Goal: Task Accomplishment & Management: Use online tool/utility

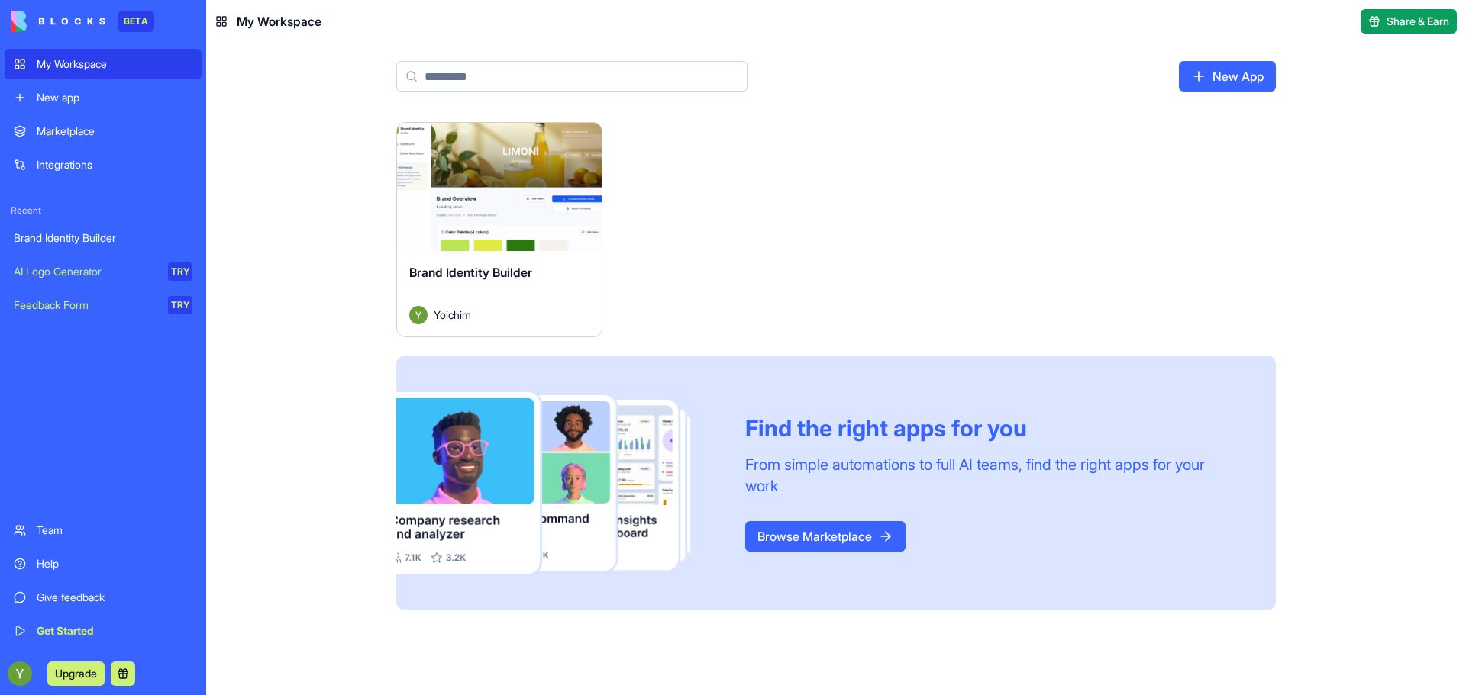
click at [73, 66] on div "My Workspace" at bounding box center [115, 63] width 156 height 15
click at [69, 16] on img at bounding box center [58, 21] width 95 height 21
click at [67, 135] on div "Marketplace" at bounding box center [115, 131] width 156 height 15
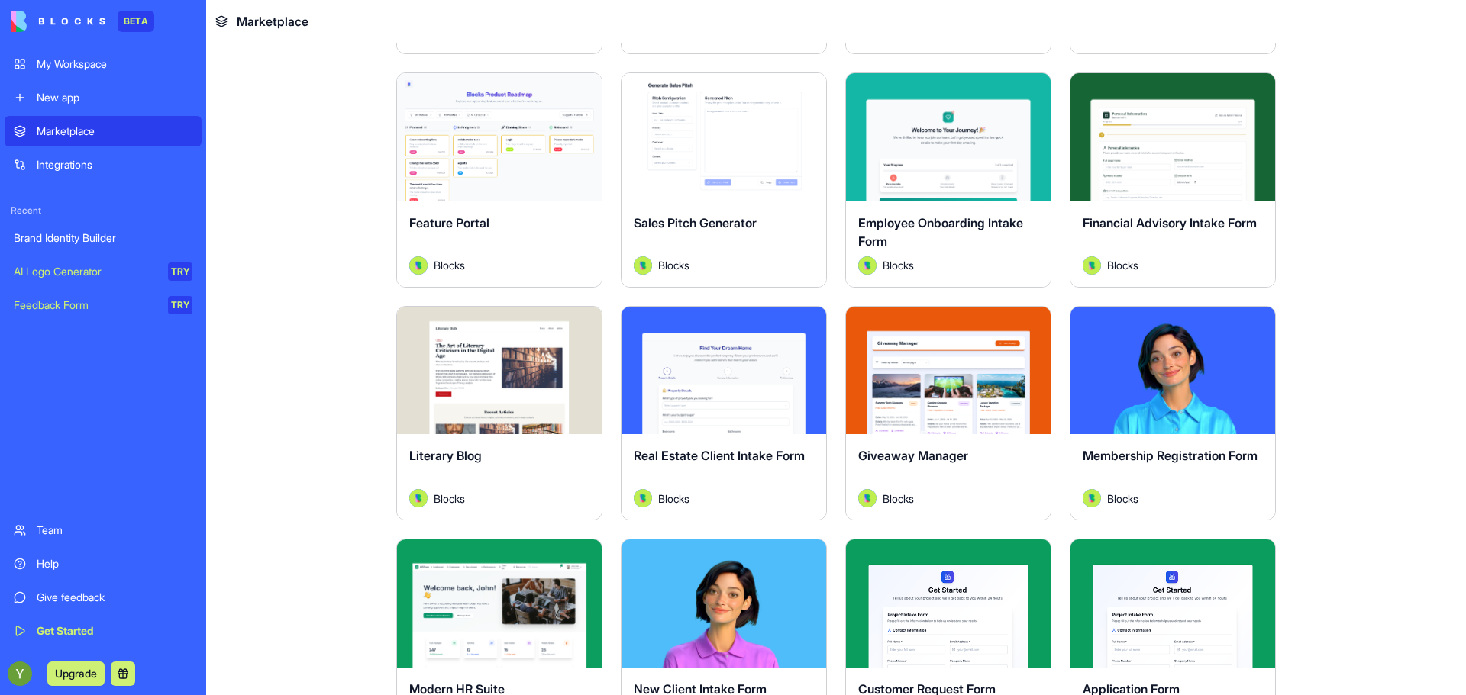
scroll to position [1211, 0]
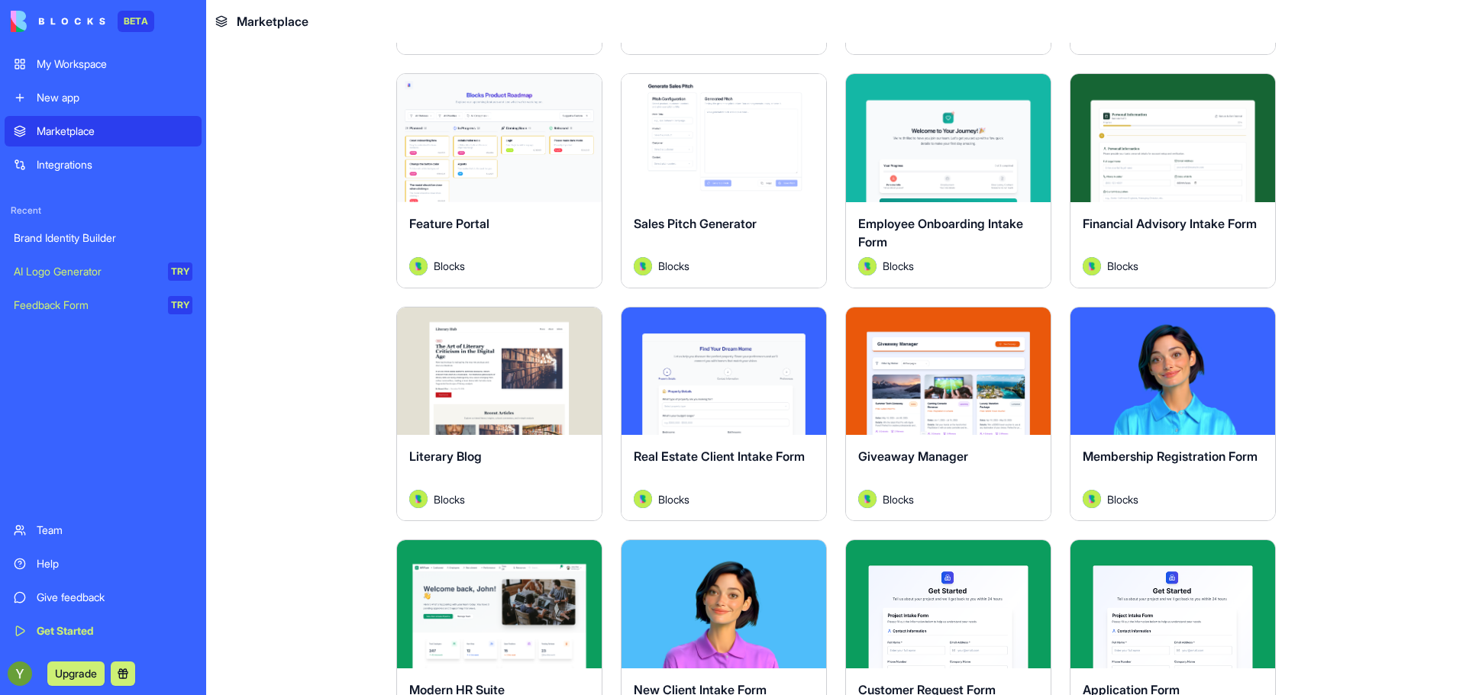
click at [481, 178] on div "Explore" at bounding box center [499, 138] width 205 height 128
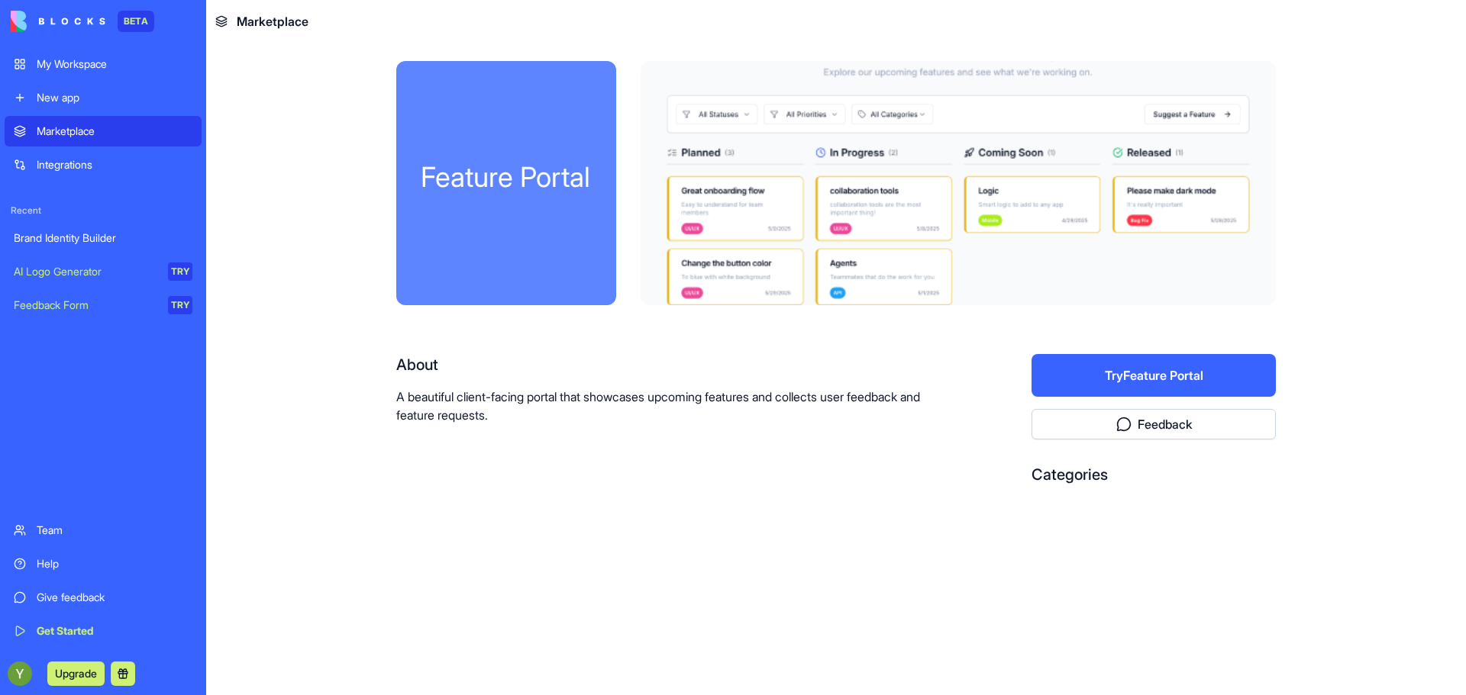
click at [1106, 359] on button "Try Feature Portal" at bounding box center [1153, 375] width 244 height 43
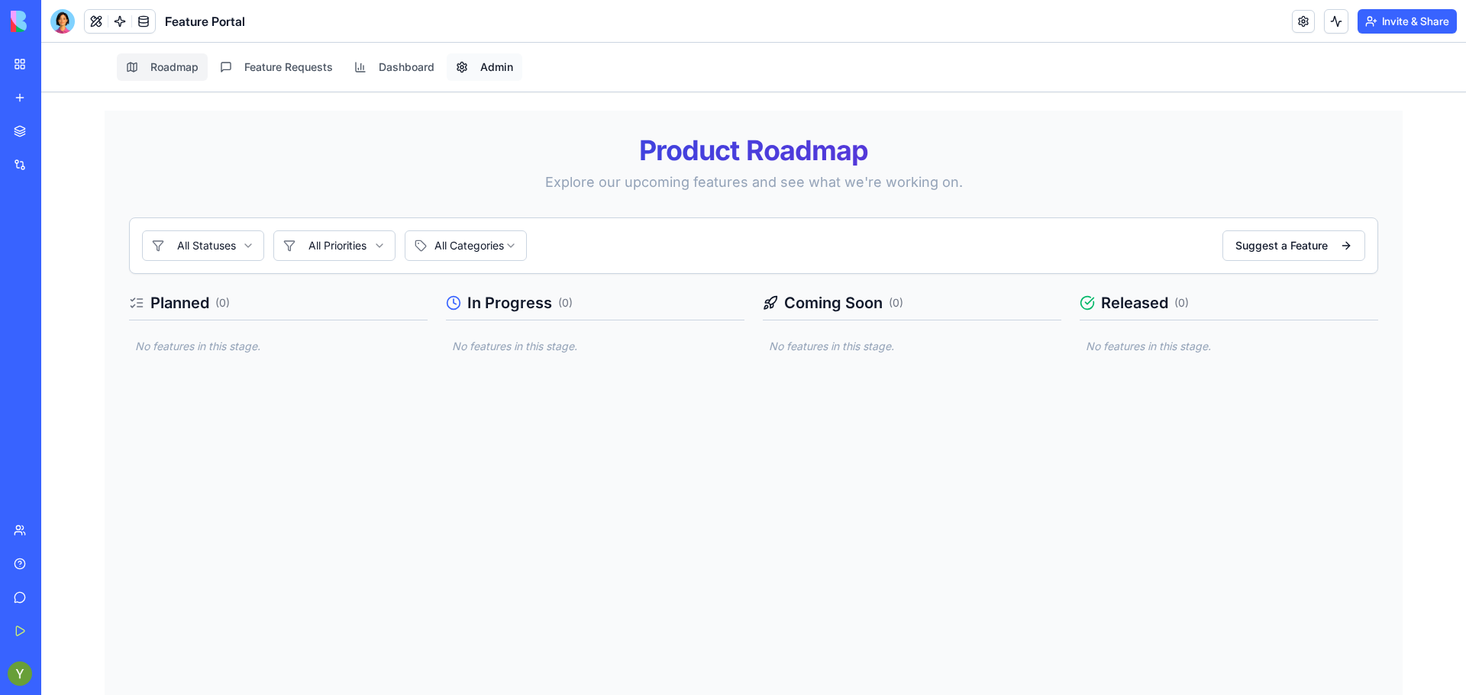
click at [479, 67] on button "Admin" at bounding box center [485, 66] width 76 height 27
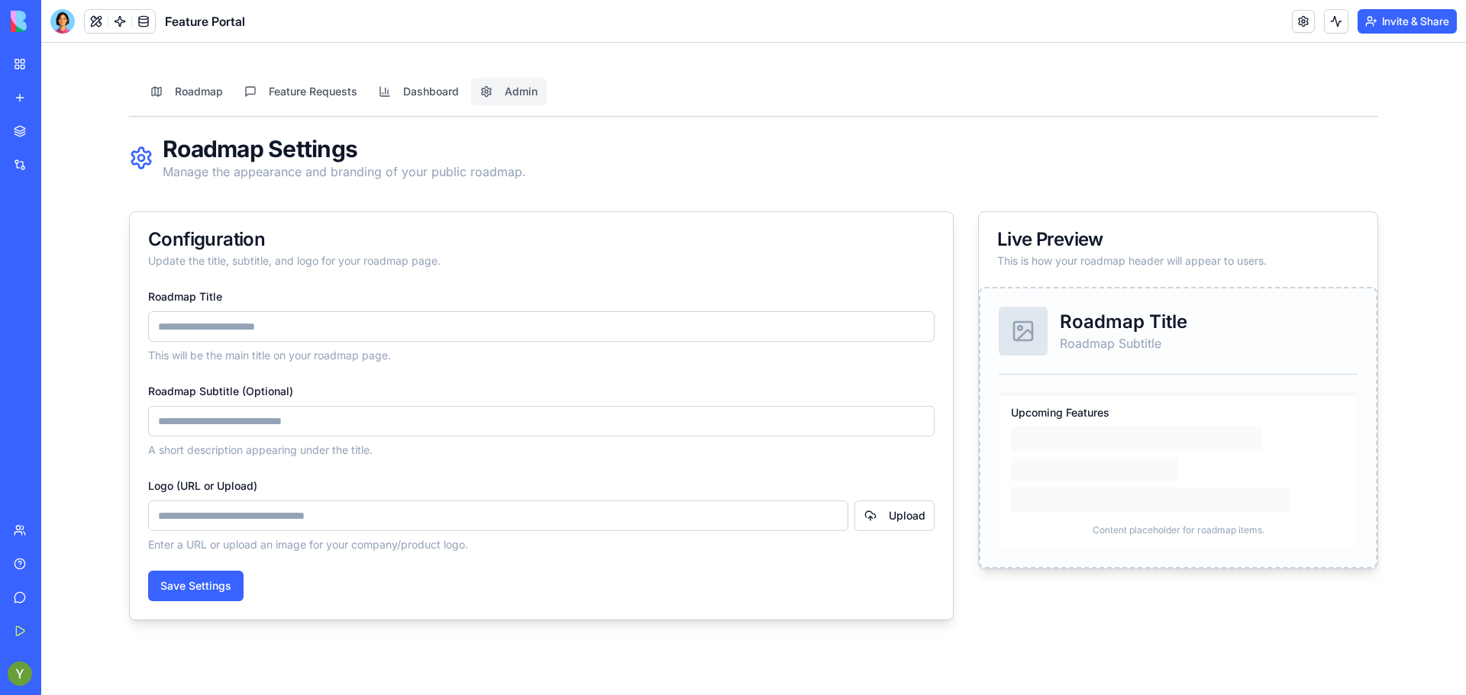
click at [369, 323] on input "Roadmap Title" at bounding box center [541, 326] width 786 height 31
type input "**********"
click at [285, 437] on div "Roadmap Subtitle (Optional) A short description appearing under the title." at bounding box center [541, 420] width 786 height 76
click at [285, 435] on input "Roadmap Subtitle (Optional)" at bounding box center [541, 421] width 786 height 31
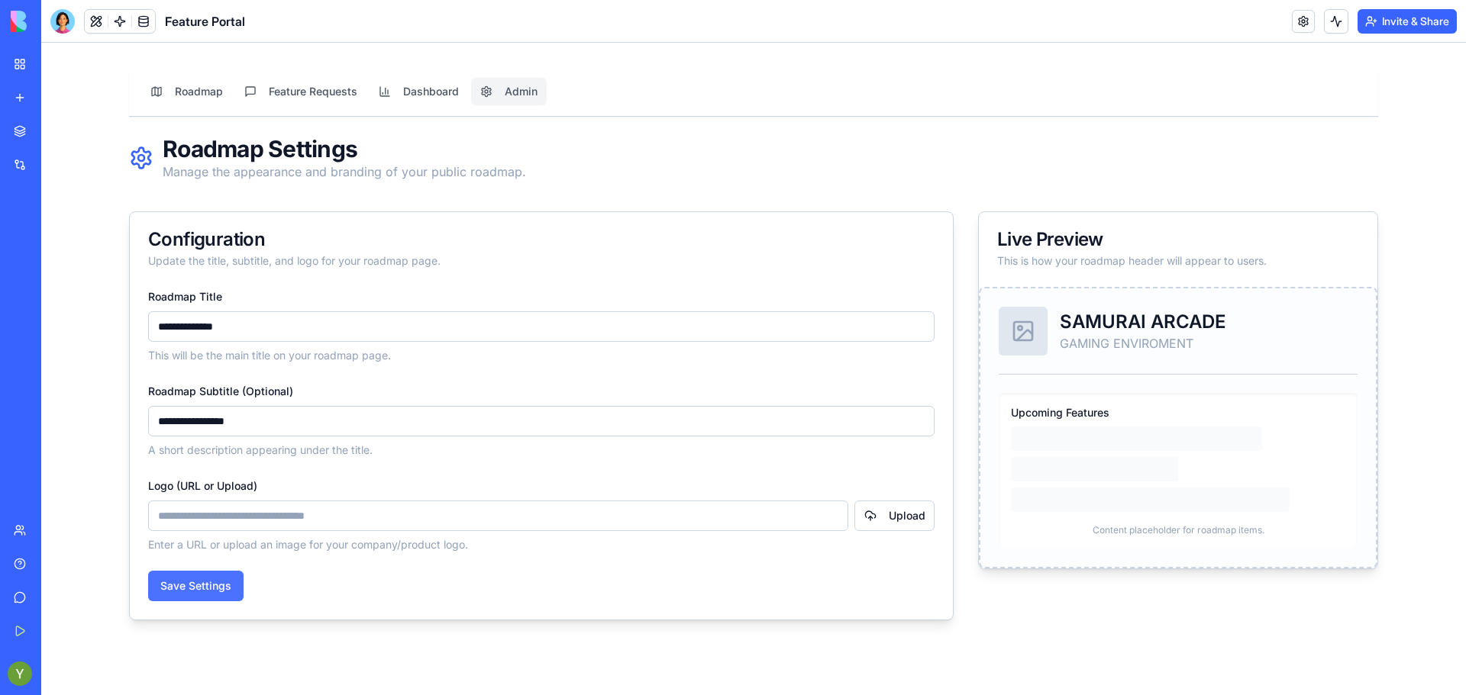
type input "**********"
click at [206, 582] on button "Save Settings" at bounding box center [195, 586] width 95 height 31
click at [1023, 324] on icon at bounding box center [1023, 331] width 24 height 24
click at [1037, 342] on div at bounding box center [1022, 331] width 49 height 49
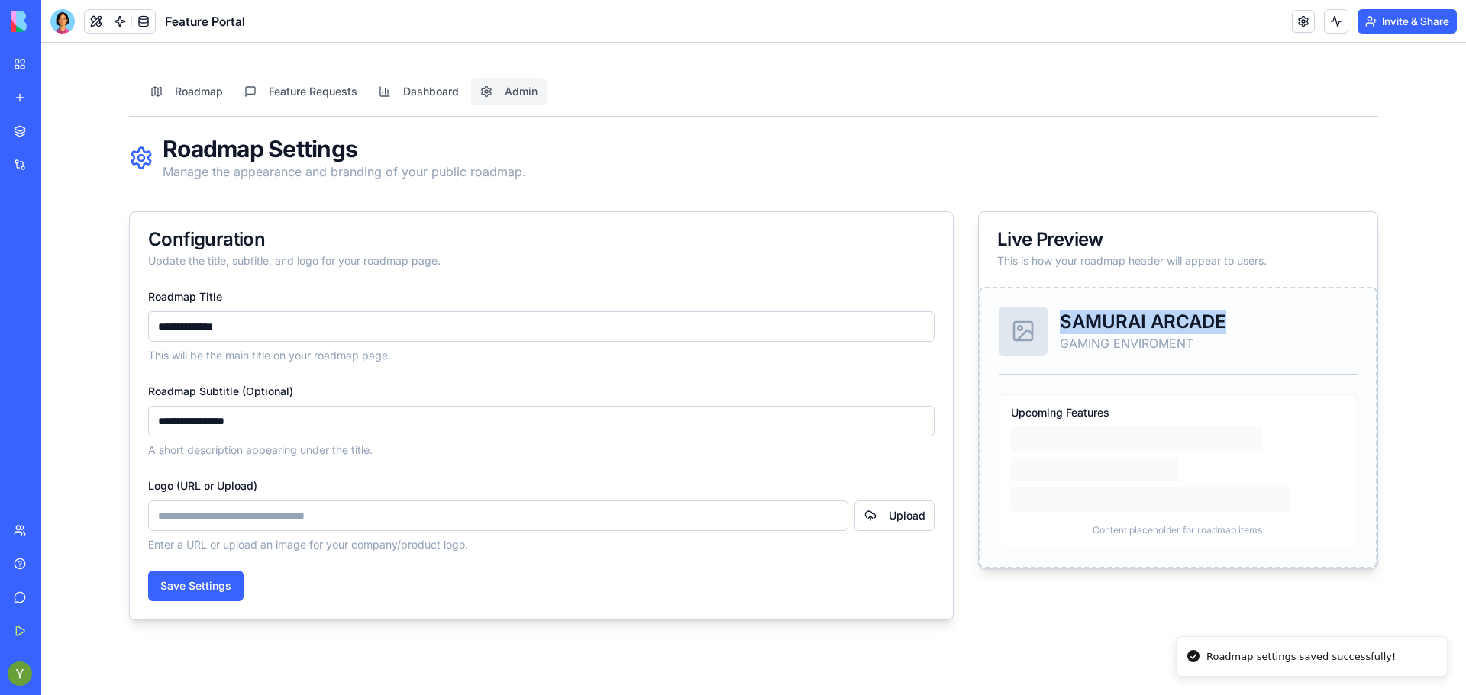
click at [1037, 342] on div at bounding box center [1022, 331] width 49 height 49
click at [1042, 323] on div at bounding box center [1022, 331] width 49 height 49
click at [904, 511] on button "Upload" at bounding box center [894, 516] width 80 height 31
type input "**********"
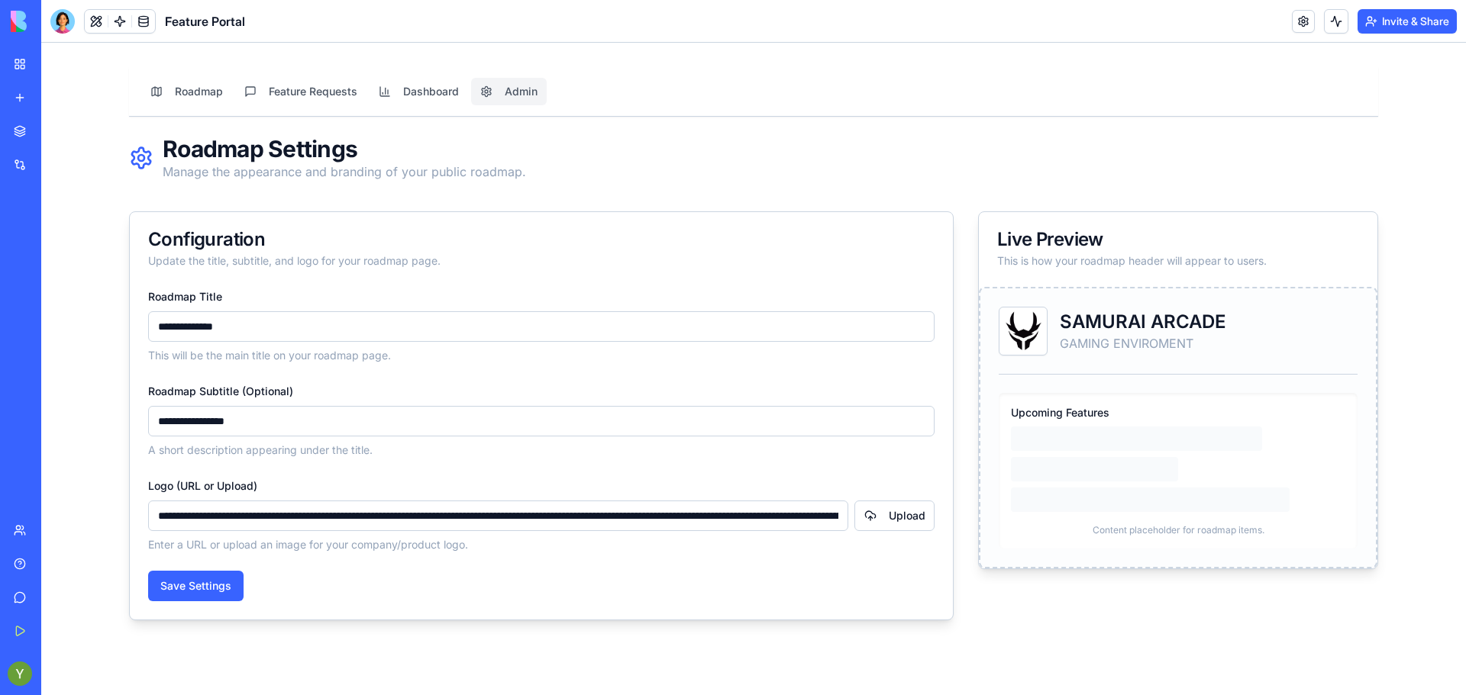
click at [228, 577] on button "Save Settings" at bounding box center [195, 586] width 95 height 31
click at [1301, 27] on link at bounding box center [1302, 21] width 23 height 23
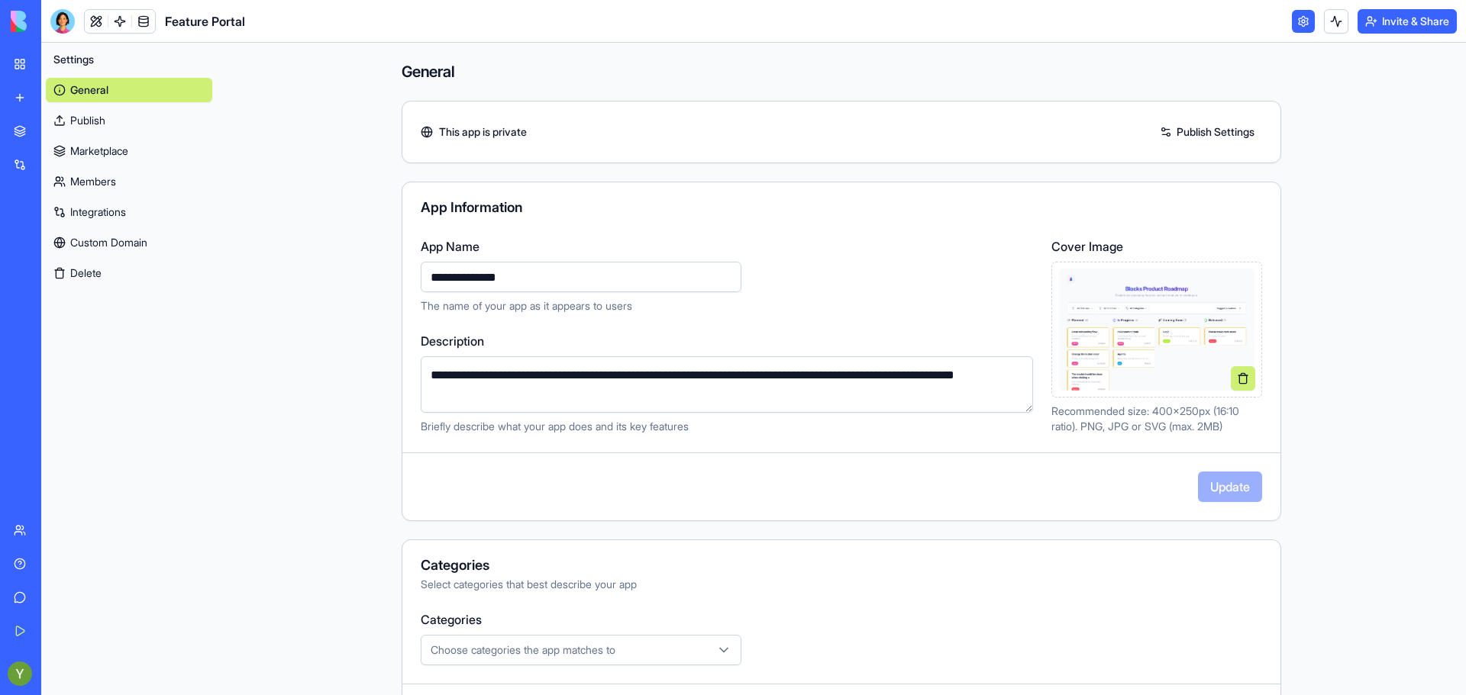
click at [482, 269] on input "**********" at bounding box center [581, 277] width 321 height 31
type input "**********"
click at [827, 280] on div "**********" at bounding box center [727, 275] width 612 height 76
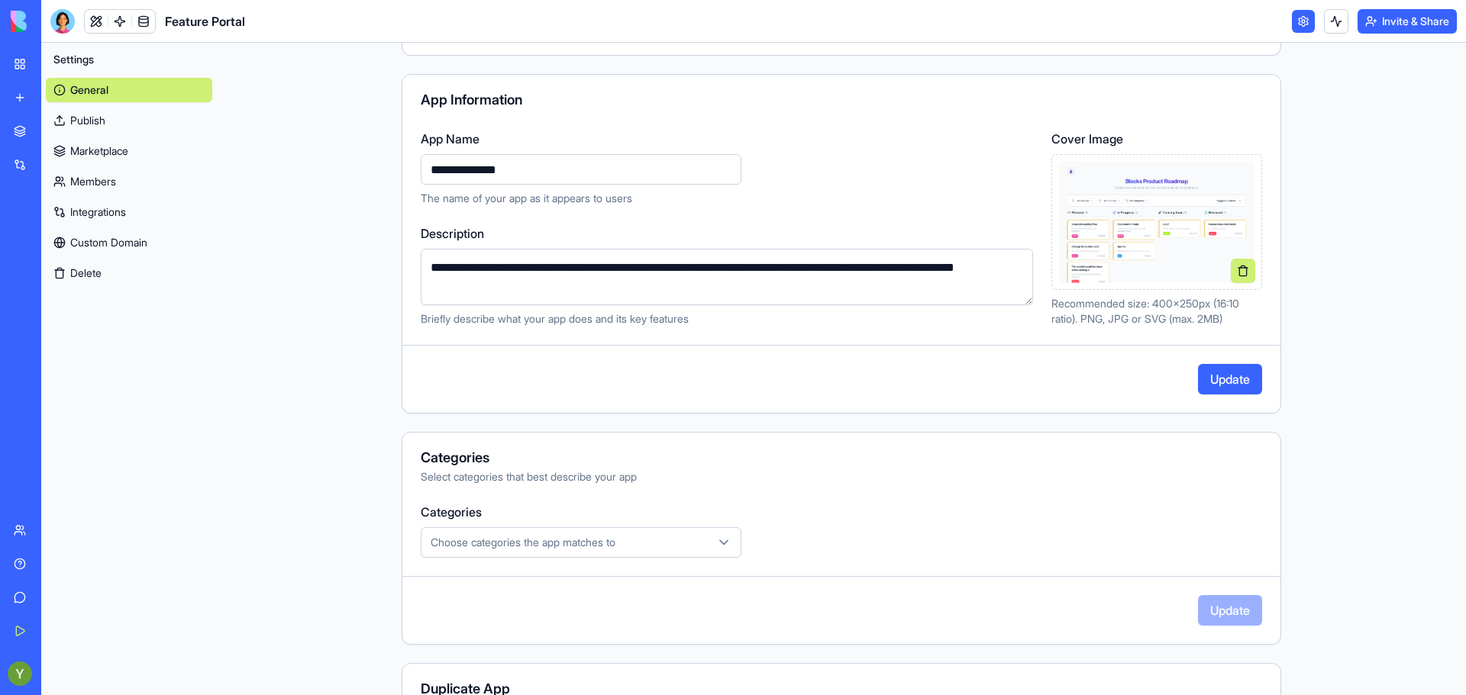
scroll to position [108, 0]
drag, startPoint x: 682, startPoint y: 542, endPoint x: 688, endPoint y: 547, distance: 8.1
click at [688, 547] on div "Choose categories the app matches to" at bounding box center [580, 541] width 313 height 15
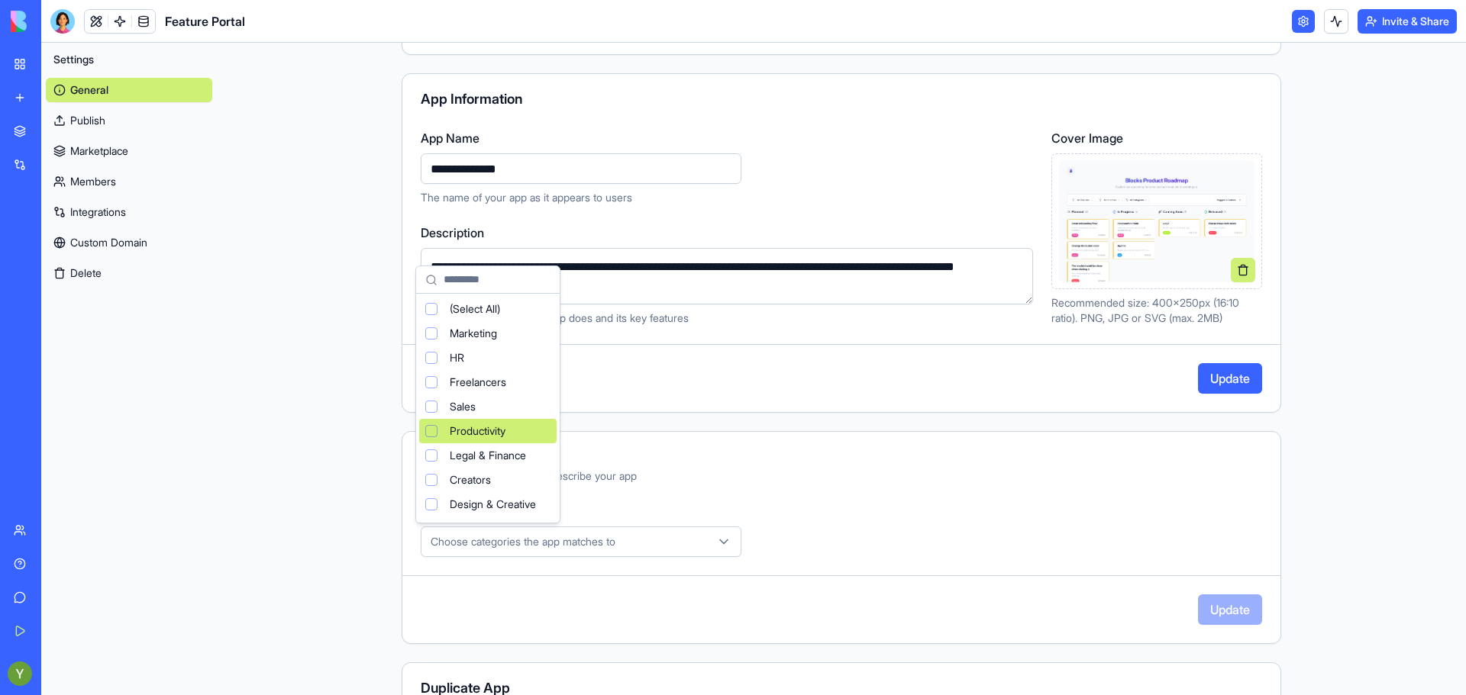
click at [426, 430] on div "Suggestions" at bounding box center [431, 431] width 12 height 12
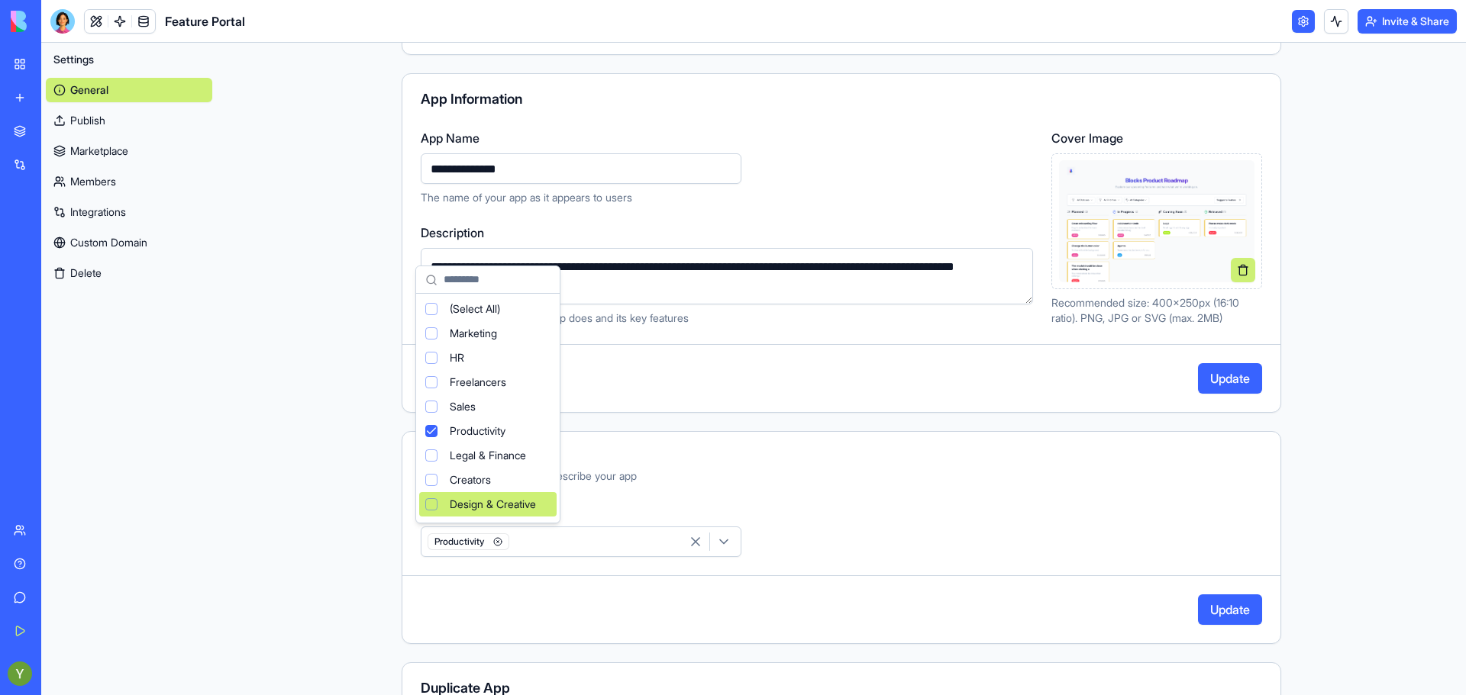
click at [427, 503] on div "Suggestions" at bounding box center [431, 504] width 12 height 12
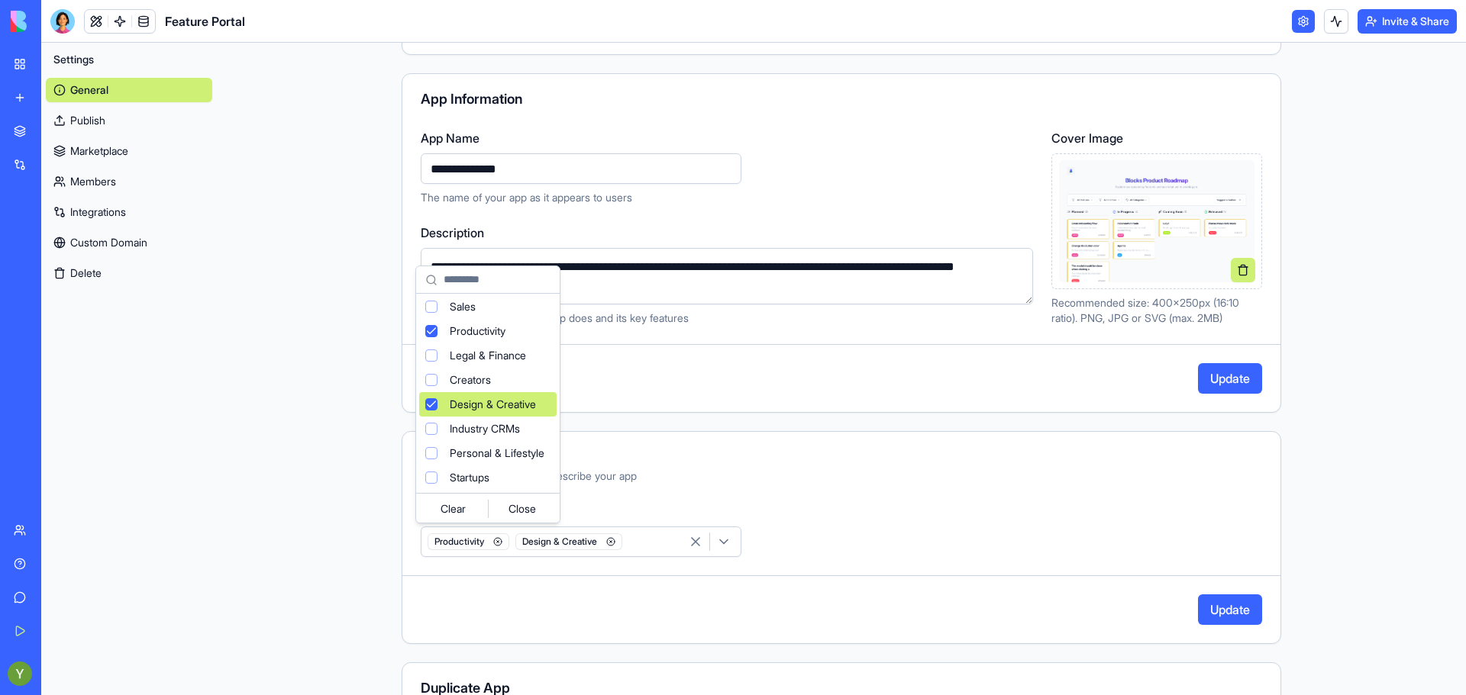
scroll to position [99, 0]
click at [430, 475] on div "Suggestions" at bounding box center [431, 478] width 12 height 12
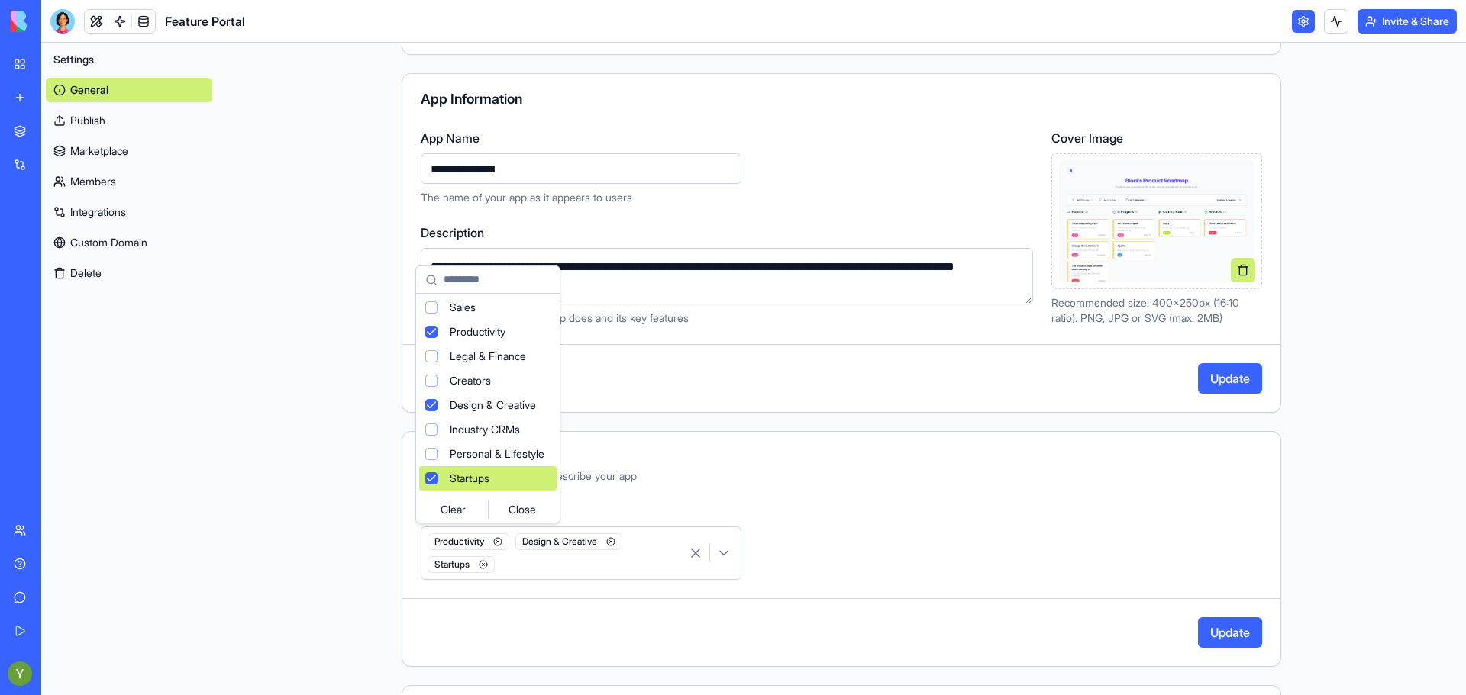
scroll to position [0, 0]
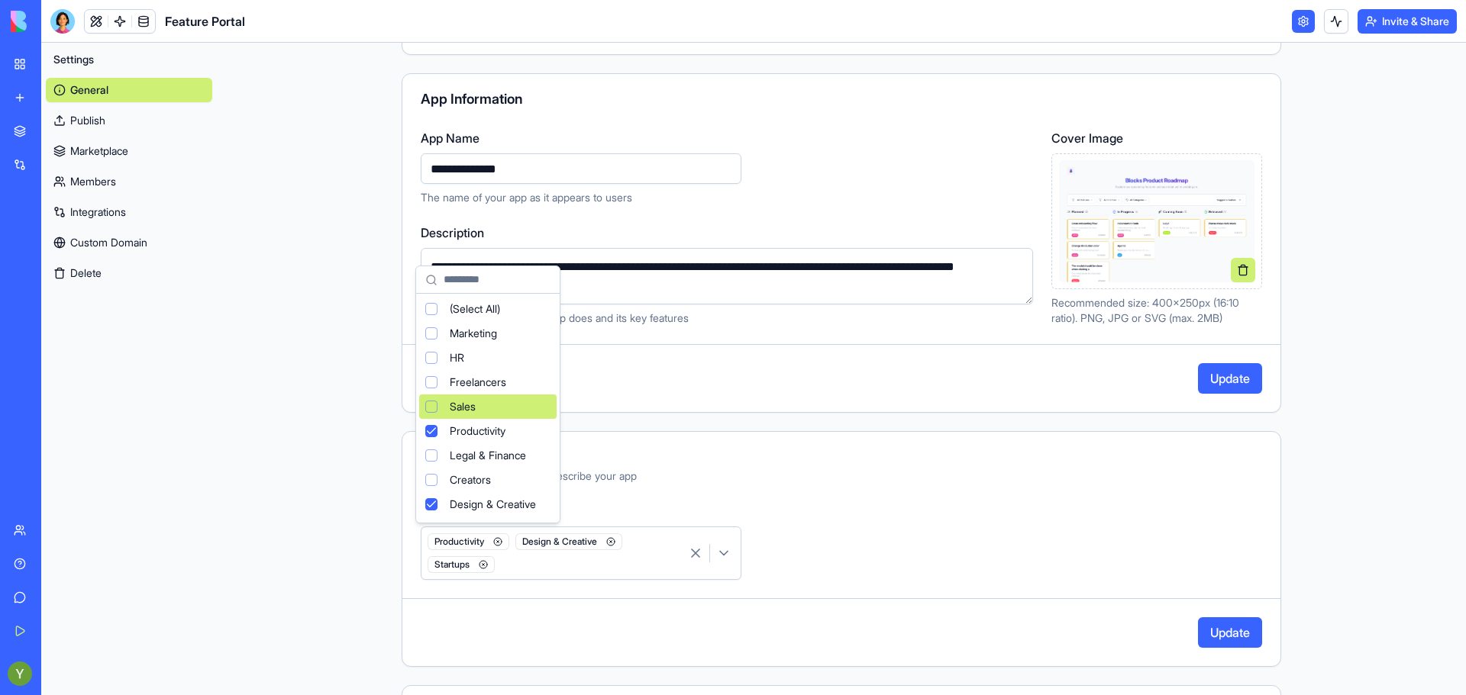
click at [430, 406] on div "Suggestions" at bounding box center [431, 407] width 12 height 12
click at [431, 480] on div "Suggestions" at bounding box center [431, 480] width 12 height 12
click at [880, 501] on html "**********" at bounding box center [733, 347] width 1466 height 695
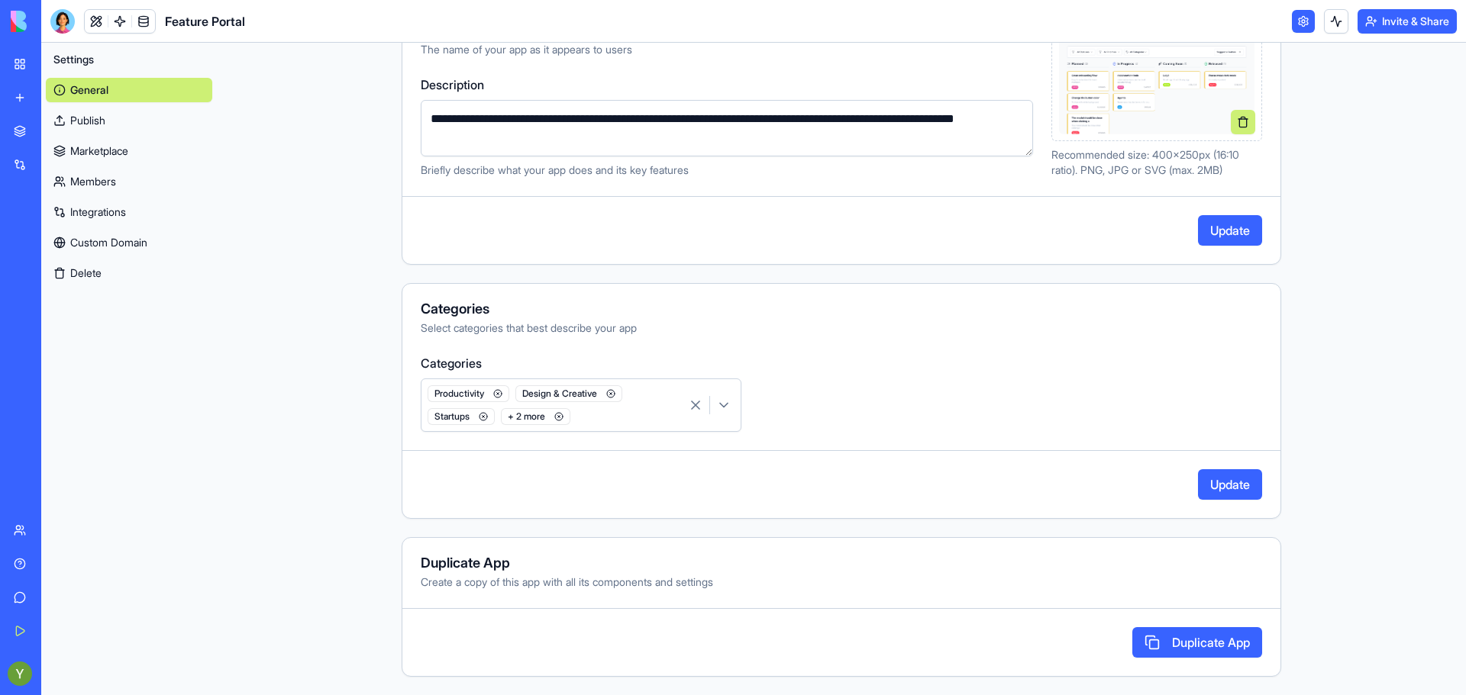
scroll to position [256, 0]
click at [1242, 478] on button "Update" at bounding box center [1230, 484] width 64 height 31
click at [101, 126] on link "Publish" at bounding box center [129, 120] width 166 height 24
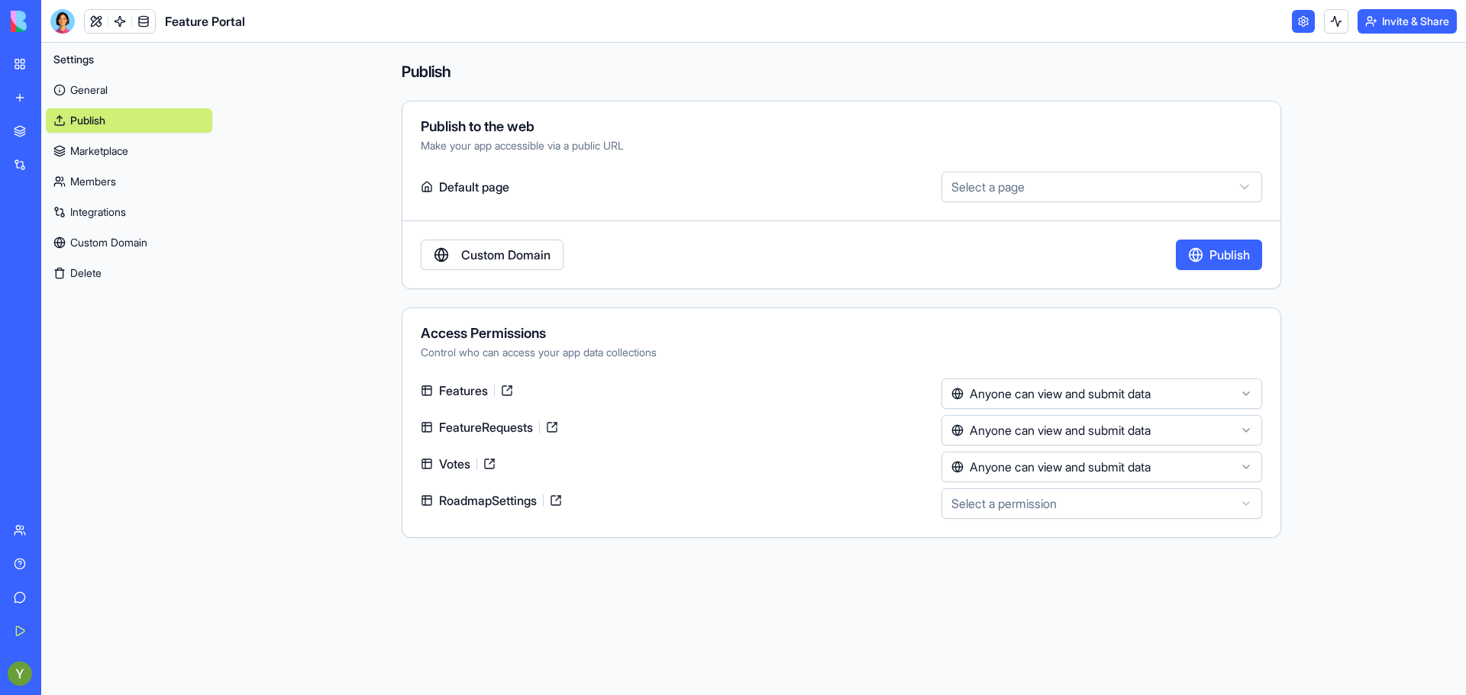
click at [101, 126] on link "Publish" at bounding box center [129, 120] width 166 height 24
click at [1008, 182] on html "**********" at bounding box center [733, 347] width 1466 height 695
click at [793, 188] on html "**********" at bounding box center [733, 347] width 1466 height 695
click at [441, 266] on link "Custom Domain" at bounding box center [492, 255] width 143 height 31
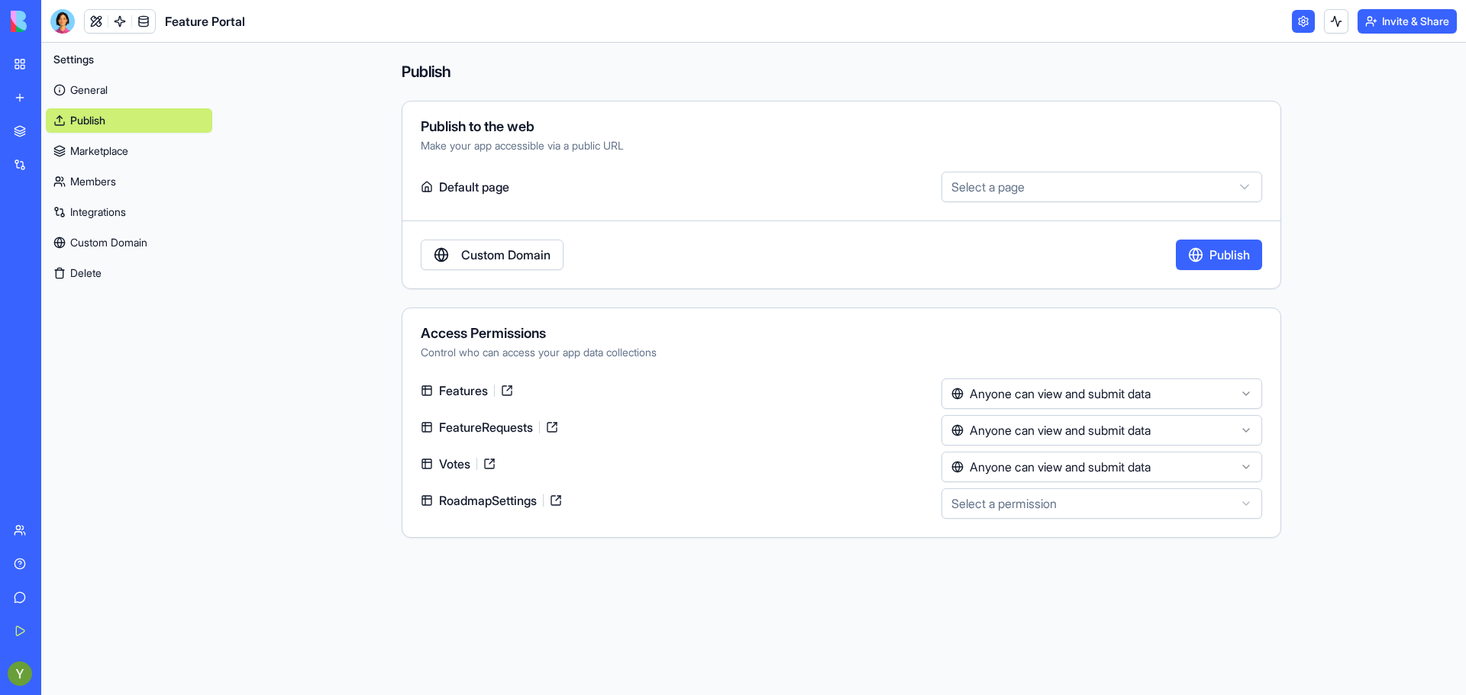
click at [1053, 366] on div "Access Permissions Control who can access your app data collections Features An…" at bounding box center [840, 423] width 879 height 231
click at [1054, 386] on html "**********" at bounding box center [733, 347] width 1466 height 695
drag, startPoint x: 1027, startPoint y: 425, endPoint x: 848, endPoint y: 399, distance: 180.5
click at [848, 399] on div "Features" at bounding box center [678, 391] width 514 height 24
click at [988, 427] on html "**********" at bounding box center [733, 347] width 1466 height 695
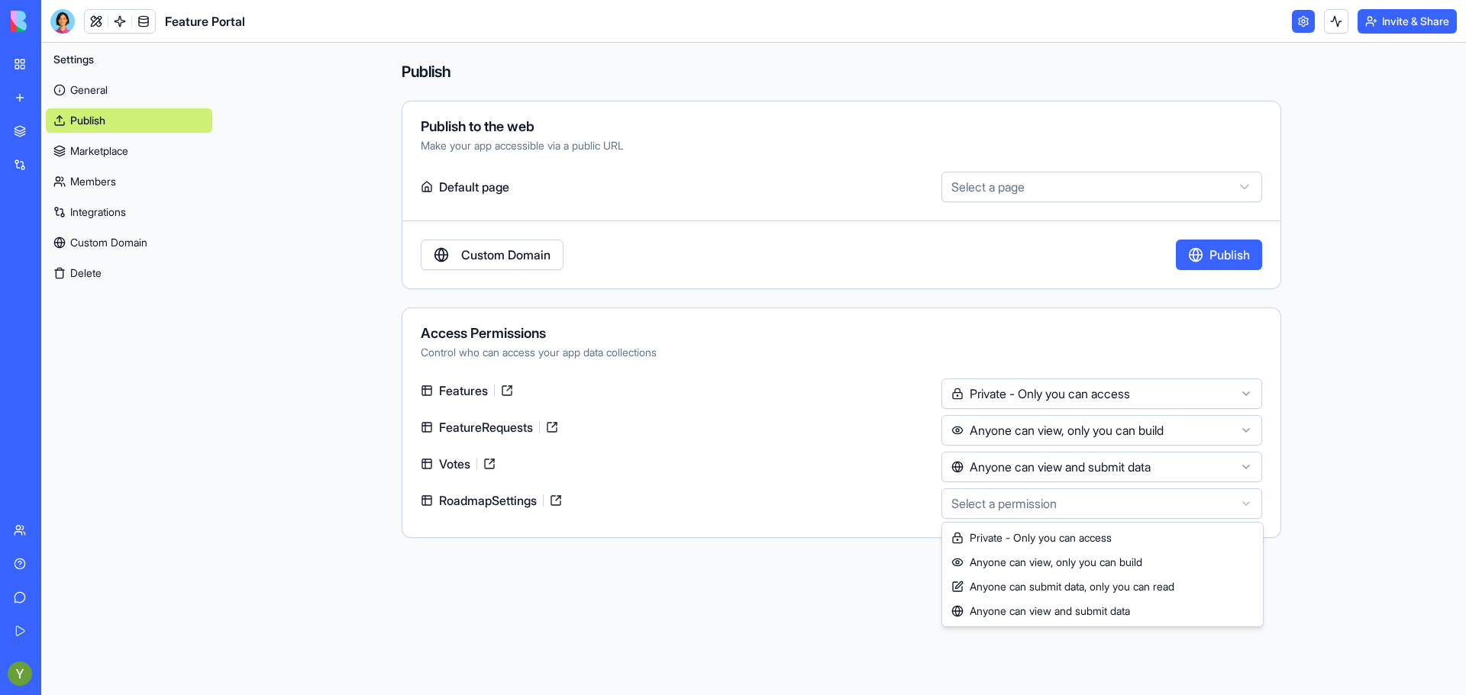
click at [1006, 508] on html "**********" at bounding box center [733, 347] width 1466 height 695
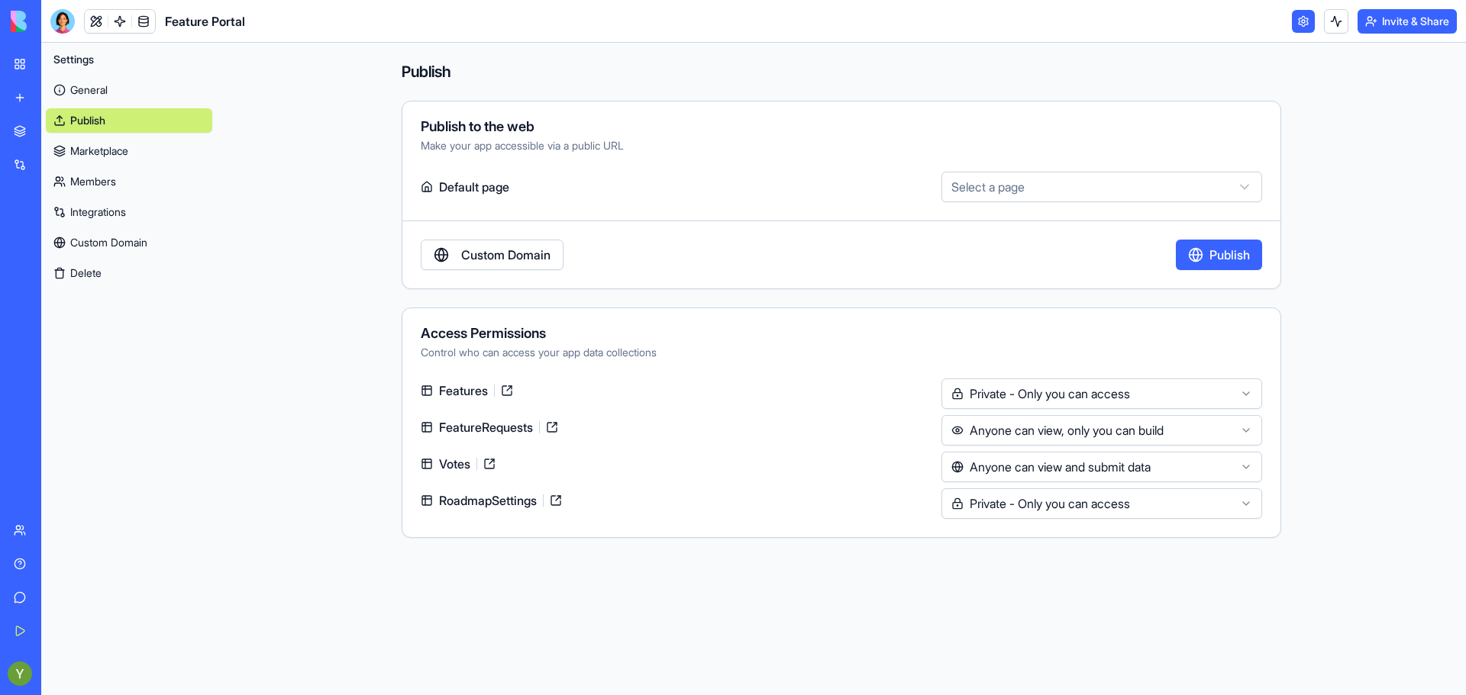
click at [1027, 188] on html "**********" at bounding box center [733, 347] width 1466 height 695
select select "**********"
click at [1197, 248] on button "Publish" at bounding box center [1218, 255] width 86 height 31
click at [70, 87] on link "General" at bounding box center [129, 90] width 166 height 24
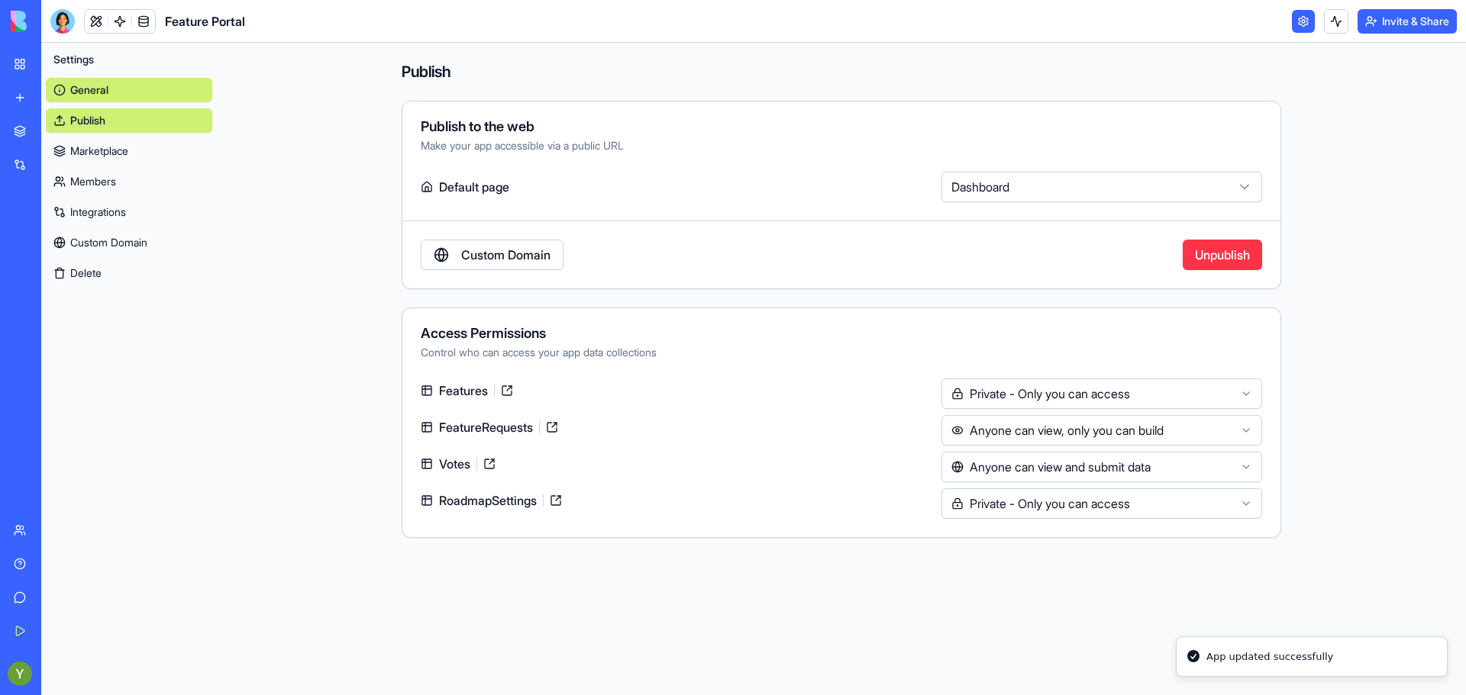
click at [70, 87] on link "General" at bounding box center [129, 90] width 166 height 24
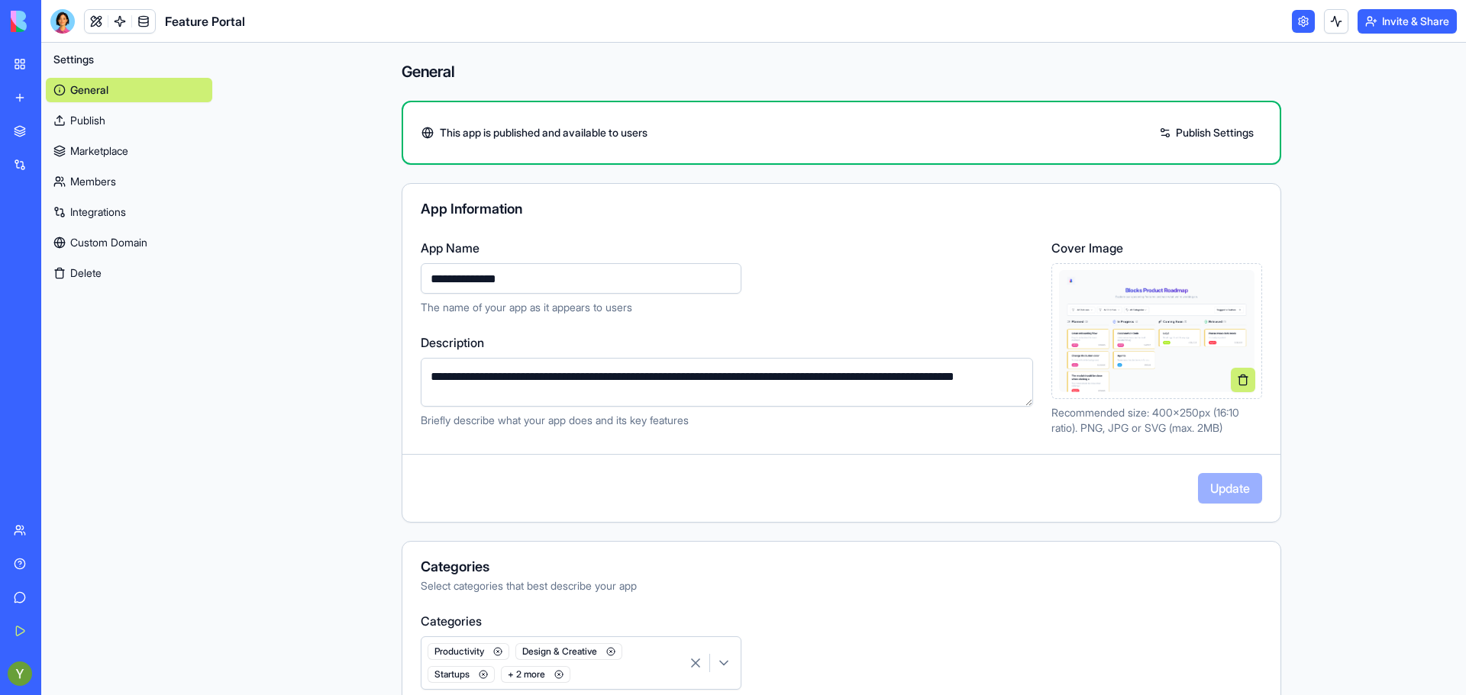
click at [70, 87] on link "General" at bounding box center [129, 90] width 166 height 24
click at [131, 224] on div "General Publish Marketplace Members Integrations Custom Domain Delete" at bounding box center [129, 179] width 166 height 214
click at [111, 220] on link "Integrations" at bounding box center [129, 212] width 166 height 24
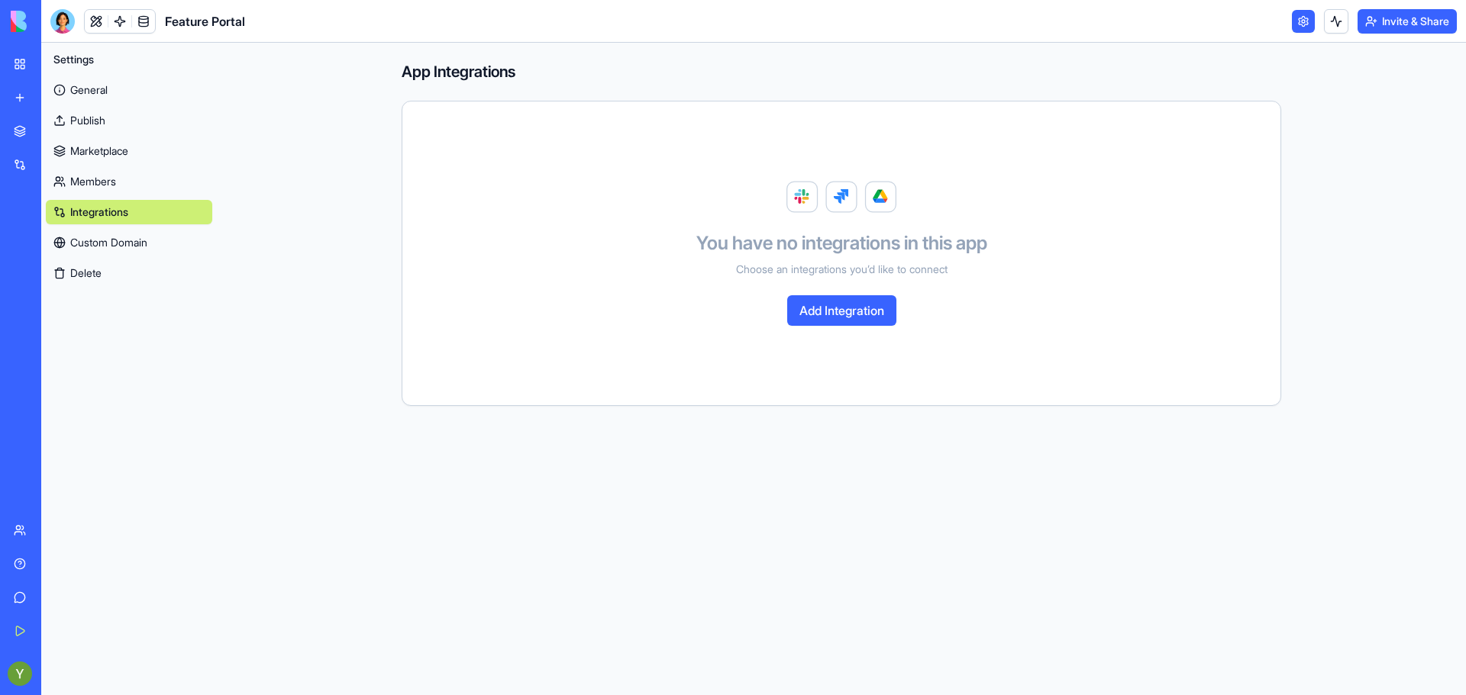
click at [860, 309] on button "Add Integration" at bounding box center [841, 310] width 109 height 31
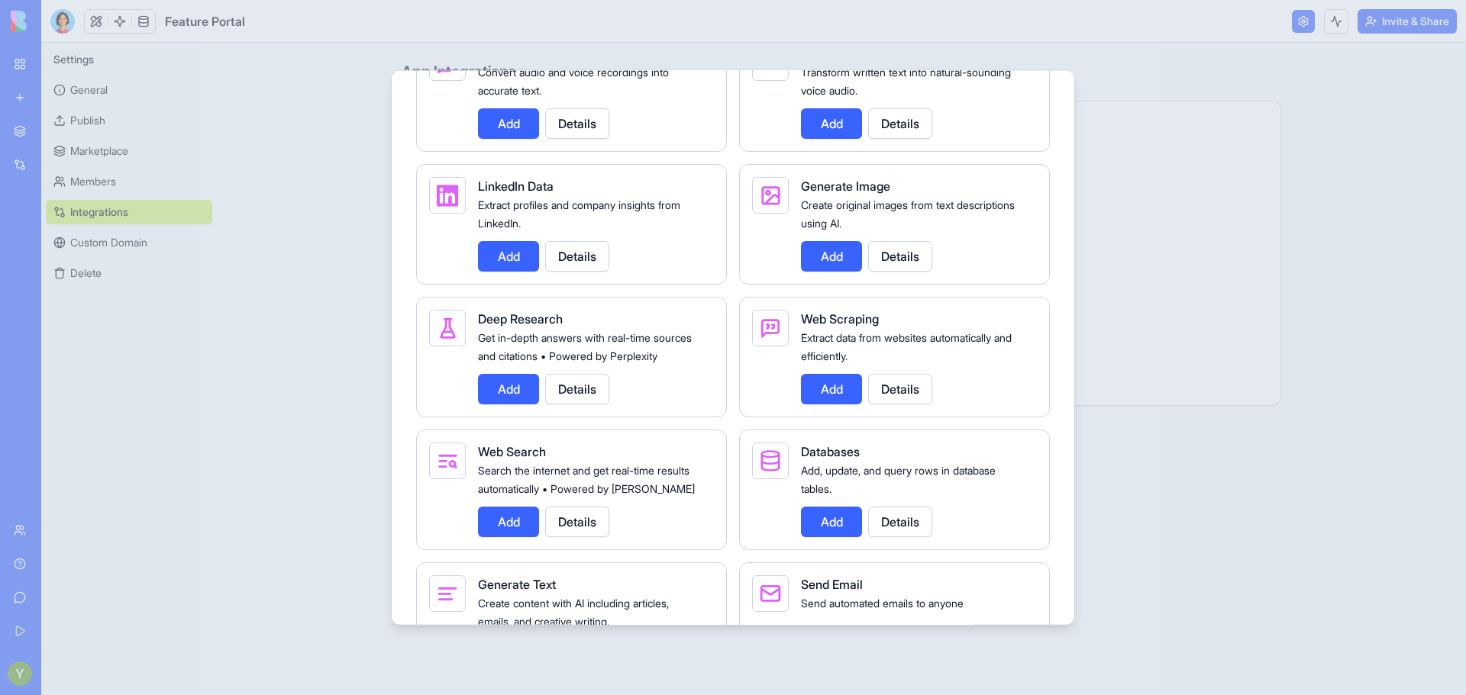
scroll to position [1816, 0]
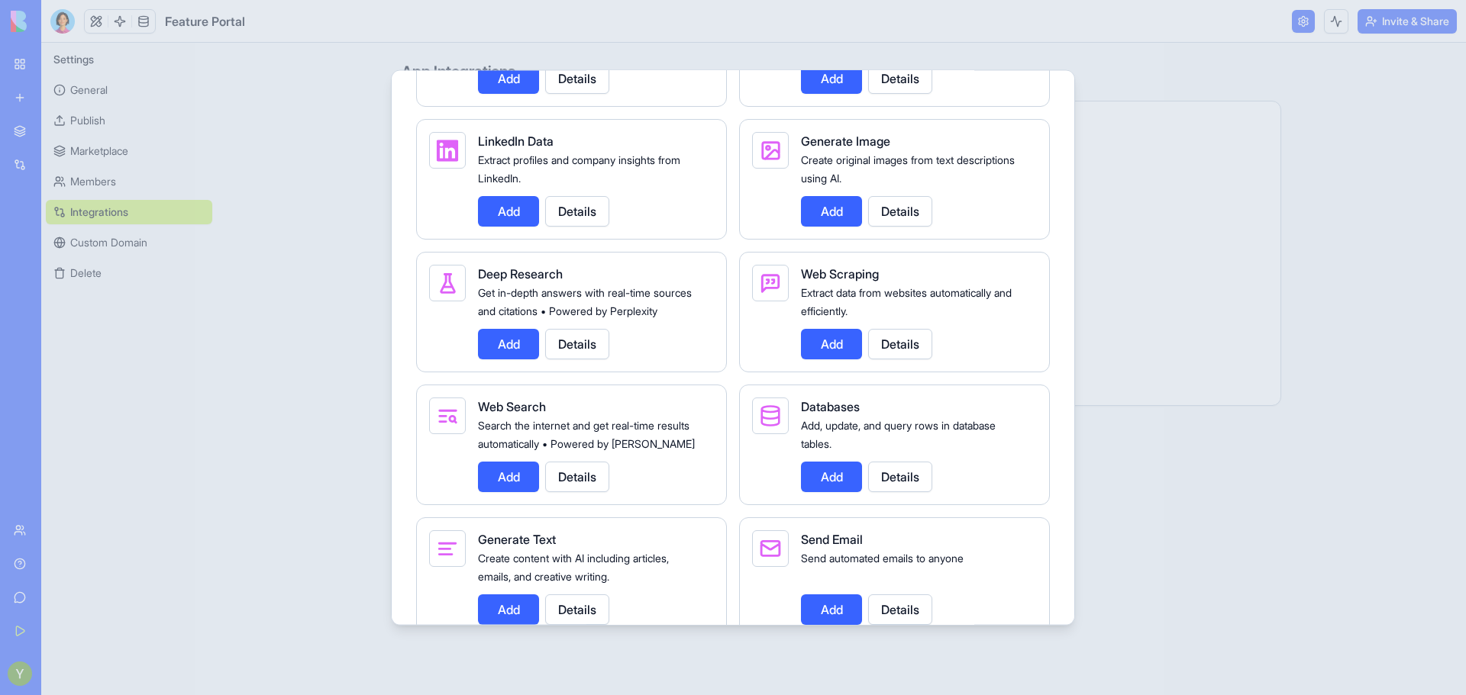
click at [507, 492] on button "Add" at bounding box center [508, 476] width 61 height 31
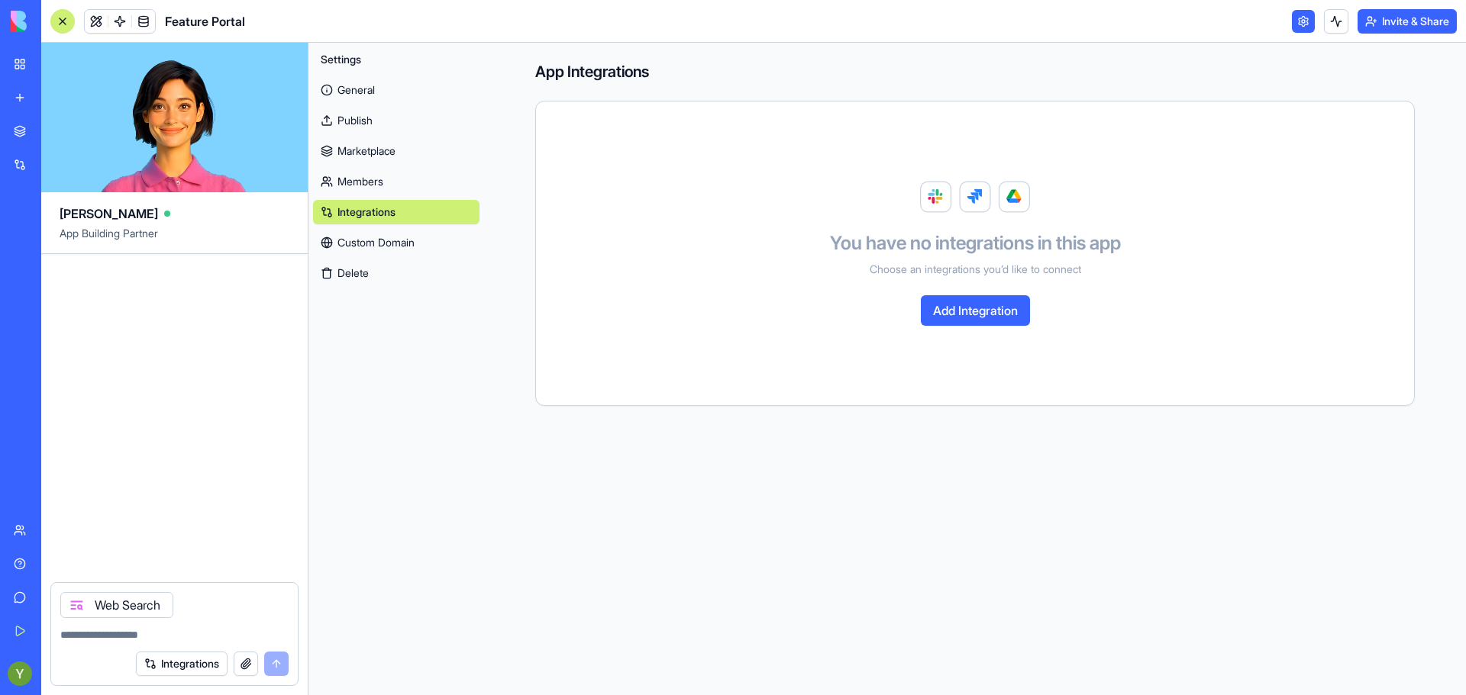
click at [969, 311] on button "Add Integration" at bounding box center [975, 310] width 109 height 31
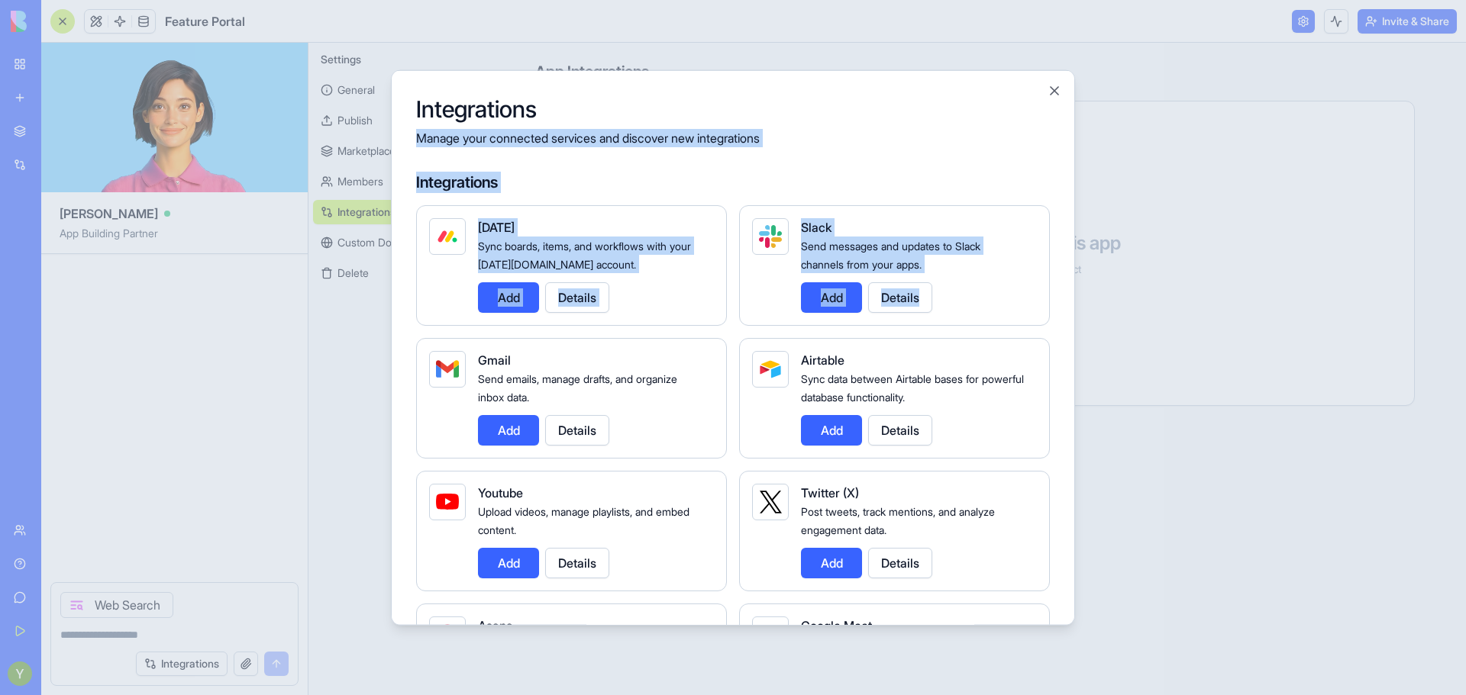
drag, startPoint x: 969, startPoint y: 311, endPoint x: 1011, endPoint y: 106, distance: 208.8
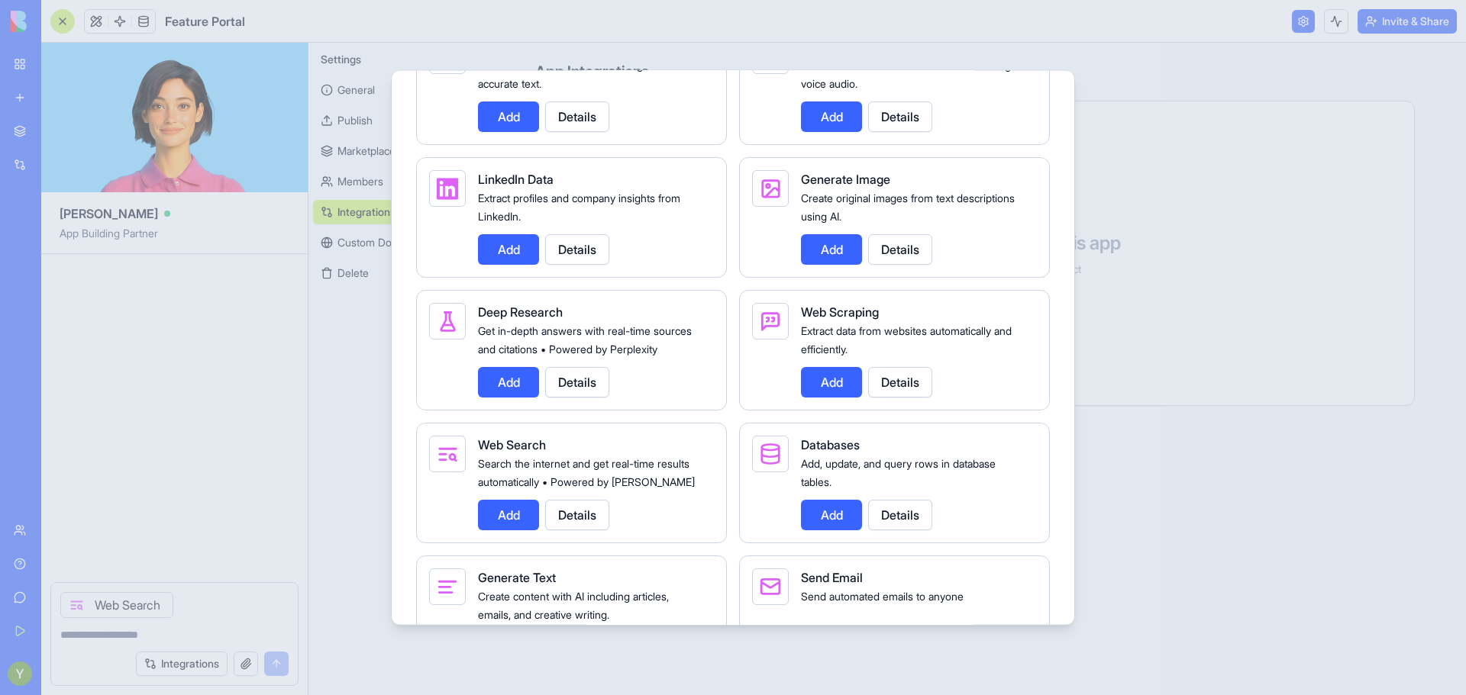
scroll to position [2155, 0]
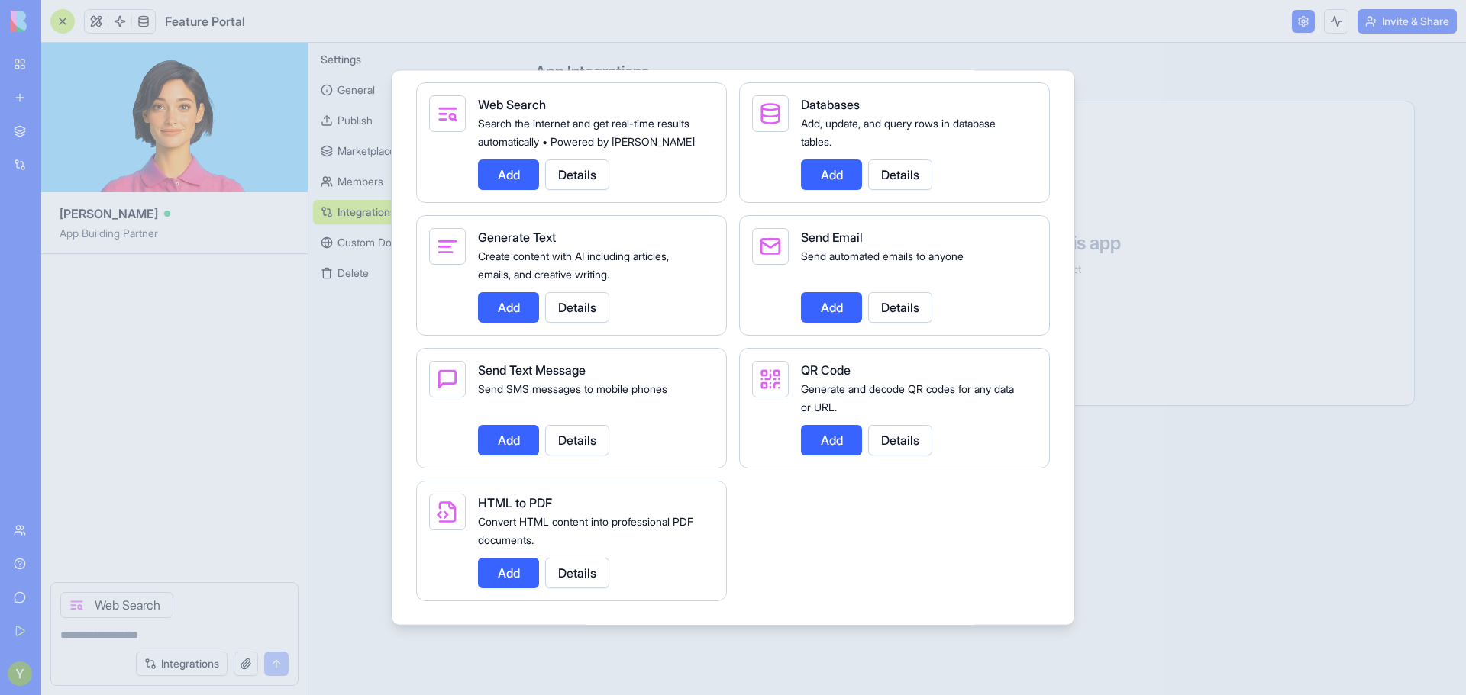
click at [851, 447] on button "Add" at bounding box center [831, 439] width 61 height 31
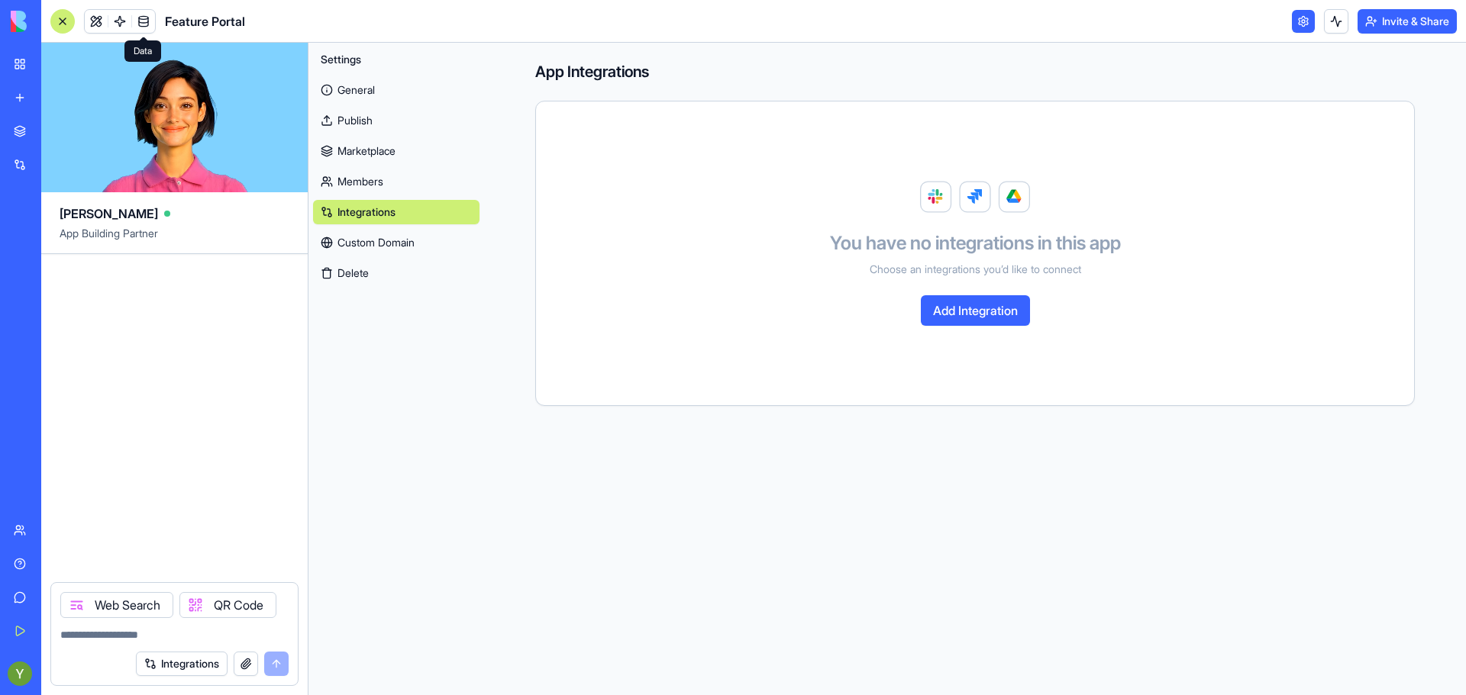
click at [134, 21] on link at bounding box center [143, 21] width 23 height 23
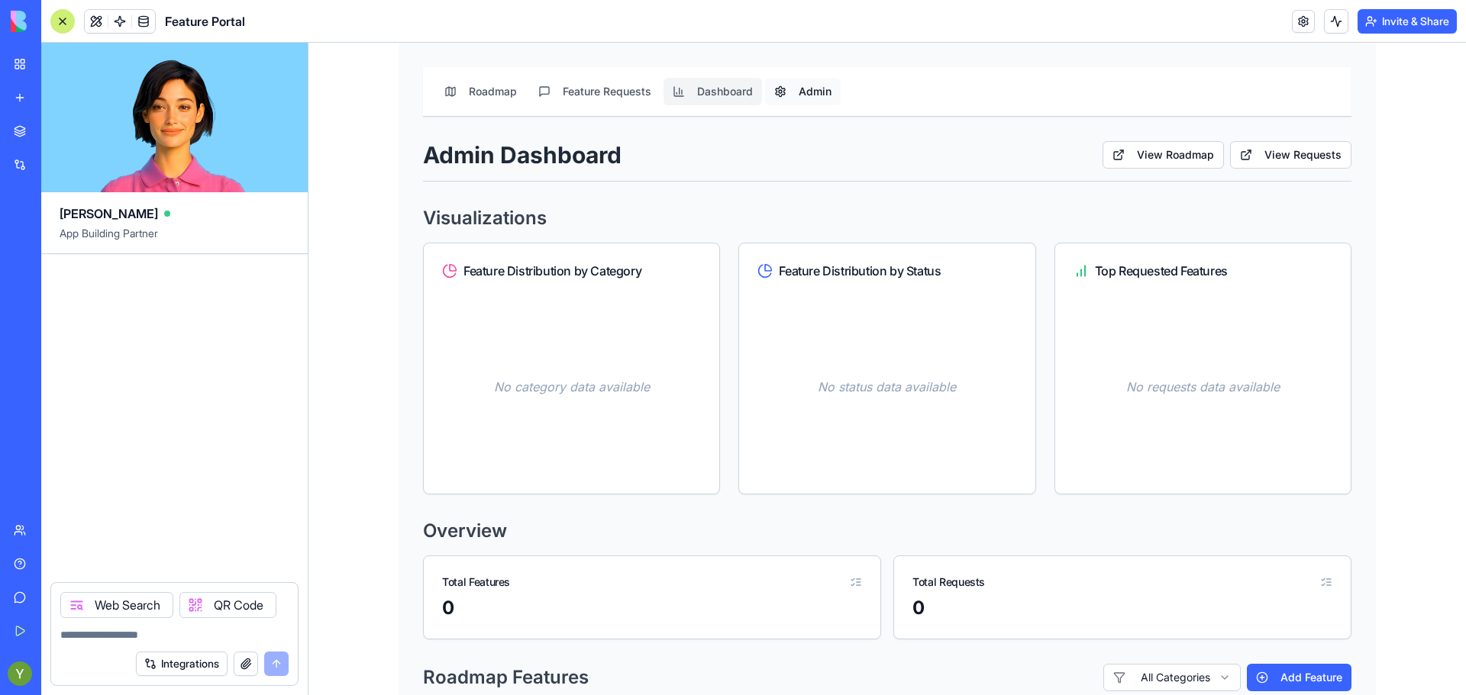
click at [798, 92] on button "Admin" at bounding box center [803, 91] width 76 height 27
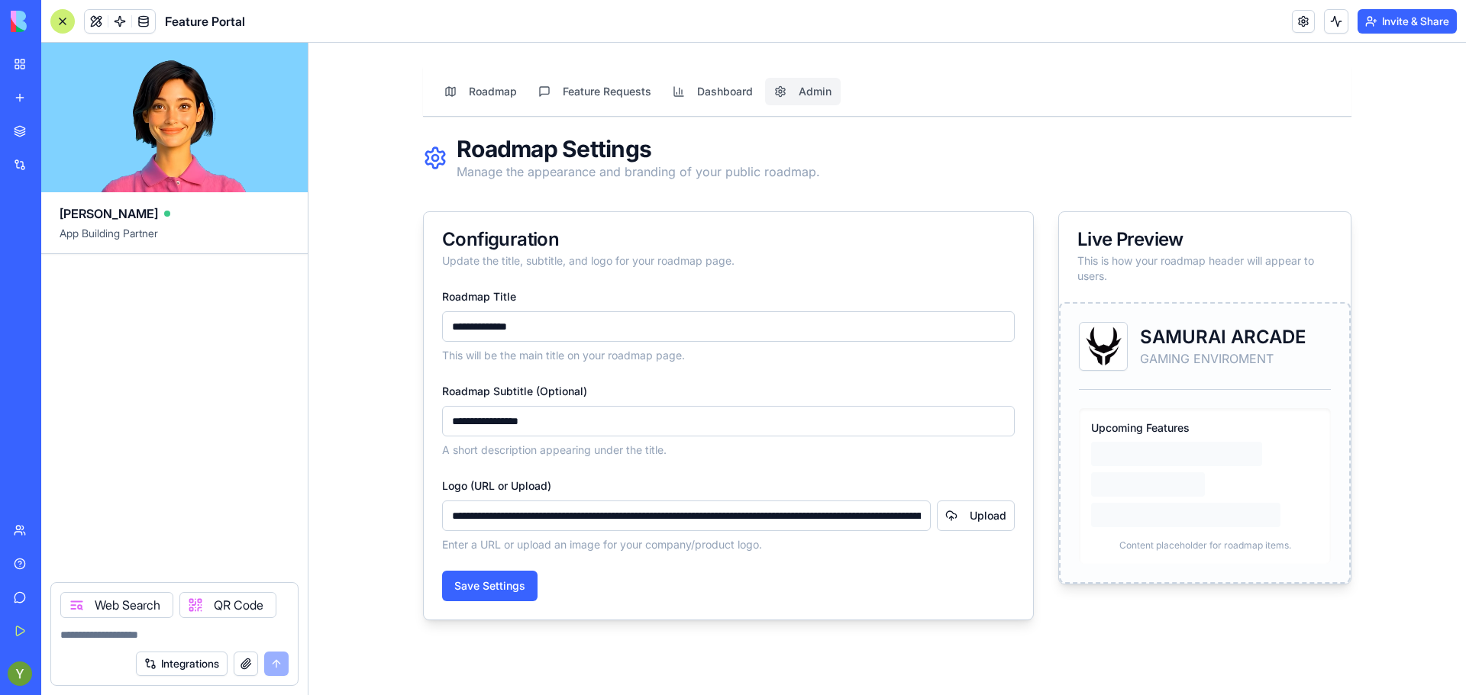
click at [1124, 431] on h3 "Upcoming Features" at bounding box center [1204, 428] width 227 height 15
click at [483, 89] on button "Roadmap" at bounding box center [480, 91] width 91 height 27
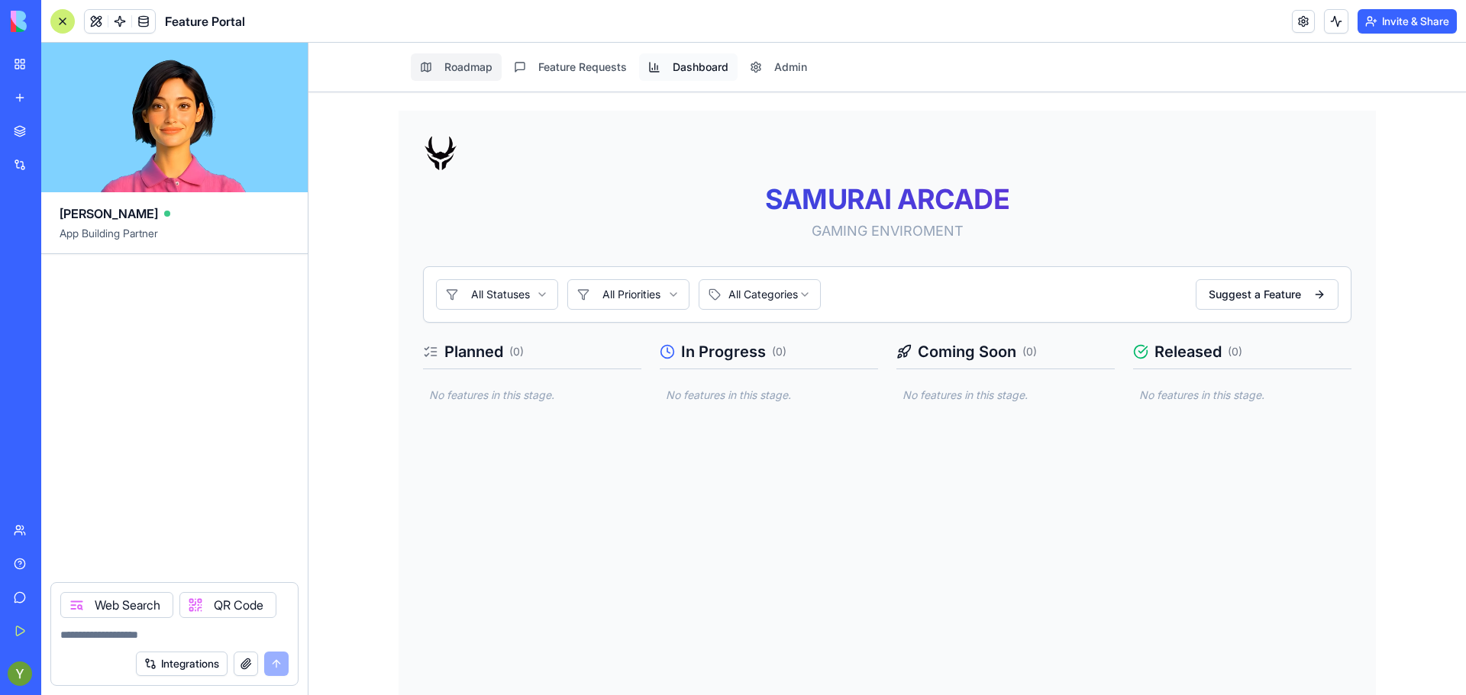
click at [664, 65] on button "Dashboard" at bounding box center [688, 66] width 98 height 27
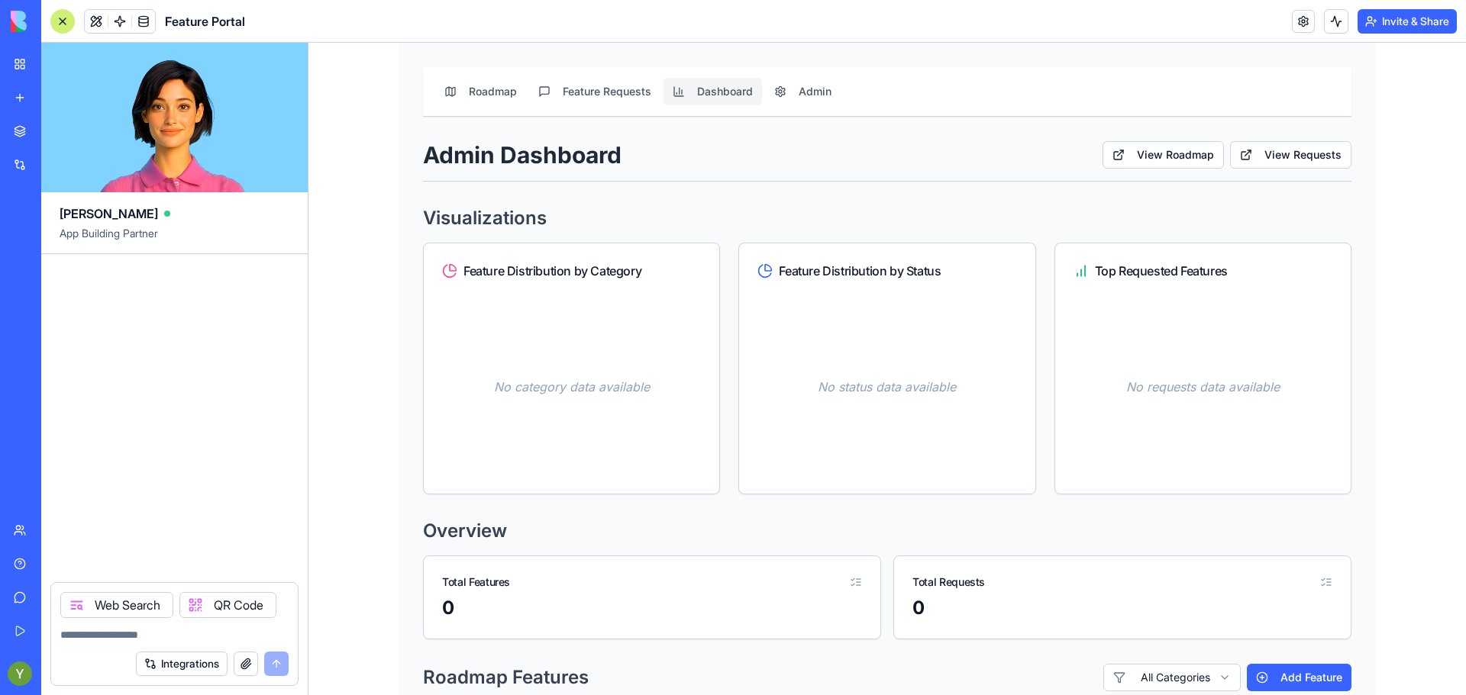
click at [11, 23] on img at bounding box center [58, 21] width 95 height 21
click at [38, 66] on div "My Workspace" at bounding box center [47, 63] width 20 height 15
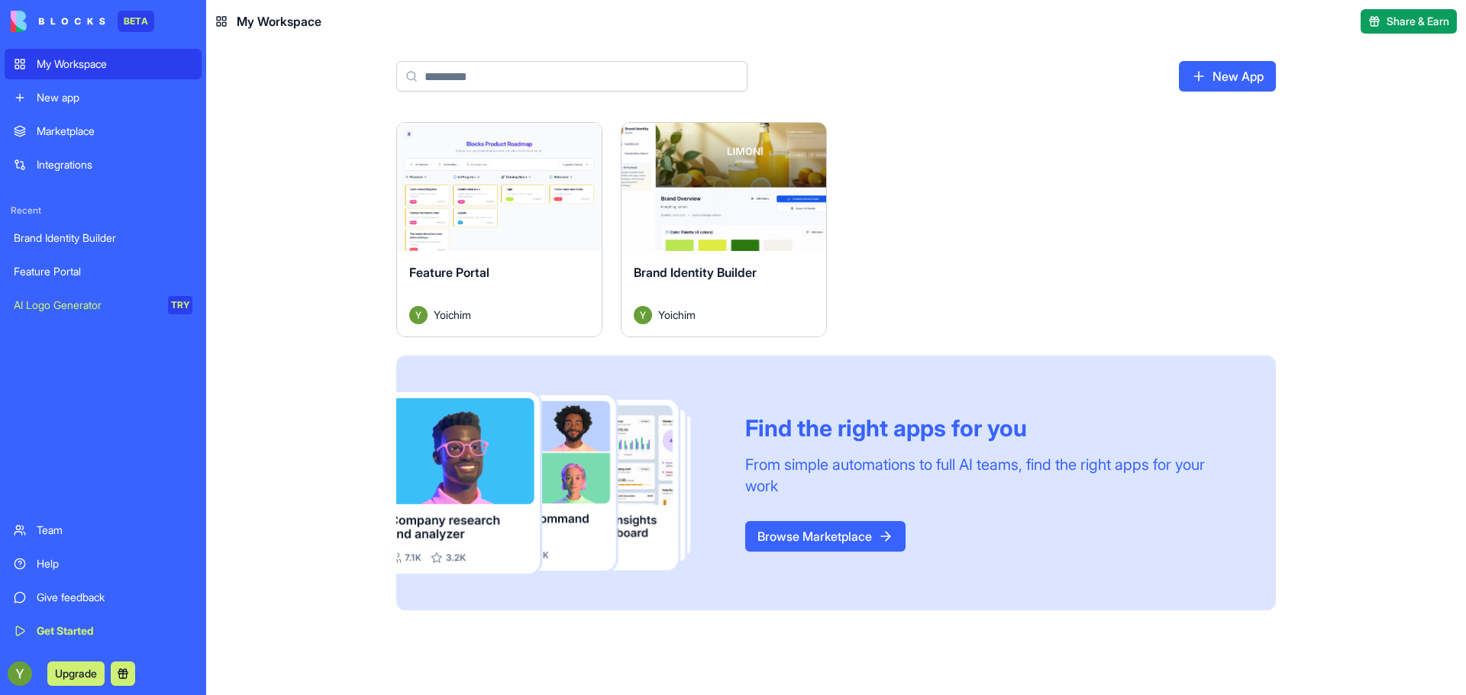
click at [63, 143] on link "Marketplace" at bounding box center [103, 131] width 197 height 31
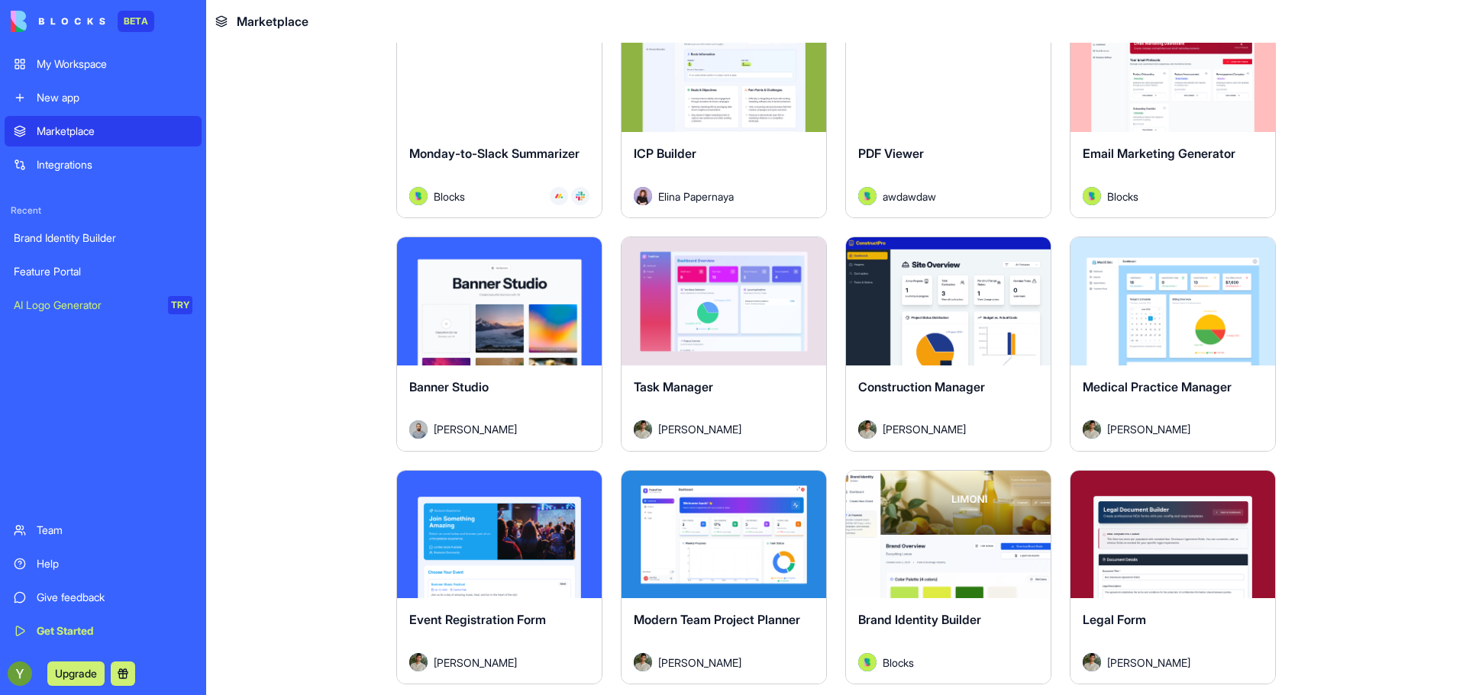
scroll to position [2446, 0]
click at [982, 285] on div "Explore" at bounding box center [948, 301] width 205 height 128
click at [988, 295] on button "Explore" at bounding box center [948, 301] width 114 height 31
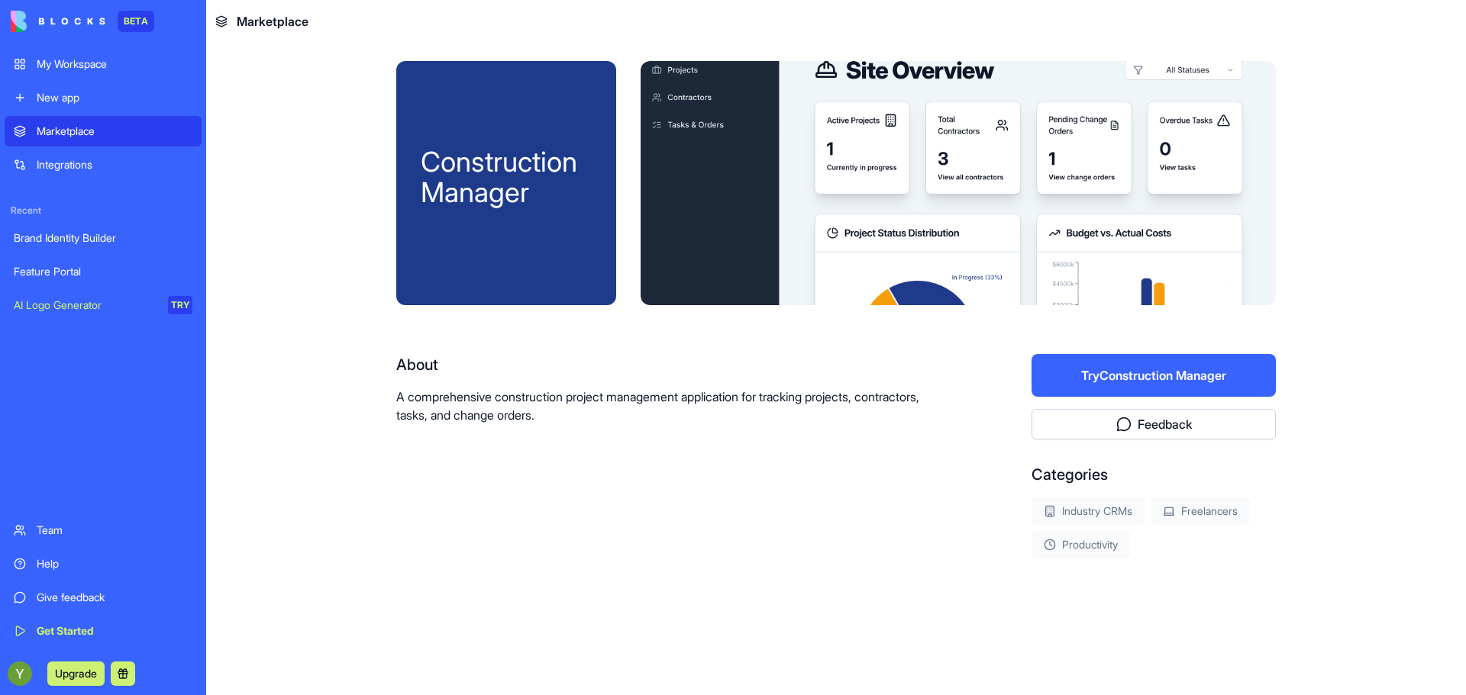
click at [1084, 372] on button "Try Construction Manager" at bounding box center [1153, 375] width 244 height 43
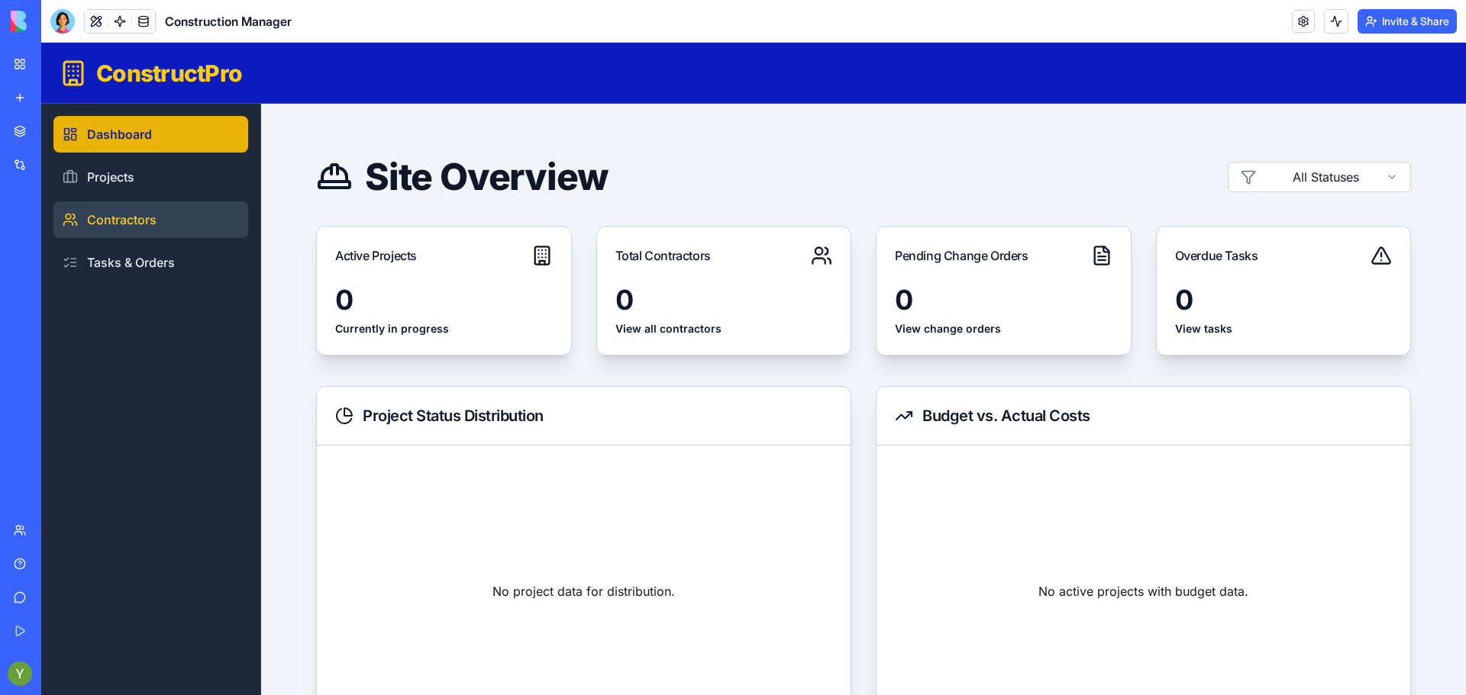
click at [131, 234] on link "Contractors" at bounding box center [150, 220] width 195 height 37
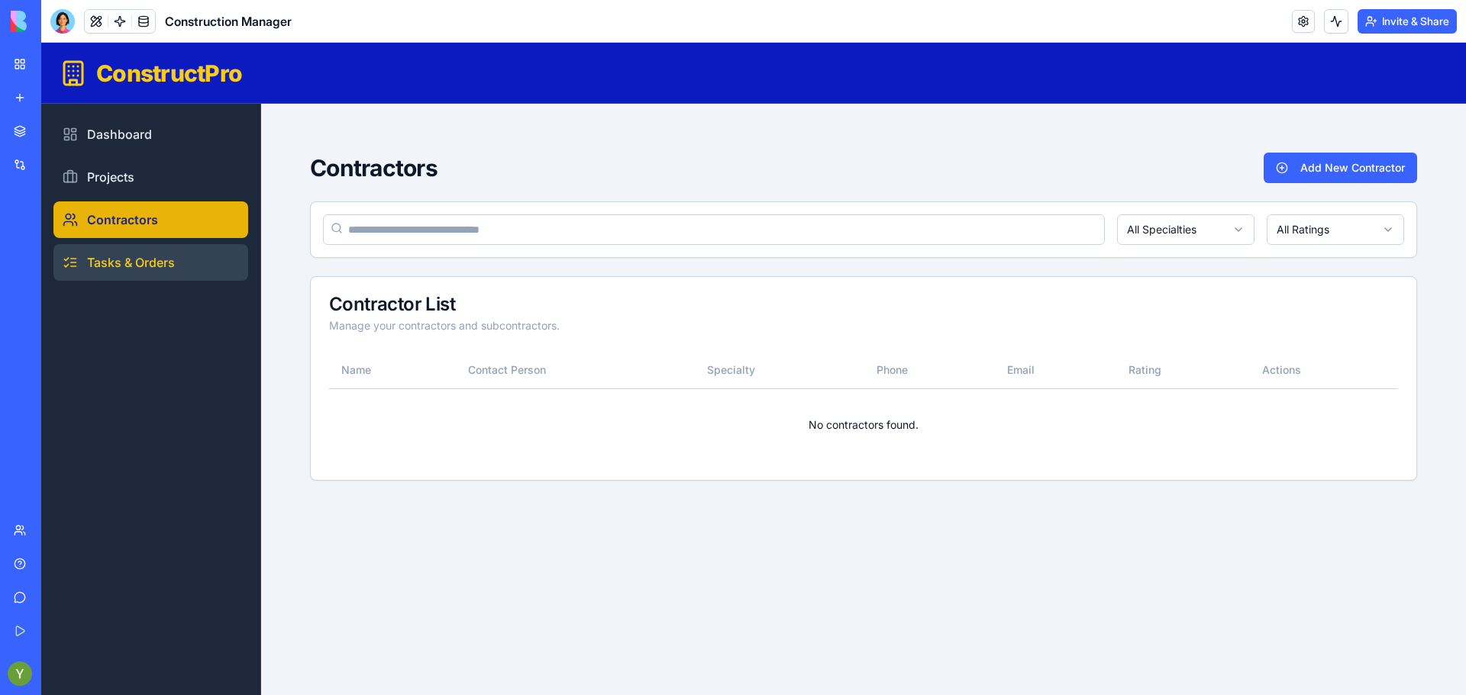
click at [131, 250] on link "Tasks & Orders" at bounding box center [150, 262] width 195 height 37
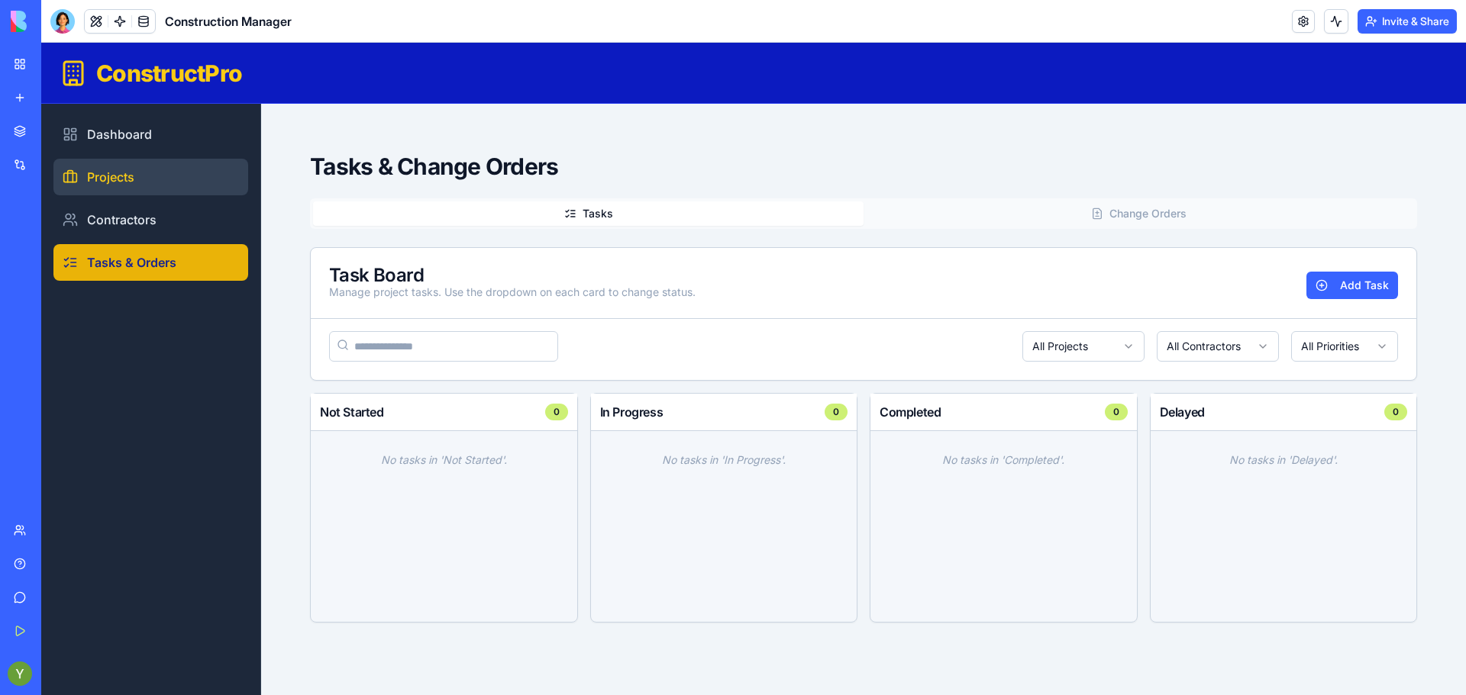
click at [115, 169] on link "Projects" at bounding box center [150, 177] width 195 height 37
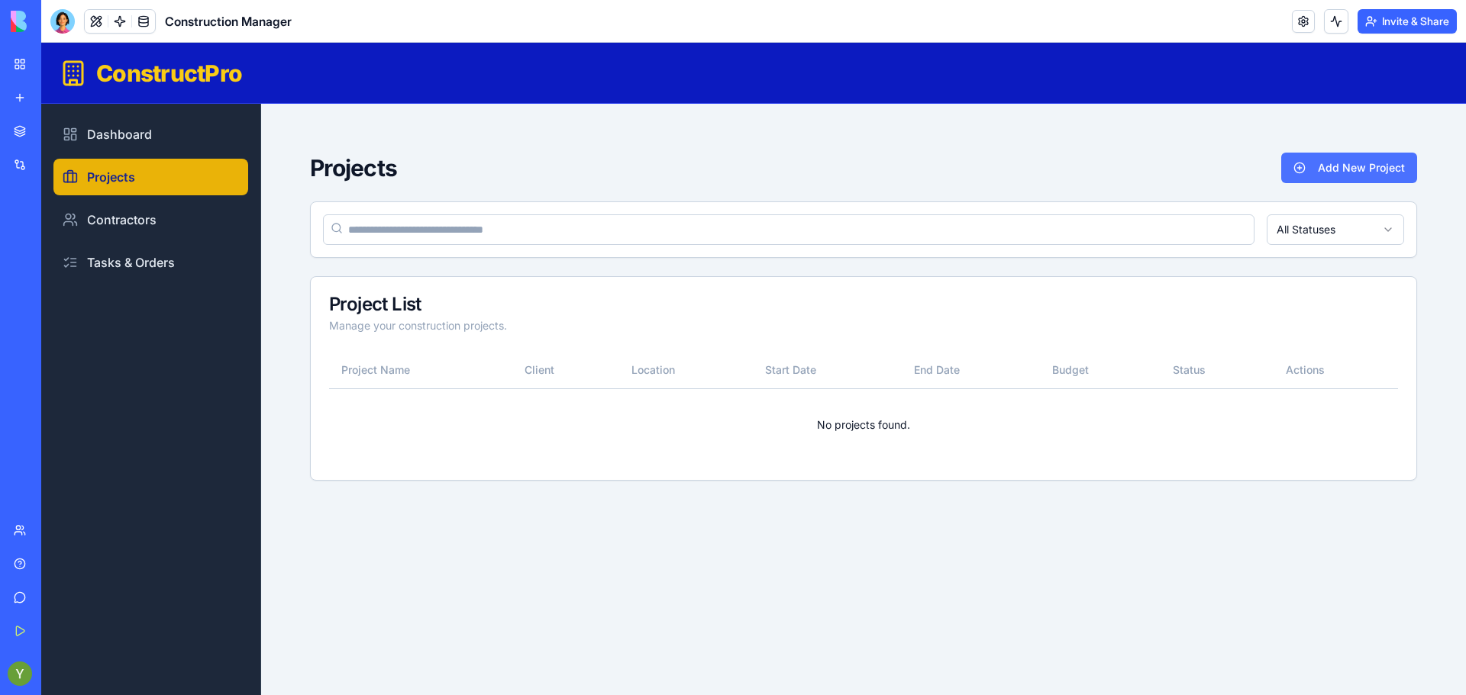
click at [1349, 168] on button "Add New Project" at bounding box center [1349, 168] width 136 height 31
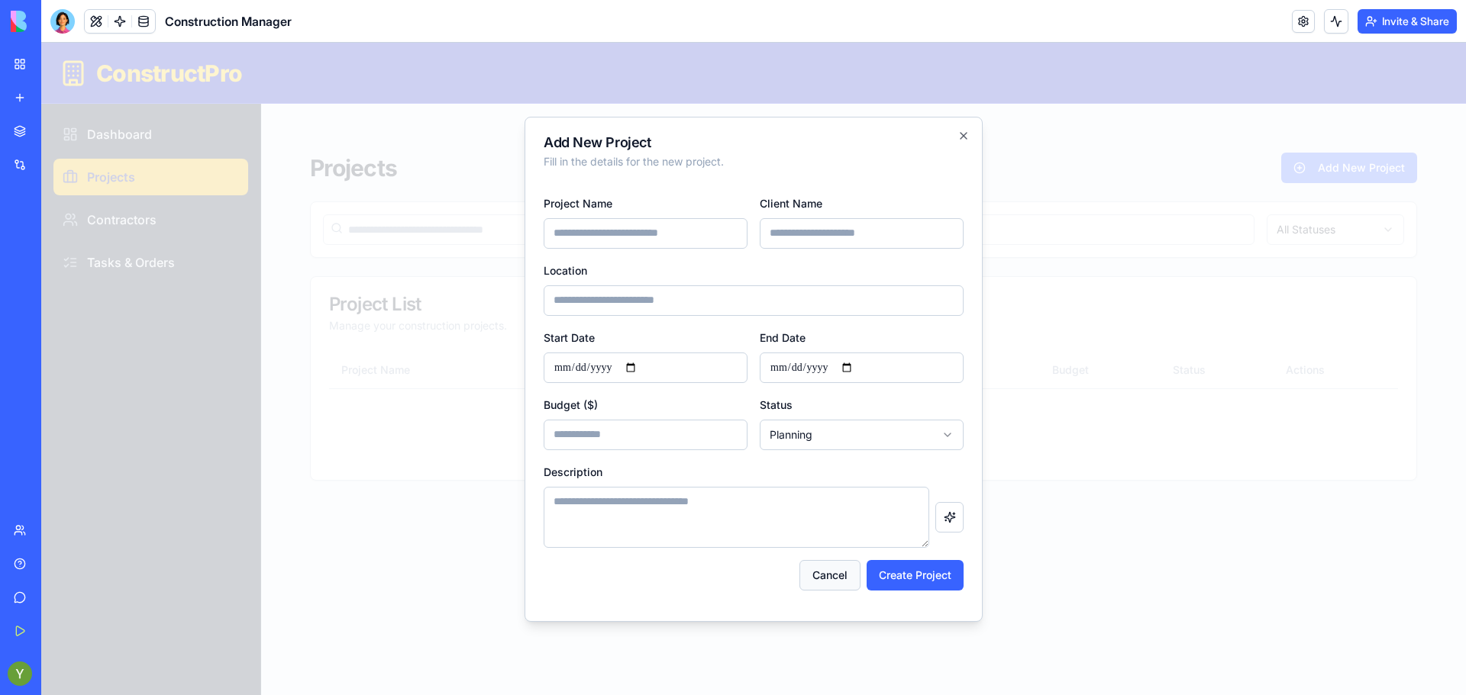
click at [824, 566] on button "Cancel" at bounding box center [829, 575] width 61 height 31
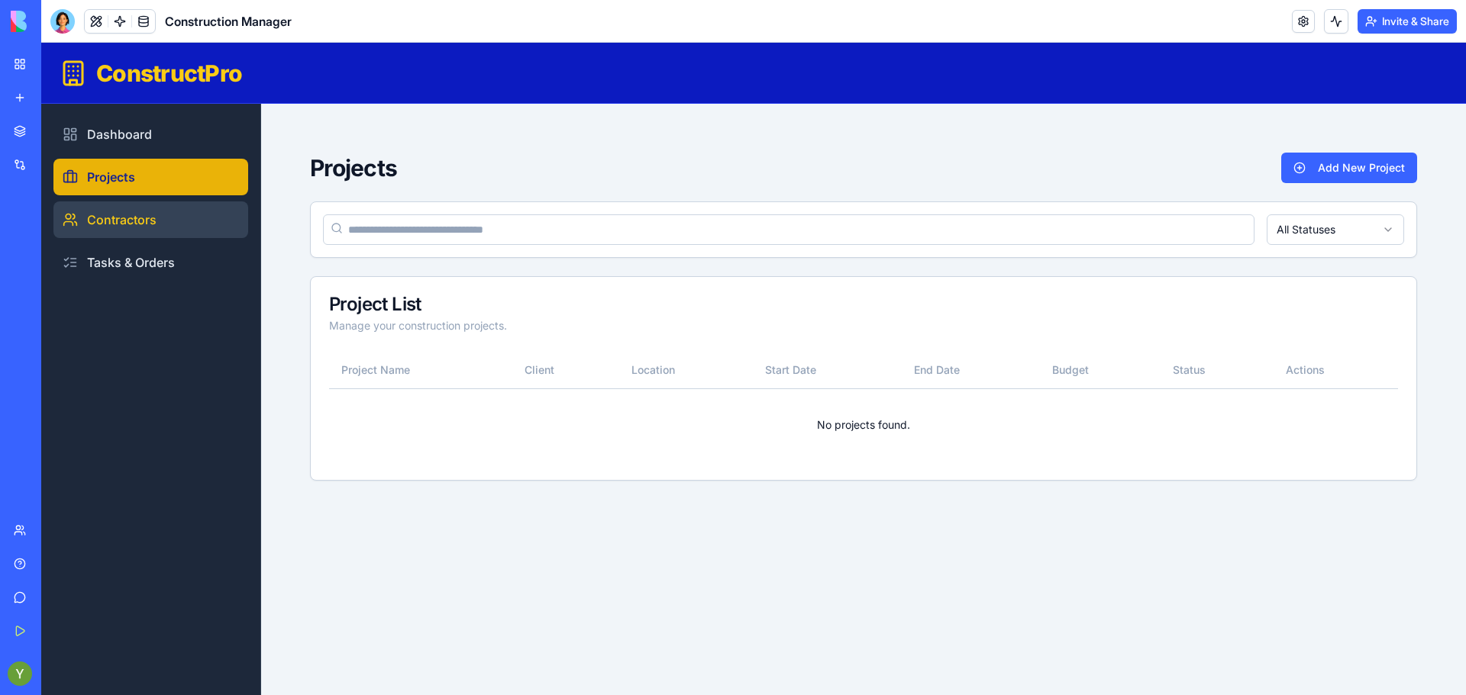
click at [128, 234] on link "Contractors" at bounding box center [150, 220] width 195 height 37
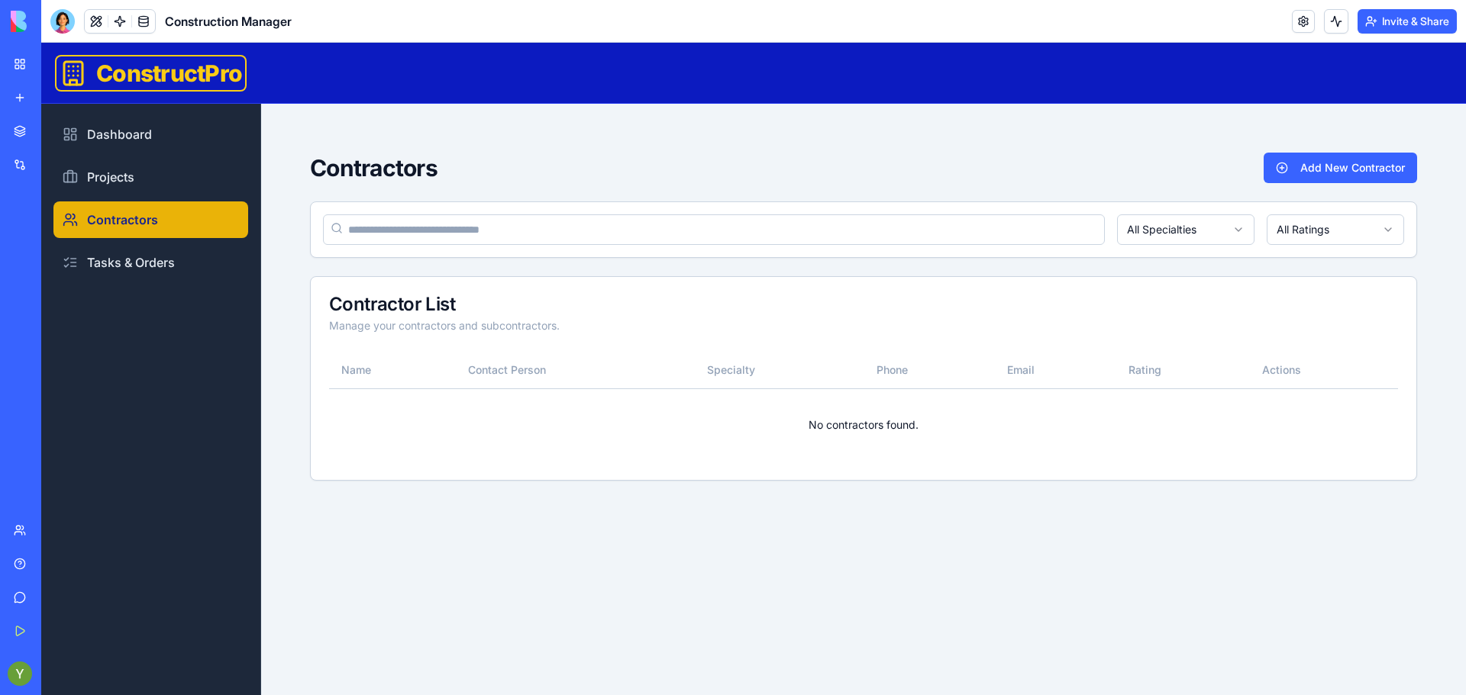
click at [85, 73] on icon at bounding box center [73, 73] width 27 height 27
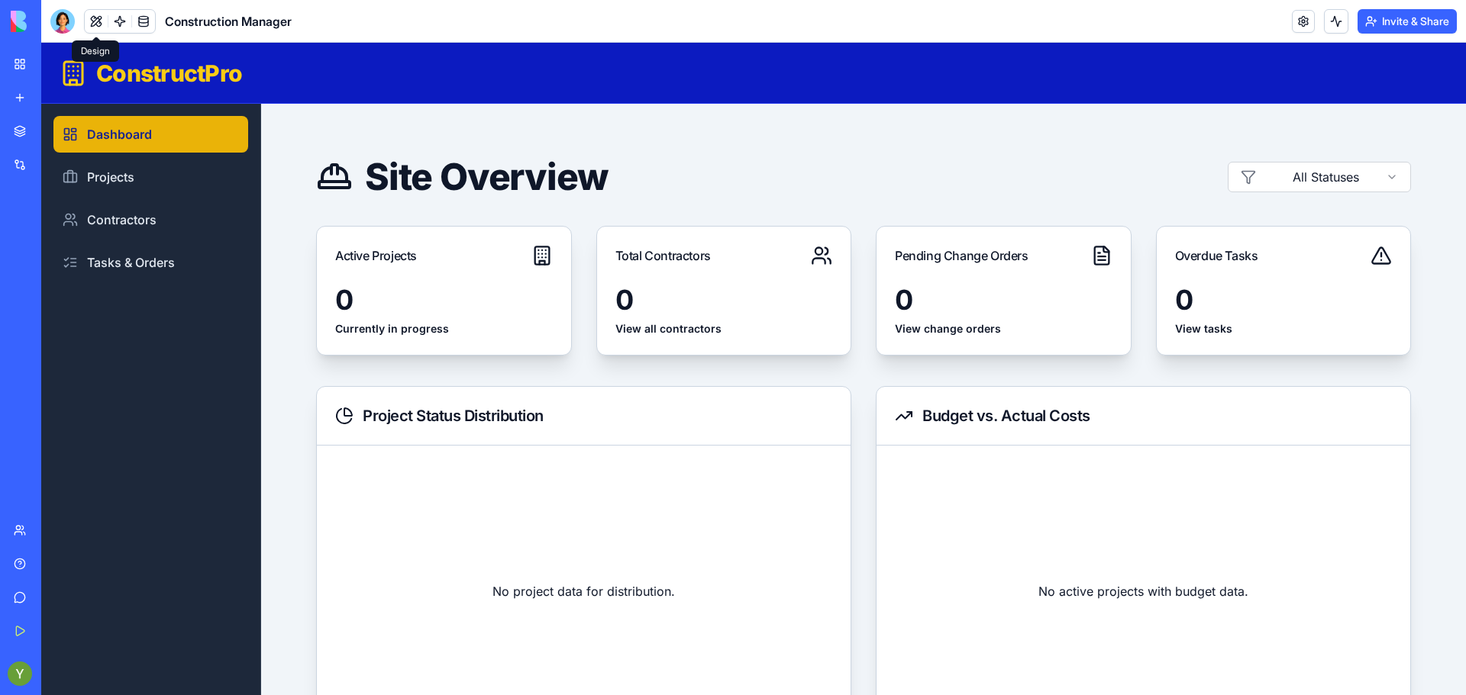
click at [85, 18] on button at bounding box center [96, 21] width 23 height 23
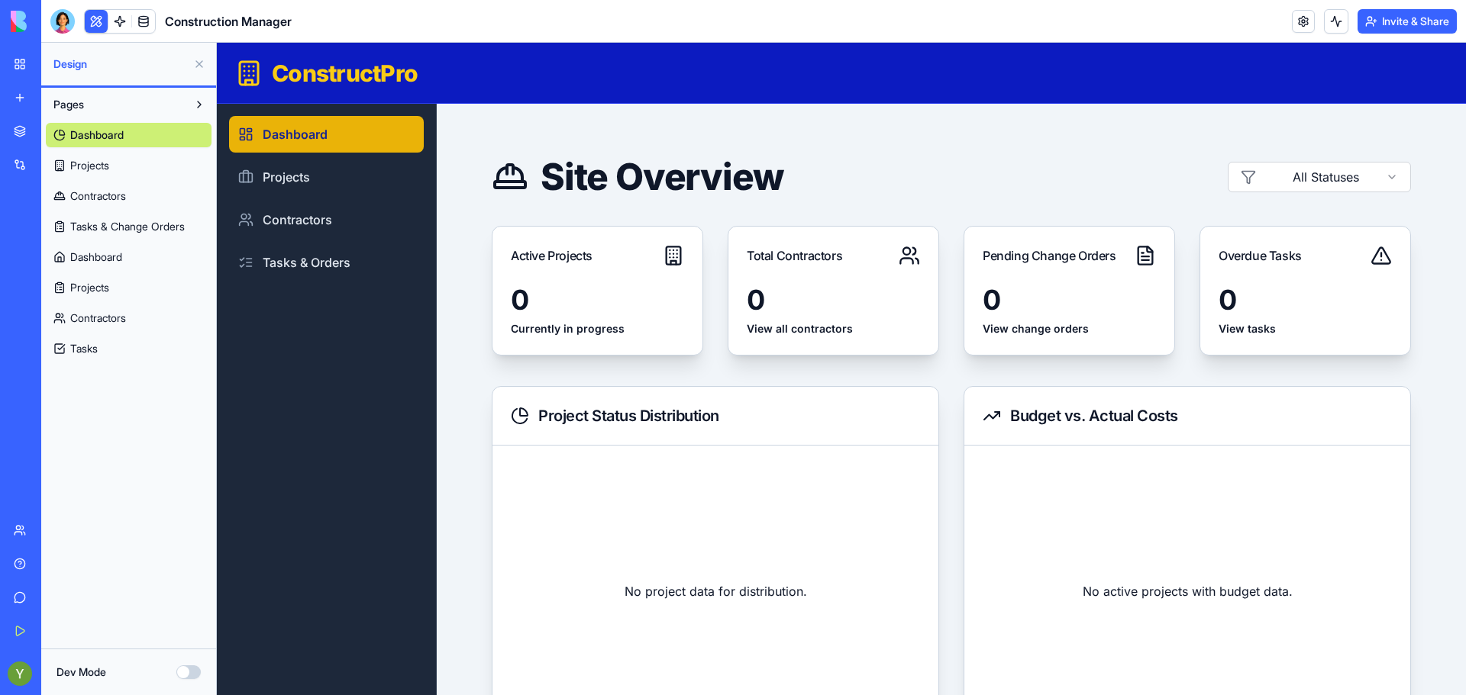
click at [203, 95] on button at bounding box center [199, 104] width 24 height 24
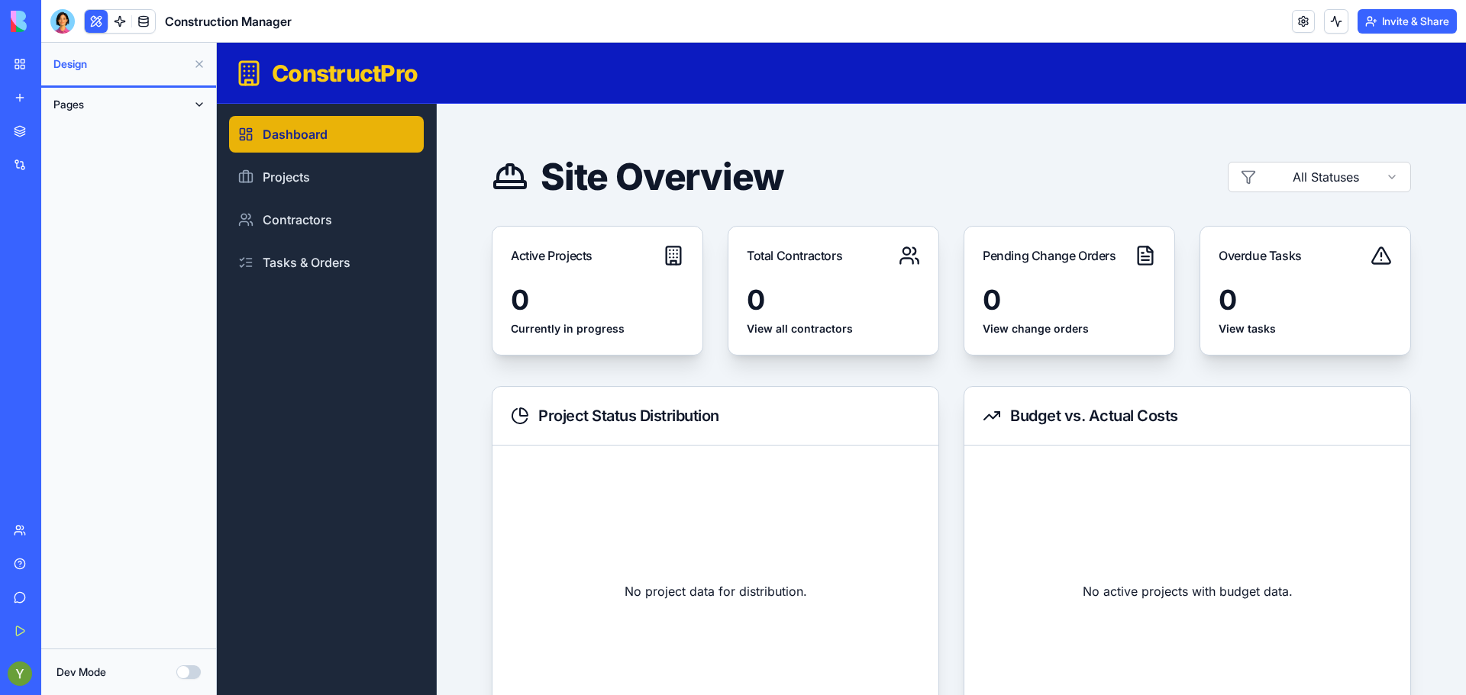
click at [203, 95] on button at bounding box center [199, 104] width 24 height 24
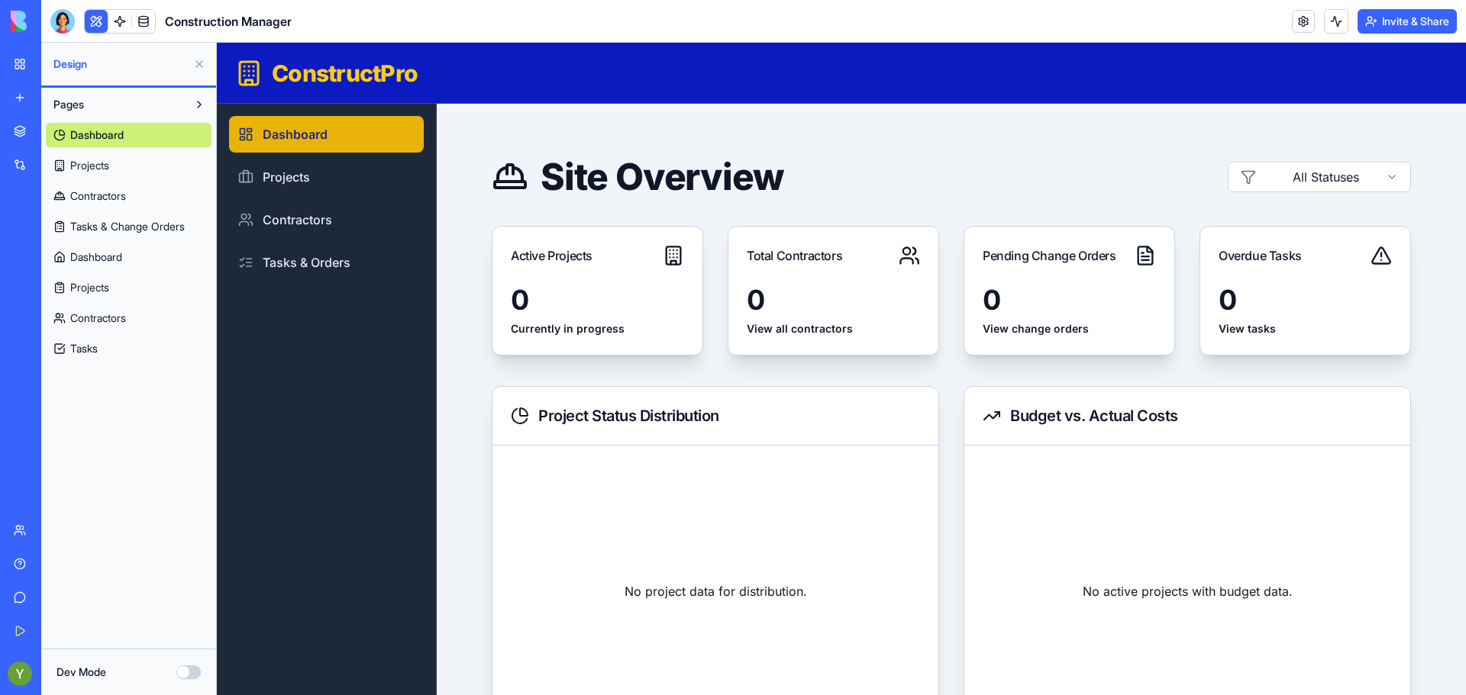
click at [135, 170] on link "Projects" at bounding box center [129, 165] width 166 height 24
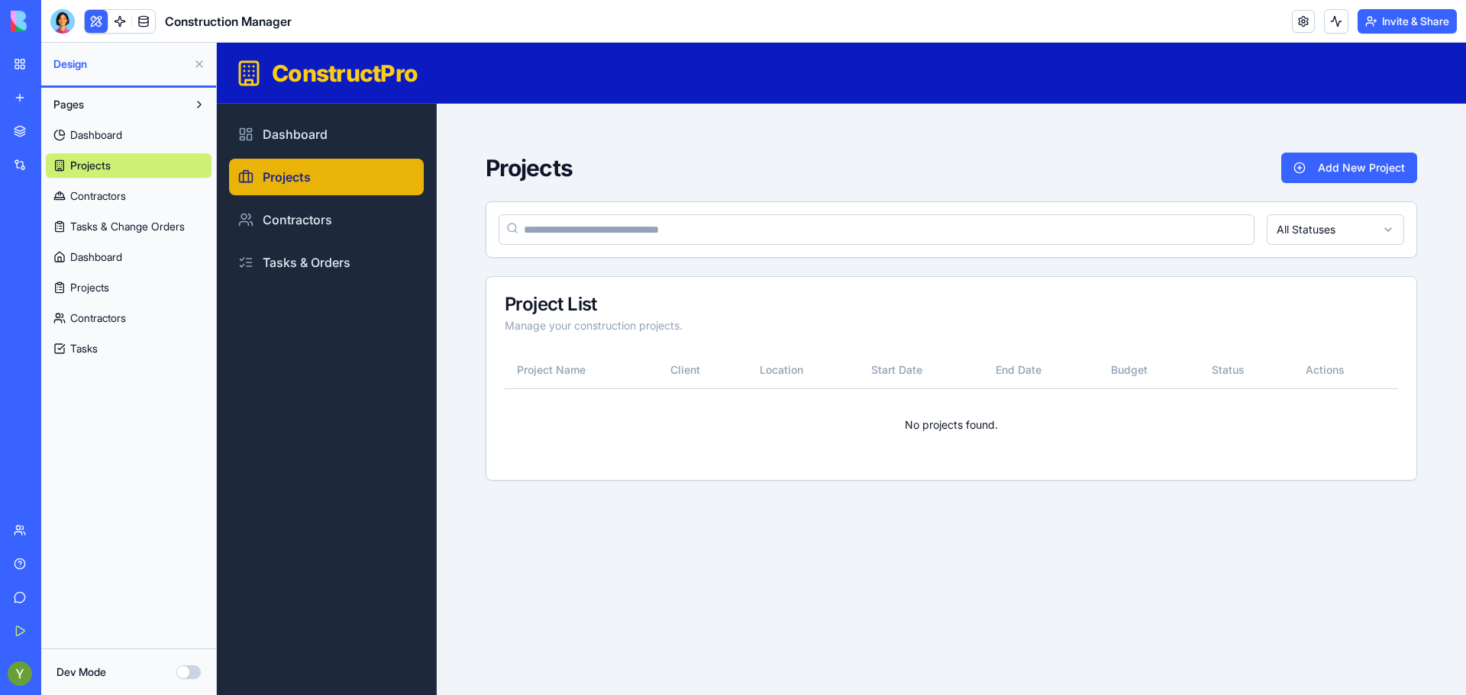
click at [617, 142] on div "Projects Add New Project All Statuses Project List Manage your construction pro…" at bounding box center [951, 316] width 980 height 377
click at [1309, 20] on link at bounding box center [1302, 21] width 23 height 23
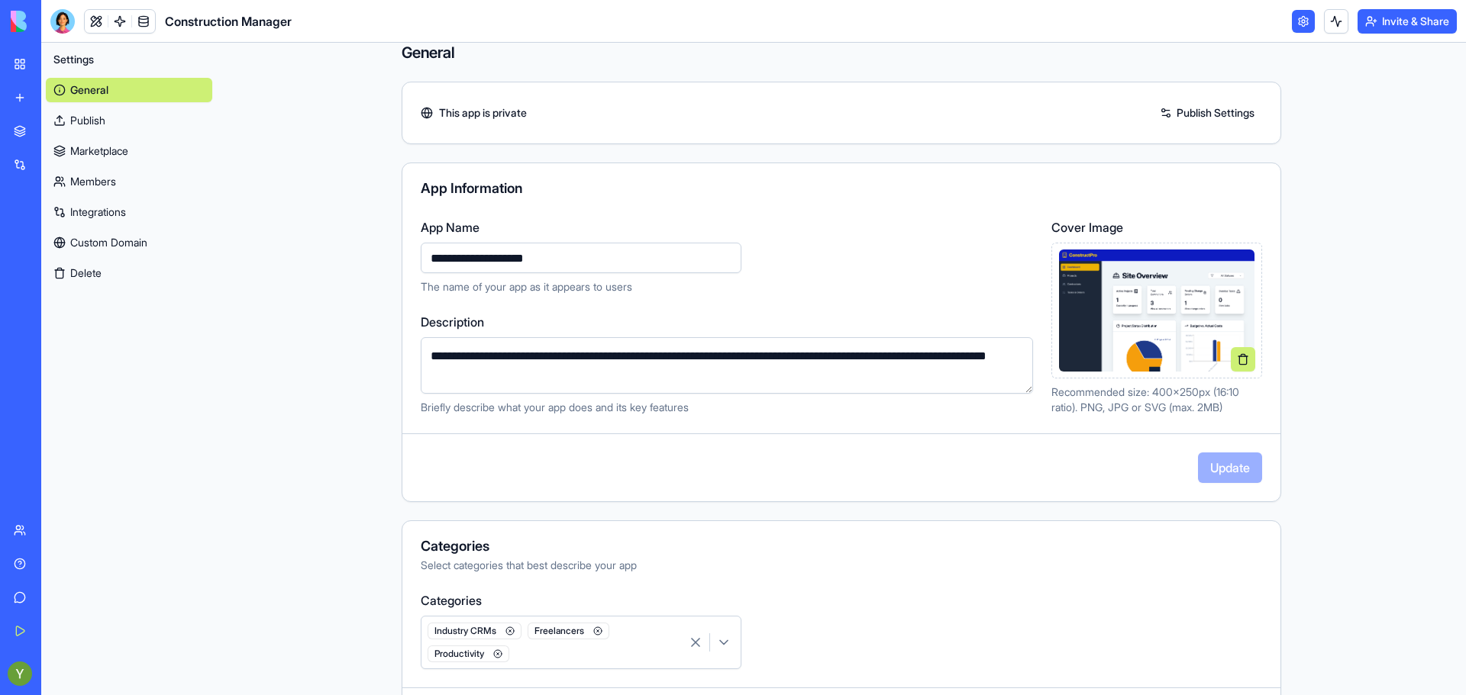
scroll to position [19, 0]
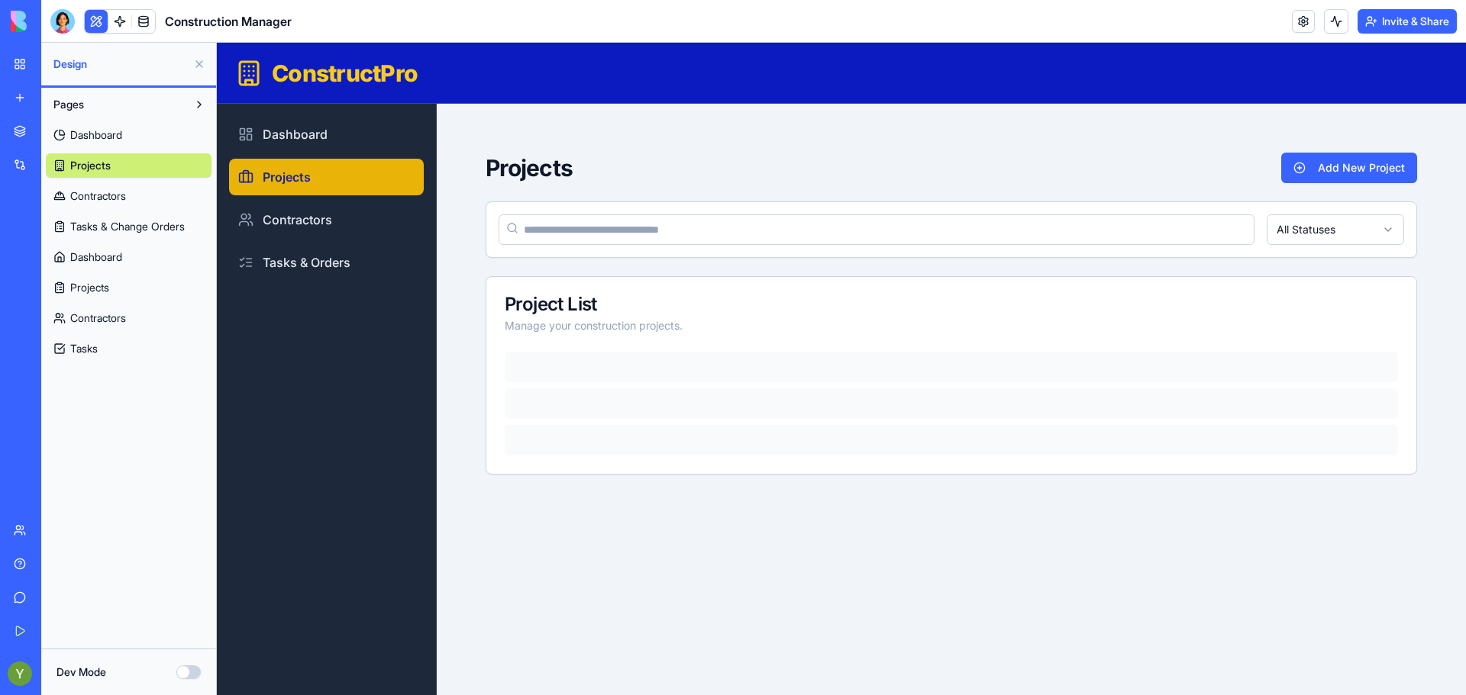
click at [289, 301] on div "Dashboard Projects Contractors Tasks & Orders" at bounding box center [326, 400] width 219 height 592
click at [142, 15] on link at bounding box center [143, 21] width 23 height 23
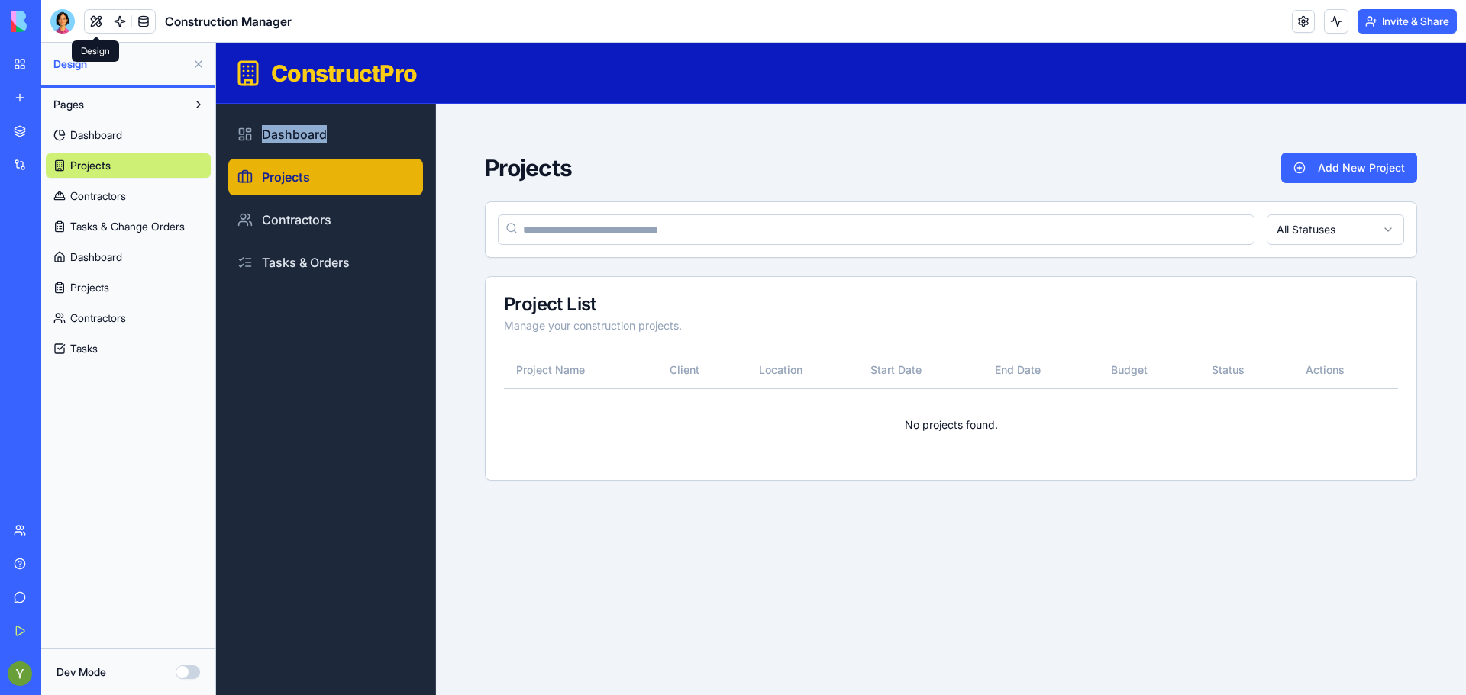
click at [142, 15] on link at bounding box center [143, 21] width 23 height 23
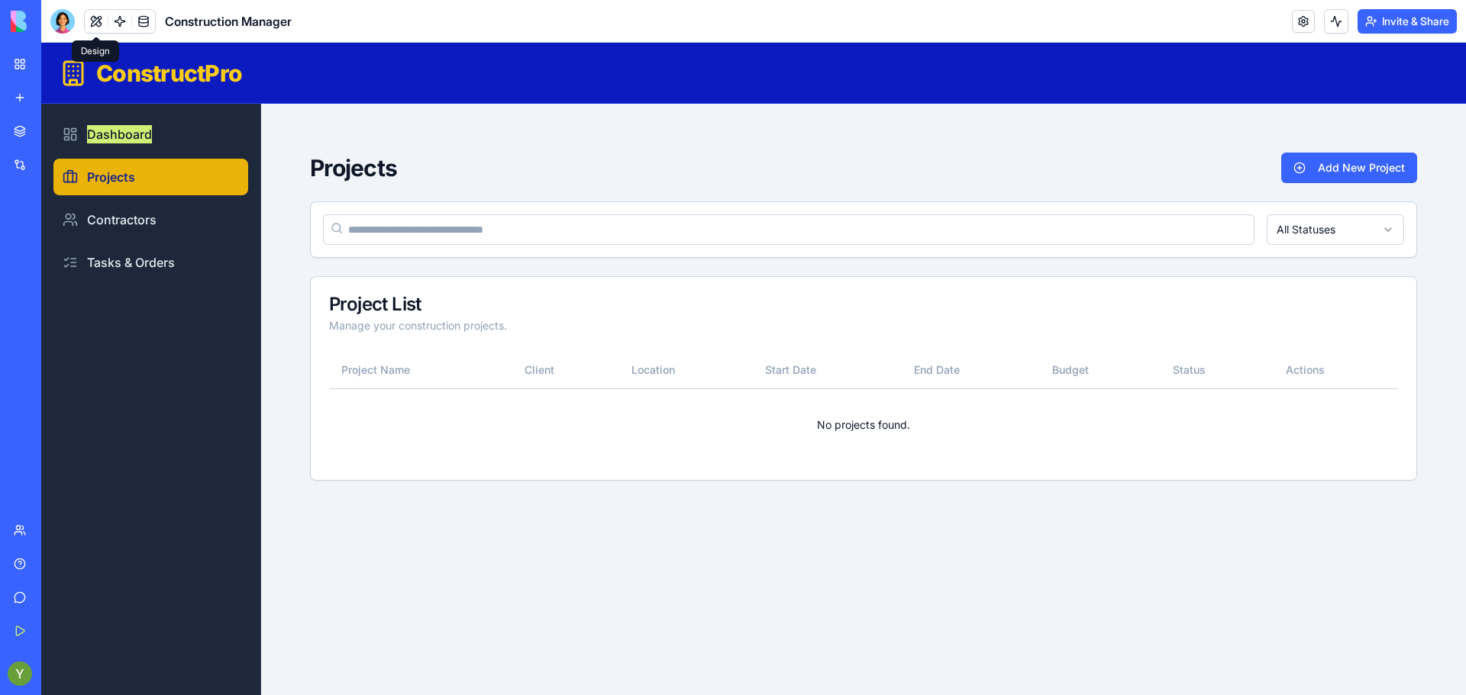
click at [98, 20] on button at bounding box center [96, 21] width 23 height 23
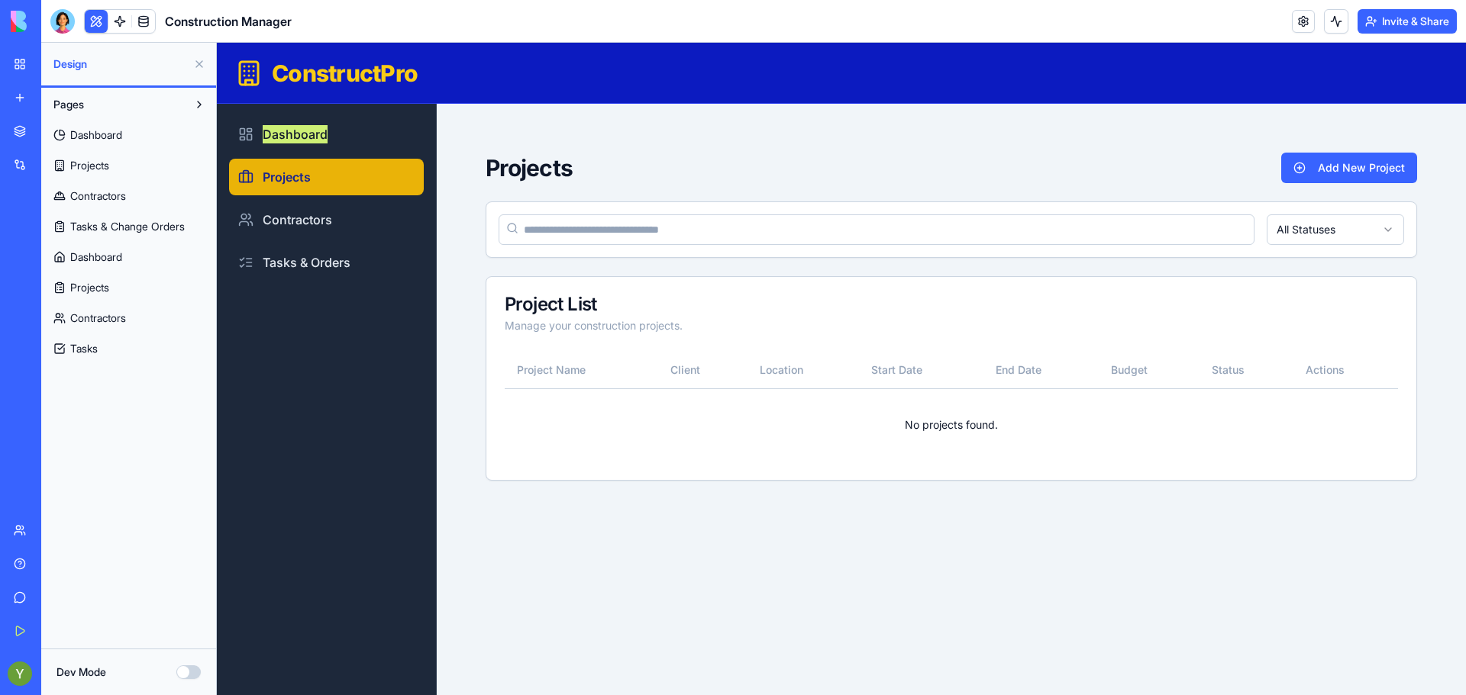
click at [108, 134] on span "Dashboard" at bounding box center [96, 134] width 52 height 15
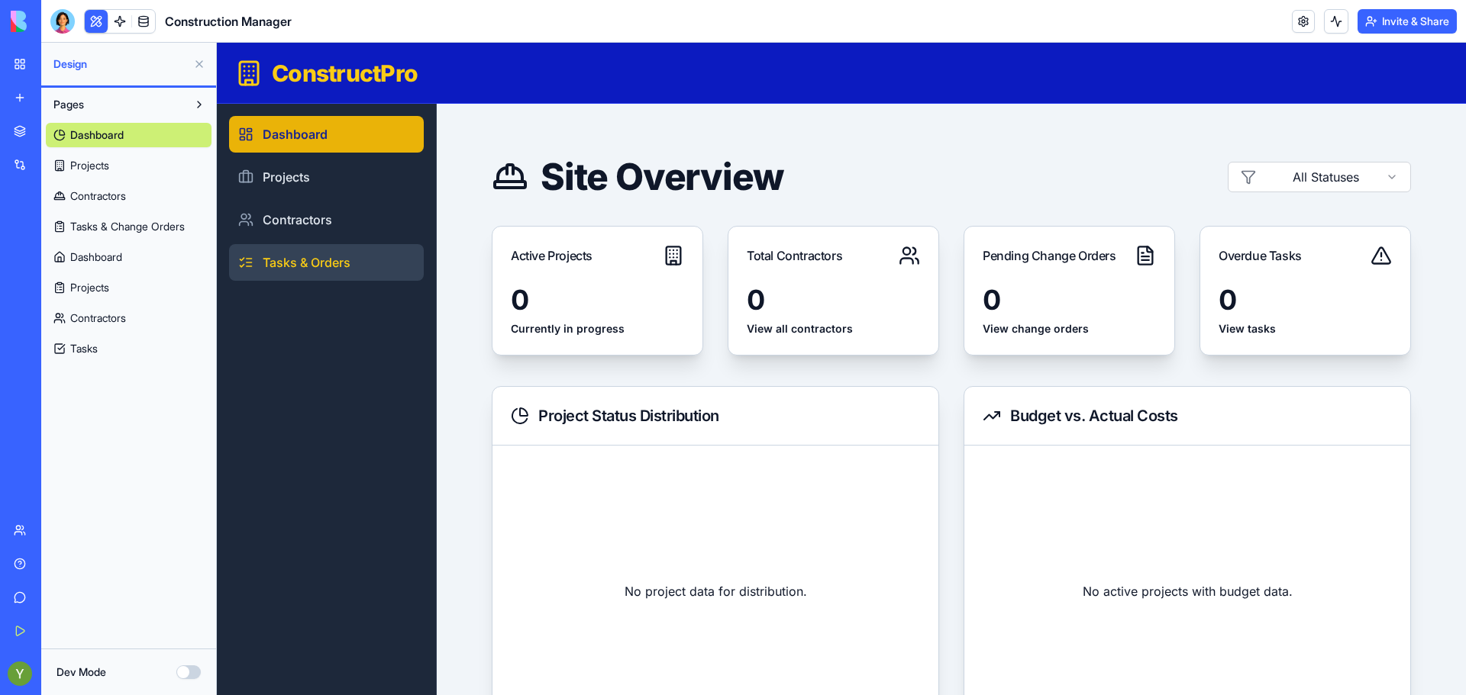
click at [256, 250] on link "Tasks & Orders" at bounding box center [326, 262] width 195 height 37
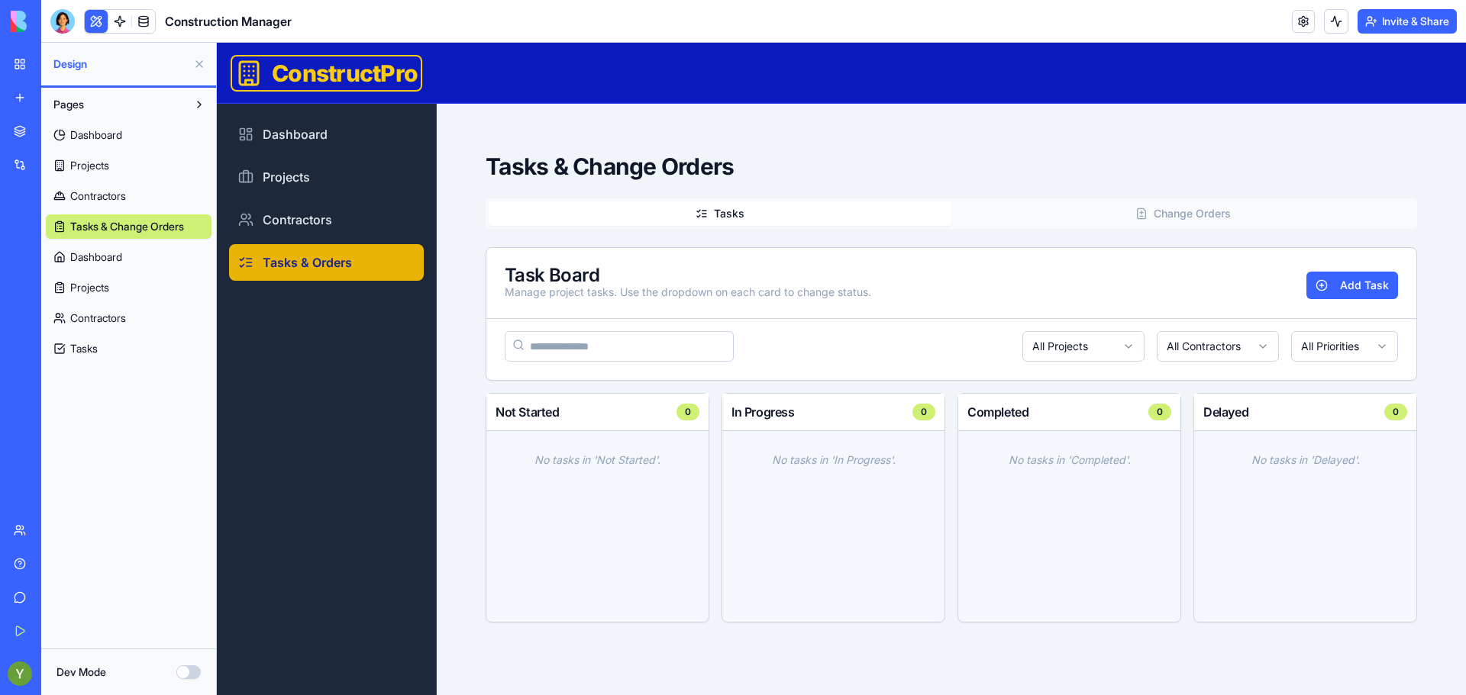
click at [285, 57] on link "ConstructPro" at bounding box center [326, 73] width 189 height 34
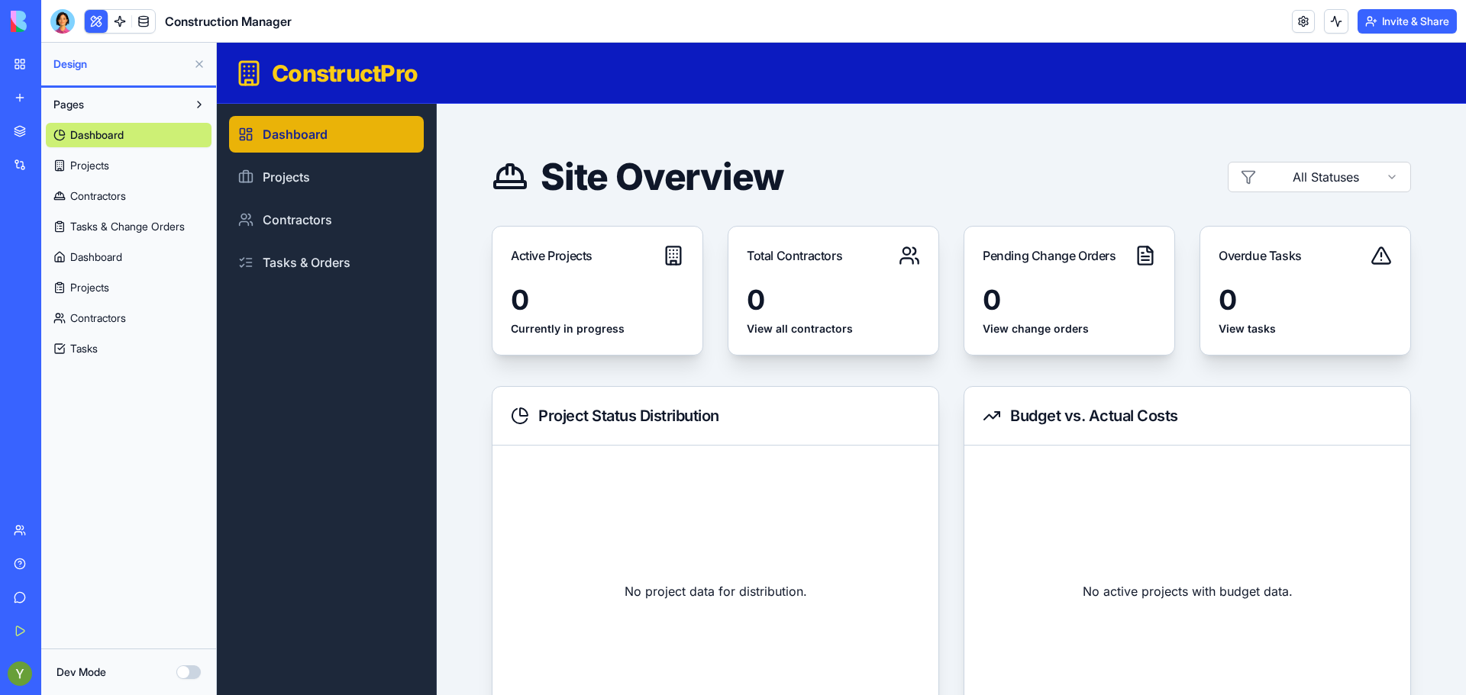
click at [282, 62] on h1 "ConstructPro" at bounding box center [345, 73] width 146 height 27
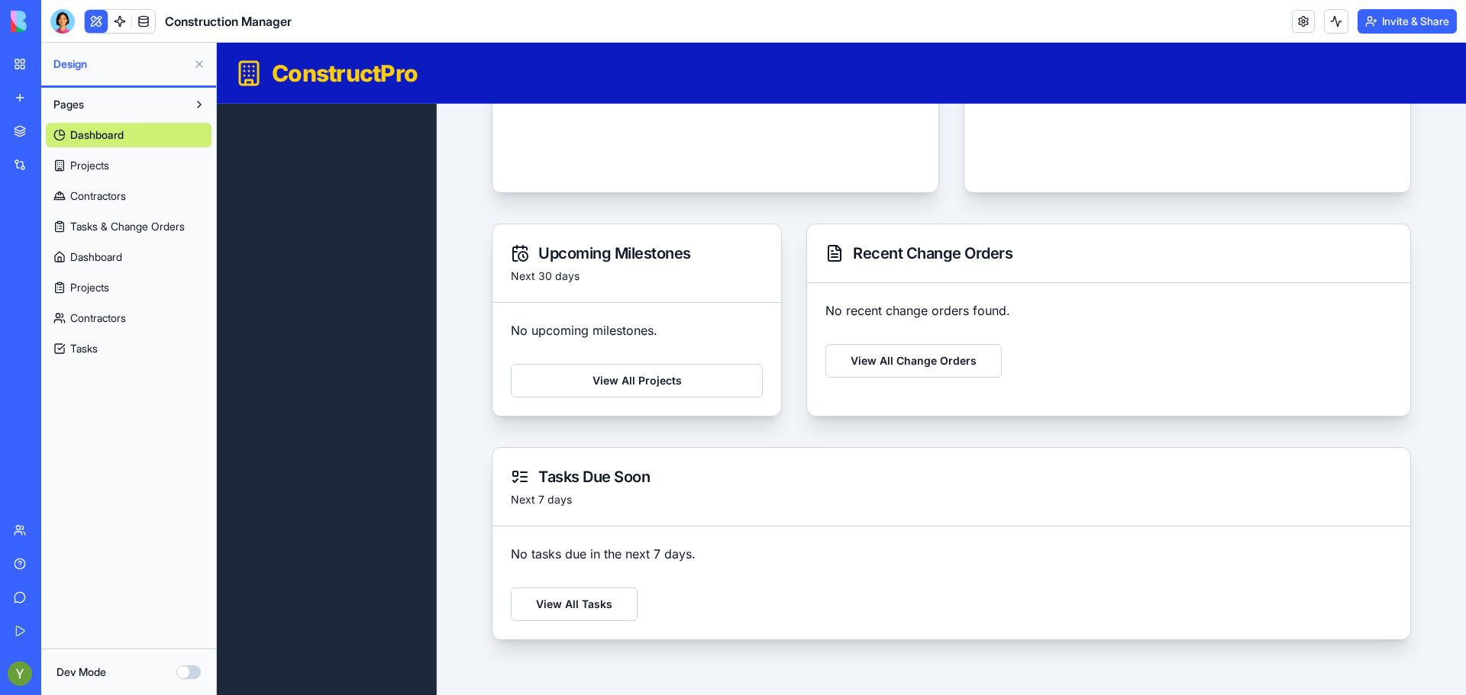
click at [89, 167] on span "Projects" at bounding box center [89, 165] width 39 height 15
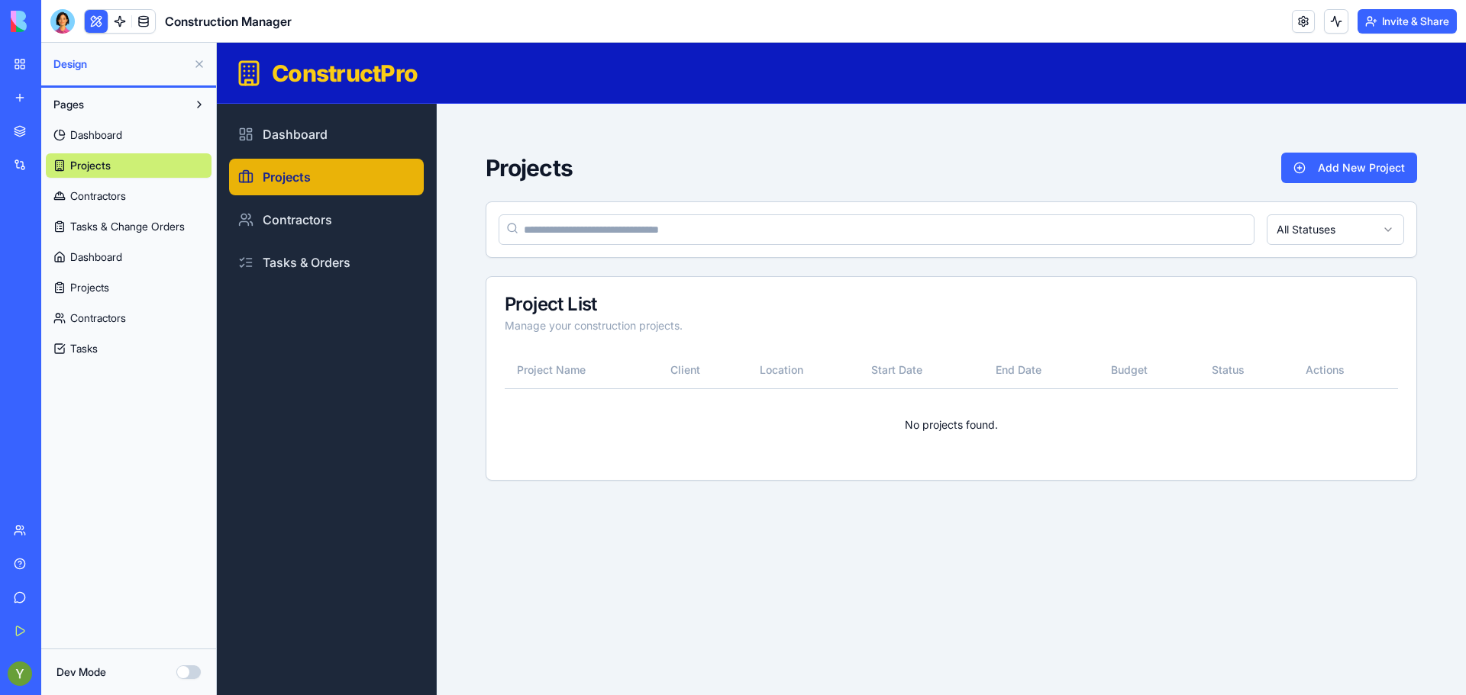
click at [69, 22] on div at bounding box center [62, 21] width 24 height 24
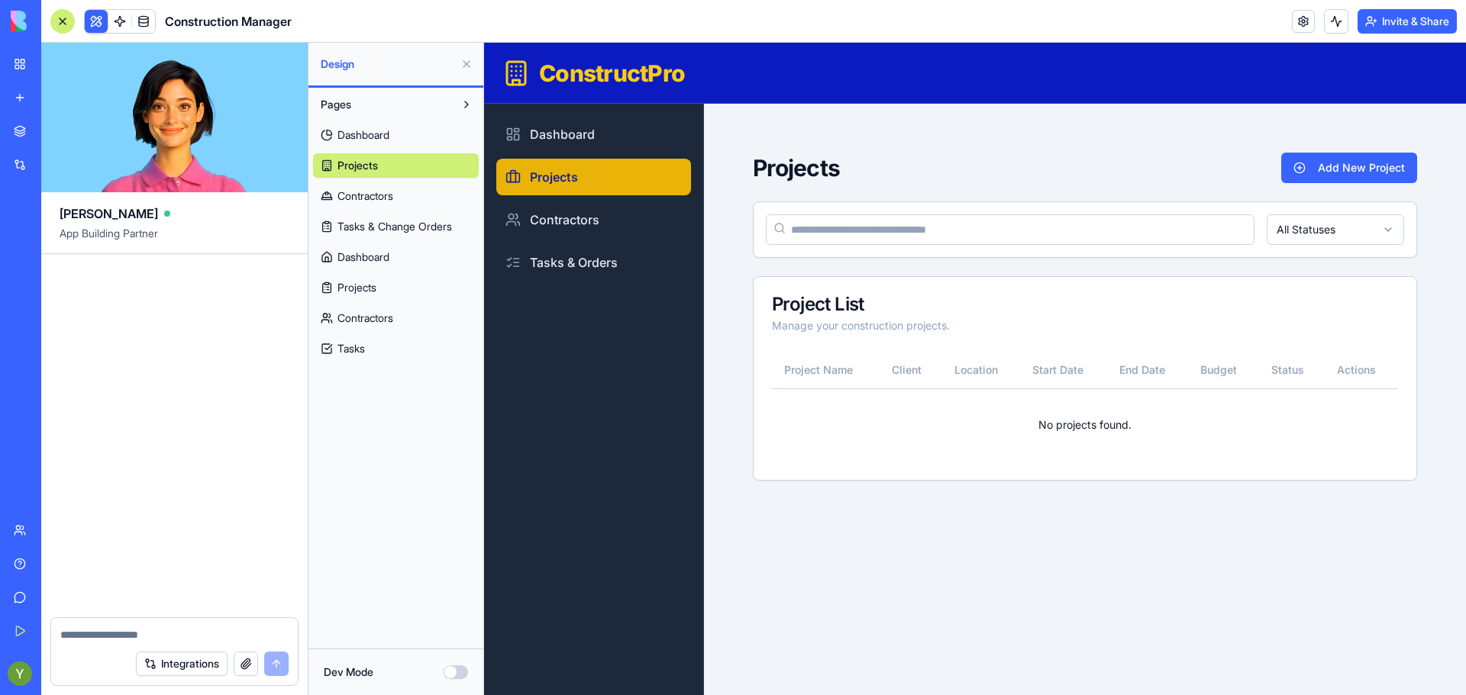
click at [13, 30] on img at bounding box center [58, 21] width 95 height 21
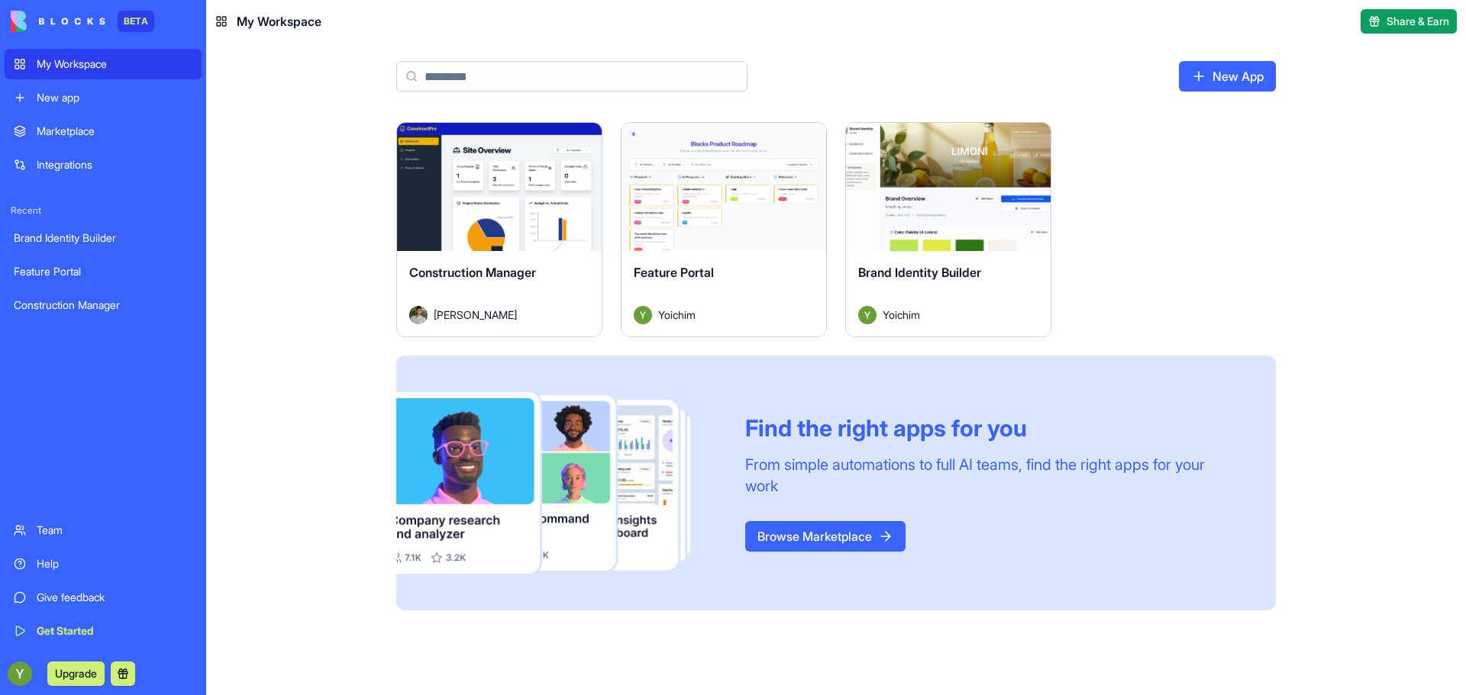
drag, startPoint x: 603, startPoint y: 272, endPoint x: 601, endPoint y: 198, distance: 74.1
click at [601, 198] on div "Launch Construction Manager Don Neumark Launch Feature Portal Yoichim Launch Br…" at bounding box center [835, 366] width 879 height 489
click at [58, 246] on link "Brand Identity Builder" at bounding box center [103, 238] width 197 height 31
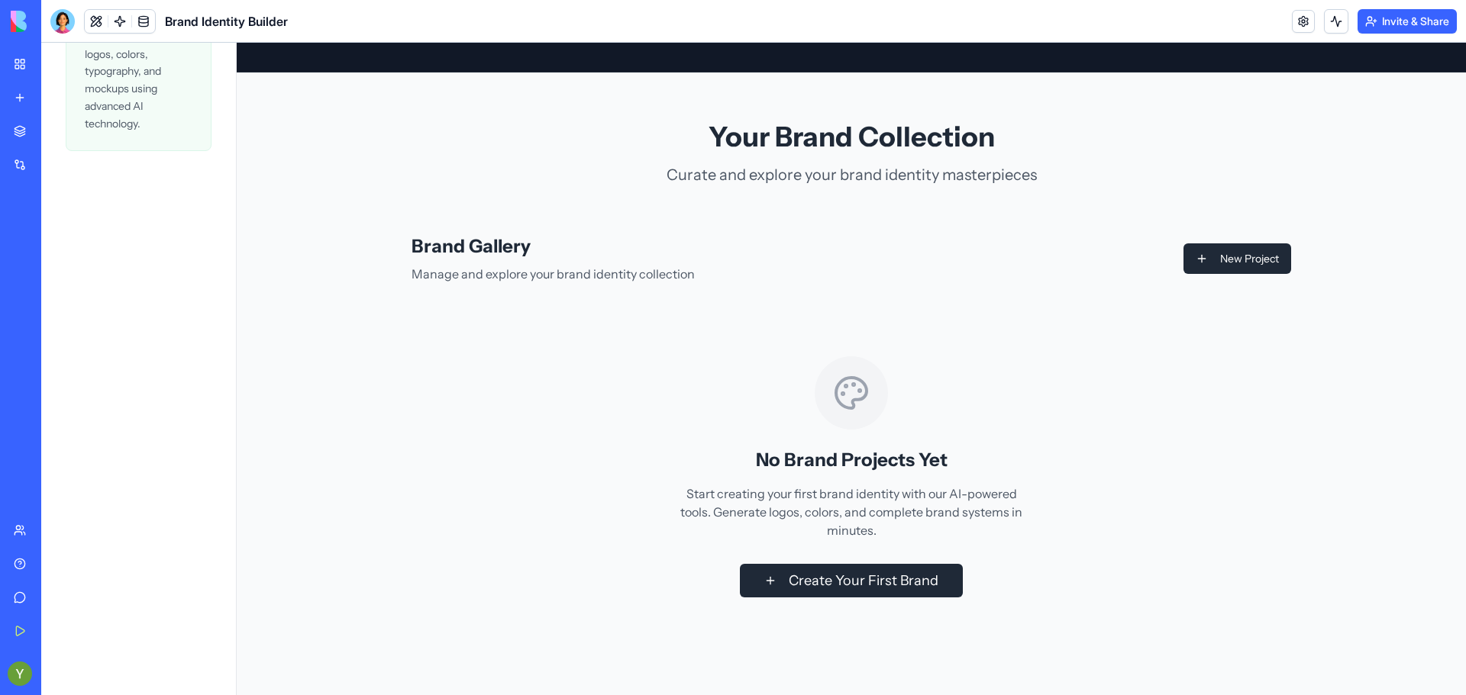
scroll to position [266, 0]
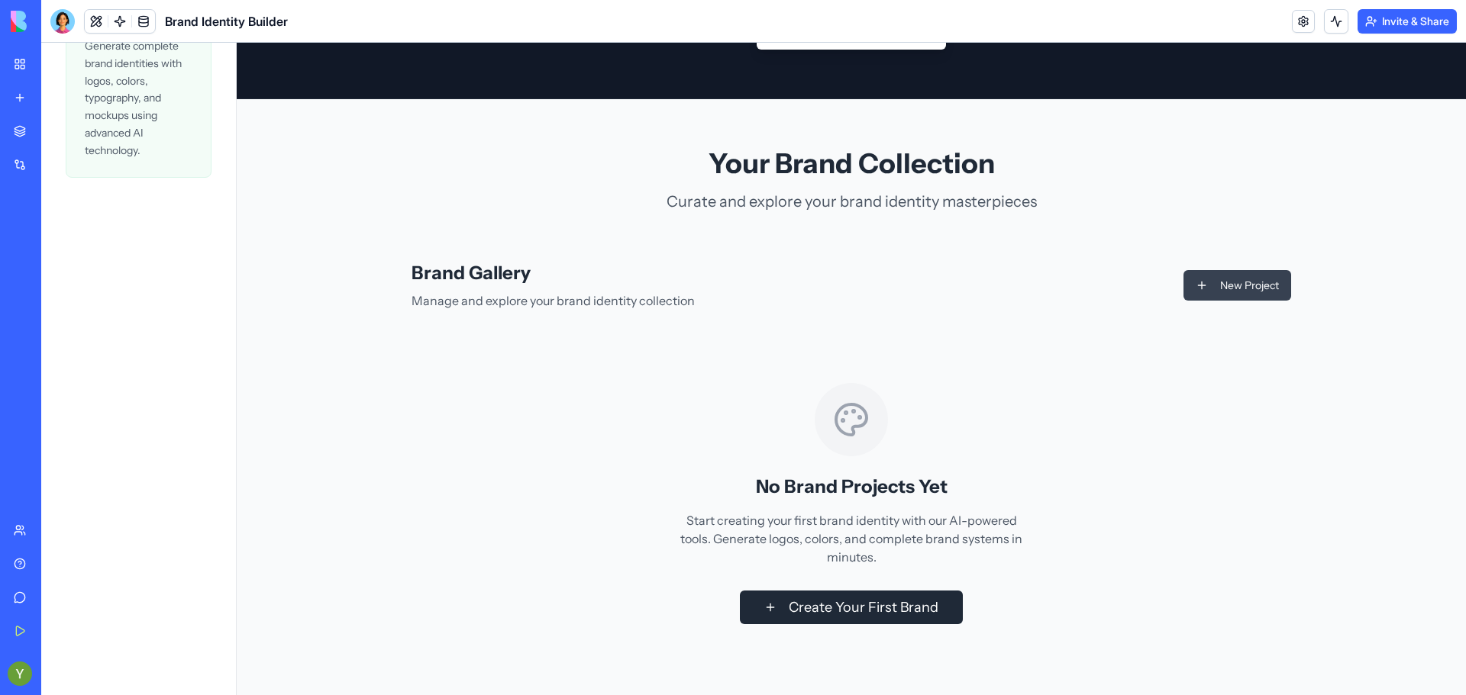
click at [1201, 272] on button "New Project" at bounding box center [1237, 285] width 108 height 31
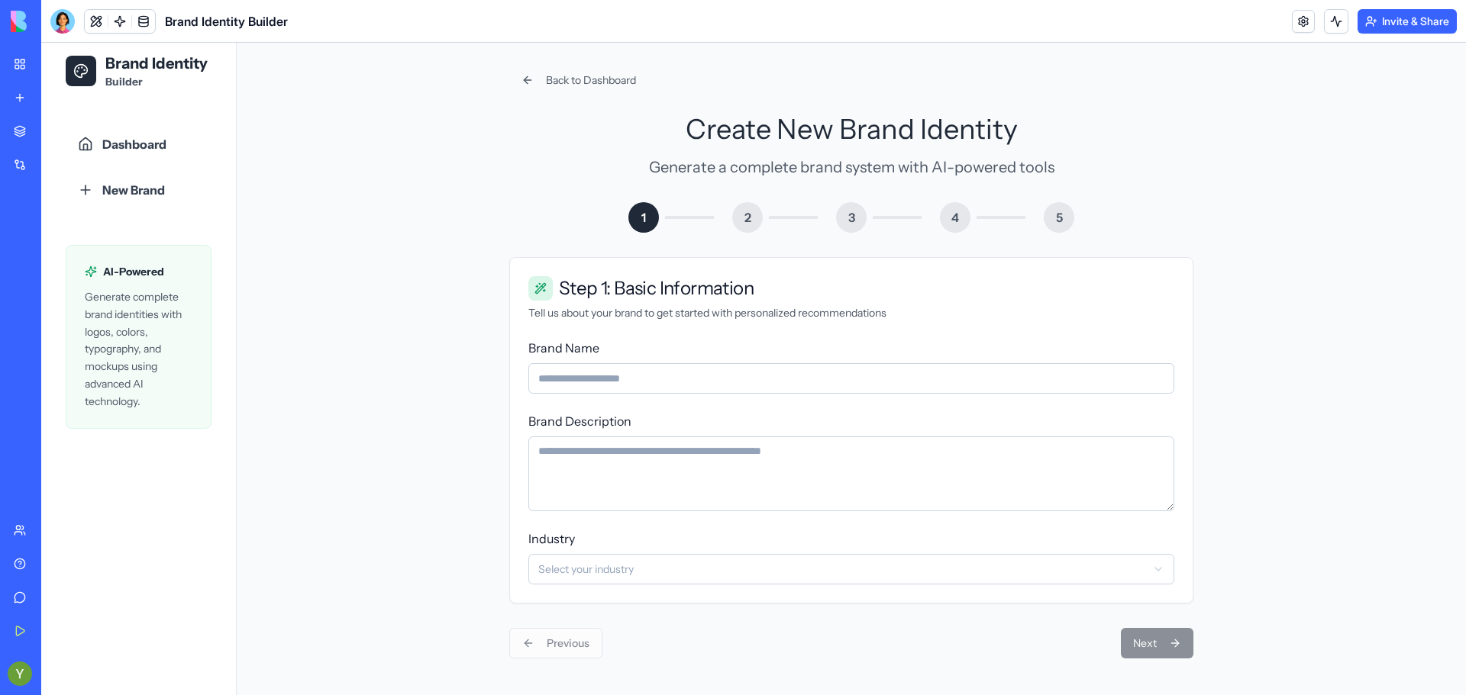
click at [732, 385] on input "Brand Name" at bounding box center [851, 378] width 646 height 31
click at [950, 553] on div "Industry Select your industry" at bounding box center [851, 557] width 646 height 55
click at [950, 571] on html "**********" at bounding box center [753, 361] width 1424 height 667
click at [1149, 634] on div "Previous Next" at bounding box center [851, 643] width 684 height 31
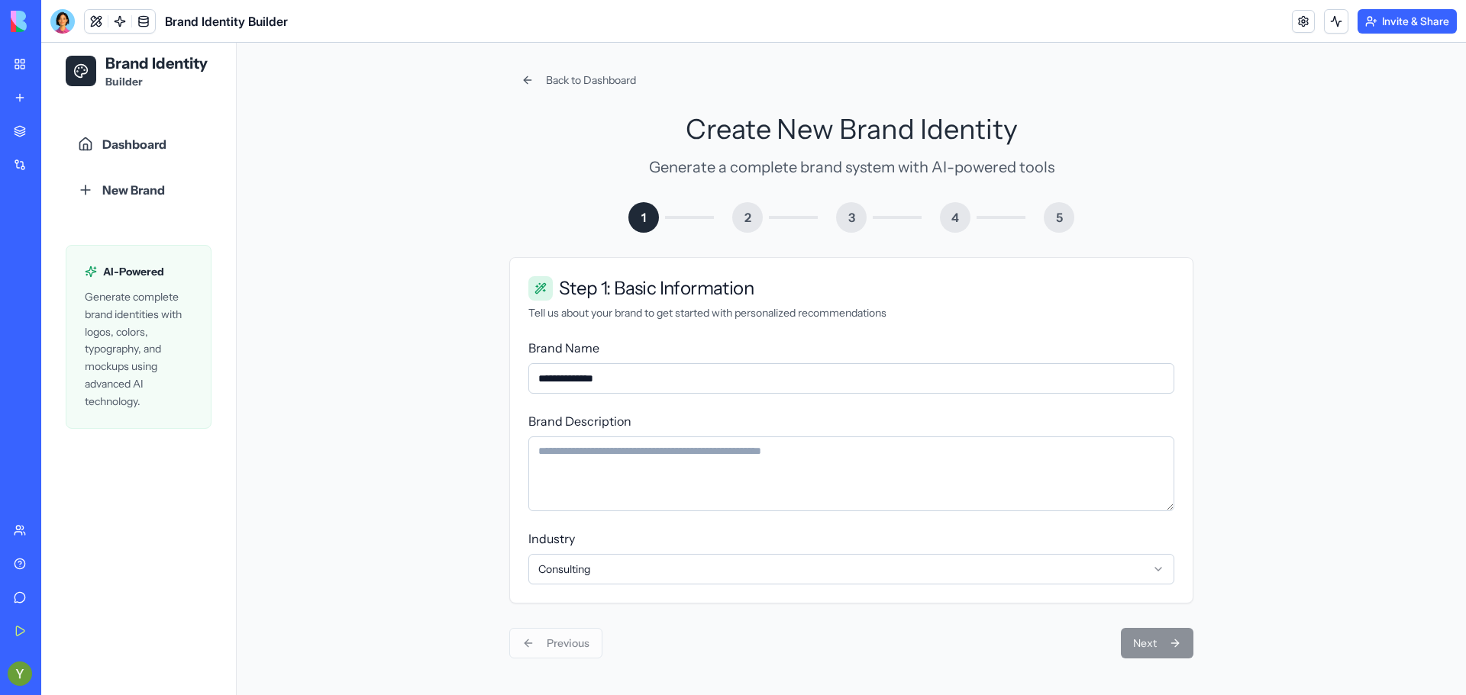
click at [906, 456] on textarea "Brand Description" at bounding box center [851, 474] width 646 height 75
click at [685, 352] on div "**********" at bounding box center [851, 366] width 646 height 55
click at [680, 377] on input "**********" at bounding box center [851, 378] width 646 height 31
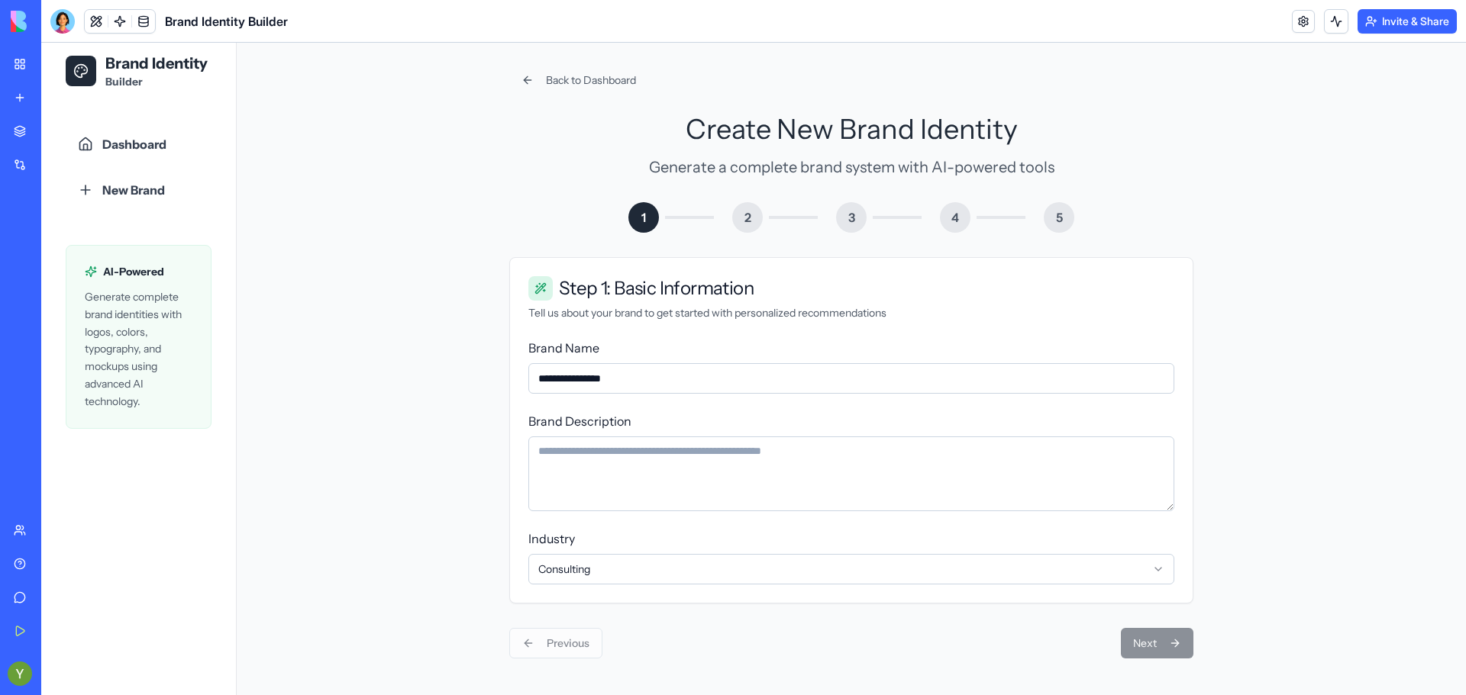
type input "**********"
type textarea "*"
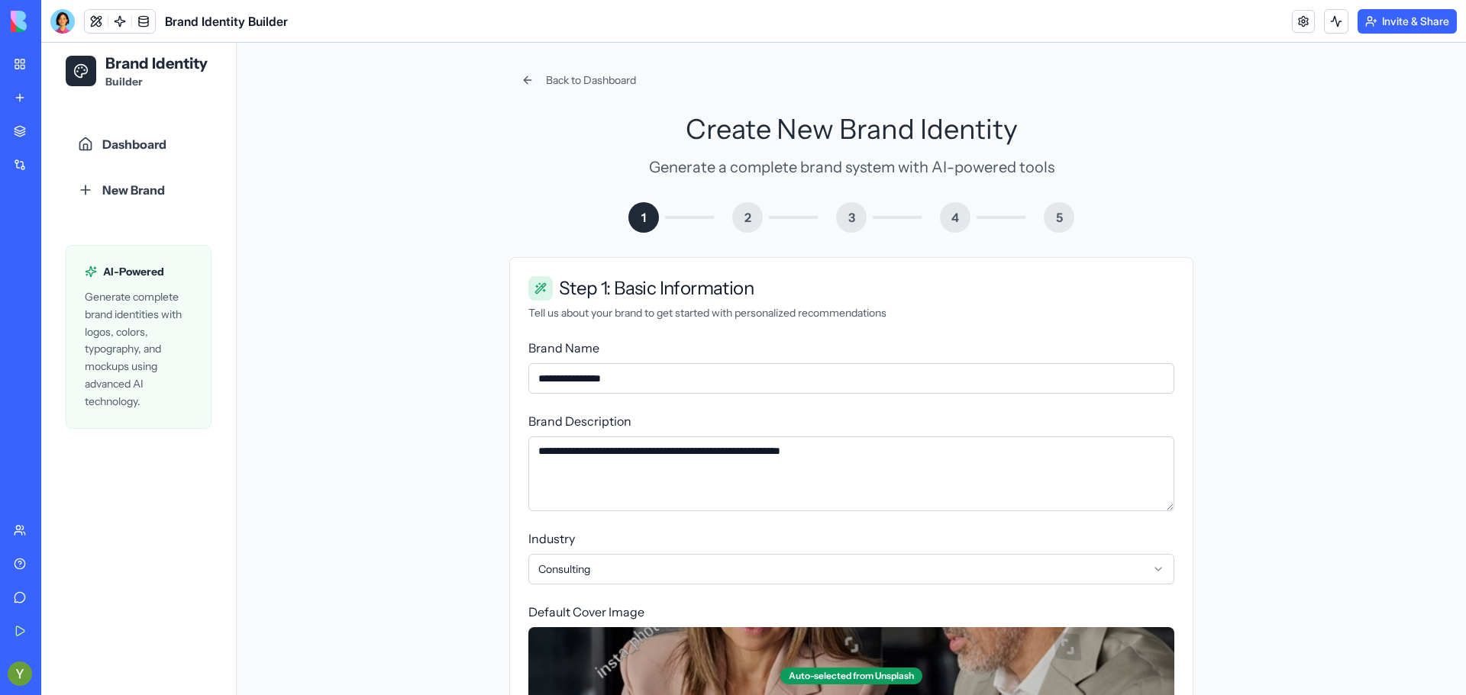
scroll to position [176, 0]
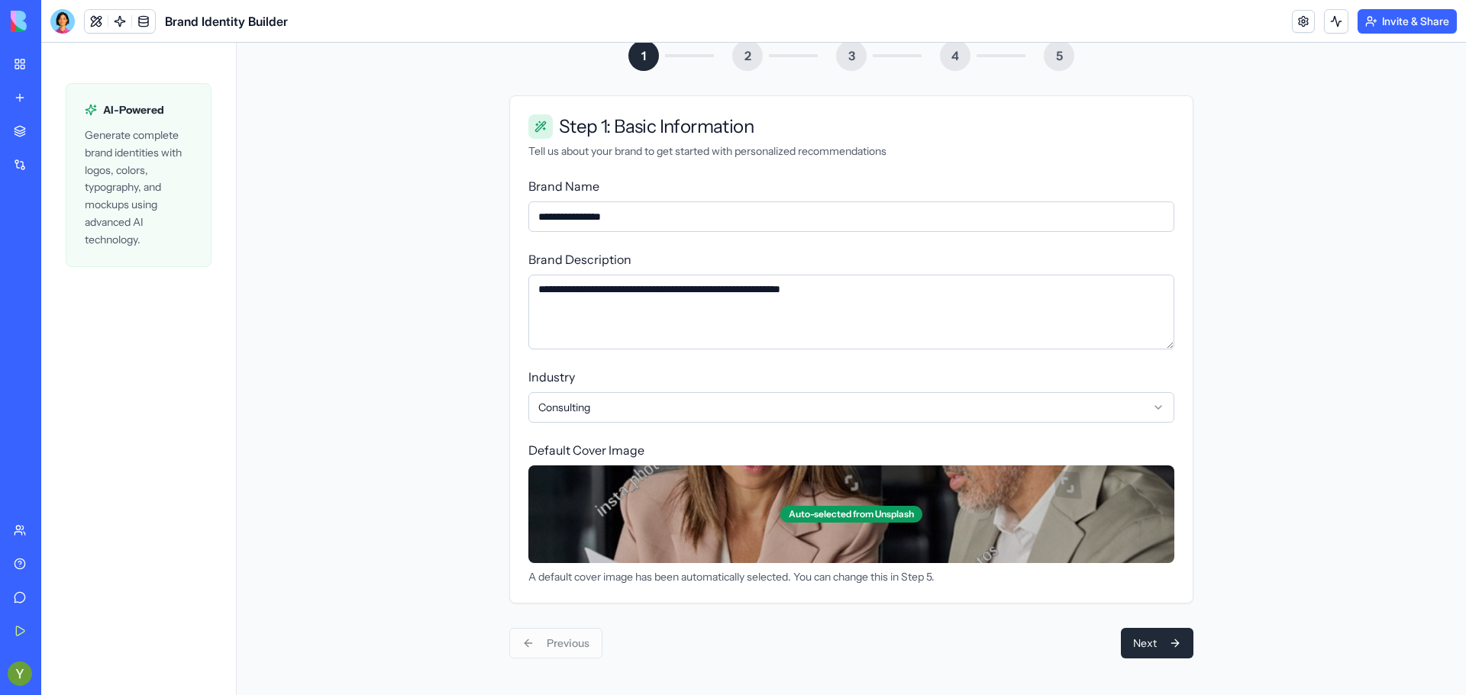
type textarea "**********"
click at [639, 521] on div "Auto-selected from Unsplash" at bounding box center [851, 515] width 646 height 98
click at [814, 512] on div "Auto-selected from Unsplash" at bounding box center [851, 514] width 142 height 17
click at [1168, 650] on button "Next" at bounding box center [1157, 643] width 73 height 31
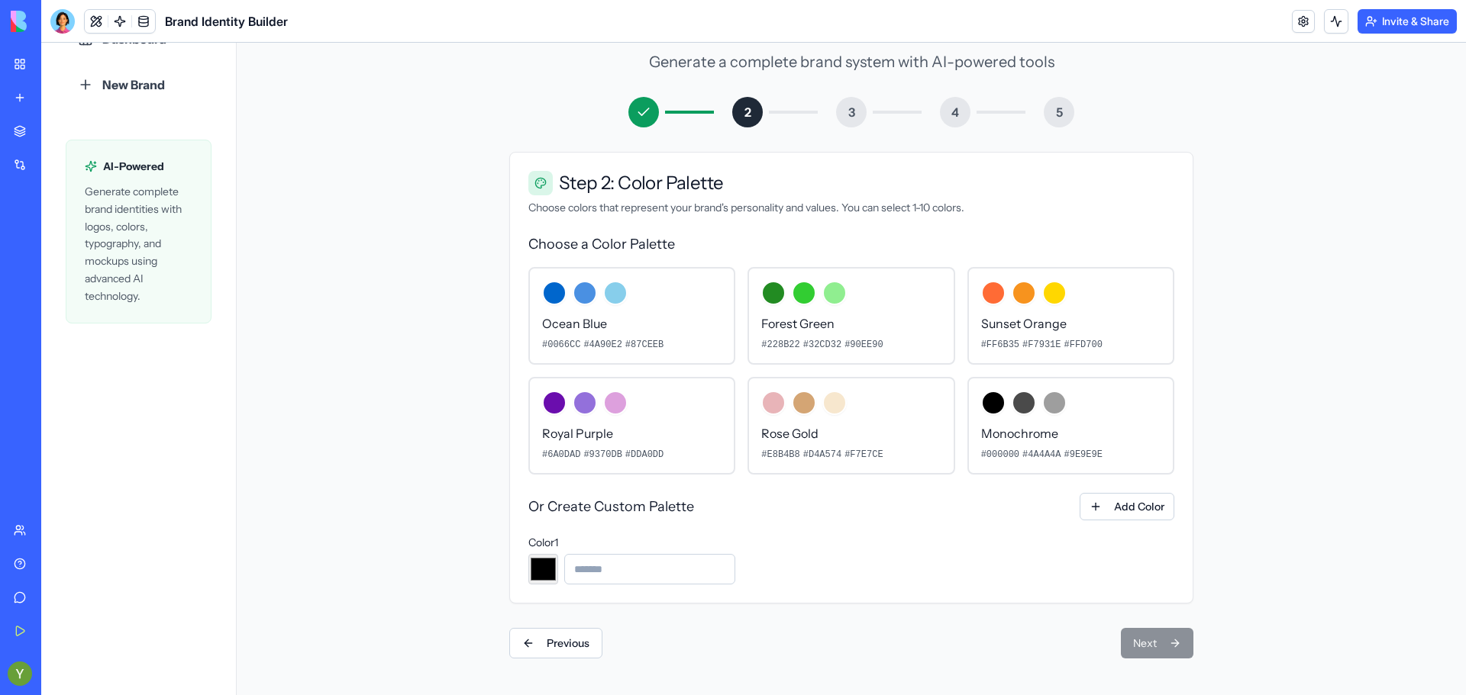
click at [534, 575] on input "*******" at bounding box center [543, 569] width 30 height 31
type input "*******"
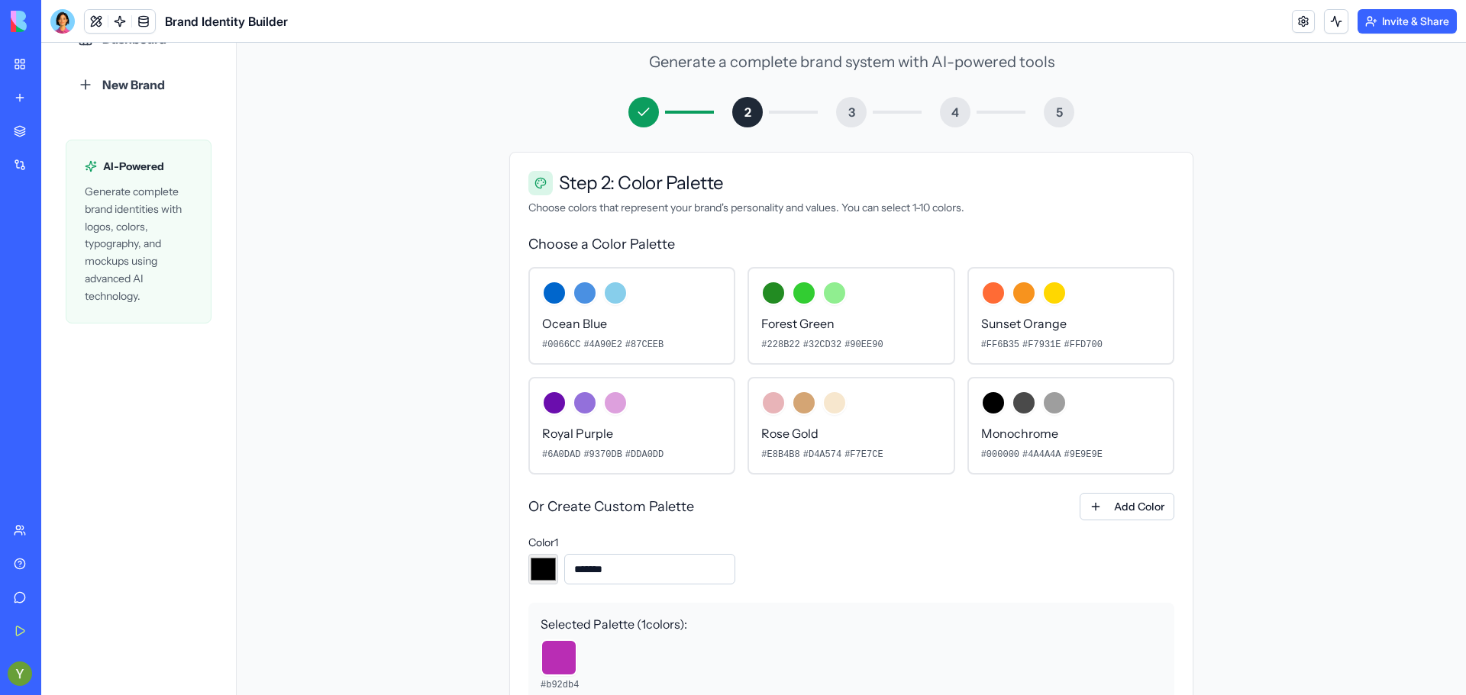
type input "*******"
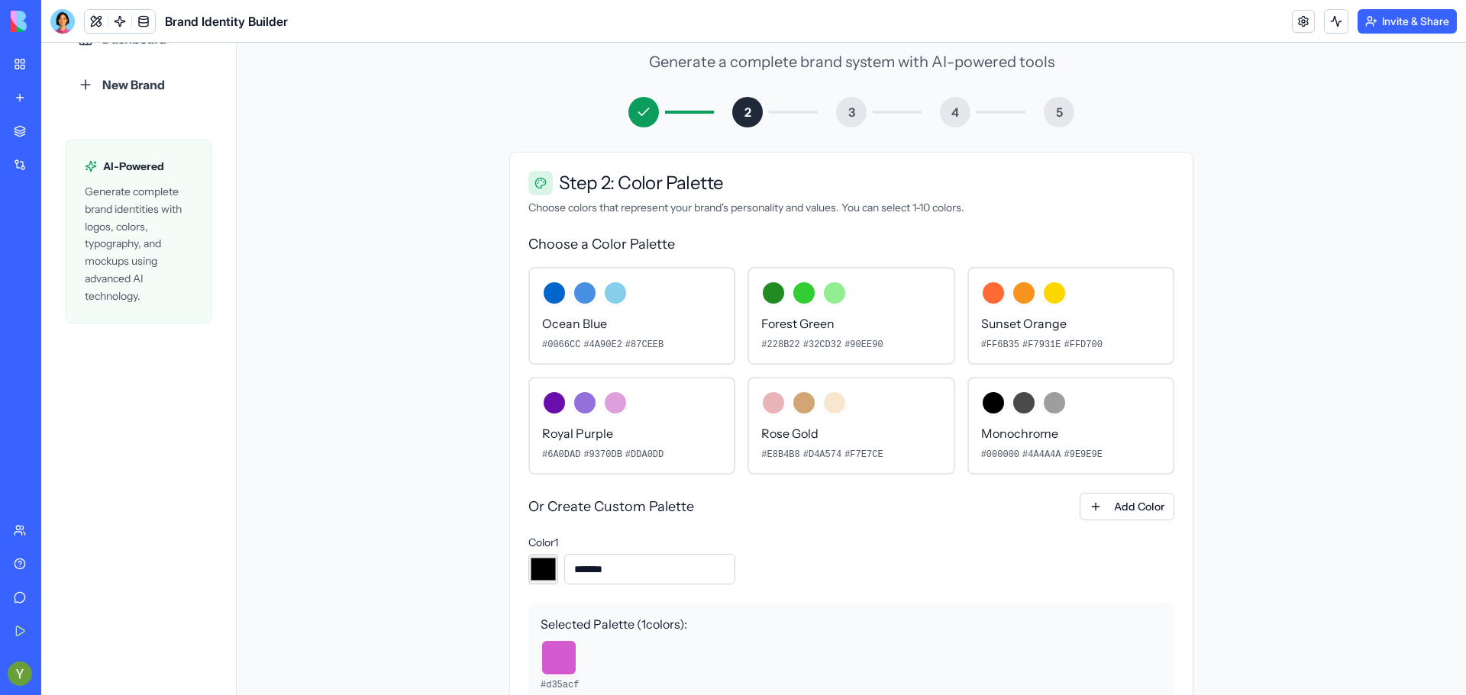
type input "*******"
click at [779, 547] on div "Color 1 ******* *******" at bounding box center [851, 559] width 646 height 52
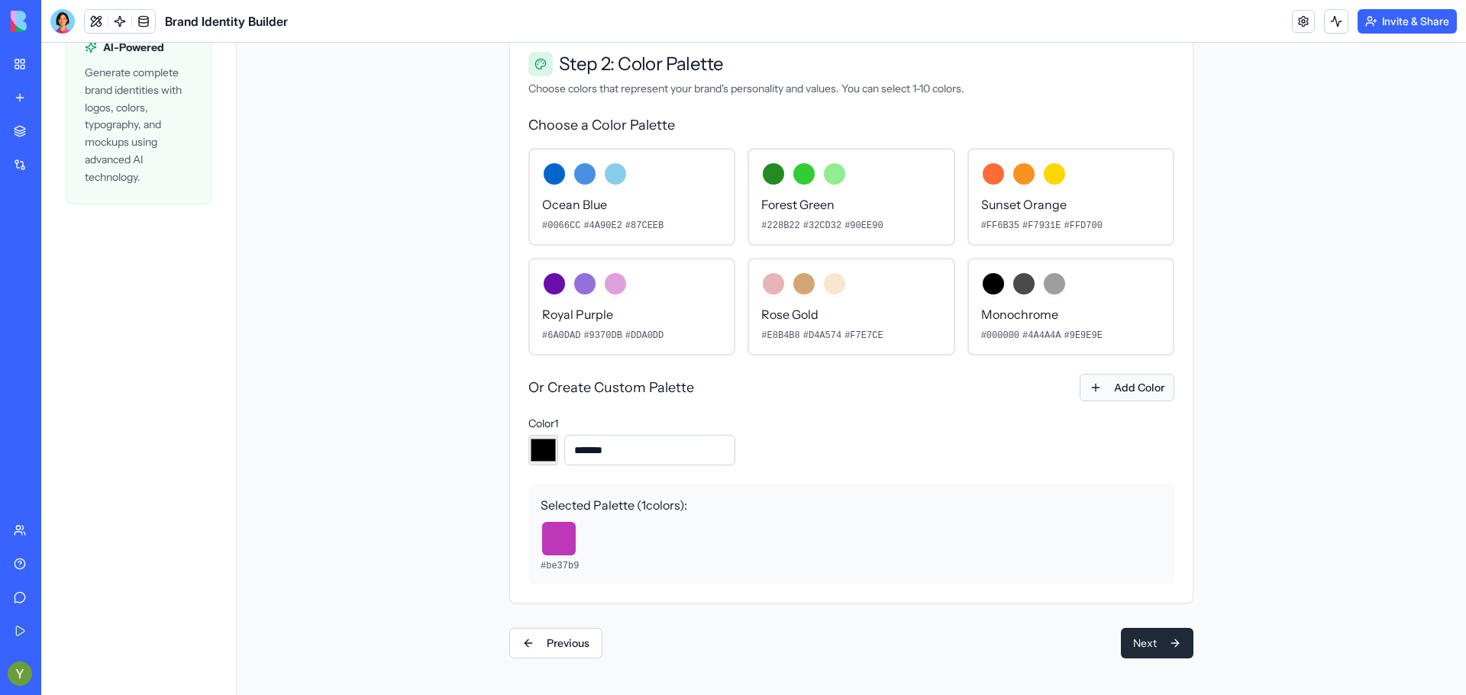
click at [1107, 385] on button "Add Color" at bounding box center [1126, 387] width 95 height 27
click at [1131, 387] on button "Add Color" at bounding box center [1126, 387] width 95 height 27
click at [967, 450] on input "*******" at bounding box center [981, 450] width 28 height 31
type input "*******"
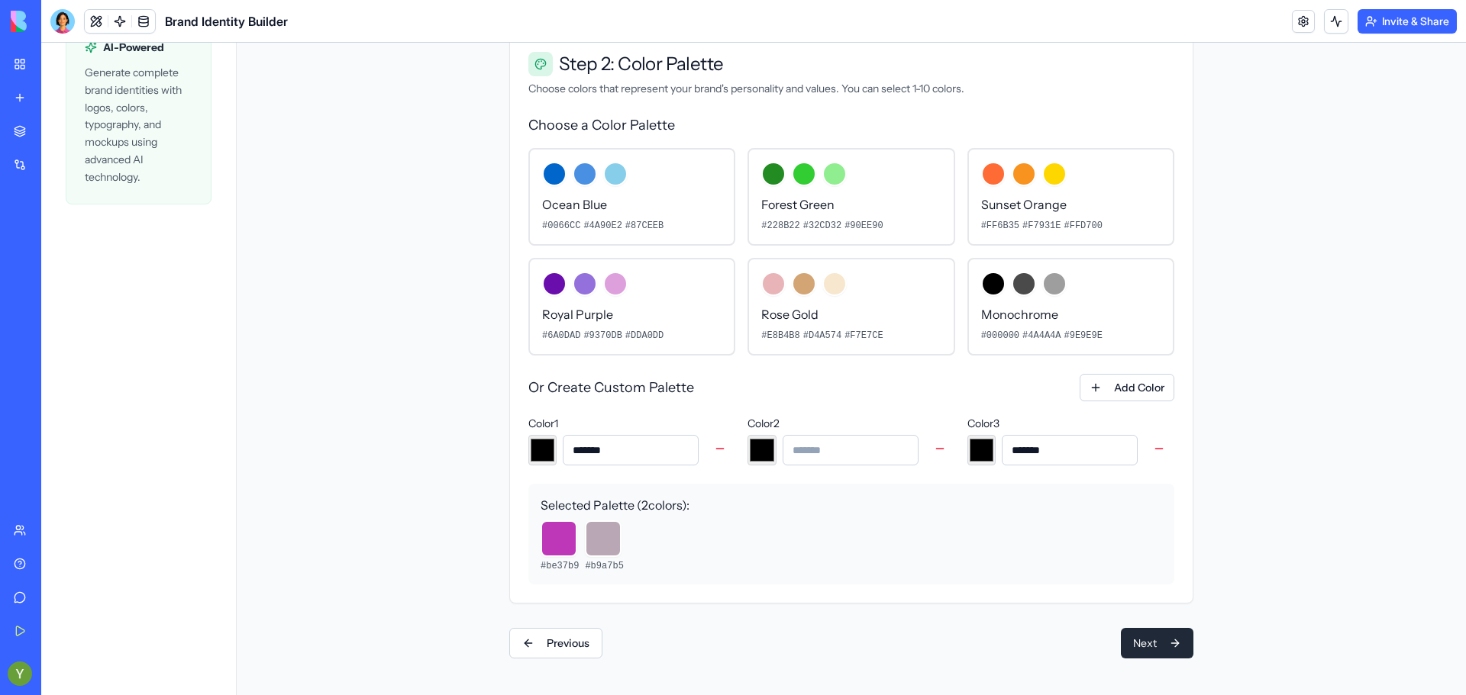
type input "*******"
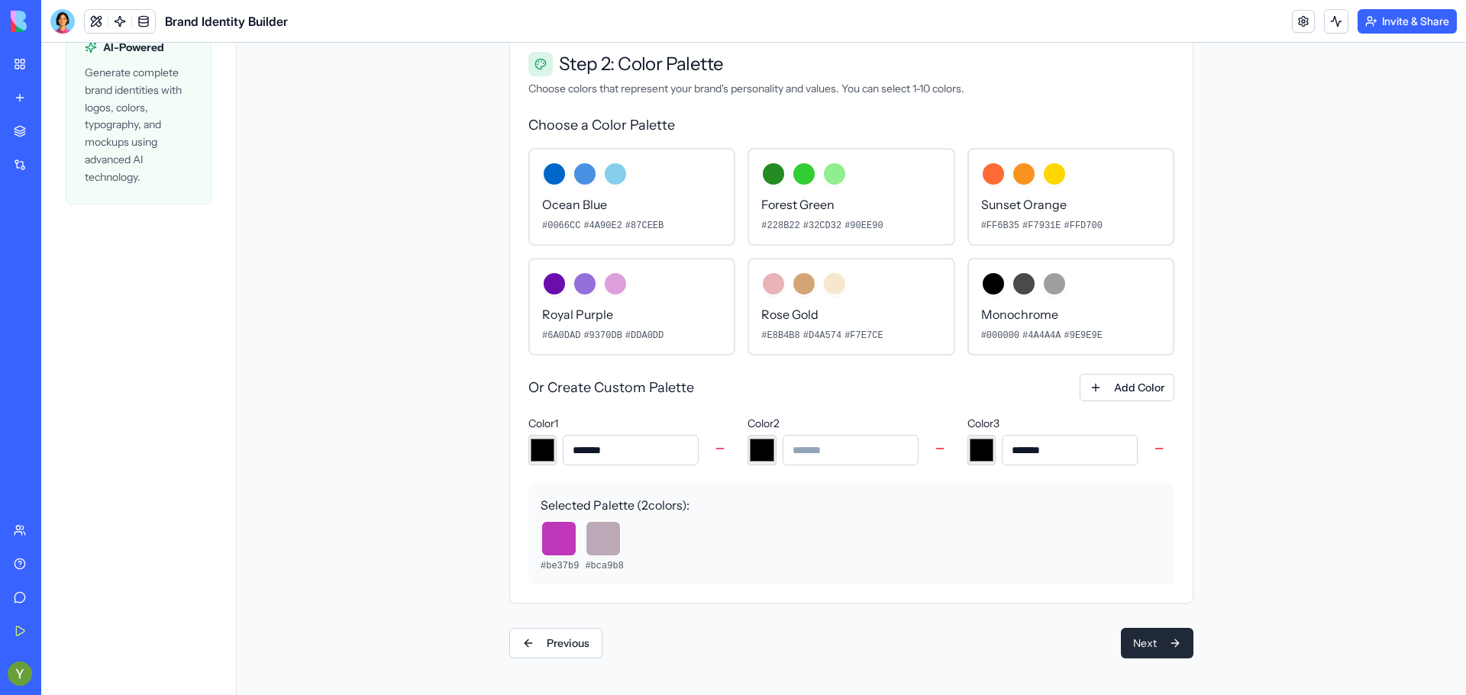
type input "*******"
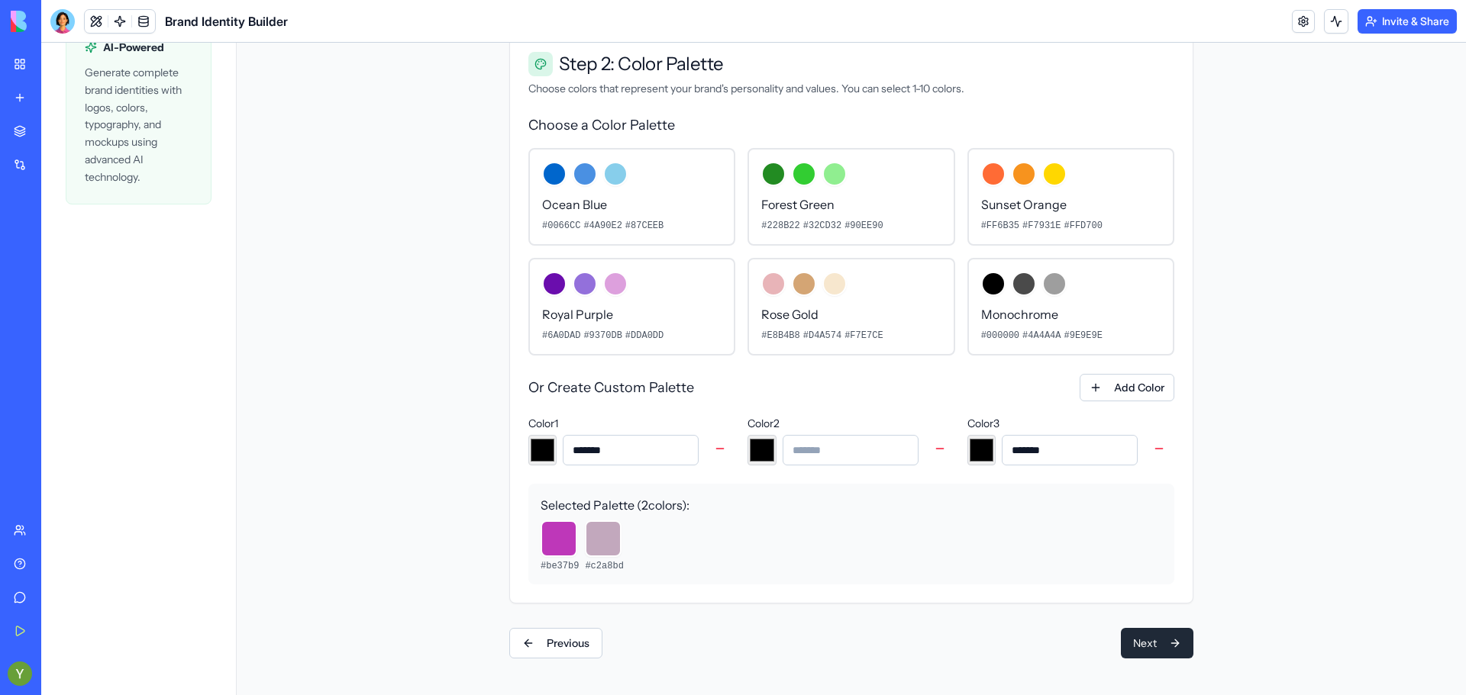
type input "*******"
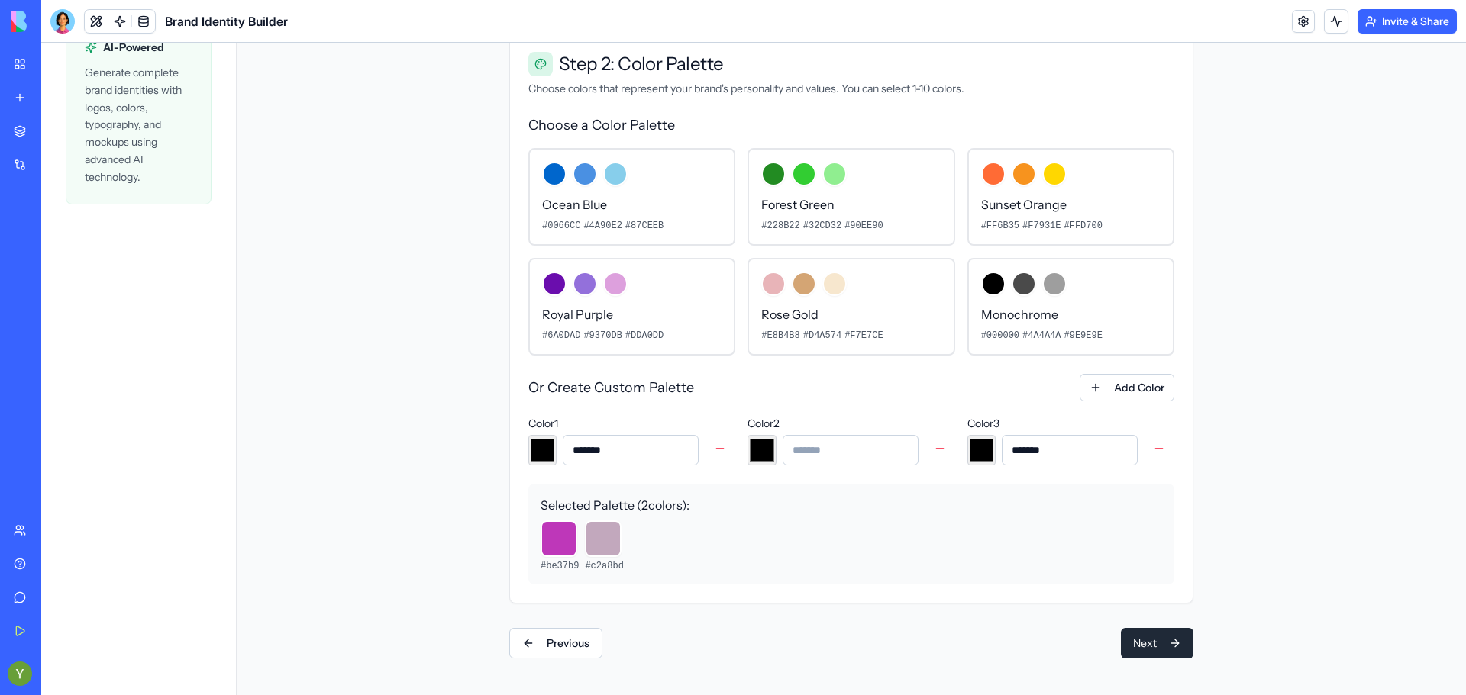
type input "*******"
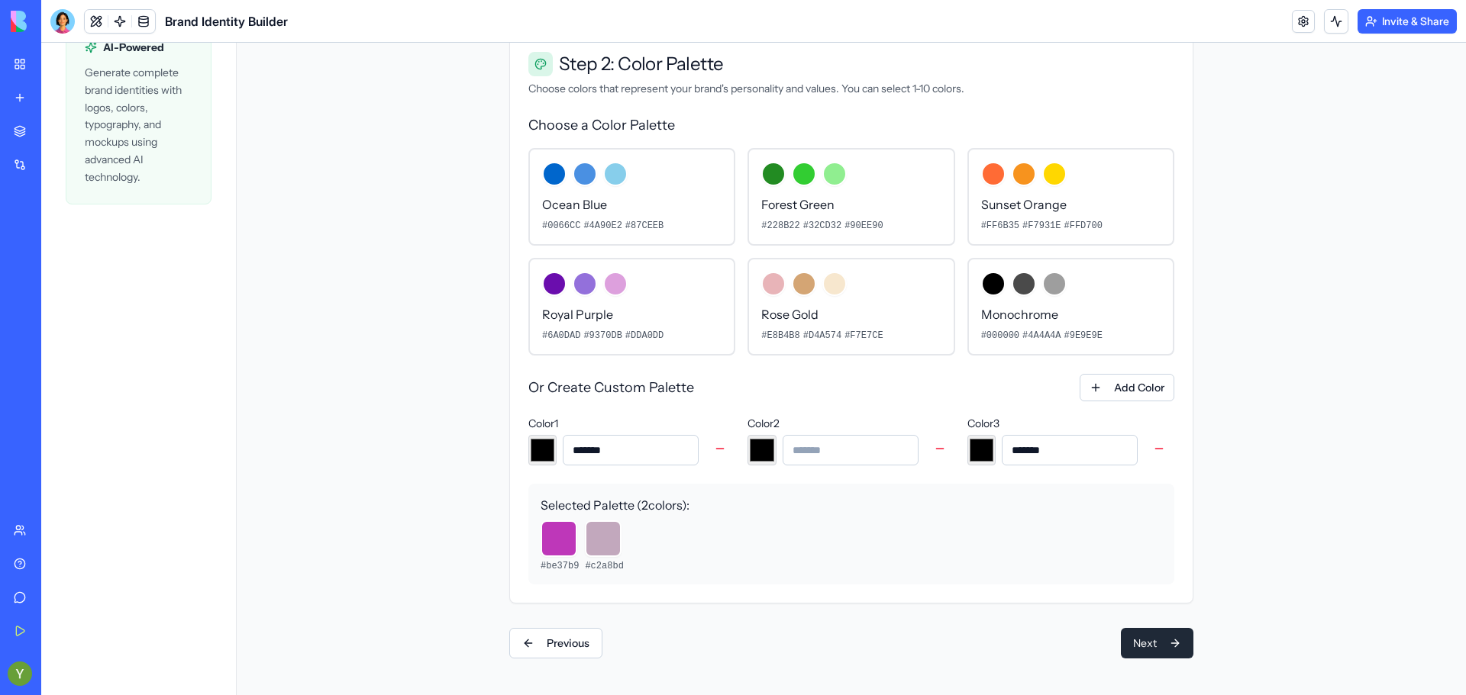
type input "*******"
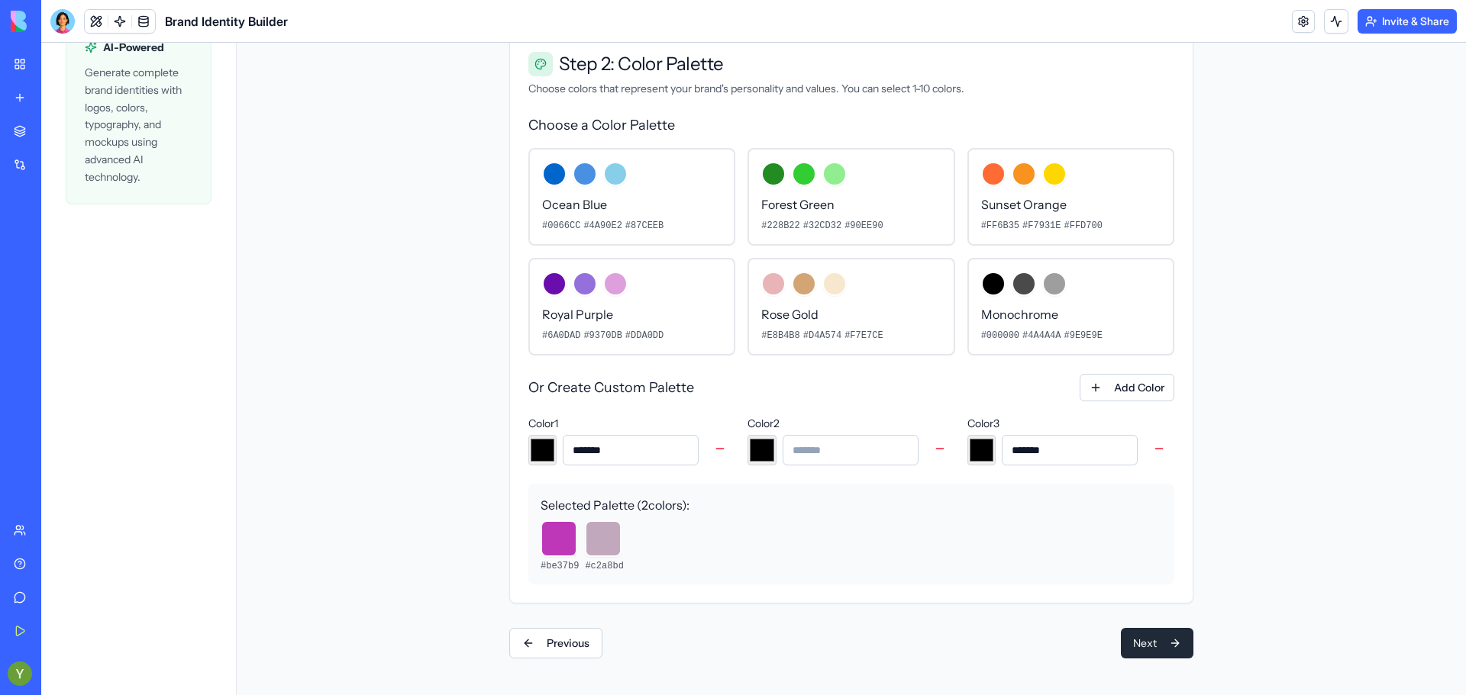
type input "*******"
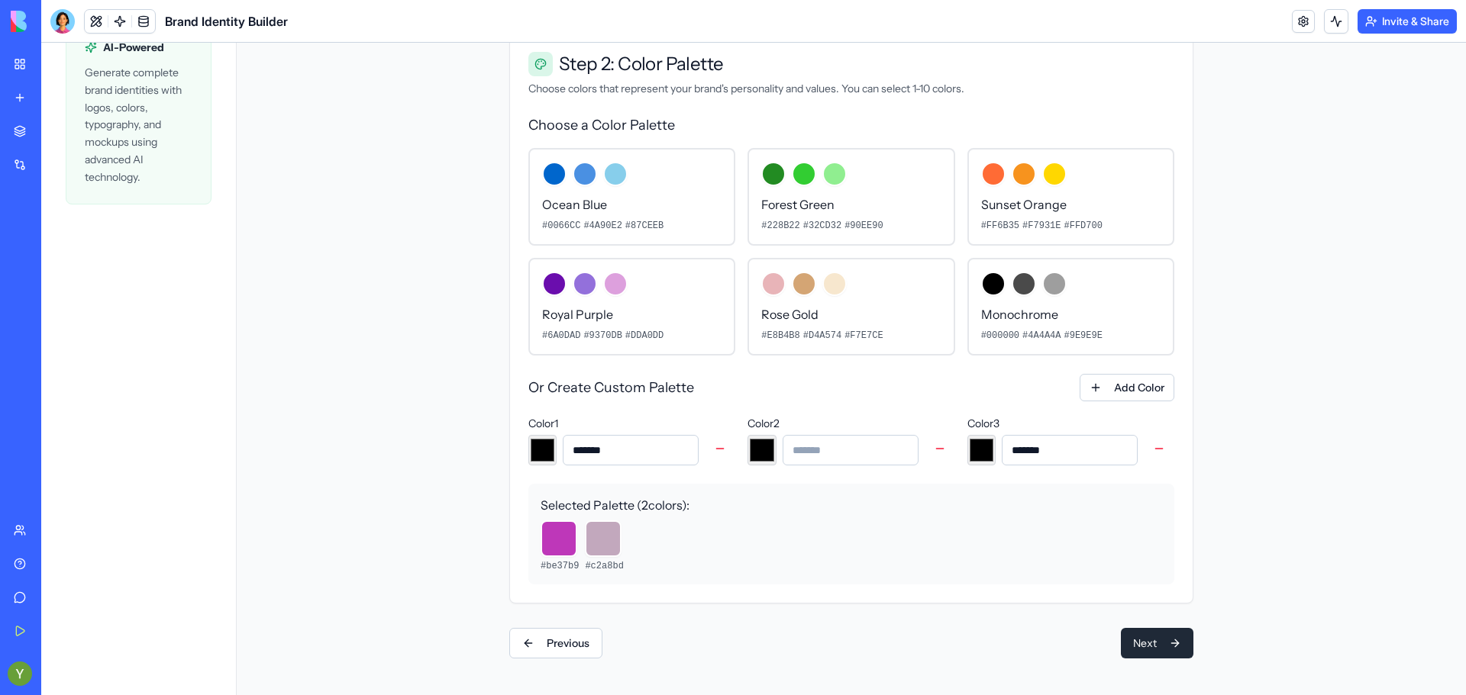
type input "*******"
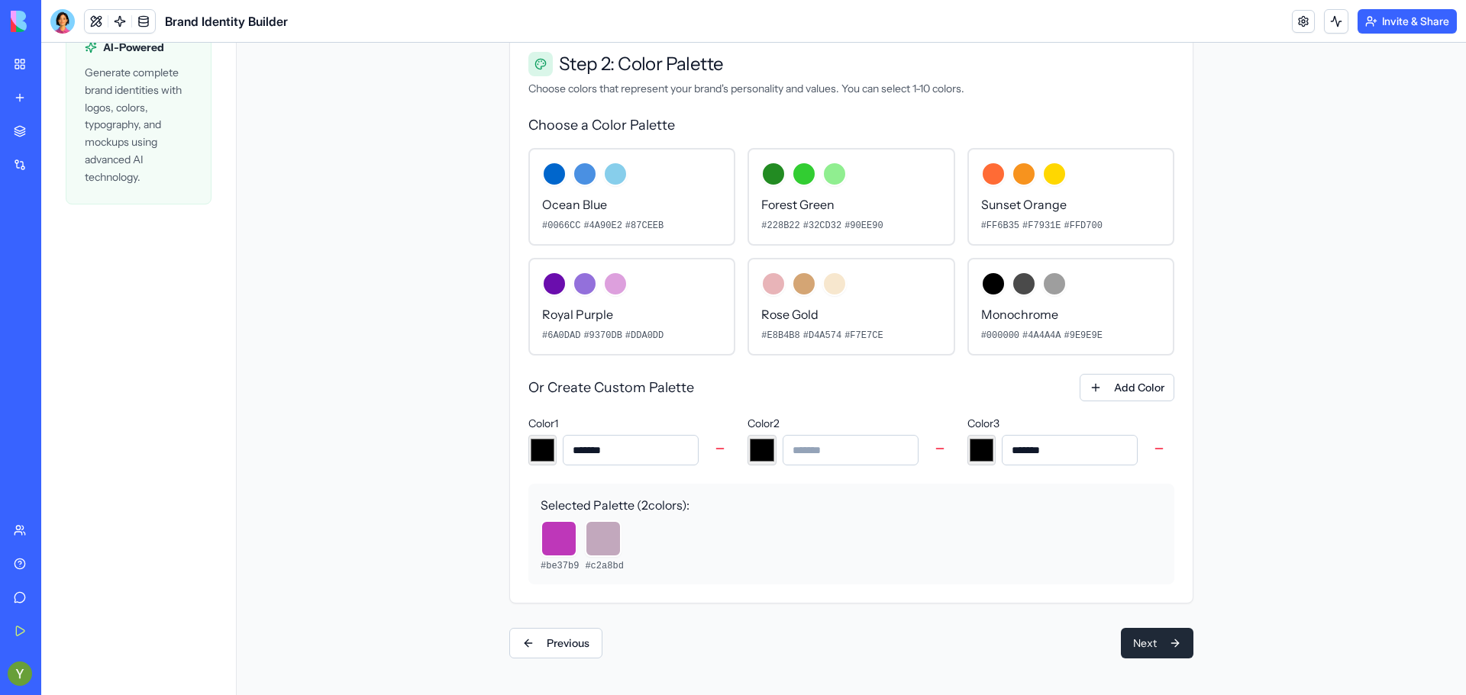
type input "*******"
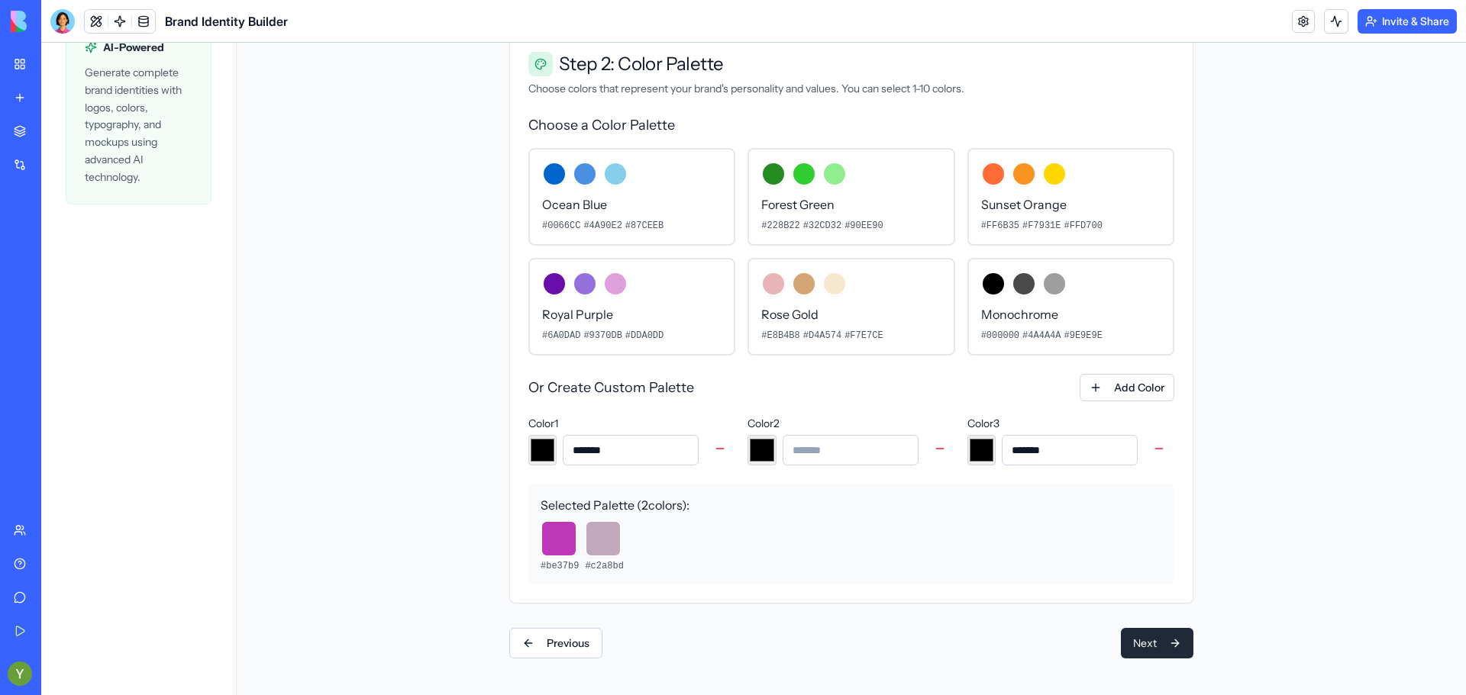
type input "*******"
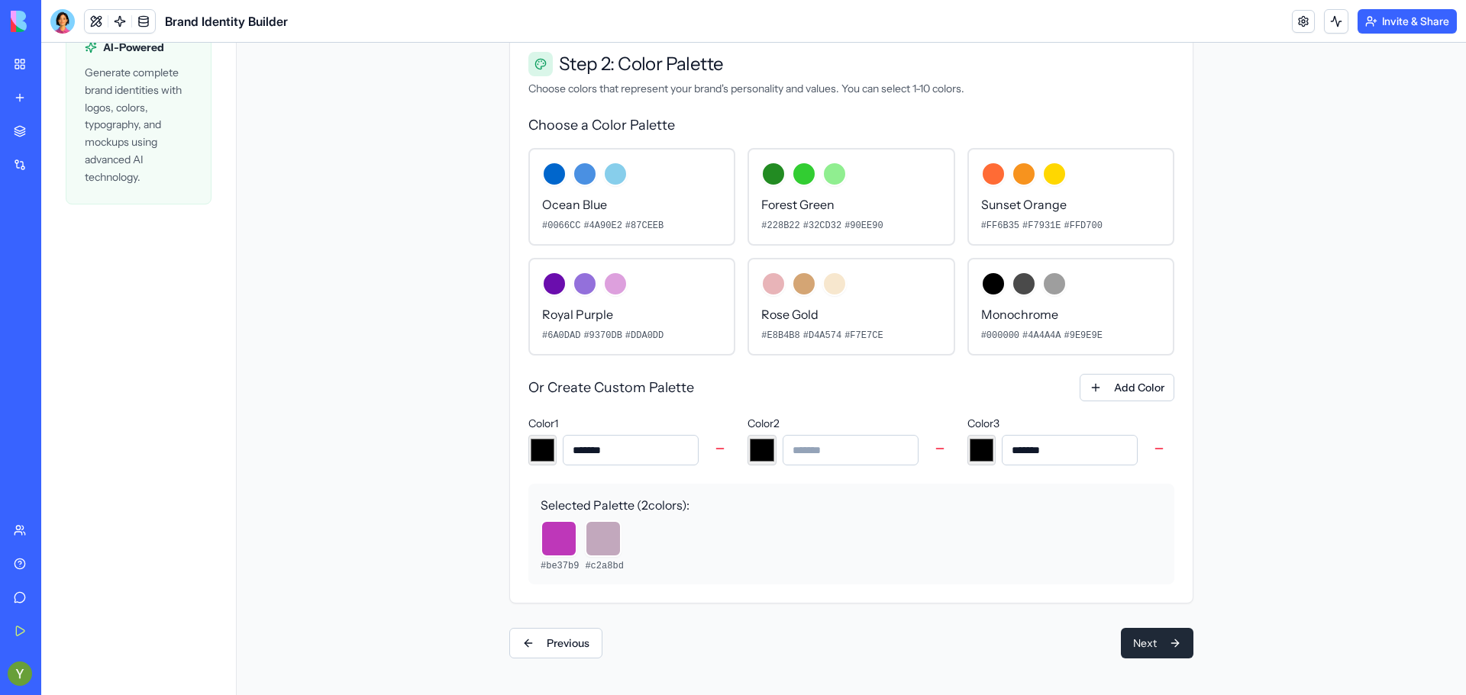
type input "*******"
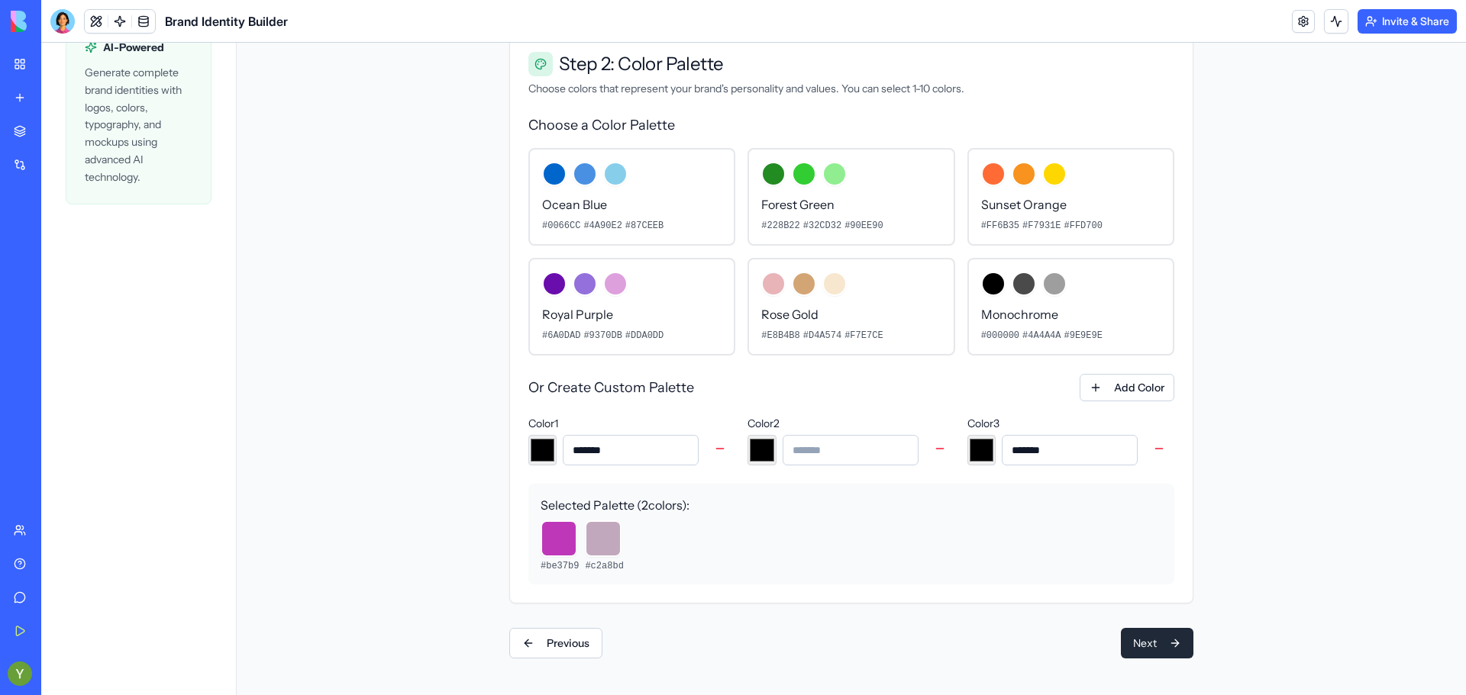
type input "*******"
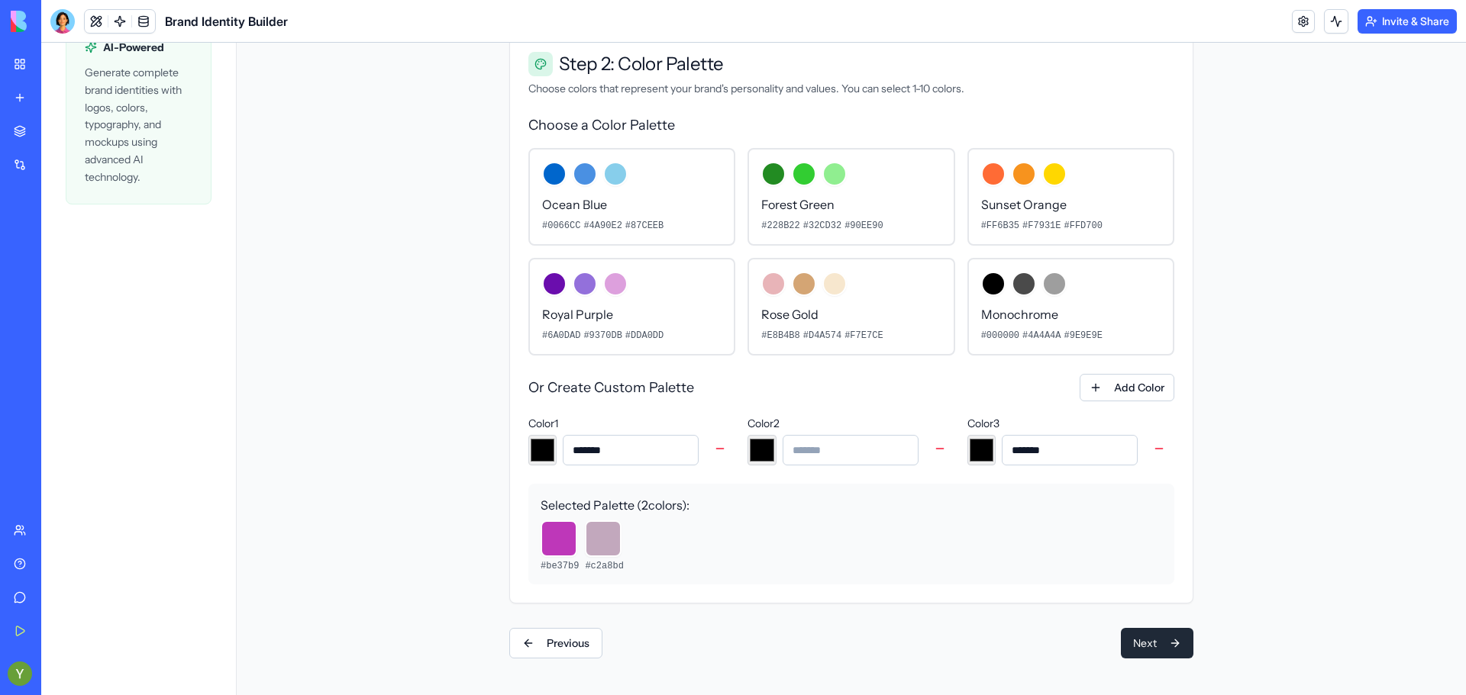
type input "*******"
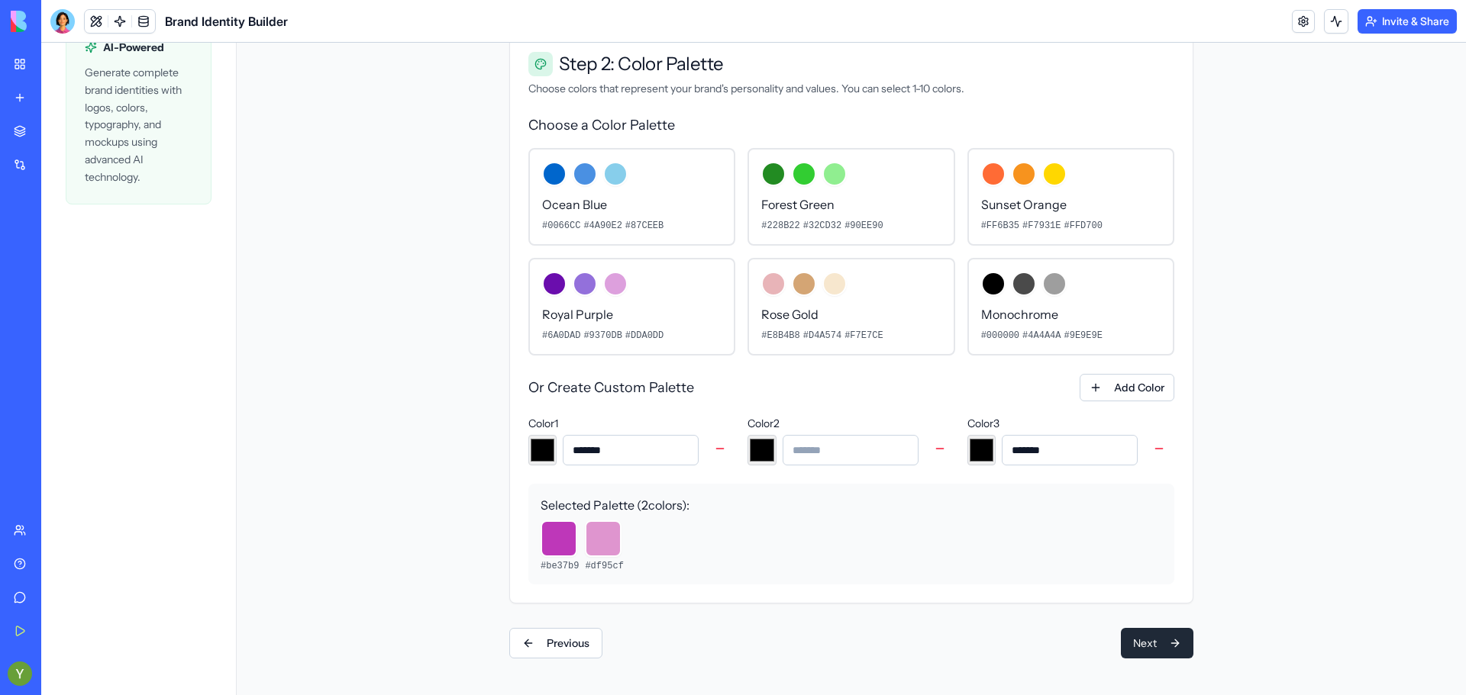
type input "*******"
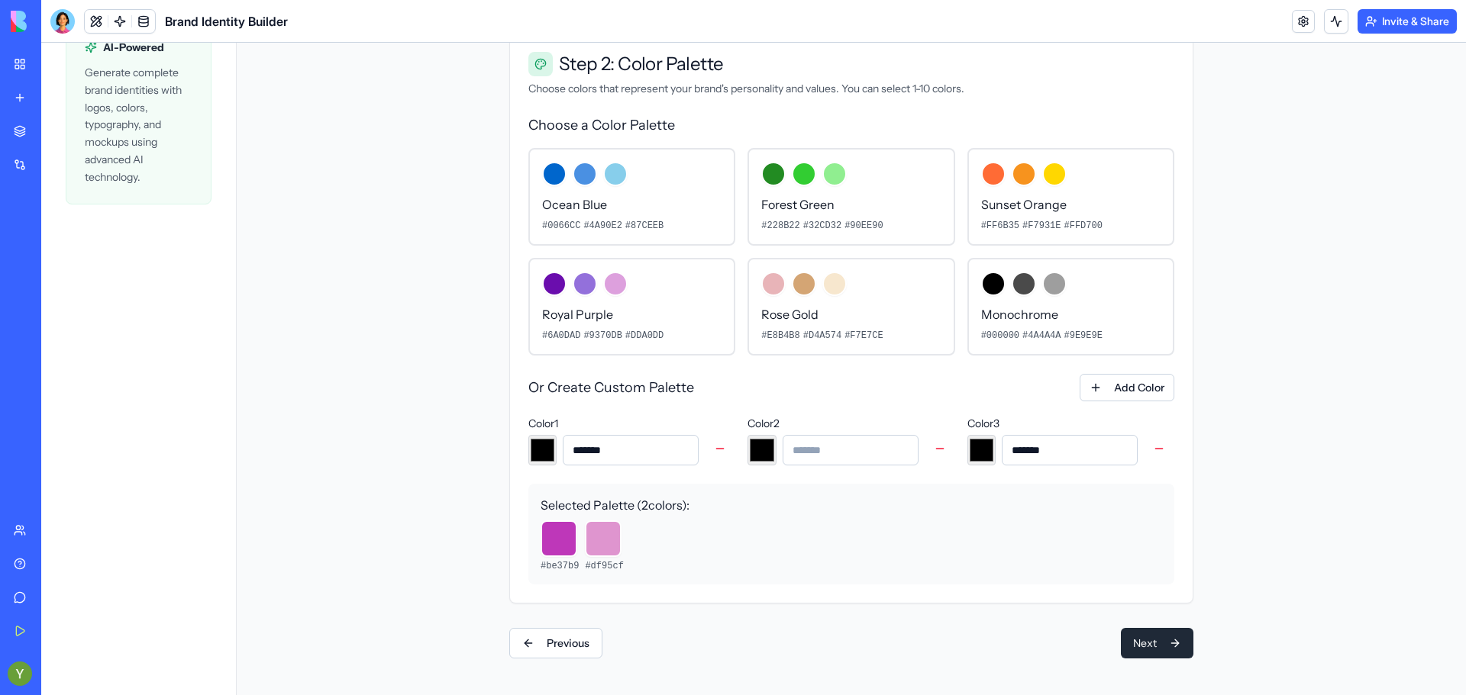
type input "*******"
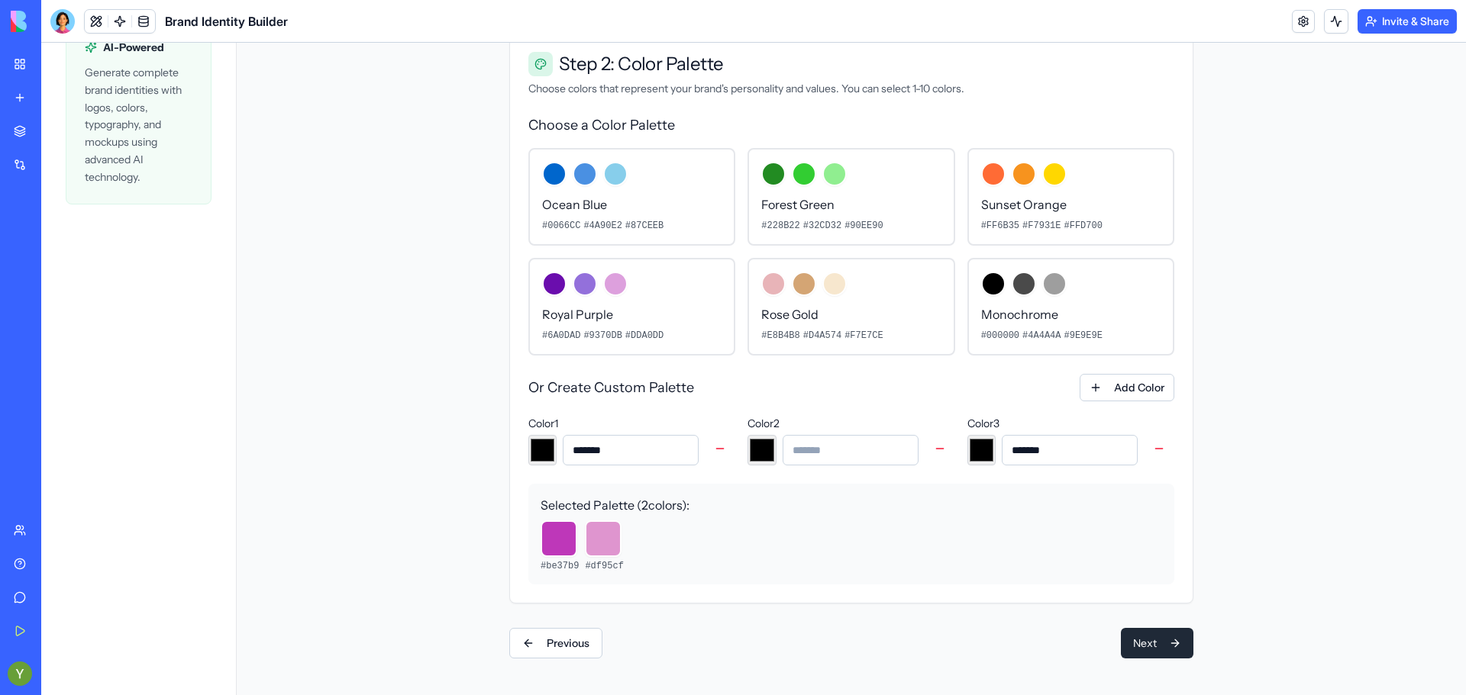
type input "*******"
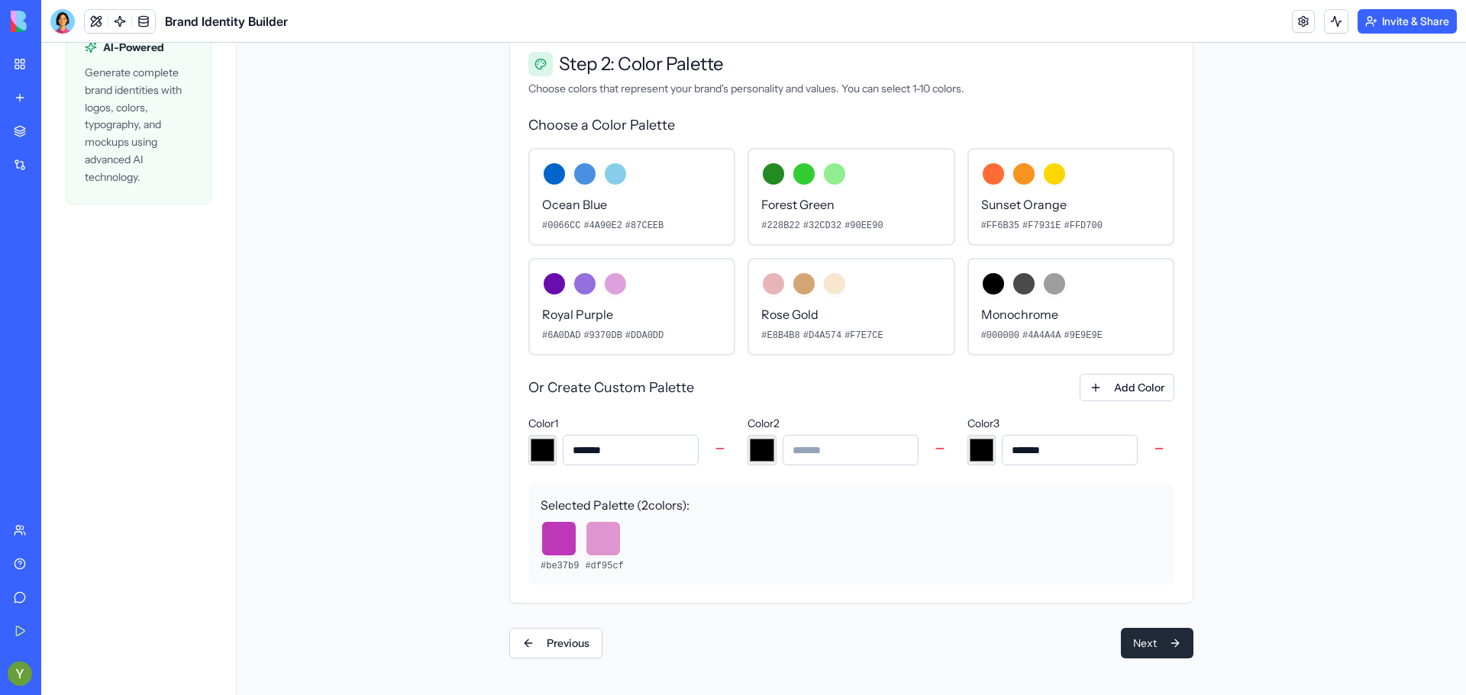
type input "*******"
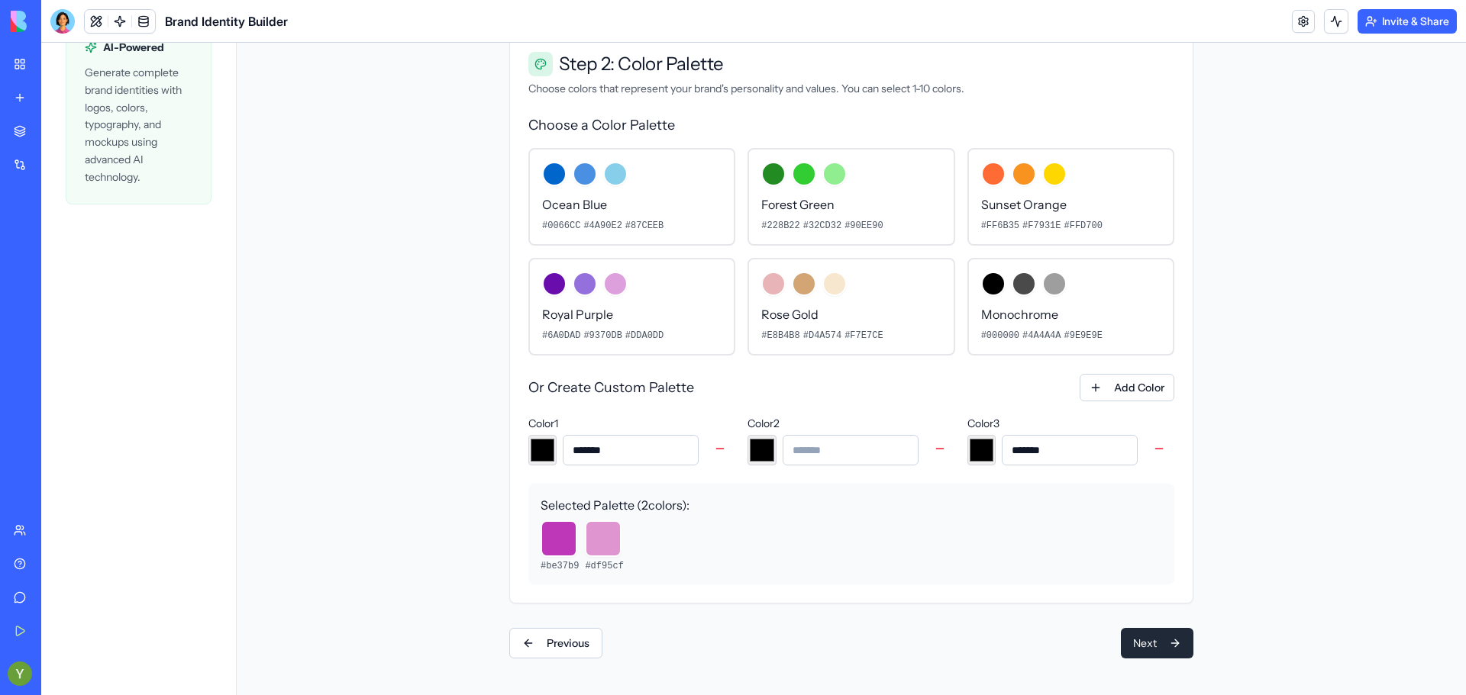
type input "*******"
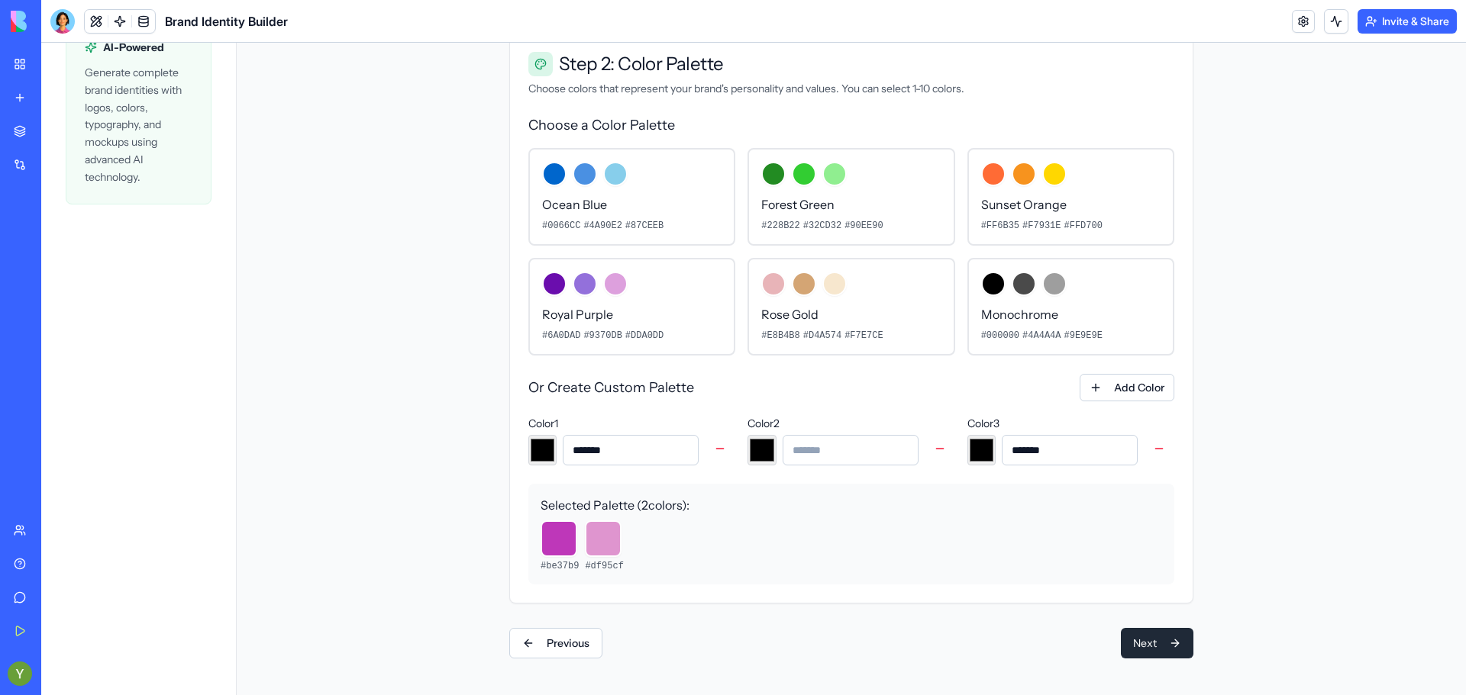
type input "*******"
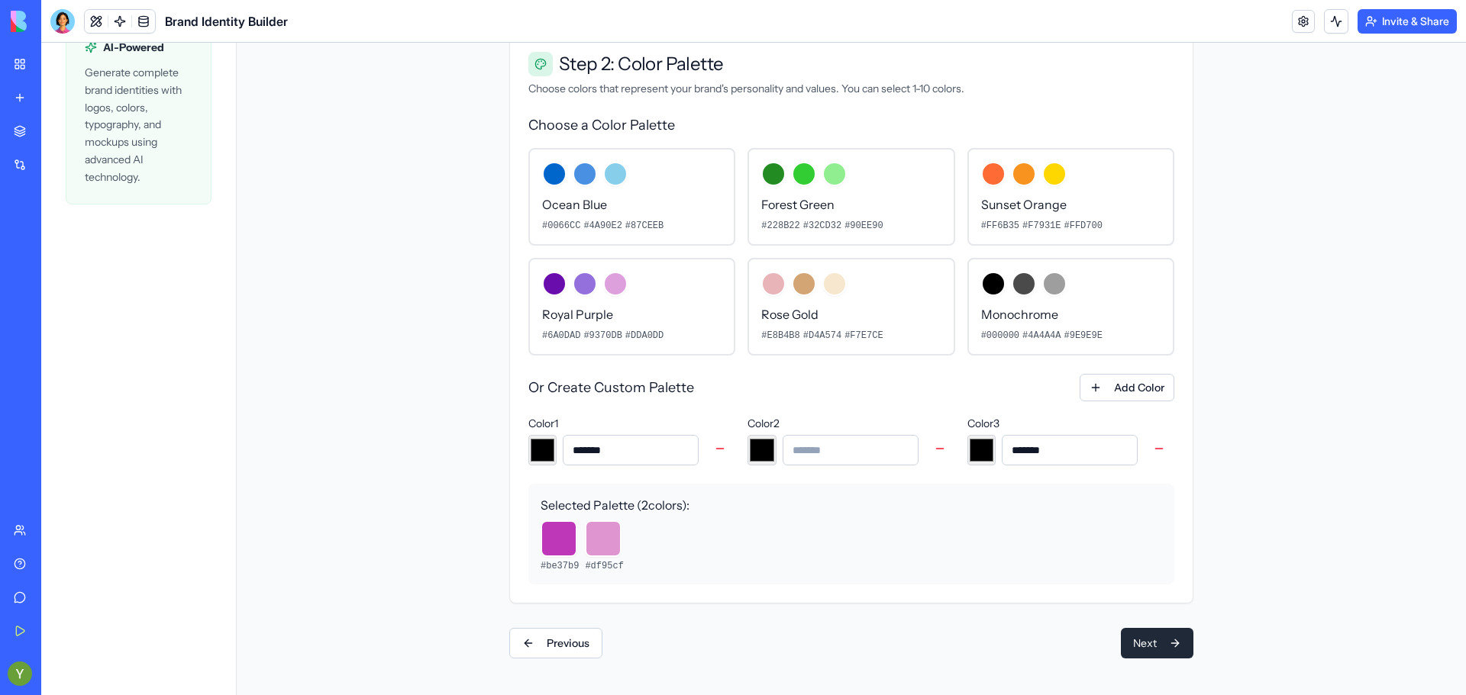
type input "*******"
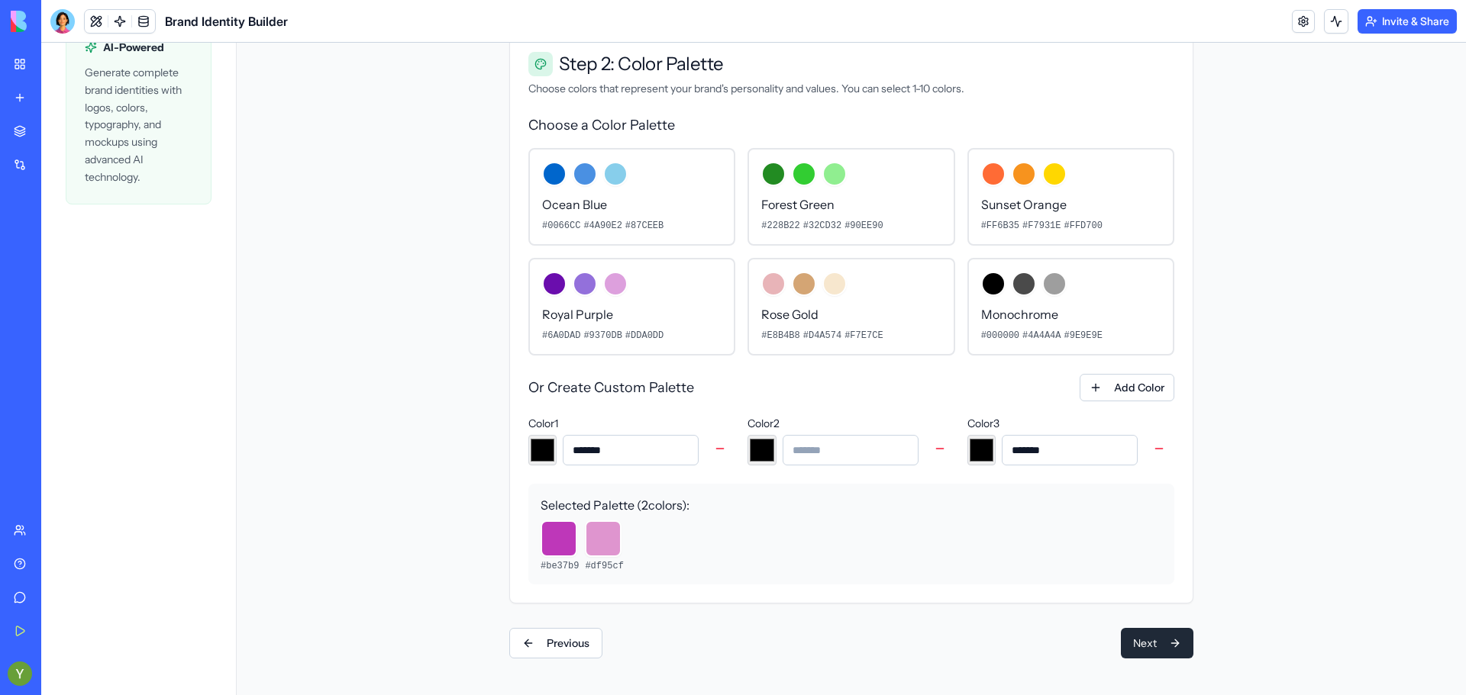
type input "*******"
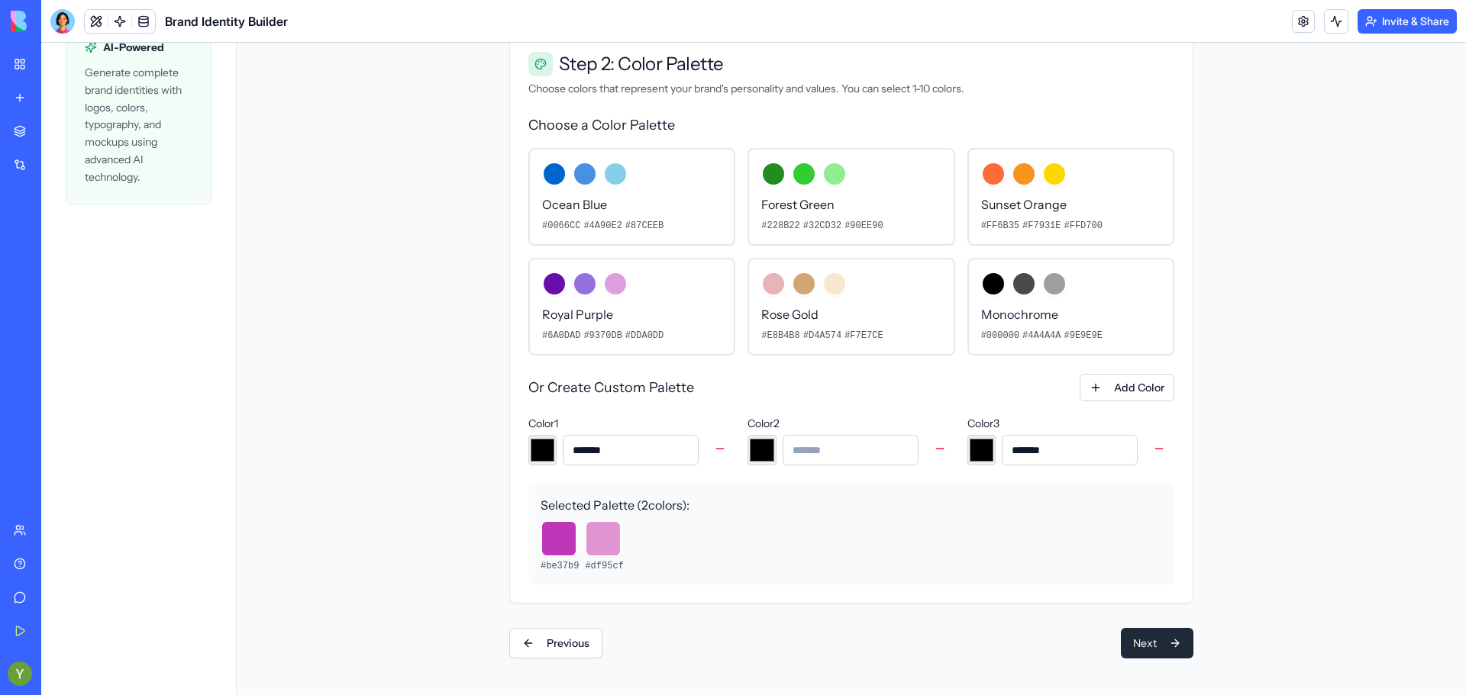
type input "*******"
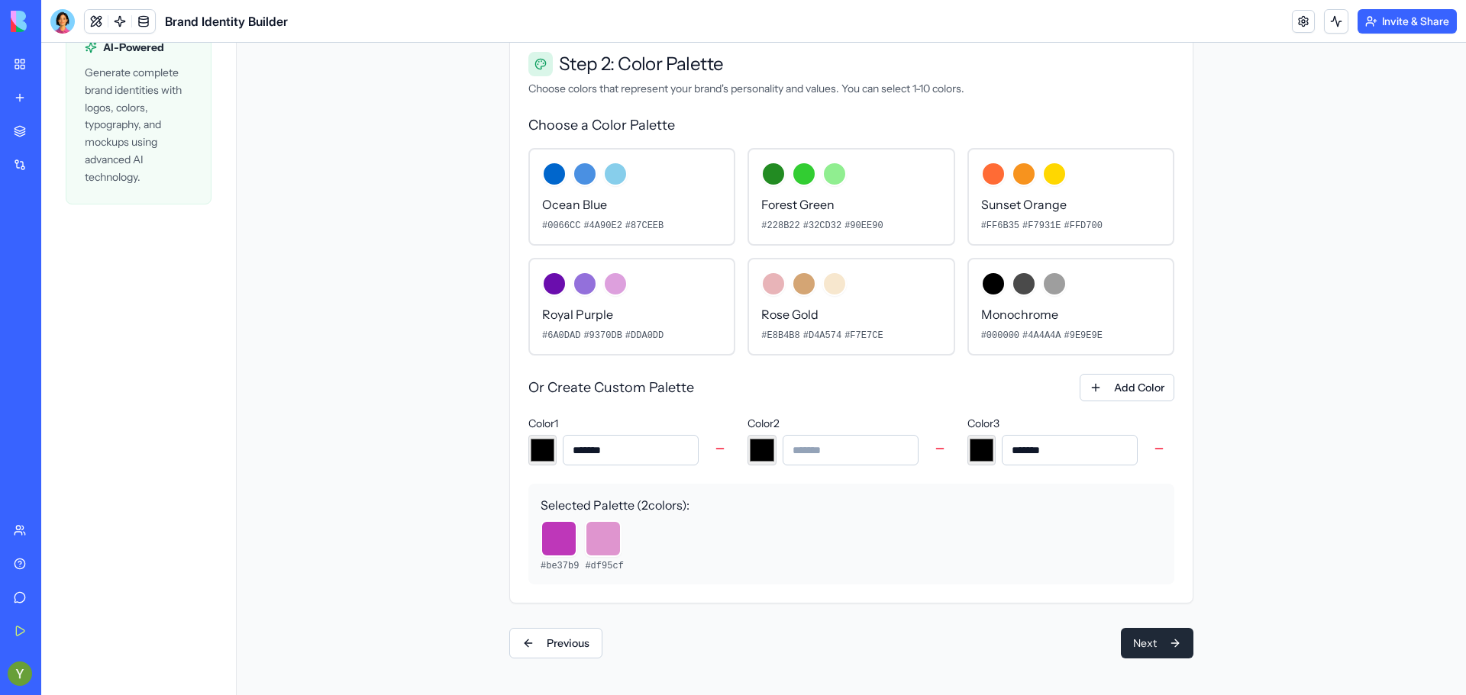
type input "*******"
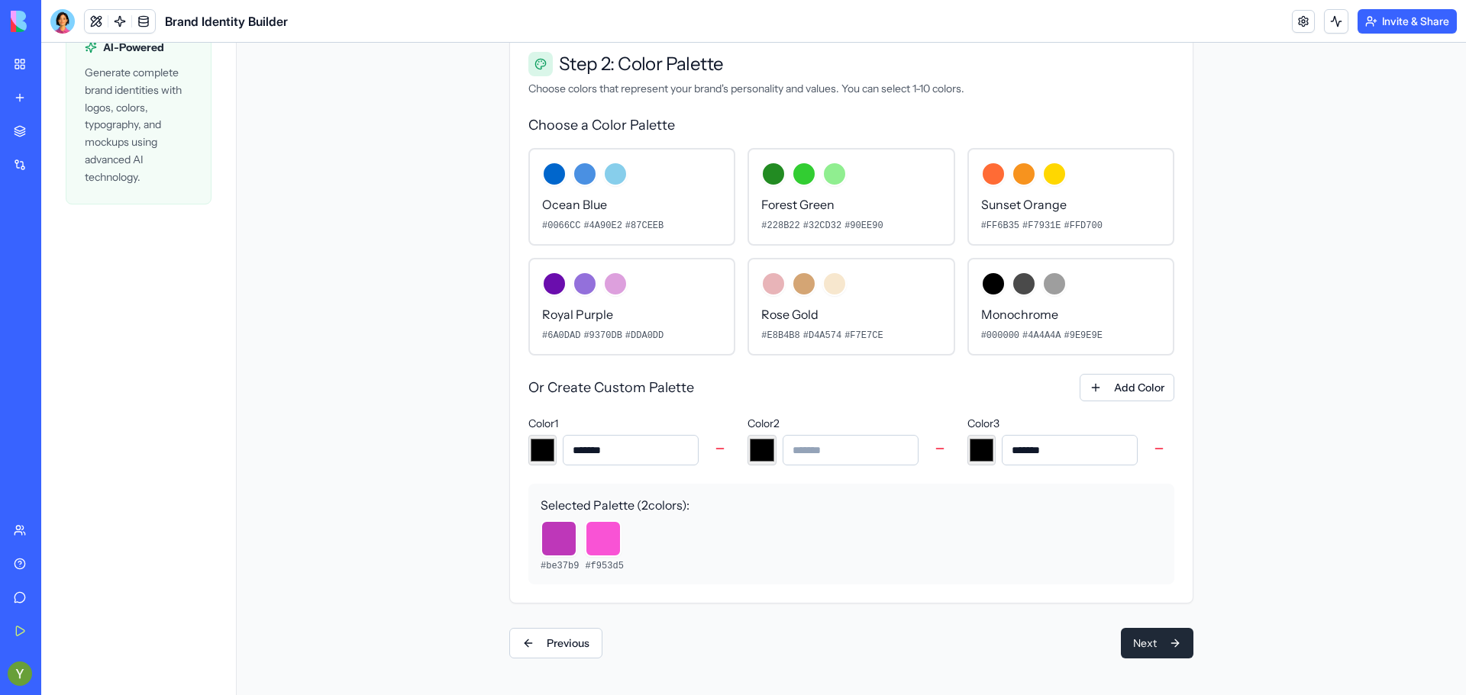
type input "*******"
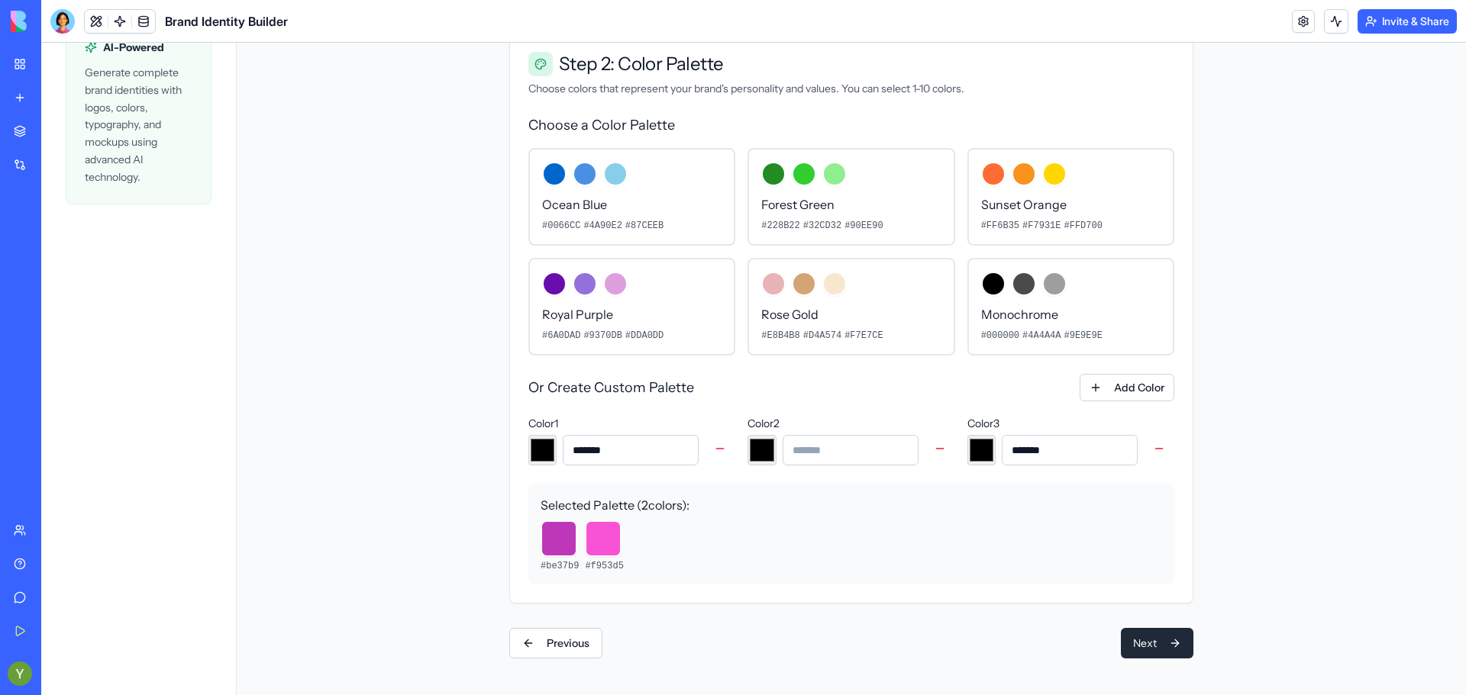
type input "*******"
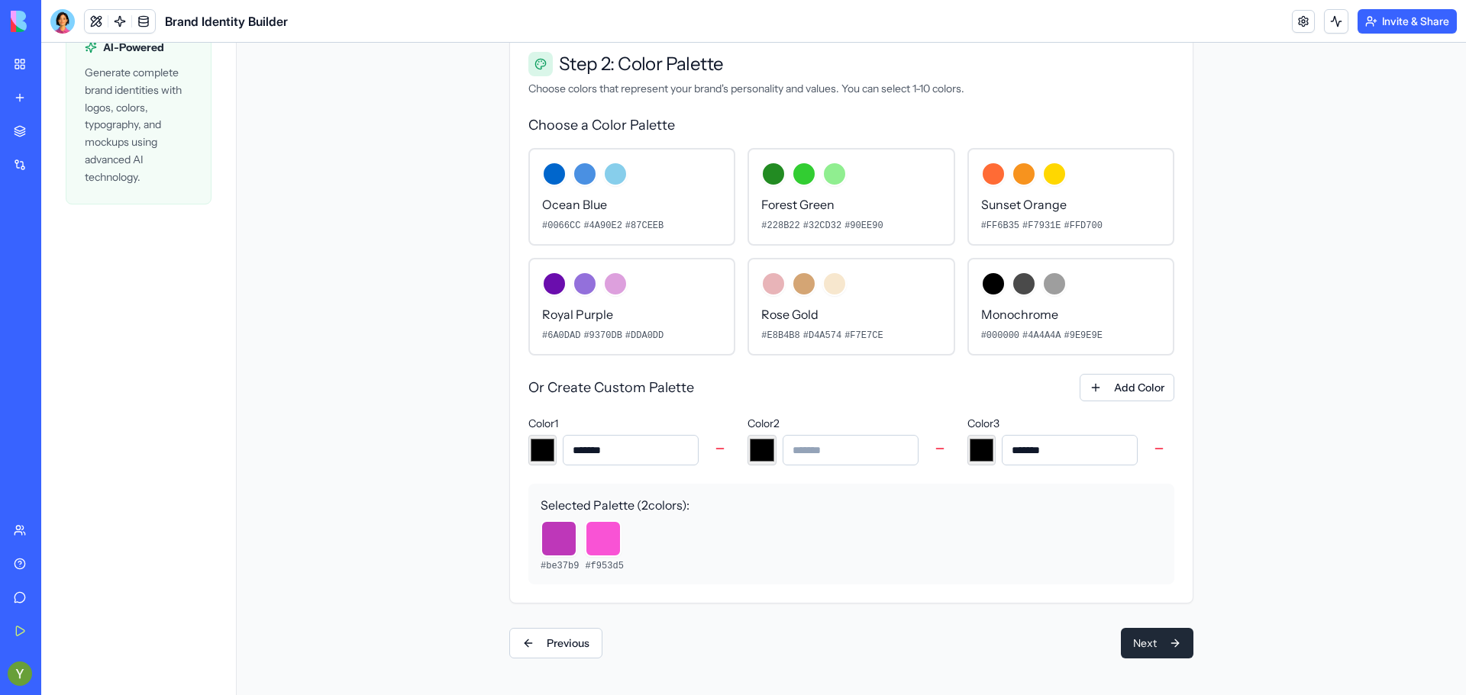
type input "*******"
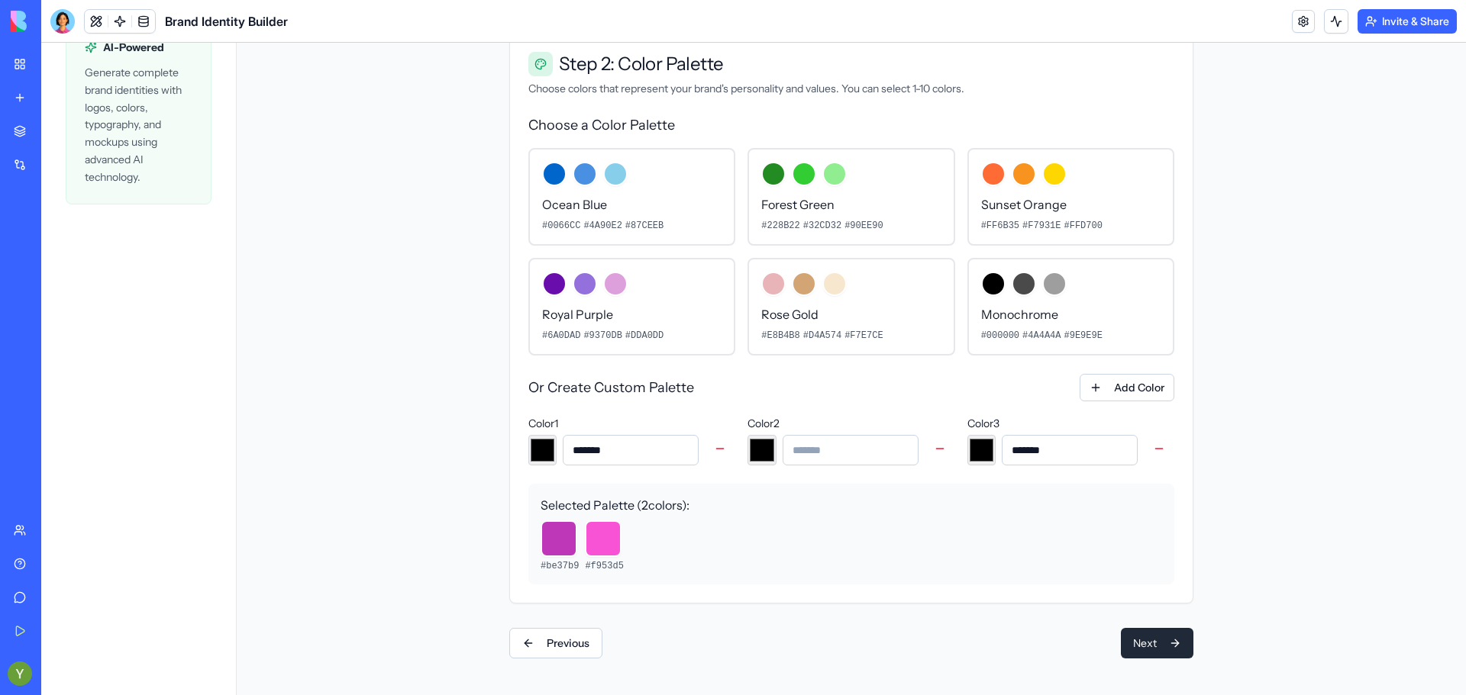
type input "*******"
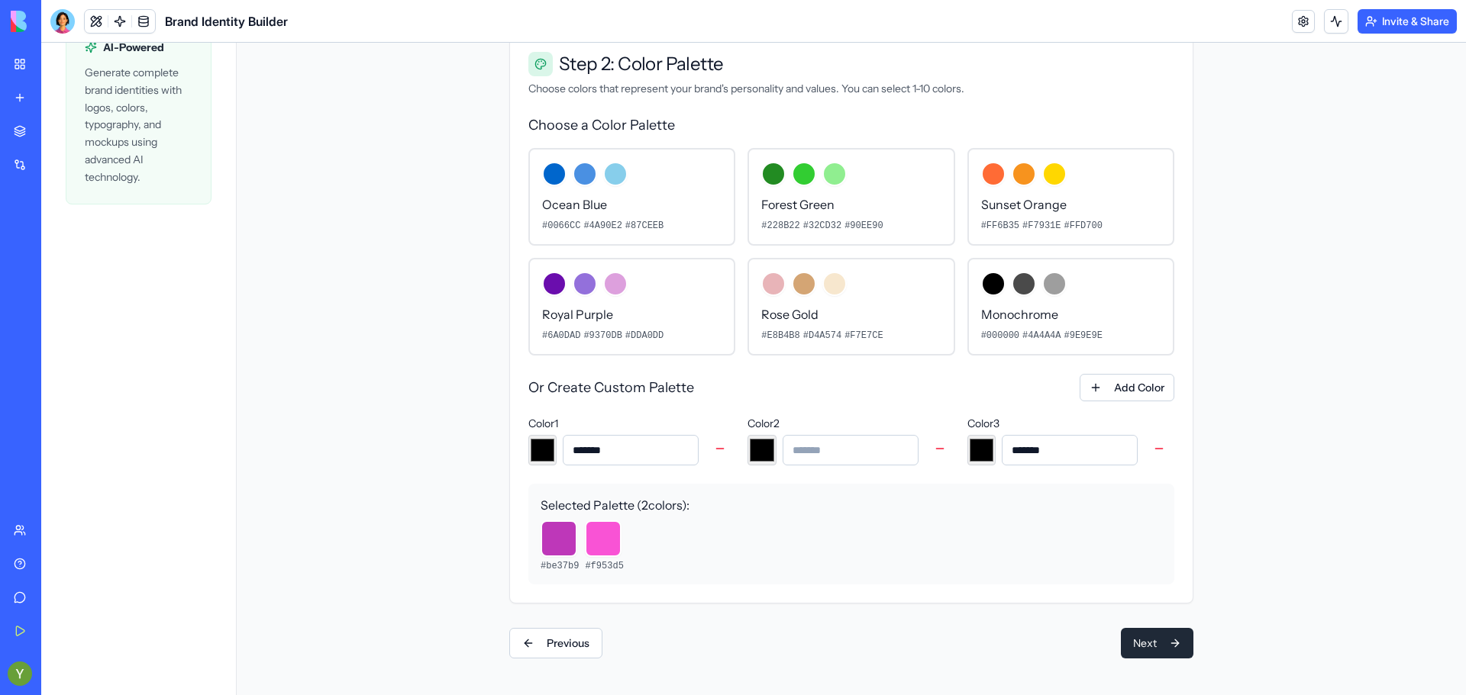
type input "*******"
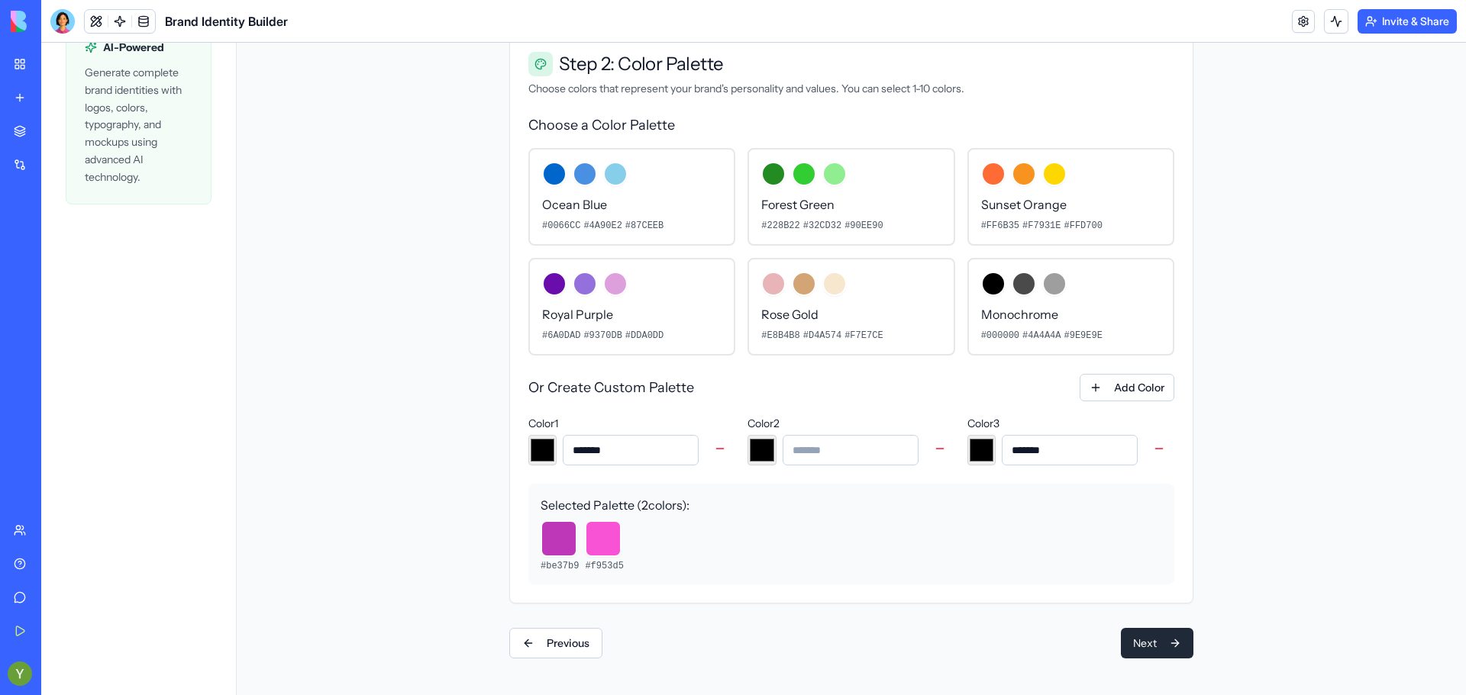
type input "*******"
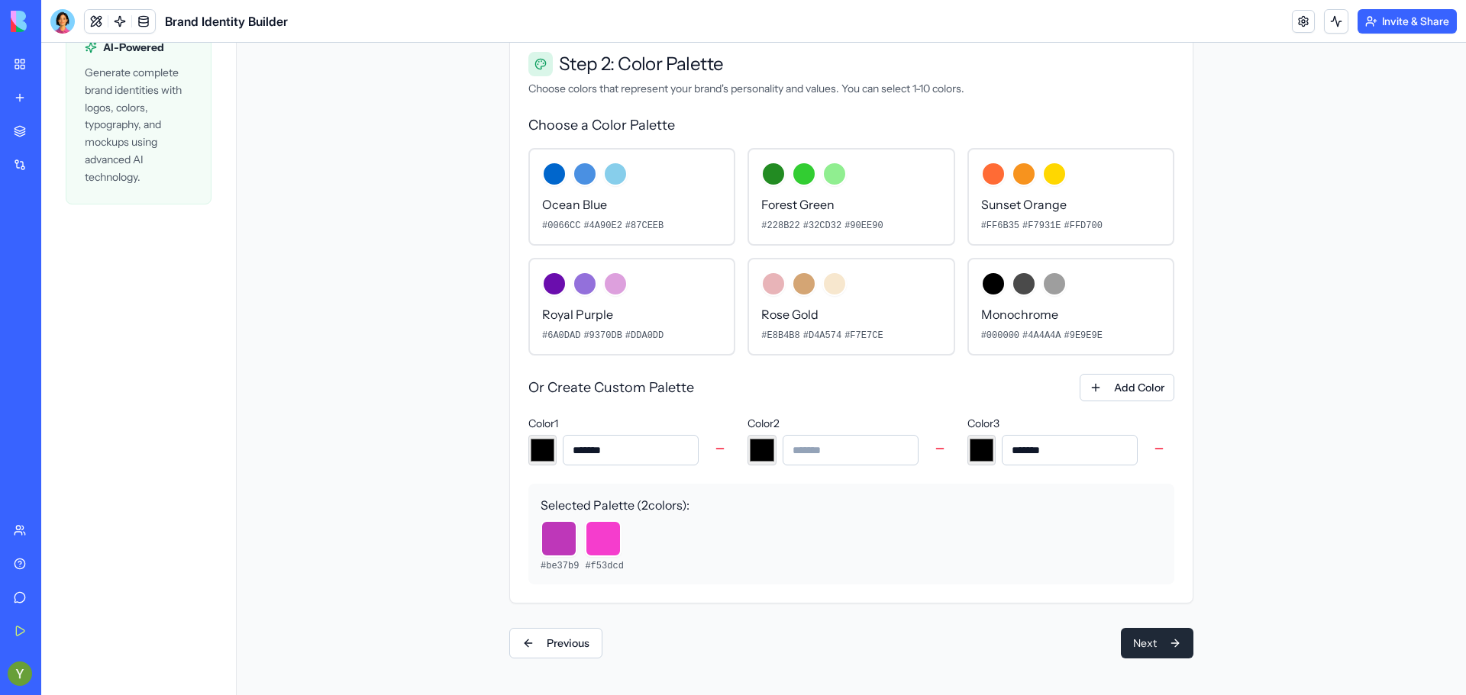
type input "*******"
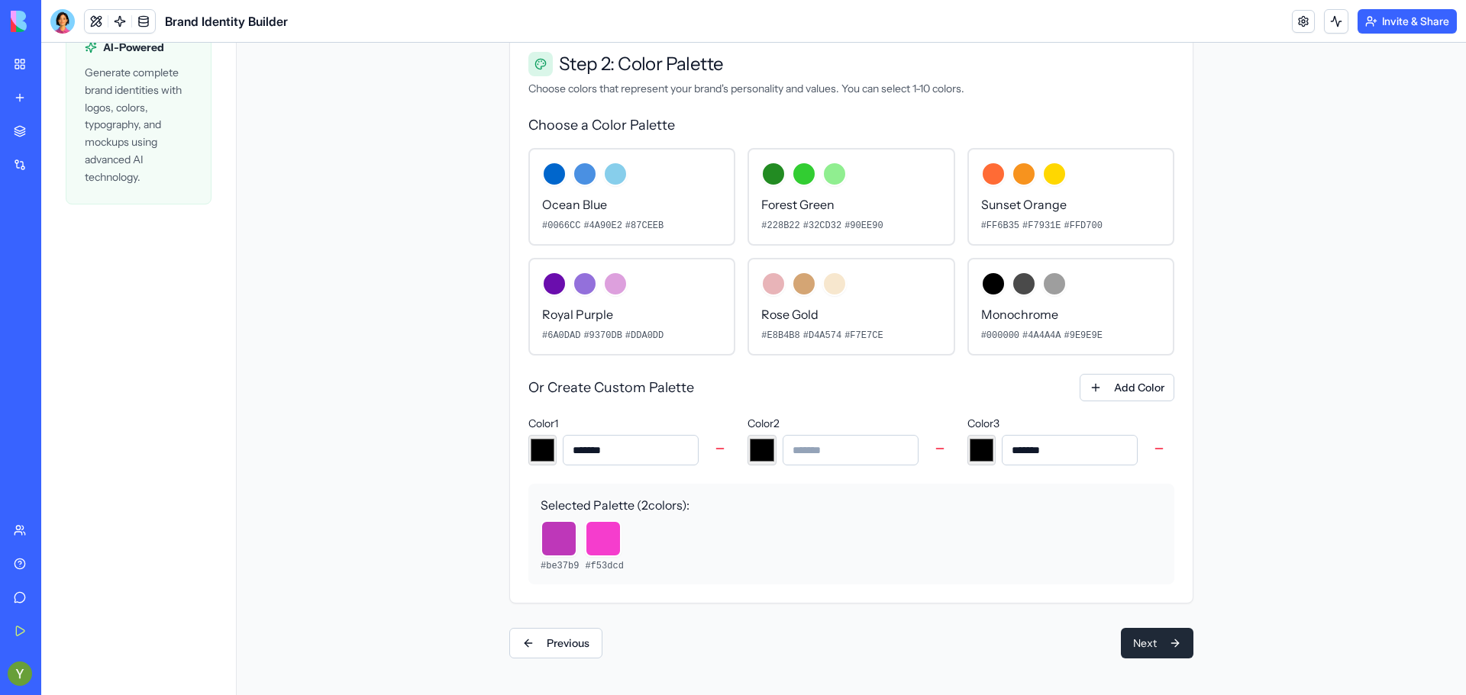
type input "*******"
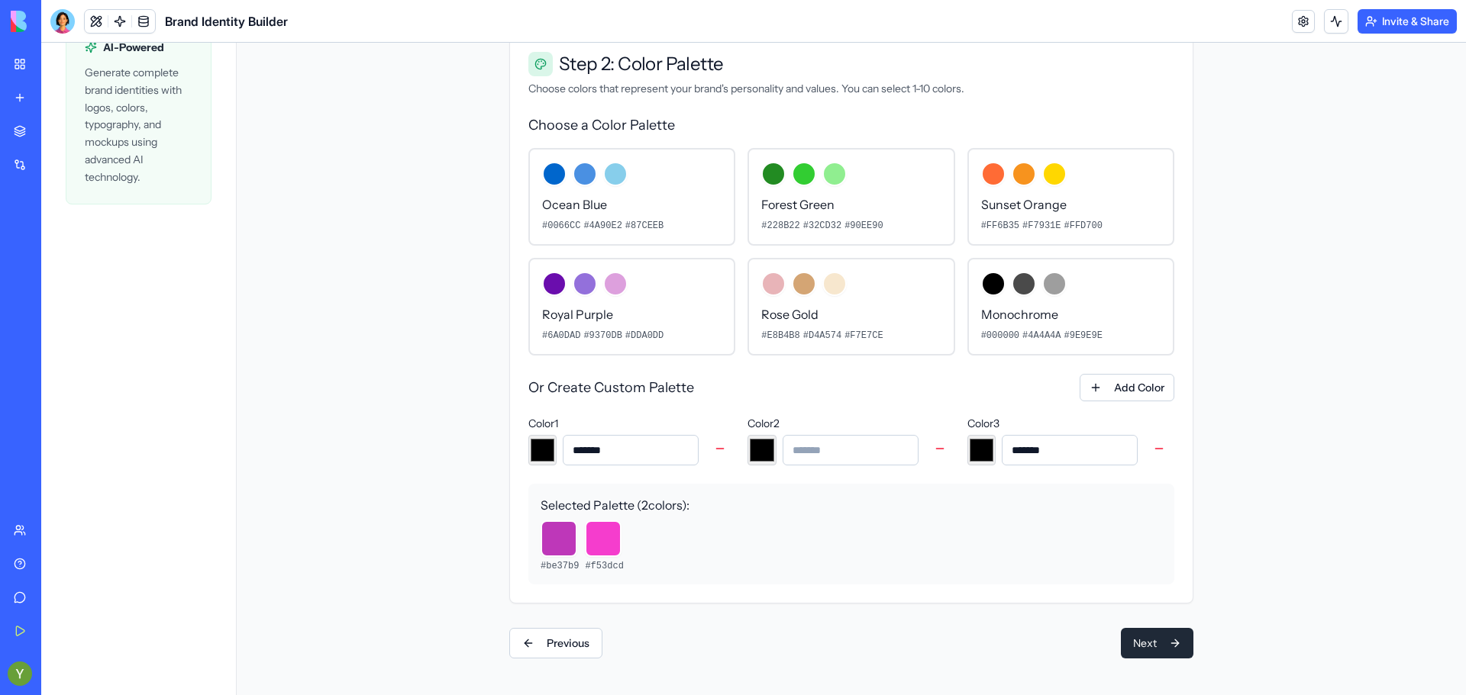
type input "*******"
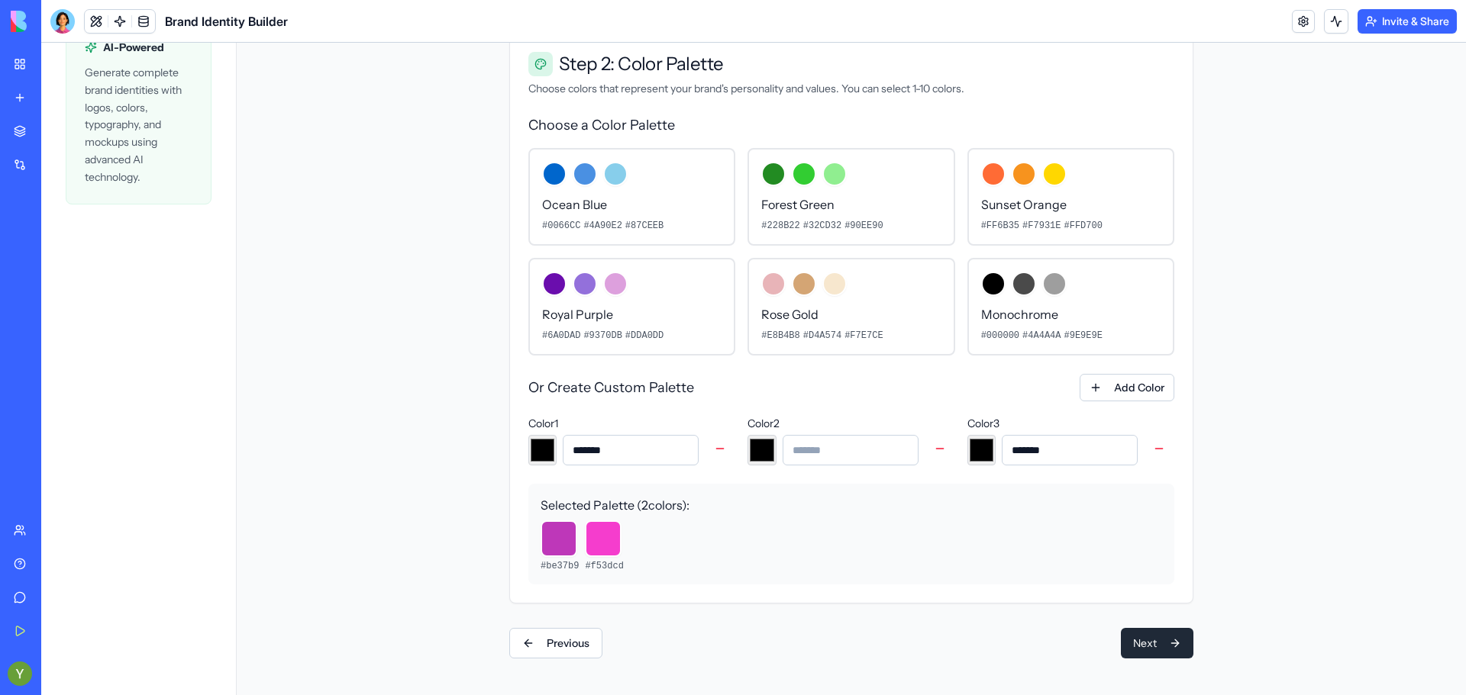
type input "*******"
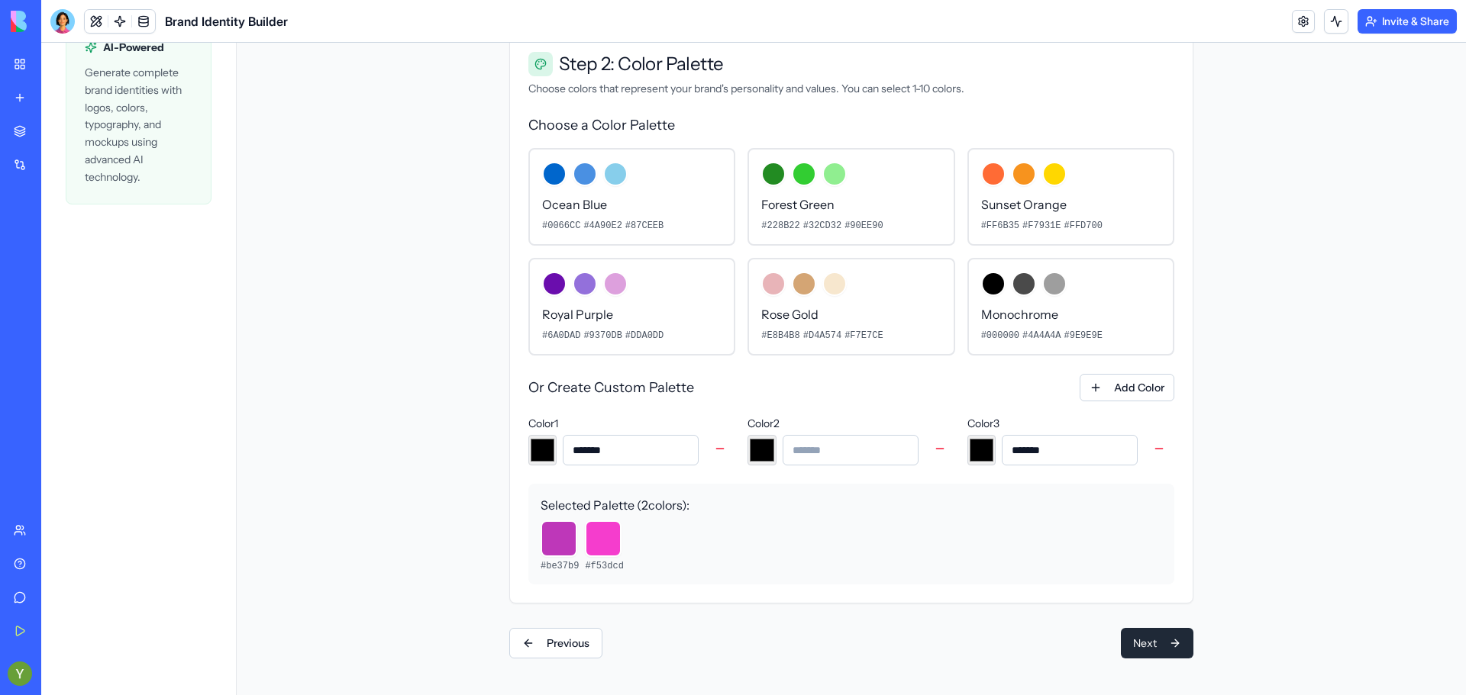
type input "*******"
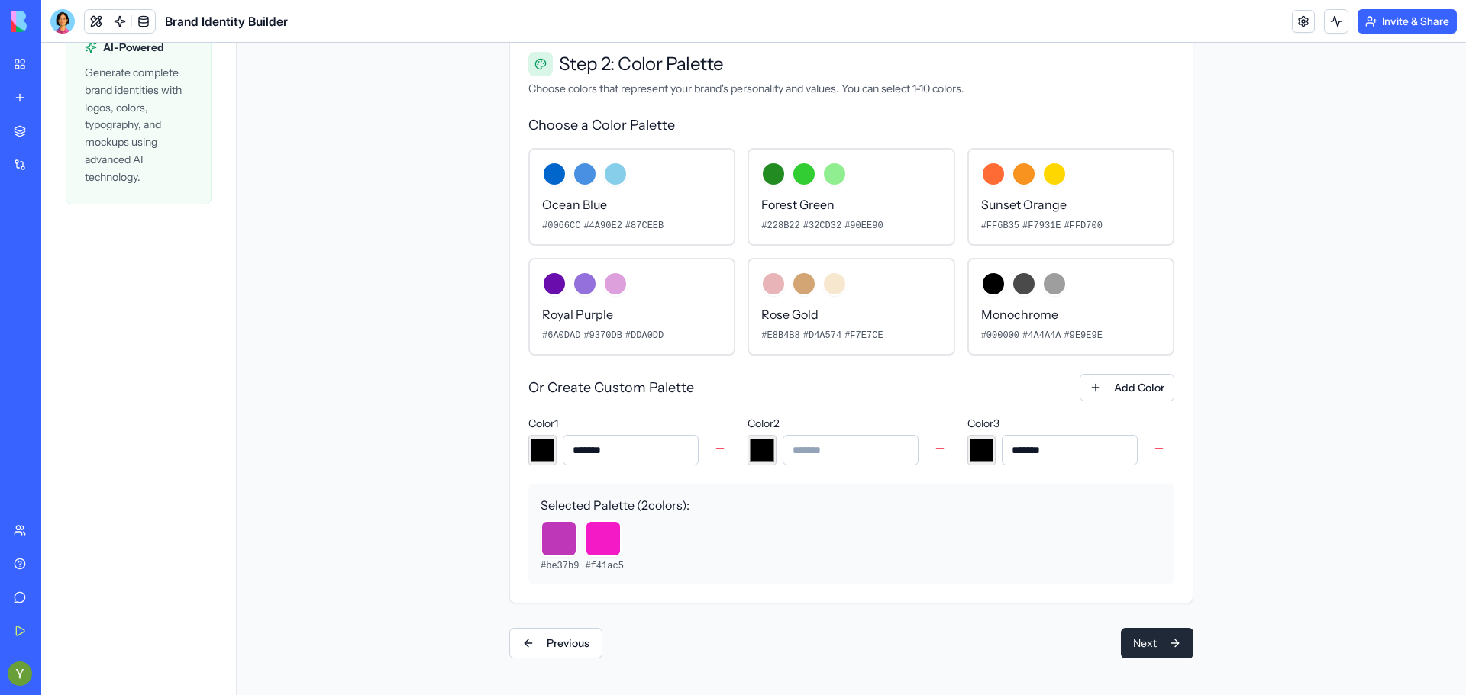
type input "*******"
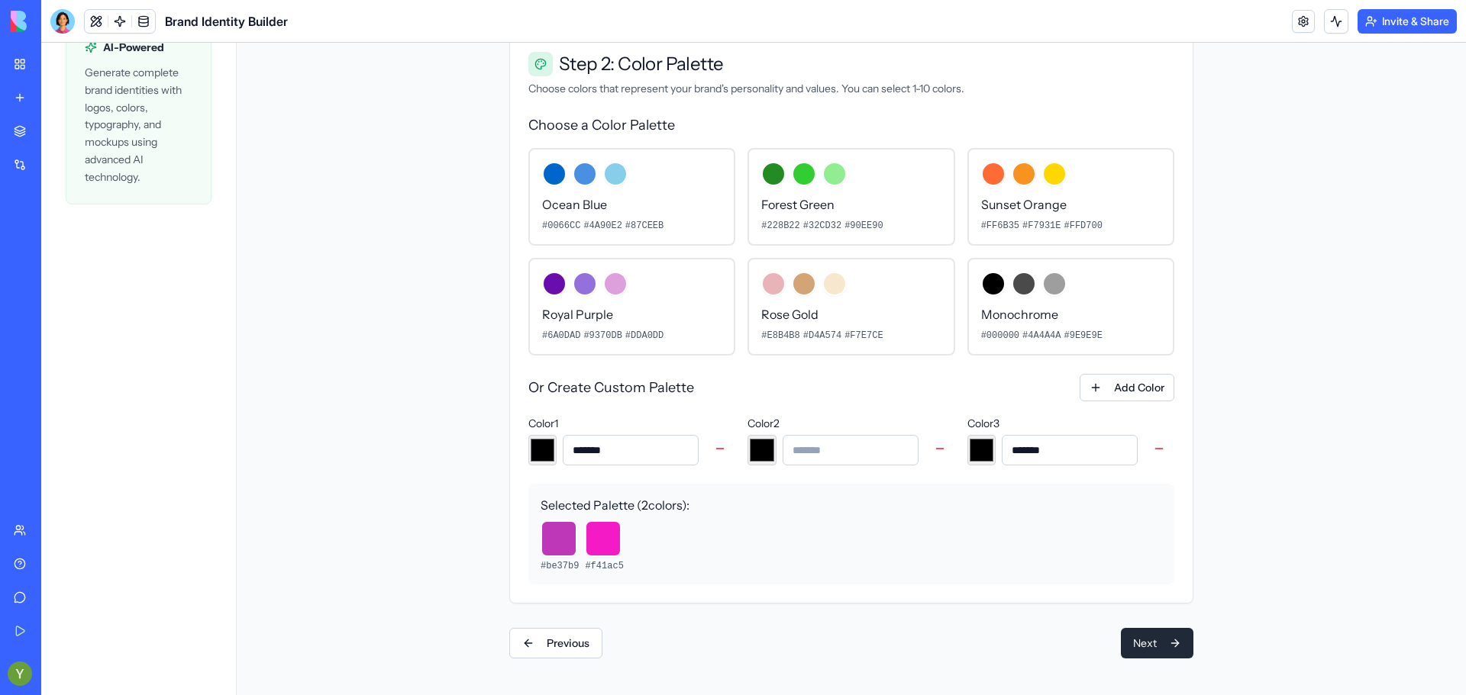
type input "*******"
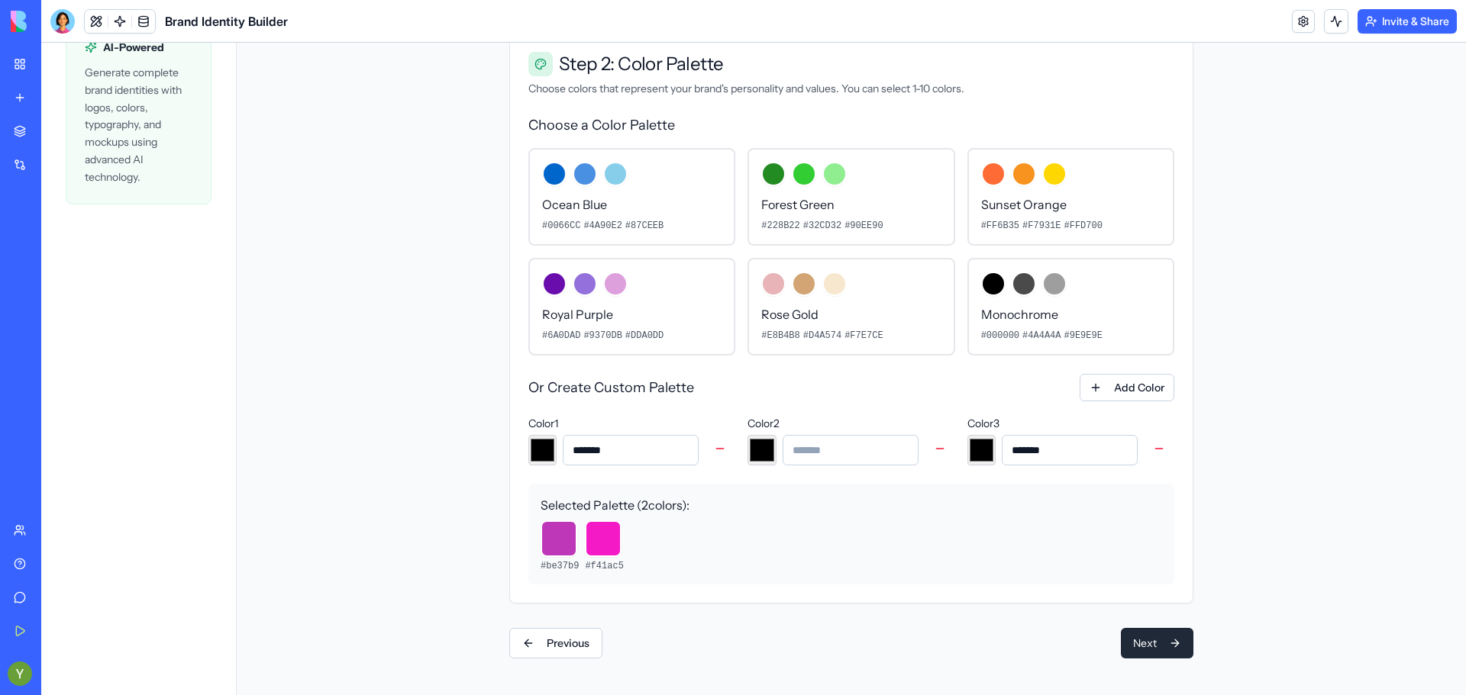
type input "*******"
click at [870, 552] on div "#be37b9 #ff0aca" at bounding box center [850, 547] width 621 height 52
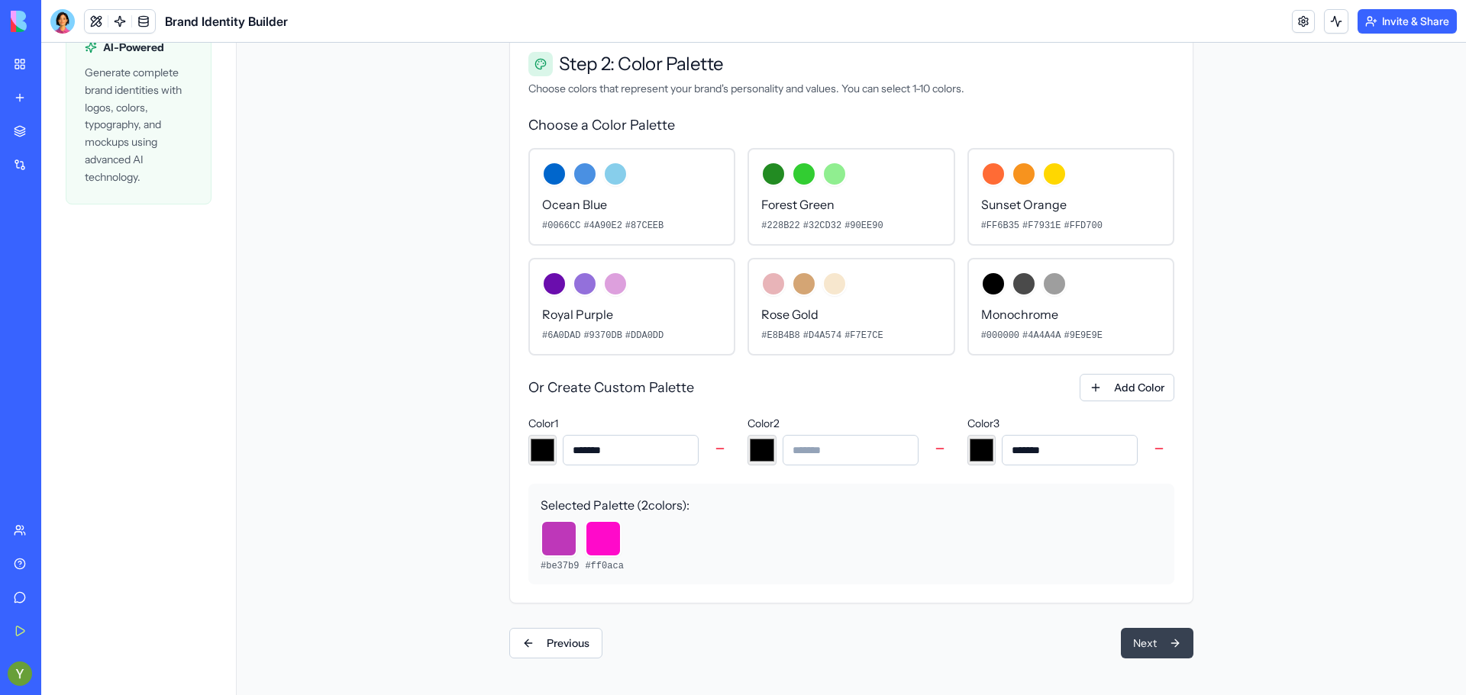
click at [1143, 643] on button "Next" at bounding box center [1157, 643] width 73 height 31
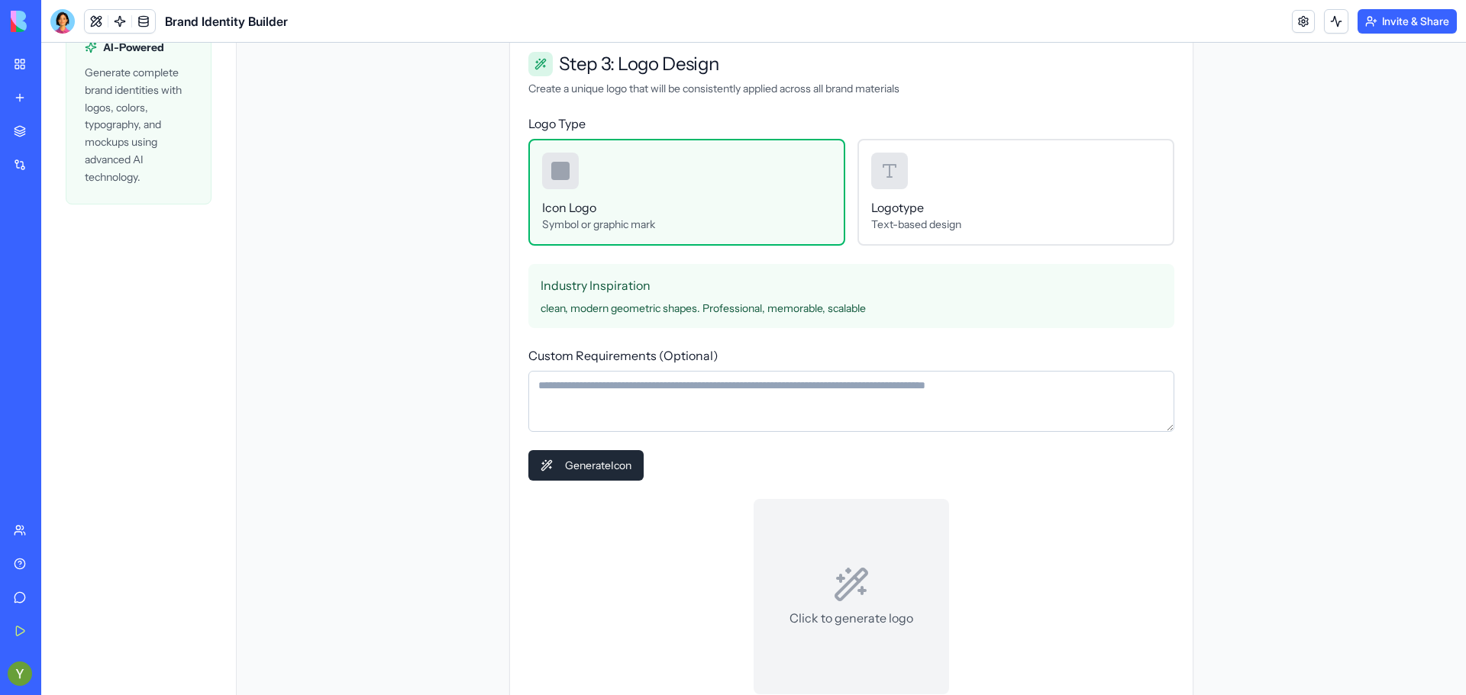
click at [542, 173] on div at bounding box center [560, 171] width 37 height 37
click at [557, 177] on div at bounding box center [560, 171] width 18 height 18
click at [559, 180] on div at bounding box center [560, 171] width 37 height 37
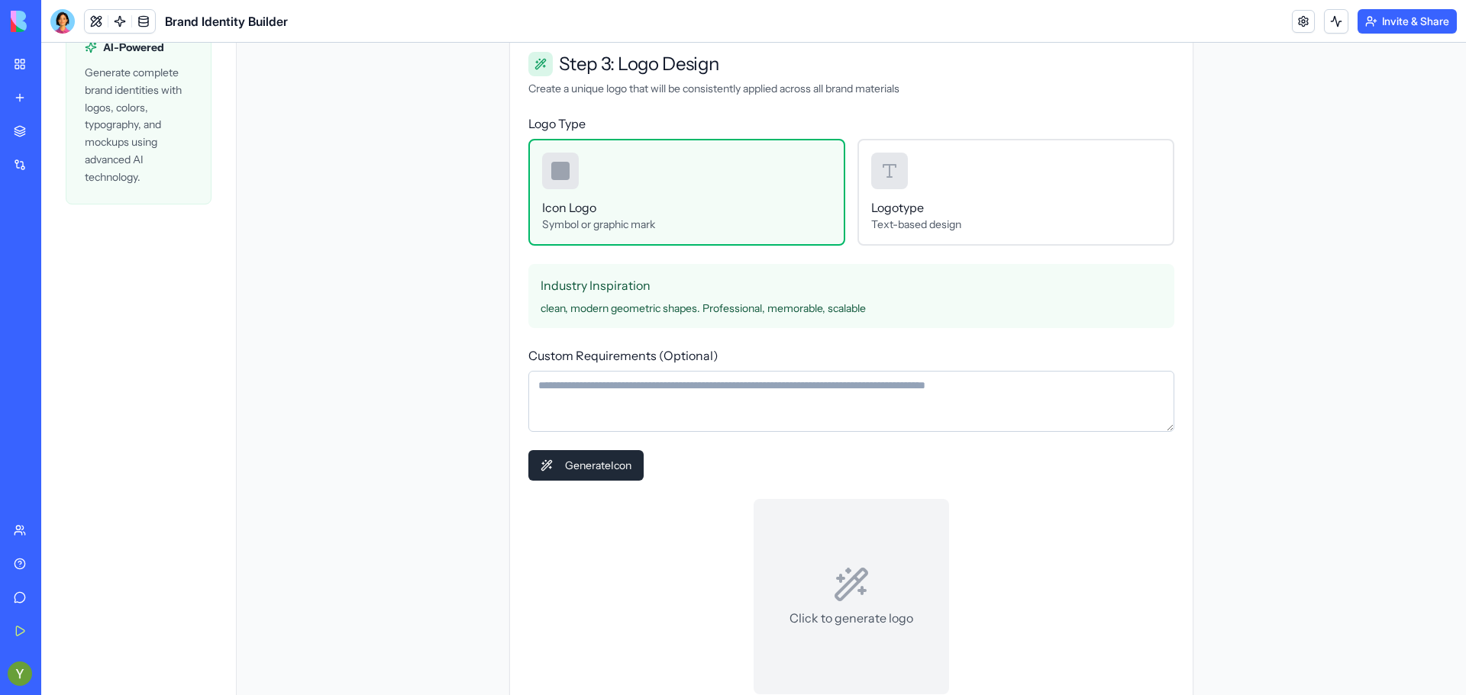
click at [608, 221] on p "Symbol or graphic mark" at bounding box center [686, 224] width 289 height 15
click at [900, 190] on div "Logotype Text-based design" at bounding box center [1015, 192] width 317 height 107
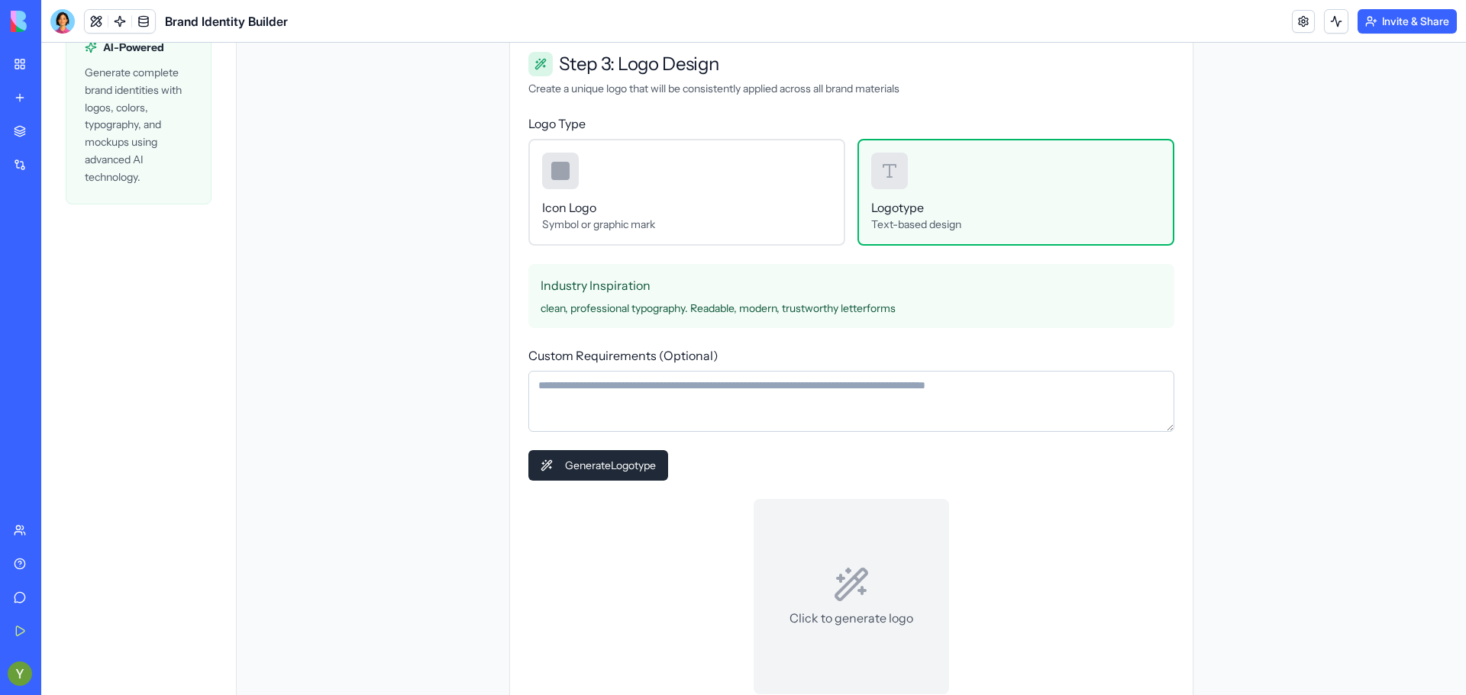
click at [900, 190] on div "Logotype Text-based design" at bounding box center [1015, 192] width 317 height 107
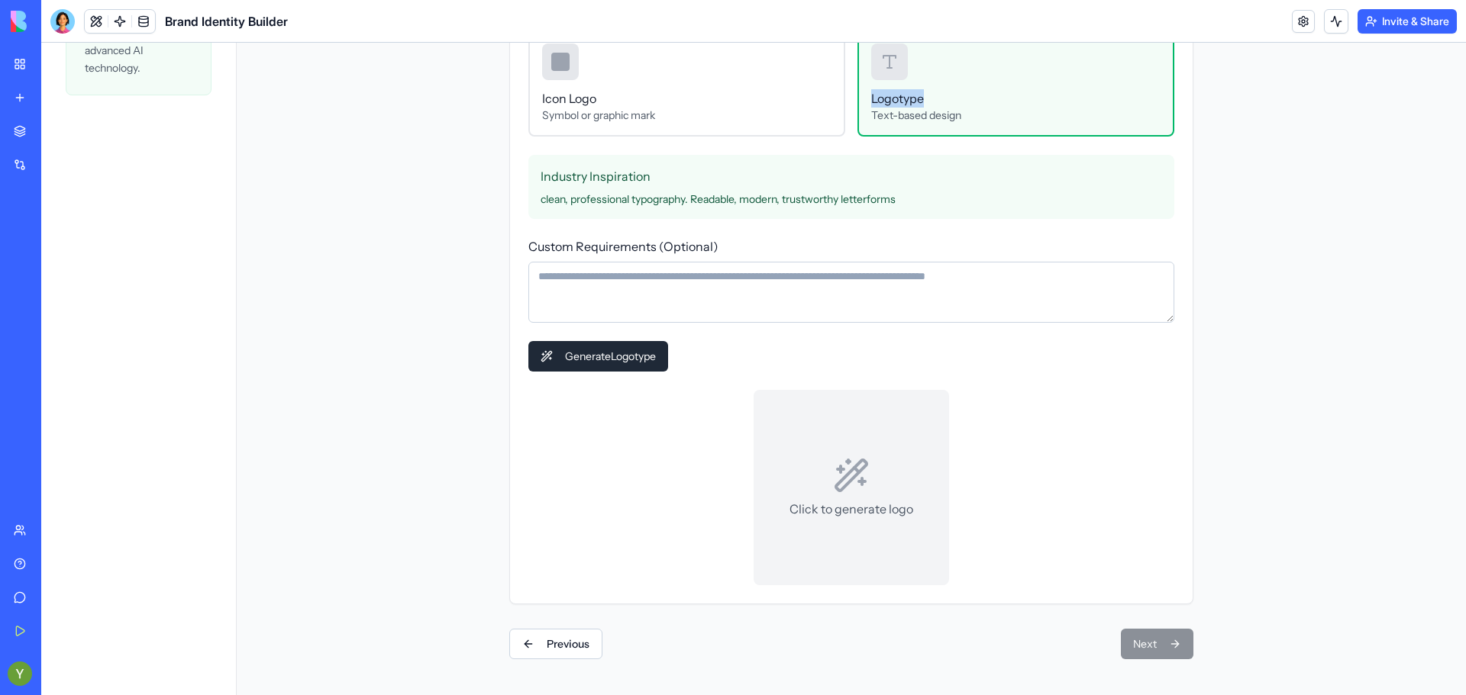
scroll to position [0, 0]
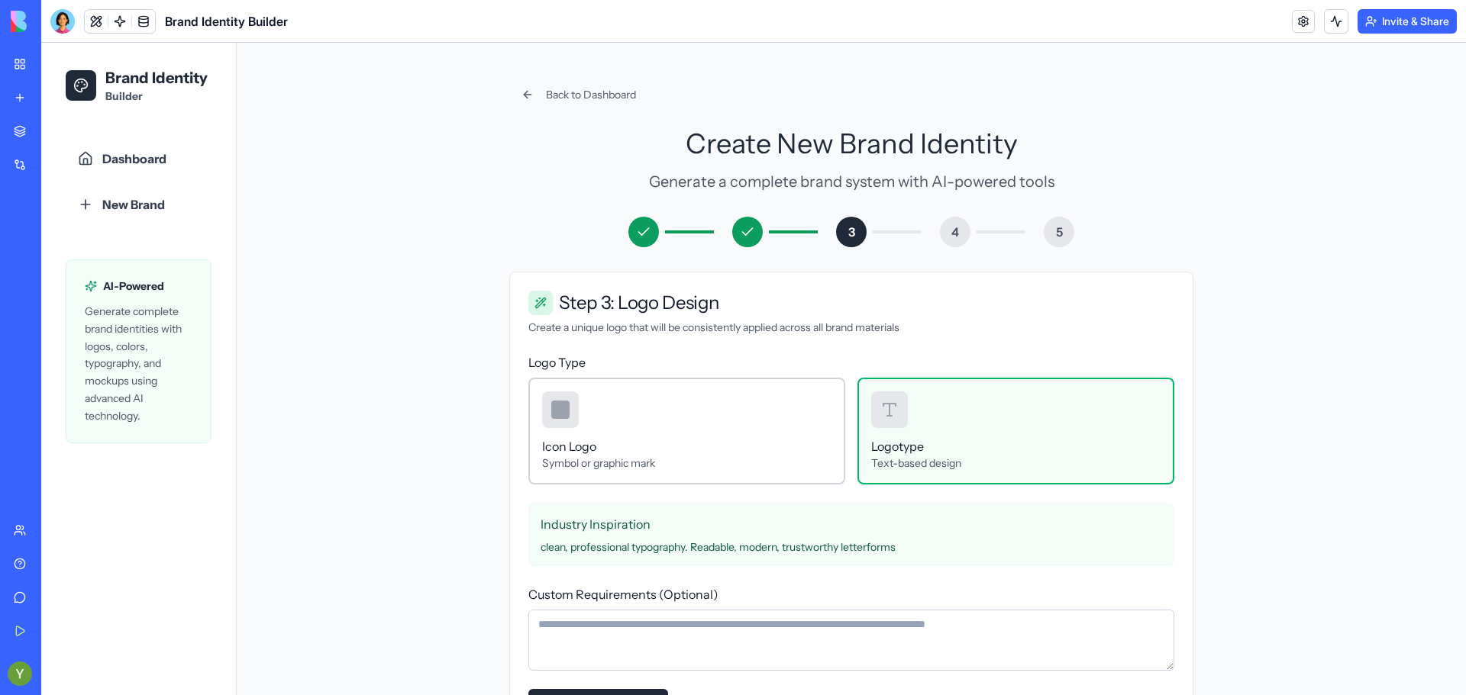
click at [551, 407] on div at bounding box center [560, 410] width 18 height 18
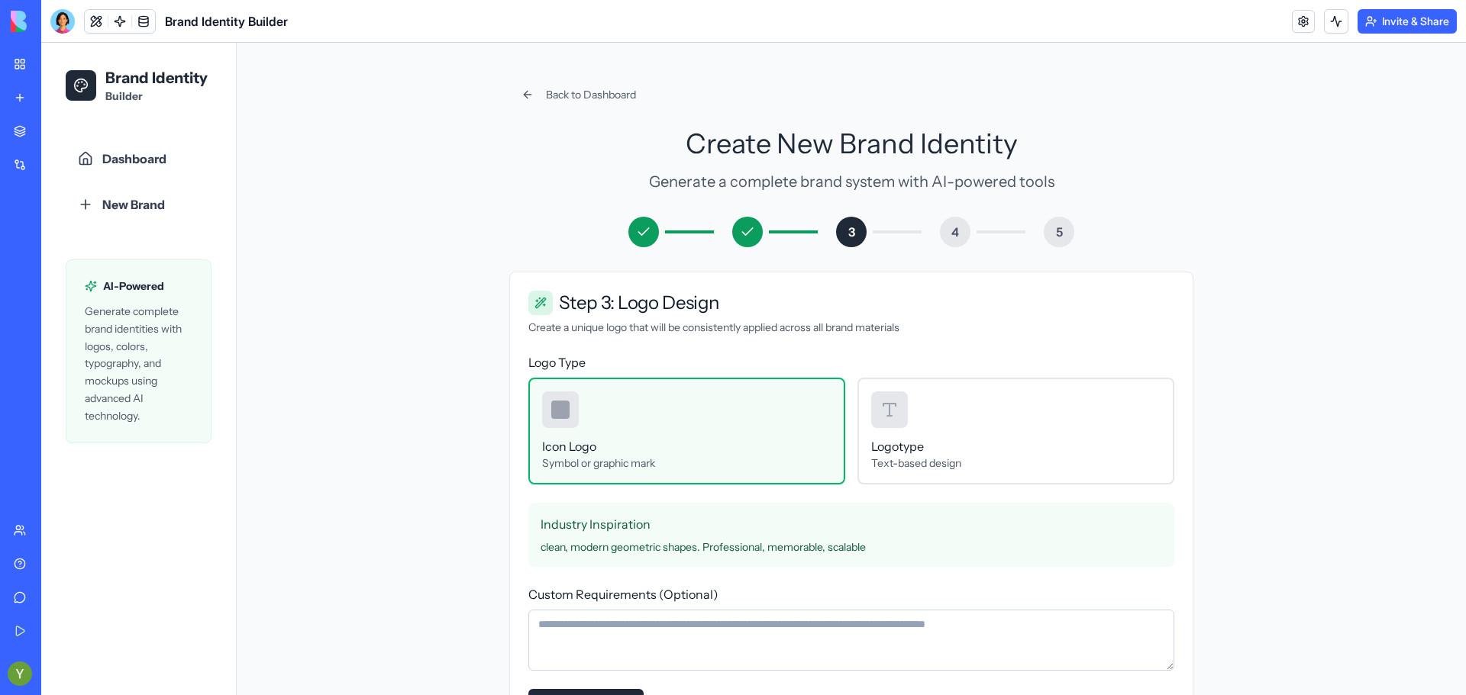
click at [551, 407] on div at bounding box center [560, 410] width 18 height 18
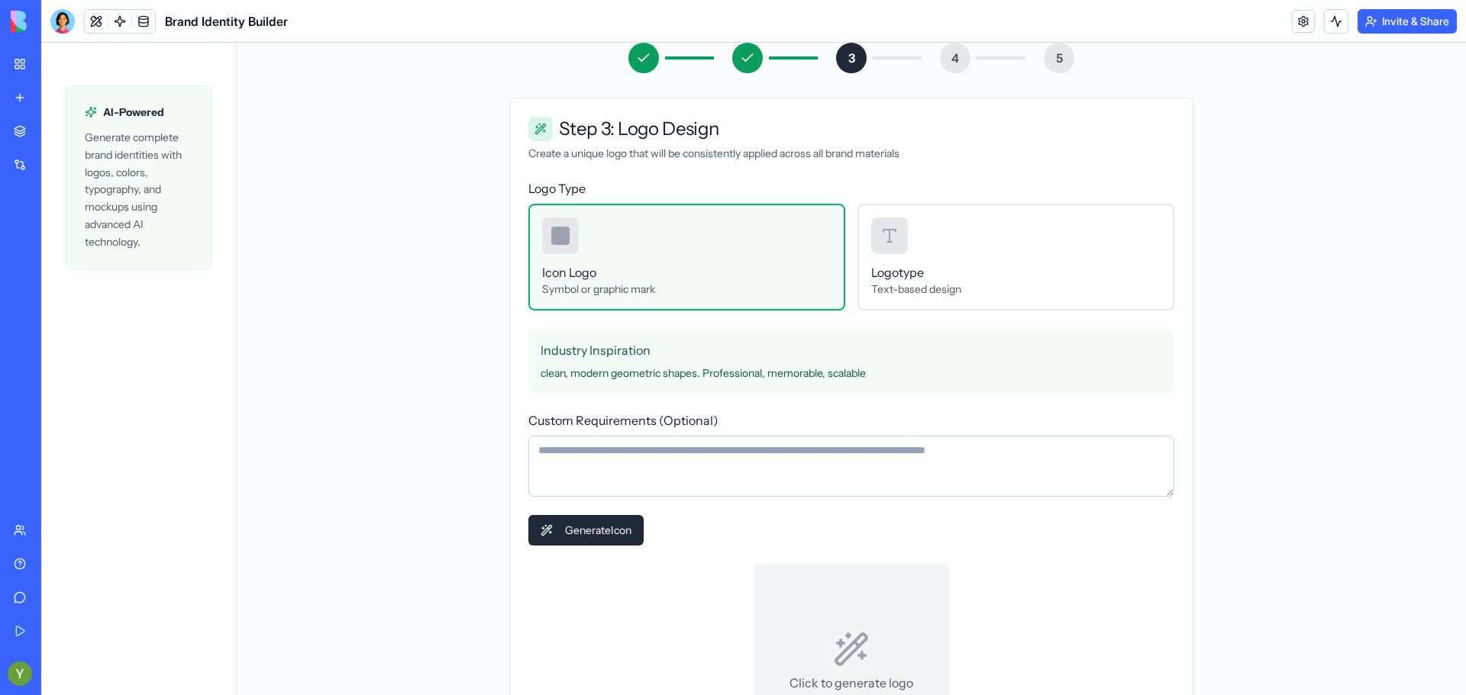
scroll to position [177, 0]
click at [611, 527] on button "Generate Icon" at bounding box center [585, 527] width 115 height 31
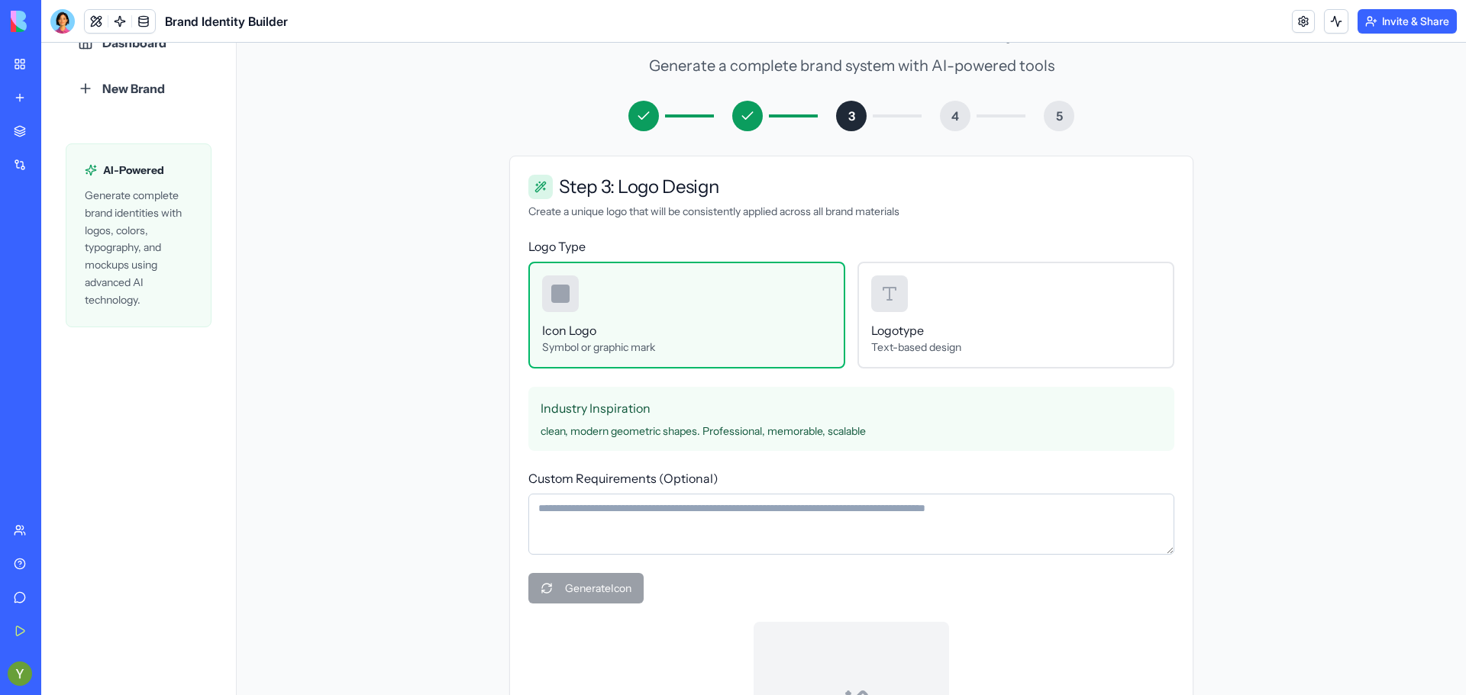
scroll to position [115, 0]
click at [551, 291] on div at bounding box center [560, 294] width 18 height 18
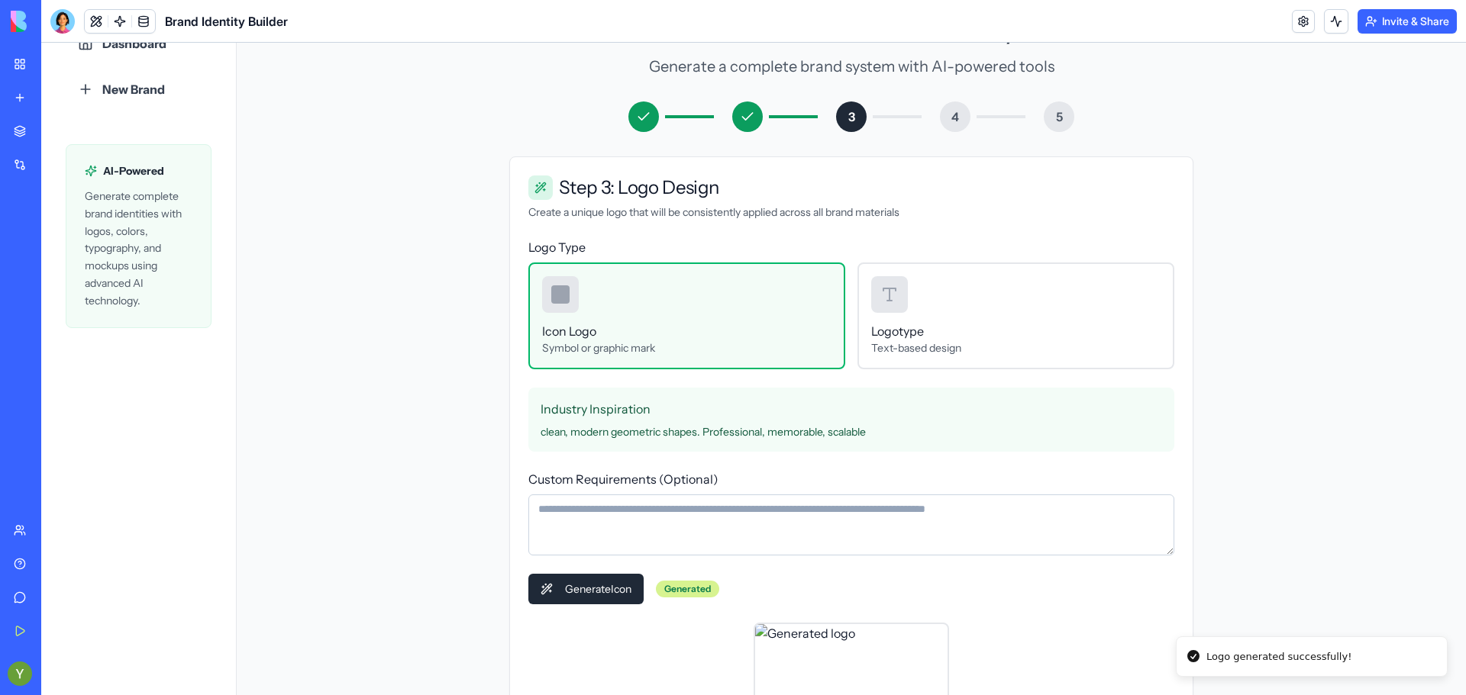
scroll to position [370, 0]
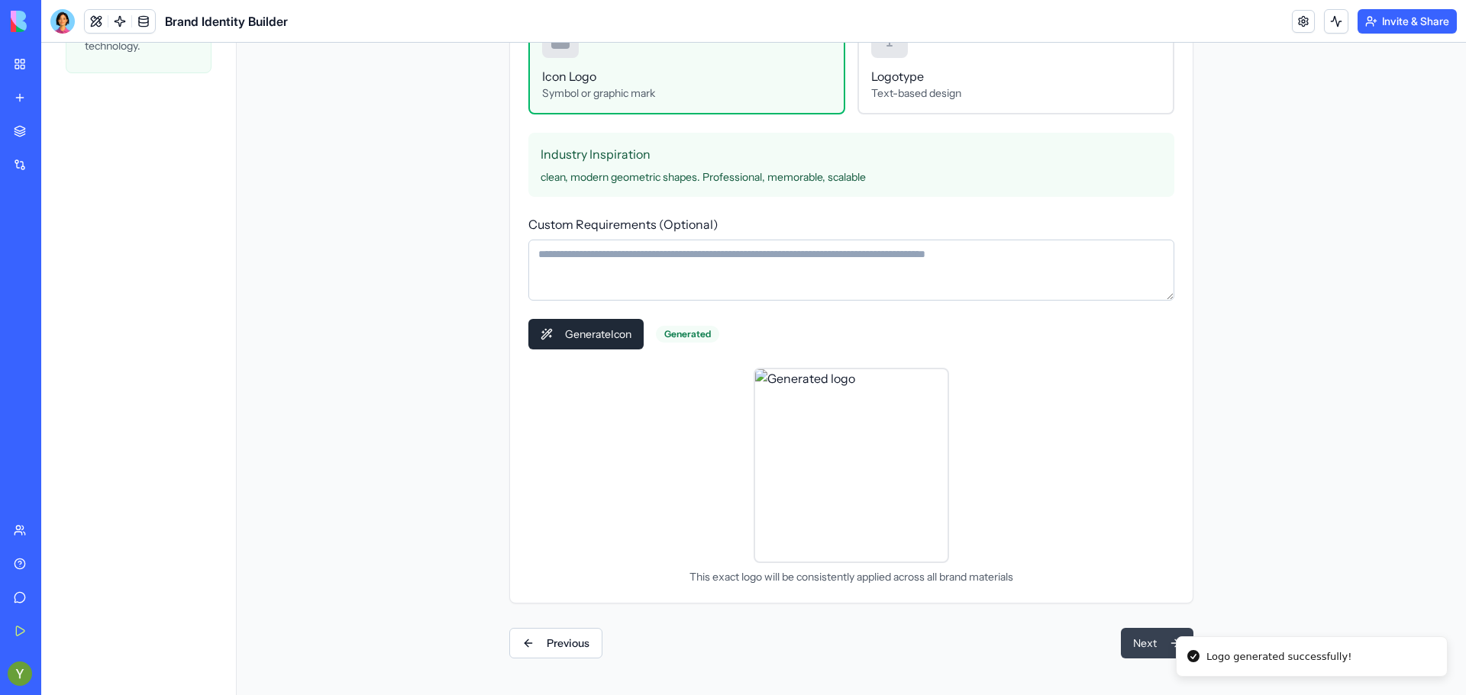
click at [1130, 642] on button "Next" at bounding box center [1157, 643] width 73 height 31
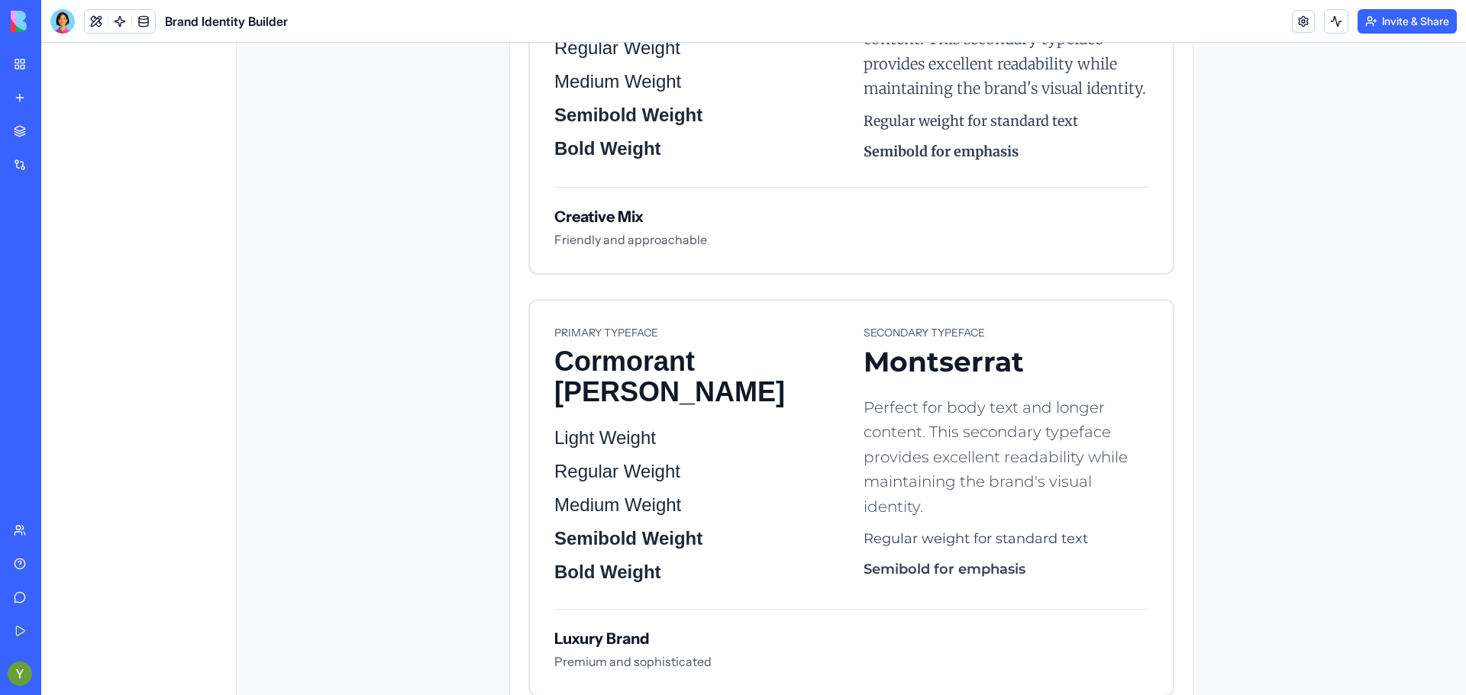
scroll to position [1764, 0]
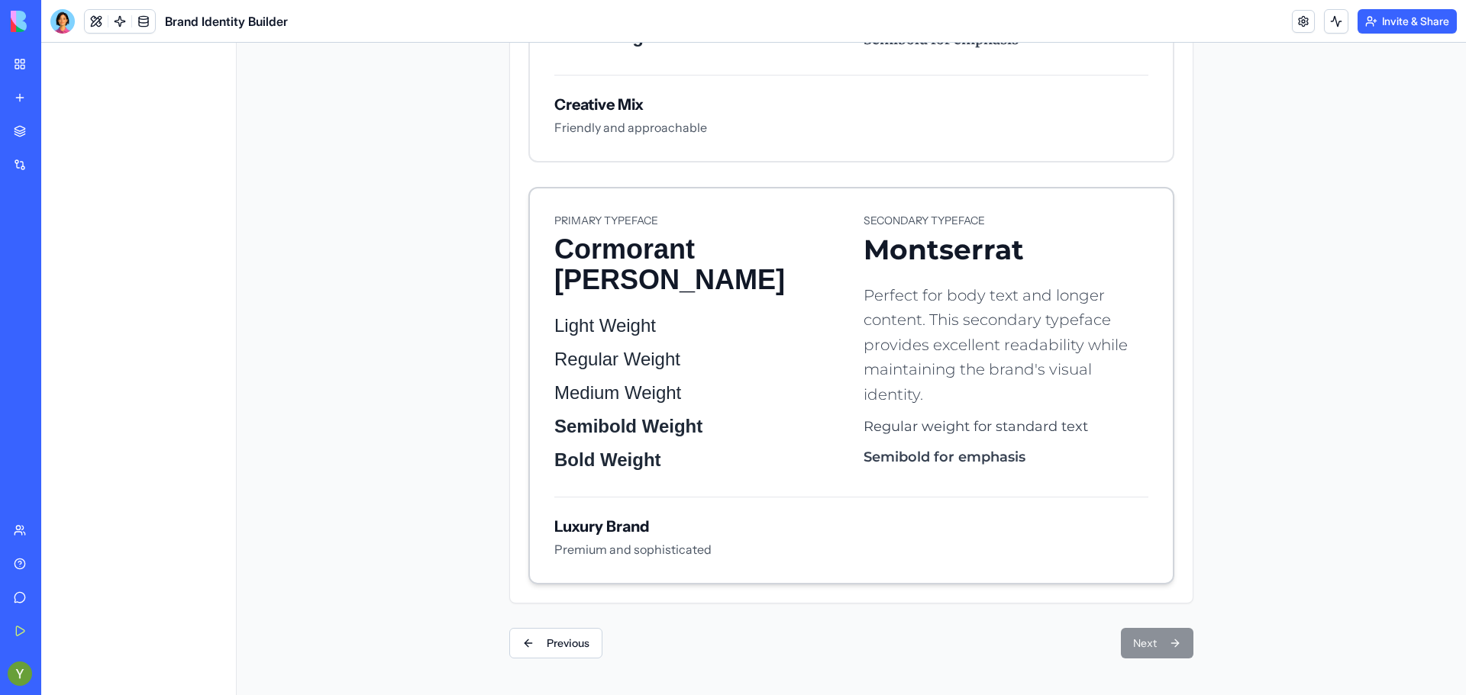
click at [762, 336] on p "Light Weight" at bounding box center [696, 326] width 285 height 24
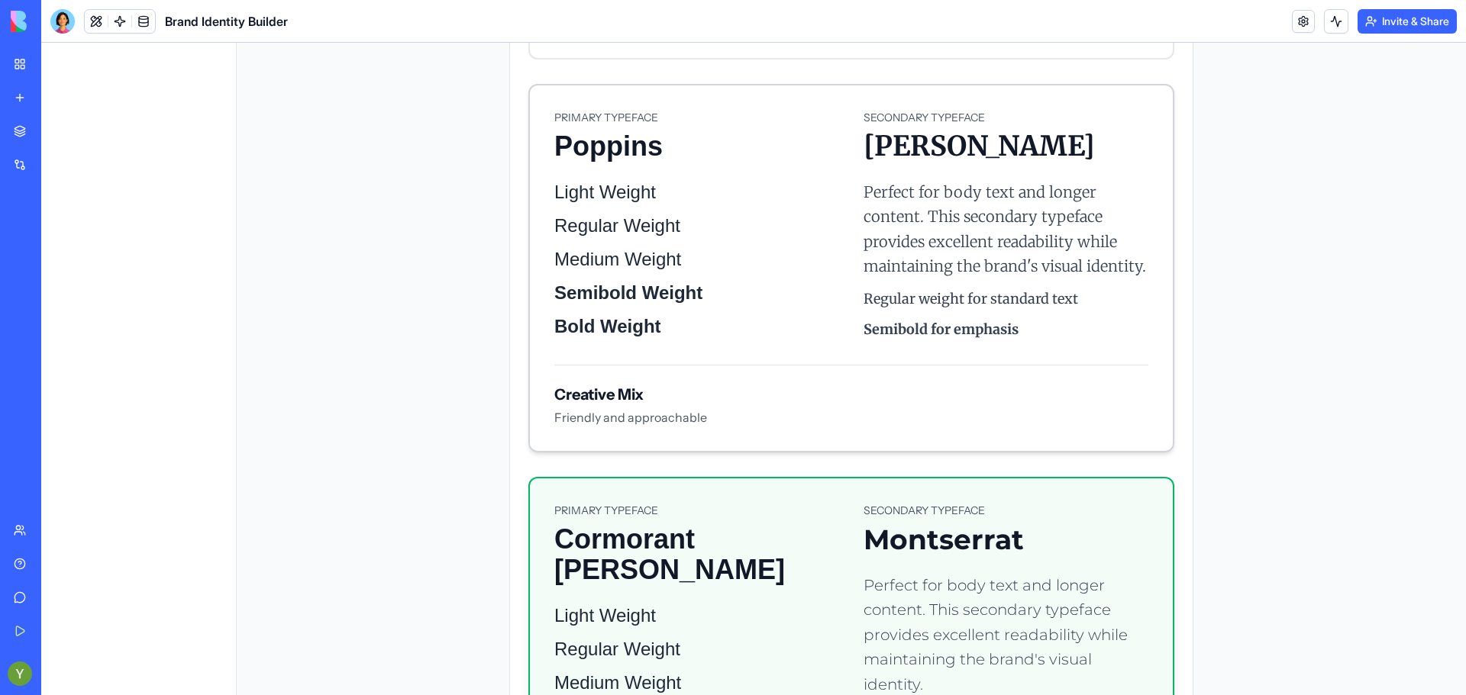
scroll to position [1886, 0]
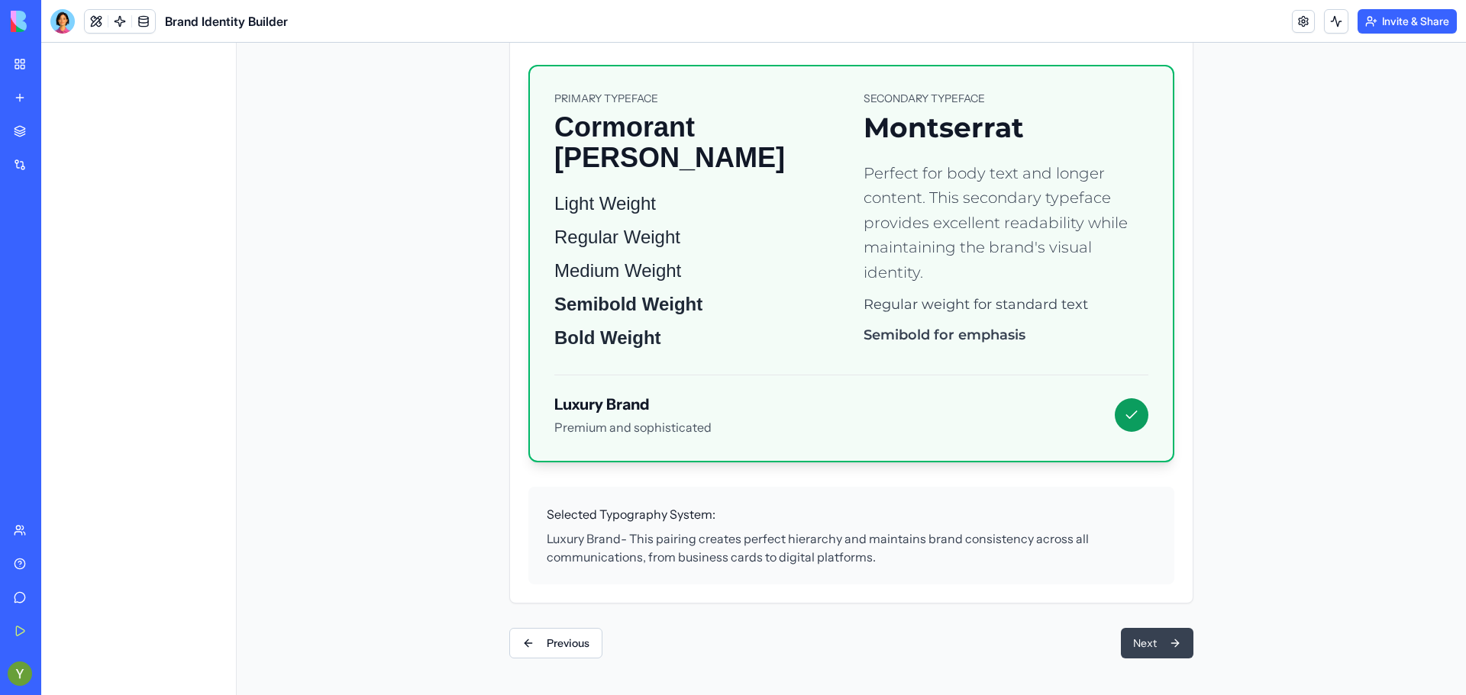
click at [1152, 653] on button "Next" at bounding box center [1157, 643] width 73 height 31
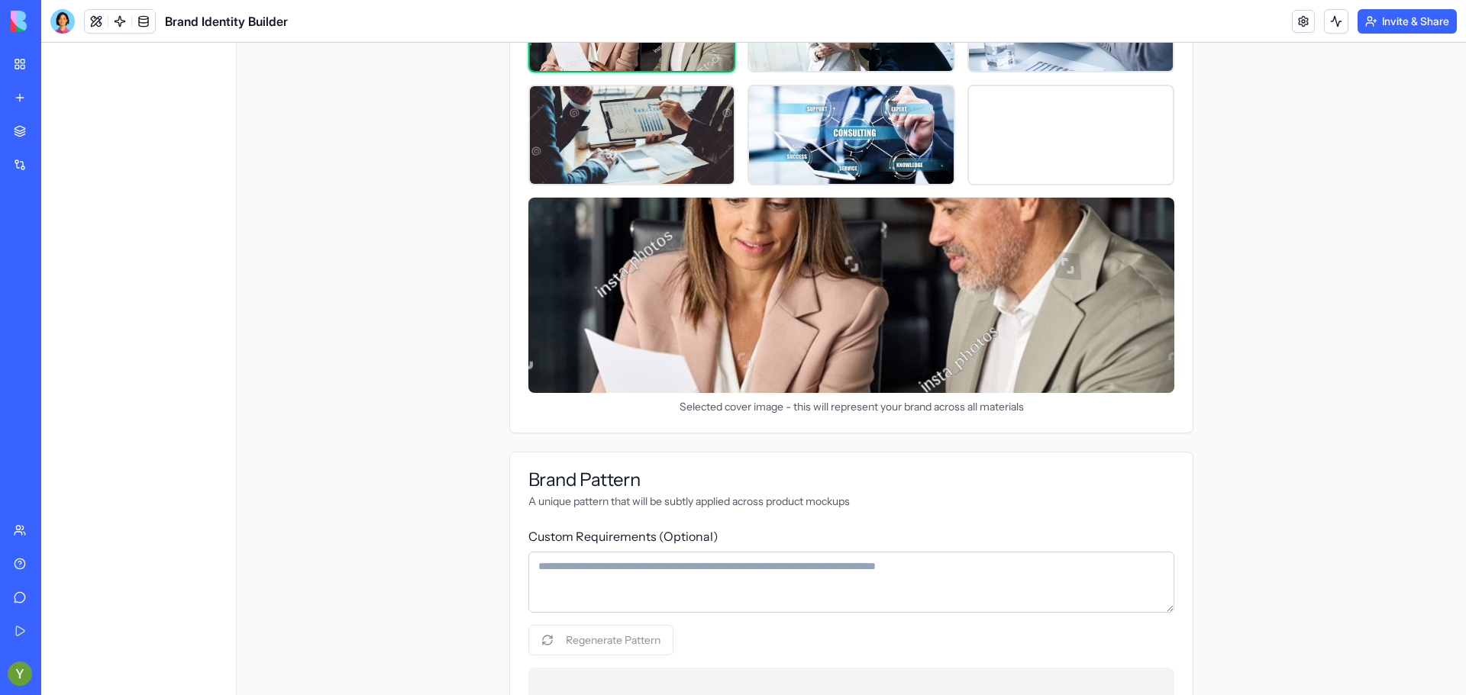
scroll to position [521, 0]
click at [826, 337] on img at bounding box center [851, 295] width 646 height 195
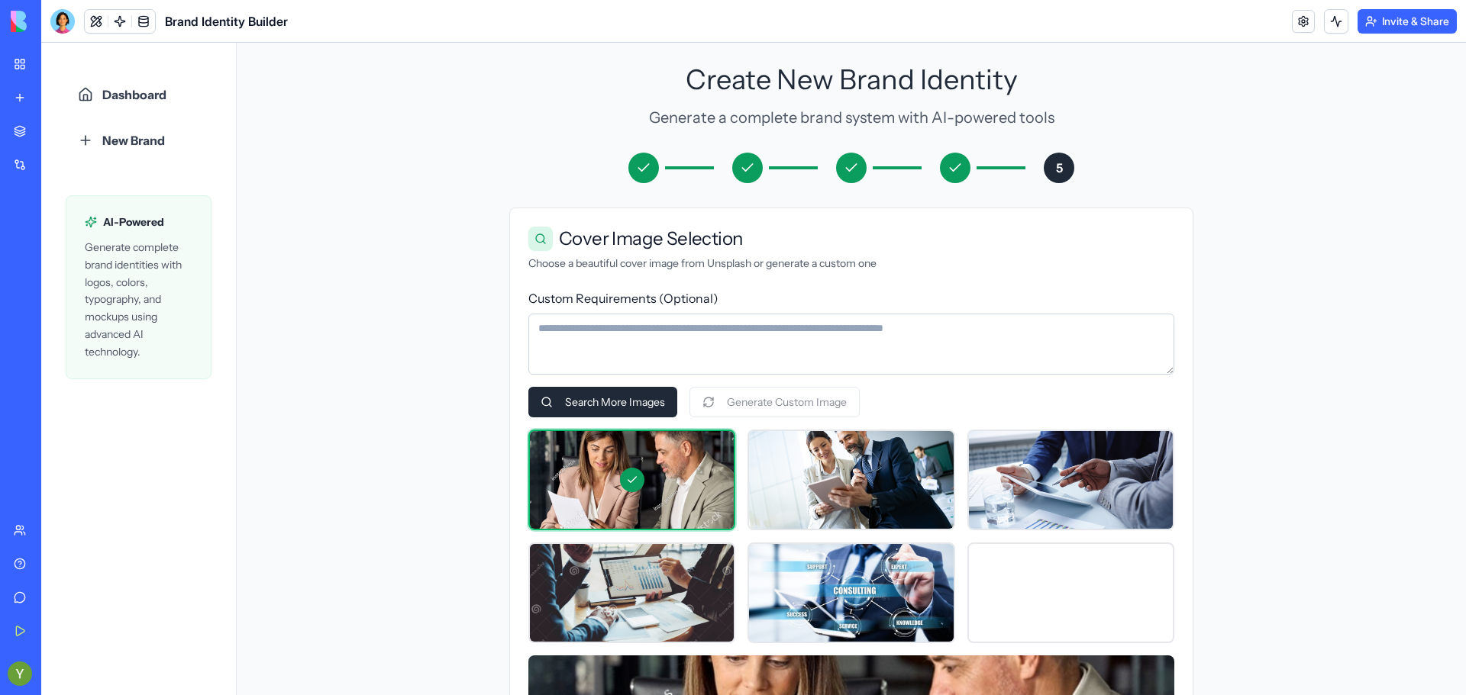
scroll to position [63, 0]
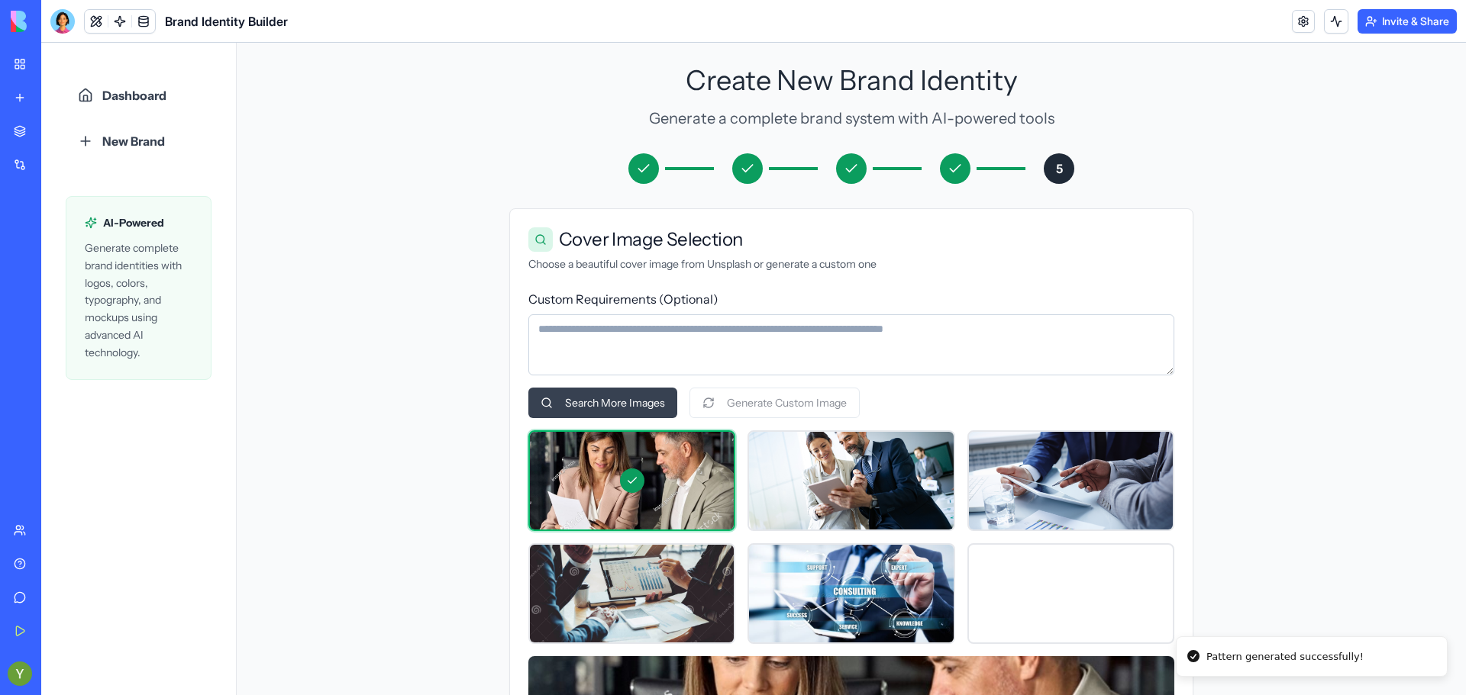
click at [648, 396] on button "Search More Images" at bounding box center [602, 403] width 149 height 31
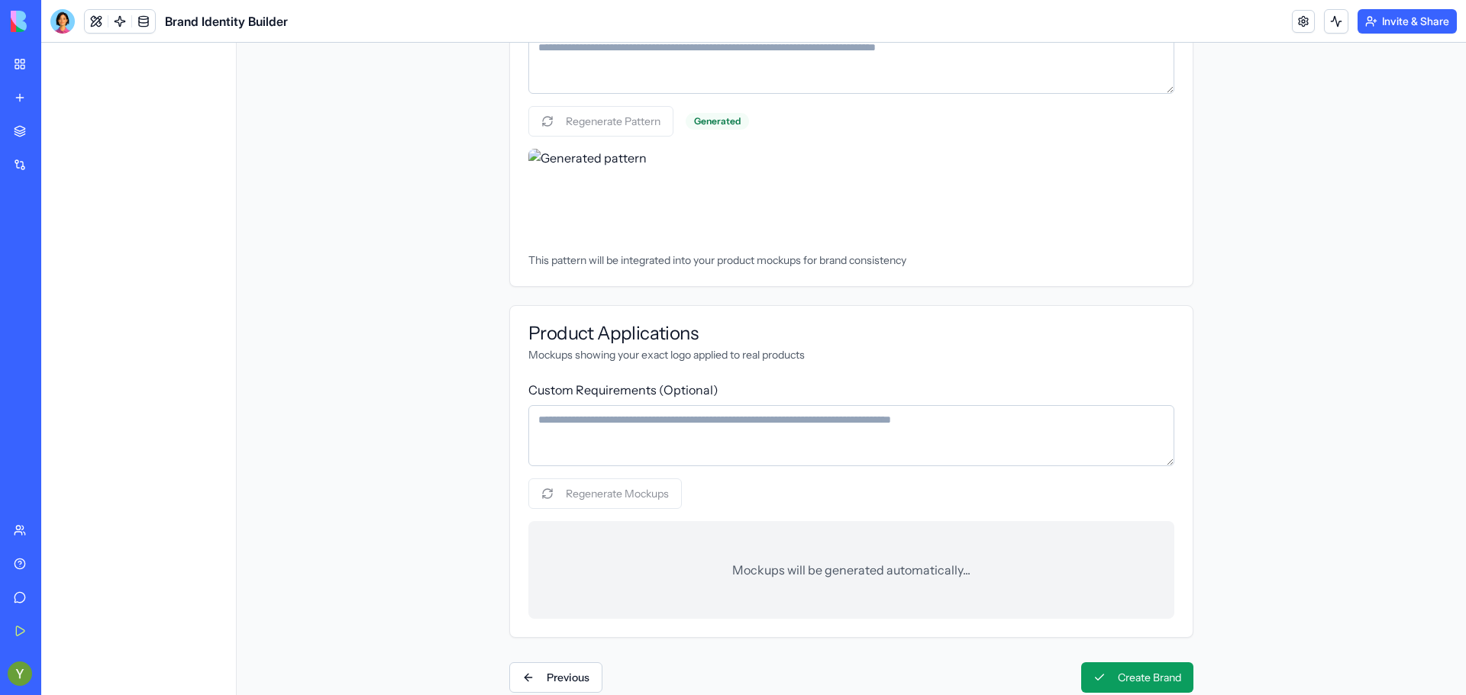
scroll to position [1075, 0]
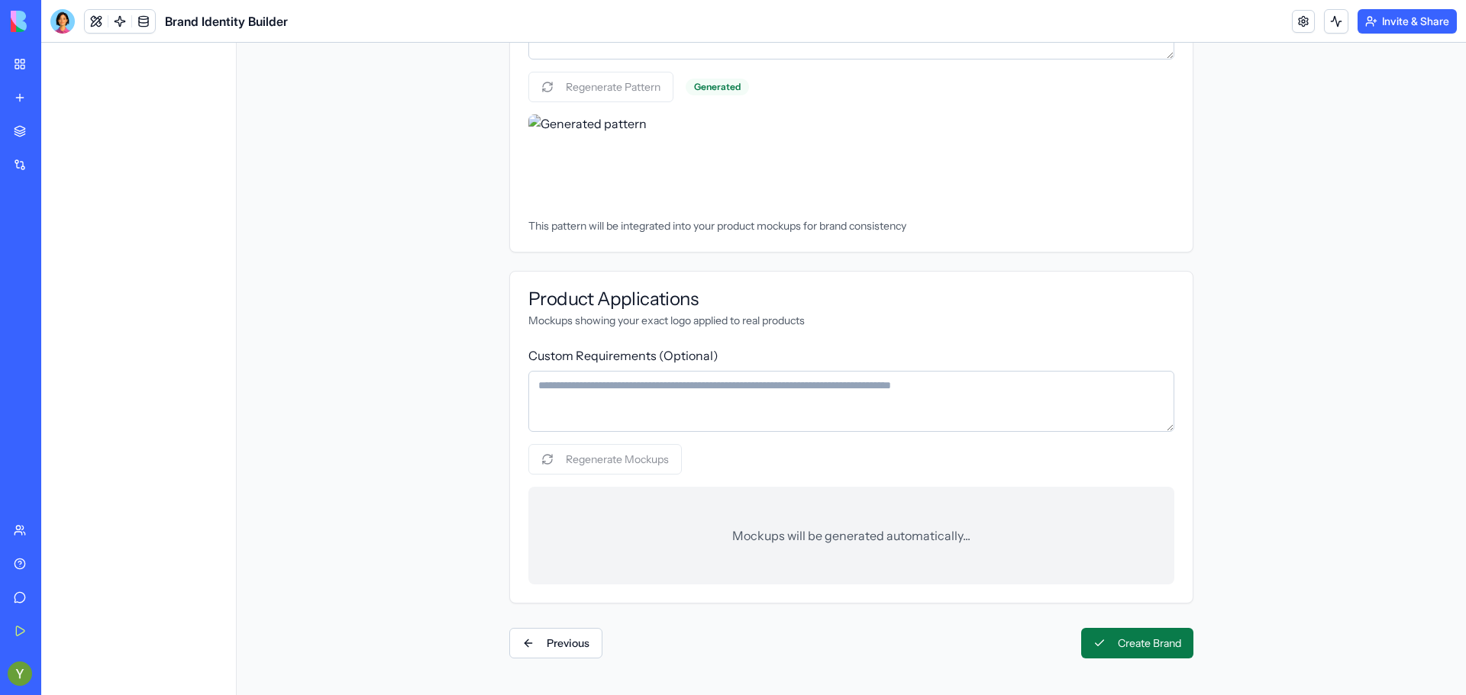
click at [1124, 645] on button "Create Brand" at bounding box center [1137, 643] width 112 height 31
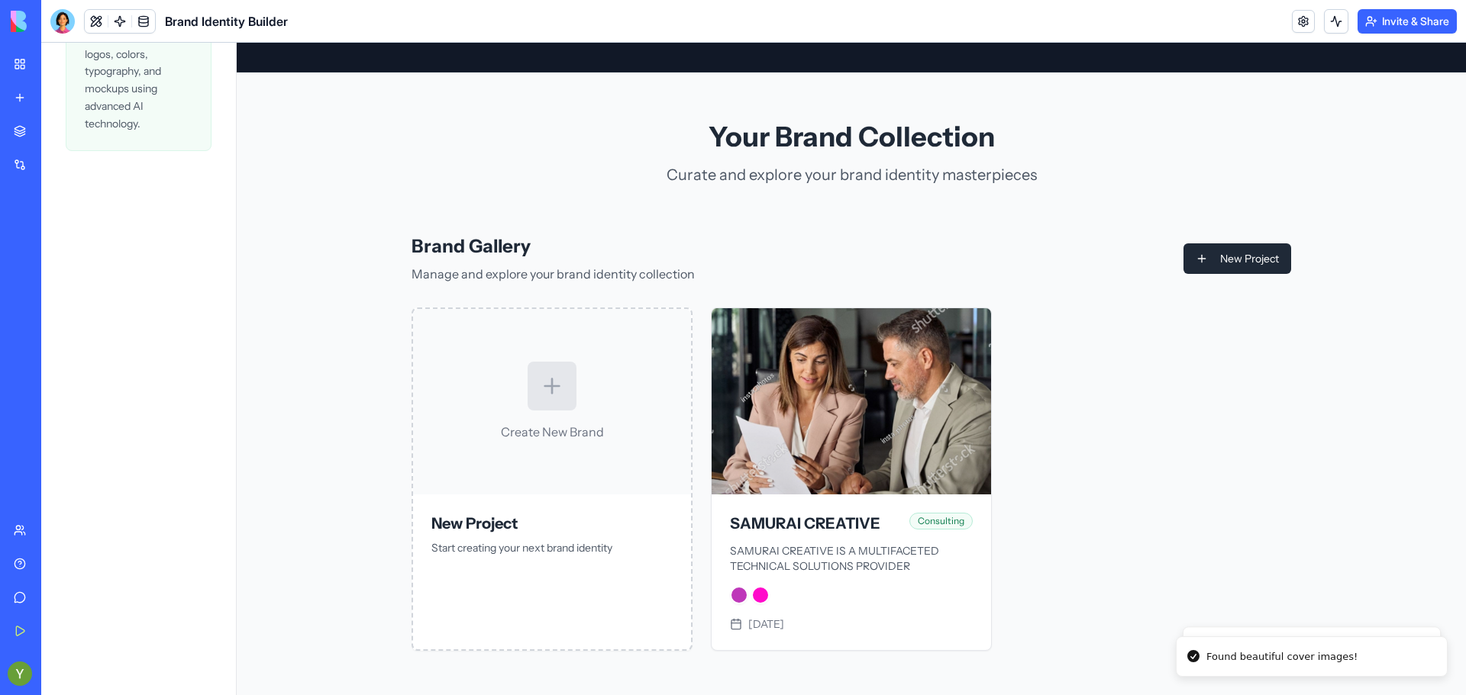
scroll to position [297, 0]
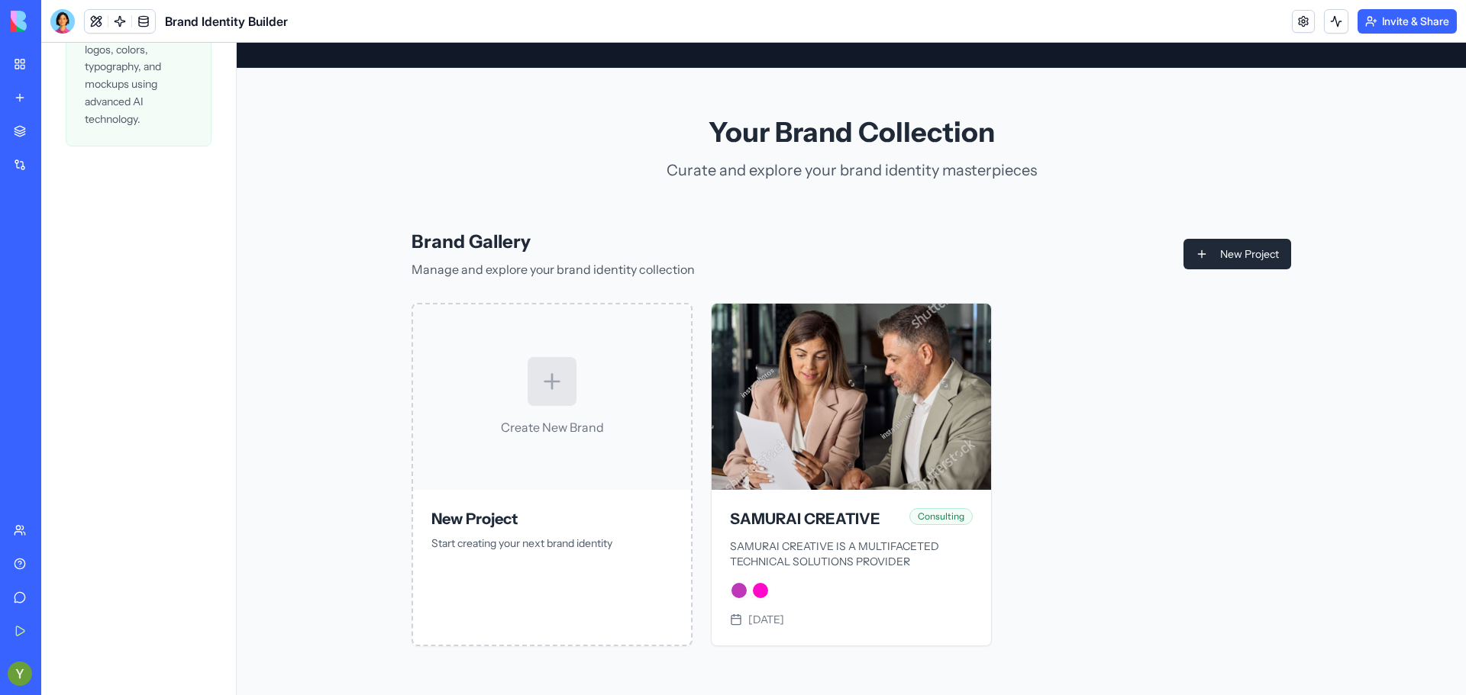
click at [56, 95] on div "New app" at bounding box center [47, 97] width 20 height 15
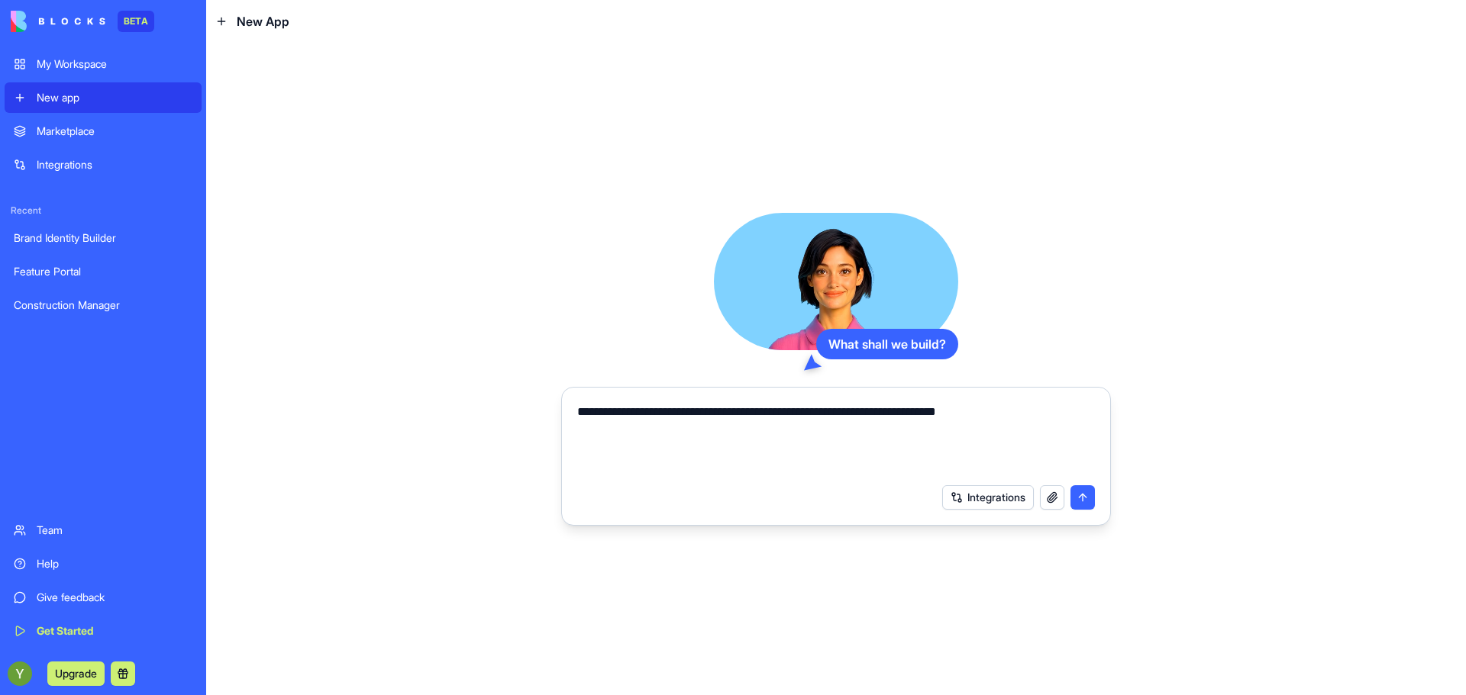
click at [634, 350] on div "**********" at bounding box center [836, 369] width 550 height 313
click at [1043, 406] on textarea "**********" at bounding box center [836, 439] width 518 height 73
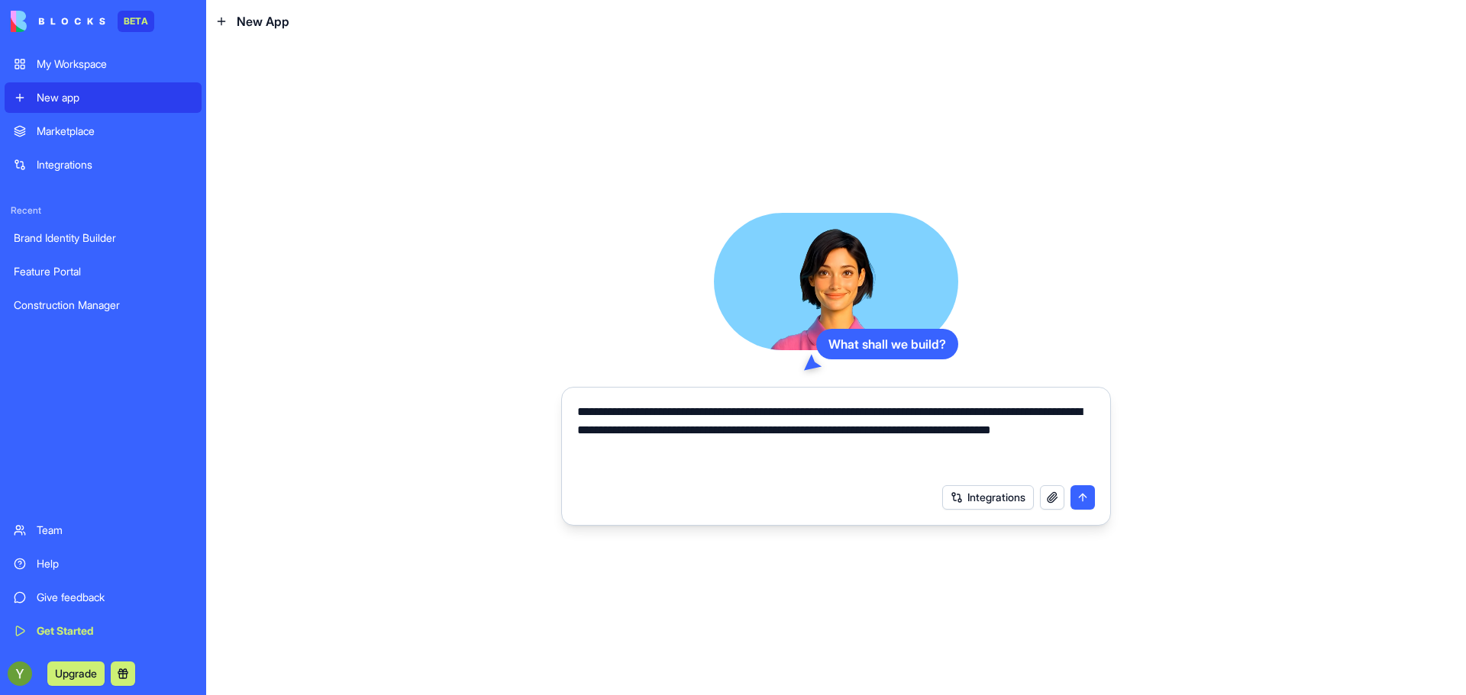
click at [1093, 503] on button "submit" at bounding box center [1082, 497] width 24 height 24
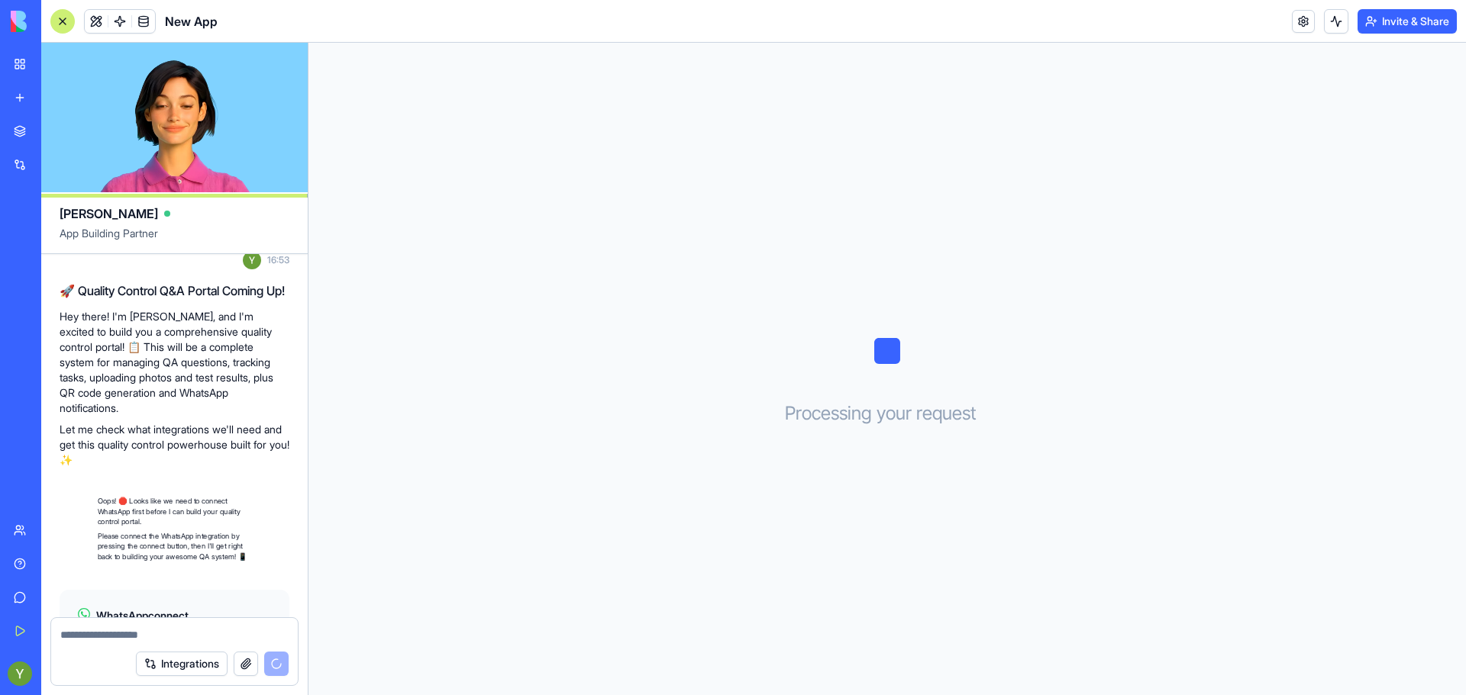
scroll to position [232, 0]
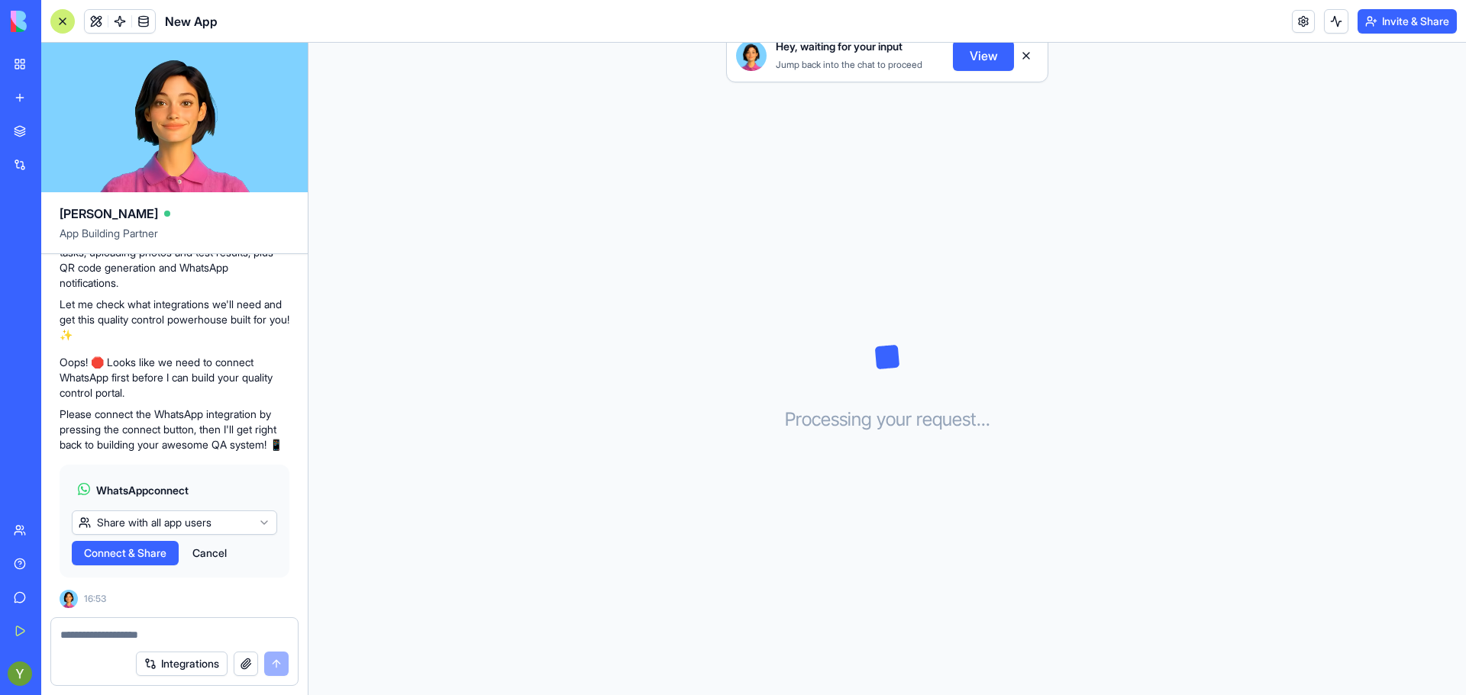
click at [150, 549] on span "Connect & Share" at bounding box center [125, 553] width 82 height 15
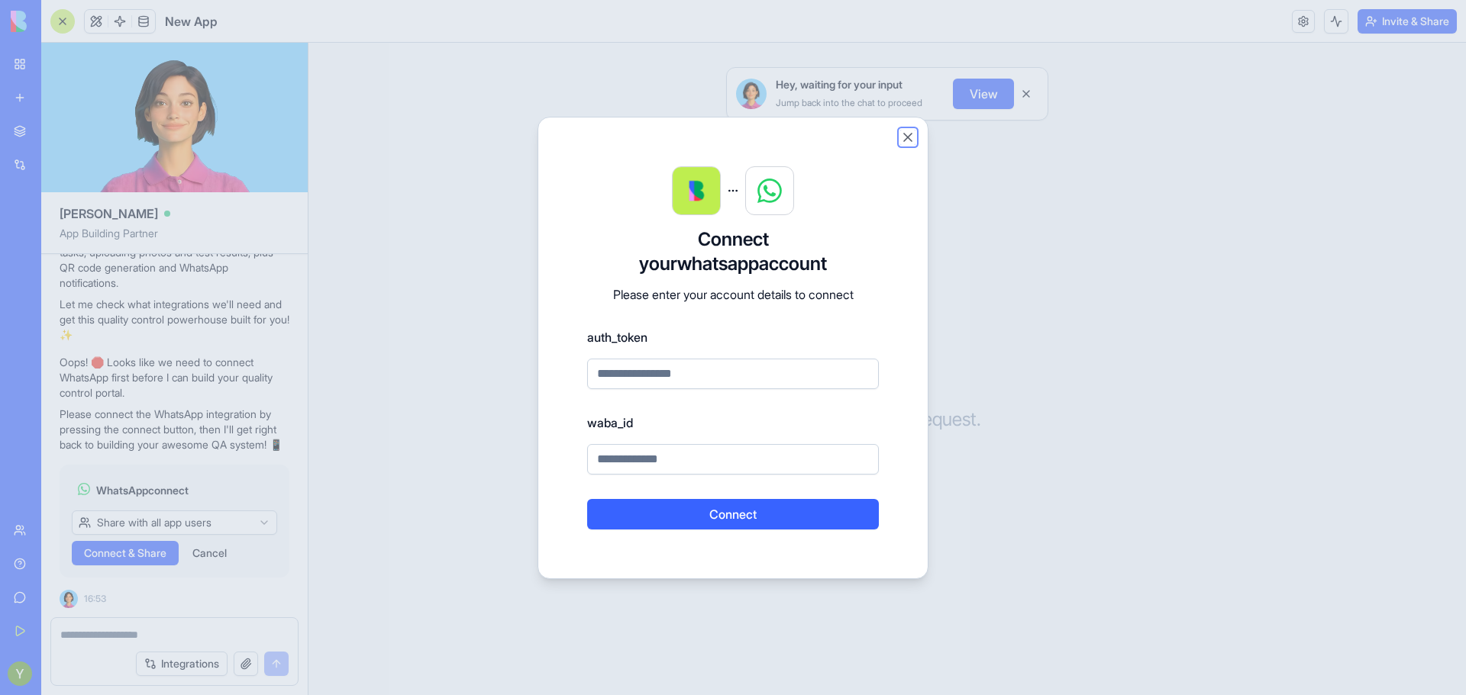
click at [904, 136] on button "Close" at bounding box center [907, 137] width 15 height 15
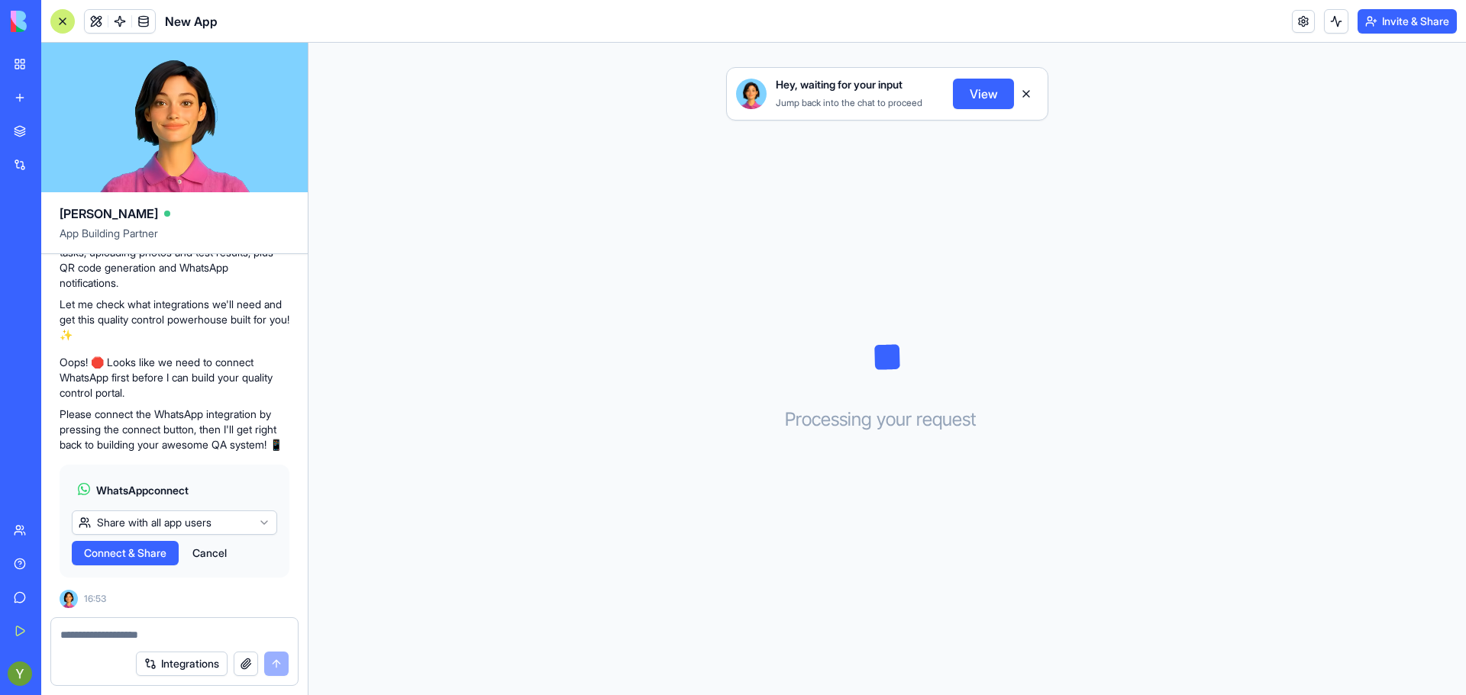
click at [166, 521] on html "BETA My Workspace New app Marketplace Integrations Recent Construction Manager …" at bounding box center [733, 347] width 1466 height 695
click at [231, 474] on html "BETA My Workspace New app Marketplace Integrations Recent Construction Manager …" at bounding box center [733, 347] width 1466 height 695
click at [227, 552] on button "Cancel" at bounding box center [210, 553] width 50 height 24
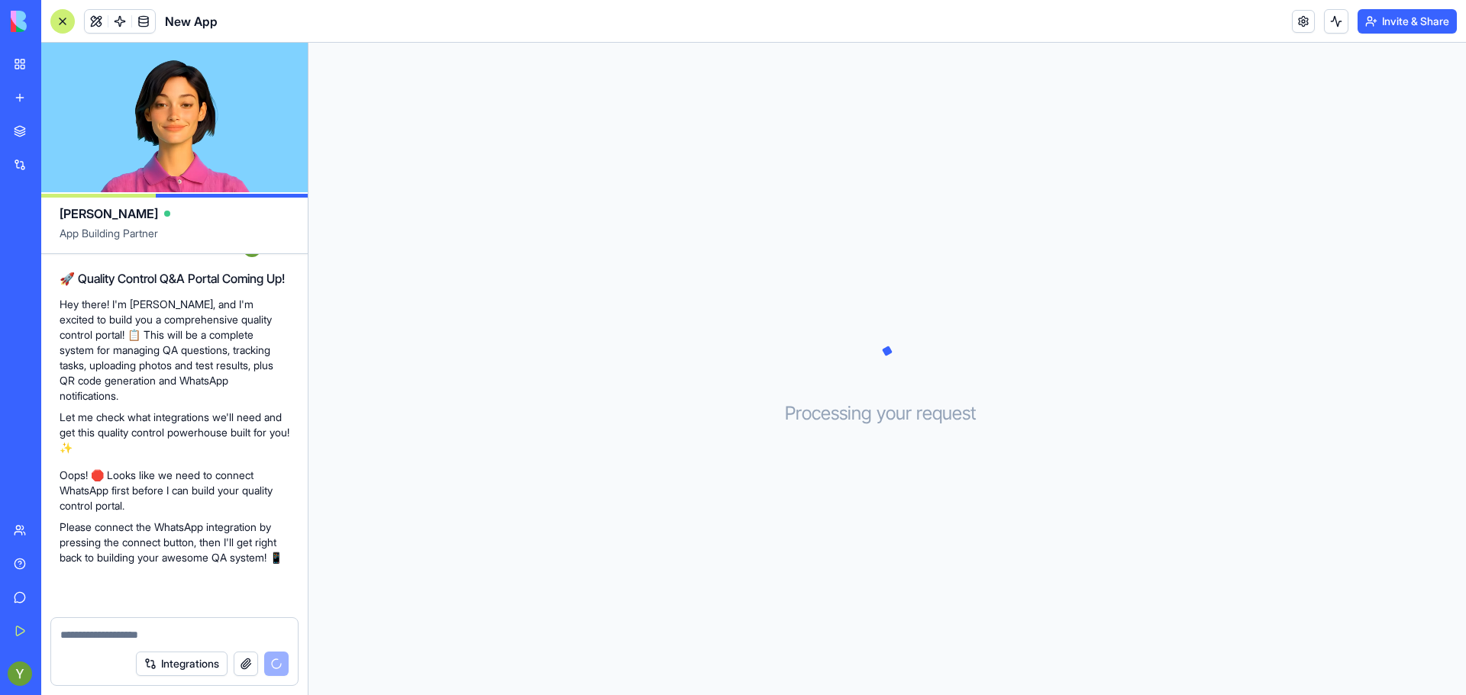
scroll to position [385, 0]
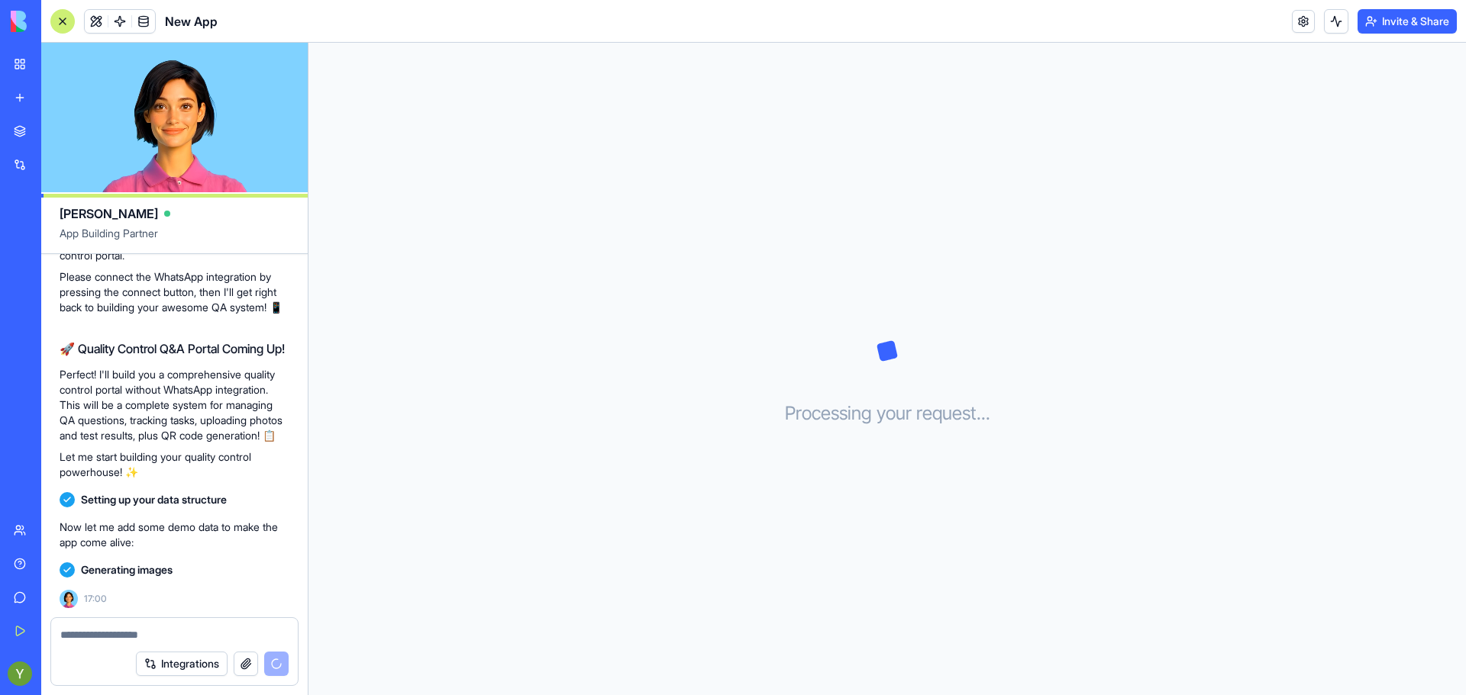
click at [176, 658] on button "Integrations" at bounding box center [182, 664] width 92 height 24
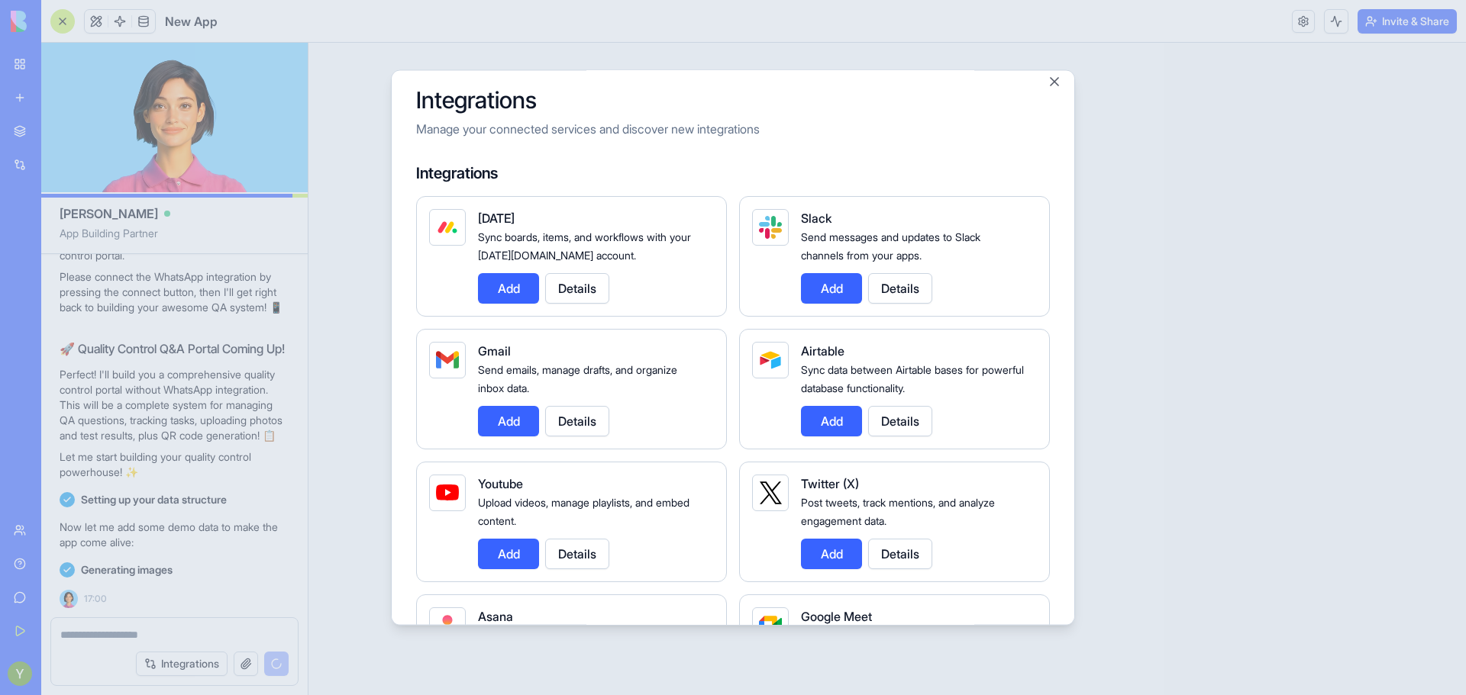
scroll to position [11, 0]
click at [845, 417] on button "Add" at bounding box center [831, 419] width 61 height 31
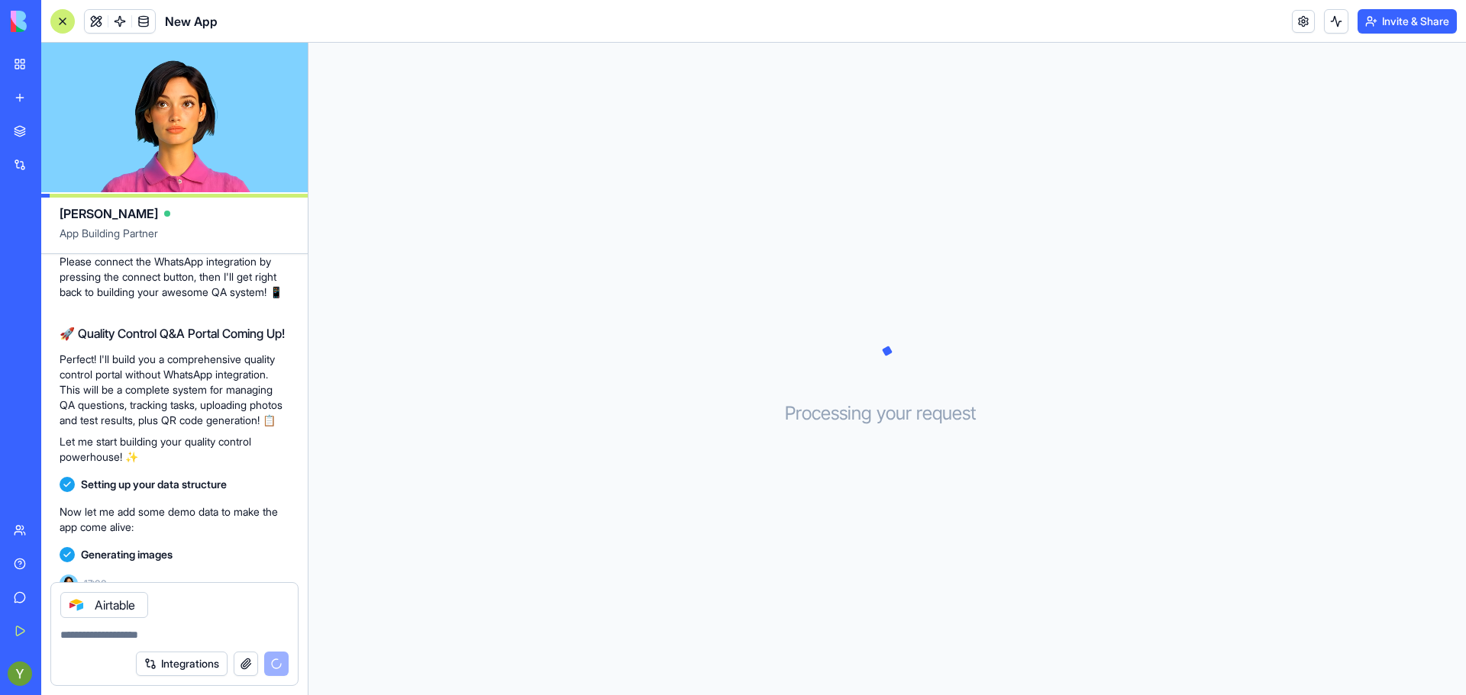
click at [202, 656] on button "Integrations" at bounding box center [182, 664] width 92 height 24
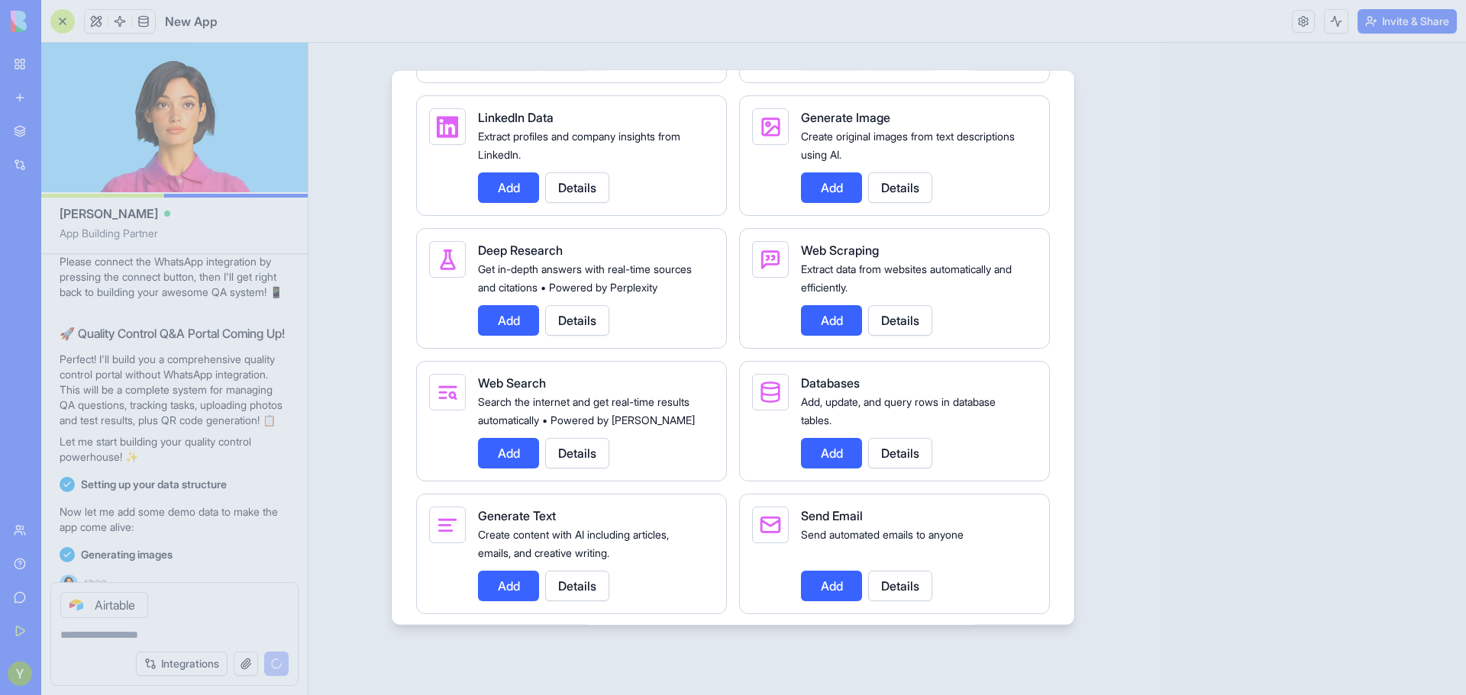
scroll to position [1839, 0]
click at [821, 203] on button "Add" at bounding box center [831, 188] width 61 height 31
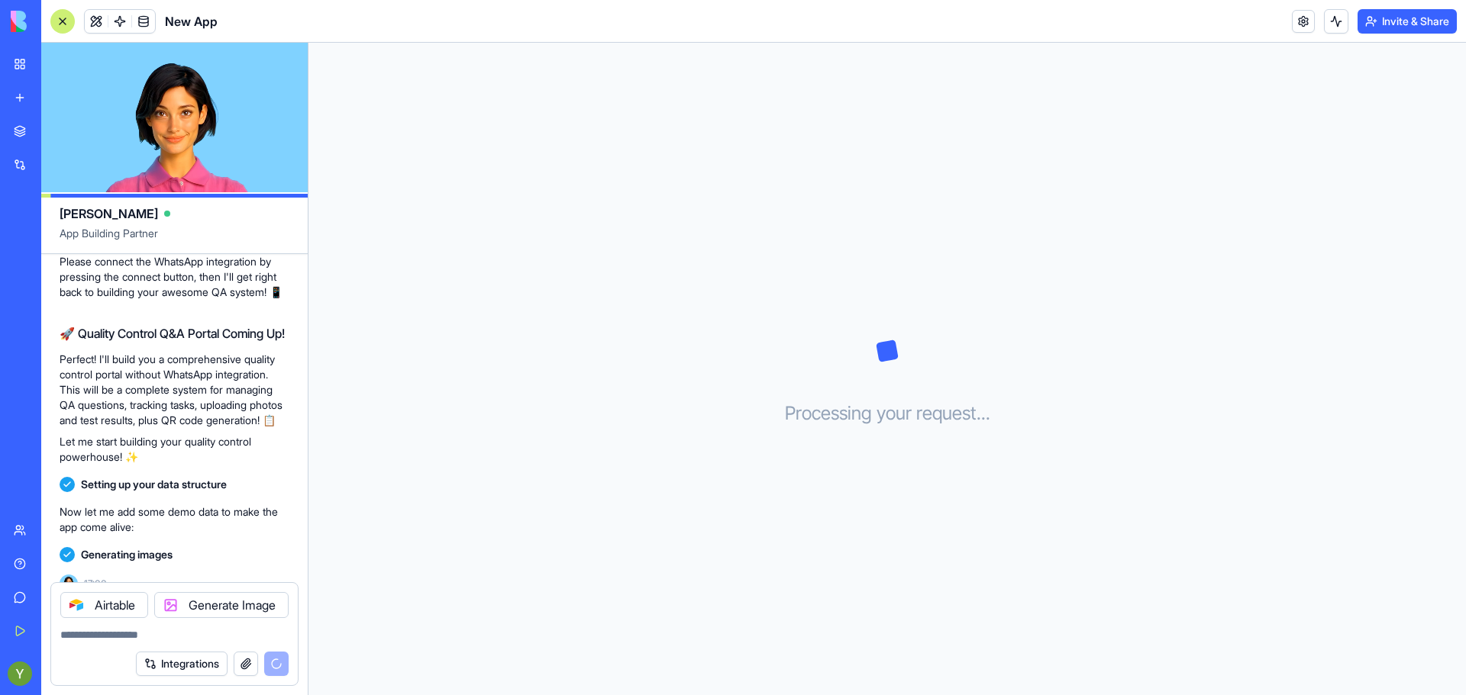
click at [207, 659] on button "Integrations" at bounding box center [182, 664] width 92 height 24
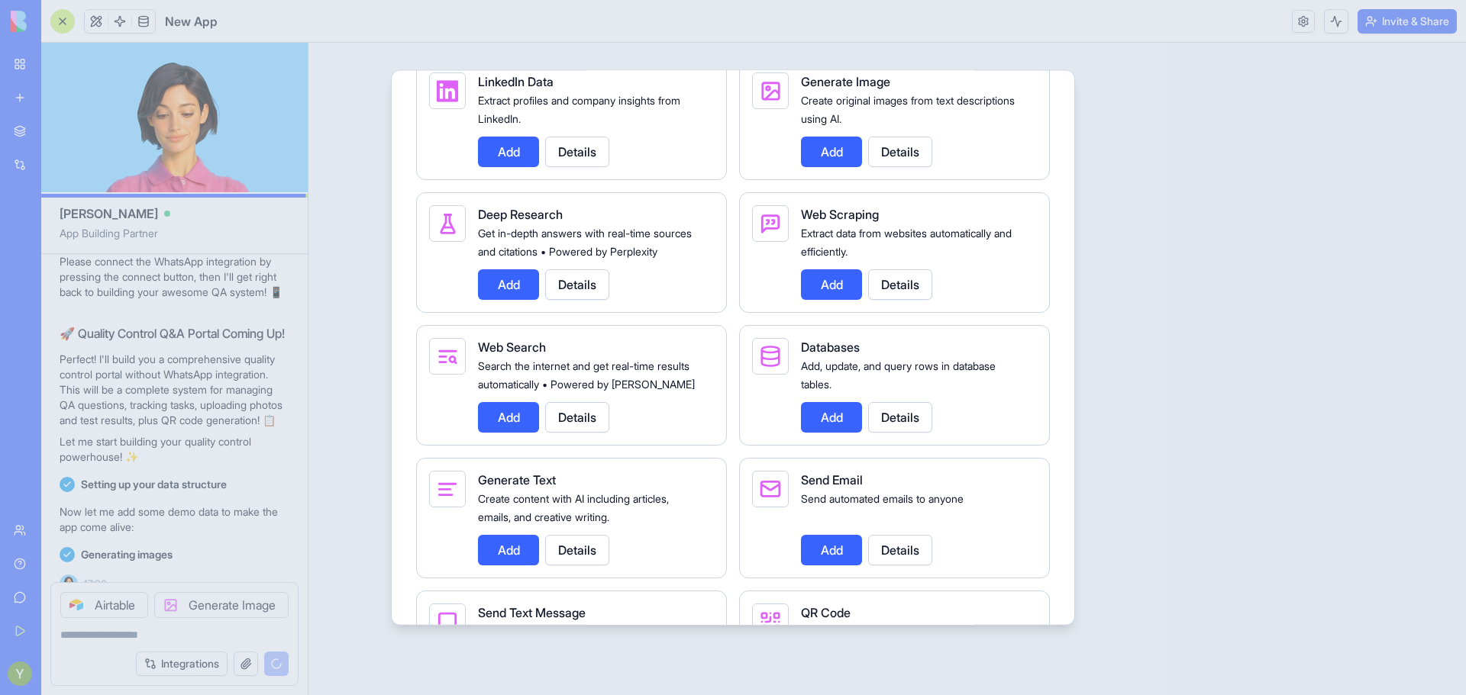
scroll to position [1876, 0]
click at [506, 431] on button "Add" at bounding box center [508, 416] width 61 height 31
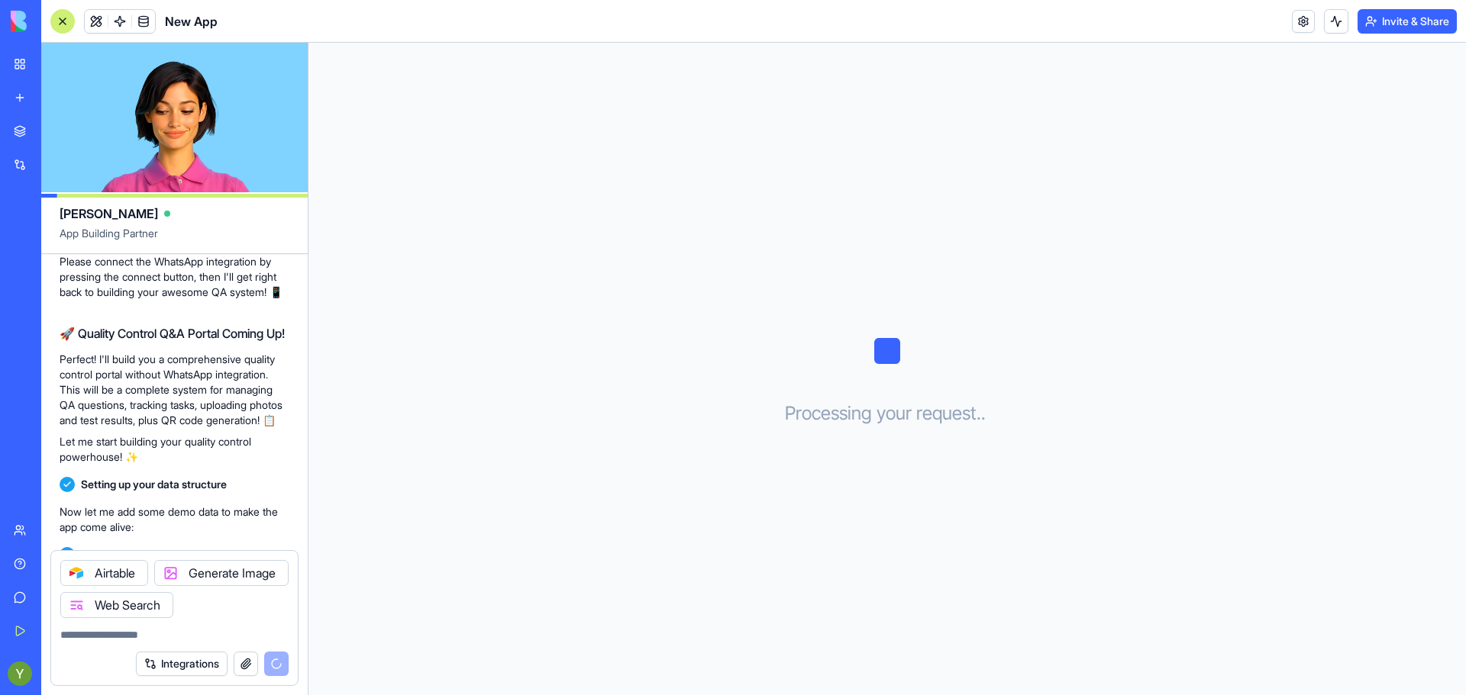
click at [174, 663] on button "Integrations" at bounding box center [182, 664] width 92 height 24
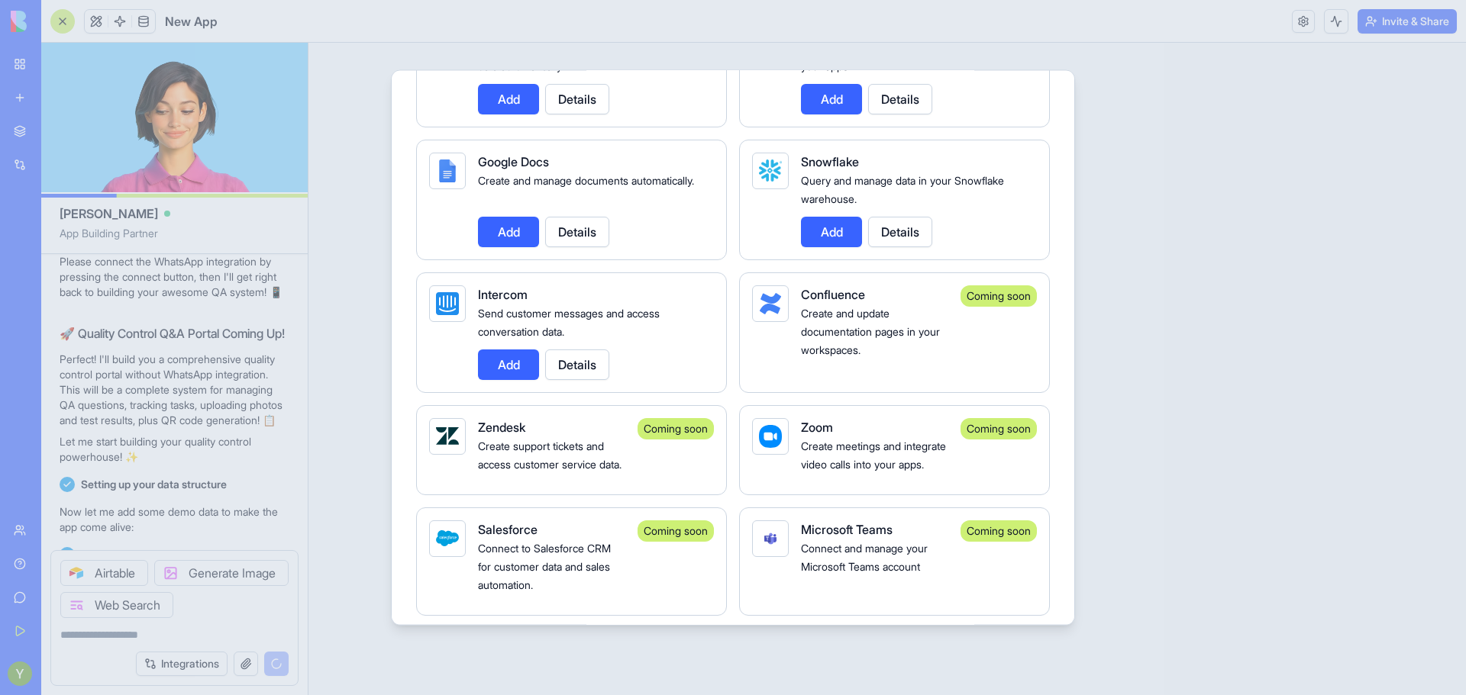
scroll to position [2155, 0]
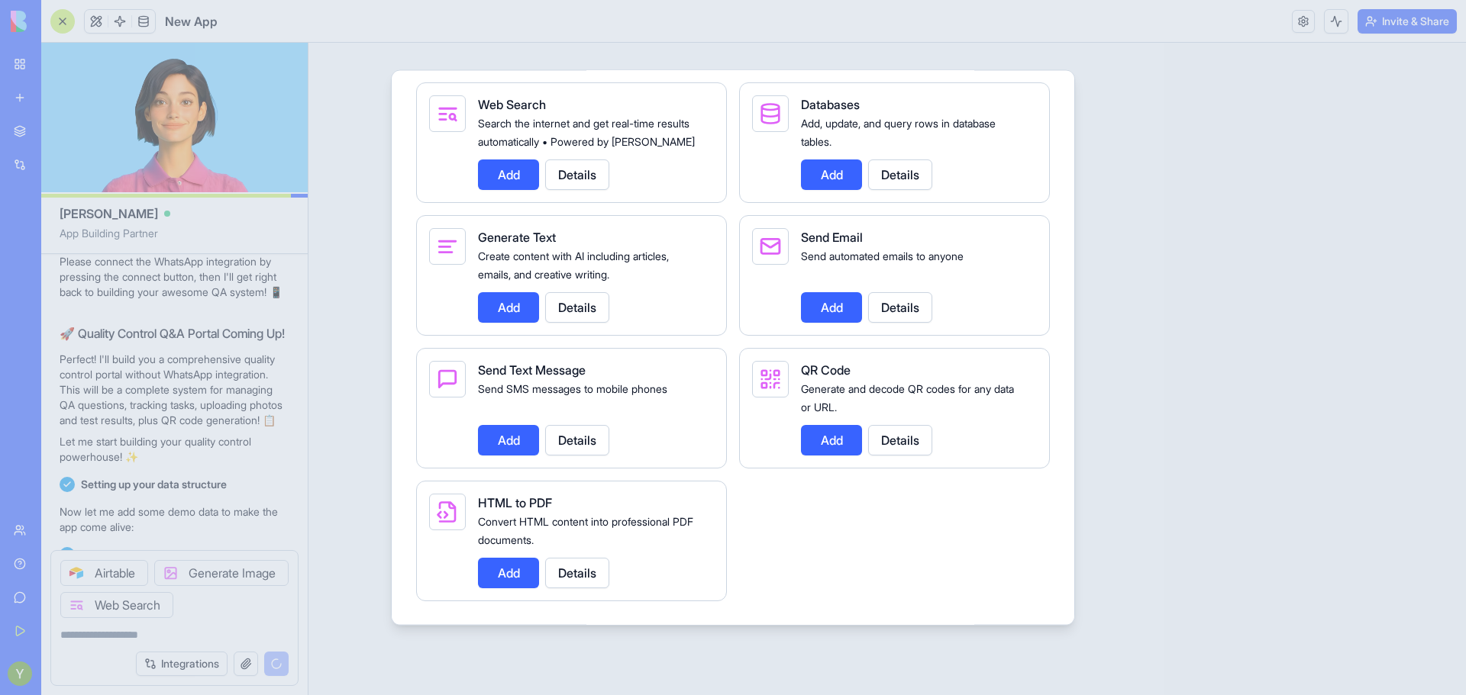
click at [510, 311] on button "Add" at bounding box center [508, 307] width 61 height 31
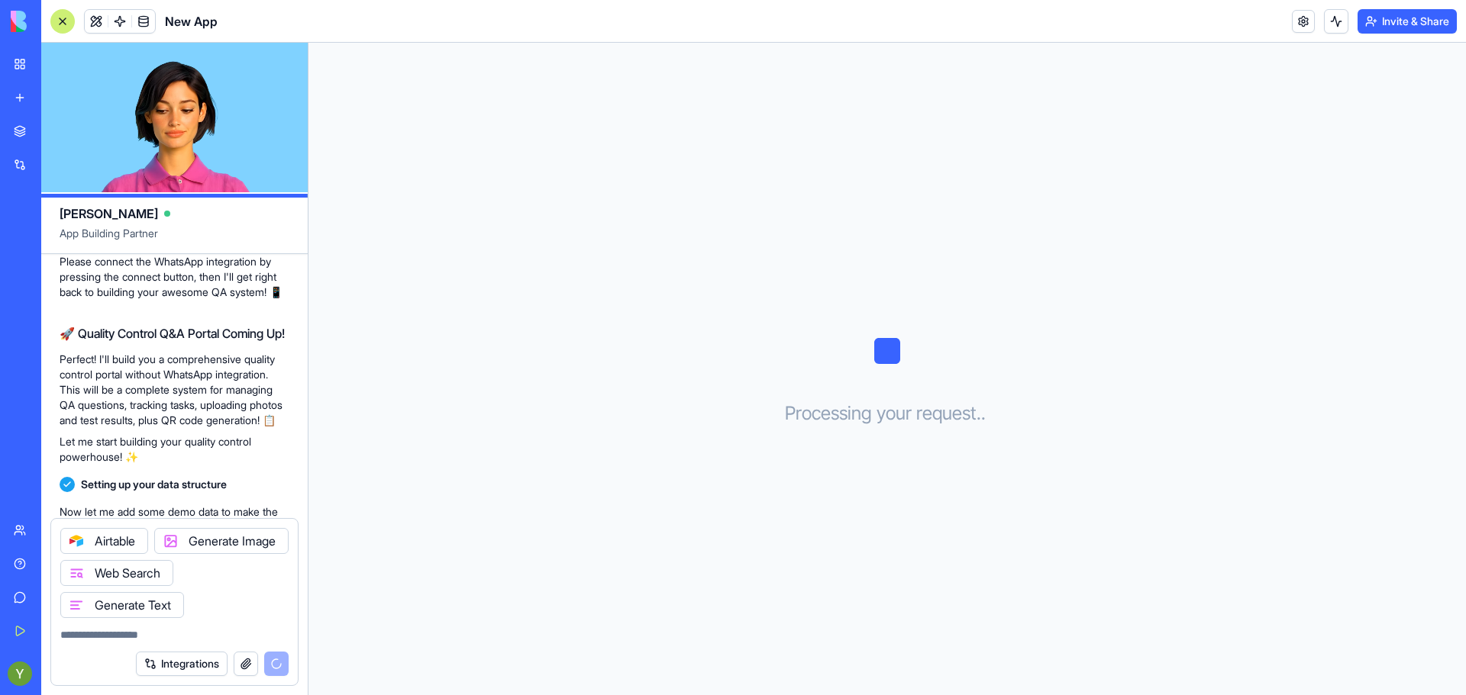
click at [176, 653] on button "Integrations" at bounding box center [182, 664] width 92 height 24
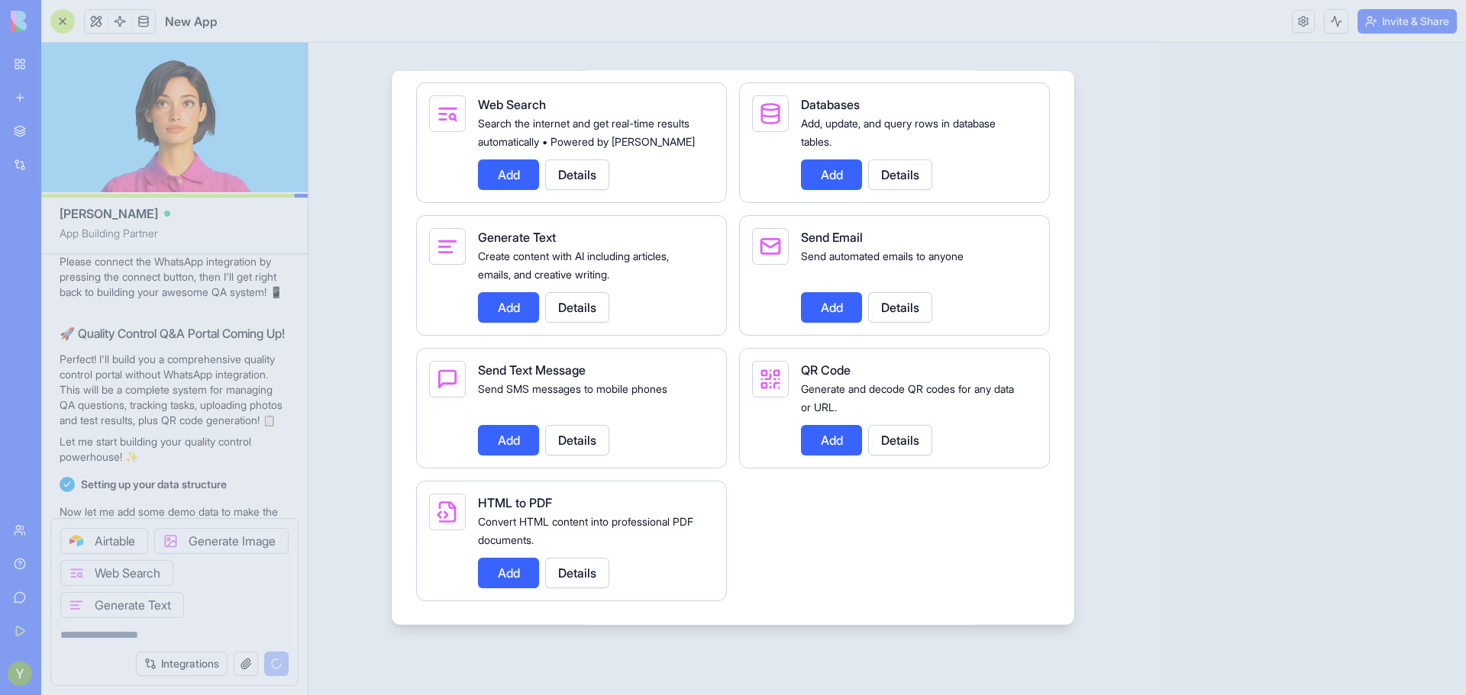
scroll to position [559, 0]
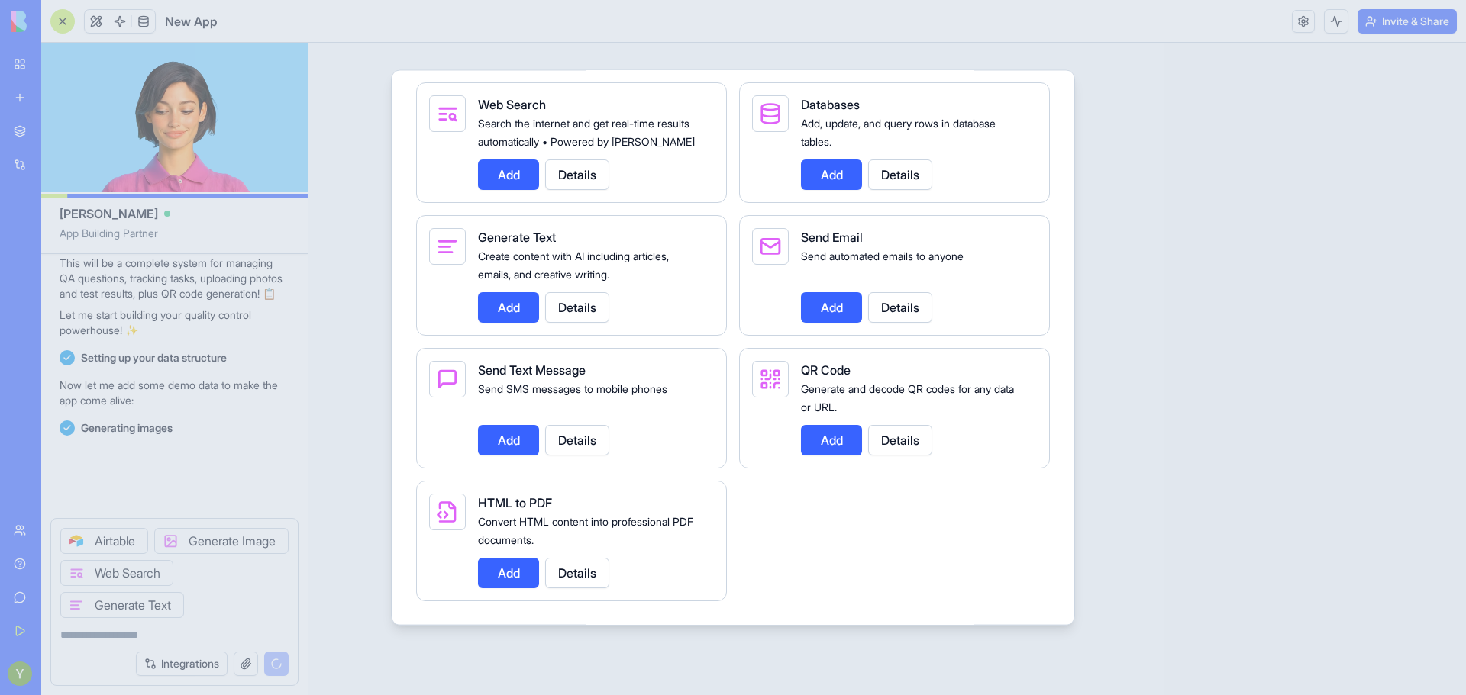
click at [830, 441] on button "Add" at bounding box center [831, 439] width 61 height 31
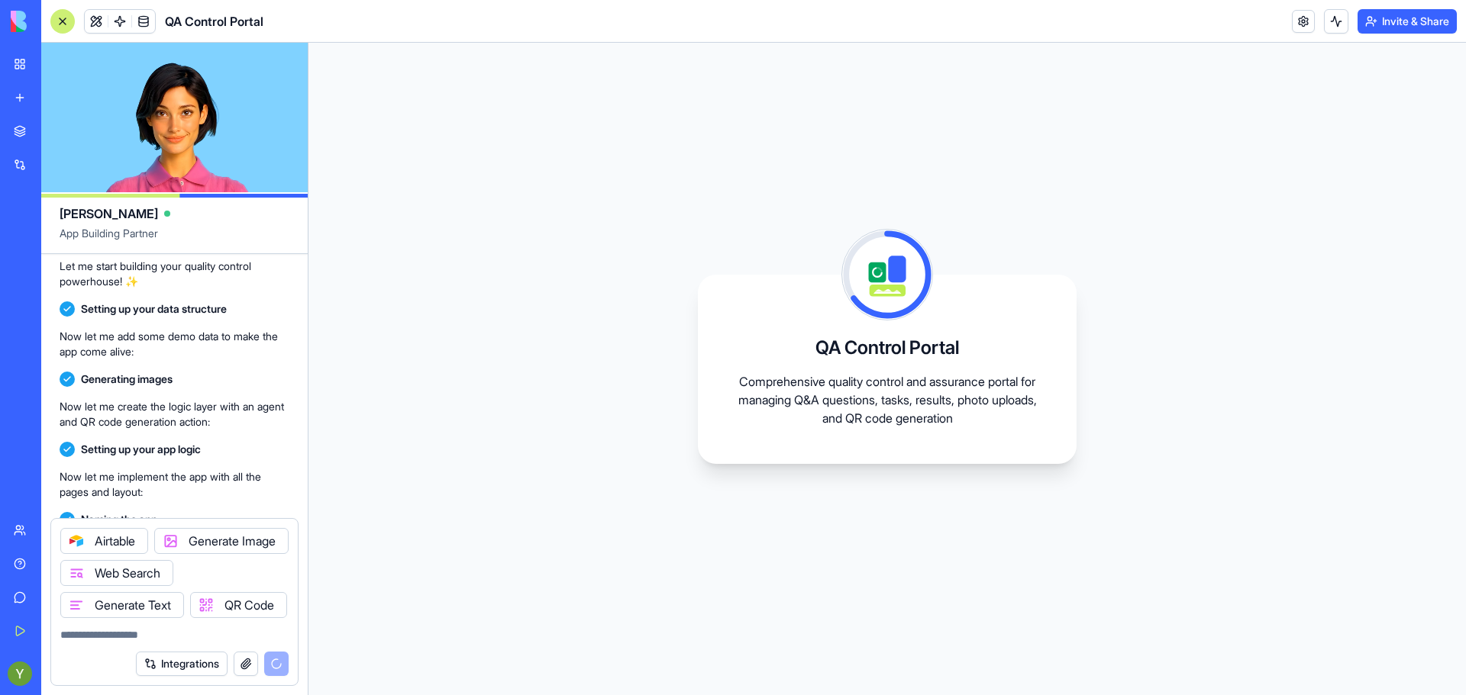
scroll to position [826, 0]
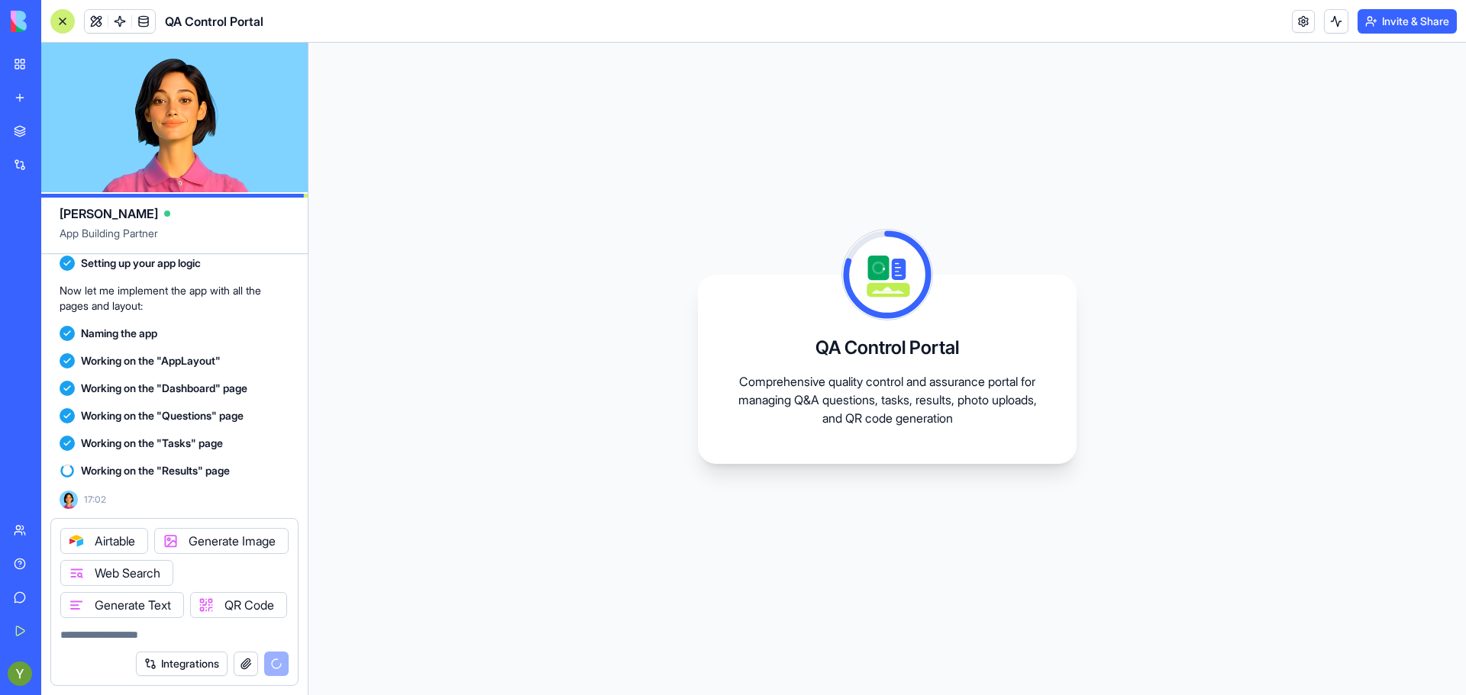
click at [609, 436] on div "QA Control Portal Comprehensive quality control and assurance portal for managi…" at bounding box center [886, 369] width 1157 height 653
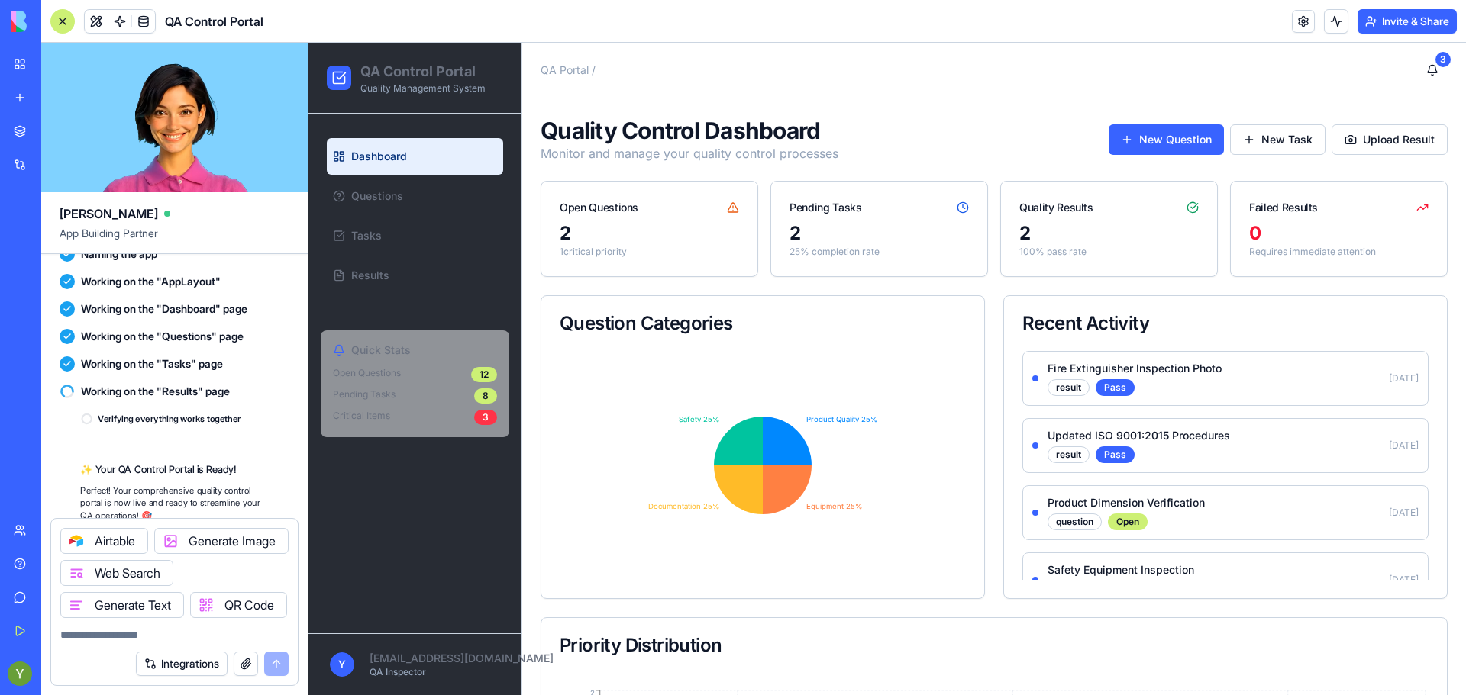
scroll to position [1119, 0]
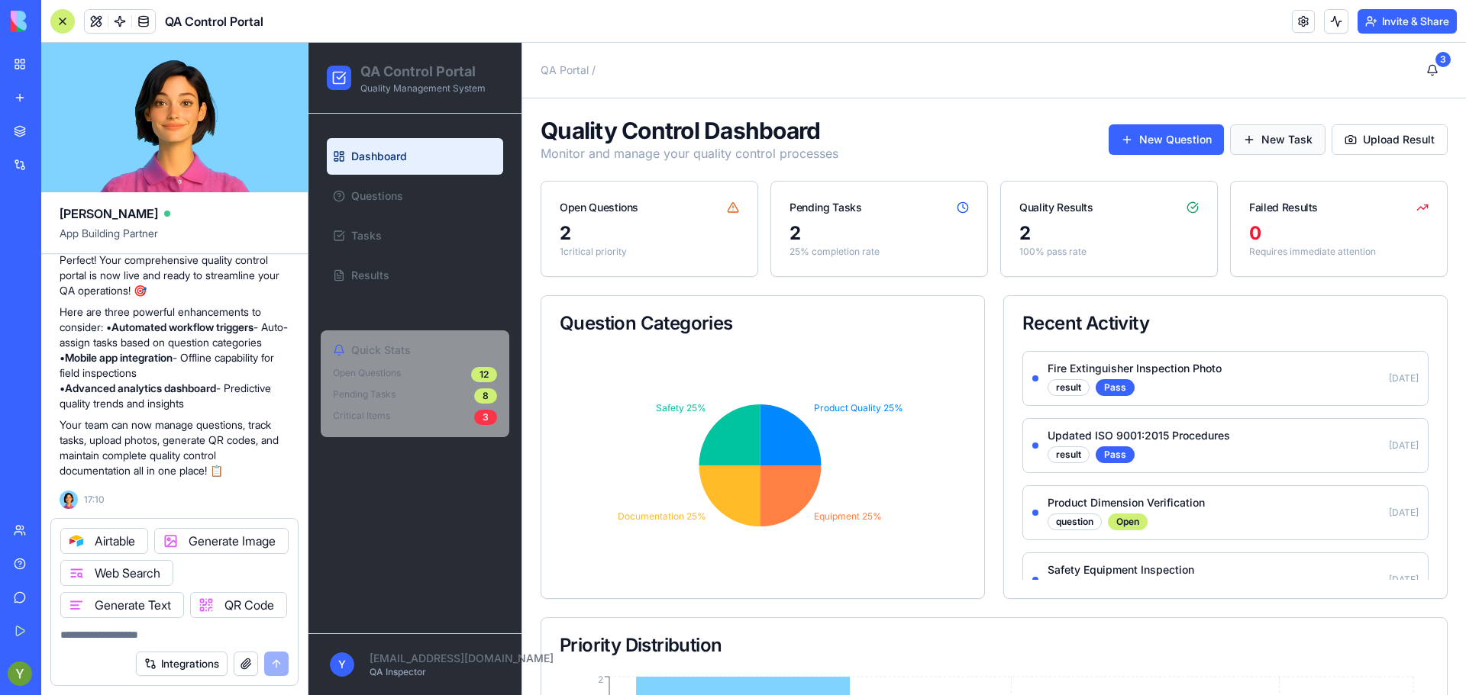
click at [1288, 134] on button "New Task" at bounding box center [1277, 139] width 95 height 31
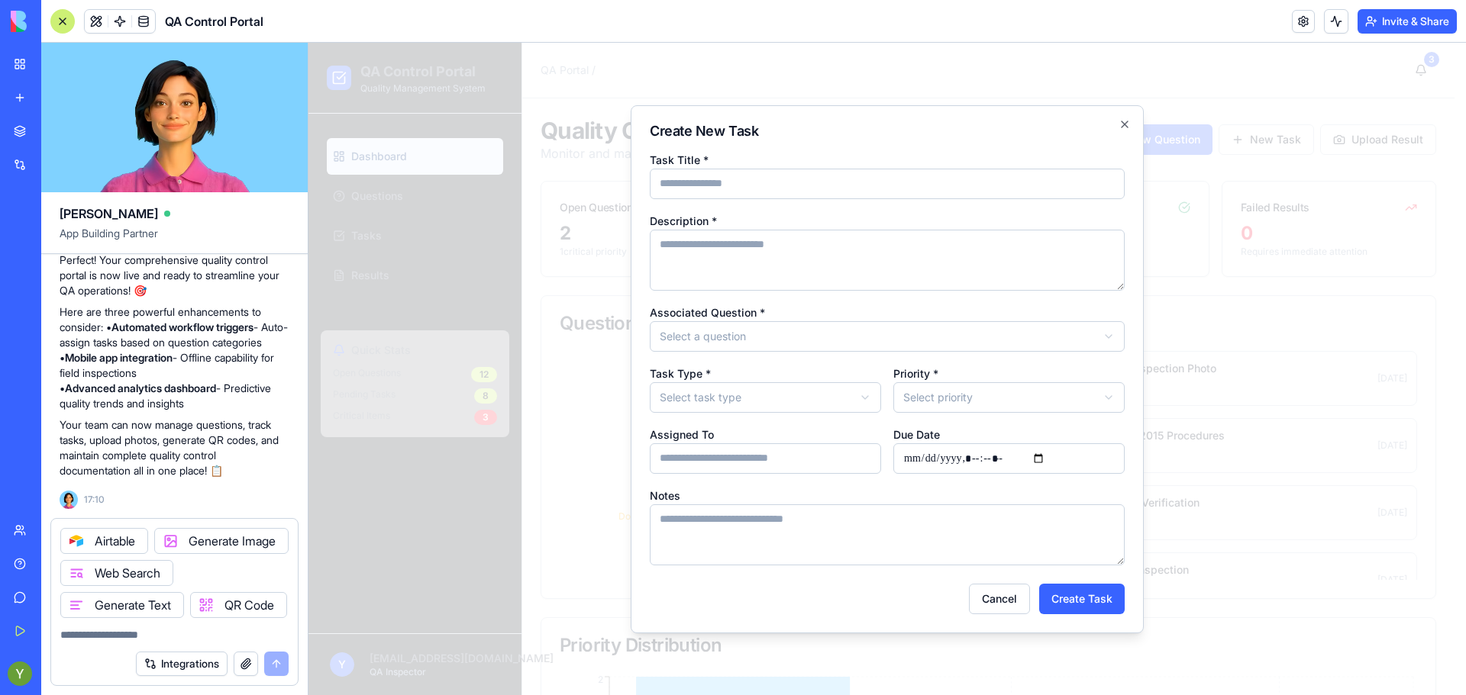
click at [792, 458] on input "Assigned To" at bounding box center [765, 458] width 231 height 31
click at [821, 408] on div "**********" at bounding box center [887, 357] width 475 height 415
click at [830, 404] on body "QA Control Portal Quality Management System Dashboard Questions Tasks Results Q…" at bounding box center [881, 547] width 1146 height 1008
click at [840, 364] on body "QA Control Portal Quality Management System Dashboard Questions Tasks Results Q…" at bounding box center [881, 547] width 1146 height 1008
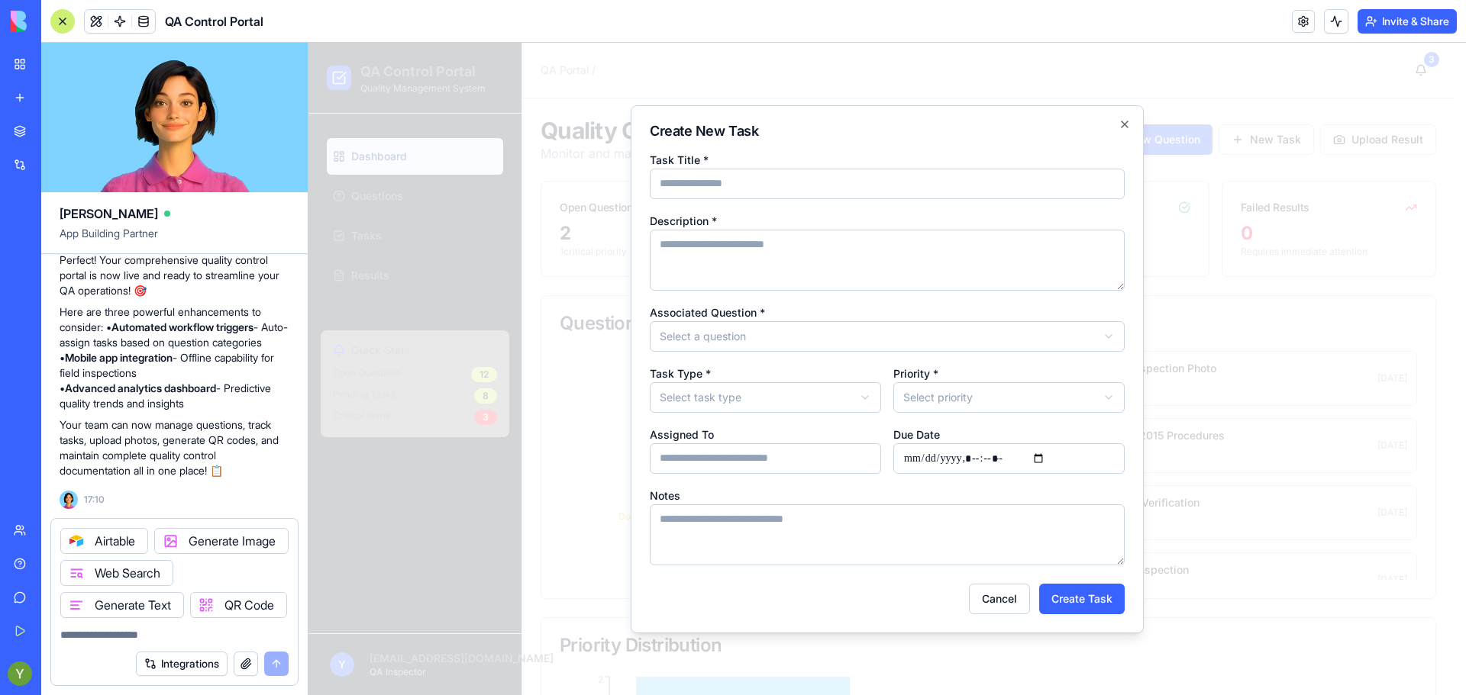
click at [830, 331] on body "QA Control Portal Quality Management System Dashboard Questions Tasks Results Q…" at bounding box center [881, 547] width 1146 height 1008
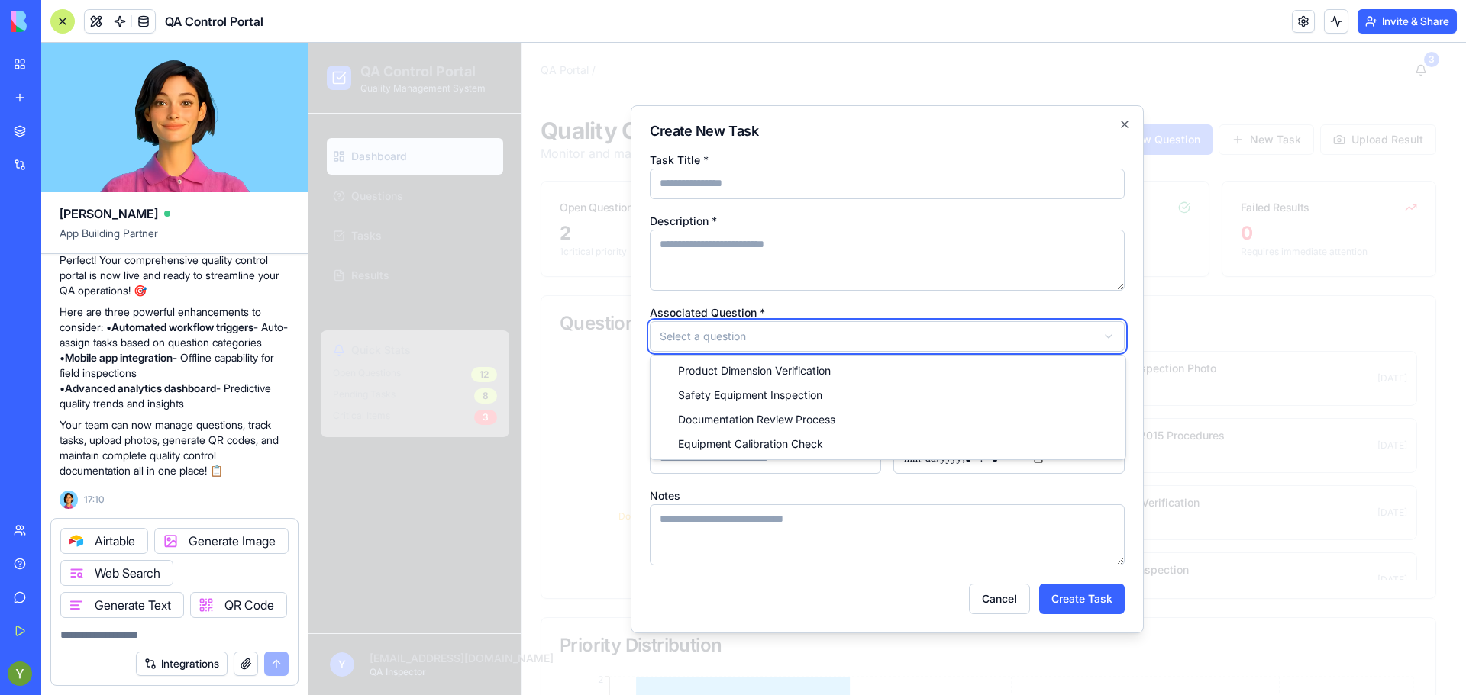
click at [841, 301] on body "QA Control Portal Quality Management System Dashboard Questions Tasks Results Q…" at bounding box center [881, 547] width 1146 height 1008
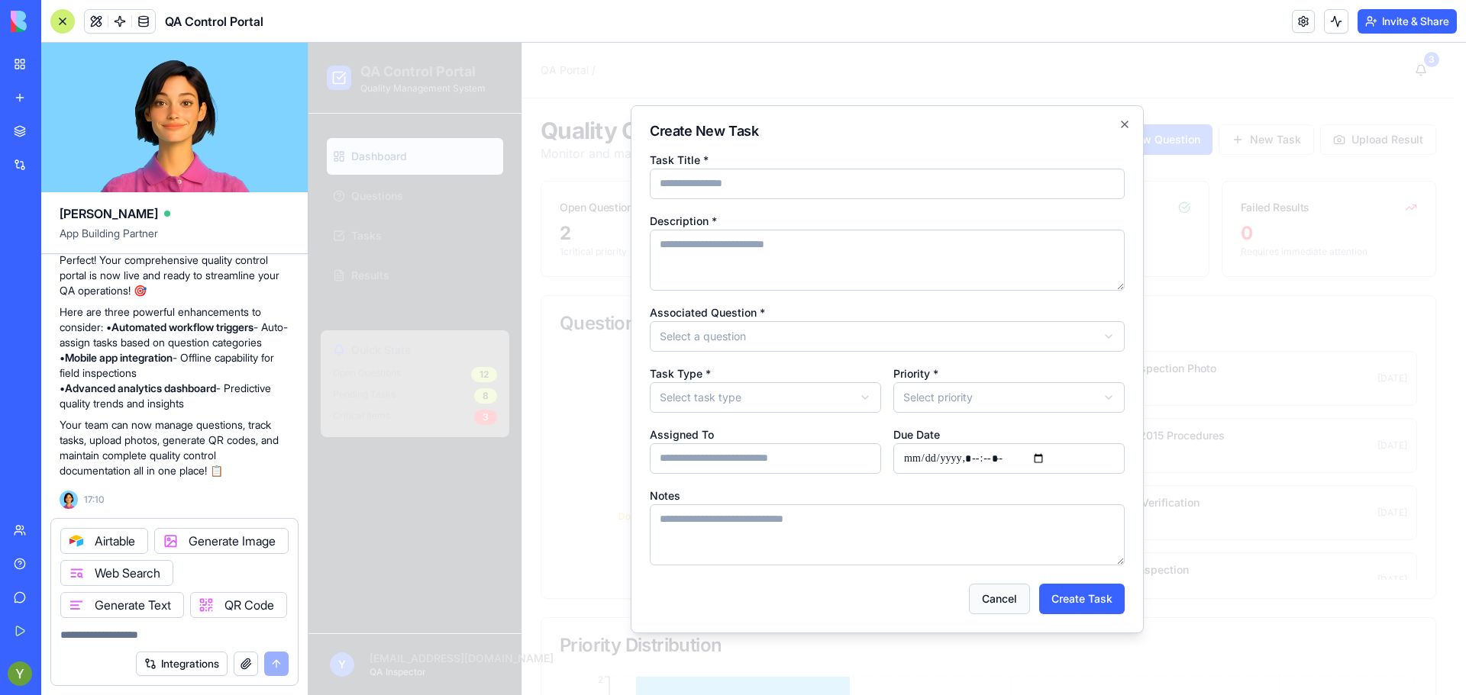
click at [995, 603] on button "Cancel" at bounding box center [999, 599] width 61 height 31
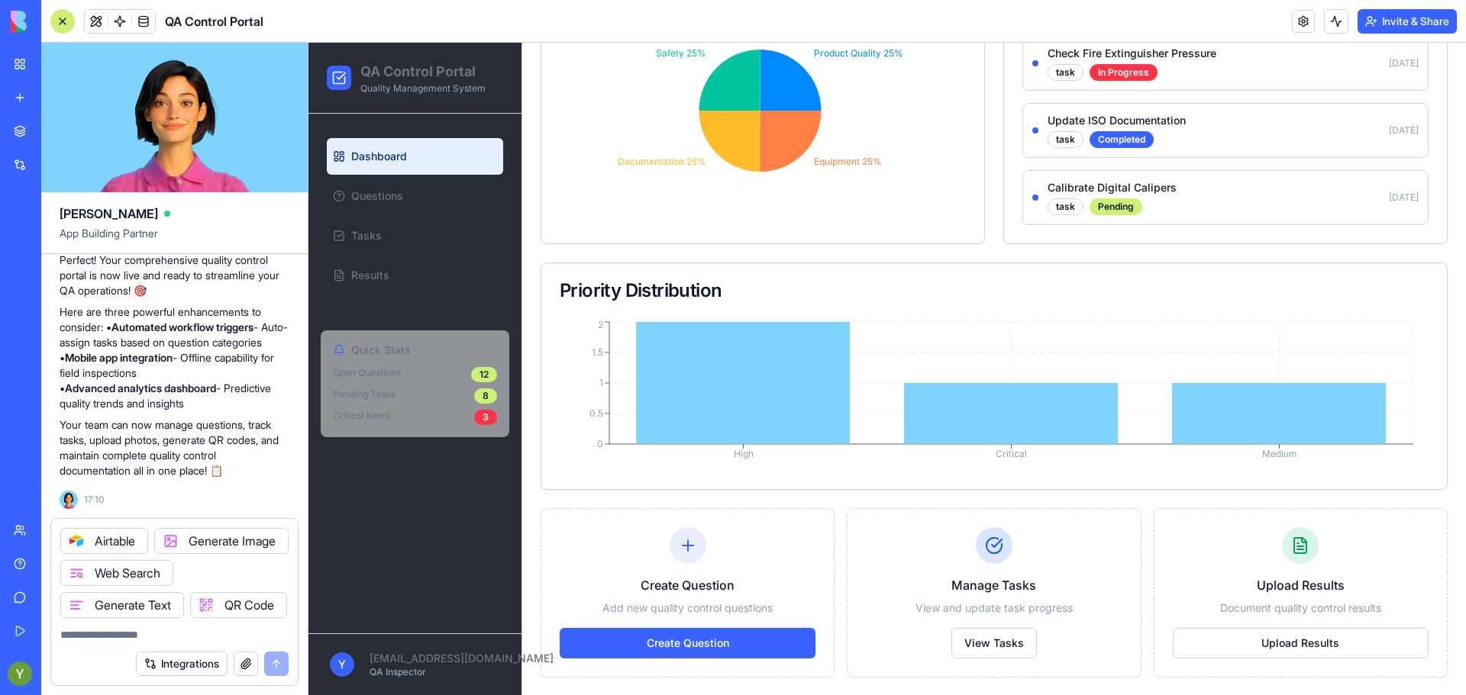
scroll to position [356, 0]
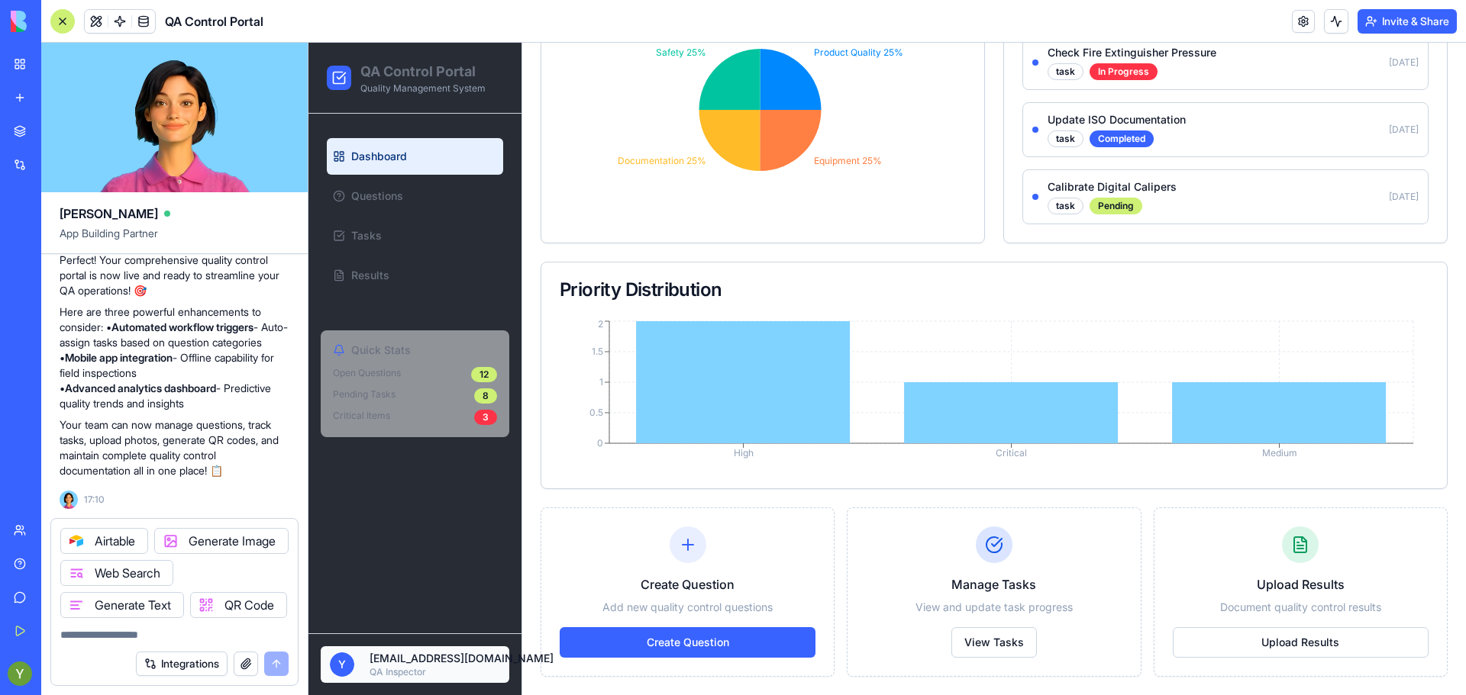
click at [402, 663] on html "QA Control Portal Quality Management System Dashboard Questions Tasks Results Q…" at bounding box center [886, 191] width 1157 height 1008
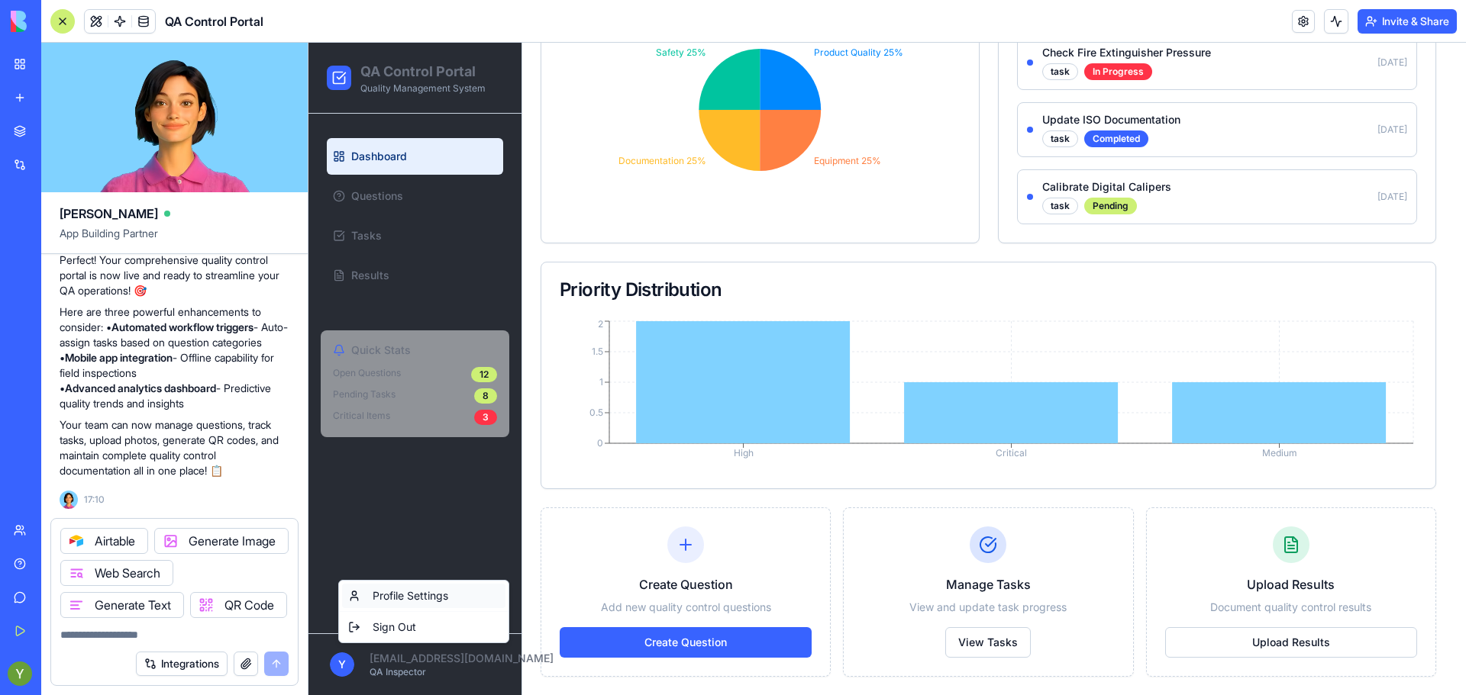
click at [390, 597] on div "Profile Settings" at bounding box center [423, 596] width 163 height 24
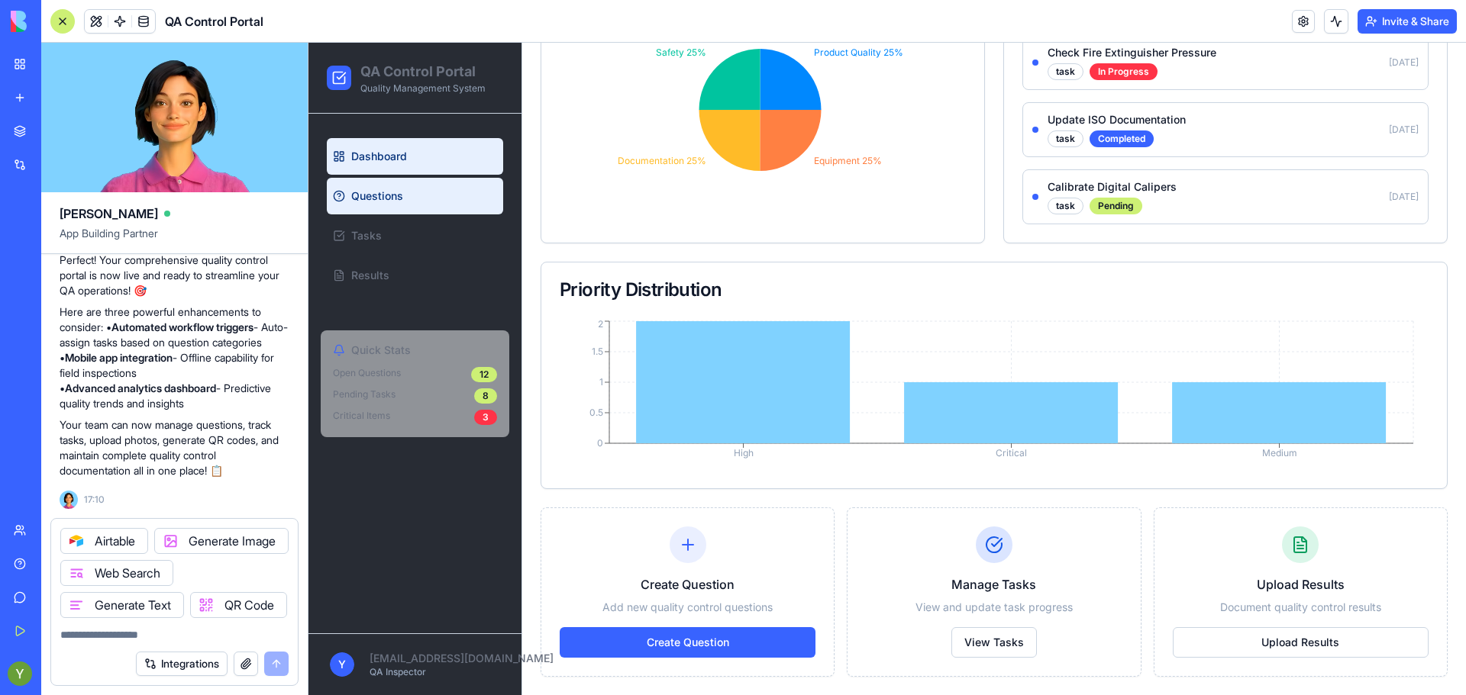
click at [371, 193] on span "Questions" at bounding box center [377, 196] width 52 height 15
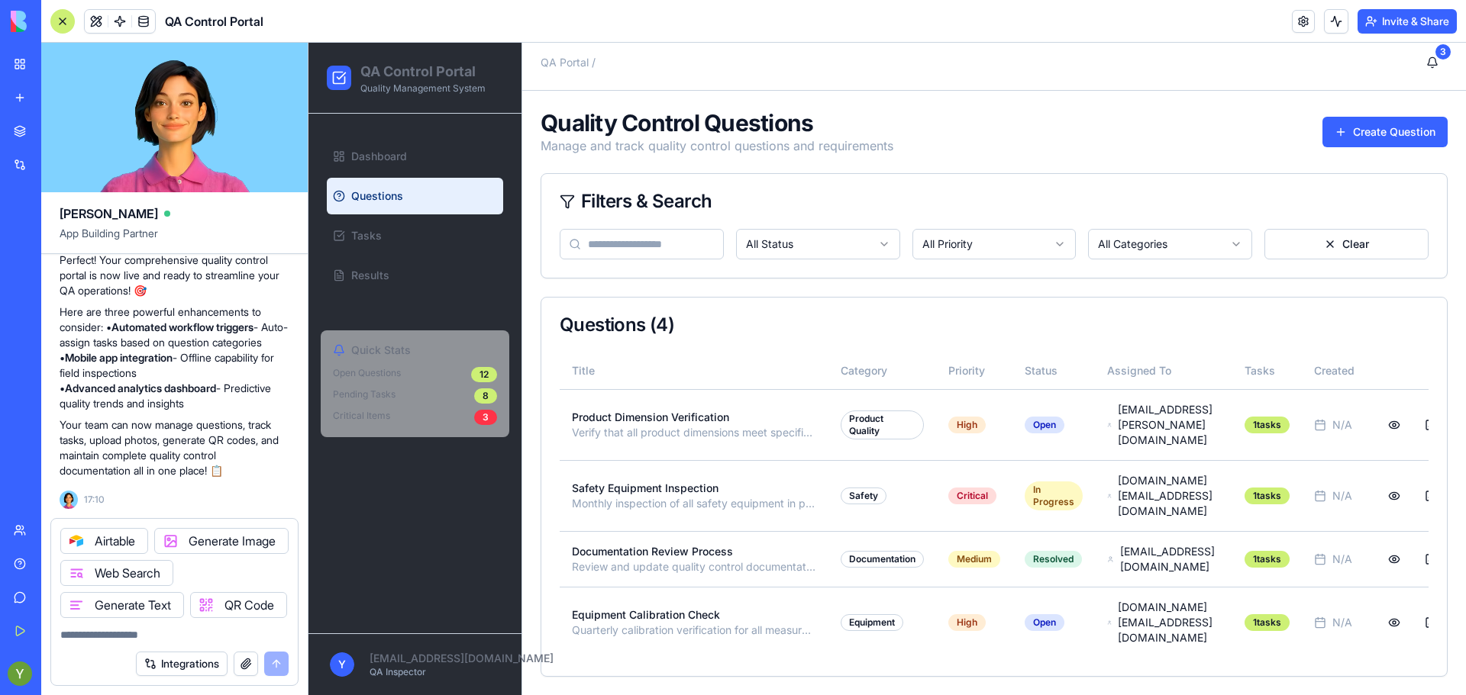
scroll to position [0, 0]
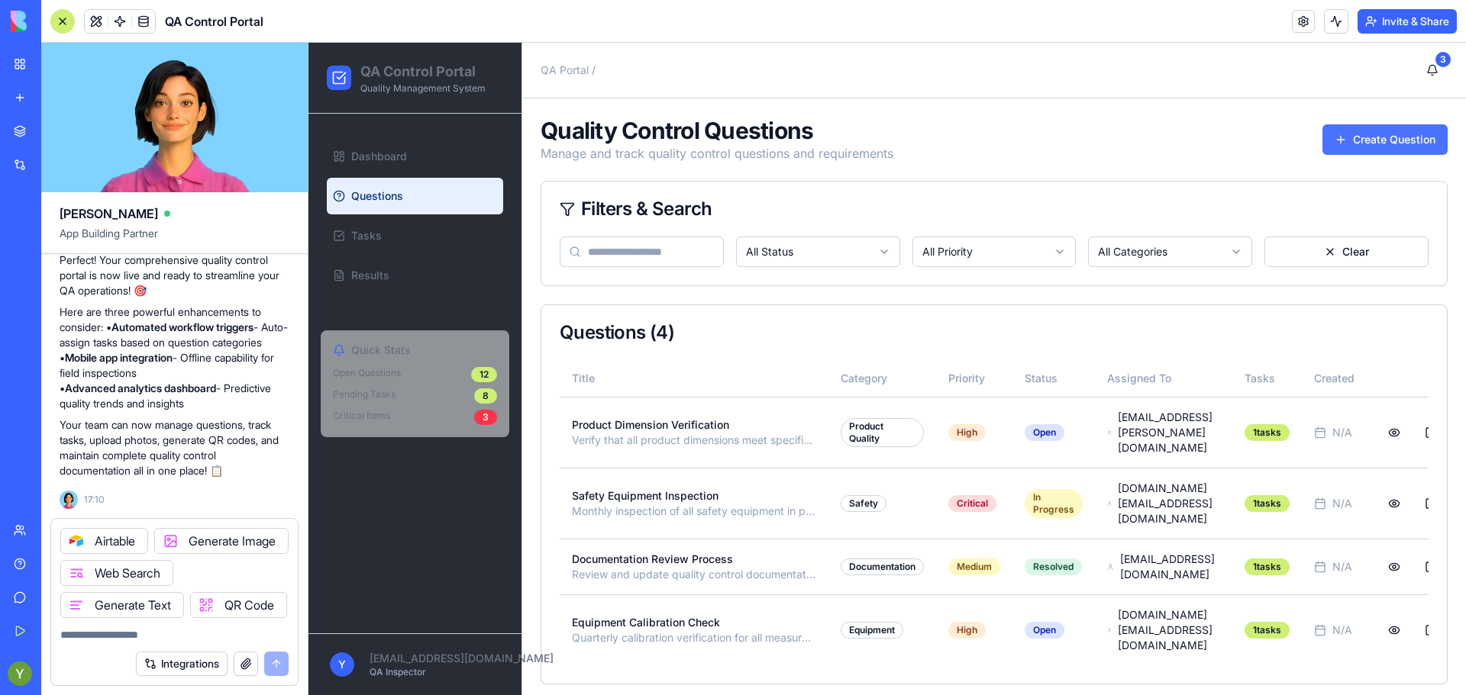
click at [1374, 140] on button "Create Question" at bounding box center [1384, 139] width 125 height 31
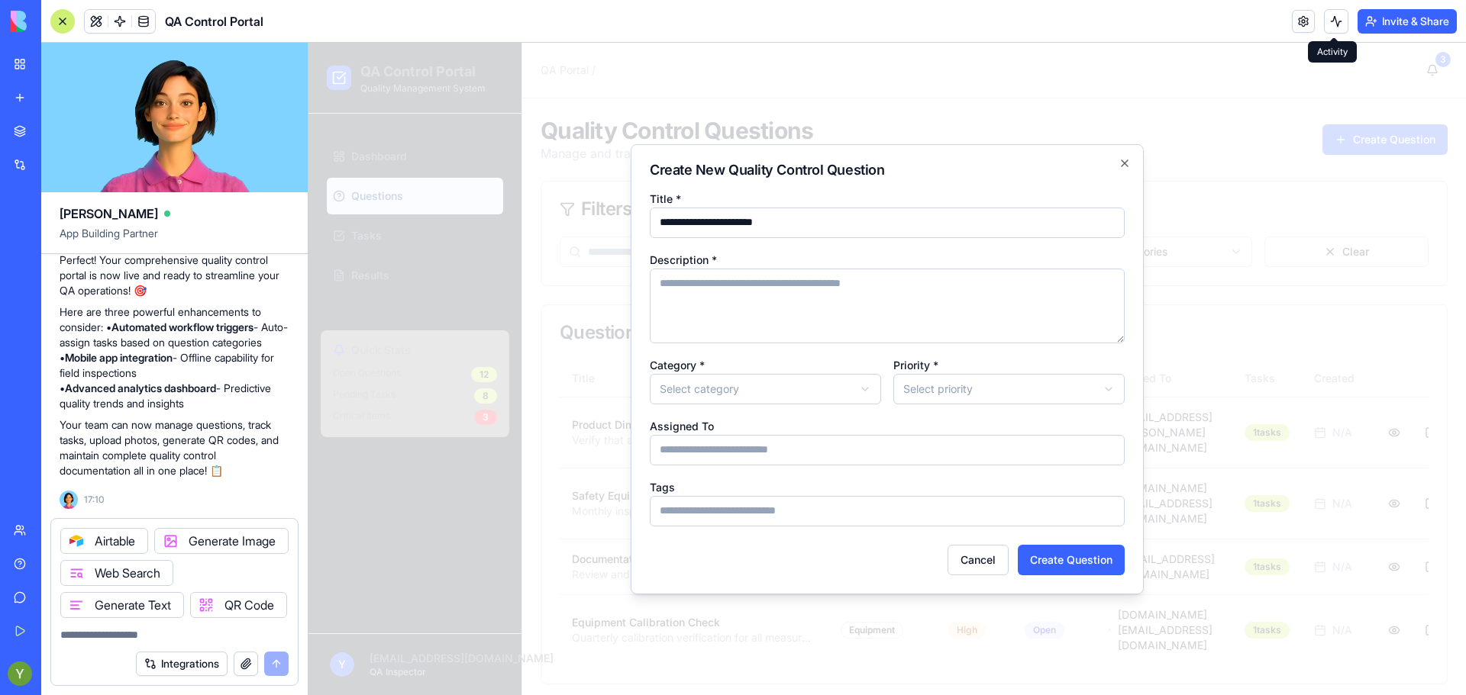
drag, startPoint x: 1043, startPoint y: 277, endPoint x: 933, endPoint y: 260, distance: 110.4
click at [933, 260] on div "Description *" at bounding box center [887, 296] width 475 height 93
click at [921, 289] on textarea "Description *" at bounding box center [887, 306] width 475 height 75
click at [859, 400] on body "QA Control Portal Quality Management System Dashboard Questions Tasks Results Q…" at bounding box center [886, 373] width 1157 height 660
click at [940, 392] on body "QA Control Portal Quality Management System Dashboard Questions Tasks Results Q…" at bounding box center [886, 373] width 1157 height 660
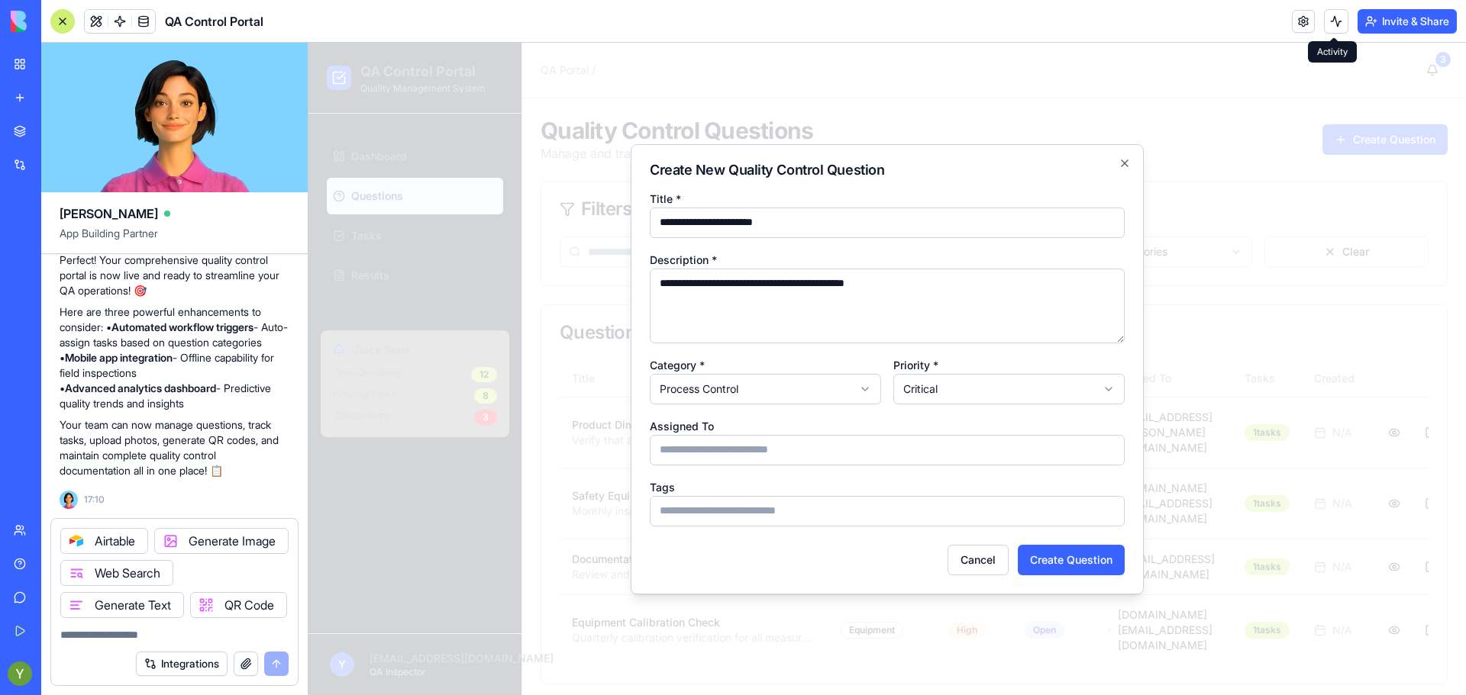
click at [723, 447] on input "Assigned To" at bounding box center [887, 450] width 475 height 31
click at [1052, 565] on button "Create Question" at bounding box center [1070, 560] width 107 height 31
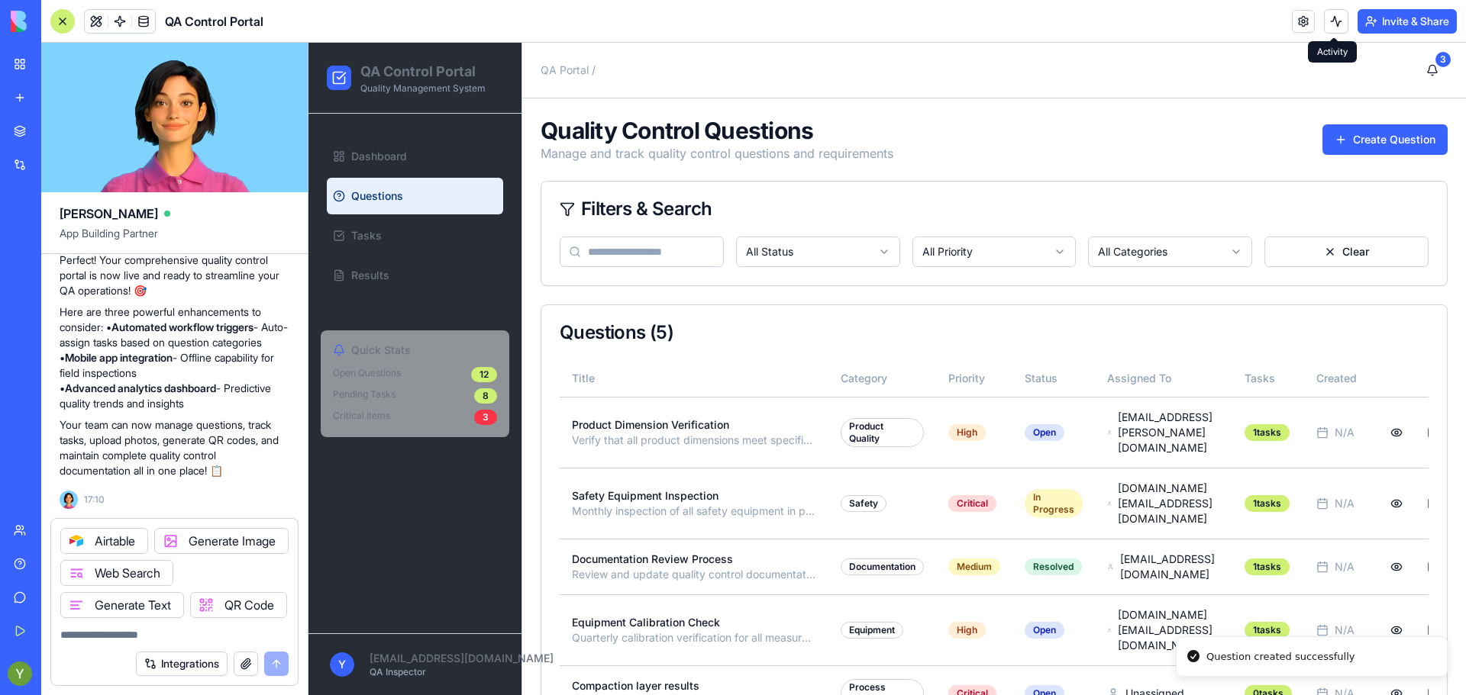
scroll to position [29, 0]
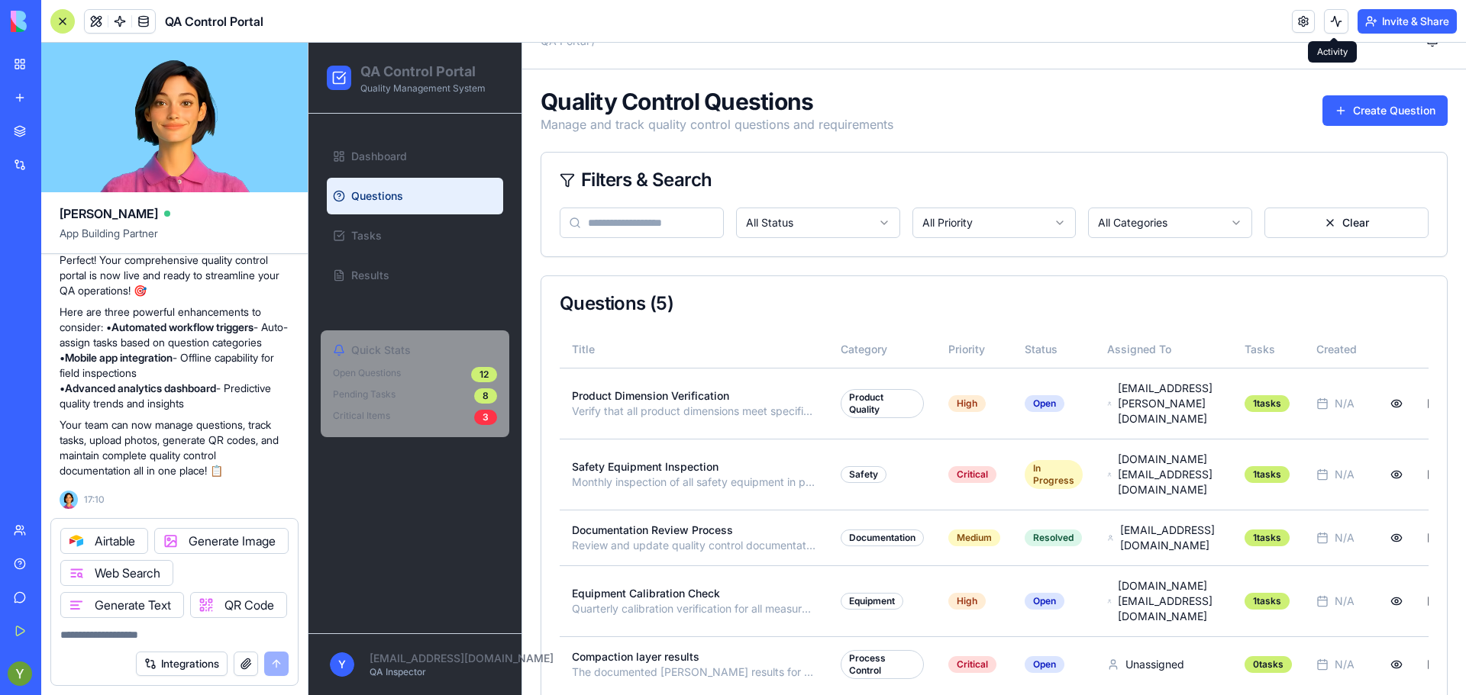
click at [535, 614] on div "Quality Control Questions Manage and track quality control questions and requir…" at bounding box center [993, 399] width 943 height 660
click at [632, 650] on p "Compaction layer results" at bounding box center [694, 657] width 244 height 15
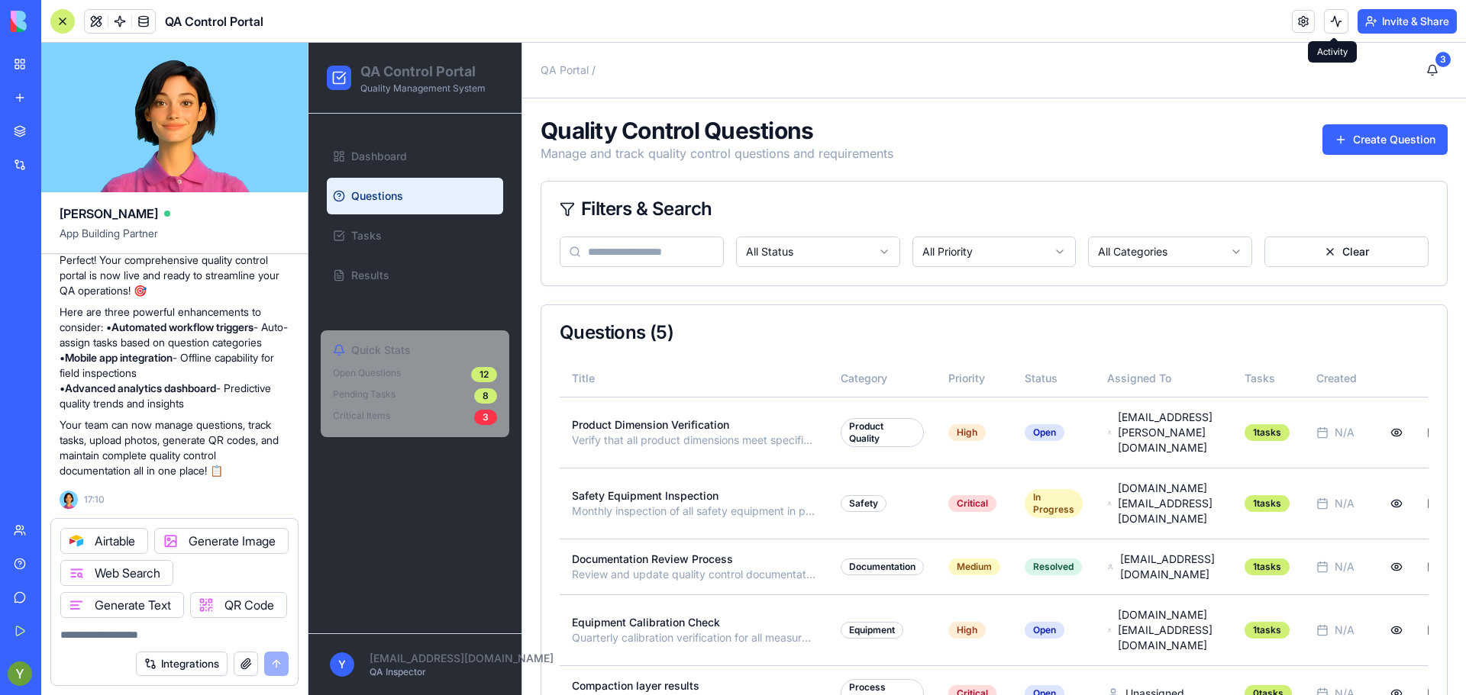
click at [556, 67] on span "QA Portal" at bounding box center [564, 70] width 48 height 15
click at [387, 164] on link "Dashboard" at bounding box center [415, 156] width 176 height 37
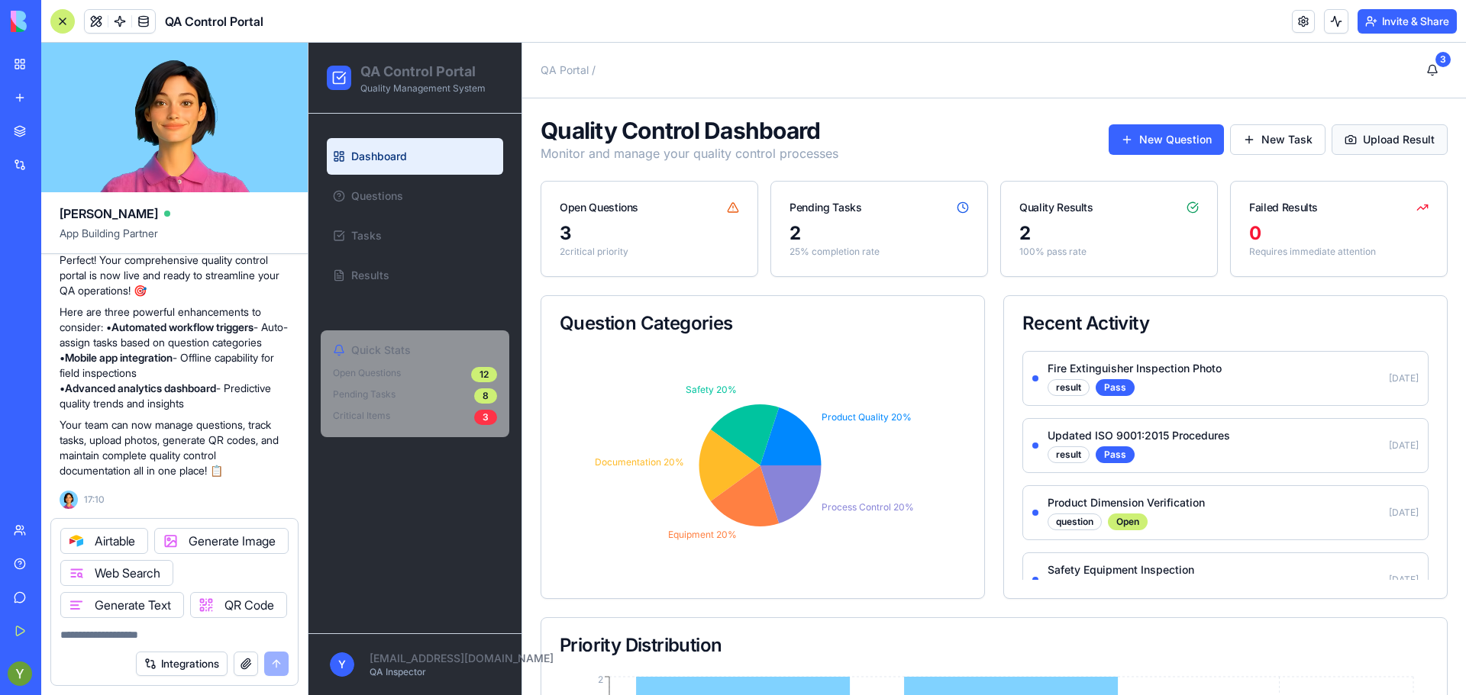
click at [1349, 152] on button "Upload Result" at bounding box center [1389, 139] width 116 height 31
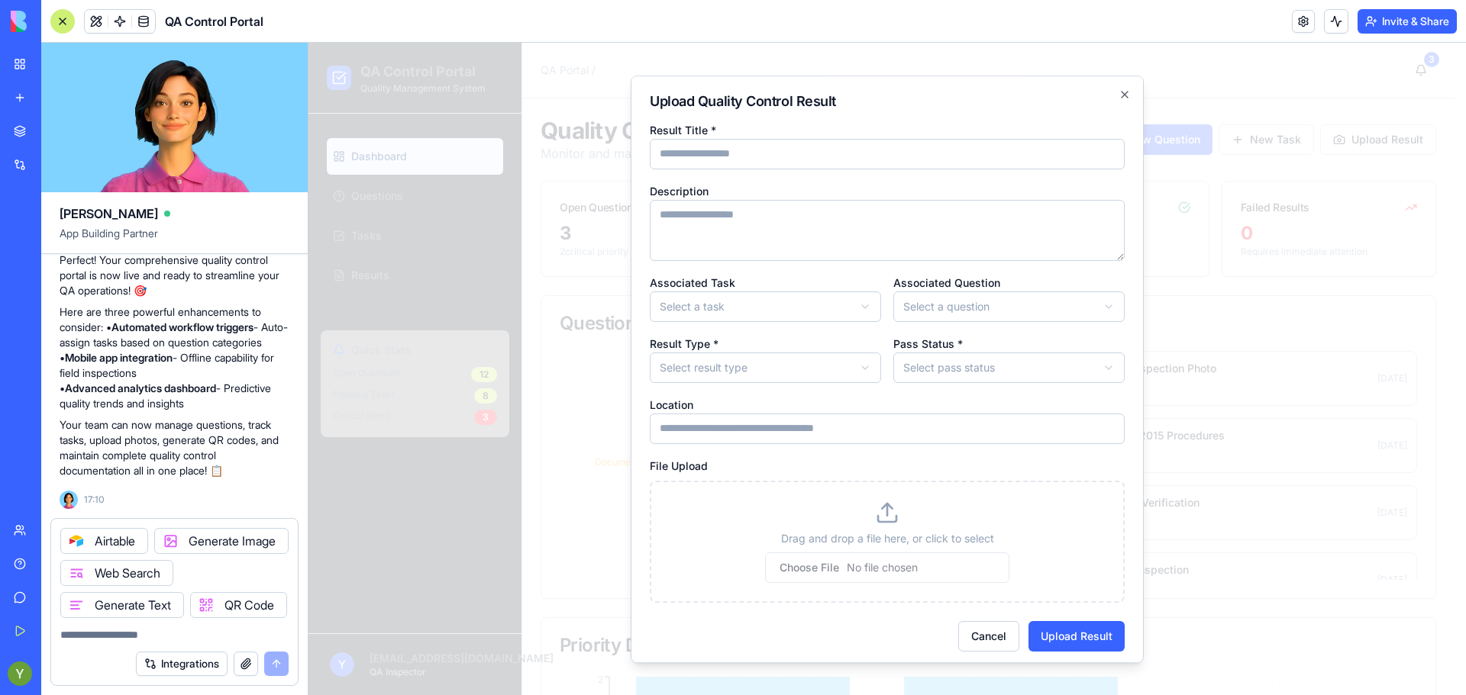
click at [810, 324] on div "**********" at bounding box center [887, 362] width 475 height 482
click at [806, 311] on body "QA Control Portal Quality Management System Dashboard Questions Tasks Results Q…" at bounding box center [881, 547] width 1146 height 1008
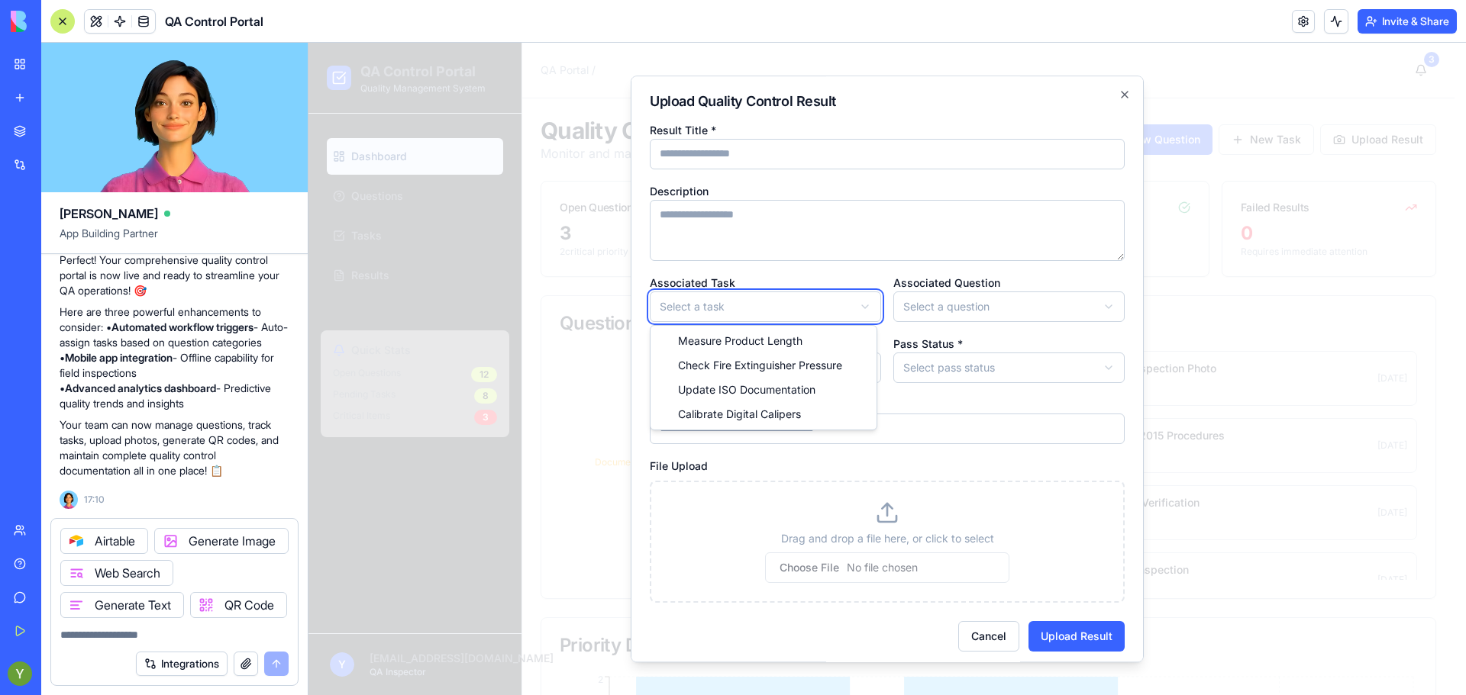
click at [930, 307] on body "QA Control Portal Quality Management System Dashboard Questions Tasks Results Q…" at bounding box center [881, 547] width 1146 height 1008
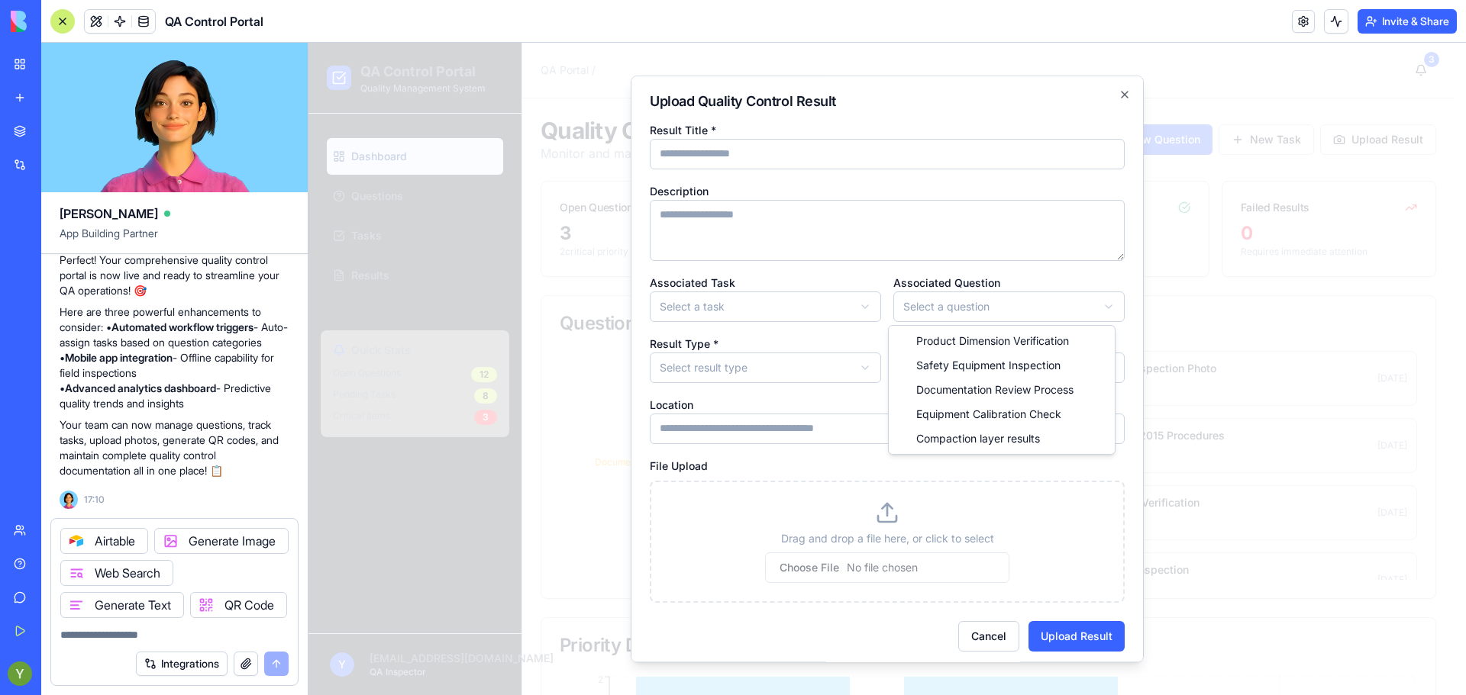
click at [930, 307] on body "QA Control Portal Quality Management System Dashboard Questions Tasks Results Q…" at bounding box center [881, 547] width 1146 height 1008
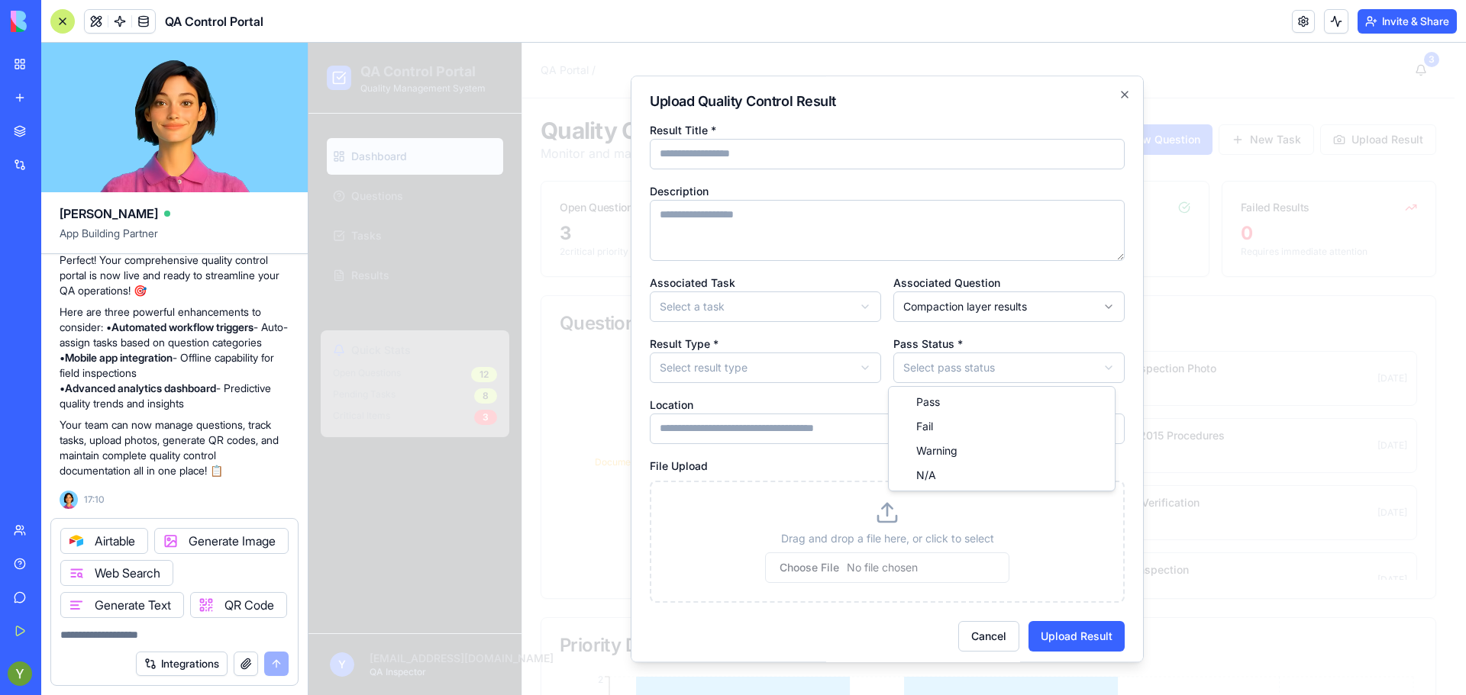
click at [922, 369] on body "QA Control Portal Quality Management System Dashboard Questions Tasks Results Q…" at bounding box center [881, 547] width 1146 height 1008
click at [785, 360] on body "QA Control Portal Quality Management System Dashboard Questions Tasks Results Q…" at bounding box center [881, 547] width 1146 height 1008
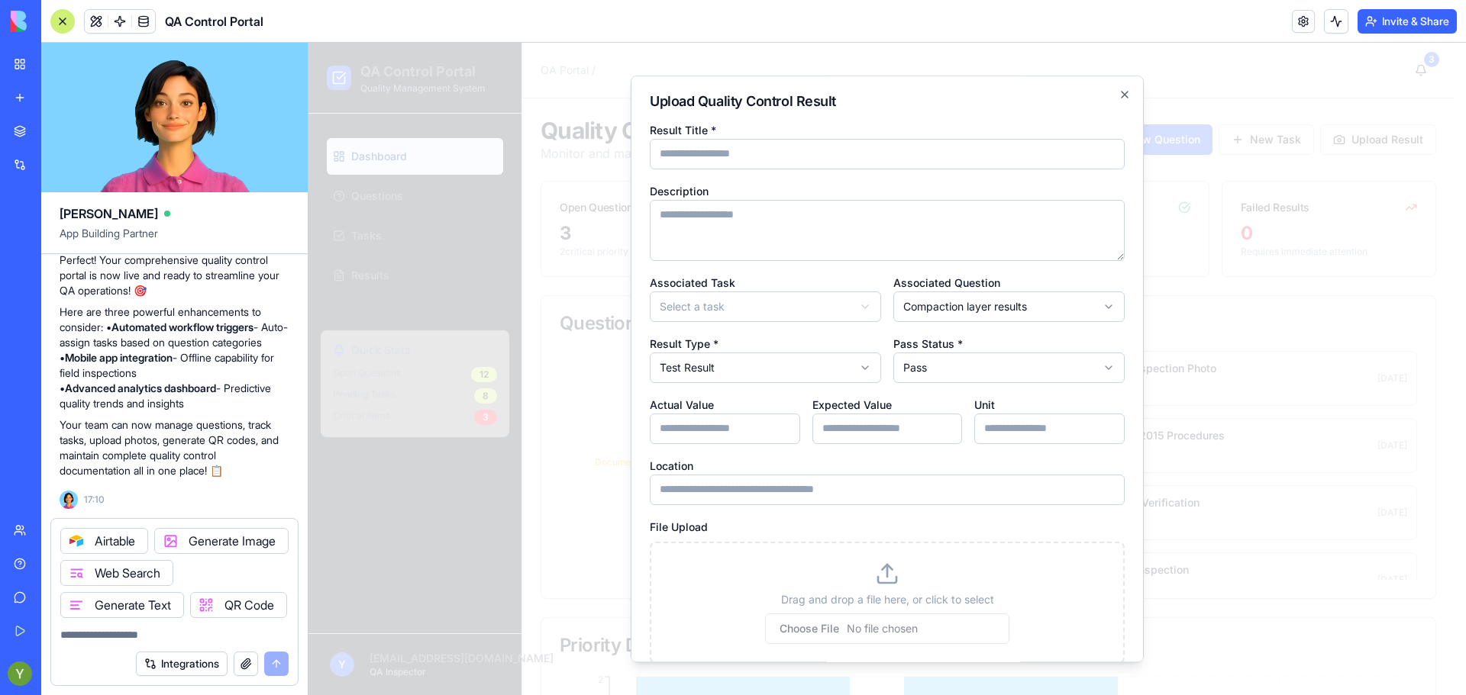
click at [734, 416] on input "Actual Value" at bounding box center [725, 429] width 150 height 31
click at [848, 419] on input "Expected Value" at bounding box center [887, 429] width 150 height 31
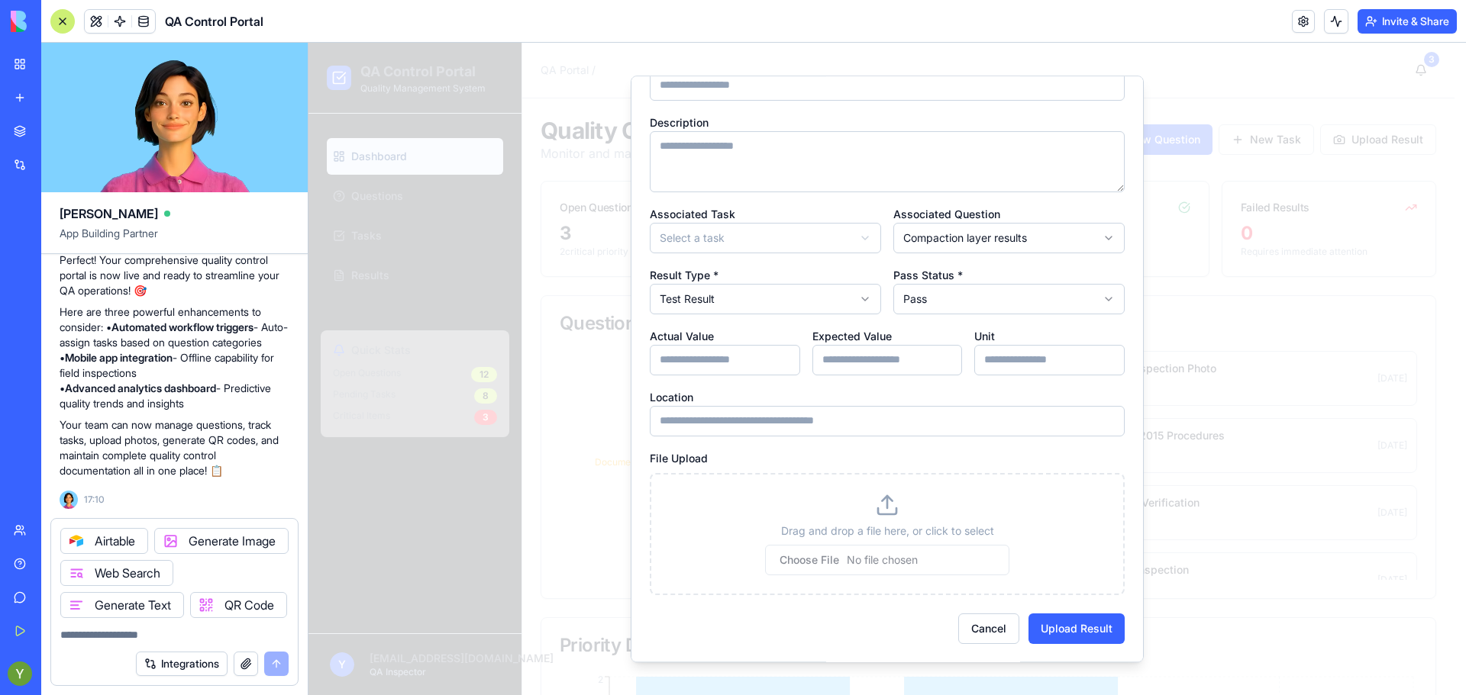
click at [846, 418] on input "Location" at bounding box center [887, 421] width 475 height 31
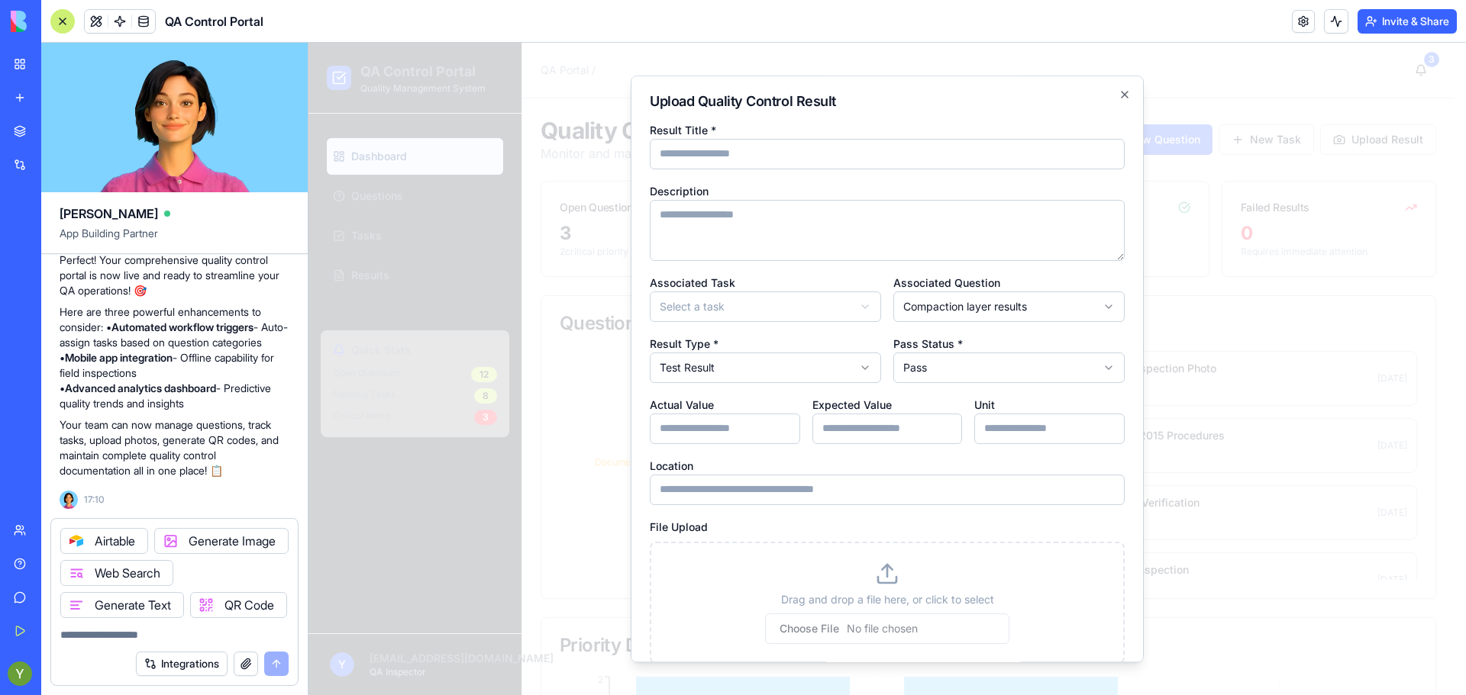
scroll to position [1, 0]
click at [732, 363] on body "QA Control Portal Quality Management System Dashboard Questions Tasks Results Q…" at bounding box center [881, 547] width 1146 height 1008
click at [1116, 97] on body "QA Control Portal Quality Management System Dashboard Questions Tasks Results Q…" at bounding box center [881, 547] width 1146 height 1008
click at [1121, 97] on icon "button" at bounding box center [1124, 94] width 6 height 6
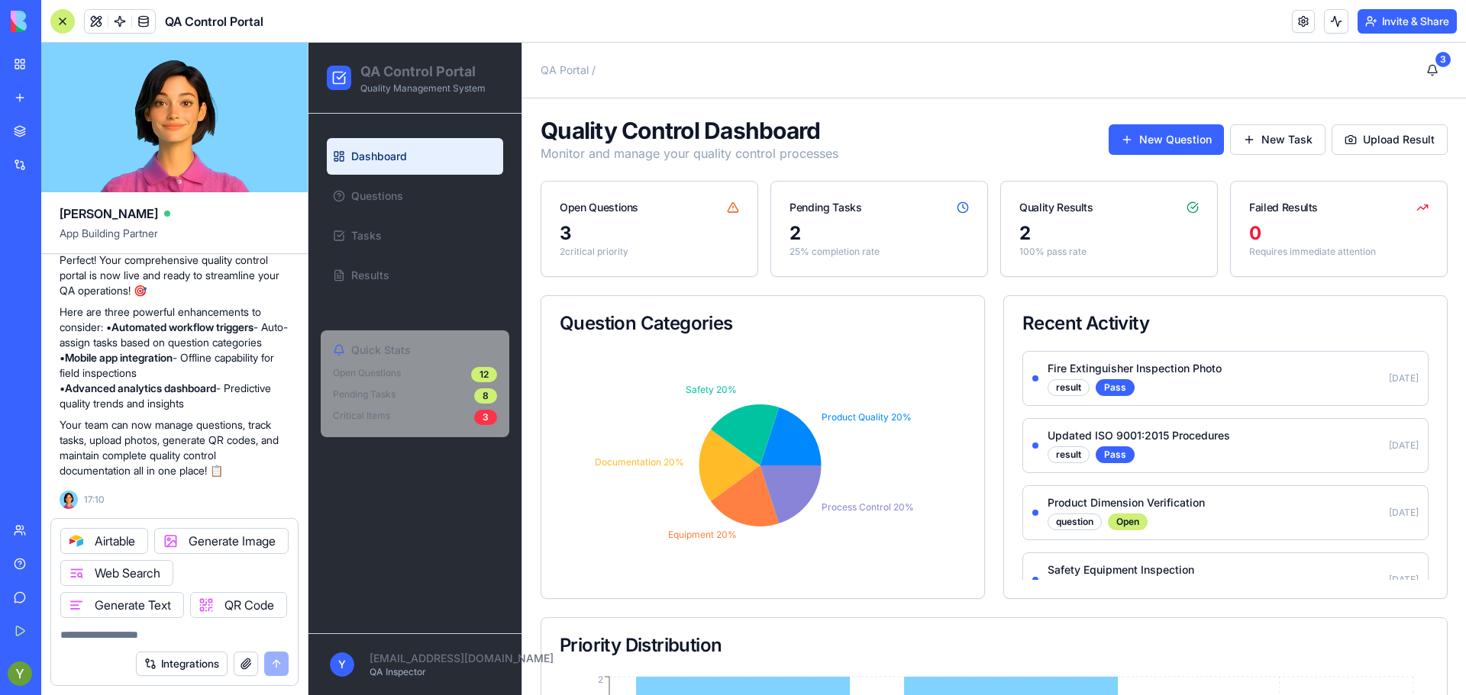
click at [94, 647] on div "Integrations" at bounding box center [174, 664] width 247 height 43
click at [85, 633] on textarea at bounding box center [174, 634] width 228 height 15
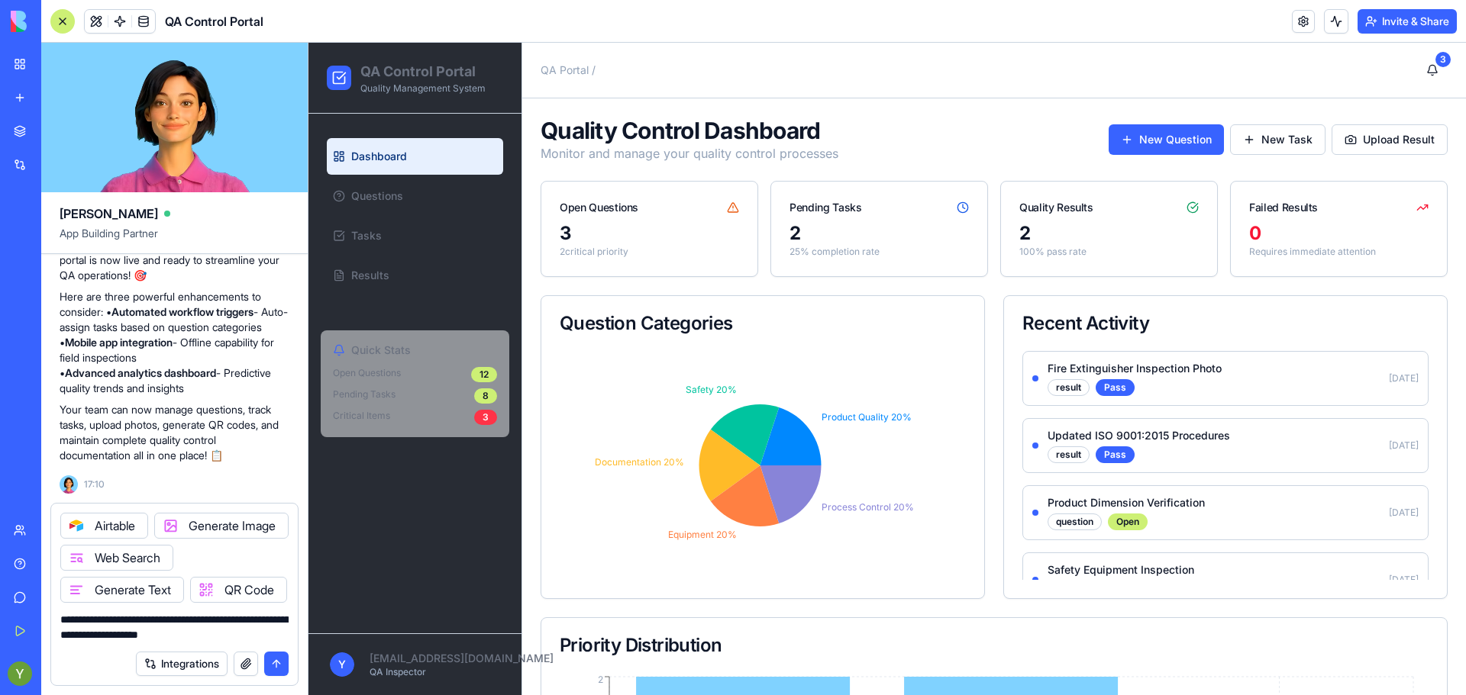
click at [272, 663] on button "submit" at bounding box center [276, 664] width 24 height 24
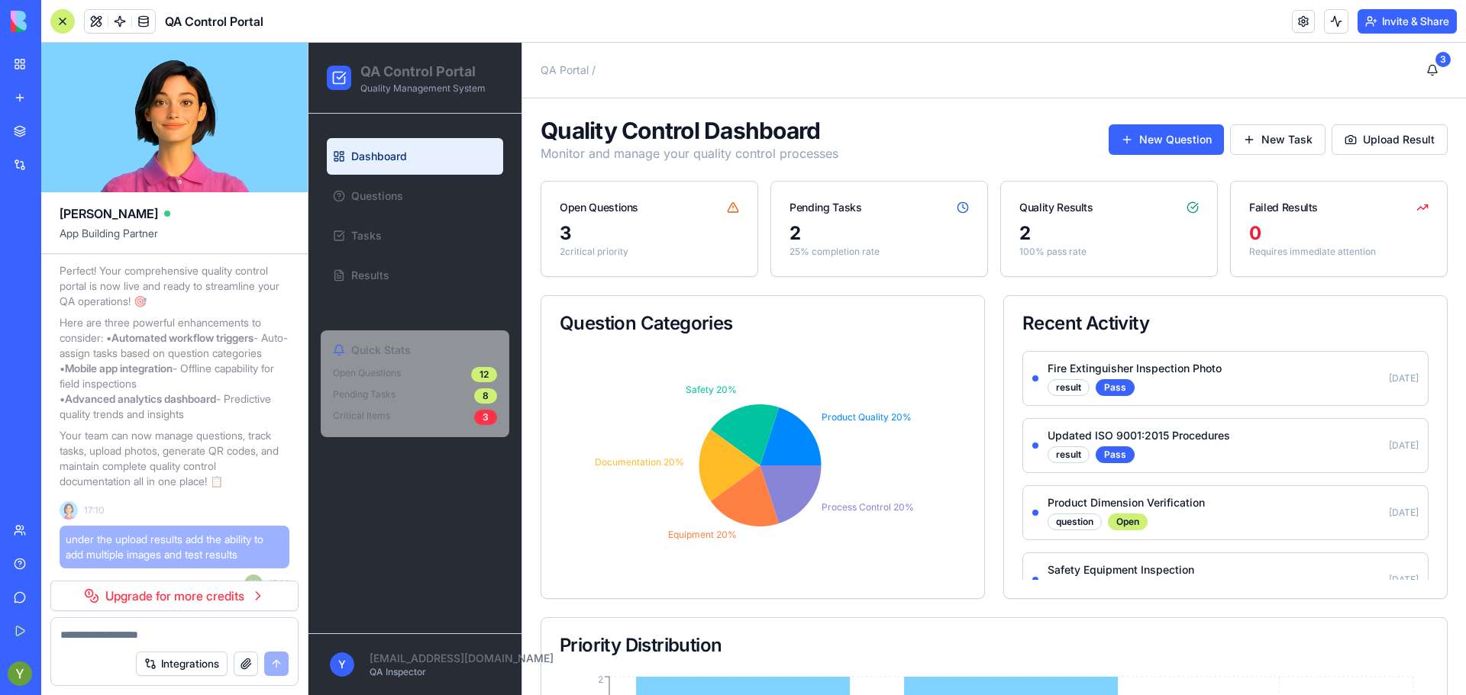
scroll to position [1066, 0]
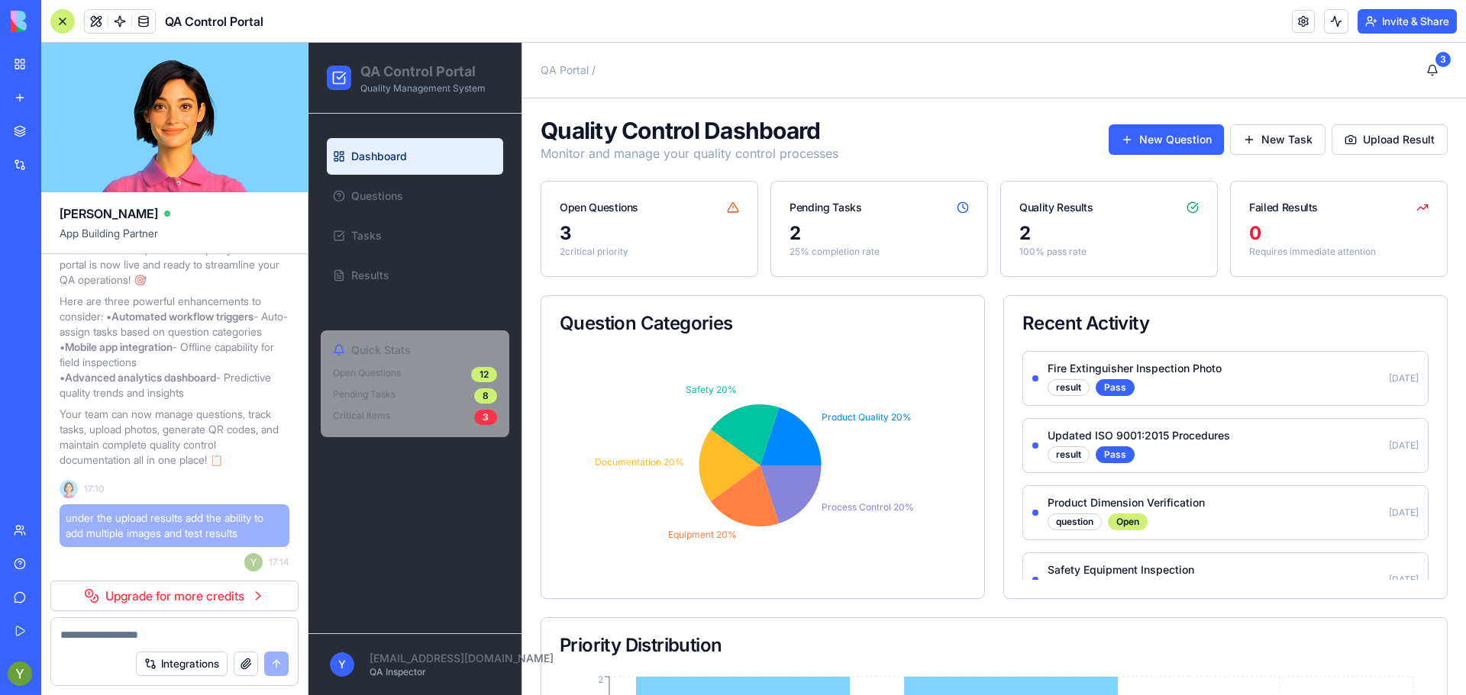
click at [242, 601] on link "Upgrade for more credits" at bounding box center [174, 596] width 248 height 31
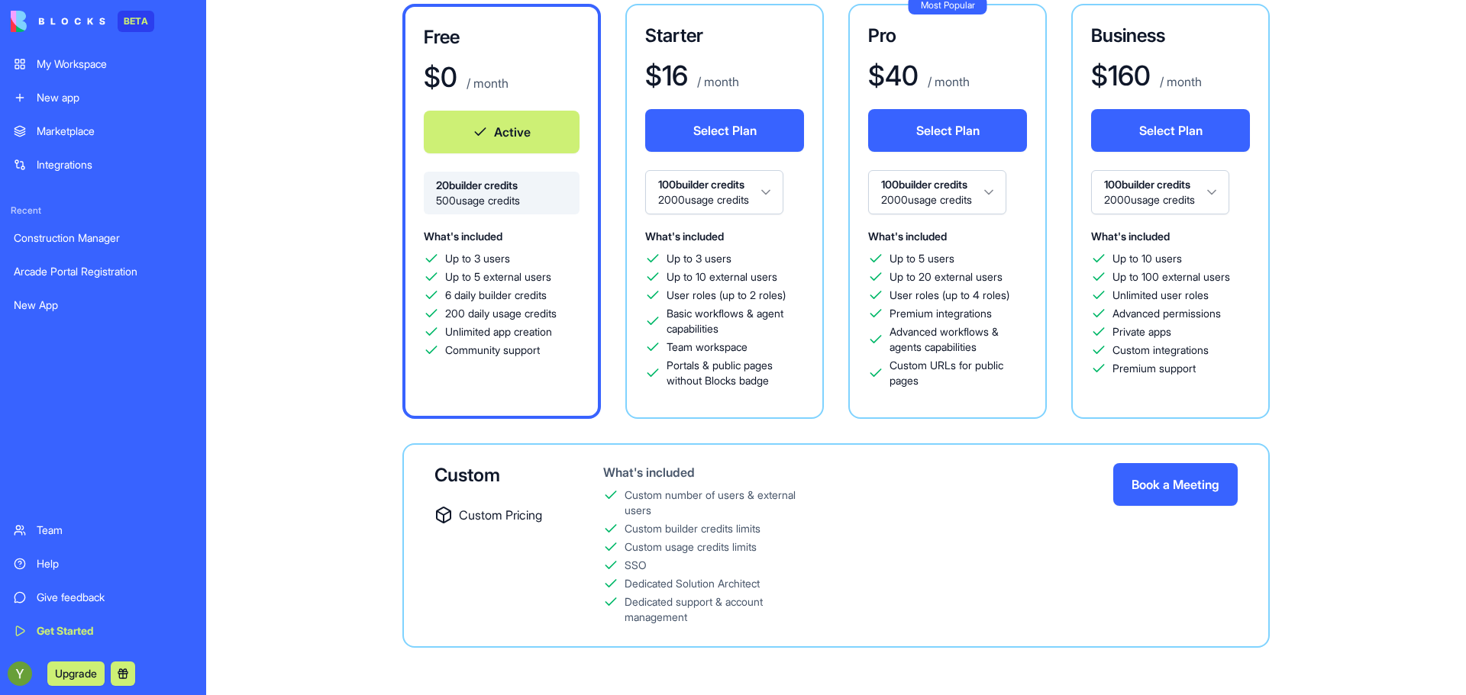
scroll to position [154, 0]
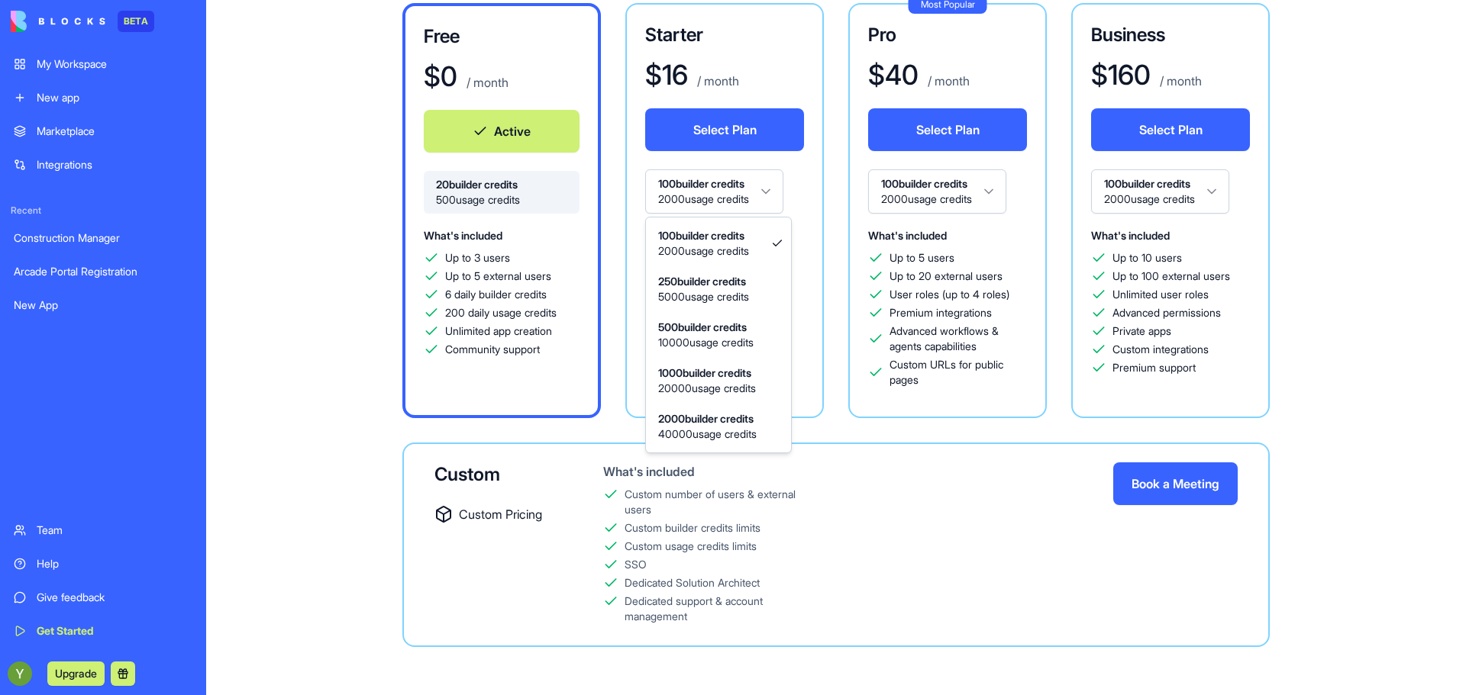
click at [724, 189] on html "BETA My Workspace New app Marketplace Integrations Recent Construction Manager …" at bounding box center [733, 347] width 1466 height 695
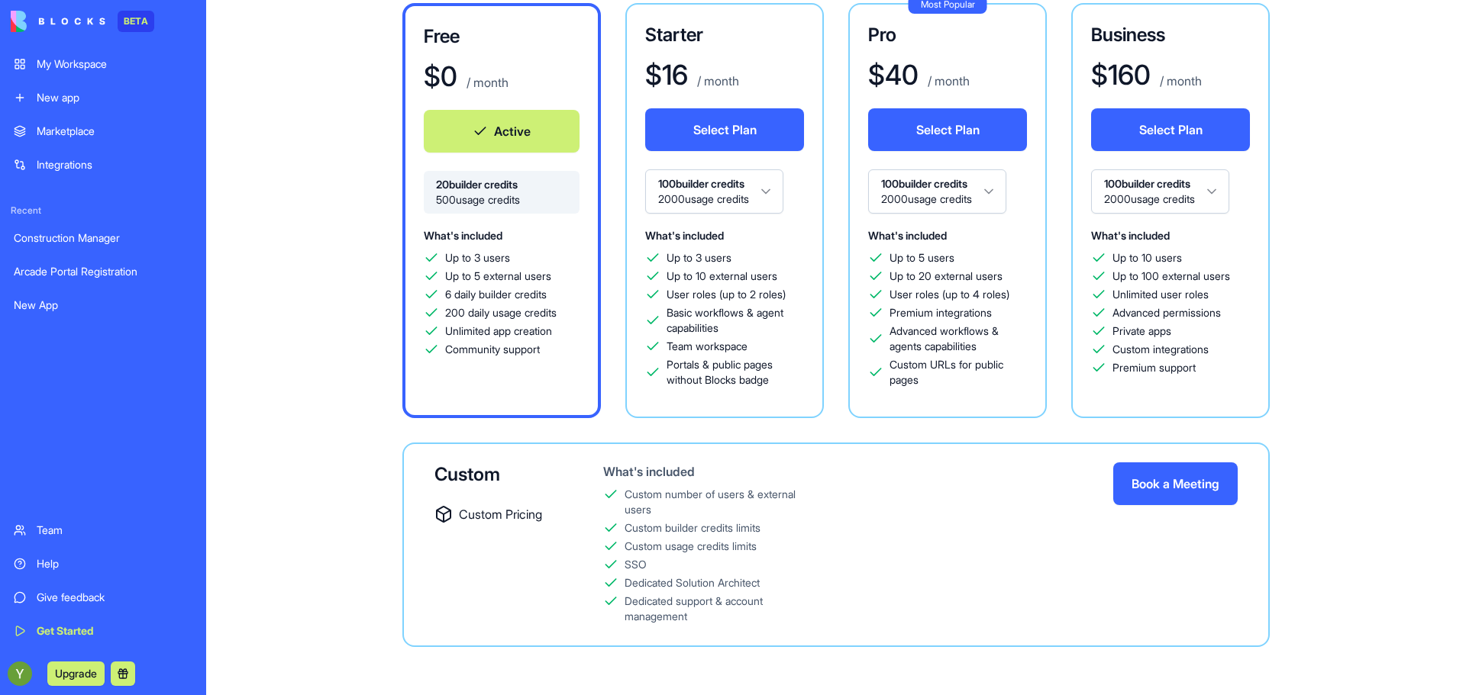
click at [724, 189] on html "BETA My Workspace New app Marketplace Integrations Recent Construction Manager …" at bounding box center [733, 347] width 1466 height 695
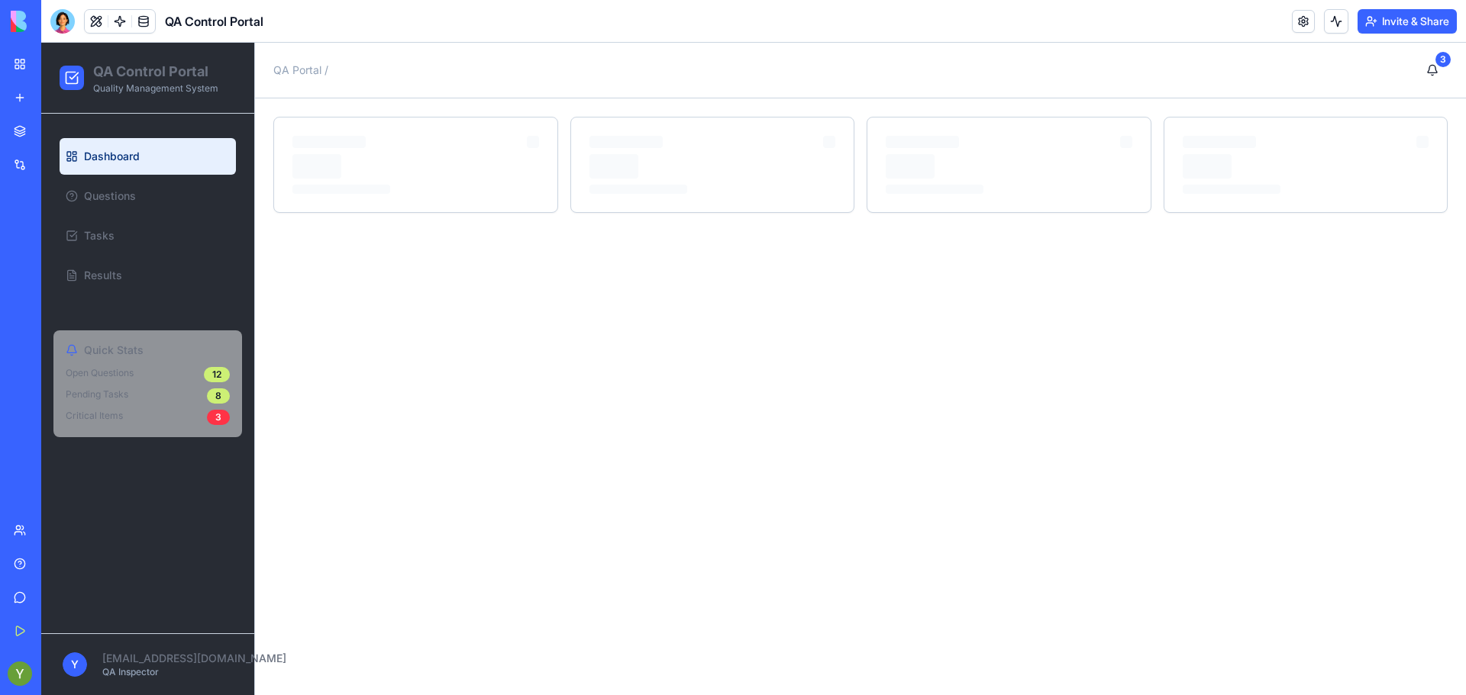
click at [223, 9] on div "QA Control Portal" at bounding box center [156, 21] width 213 height 24
click at [224, 18] on span "QA Control Portal" at bounding box center [214, 21] width 98 height 18
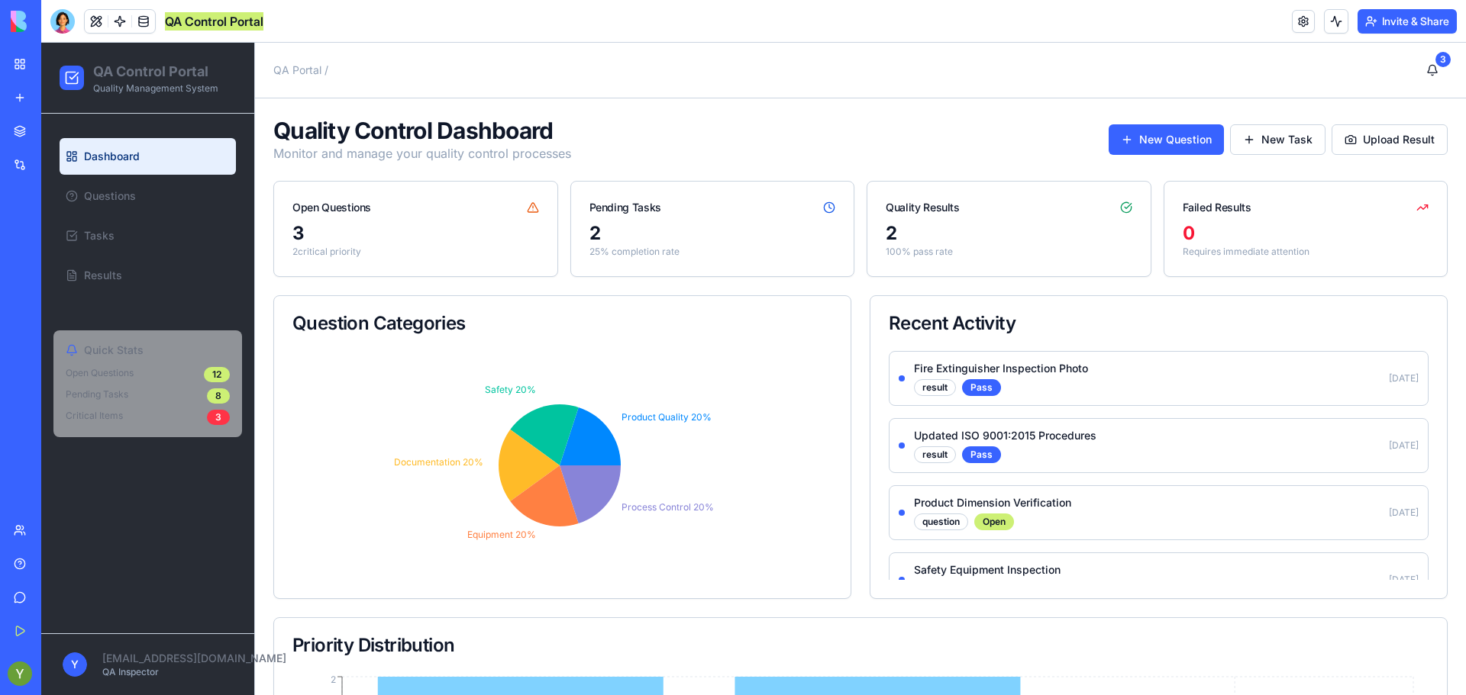
click at [182, 112] on div "QA Control Portal Quality Management System" at bounding box center [147, 78] width 213 height 71
click at [99, 23] on button at bounding box center [96, 21] width 23 height 23
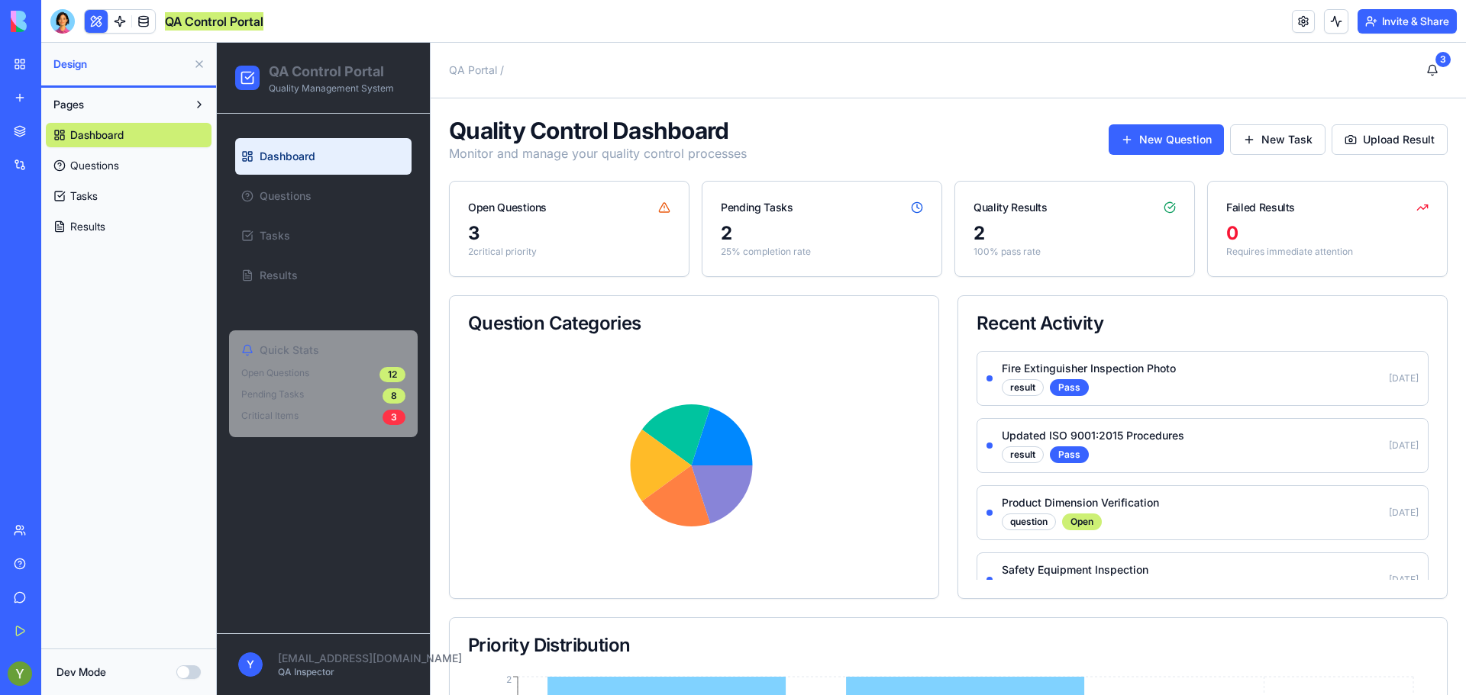
click at [271, 65] on h1 "QA Control Portal" at bounding box center [331, 71] width 125 height 21
click at [930, 311] on div "Question Categories" at bounding box center [694, 323] width 489 height 55
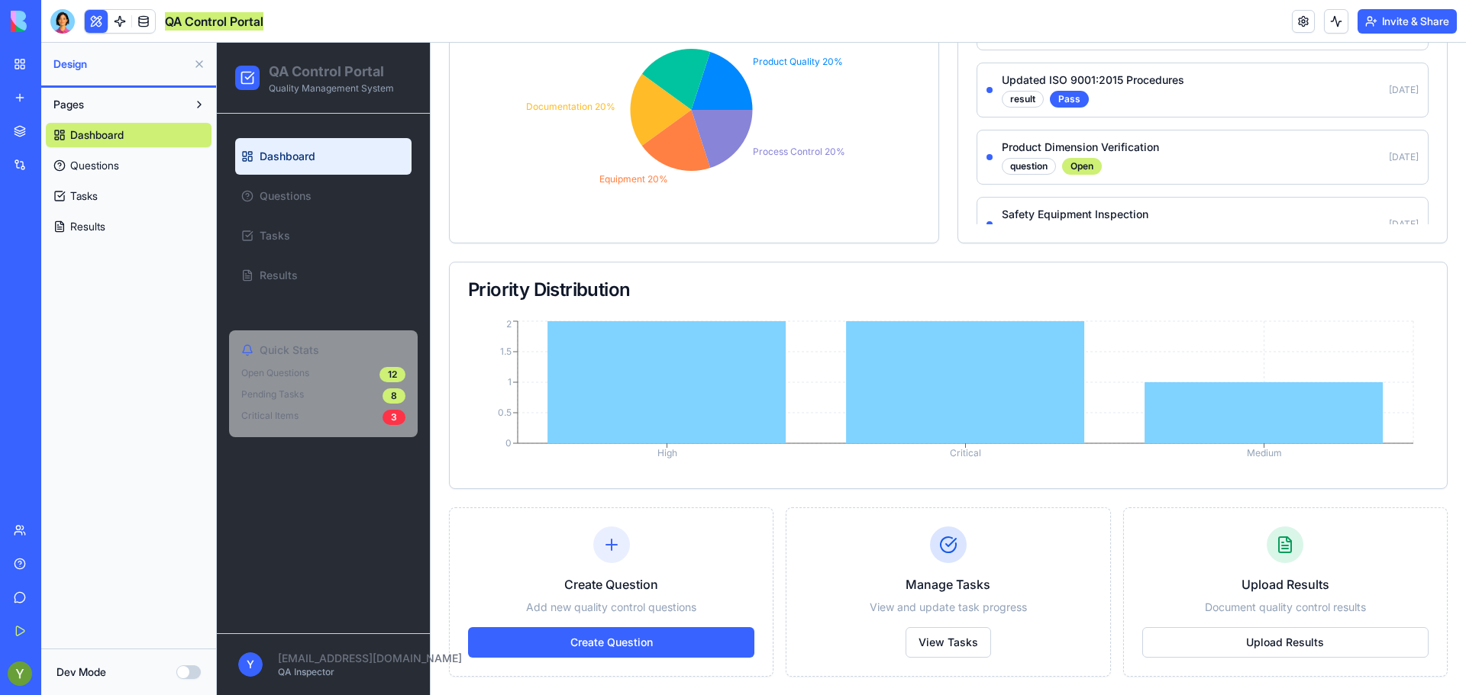
scroll to position [355, 0]
click at [1227, 641] on button "Upload Results" at bounding box center [1285, 643] width 286 height 31
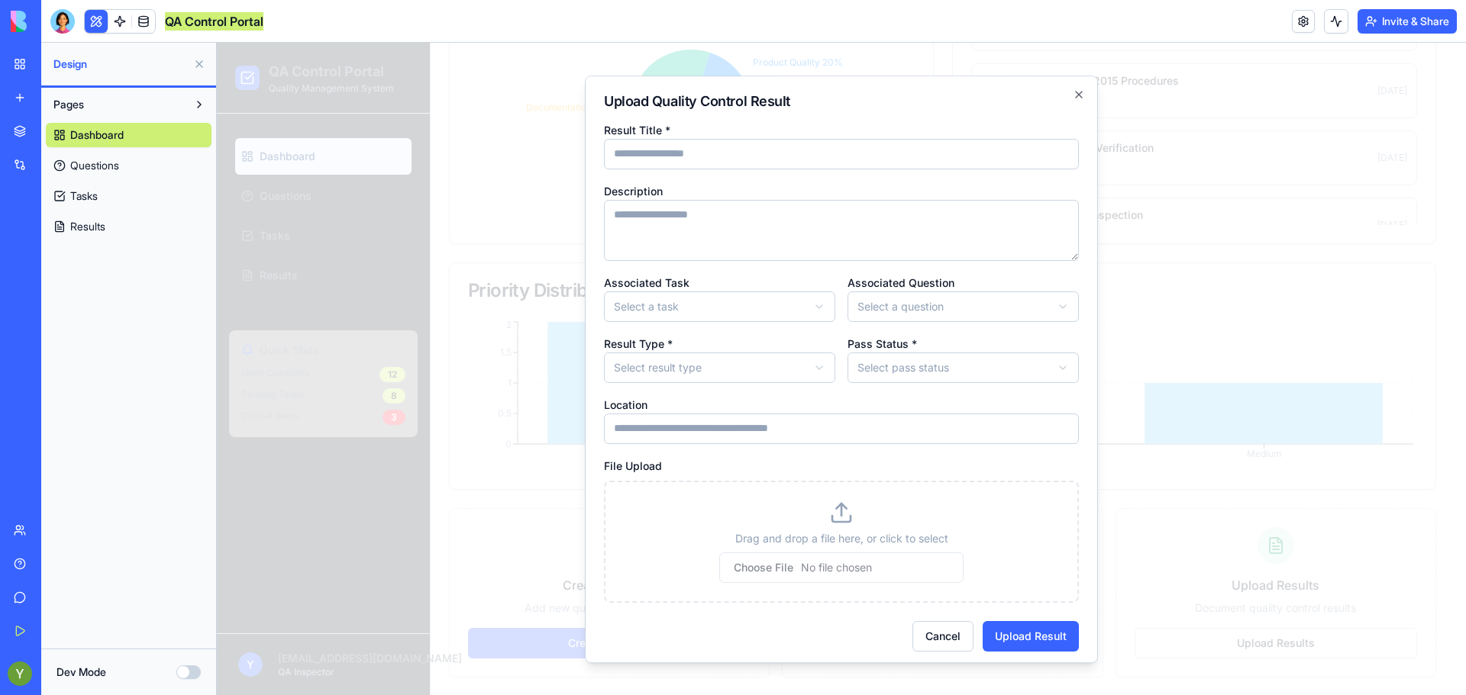
click at [922, 305] on body "QA Control Portal Quality Management System Dashboard Questions Tasks Results Q…" at bounding box center [835, 192] width 1237 height 1008
click at [861, 370] on body "QA Control Portal Quality Management System Dashboard Questions Tasks Results Q…" at bounding box center [835, 192] width 1237 height 1008
click at [702, 369] on body "QA Control Portal Quality Management System Dashboard Questions Tasks Results Q…" at bounding box center [835, 192] width 1237 height 1008
click at [663, 427] on input "Location" at bounding box center [841, 429] width 475 height 31
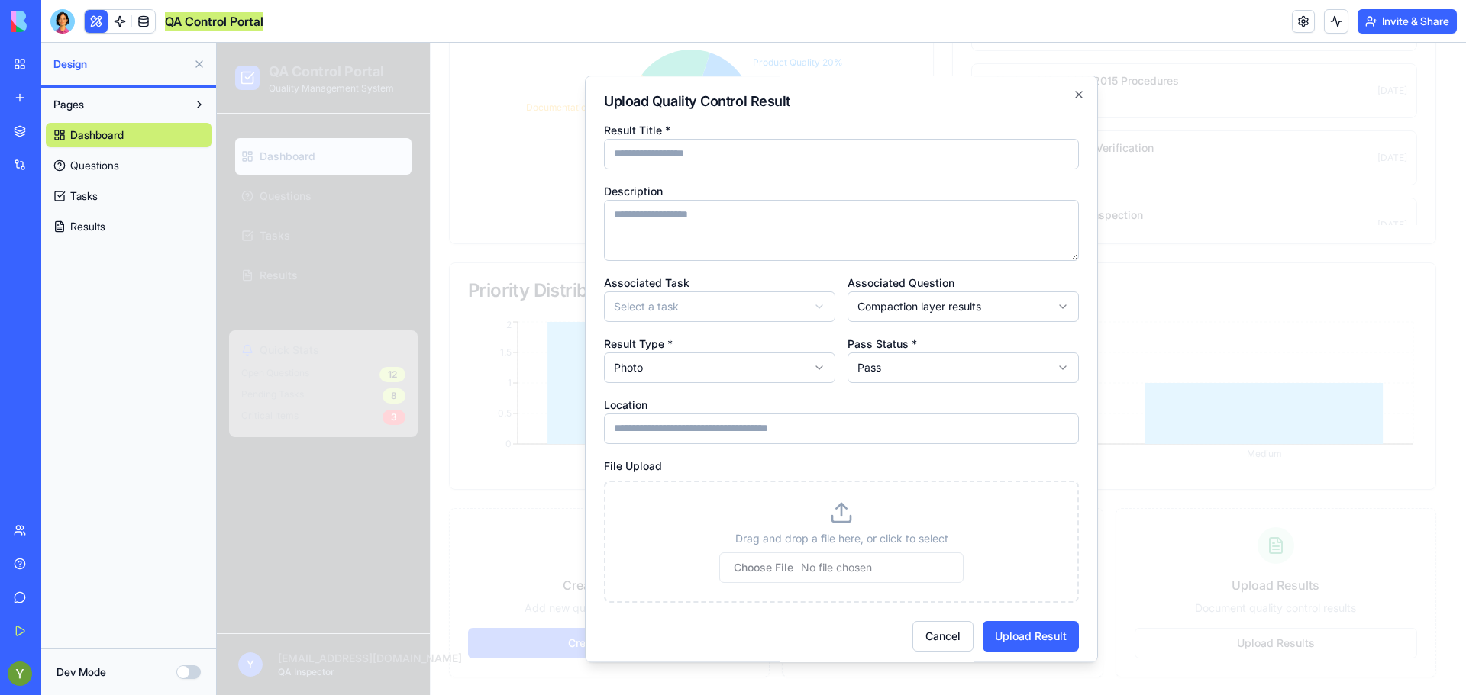
click at [705, 385] on div "**********" at bounding box center [841, 362] width 475 height 482
click at [817, 544] on p "Drag and drop a file here, or click to select" at bounding box center [841, 538] width 435 height 15
click at [842, 522] on icon at bounding box center [841, 519] width 18 height 6
click at [824, 568] on input "file" at bounding box center [841, 568] width 244 height 31
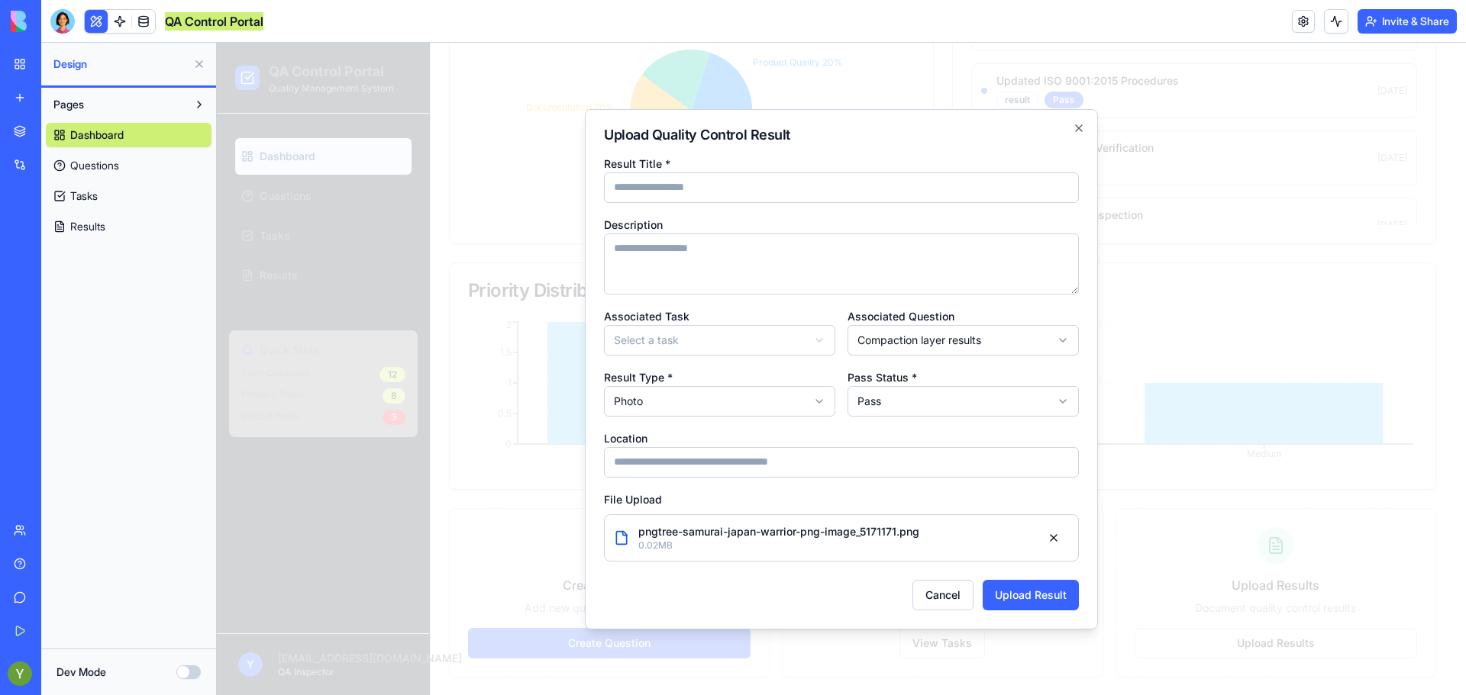
click at [780, 192] on input "Result Title *" at bounding box center [841, 188] width 475 height 31
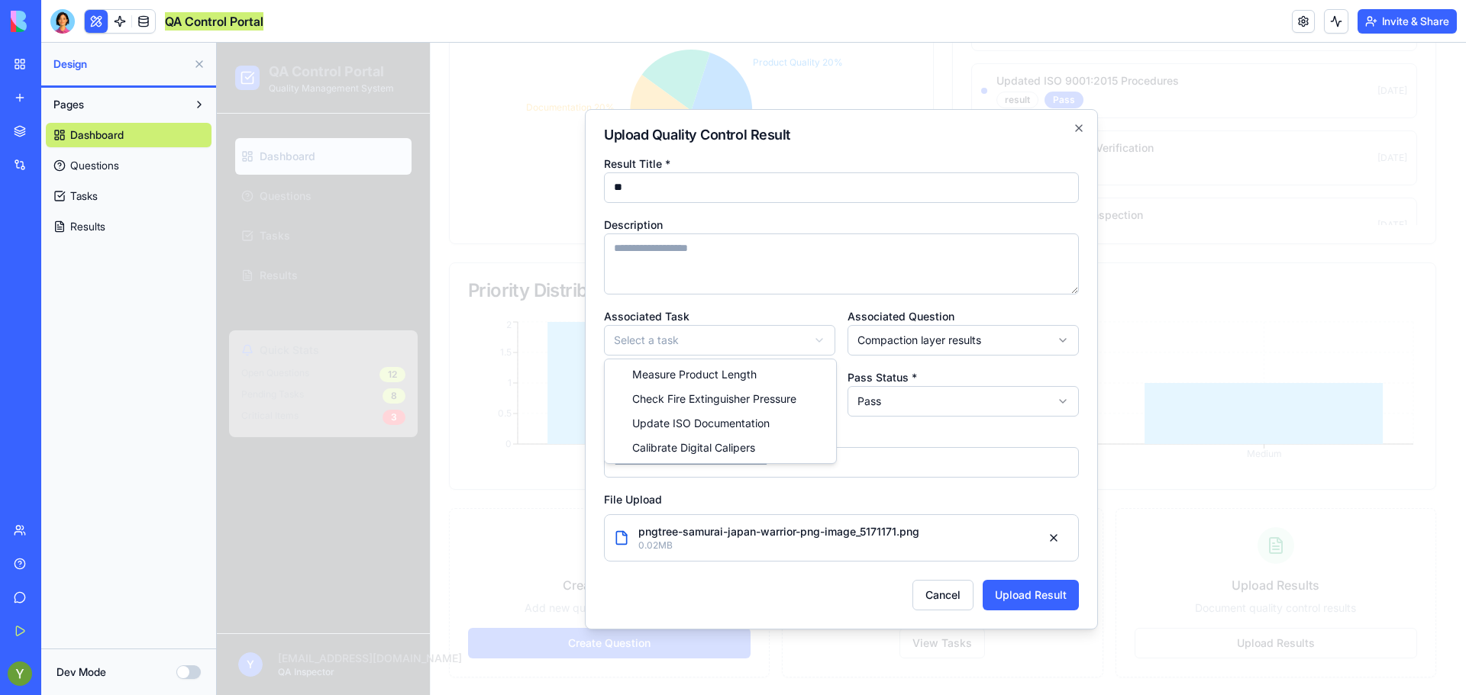
click at [738, 345] on body "QA Control Portal Quality Management System Dashboard Questions Tasks Results Q…" at bounding box center [835, 192] width 1237 height 1008
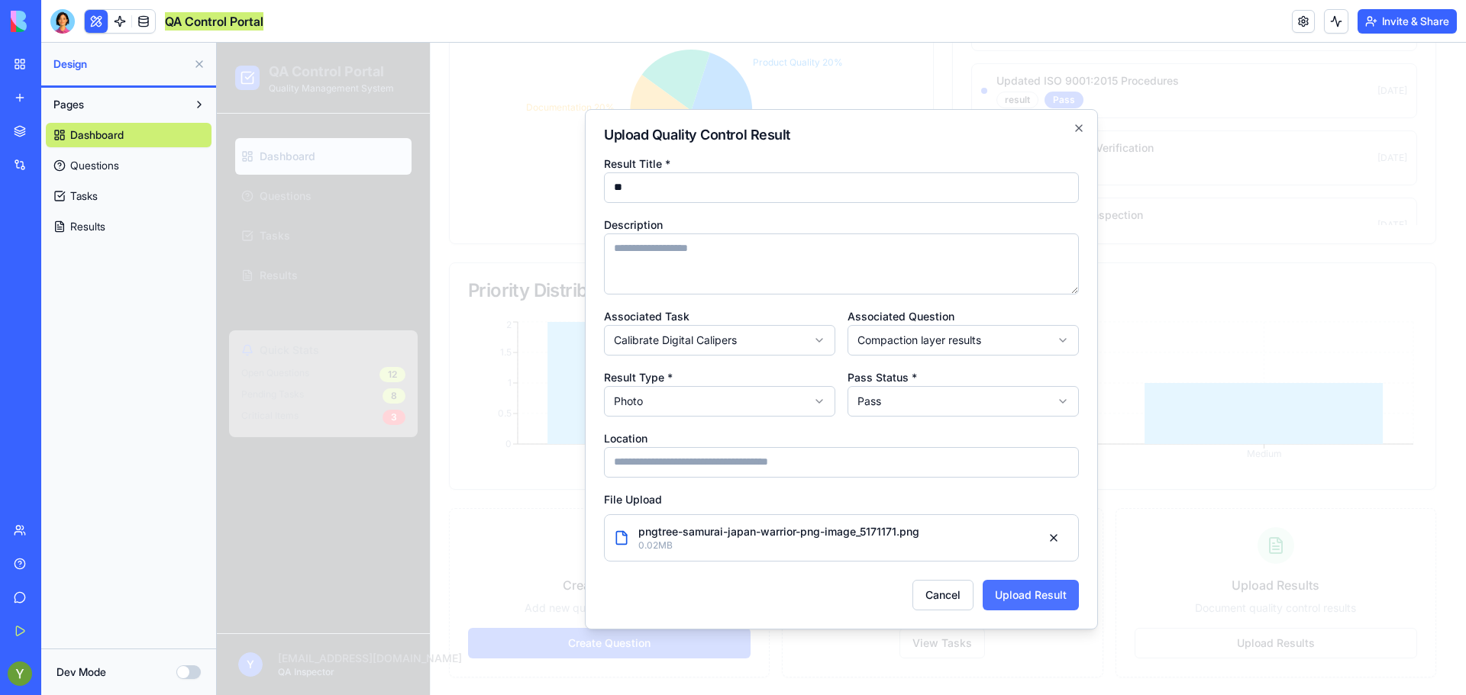
click at [1011, 605] on button "Upload Result" at bounding box center [1030, 595] width 96 height 31
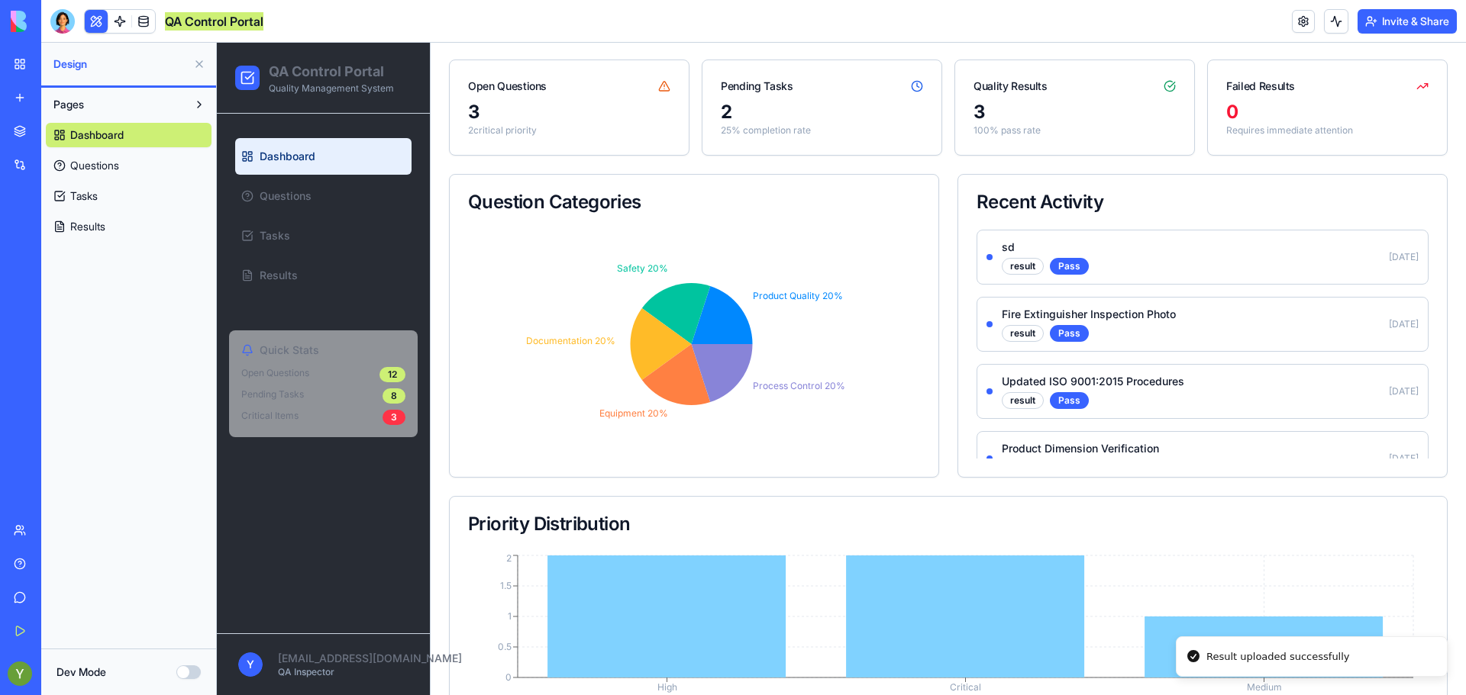
scroll to position [0, 0]
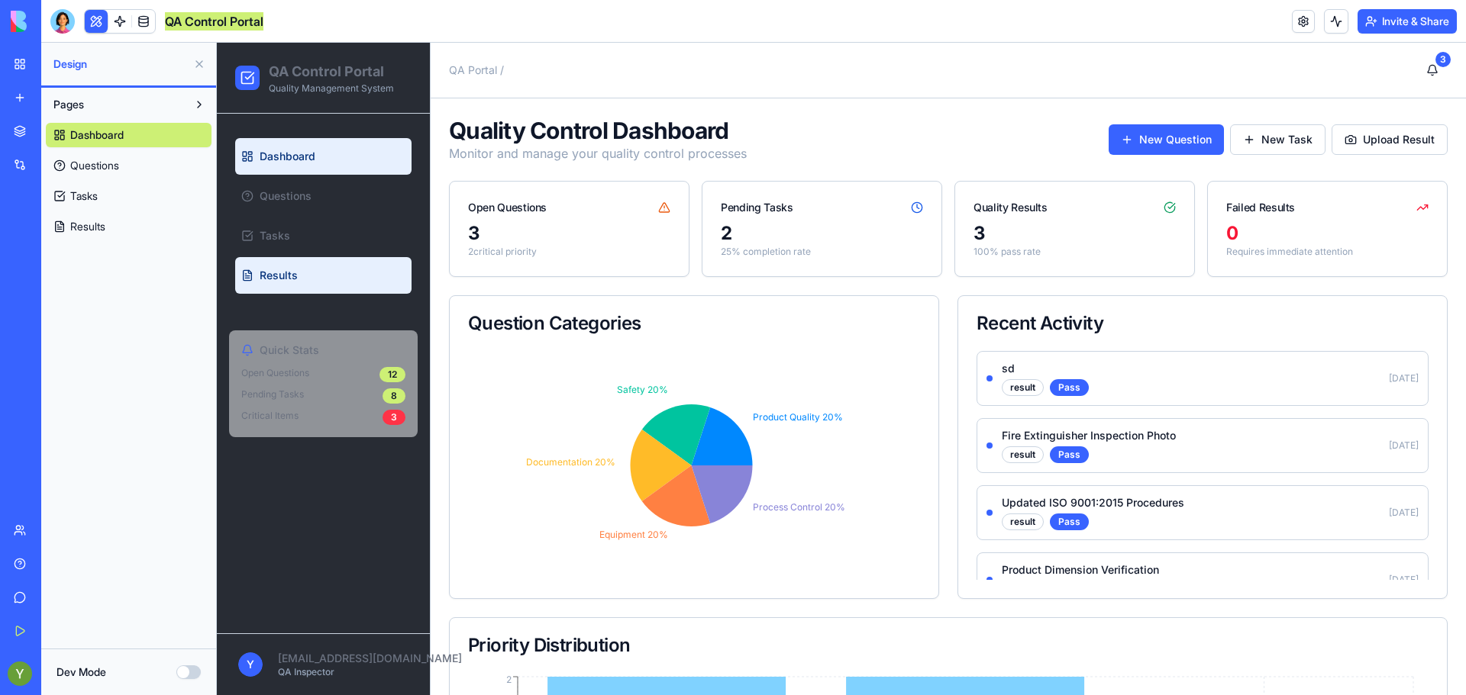
click at [280, 263] on link "Results" at bounding box center [323, 275] width 176 height 37
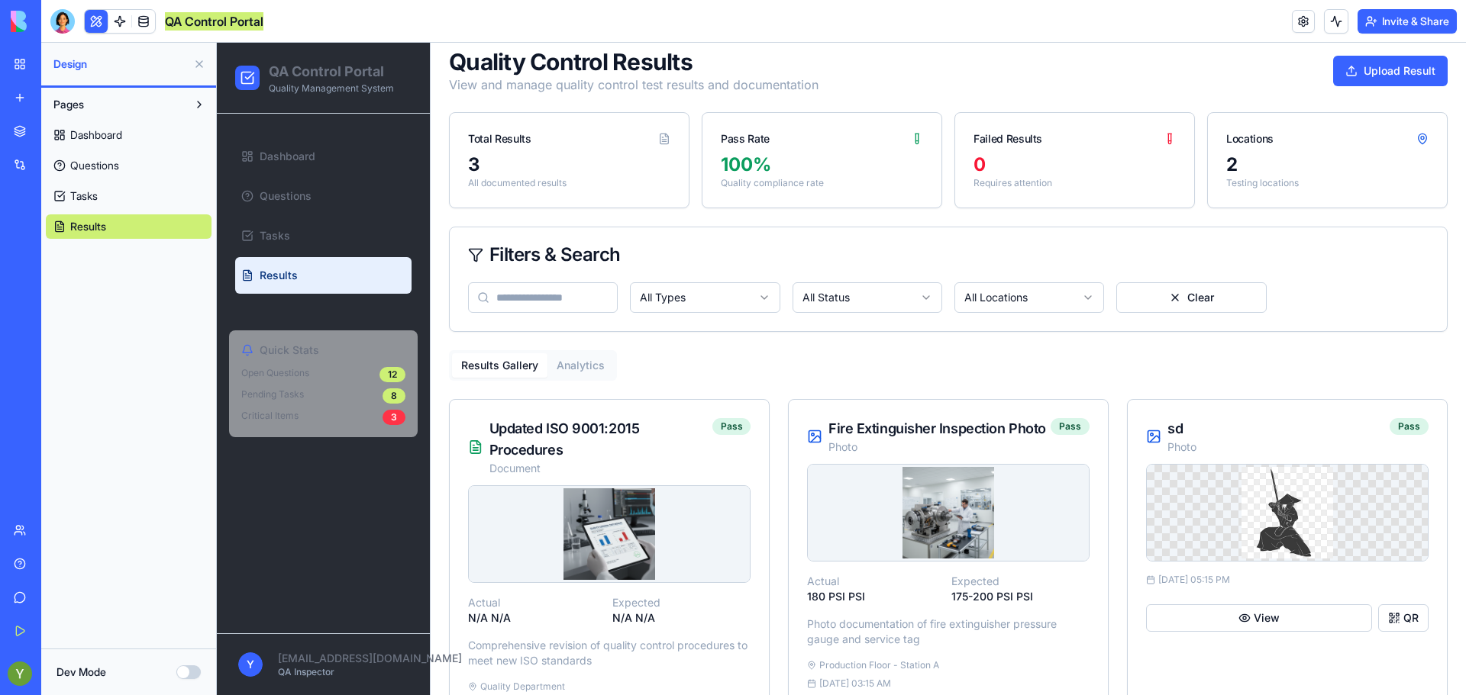
scroll to position [68, 0]
click at [269, 215] on ul "Dashboard Questions Tasks Results" at bounding box center [323, 216] width 176 height 156
click at [269, 218] on link "Tasks" at bounding box center [323, 236] width 176 height 37
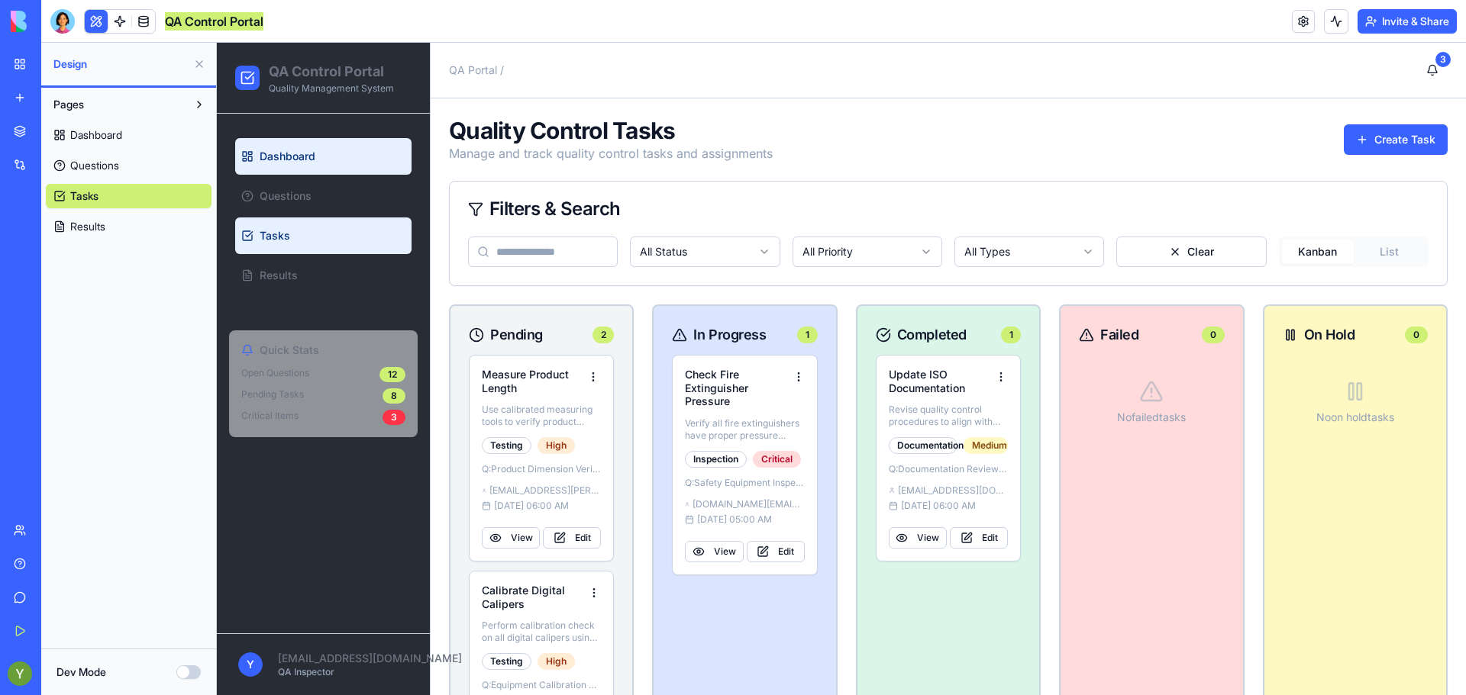
click at [298, 169] on link "Dashboard" at bounding box center [323, 156] width 176 height 37
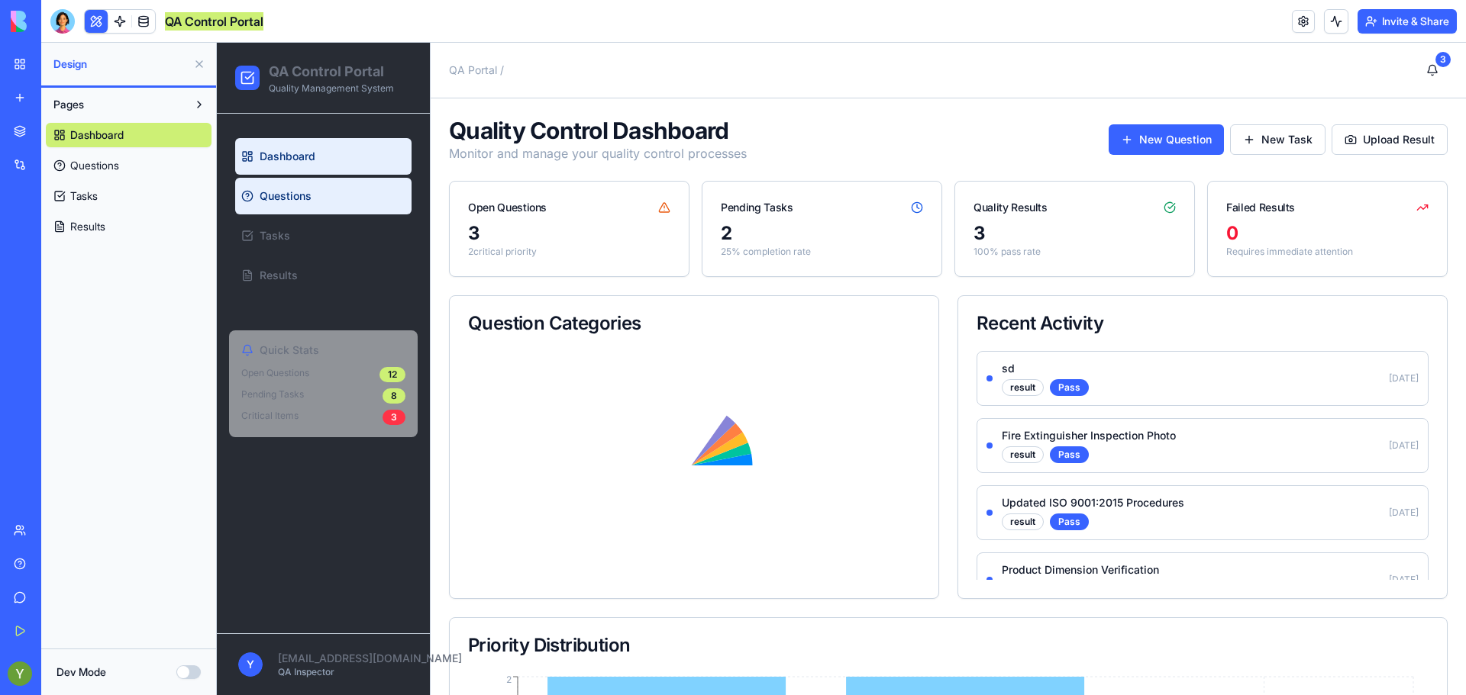
click at [347, 198] on link "Questions" at bounding box center [323, 196] width 176 height 37
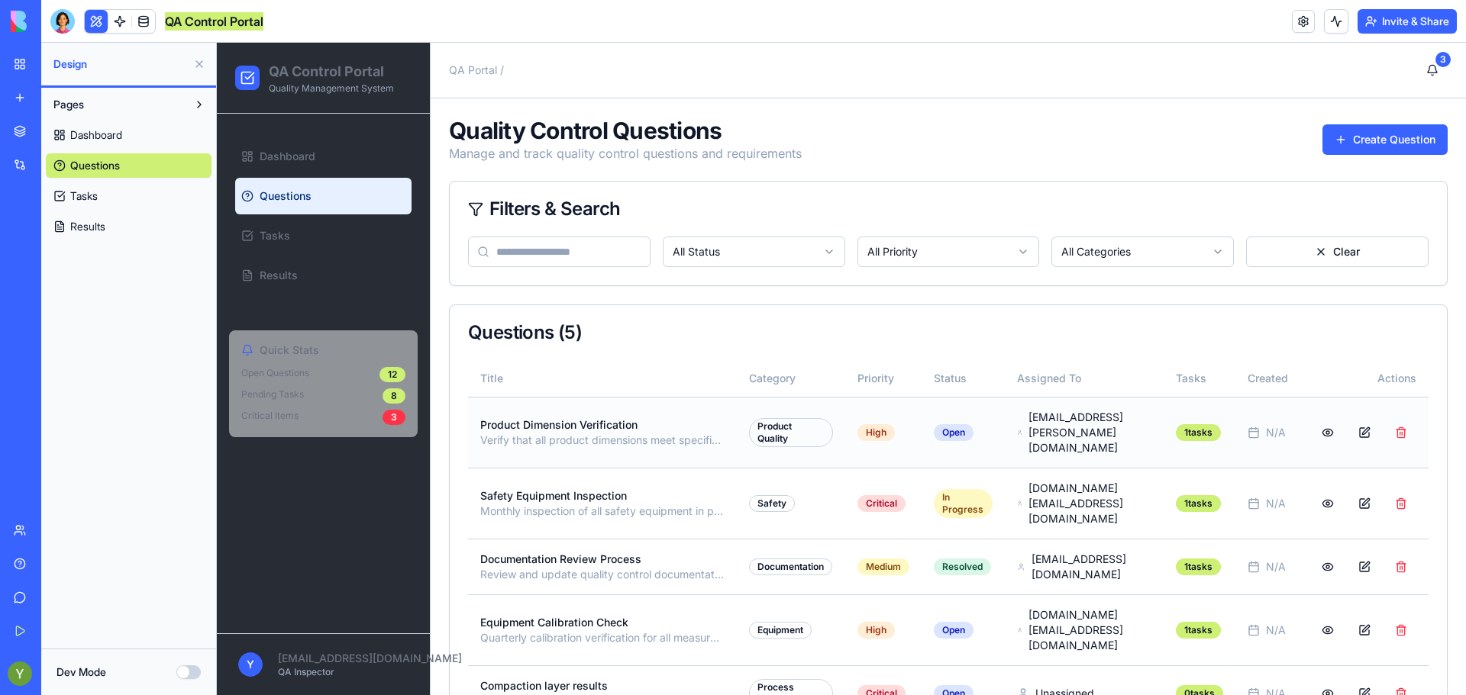
scroll to position [29, 0]
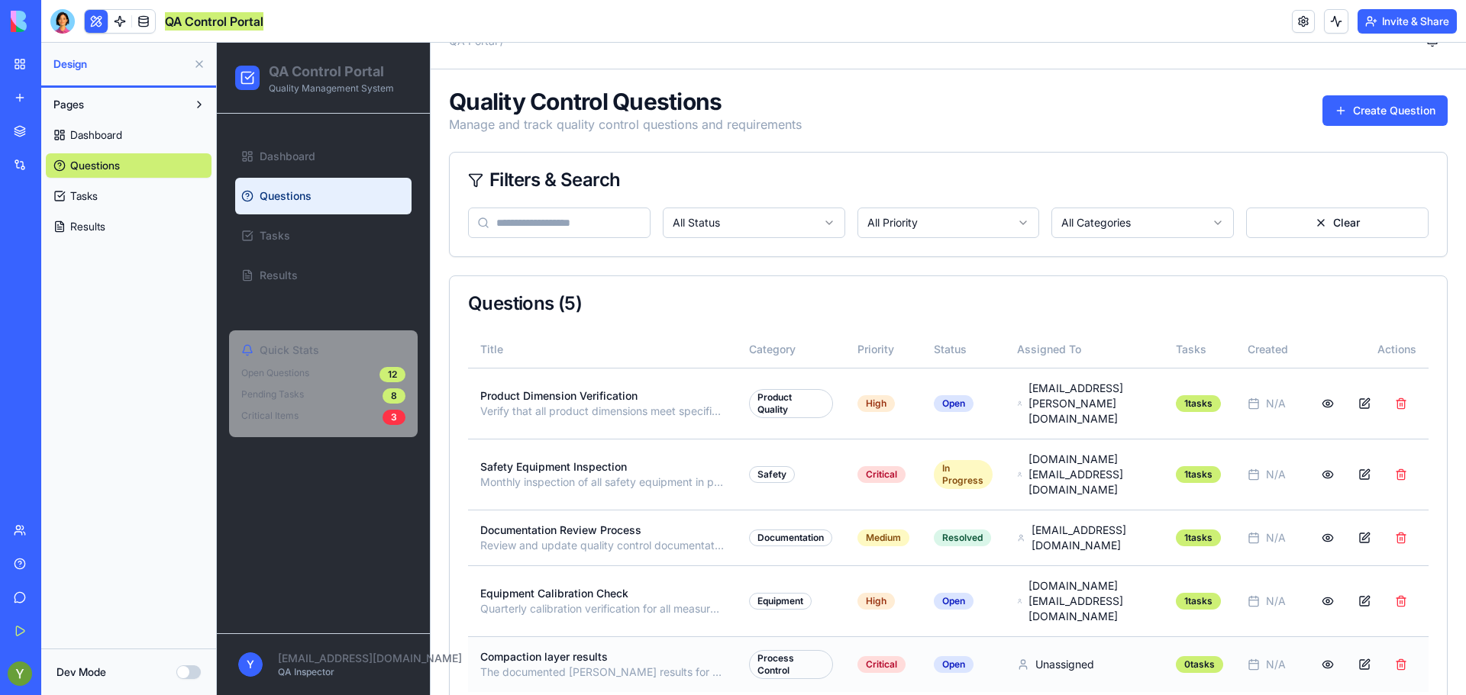
click at [634, 665] on p "The documented [PERSON_NAME] results for each lift layer" at bounding box center [602, 672] width 244 height 15
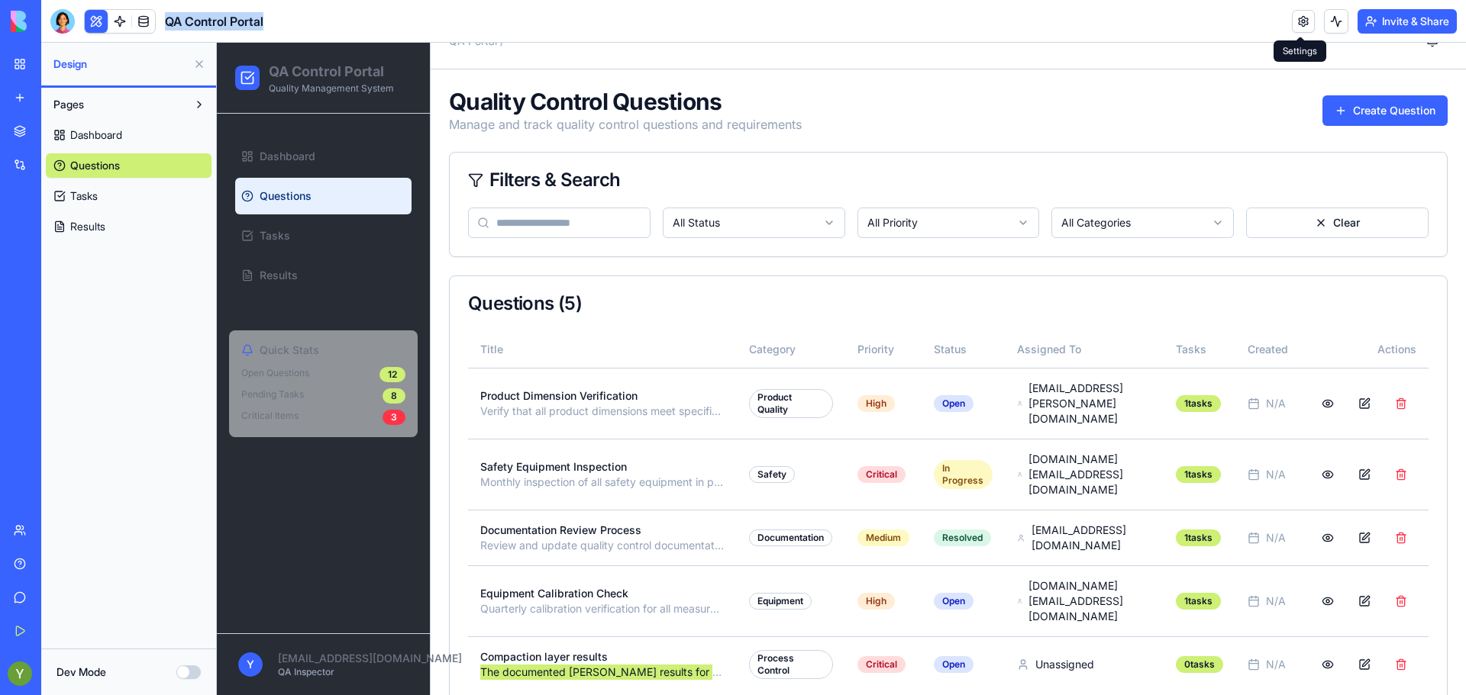
click at [1305, 15] on link at bounding box center [1302, 21] width 23 height 23
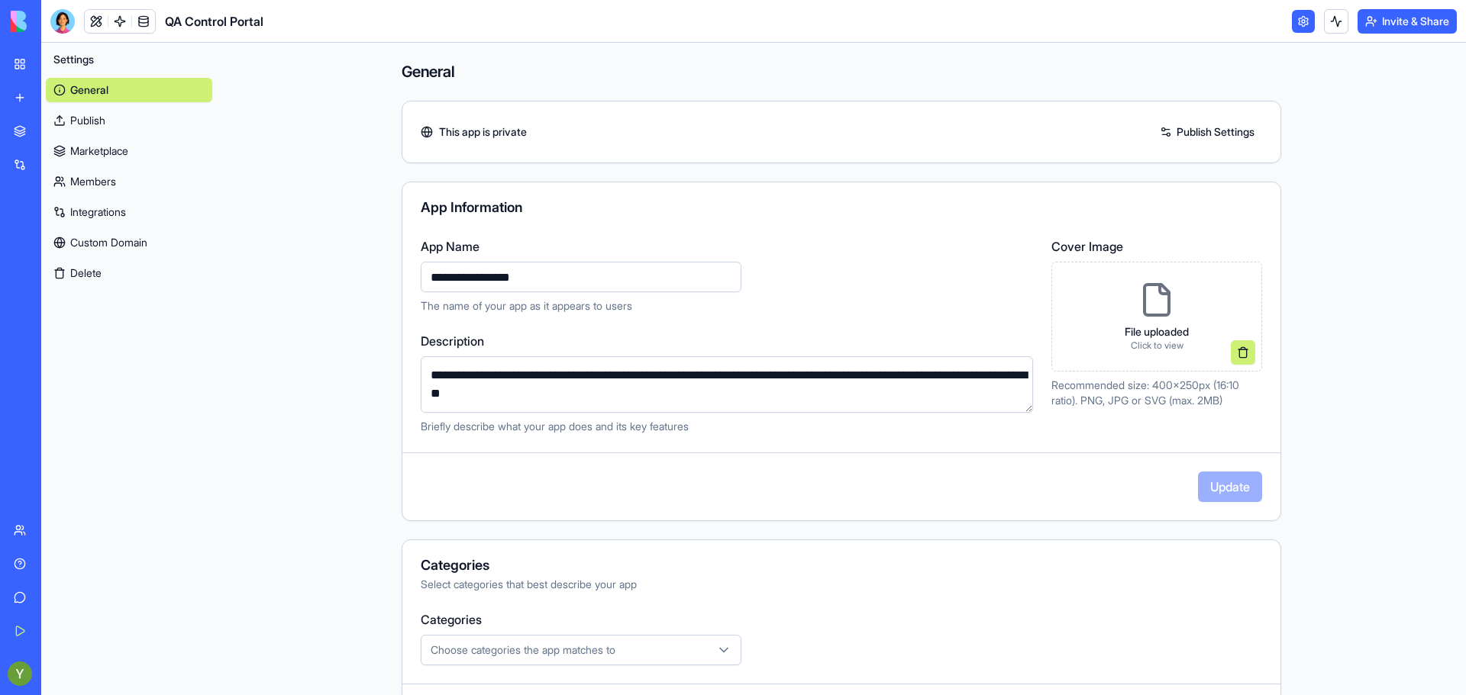
click at [1305, 15] on link at bounding box center [1302, 21] width 23 height 23
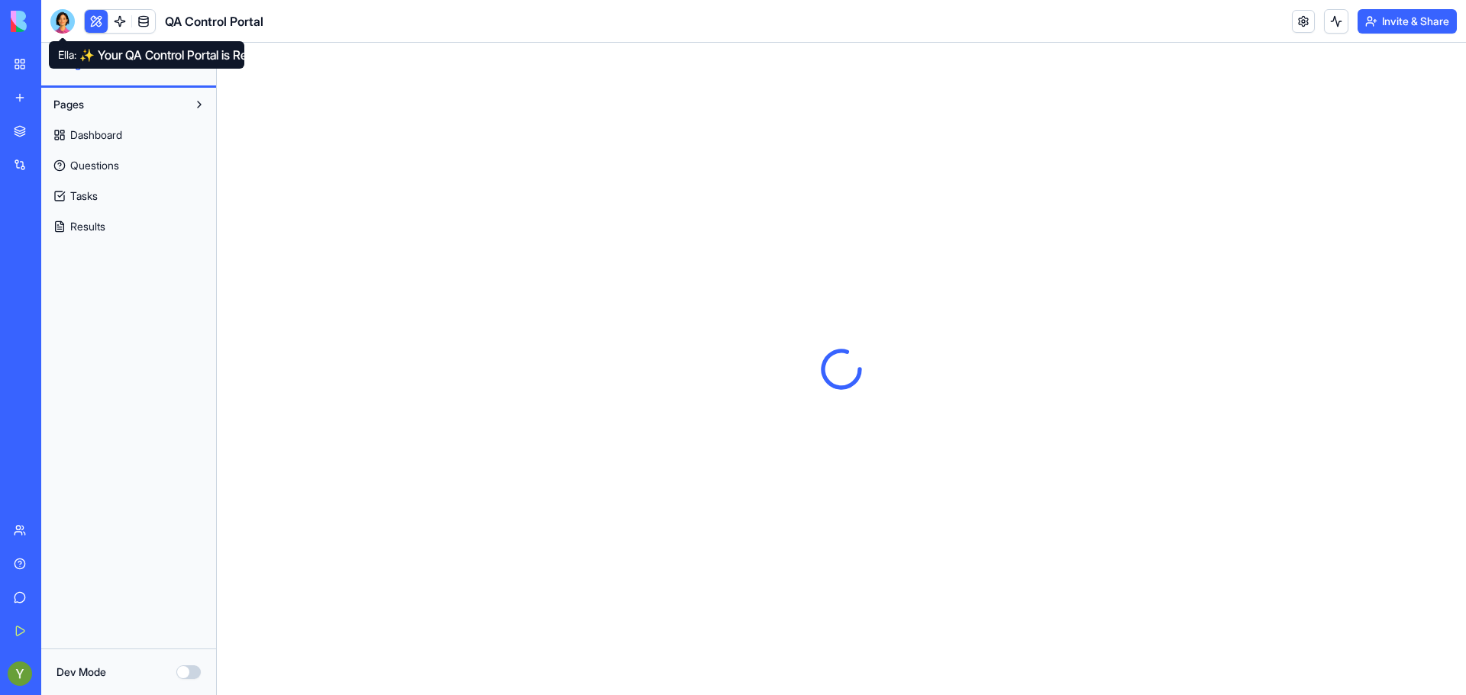
click at [76, 155] on link "Questions" at bounding box center [129, 165] width 166 height 24
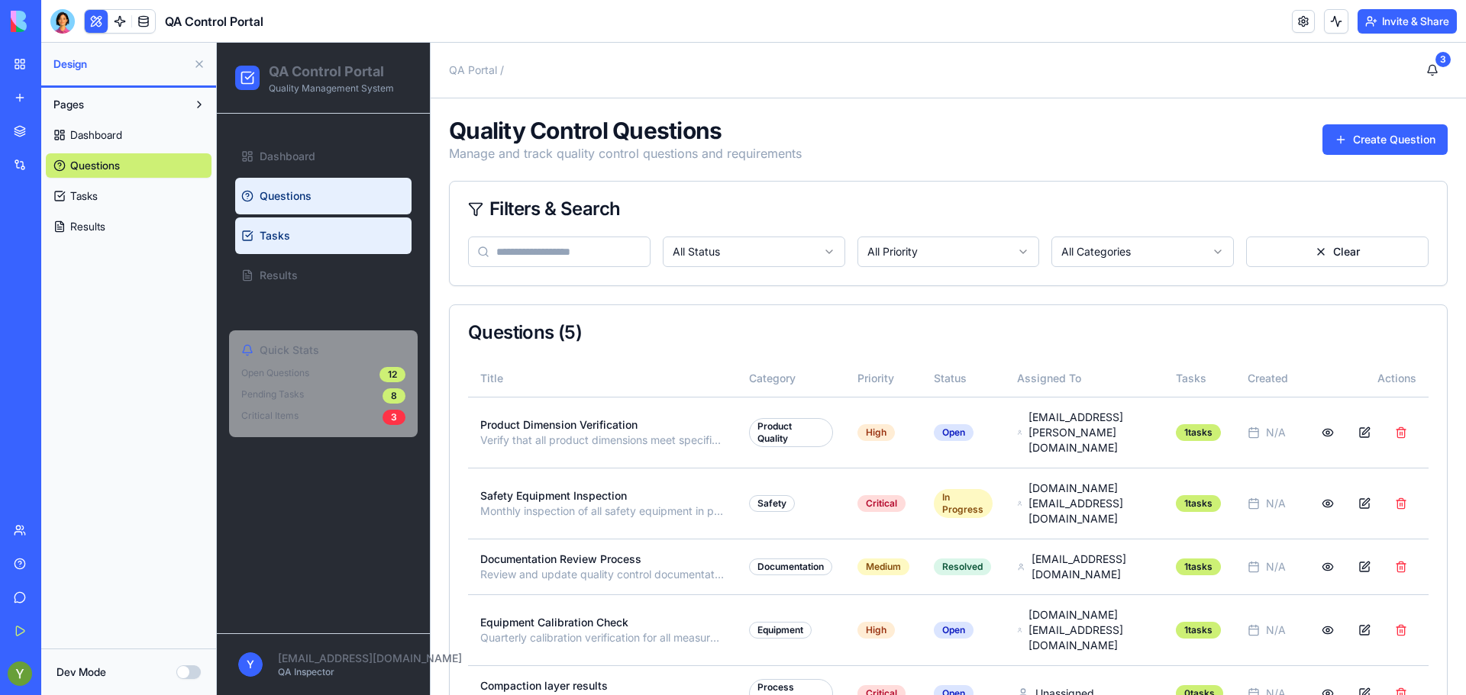
click at [278, 240] on span "Tasks" at bounding box center [275, 235] width 31 height 15
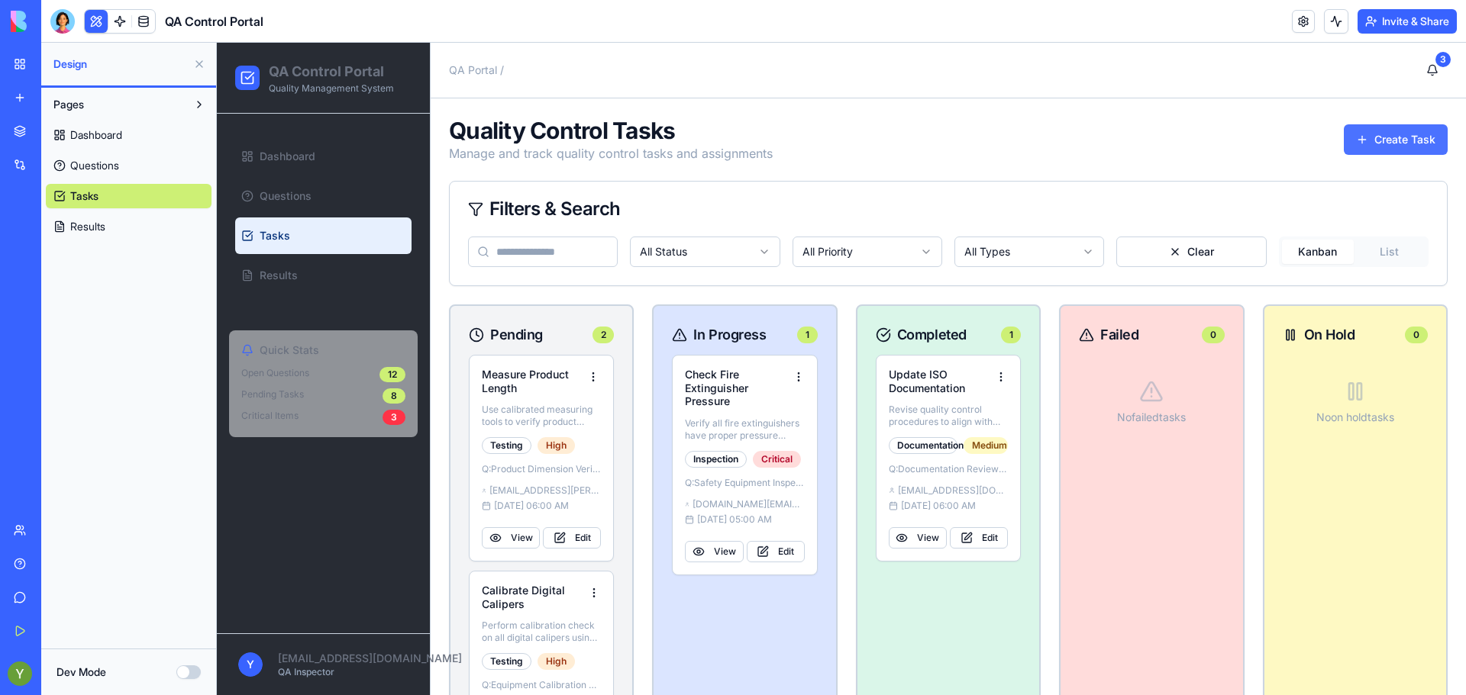
click at [1388, 131] on button "Create Task" at bounding box center [1395, 139] width 104 height 31
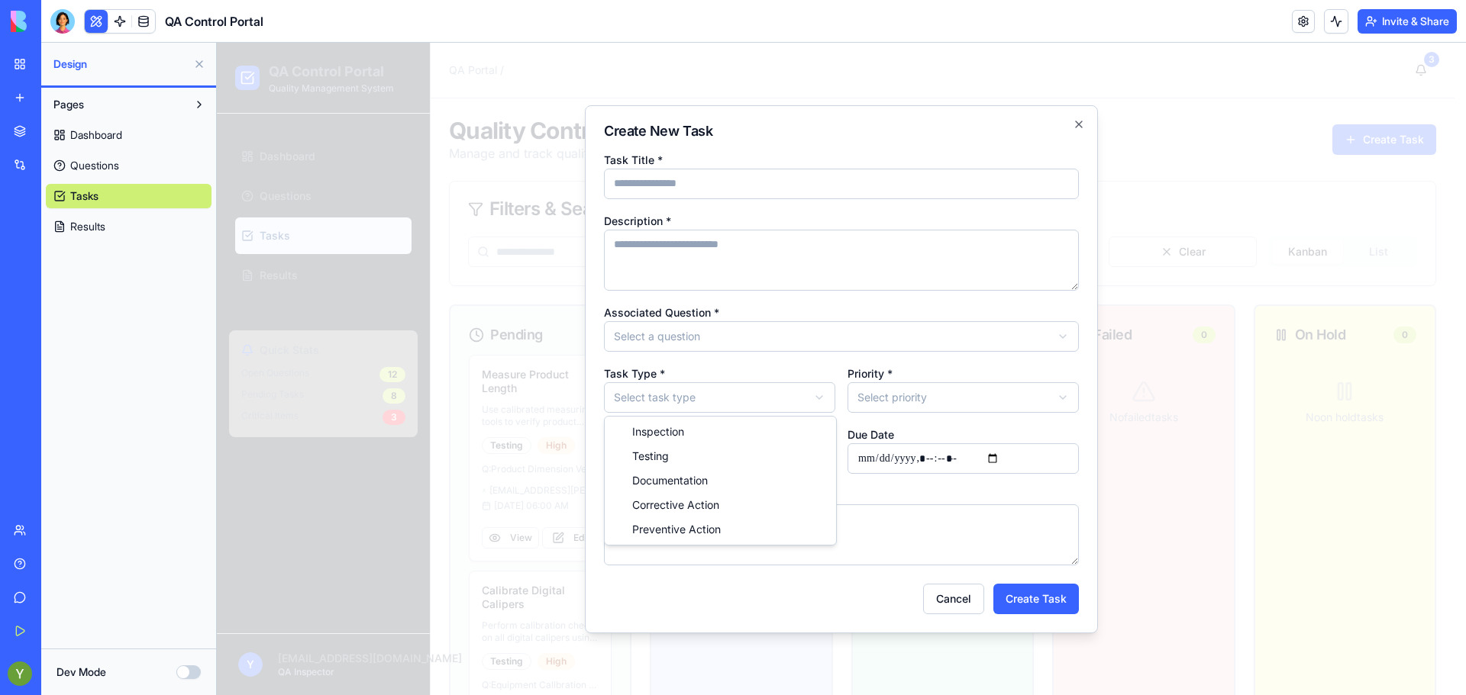
click at [769, 393] on body "QA Control Portal Quality Management System Dashboard Questions Tasks Results Q…" at bounding box center [835, 429] width 1237 height 773
click at [966, 606] on button "Cancel" at bounding box center [953, 599] width 61 height 31
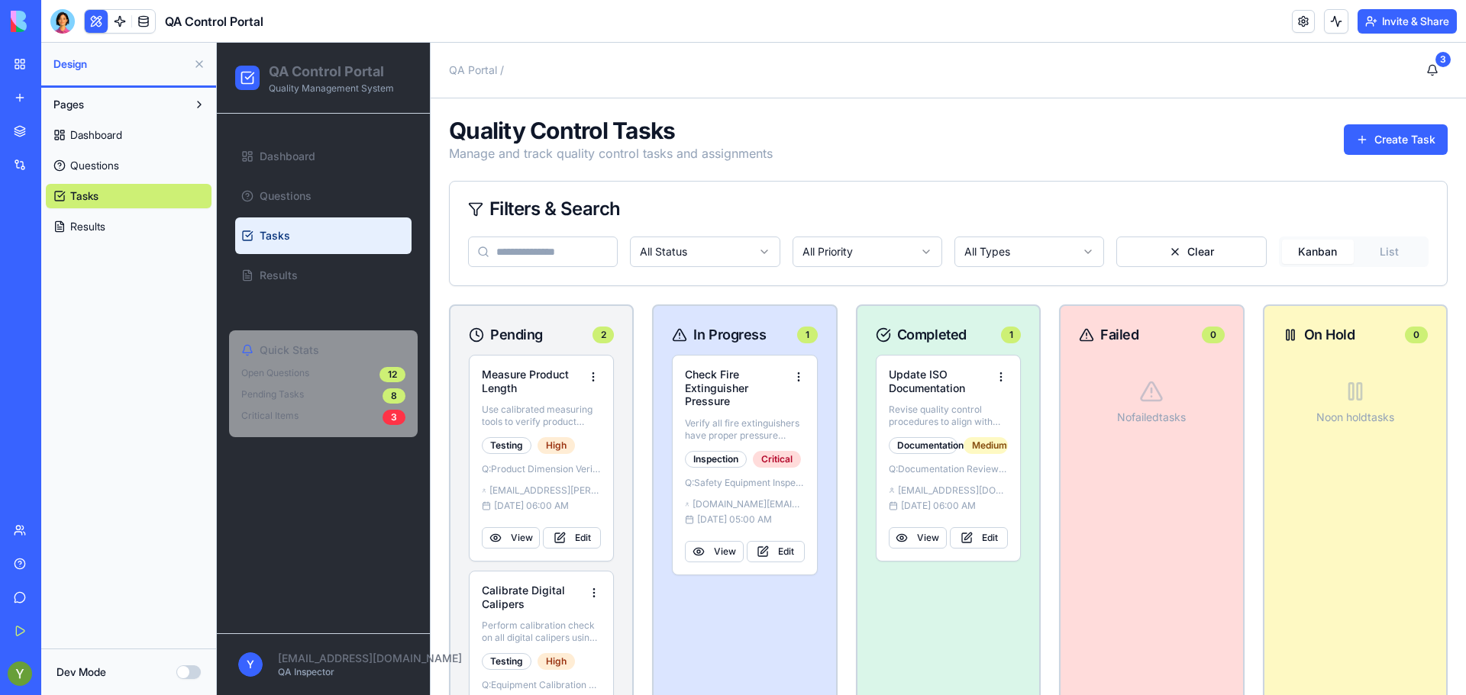
click at [98, 21] on button at bounding box center [96, 21] width 23 height 23
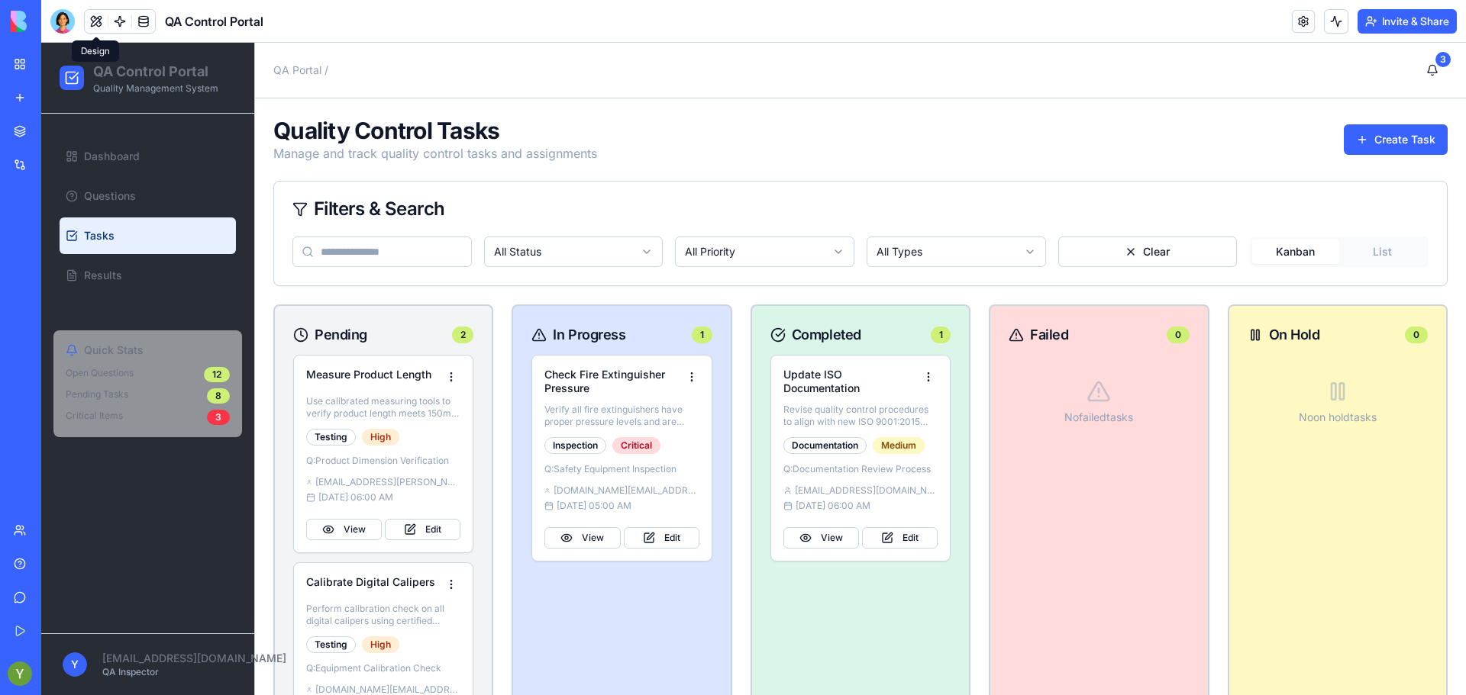
click at [102, 18] on button at bounding box center [96, 21] width 23 height 23
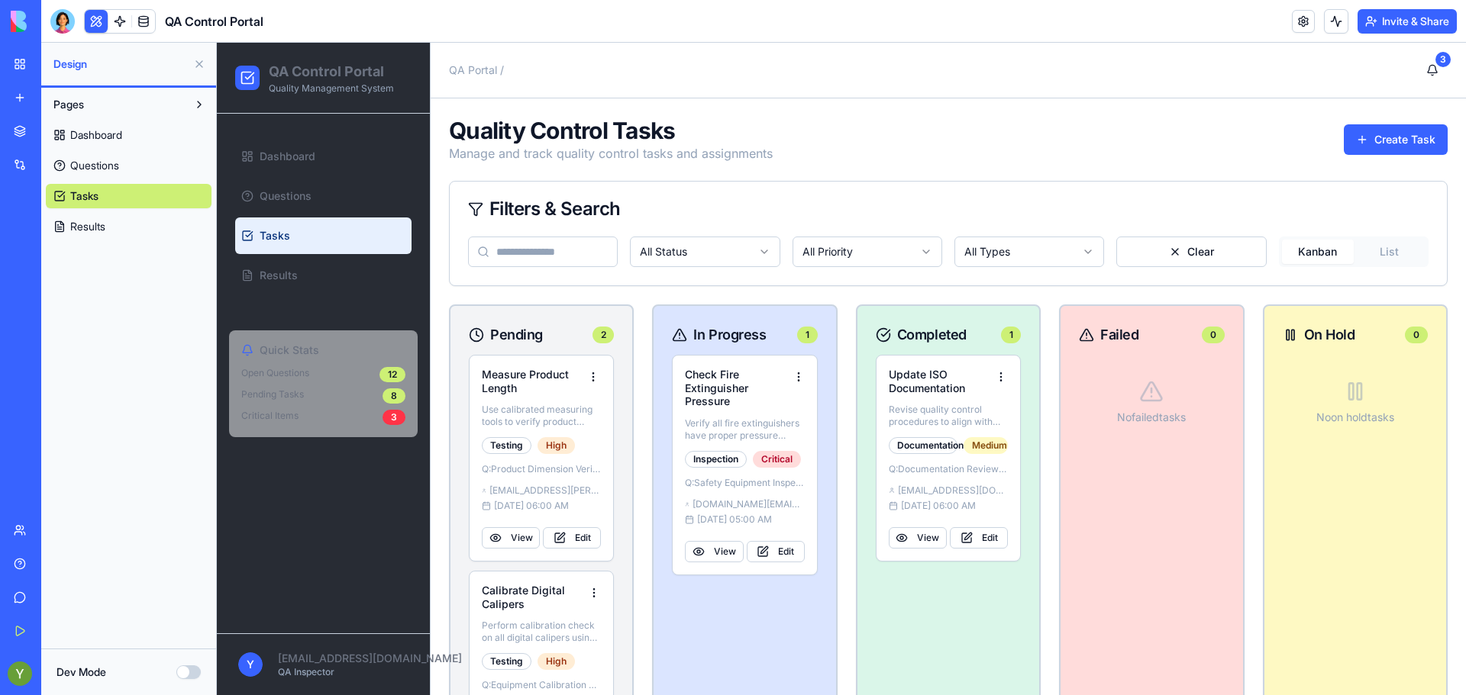
click at [183, 671] on button "Dev Mode" at bounding box center [188, 673] width 24 height 14
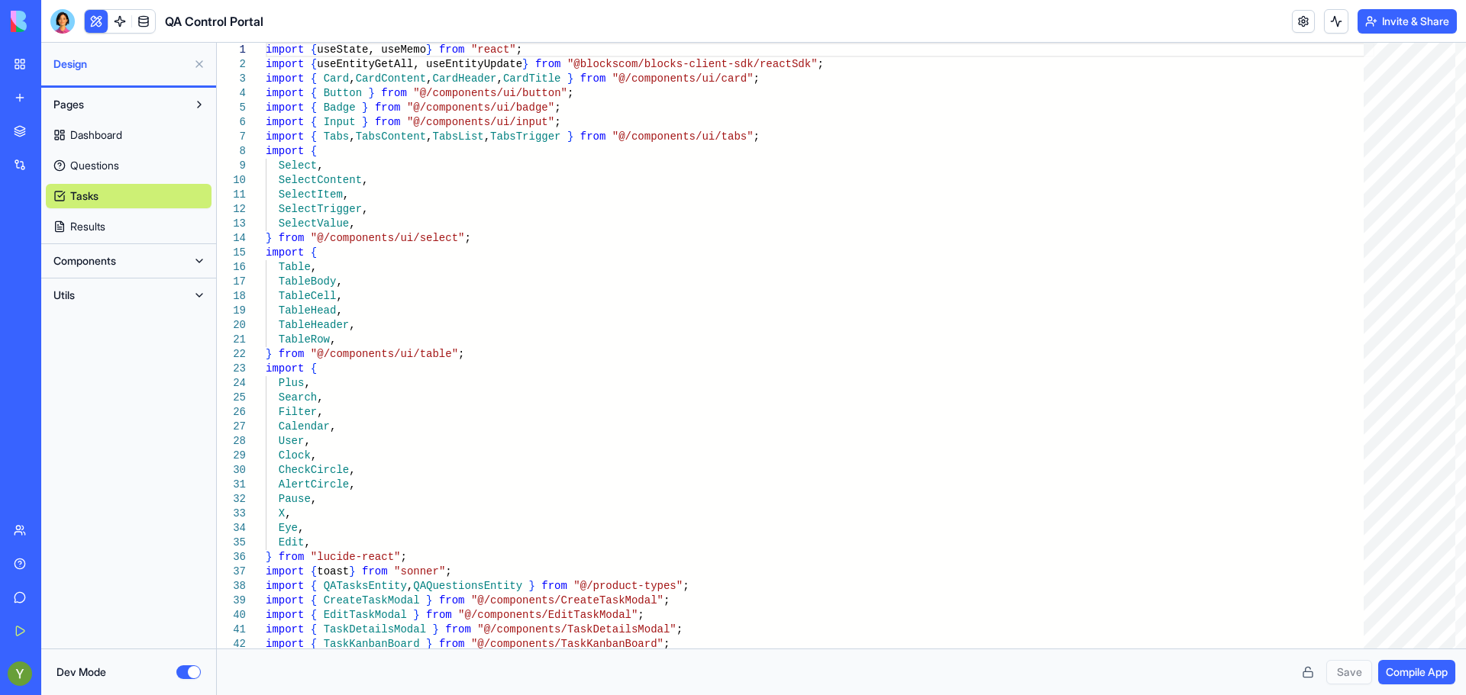
click at [72, 224] on span "Results" at bounding box center [87, 226] width 35 height 15
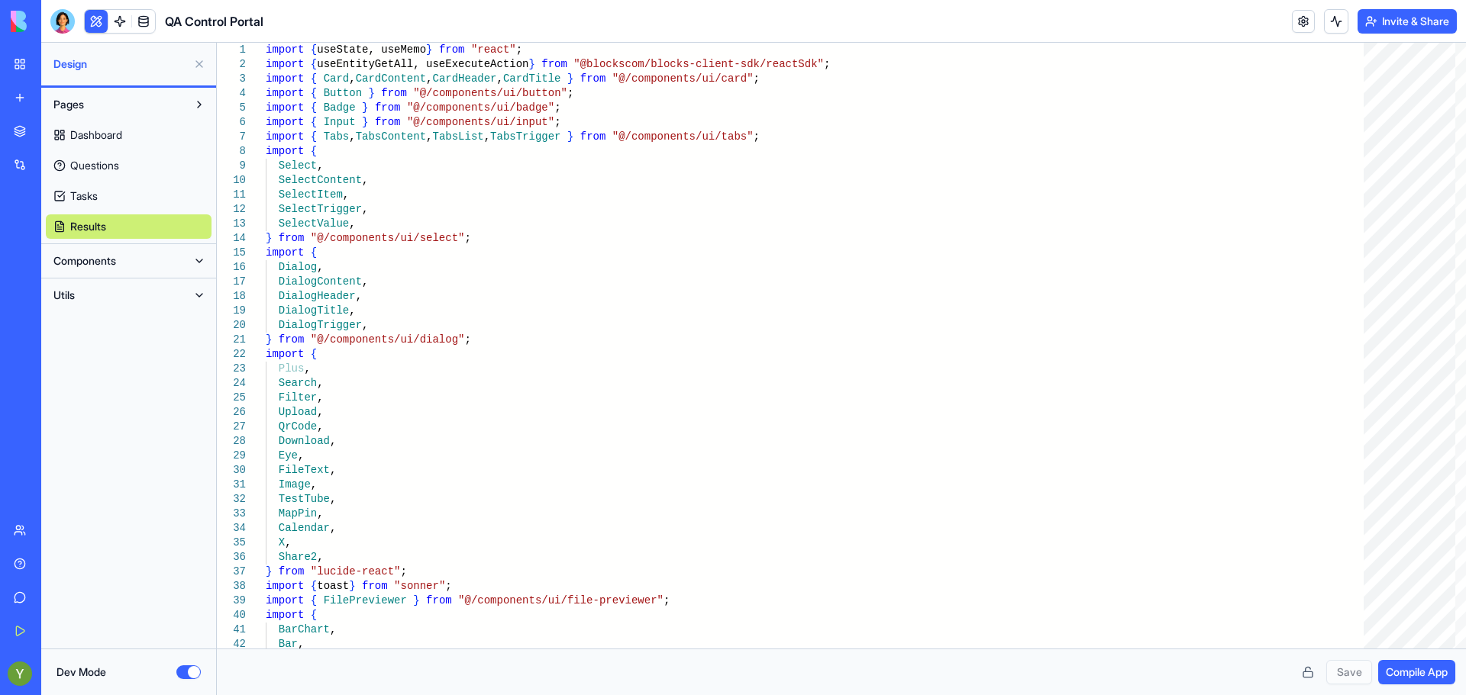
click at [80, 198] on span "Tasks" at bounding box center [83, 196] width 27 height 15
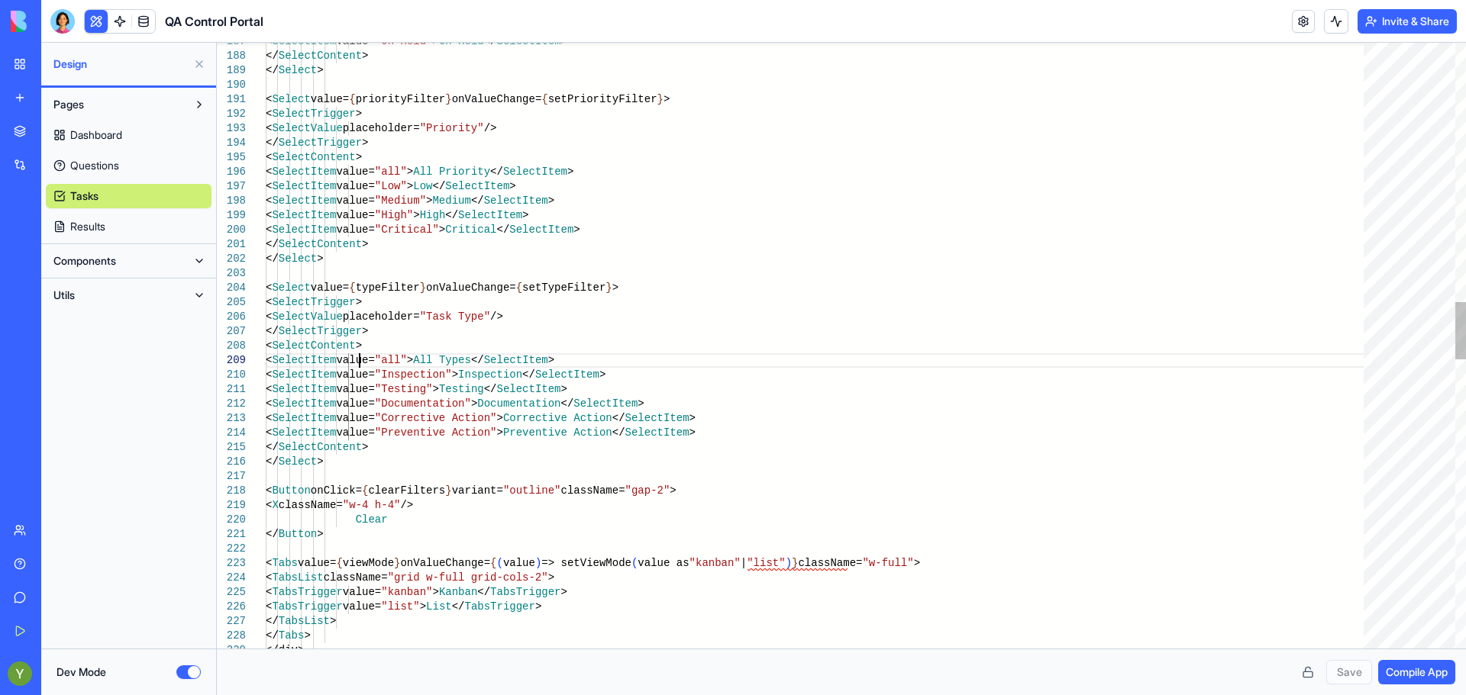
scroll to position [0, 5]
drag, startPoint x: 357, startPoint y: 360, endPoint x: 691, endPoint y: 361, distance: 333.6
click at [691, 361] on div "< SelectItem value= "On Hold" > On Hold </ SelectItem > </ SelectContent > </ S…" at bounding box center [820, 504] width 1108 height 6334
click at [698, 347] on div "< SelectItem value= "On Hold" > On Hold </ SelectItem > </ SelectContent > </ S…" at bounding box center [820, 504] width 1108 height 6334
click at [688, 358] on div "< SelectItem value= "On Hold" > On Hold </ SelectItem > </ SelectContent > </ S…" at bounding box center [820, 504] width 1108 height 6334
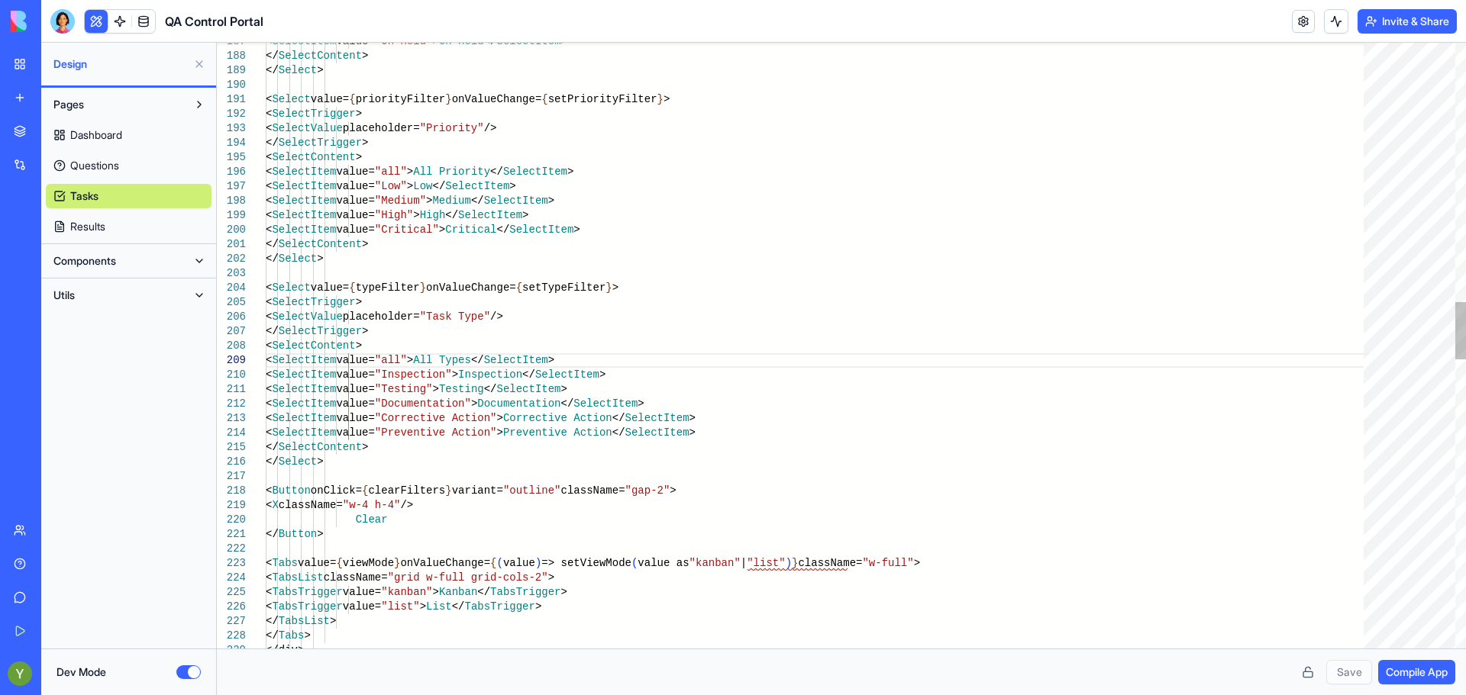
scroll to position [131, 93]
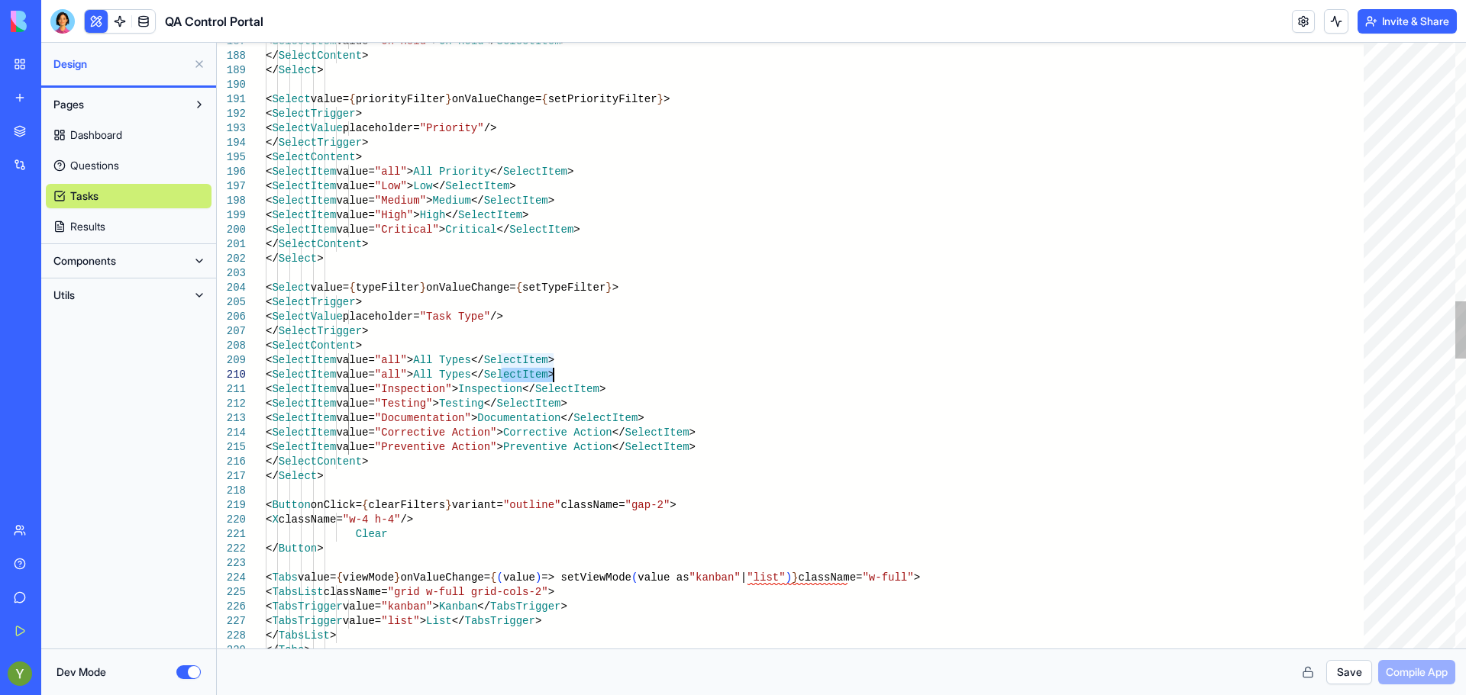
drag, startPoint x: 498, startPoint y: 371, endPoint x: 552, endPoint y: 377, distance: 54.5
click at [552, 377] on div "< SelectItem value= "On Hold" > On Hold </ SelectItem > </ SelectContent > </ S…" at bounding box center [820, 511] width 1108 height 6349
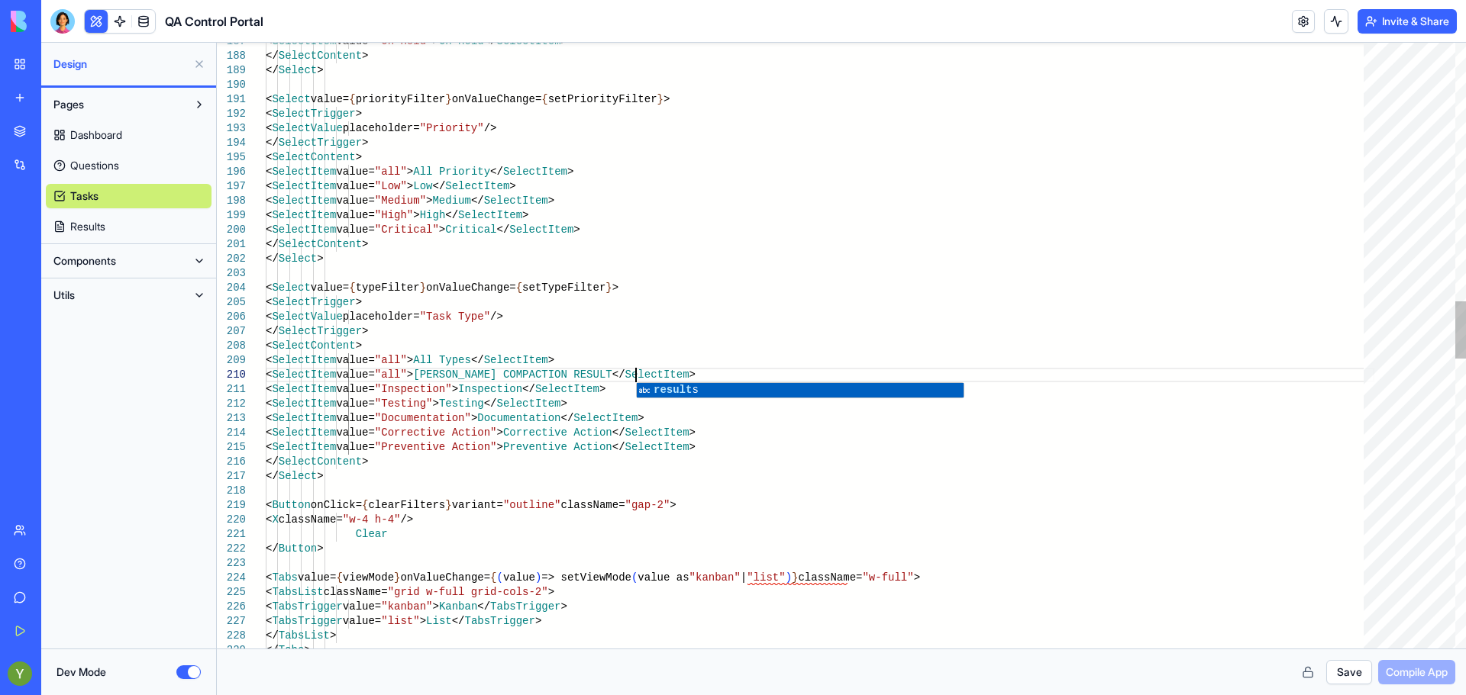
scroll to position [131, 376]
click at [653, 464] on div "< SelectItem value= "On Hold" > On Hold </ SelectItem > </ SelectContent > </ S…" at bounding box center [820, 511] width 1108 height 6349
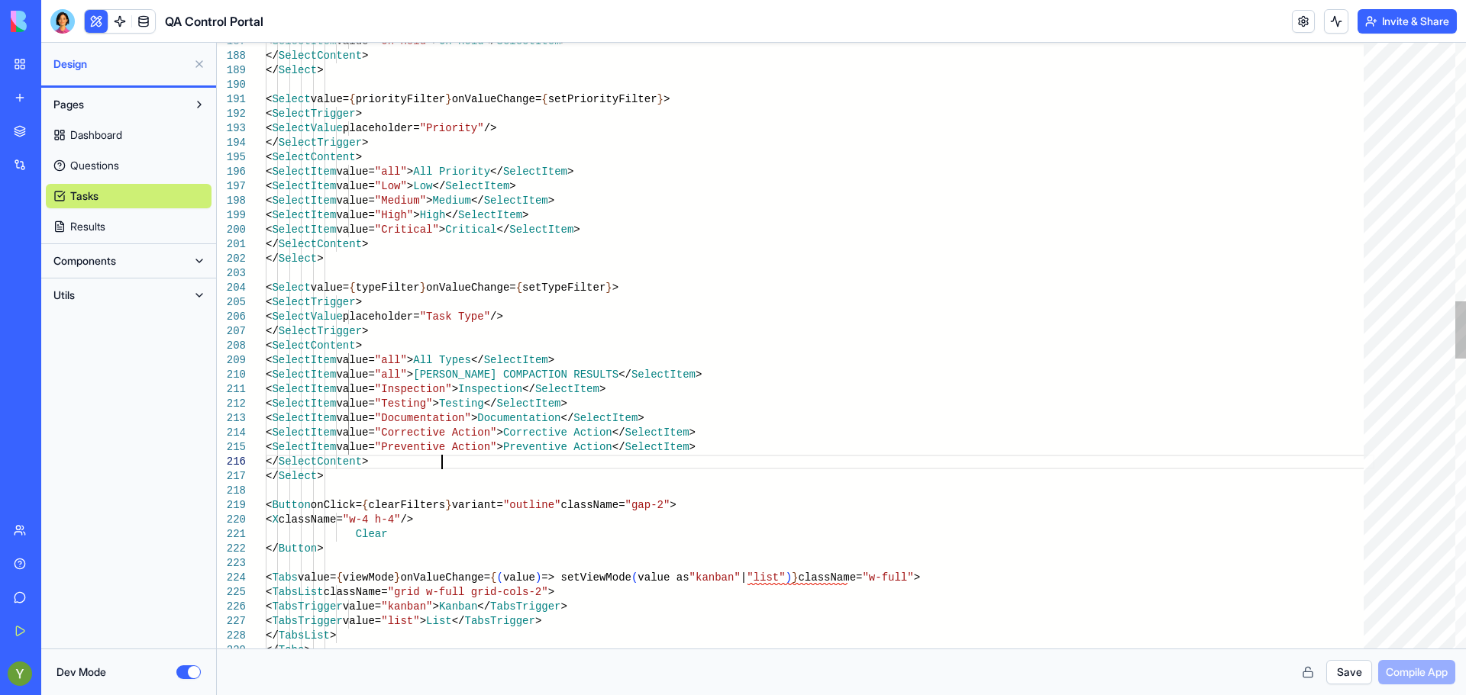
click at [602, 371] on div "< SelectItem value= "On Hold" > On Hold </ SelectItem > </ SelectContent > </ S…" at bounding box center [820, 511] width 1108 height 6349
click at [543, 373] on div "< SelectItem value= "On Hold" > On Hold </ SelectItem > </ SelectContent > </ S…" at bounding box center [820, 511] width 1108 height 6349
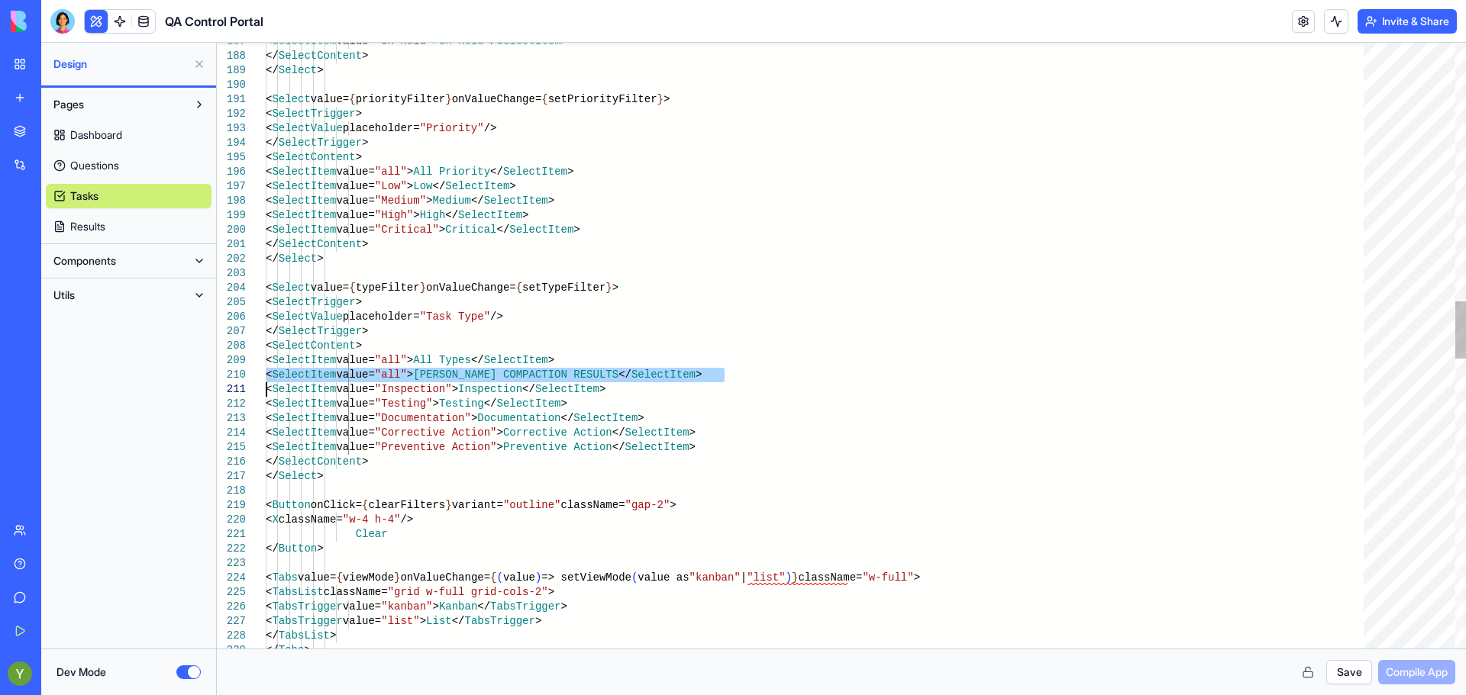
click at [543, 373] on div "< SelectItem value= "On Hold" > On Hold </ SelectItem > </ SelectContent > </ S…" at bounding box center [820, 511] width 1108 height 6349
drag, startPoint x: 641, startPoint y: 374, endPoint x: 499, endPoint y: 373, distance: 142.0
click at [499, 373] on div "< SelectItem value= "On Hold" > On Hold </ SelectItem > </ SelectContent > </ S…" at bounding box center [820, 511] width 1108 height 6349
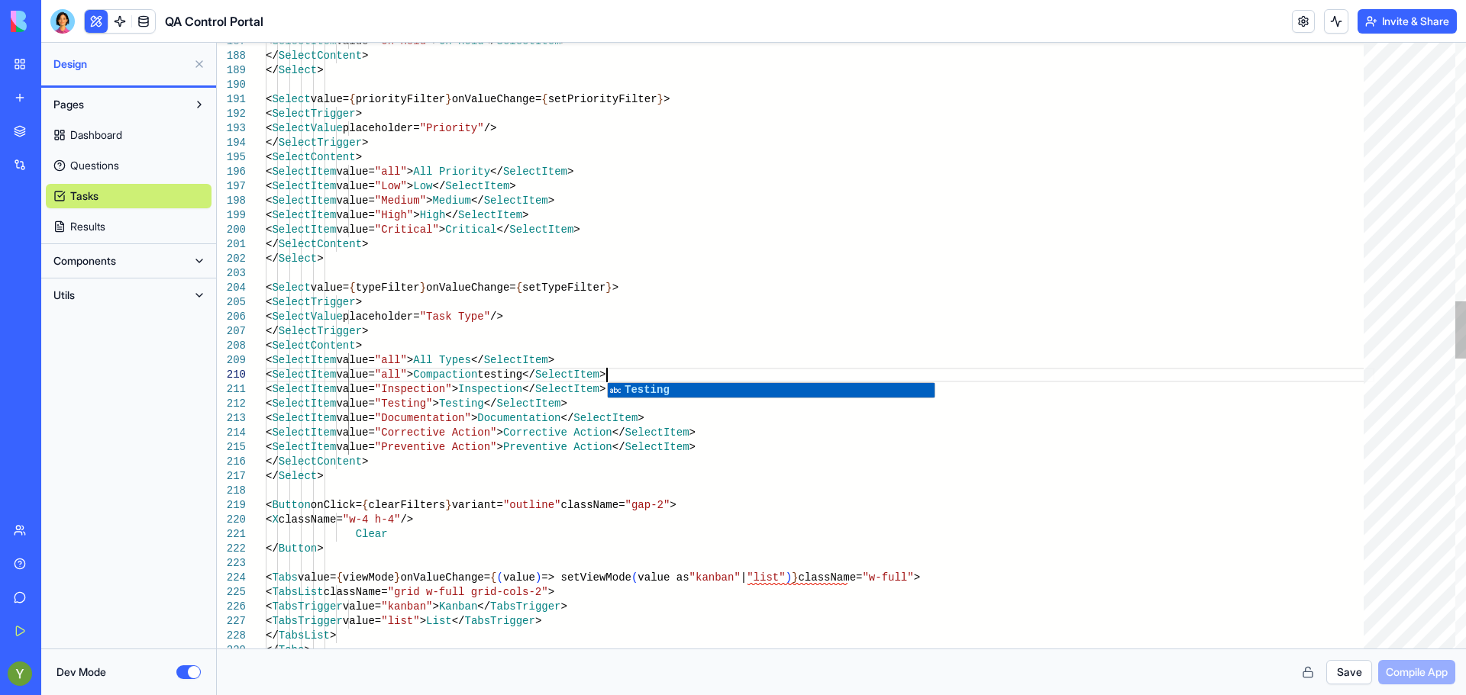
scroll to position [131, 340]
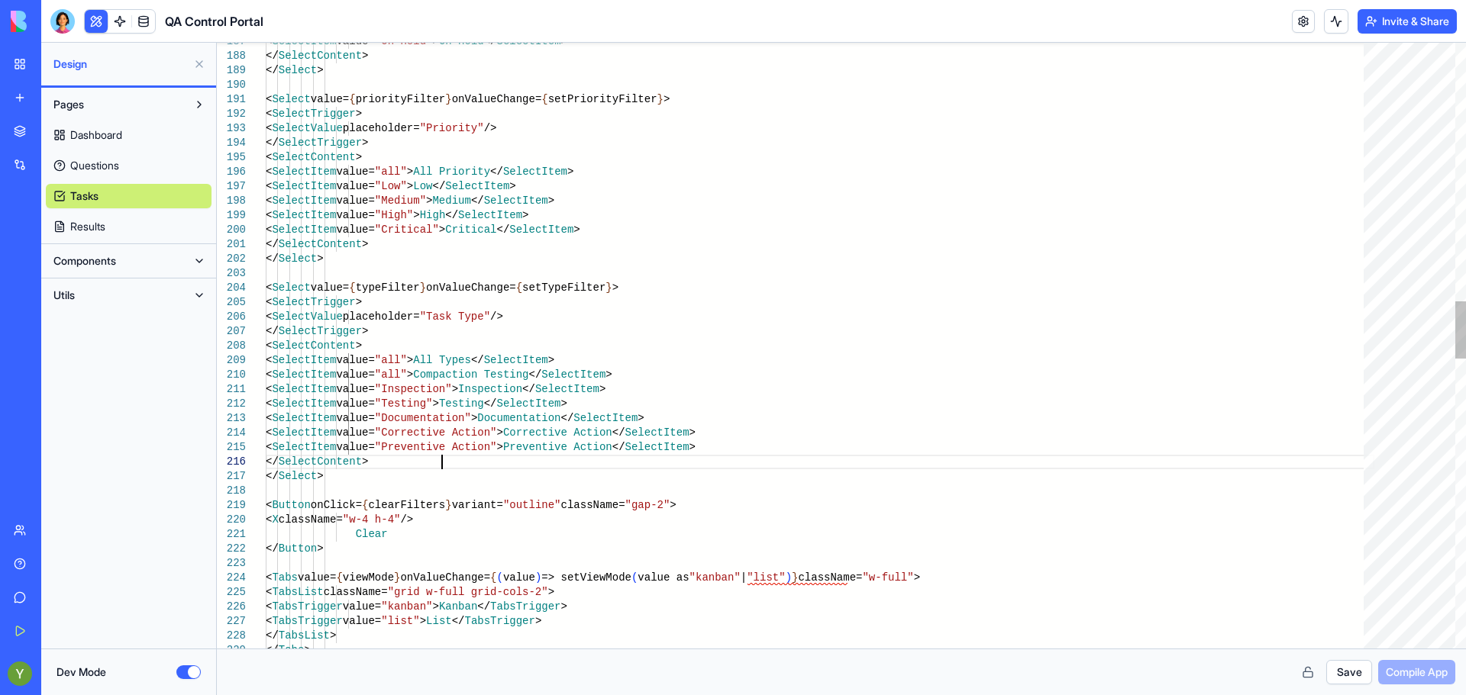
click at [824, 464] on div "< SelectItem value= "On Hold" > On Hold </ SelectItem > </ SelectContent > </ S…" at bounding box center [820, 511] width 1108 height 6349
click at [1339, 669] on button "Save" at bounding box center [1349, 672] width 46 height 24
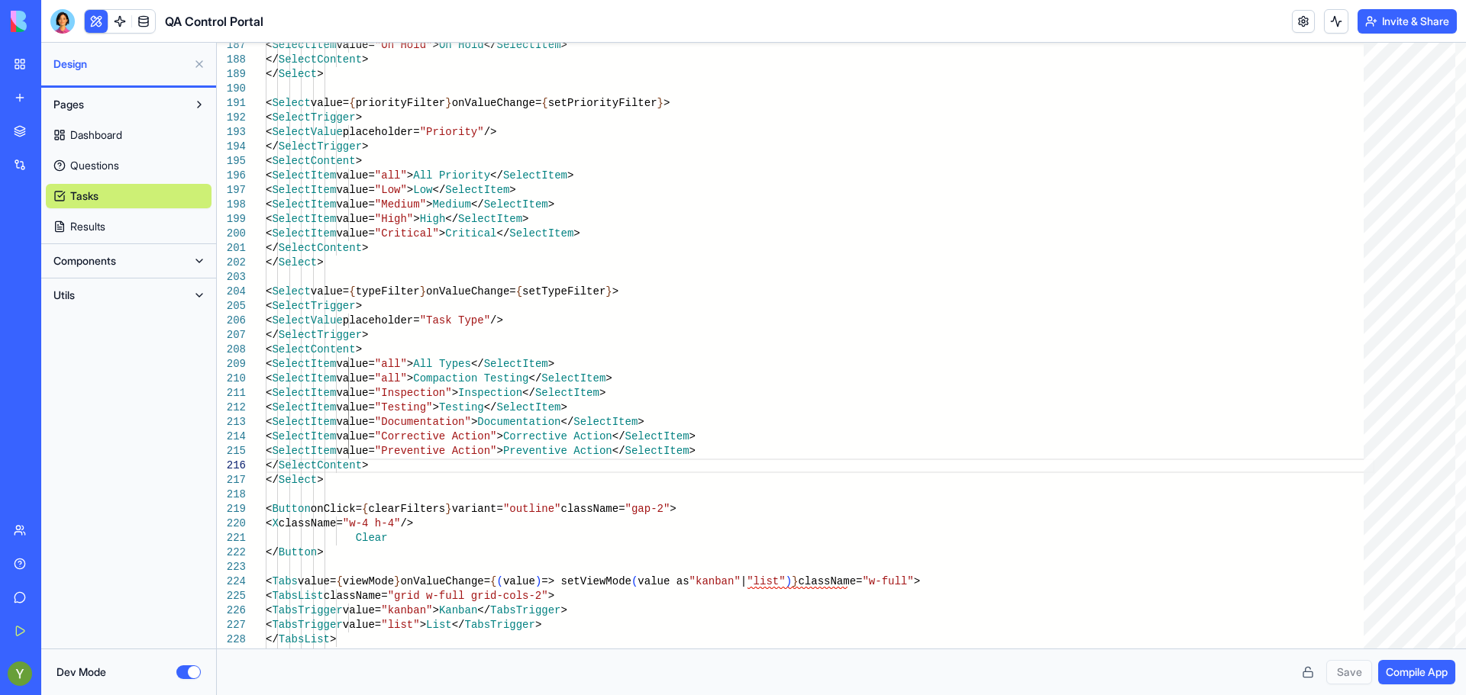
click at [117, 231] on link "Results" at bounding box center [129, 226] width 166 height 24
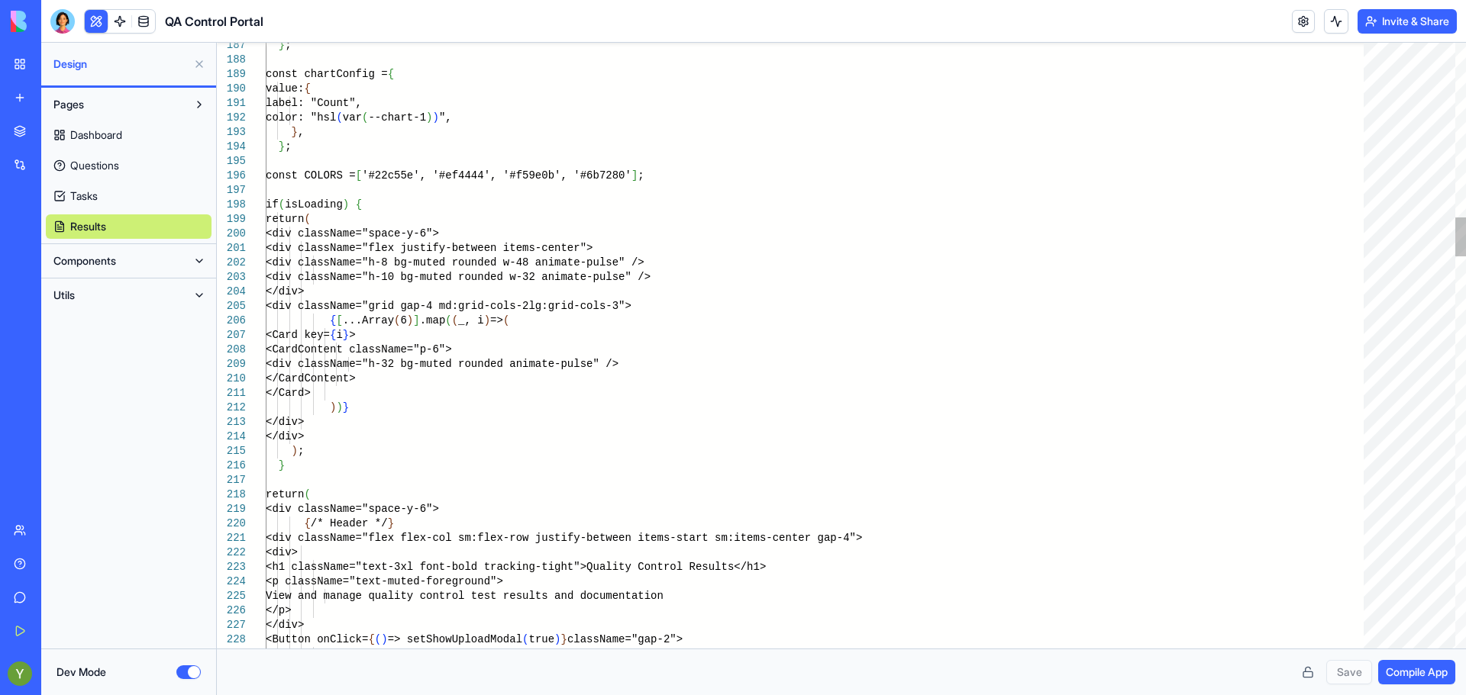
scroll to position [72, 58]
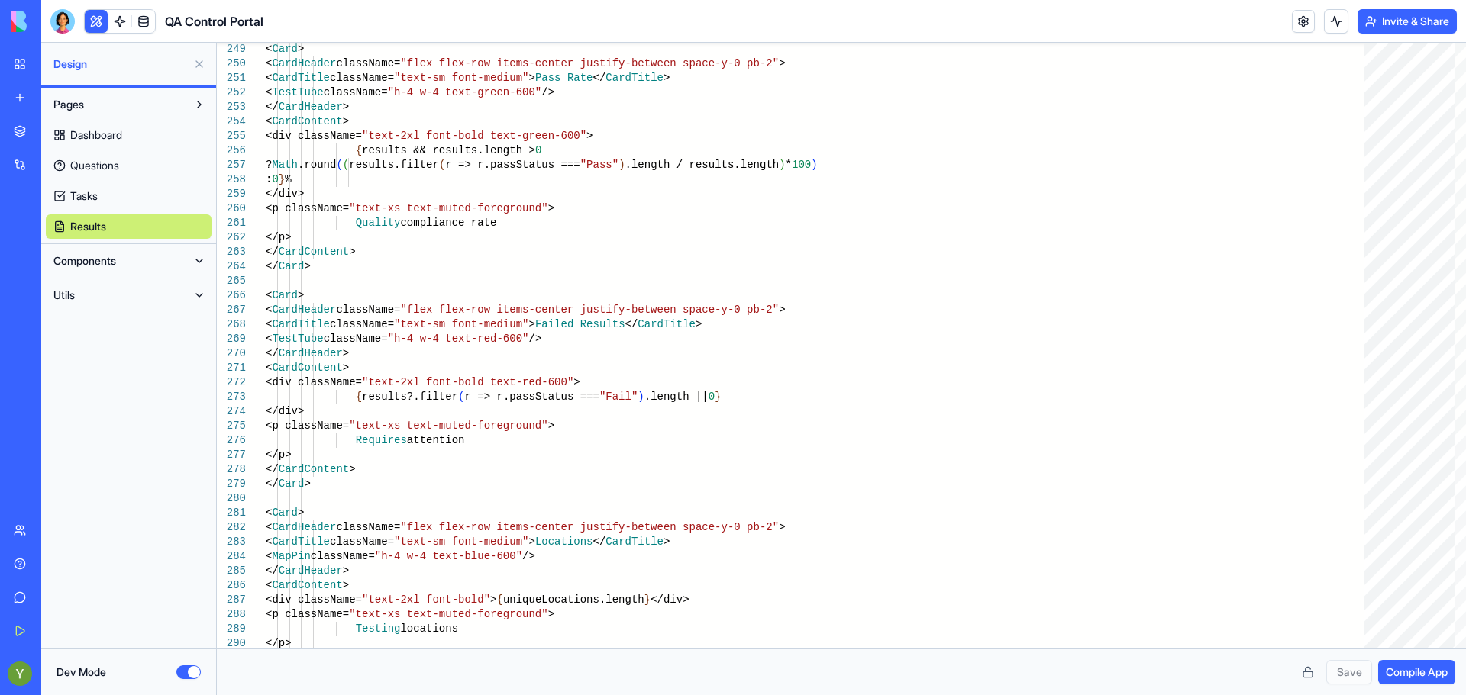
click at [126, 176] on link "Questions" at bounding box center [129, 165] width 166 height 24
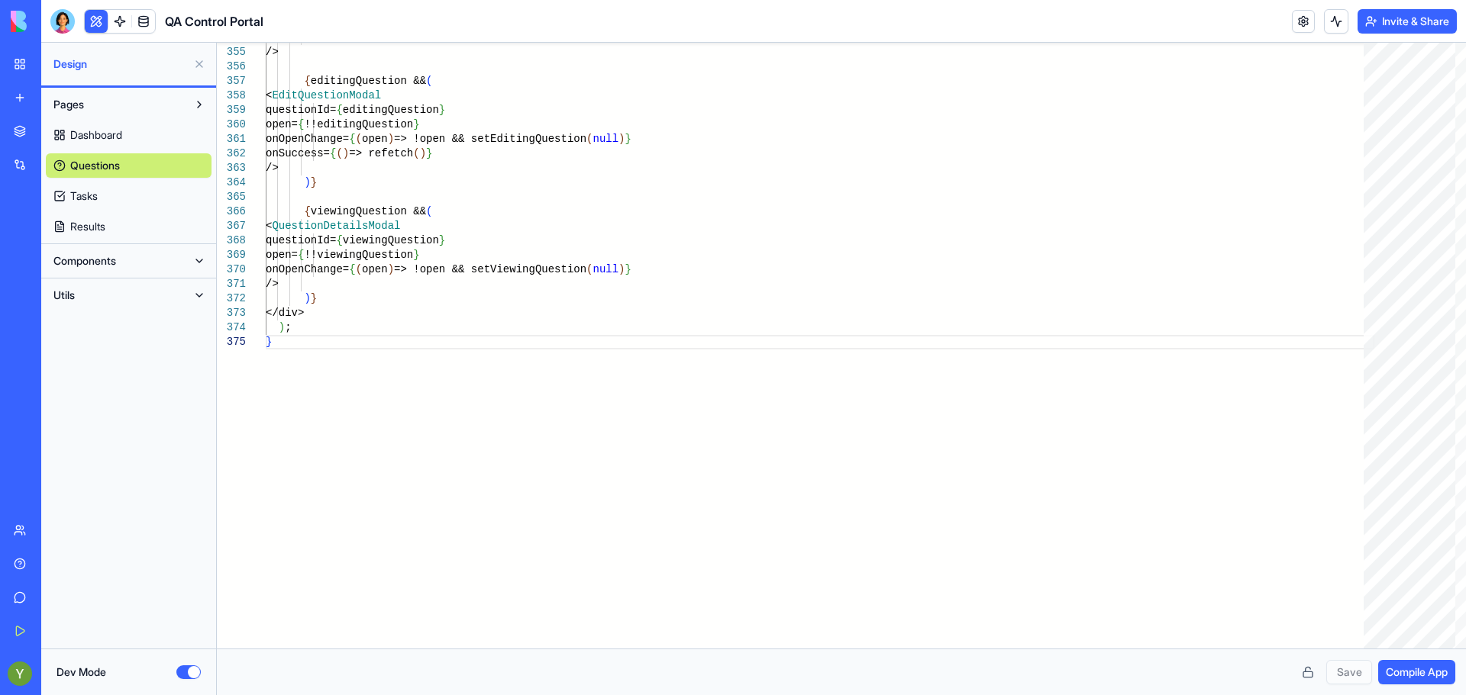
click at [86, 250] on button "Components" at bounding box center [116, 261] width 141 height 24
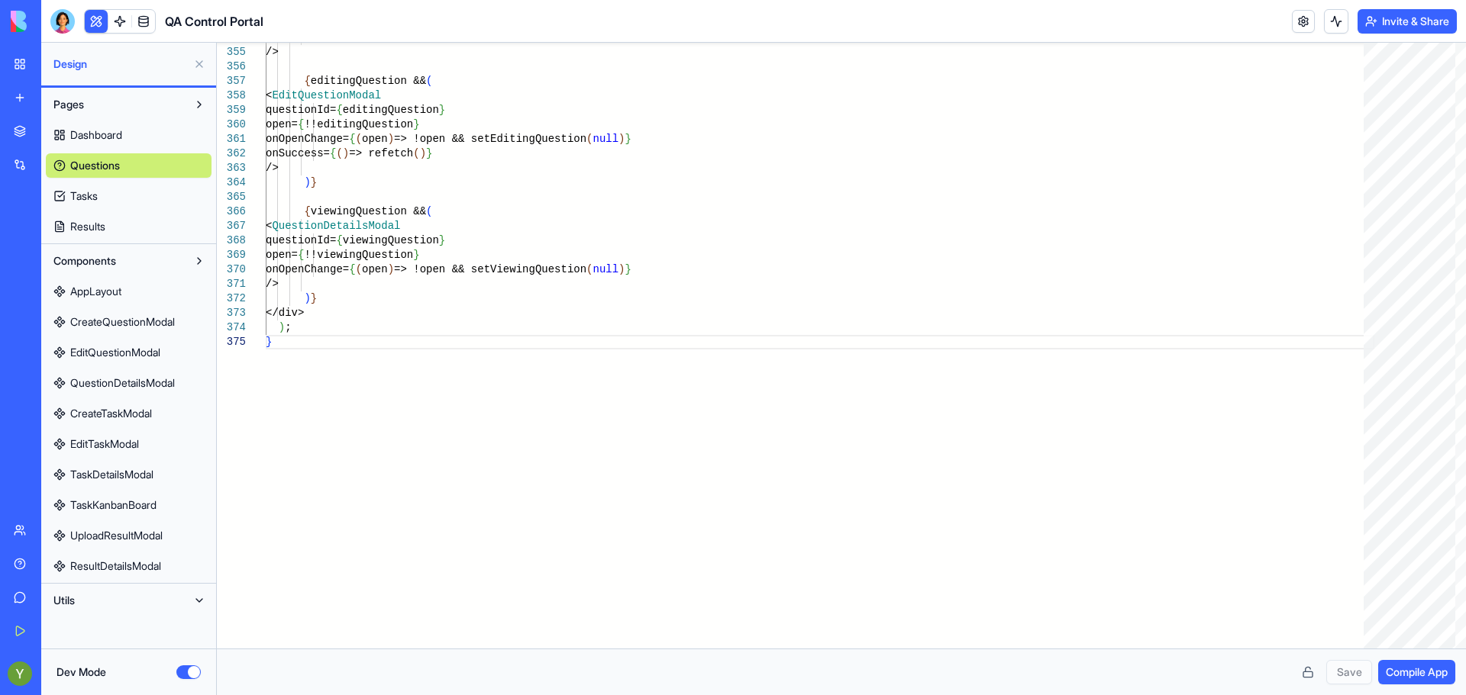
click at [92, 298] on span "AppLayout" at bounding box center [95, 291] width 51 height 15
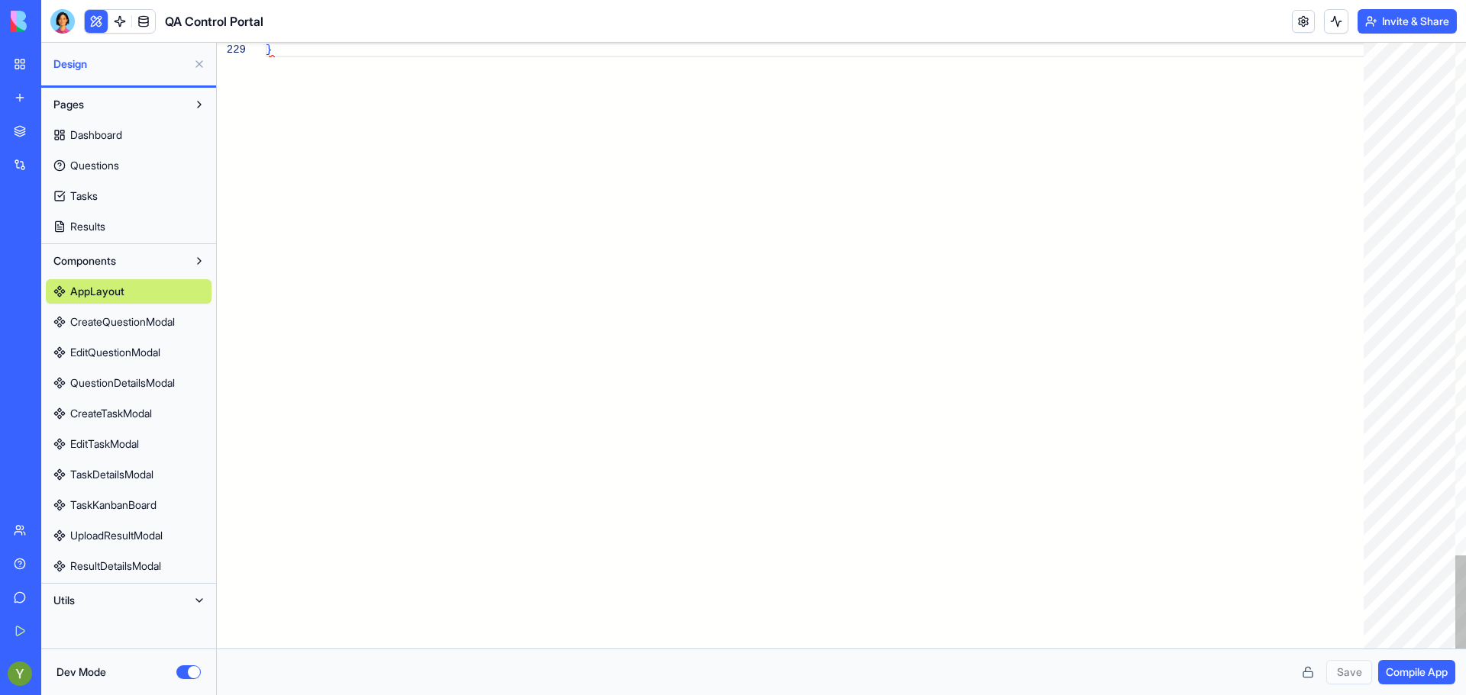
click at [92, 298] on span "AppLayout" at bounding box center [97, 291] width 54 height 15
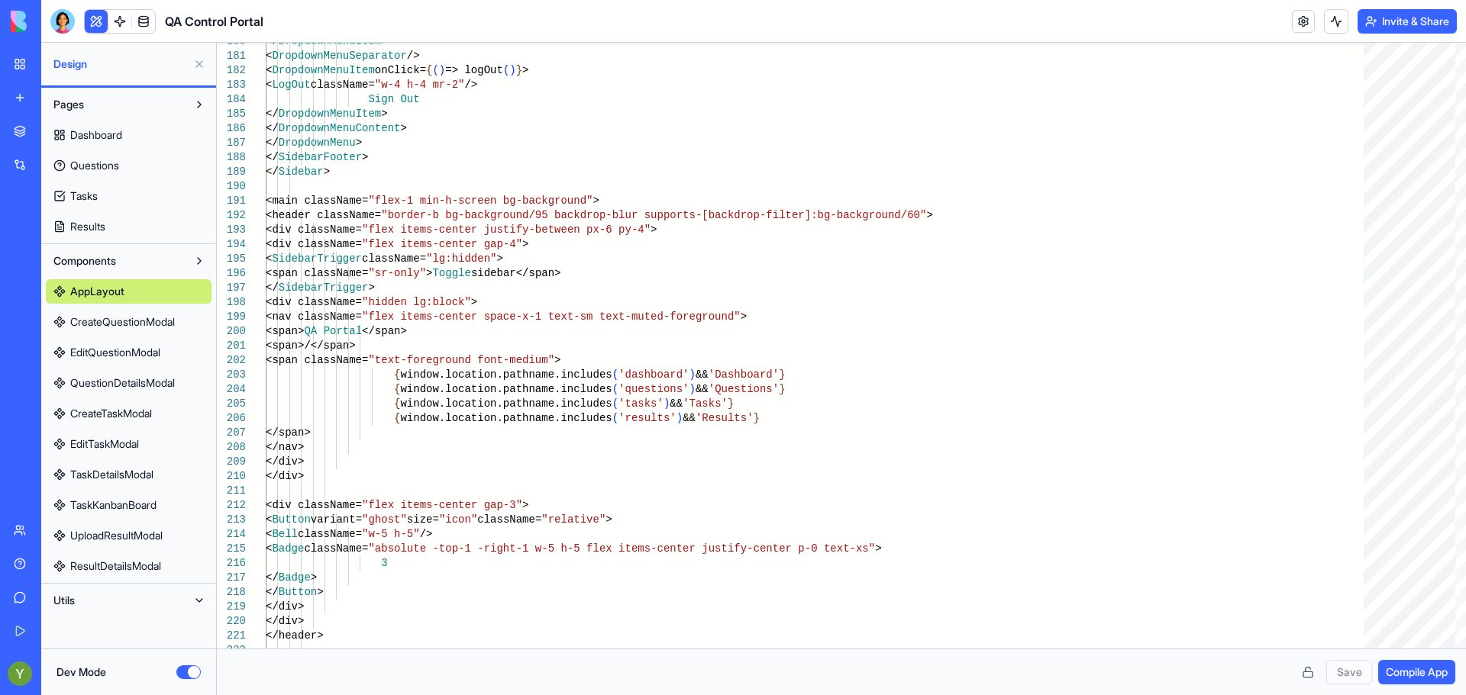
click at [137, 18] on span at bounding box center [143, 21] width 43 height 43
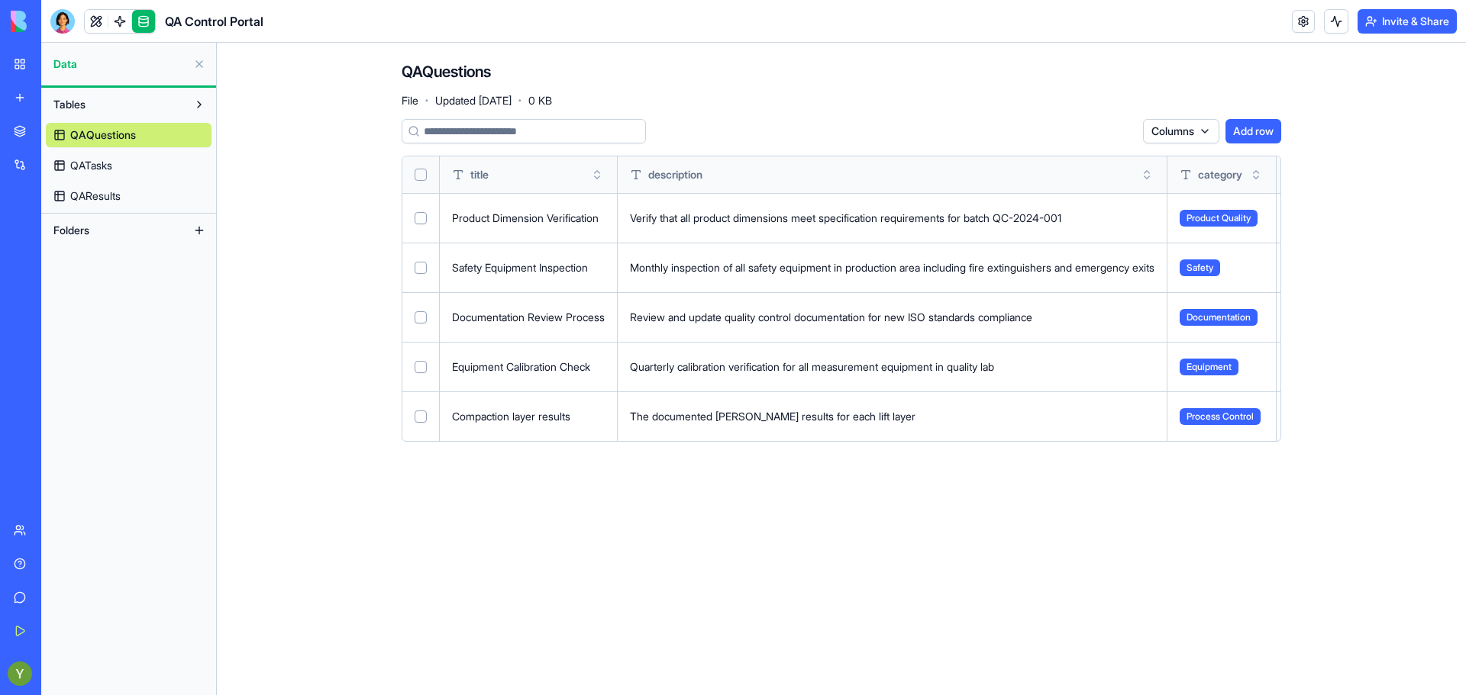
click at [0, 0] on button at bounding box center [0, 0] width 0 height 0
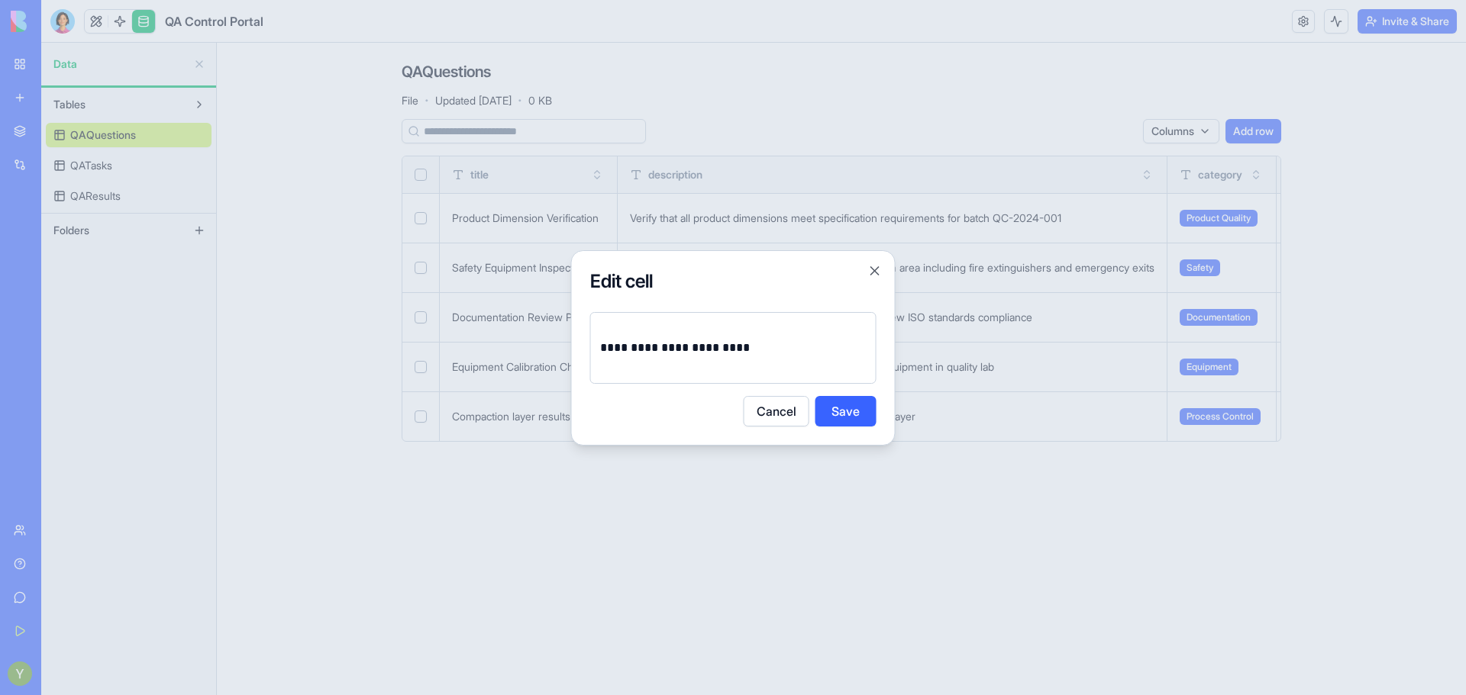
click at [641, 354] on p "**********" at bounding box center [733, 347] width 266 height 21
click at [768, 413] on button "Cancel" at bounding box center [776, 411] width 66 height 31
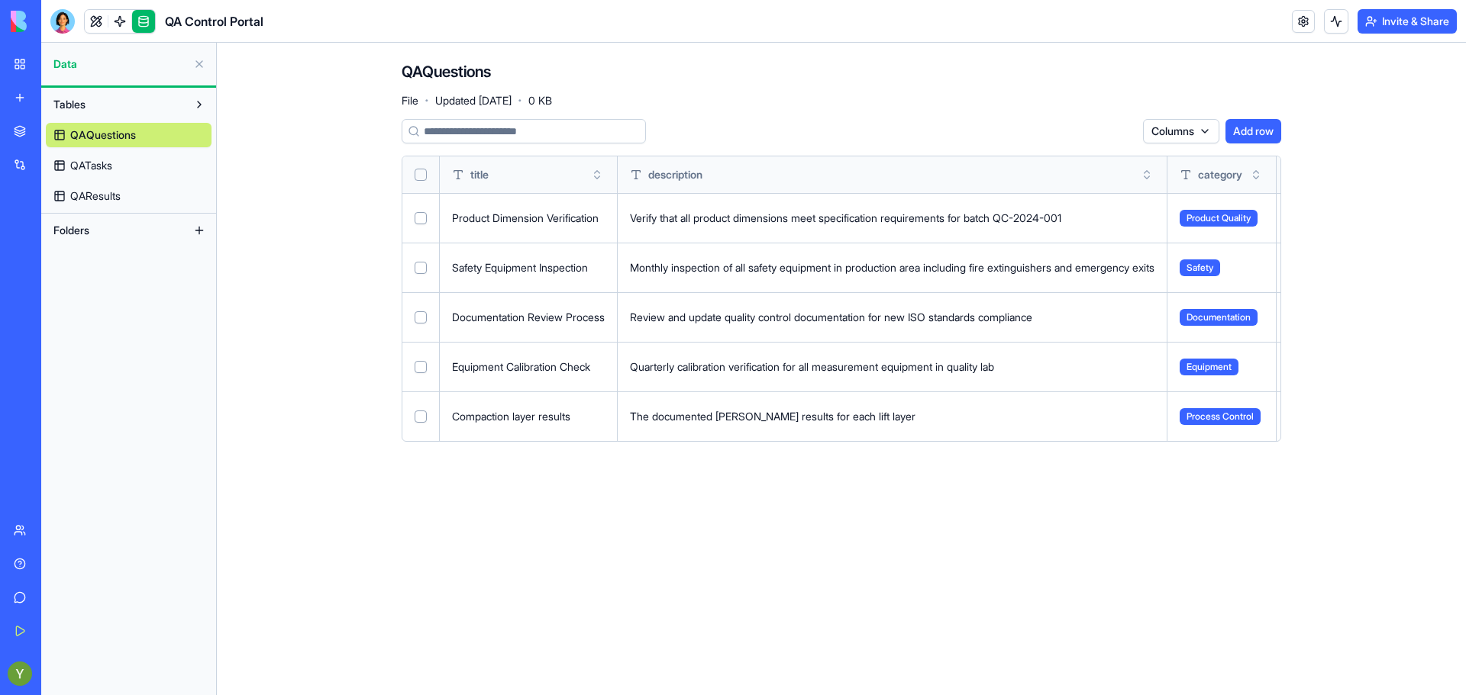
click at [1224, 408] on span "Process Control" at bounding box center [1219, 416] width 81 height 17
click at [1233, 421] on span "Process Control" at bounding box center [1219, 416] width 81 height 17
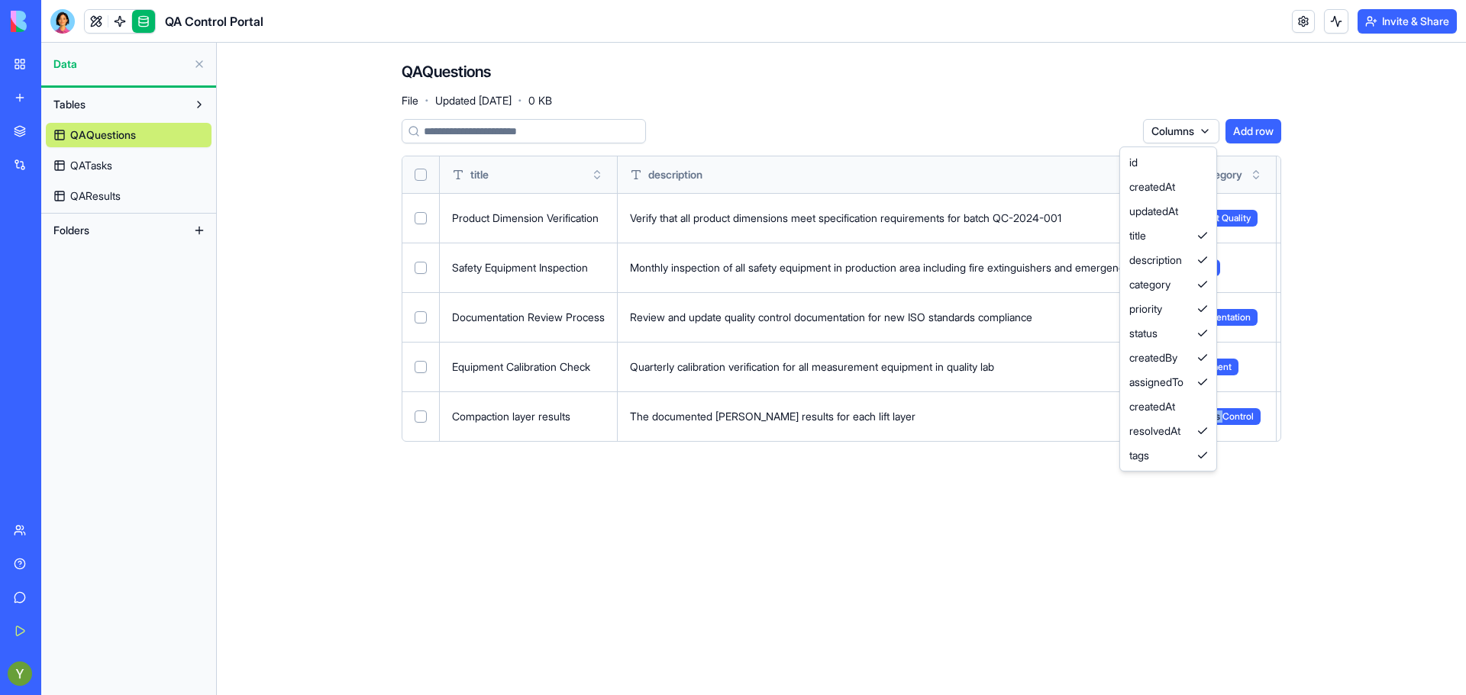
click at [1218, 134] on html "BETA My Workspace New app Marketplace Integrations Recent Construction Manager …" at bounding box center [733, 347] width 1466 height 695
click at [1075, 125] on html "BETA My Workspace New app Marketplace Integrations Recent Construction Manager …" at bounding box center [733, 347] width 1466 height 695
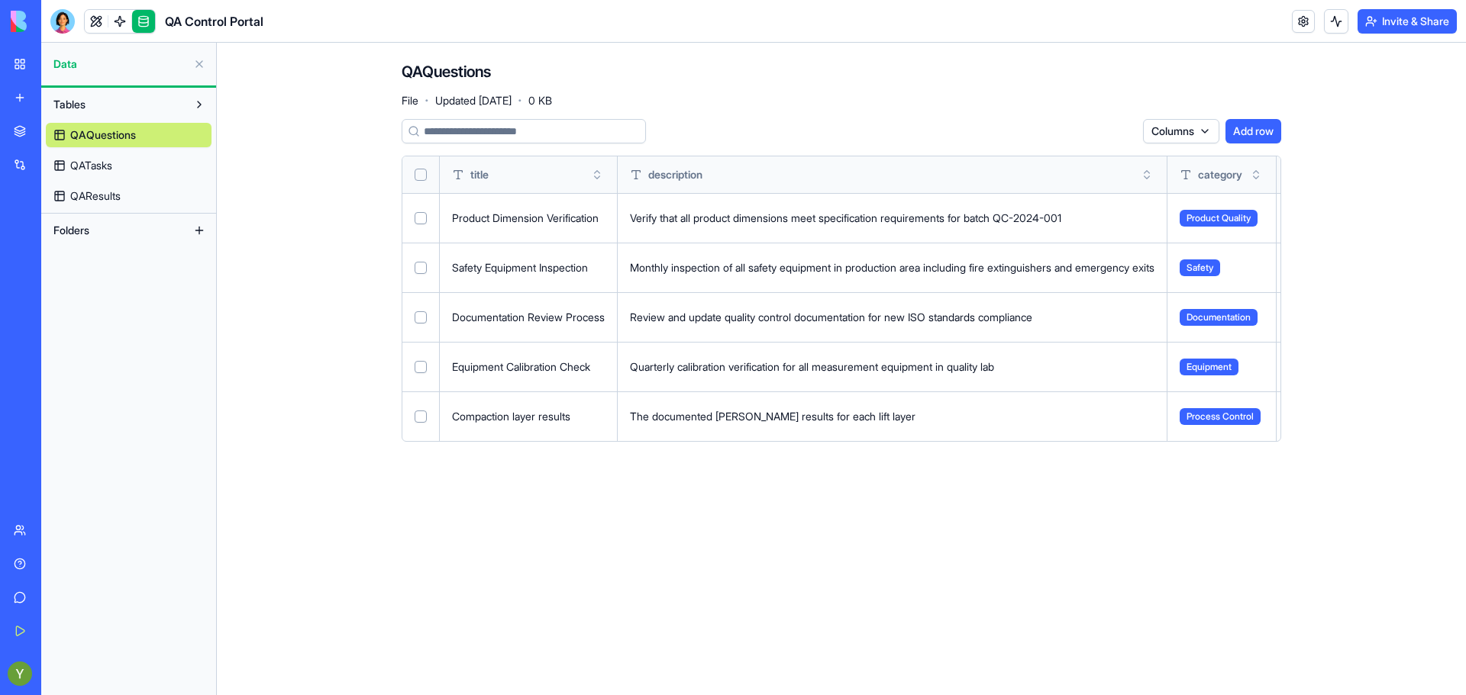
click at [64, 151] on div "QAQuestions QATasks QAResults" at bounding box center [129, 163] width 166 height 92
click at [69, 160] on link "QATasks" at bounding box center [129, 165] width 166 height 24
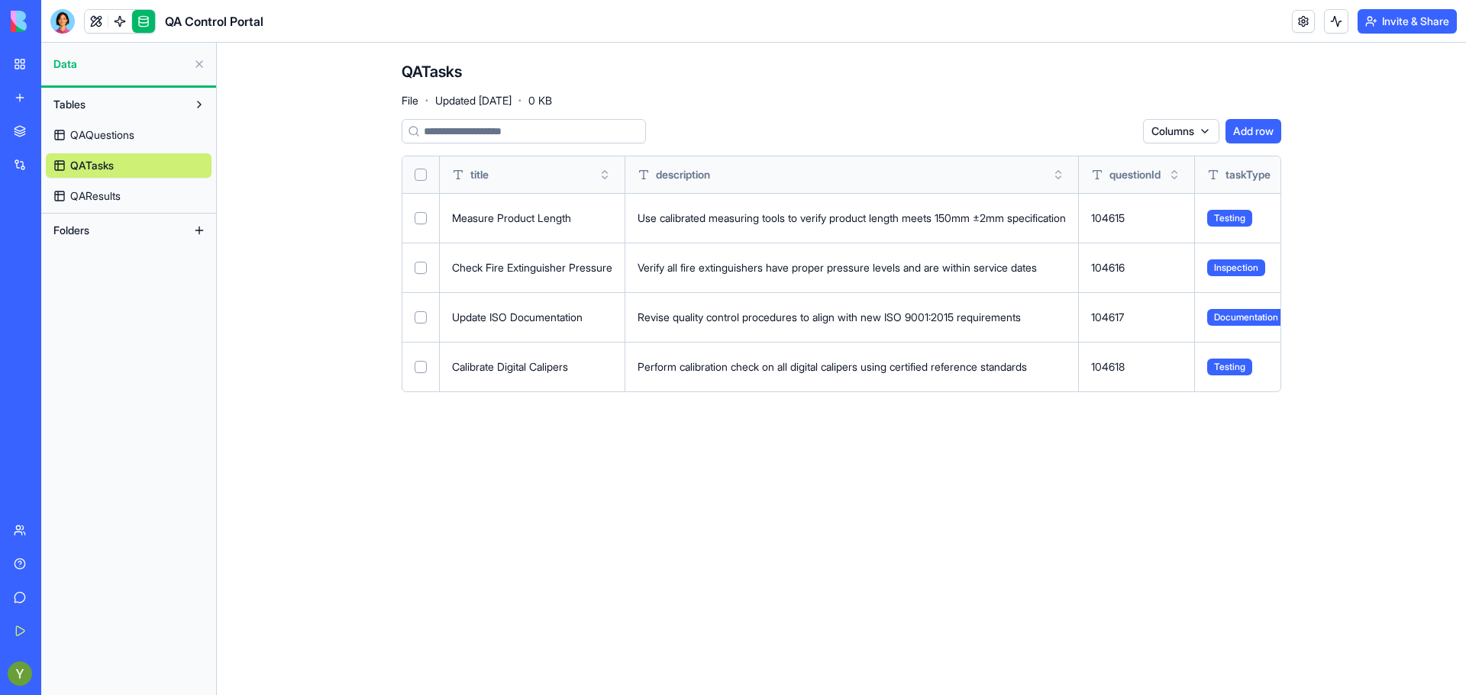
click at [70, 124] on link "QAQuestions" at bounding box center [129, 135] width 166 height 24
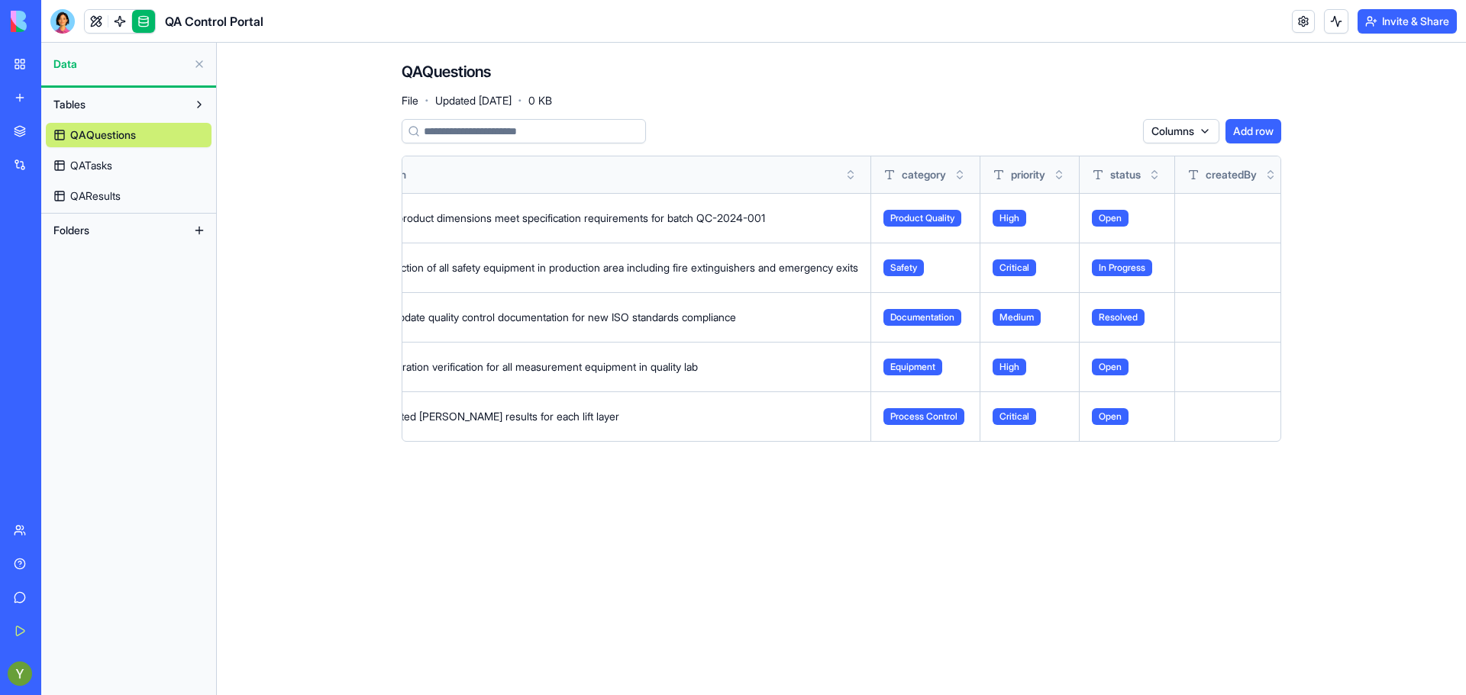
scroll to position [0, 300]
click at [0, 0] on button at bounding box center [0, 0] width 0 height 0
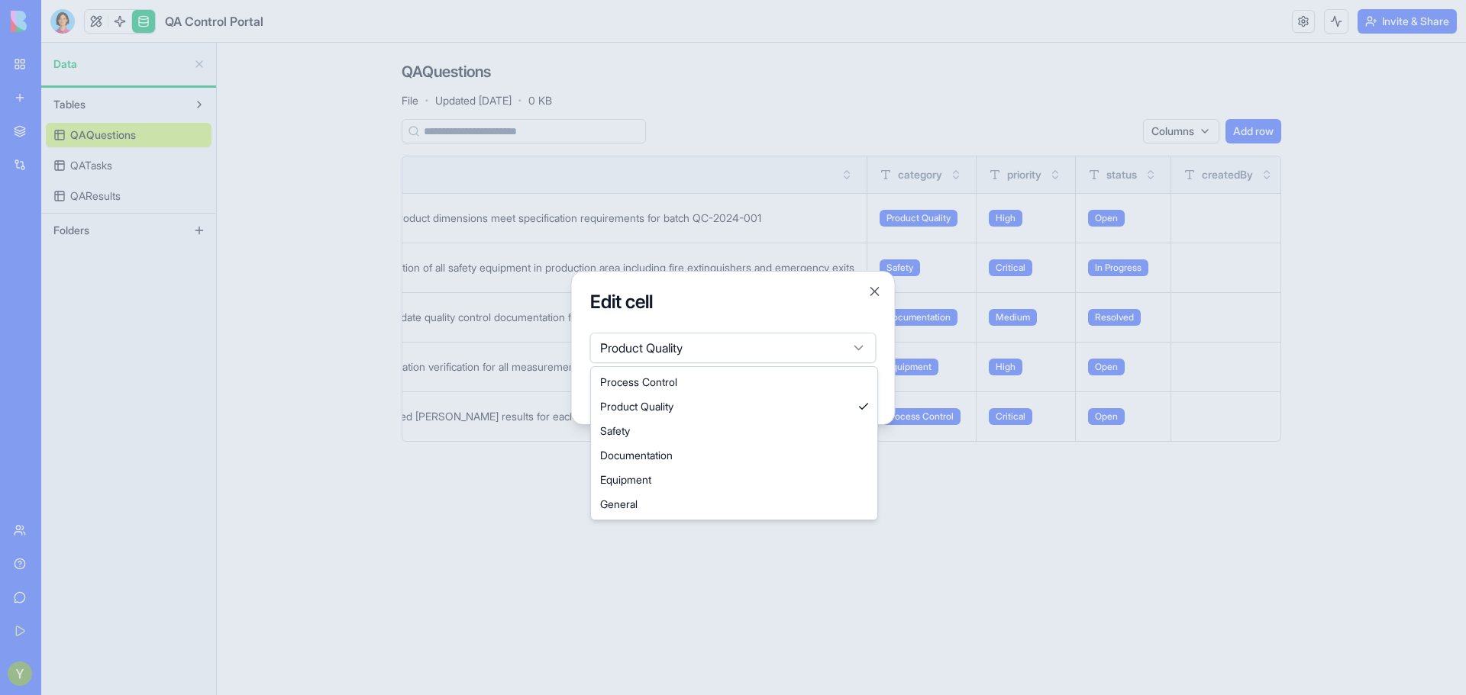
click at [834, 344] on body "BETA My Workspace New app Marketplace Integrations Recent Construction Manager …" at bounding box center [733, 347] width 1466 height 695
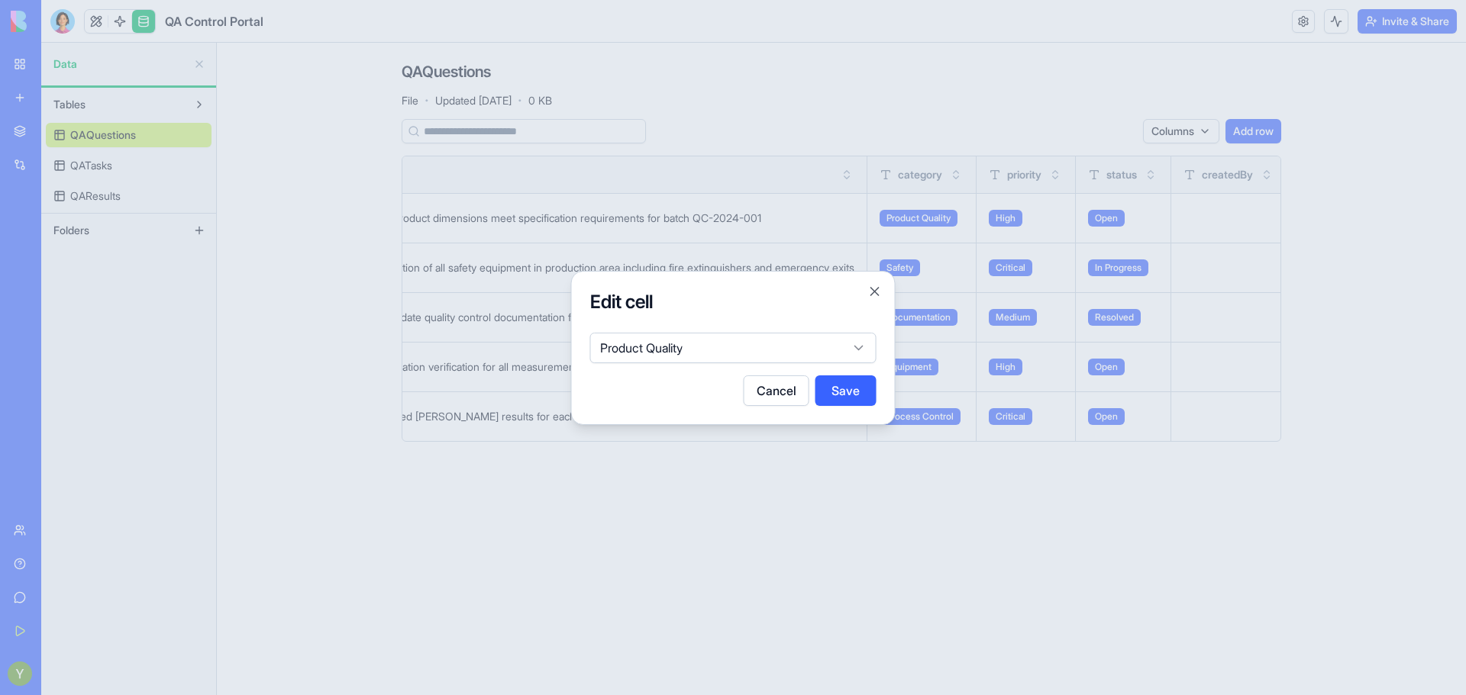
click at [837, 347] on body "BETA My Workspace New app Marketplace Integrations Recent Construction Manager …" at bounding box center [733, 347] width 1466 height 695
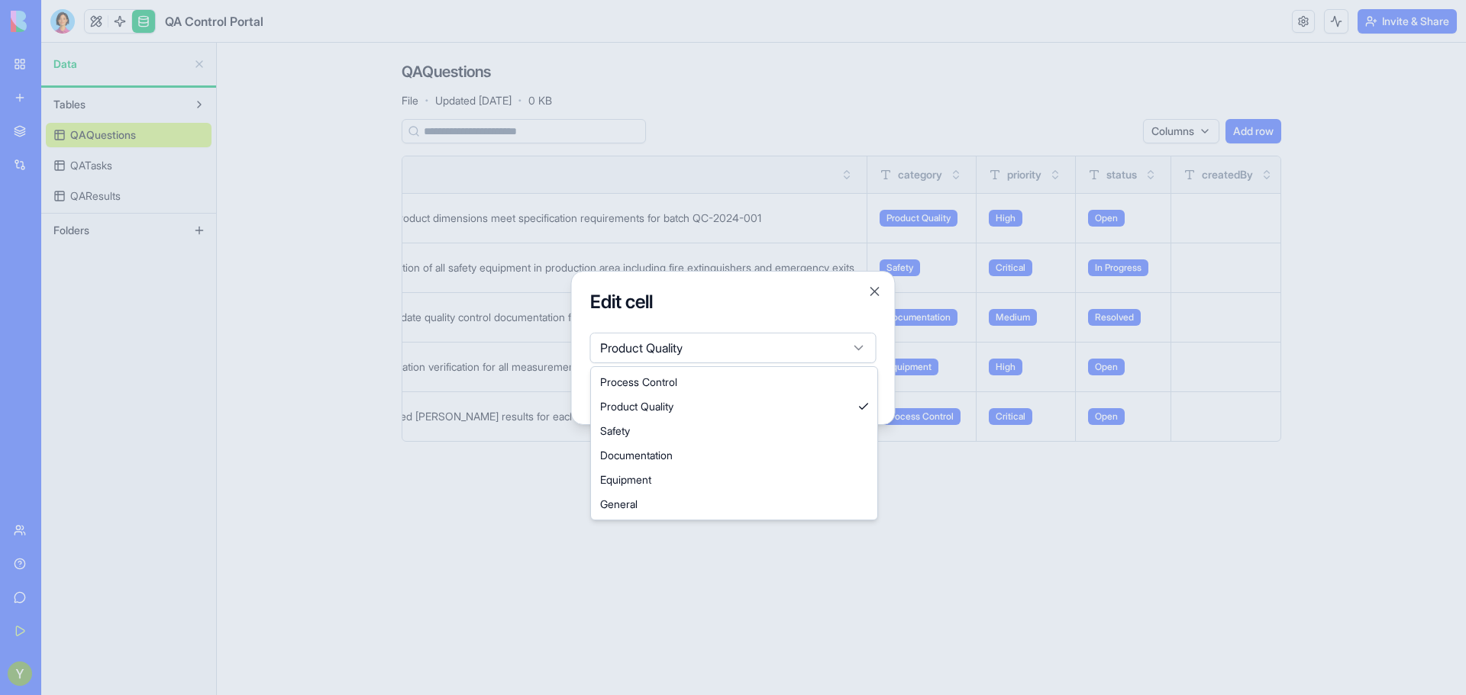
click at [796, 275] on body "BETA My Workspace New app Marketplace Integrations Recent Construction Manager …" at bounding box center [733, 347] width 1466 height 695
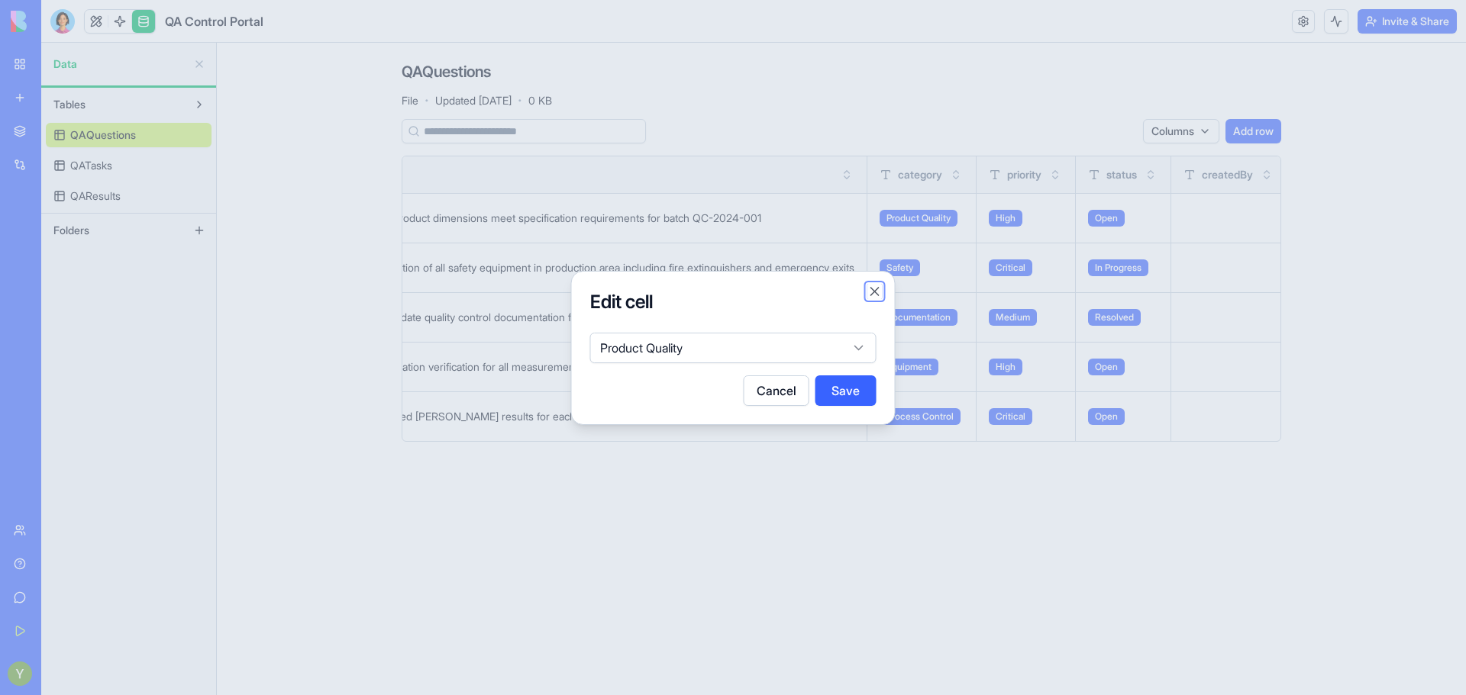
click at [876, 289] on button "Close" at bounding box center [874, 291] width 15 height 15
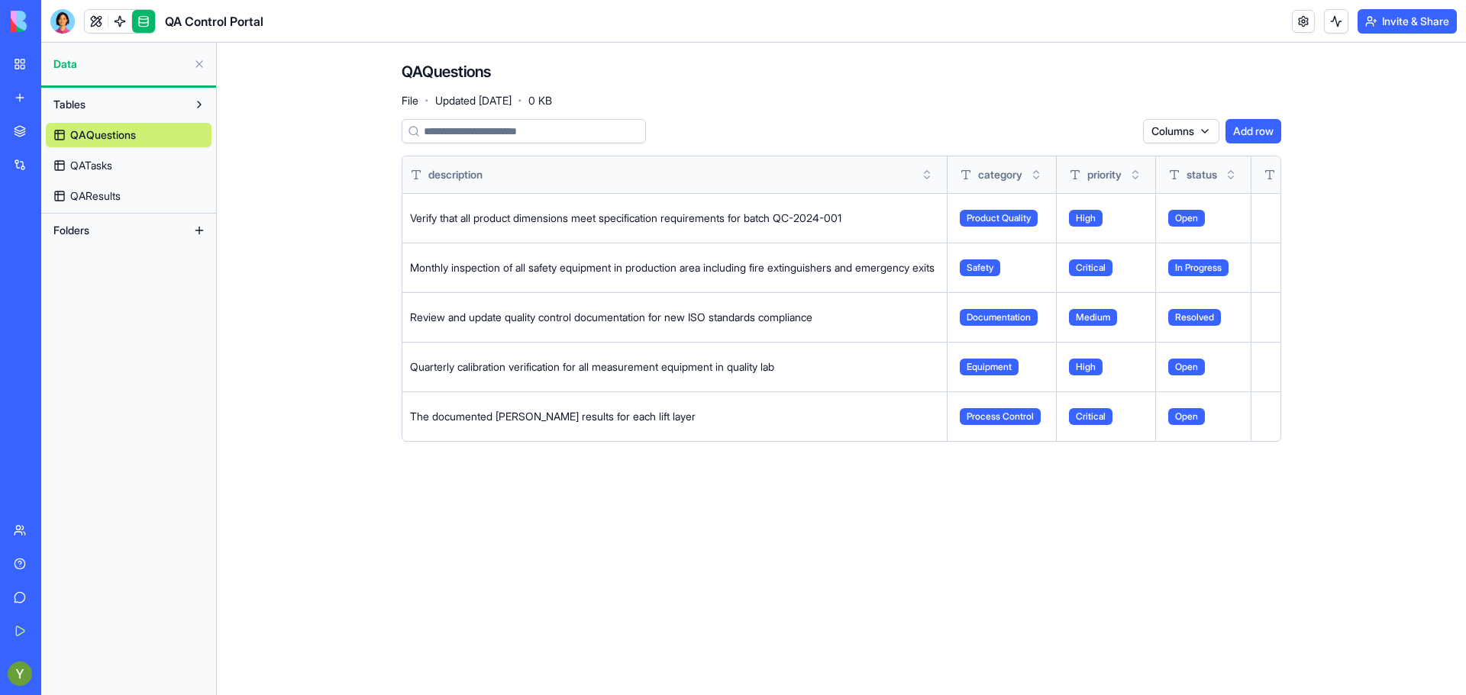
scroll to position [0, 221]
click at [0, 0] on button at bounding box center [0, 0] width 0 height 0
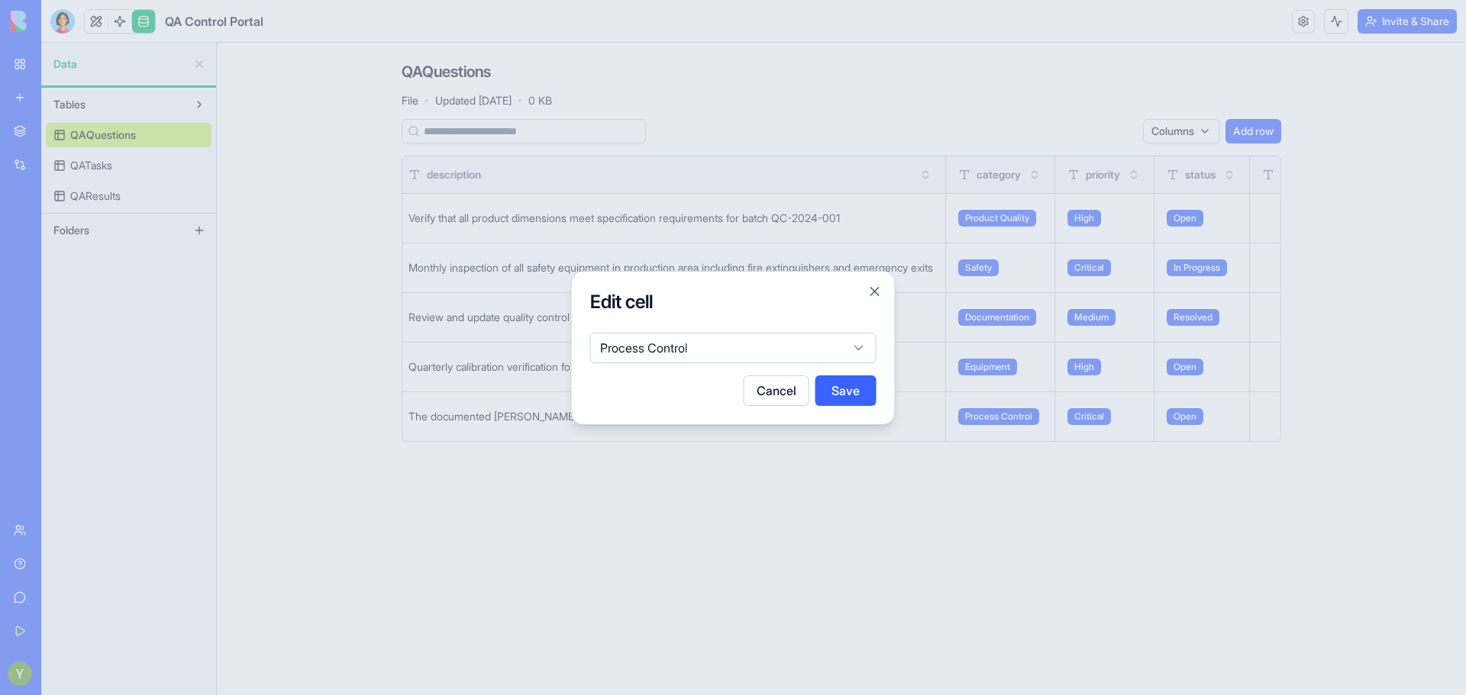
click at [856, 330] on div "Process Control" at bounding box center [733, 345] width 286 height 37
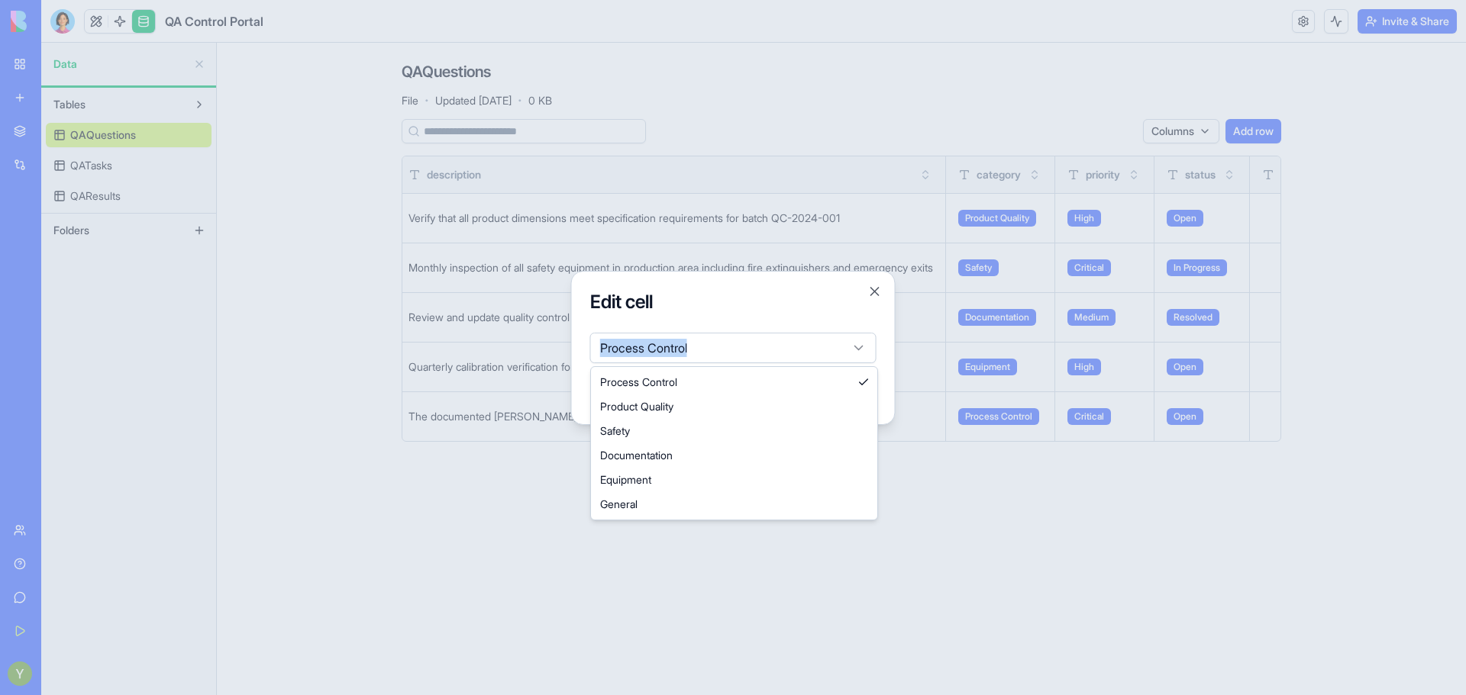
click at [857, 338] on body "BETA My Workspace New app Marketplace Integrations Recent Construction Manager …" at bounding box center [733, 347] width 1466 height 695
click at [819, 308] on body "BETA My Workspace New app Marketplace Integrations Recent Construction Manager …" at bounding box center [733, 347] width 1466 height 695
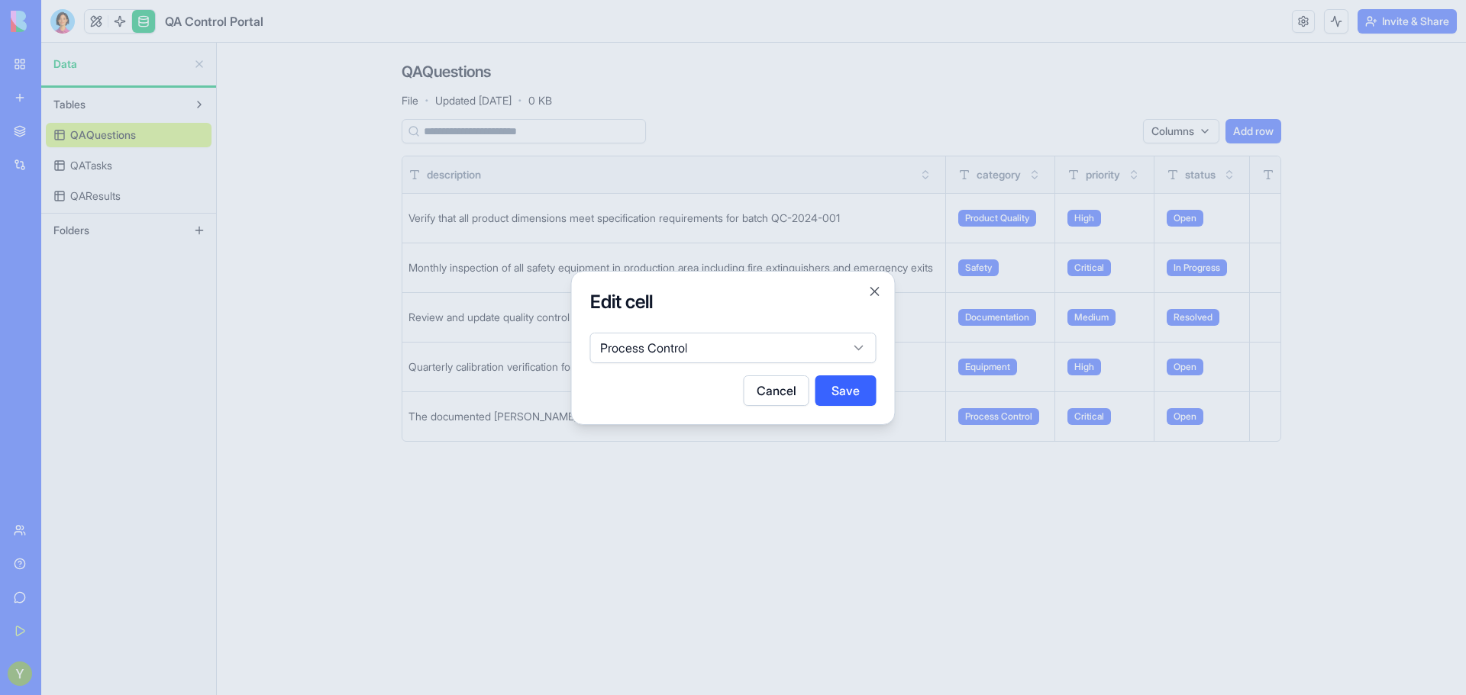
click at [835, 398] on button "Save" at bounding box center [845, 391] width 61 height 31
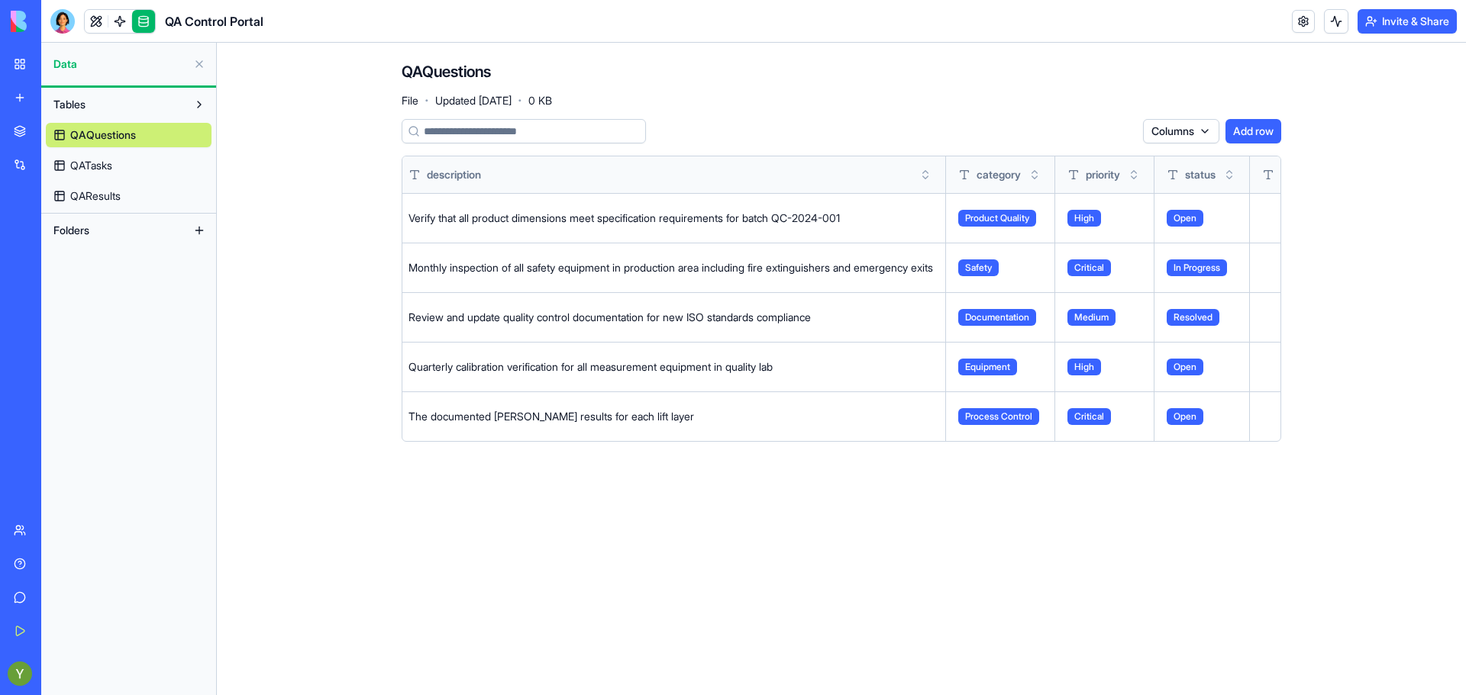
click at [69, 137] on link "QAQuestions" at bounding box center [129, 135] width 166 height 24
click at [76, 157] on link "QATasks" at bounding box center [129, 165] width 166 height 24
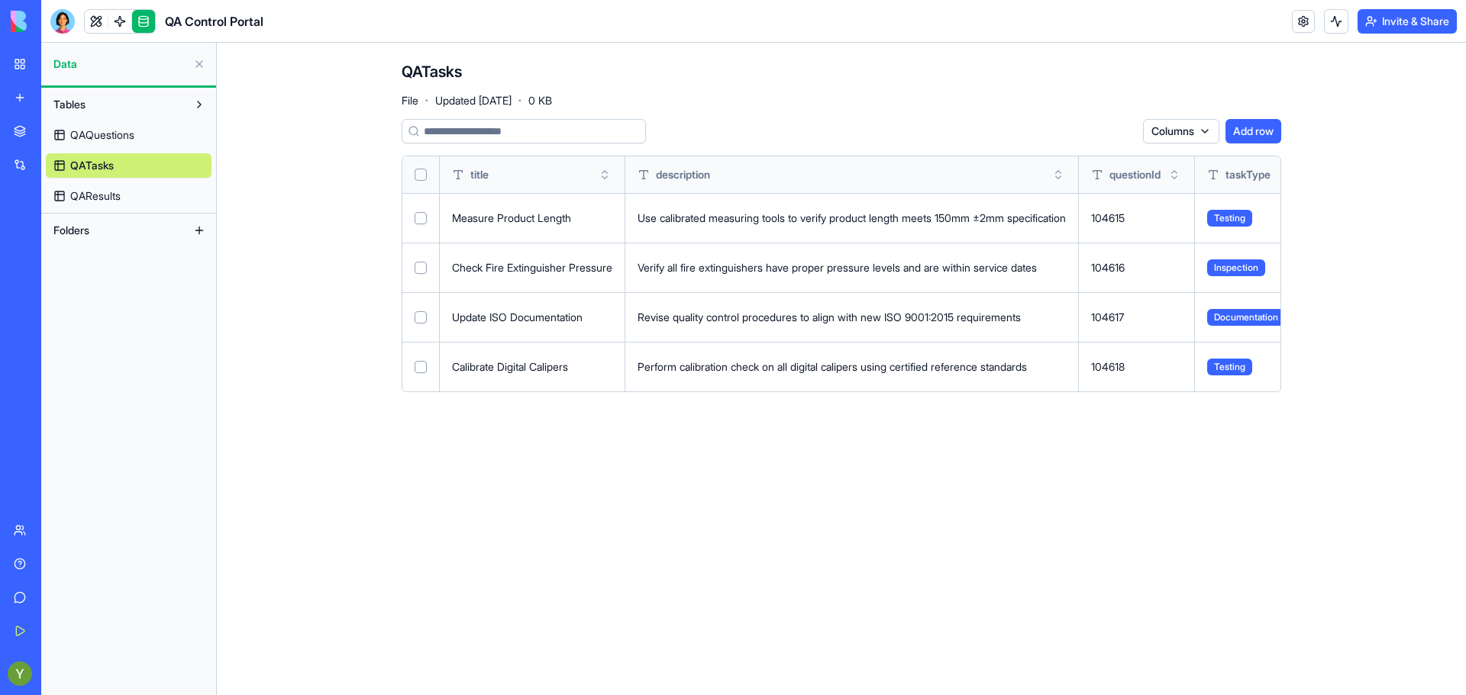
click at [1260, 134] on button "Add row" at bounding box center [1253, 131] width 56 height 24
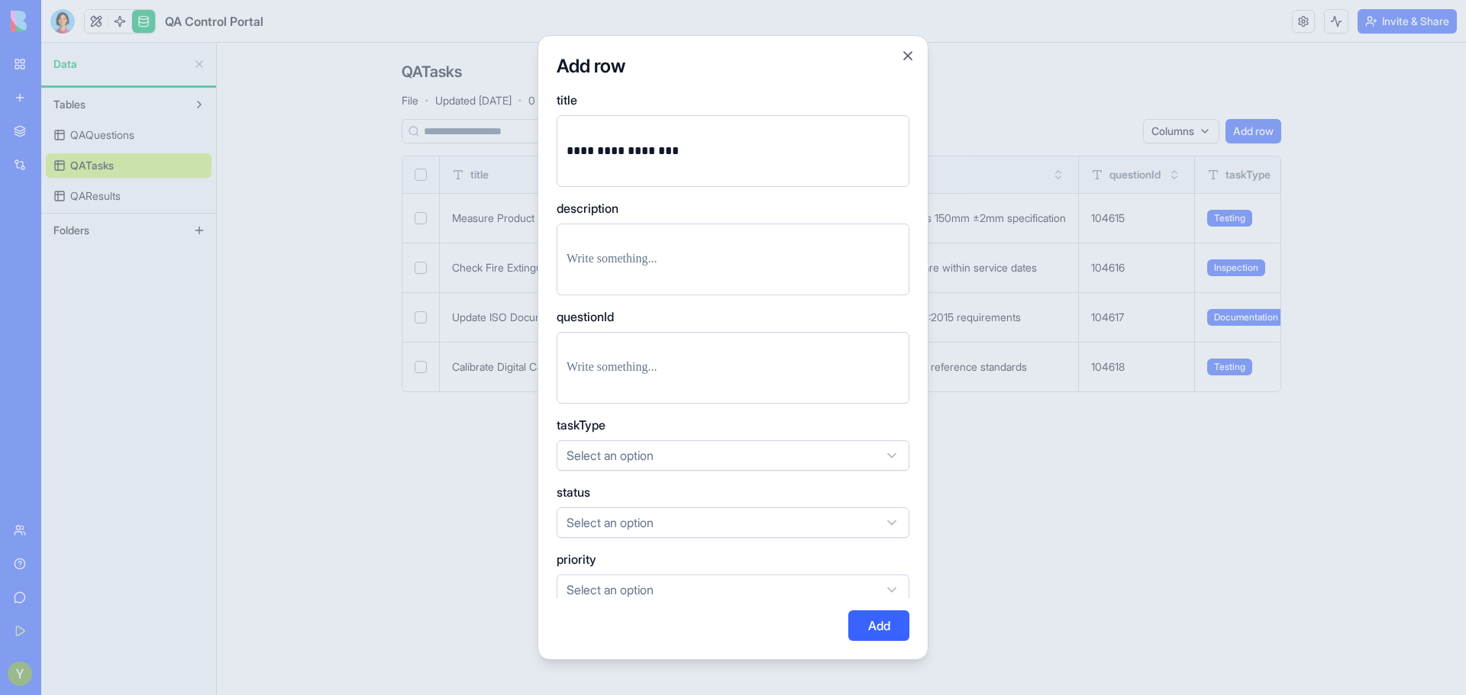
click at [638, 148] on p "**********" at bounding box center [732, 150] width 333 height 21
click at [634, 266] on p at bounding box center [732, 259] width 333 height 21
click at [666, 376] on p at bounding box center [732, 367] width 333 height 21
click at [628, 375] on p at bounding box center [732, 367] width 333 height 21
drag, startPoint x: 746, startPoint y: 50, endPoint x: 1200, endPoint y: 272, distance: 505.9
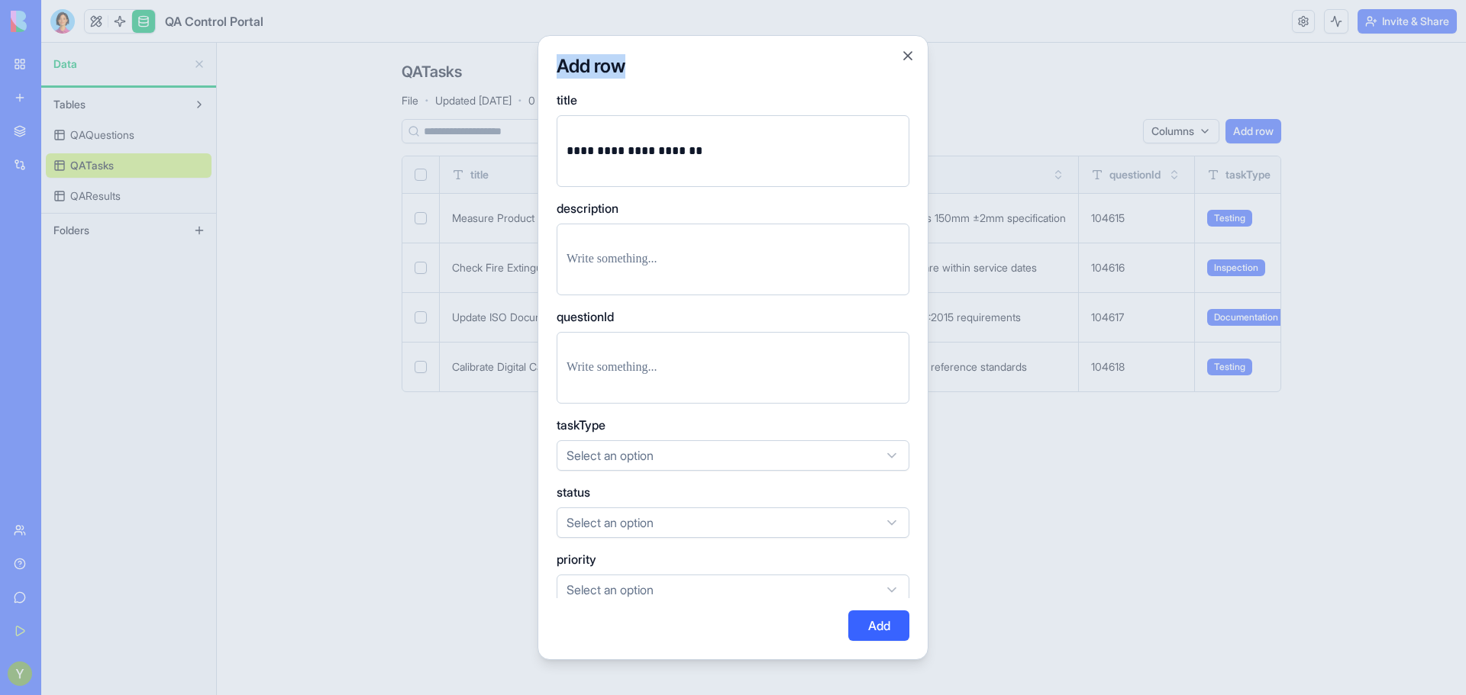
click at [1200, 272] on body "BETA My Workspace New app Marketplace Integrations Recent Construction Manager …" at bounding box center [733, 347] width 1466 height 695
click at [701, 440] on body "BETA My Workspace New app Marketplace Integrations Recent Construction Manager …" at bounding box center [733, 347] width 1466 height 695
click at [682, 514] on body "BETA My Workspace New app Marketplace Integrations Recent Construction Manager …" at bounding box center [733, 347] width 1466 height 695
click at [656, 588] on body "BETA My Workspace New app Marketplace Integrations Recent Construction Manager …" at bounding box center [733, 347] width 1466 height 695
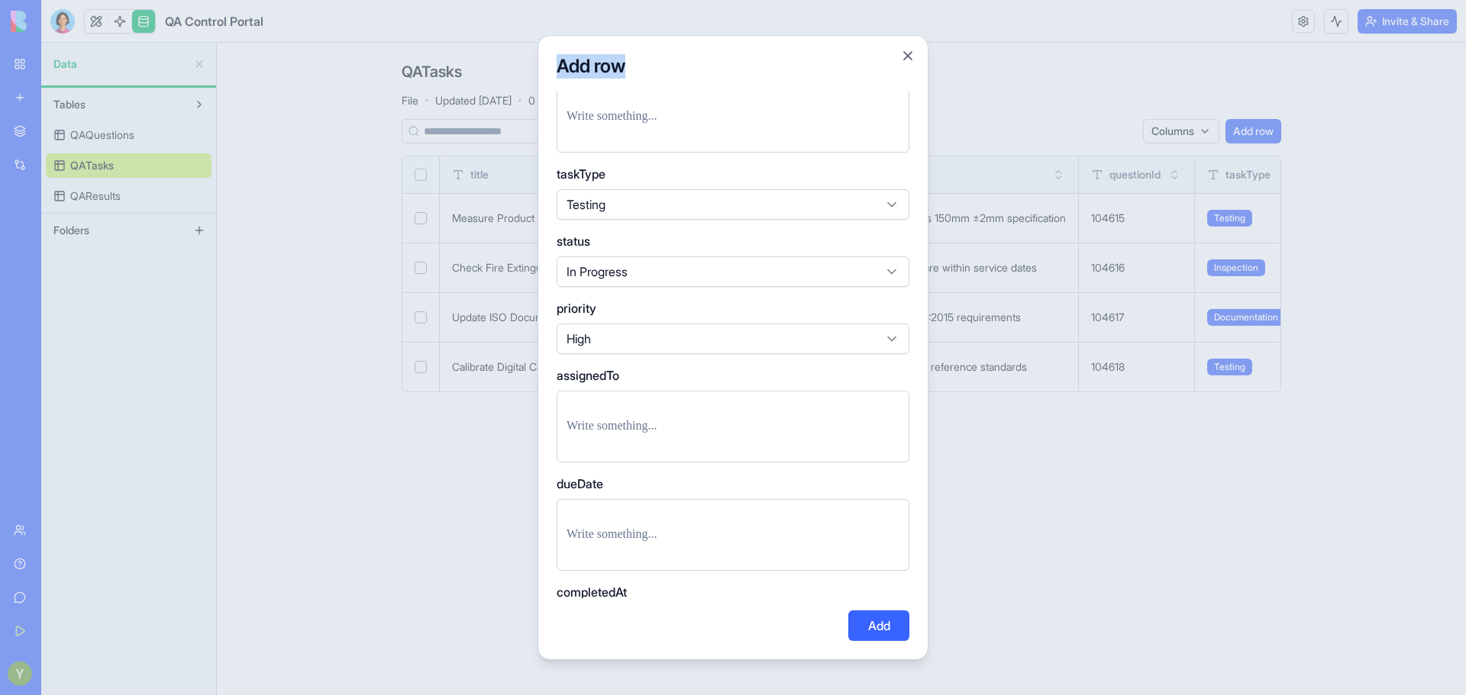
scroll to position [252, 0]
click at [636, 434] on p at bounding box center [732, 425] width 333 height 21
click at [650, 531] on p at bounding box center [732, 534] width 333 height 21
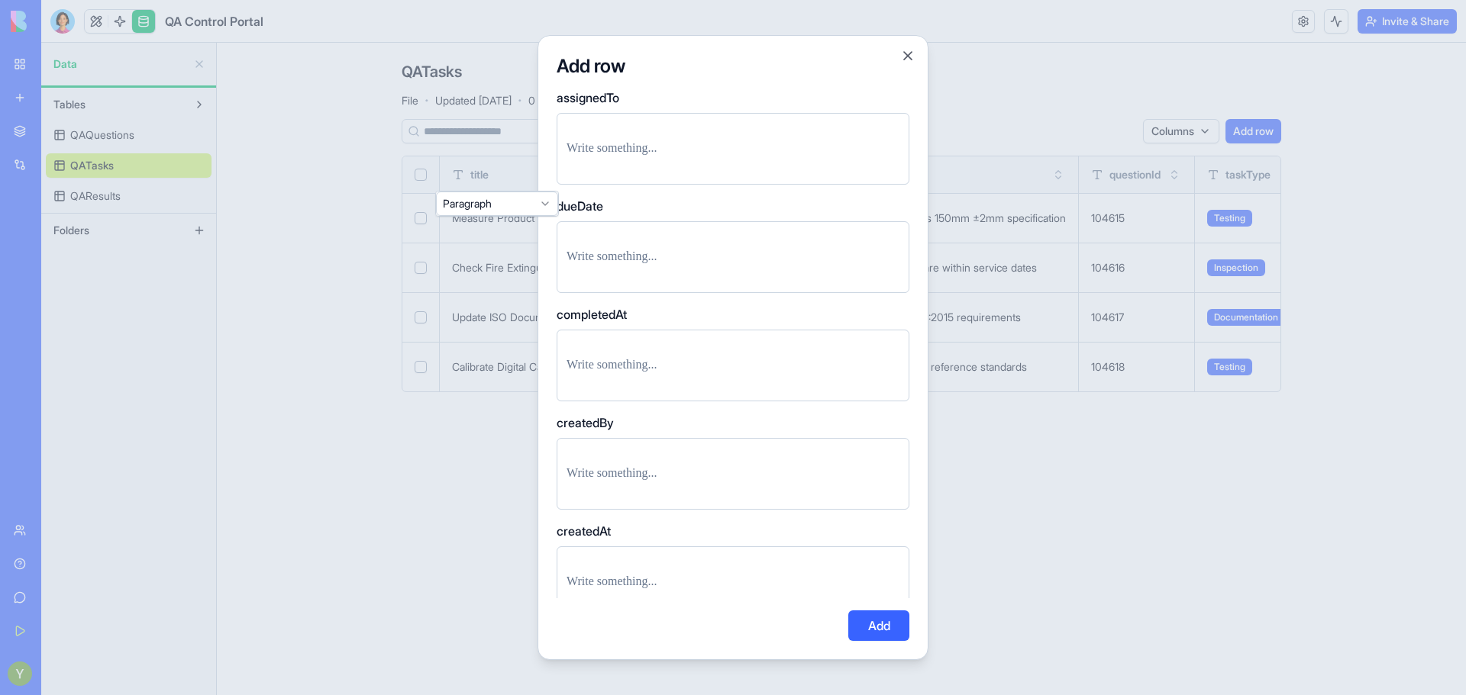
scroll to position [656, 0]
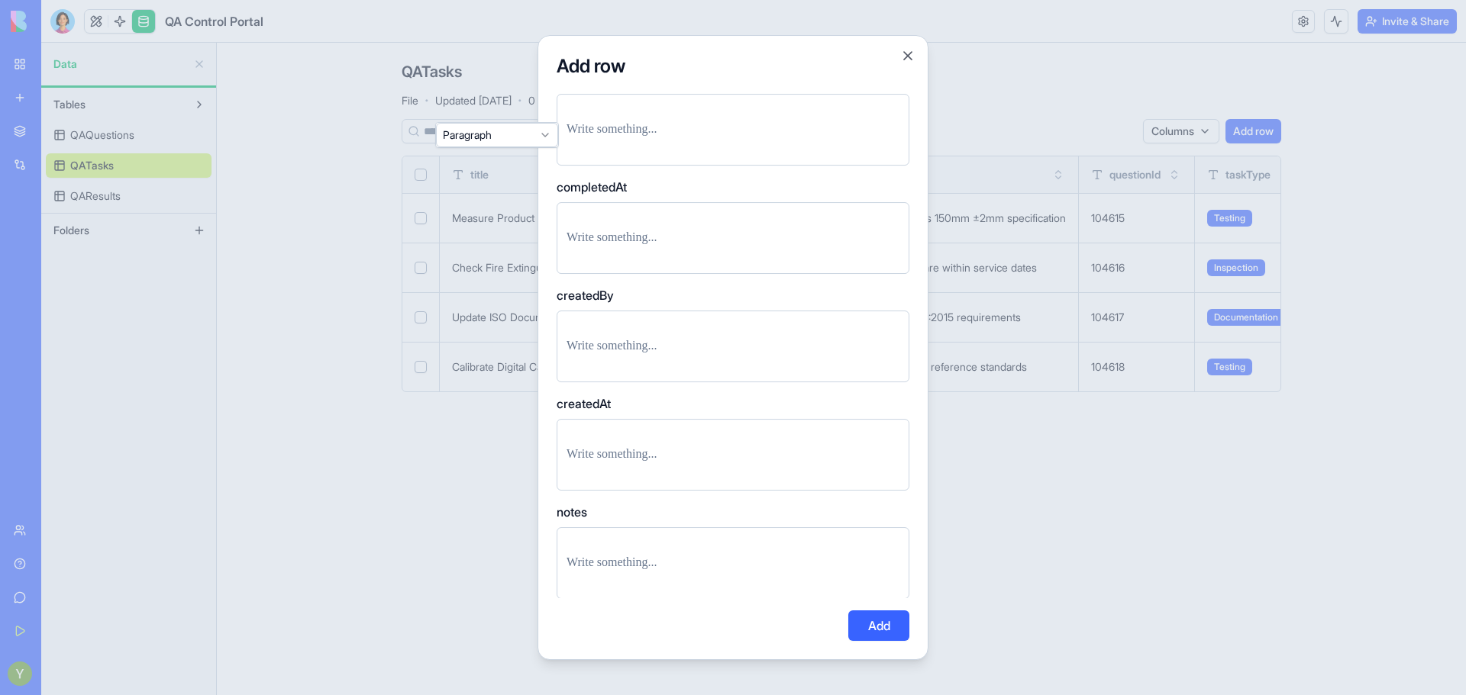
click at [861, 639] on button "Add" at bounding box center [878, 626] width 61 height 31
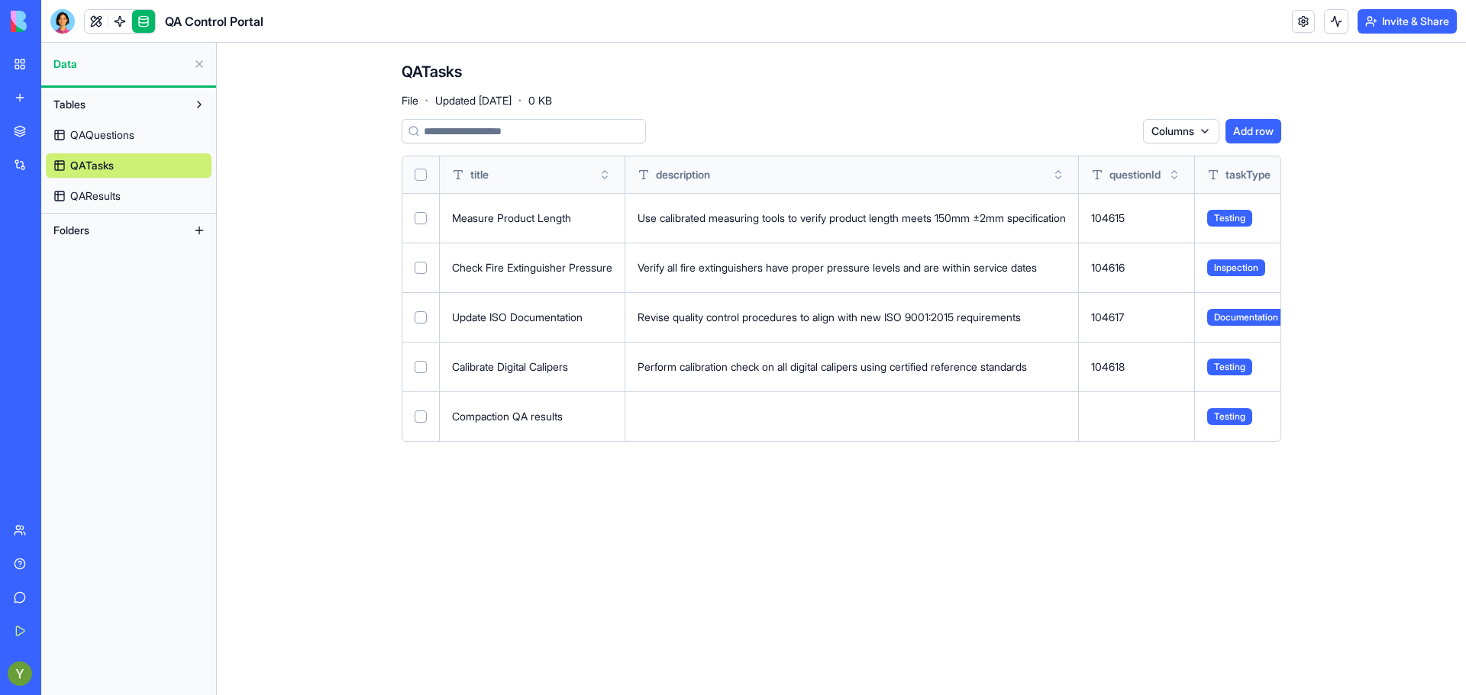
click at [705, 420] on td at bounding box center [851, 417] width 453 height 50
click at [418, 421] on button "Select row" at bounding box center [420, 417] width 12 height 12
click at [0, 0] on button at bounding box center [0, 0] width 0 height 0
click at [469, 410] on div "Compaction QA results" at bounding box center [532, 416] width 160 height 15
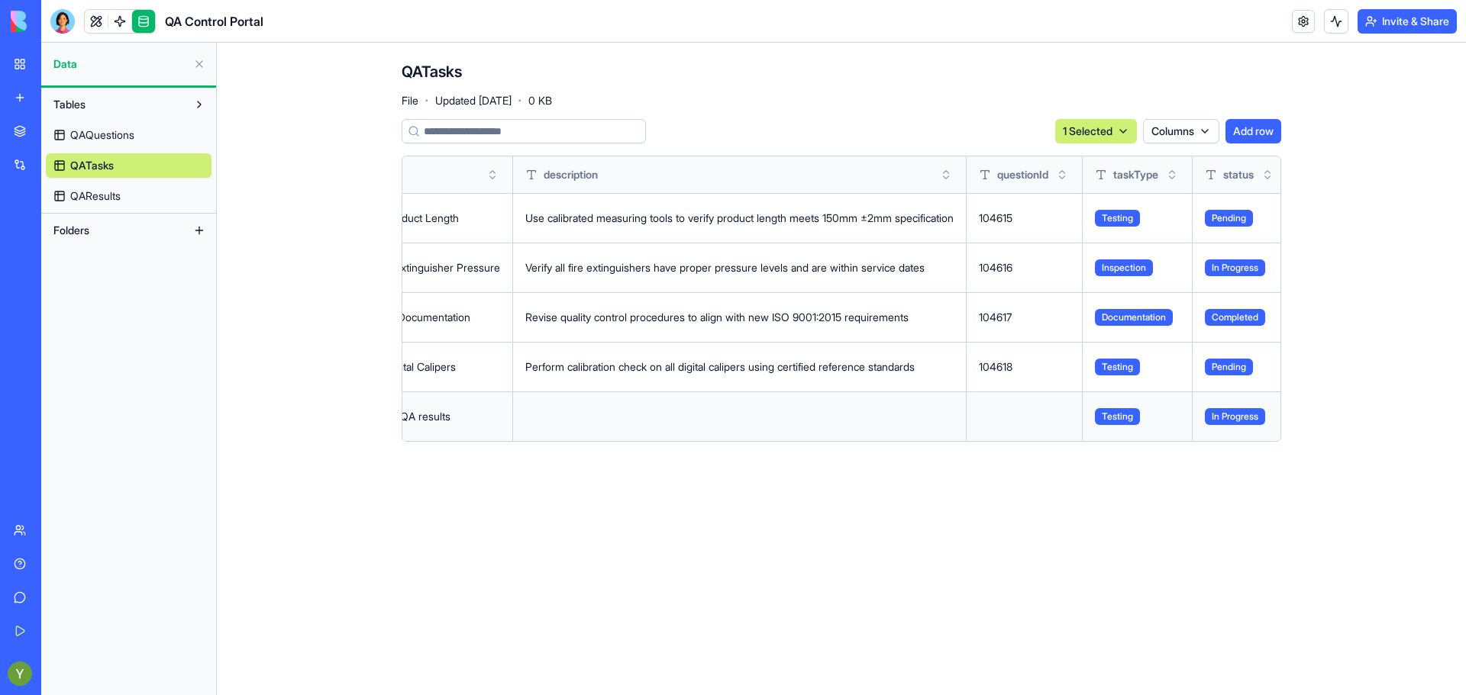
scroll to position [0, 110]
click at [0, 0] on button at bounding box center [0, 0] width 0 height 0
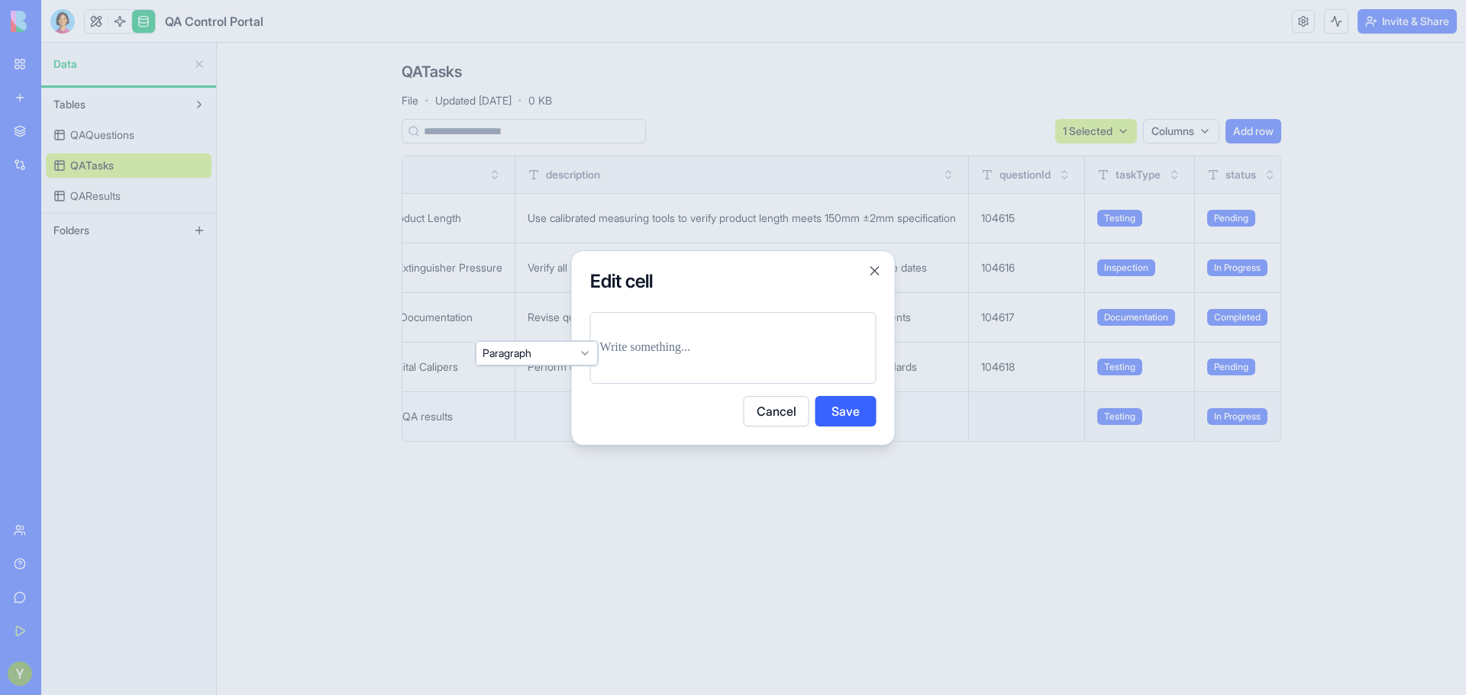
click at [708, 327] on div at bounding box center [733, 348] width 286 height 72
click at [731, 360] on div at bounding box center [733, 348] width 286 height 72
click at [698, 350] on p at bounding box center [733, 347] width 266 height 21
click at [859, 411] on button "Save" at bounding box center [845, 411] width 61 height 31
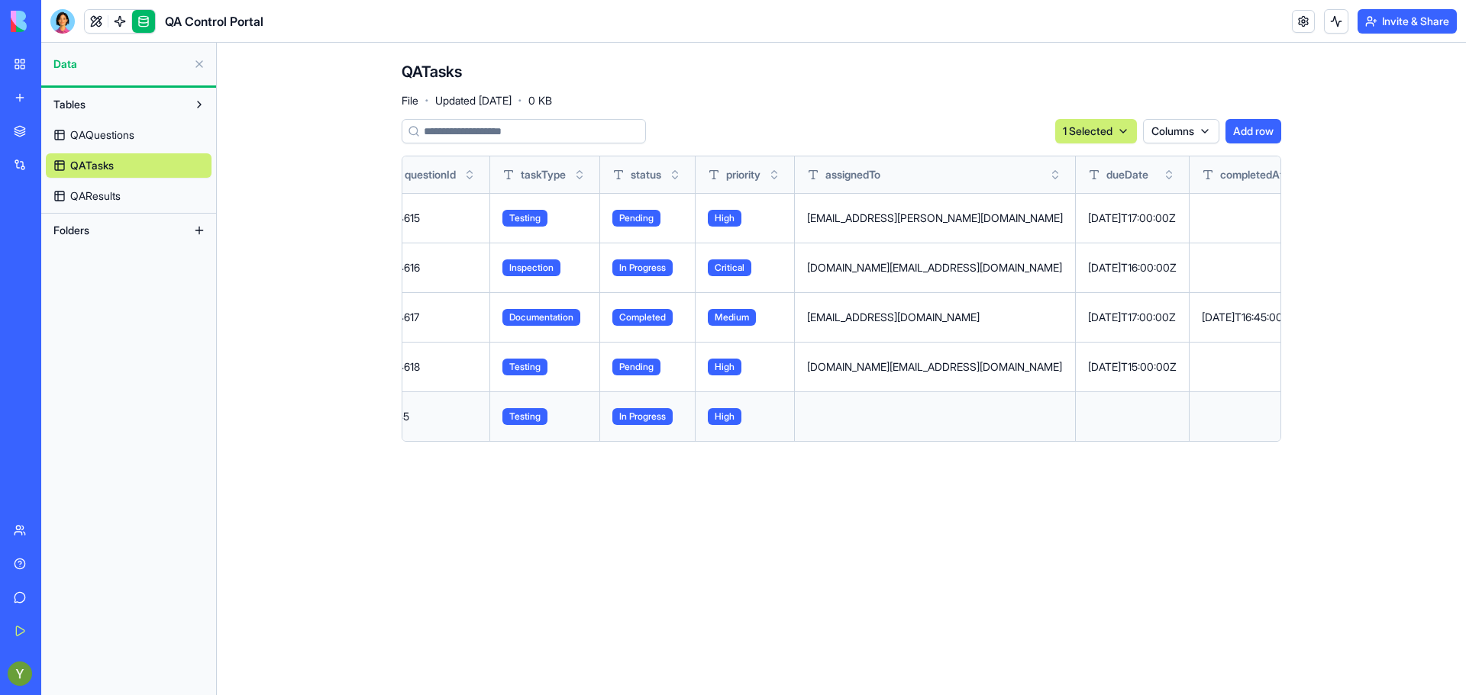
scroll to position [0, 705]
click at [0, 0] on button at bounding box center [0, 0] width 0 height 0
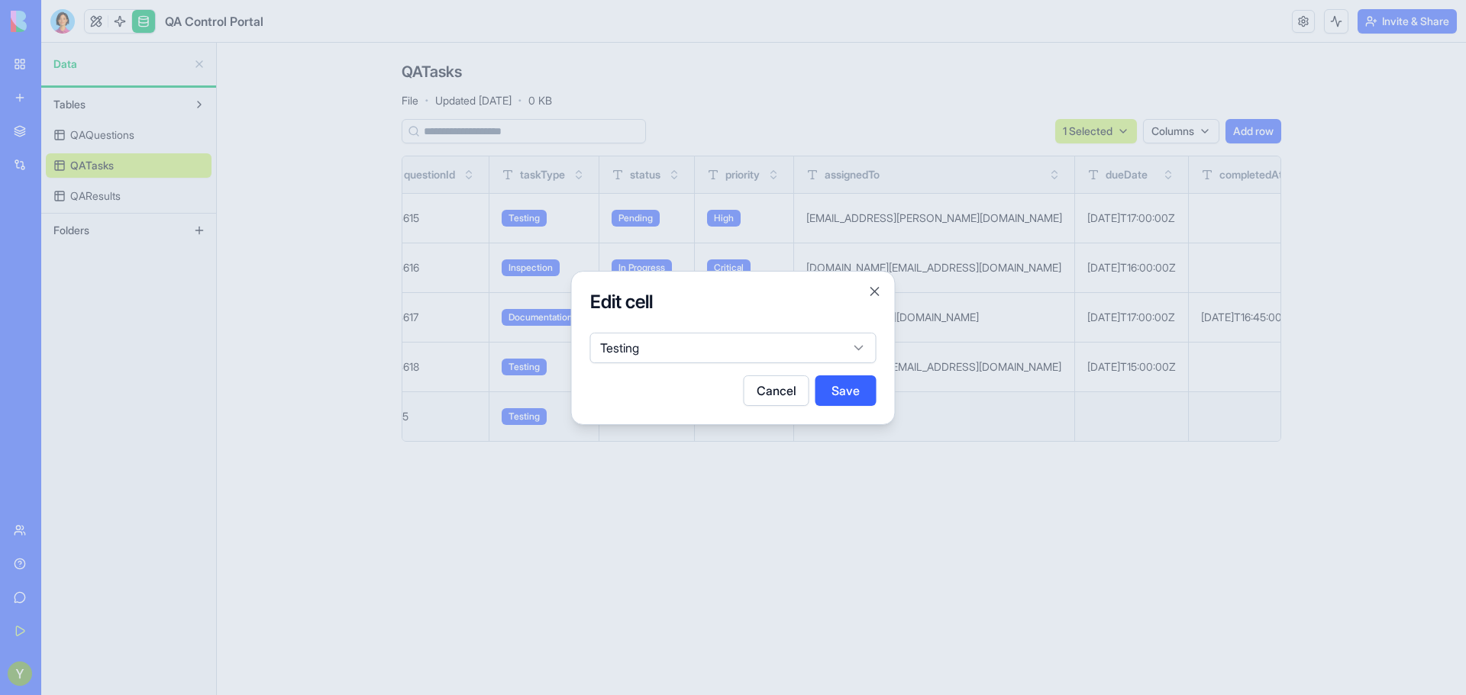
click at [685, 350] on body "BETA My Workspace New app Marketplace Integrations Recent Construction Manager …" at bounding box center [733, 347] width 1466 height 695
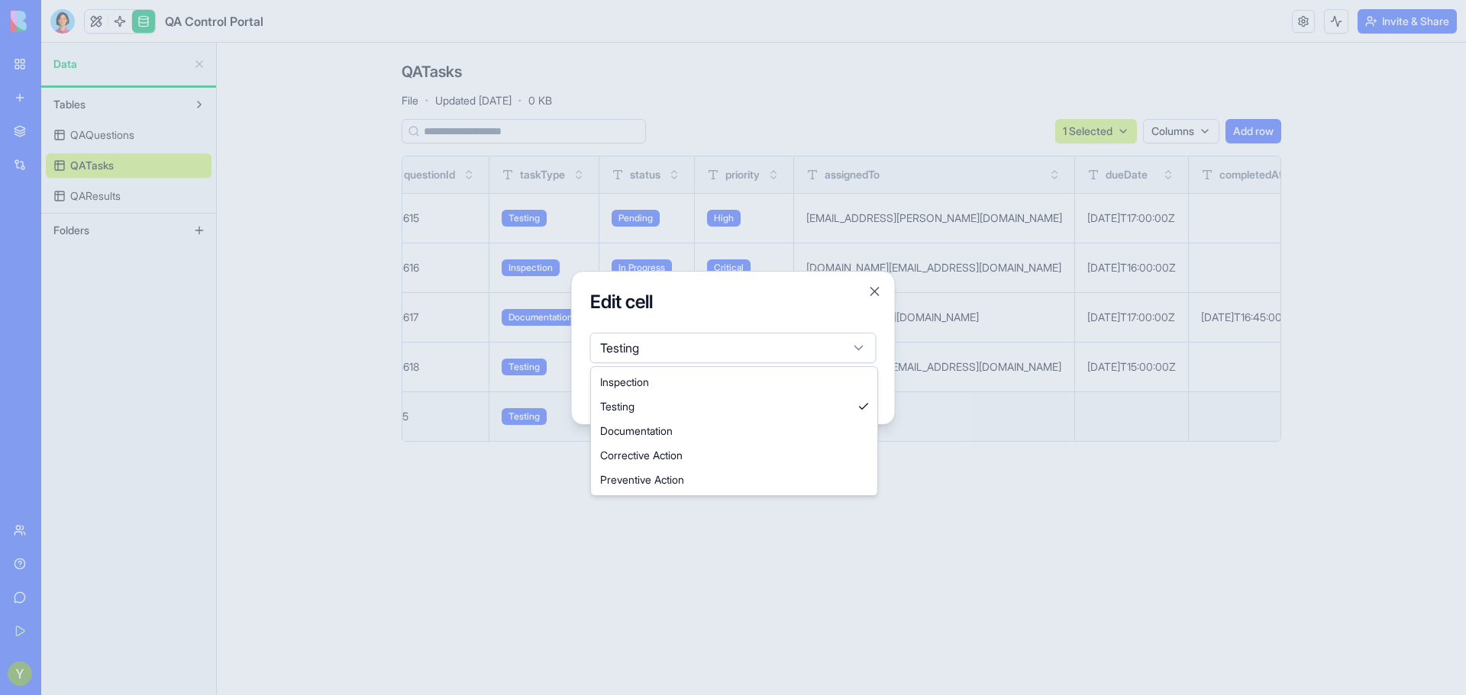
click at [685, 350] on body "BETA My Workspace New app Marketplace Integrations Recent Construction Manager …" at bounding box center [733, 347] width 1466 height 695
click at [730, 362] on body "BETA My Workspace New app Marketplace Integrations Recent Construction Manager …" at bounding box center [733, 347] width 1466 height 695
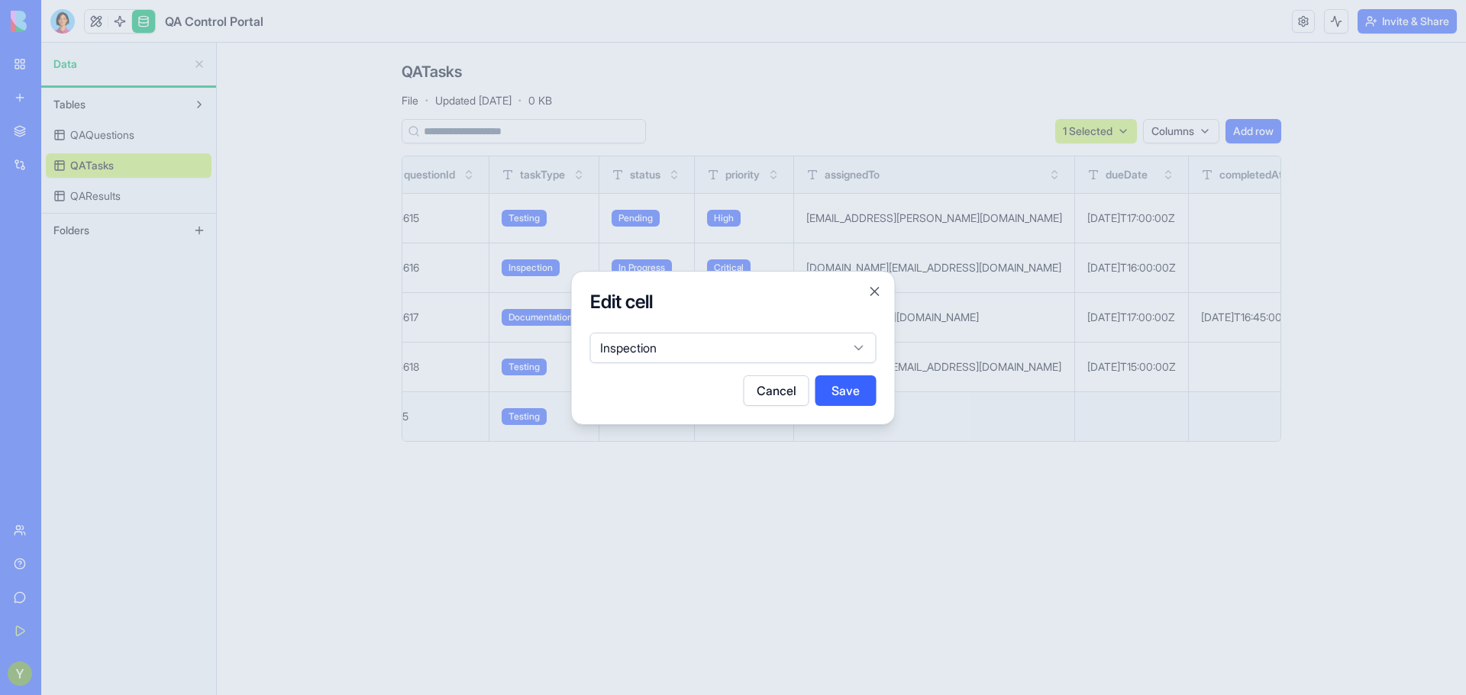
click at [829, 386] on button "Save" at bounding box center [845, 391] width 61 height 31
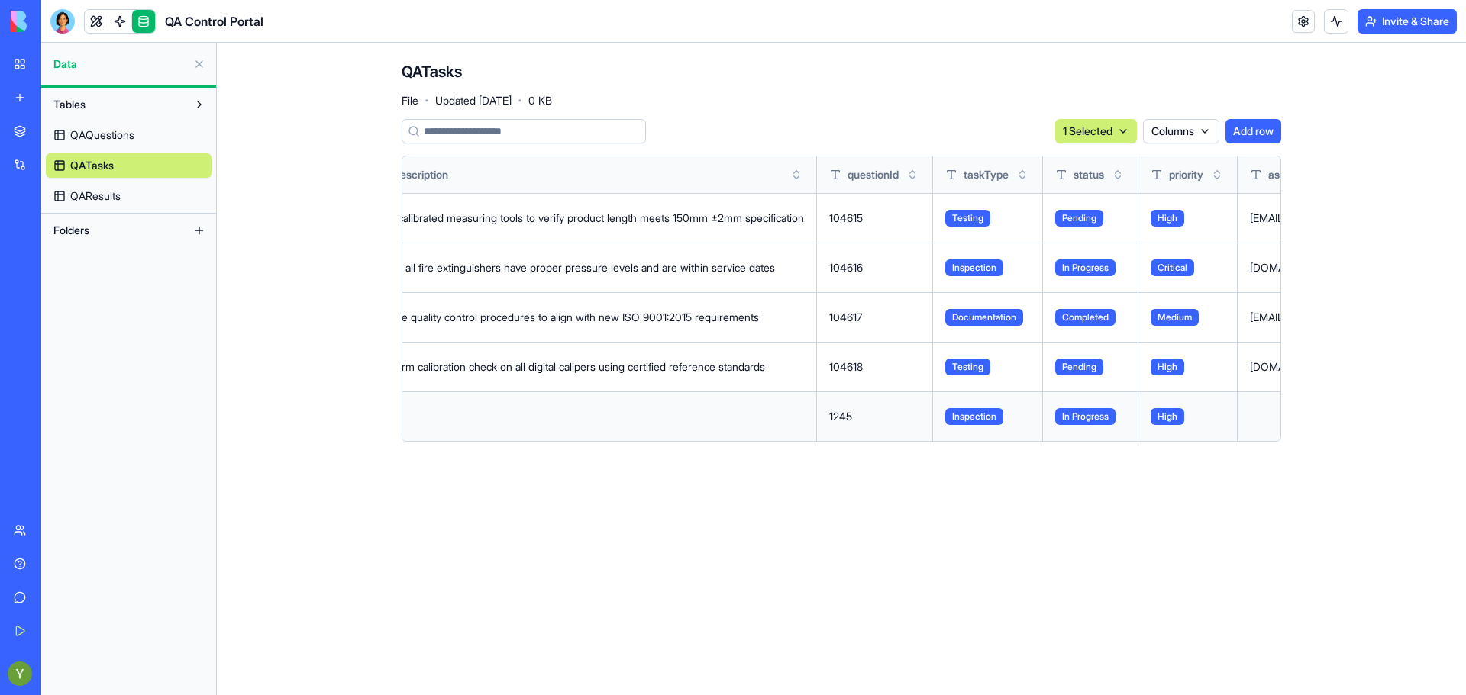
scroll to position [0, 0]
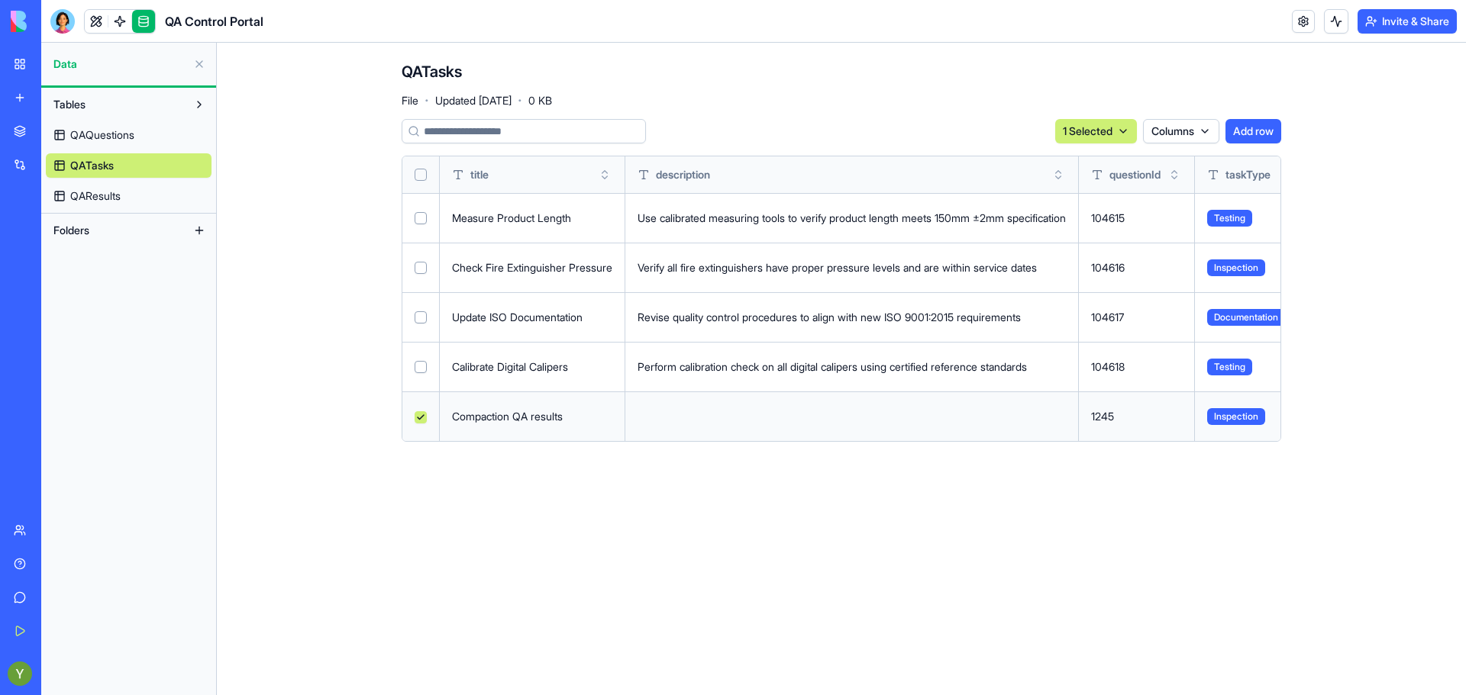
click at [0, 0] on button at bounding box center [0, 0] width 0 height 0
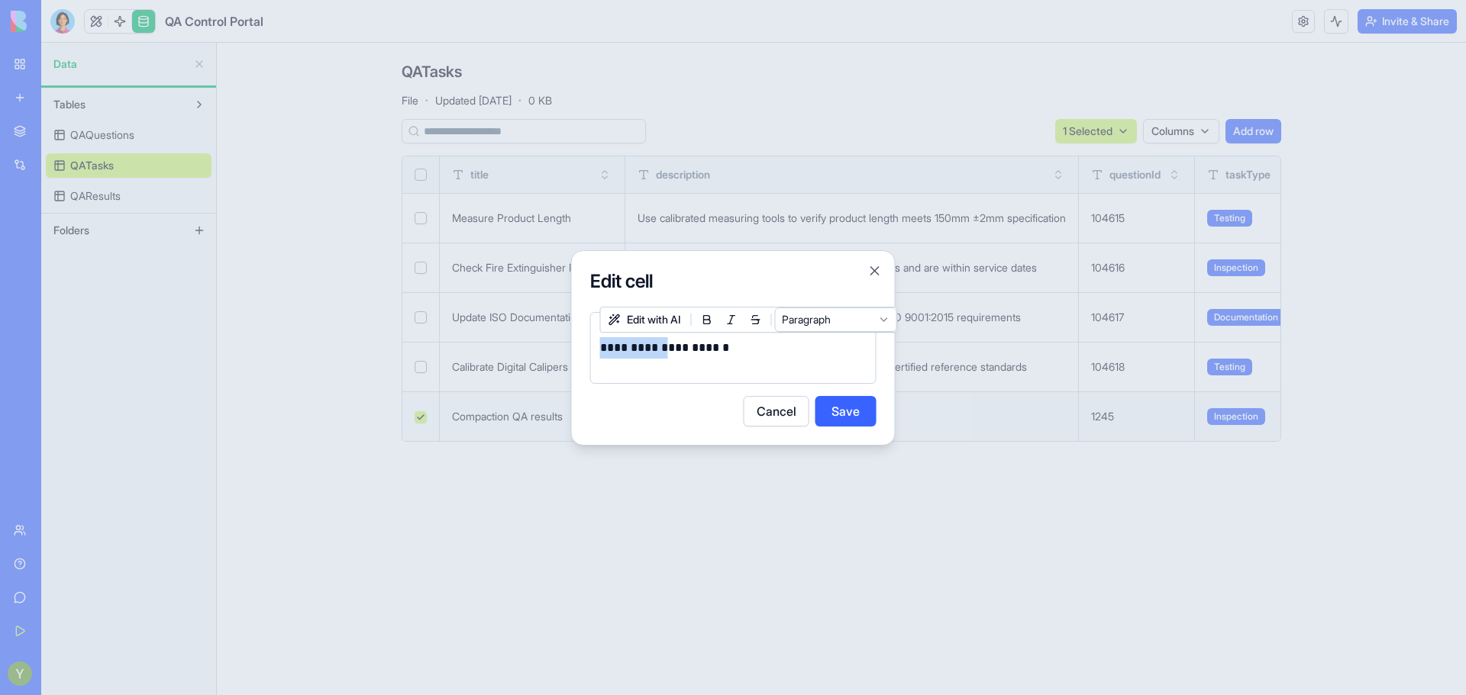
drag, startPoint x: 671, startPoint y: 346, endPoint x: 354, endPoint y: 337, distance: 316.9
click at [354, 337] on body "BETA My Workspace New app Marketplace Integrations Recent Construction Manager …" at bounding box center [733, 347] width 1466 height 695
click at [666, 354] on p "**********" at bounding box center [733, 347] width 266 height 21
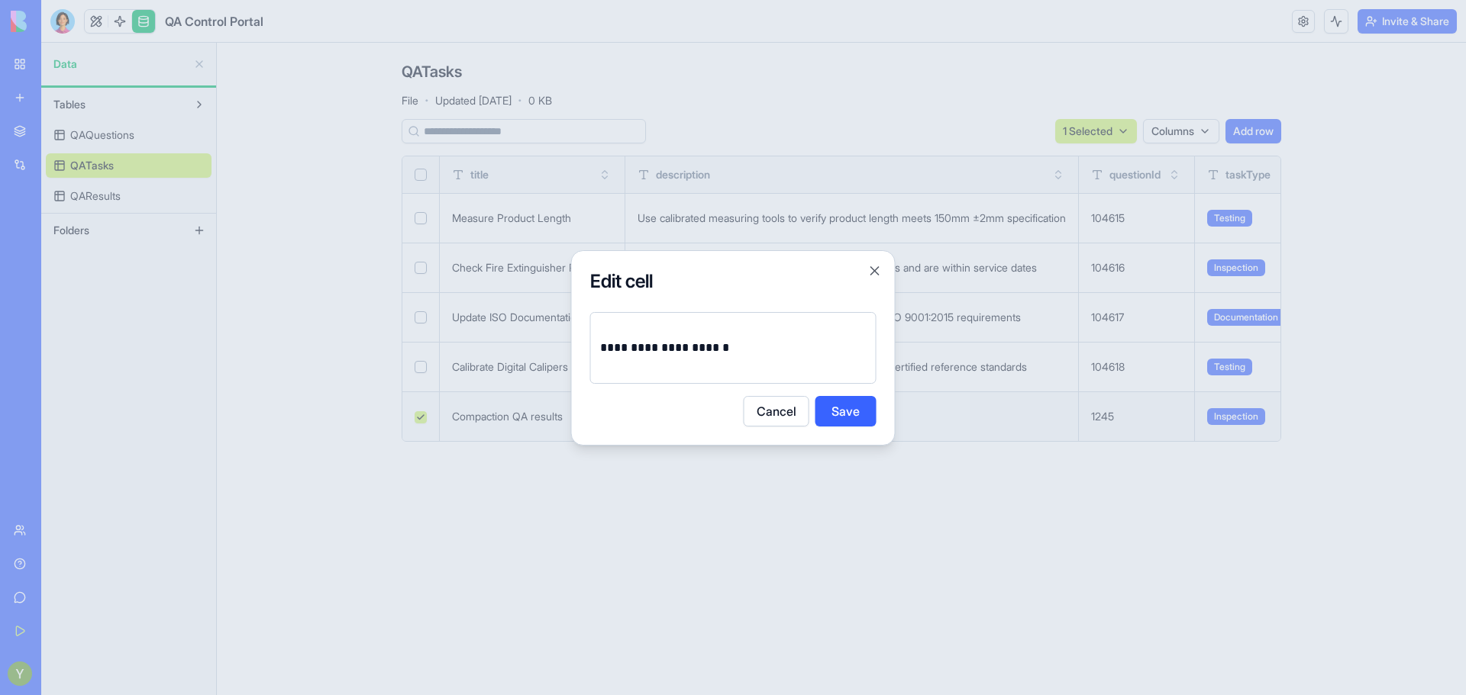
click at [840, 405] on button "Save" at bounding box center [845, 411] width 61 height 31
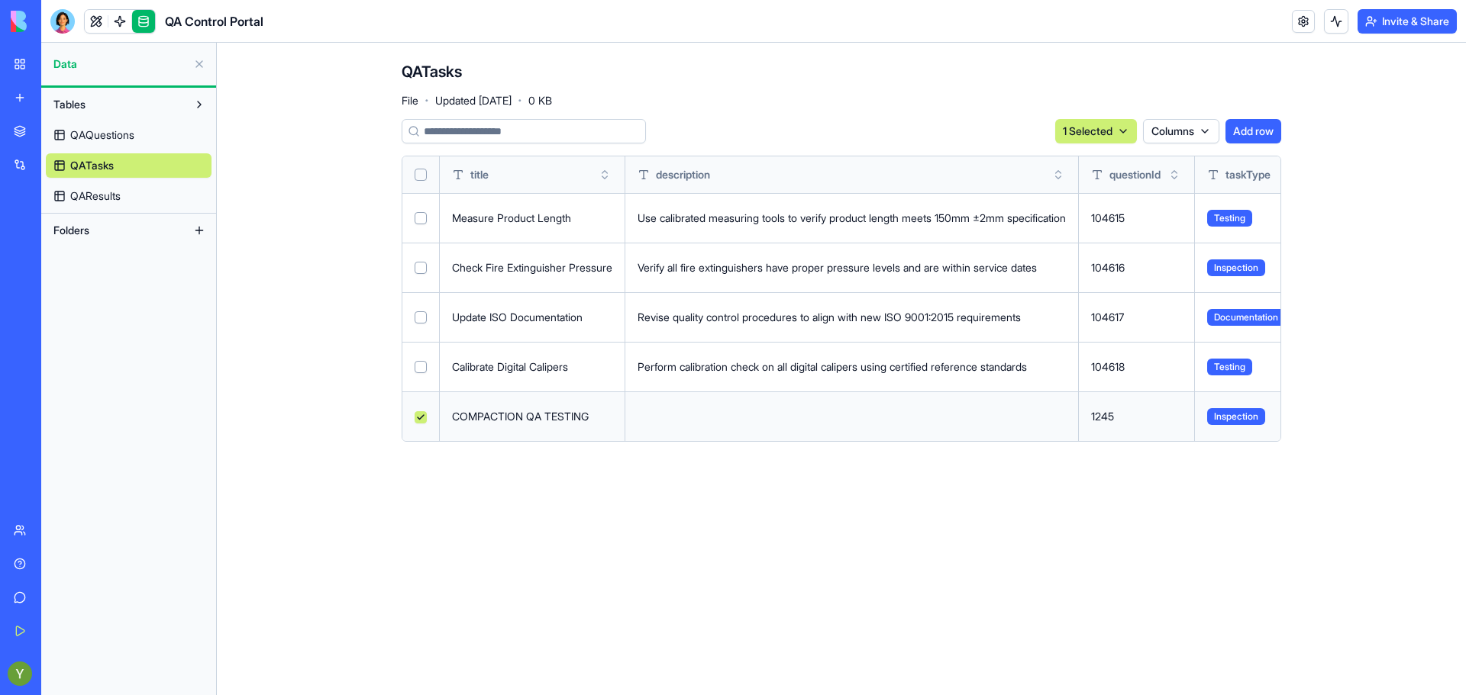
click at [669, 418] on td at bounding box center [851, 417] width 453 height 50
click at [0, 0] on button at bounding box center [0, 0] width 0 height 0
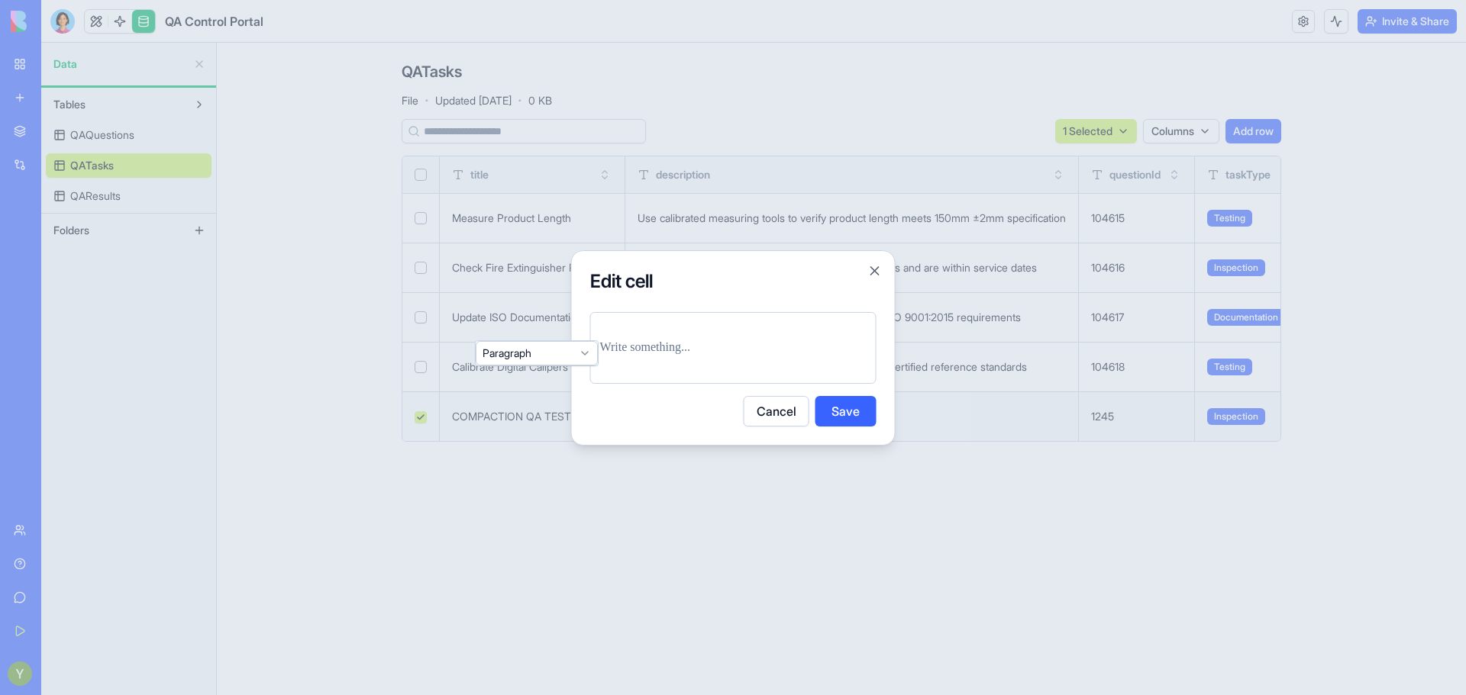
click at [650, 347] on p at bounding box center [733, 347] width 266 height 21
drag, startPoint x: 677, startPoint y: 347, endPoint x: 462, endPoint y: 329, distance: 216.0
click at [462, 329] on body "BETA My Workspace New app Marketplace Integrations Recent Construction Manager …" at bounding box center [733, 347] width 1466 height 695
click at [725, 358] on p "**********" at bounding box center [733, 347] width 266 height 21
click at [845, 418] on button "Save" at bounding box center [845, 411] width 61 height 31
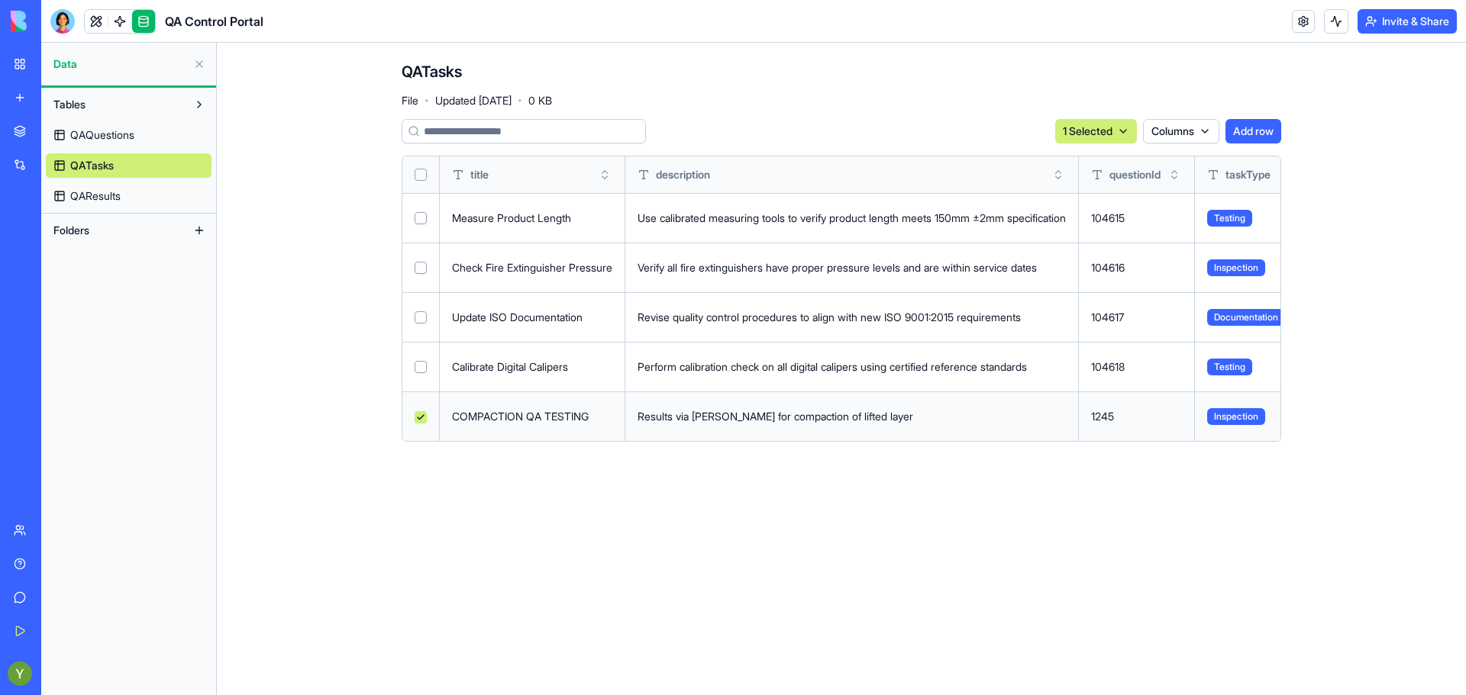
click at [117, 184] on link "QAResults" at bounding box center [129, 196] width 166 height 24
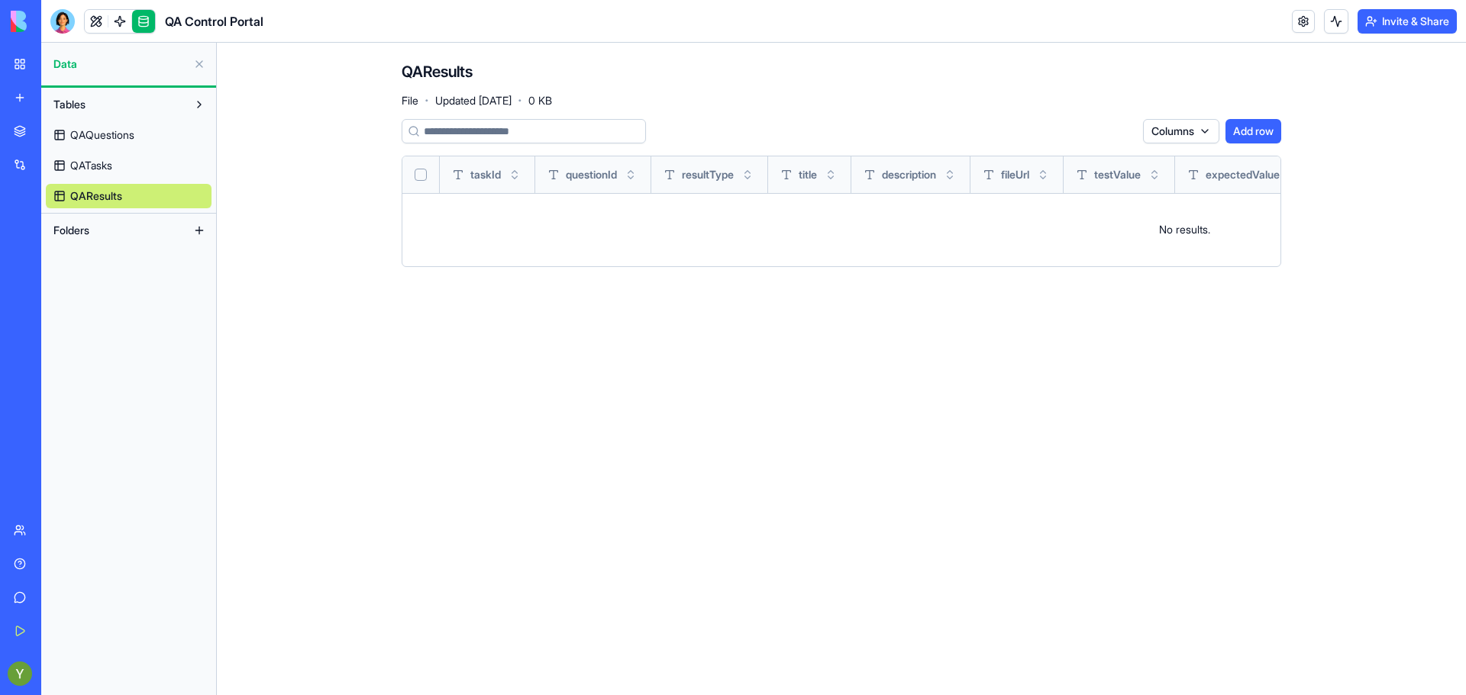
click at [88, 111] on button "Tables" at bounding box center [116, 104] width 141 height 24
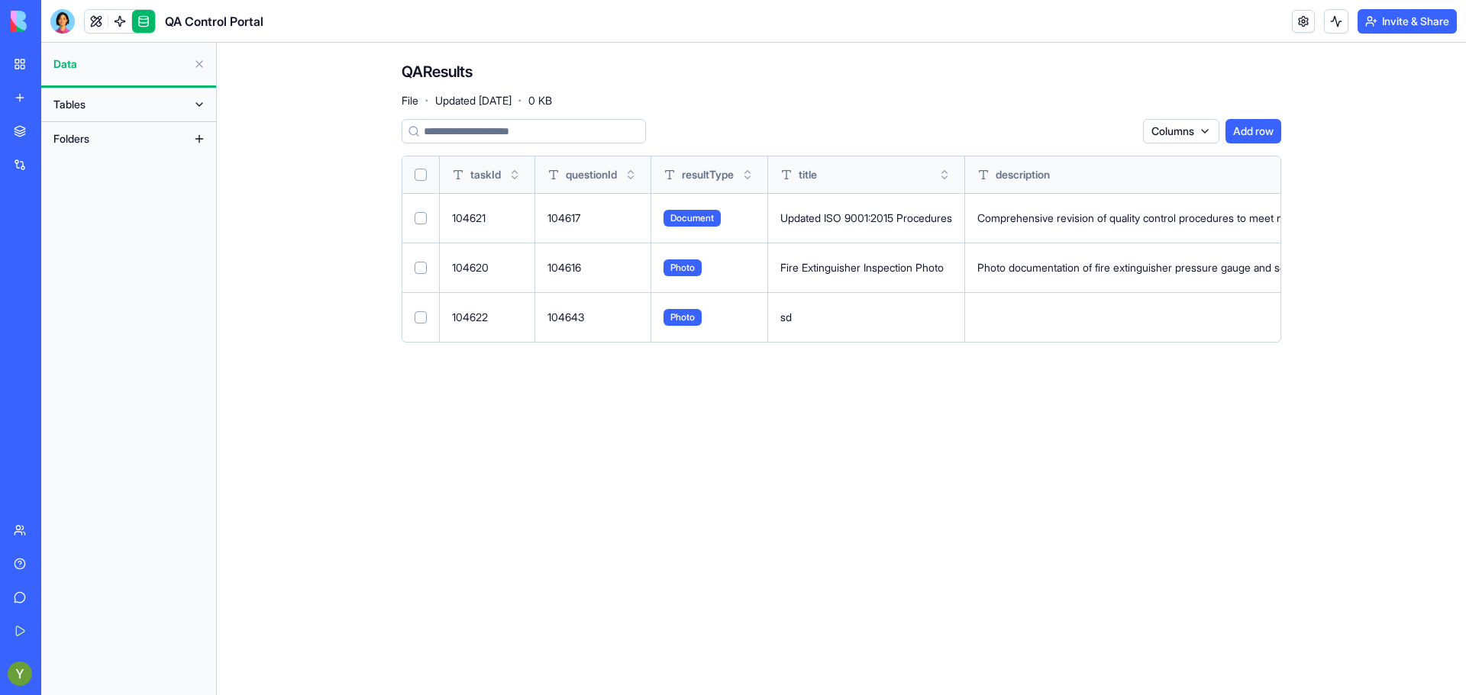
click at [92, 114] on button "Tables" at bounding box center [116, 104] width 141 height 24
click at [89, 135] on span "QAQuestions" at bounding box center [102, 134] width 64 height 15
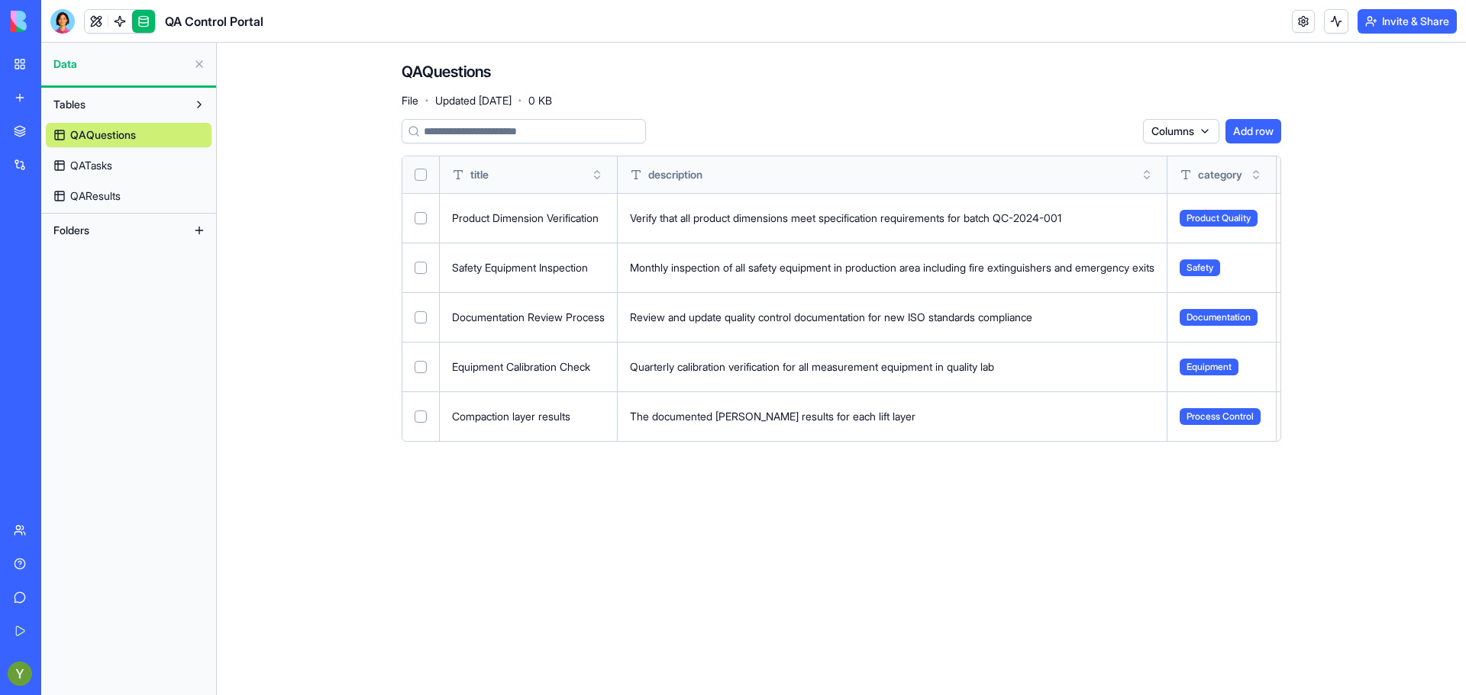
click at [0, 0] on button at bounding box center [0, 0] width 0 height 0
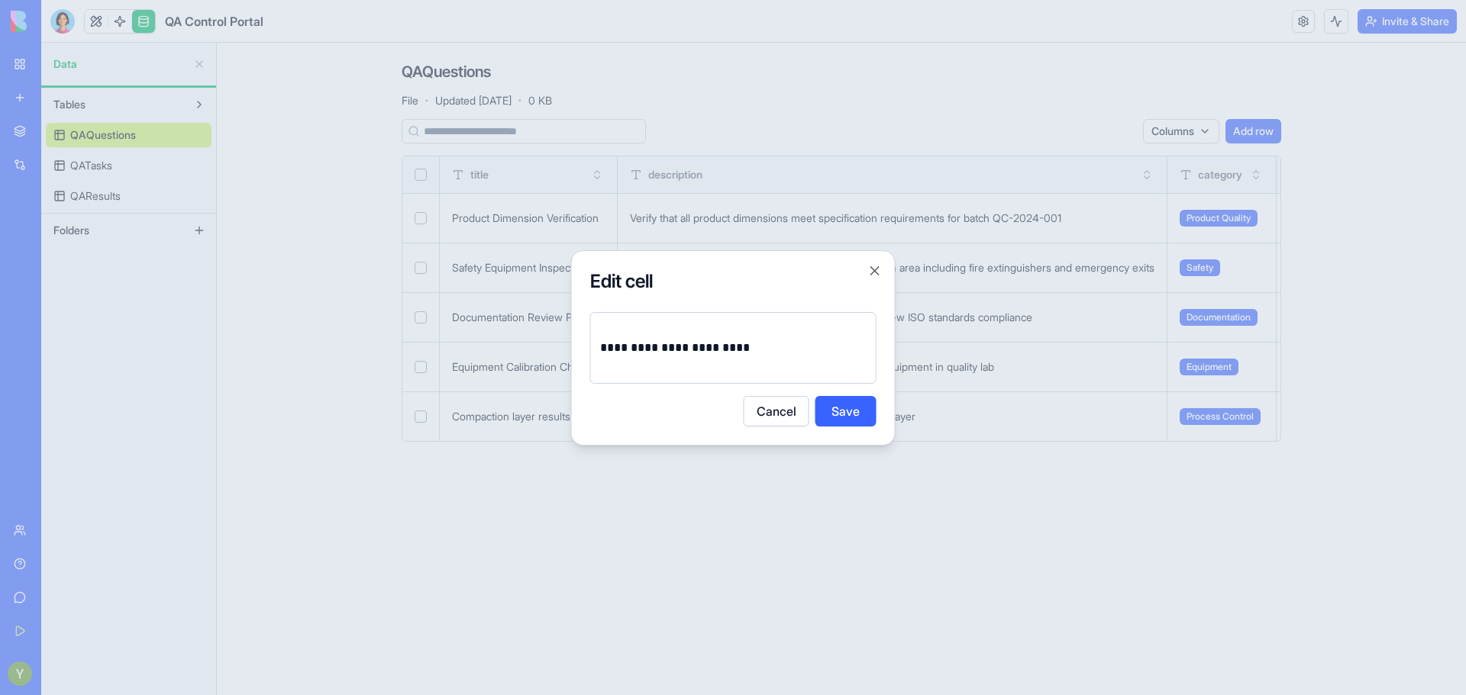
drag, startPoint x: 768, startPoint y: 418, endPoint x: 775, endPoint y: 414, distance: 7.9
click at [775, 414] on button "Cancel" at bounding box center [776, 411] width 66 height 31
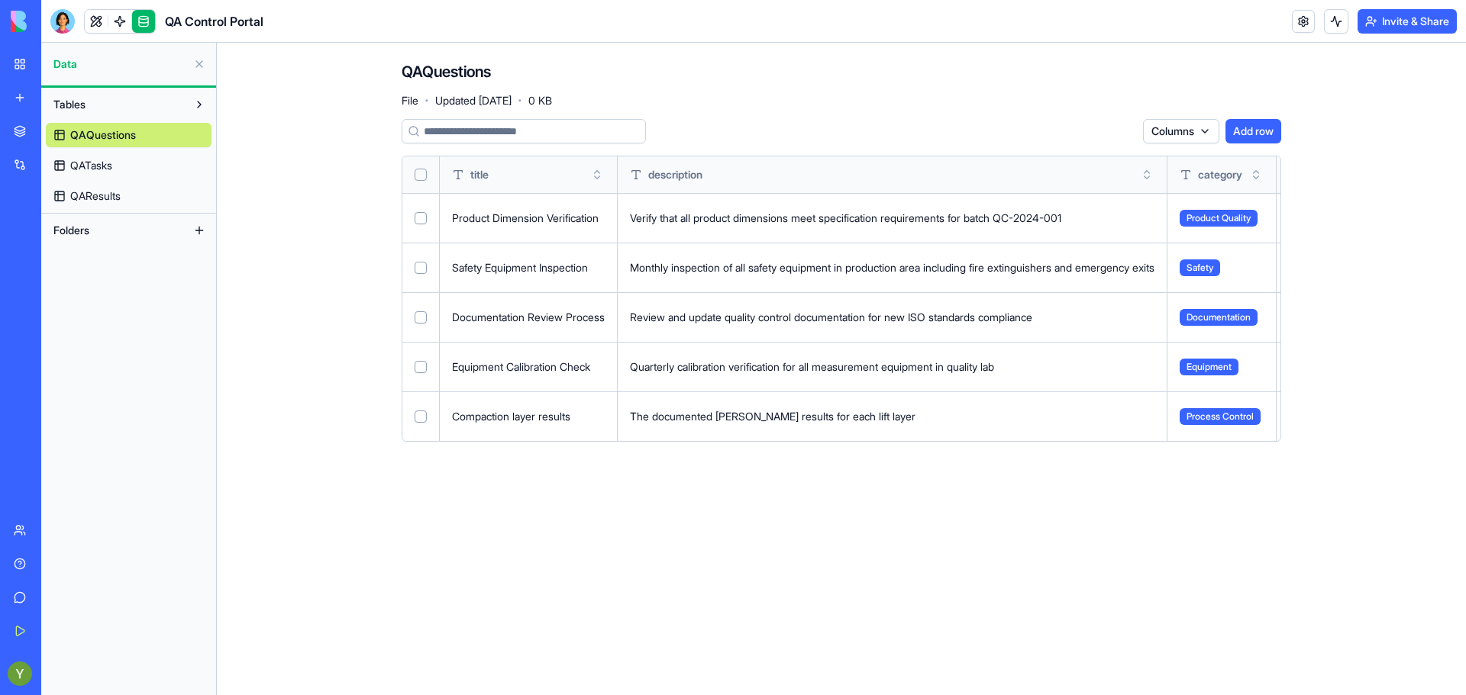
click at [734, 424] on td "The documented [PERSON_NAME] results for each lift layer" at bounding box center [892, 417] width 550 height 50
click at [737, 423] on div "The documented [PERSON_NAME] results for each lift layer" at bounding box center [892, 416] width 524 height 15
click at [50, 107] on button "Tables" at bounding box center [116, 104] width 141 height 24
drag, startPoint x: 50, startPoint y: 107, endPoint x: 60, endPoint y: 95, distance: 15.7
click at [60, 95] on button "Tables" at bounding box center [116, 104] width 141 height 24
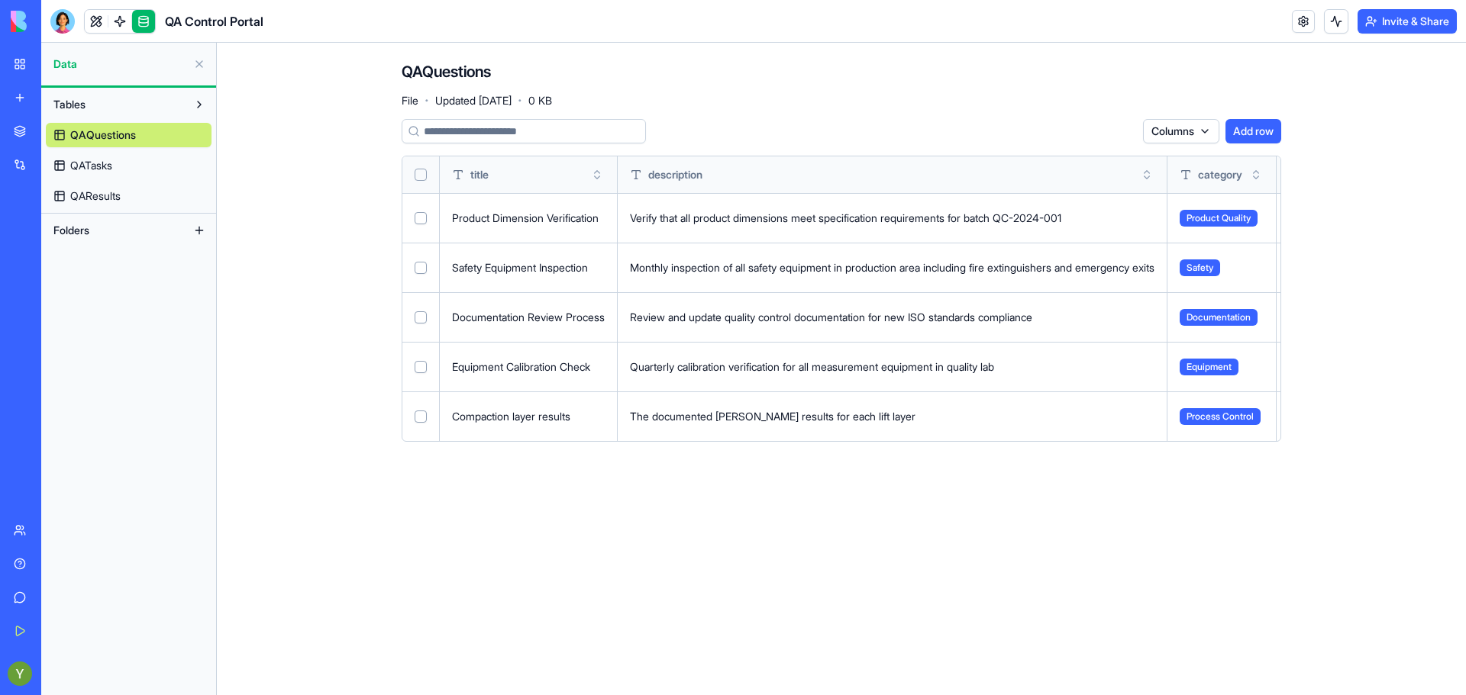
click at [76, 150] on div "QAQuestions QATasks QAResults" at bounding box center [129, 163] width 166 height 92
click at [77, 168] on span "QATasks" at bounding box center [91, 165] width 42 height 15
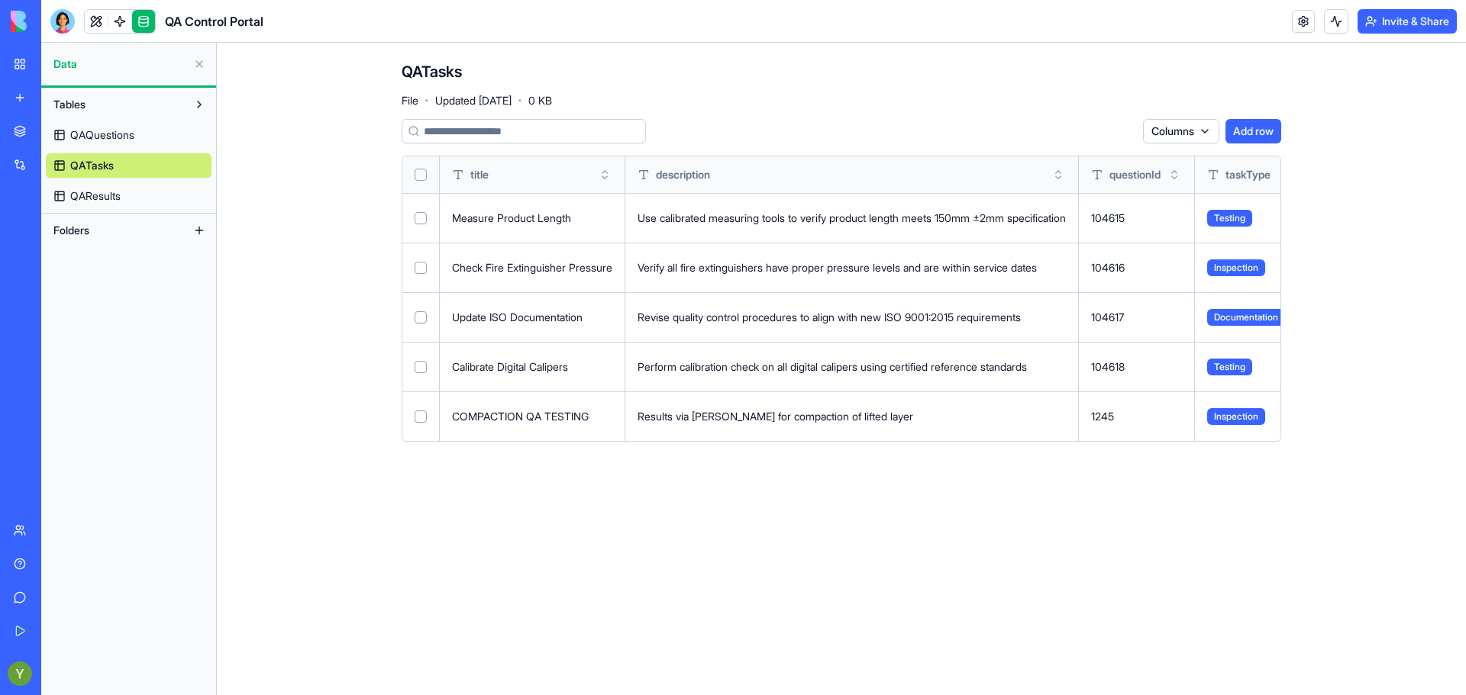
click at [0, 0] on button at bounding box center [0, 0] width 0 height 0
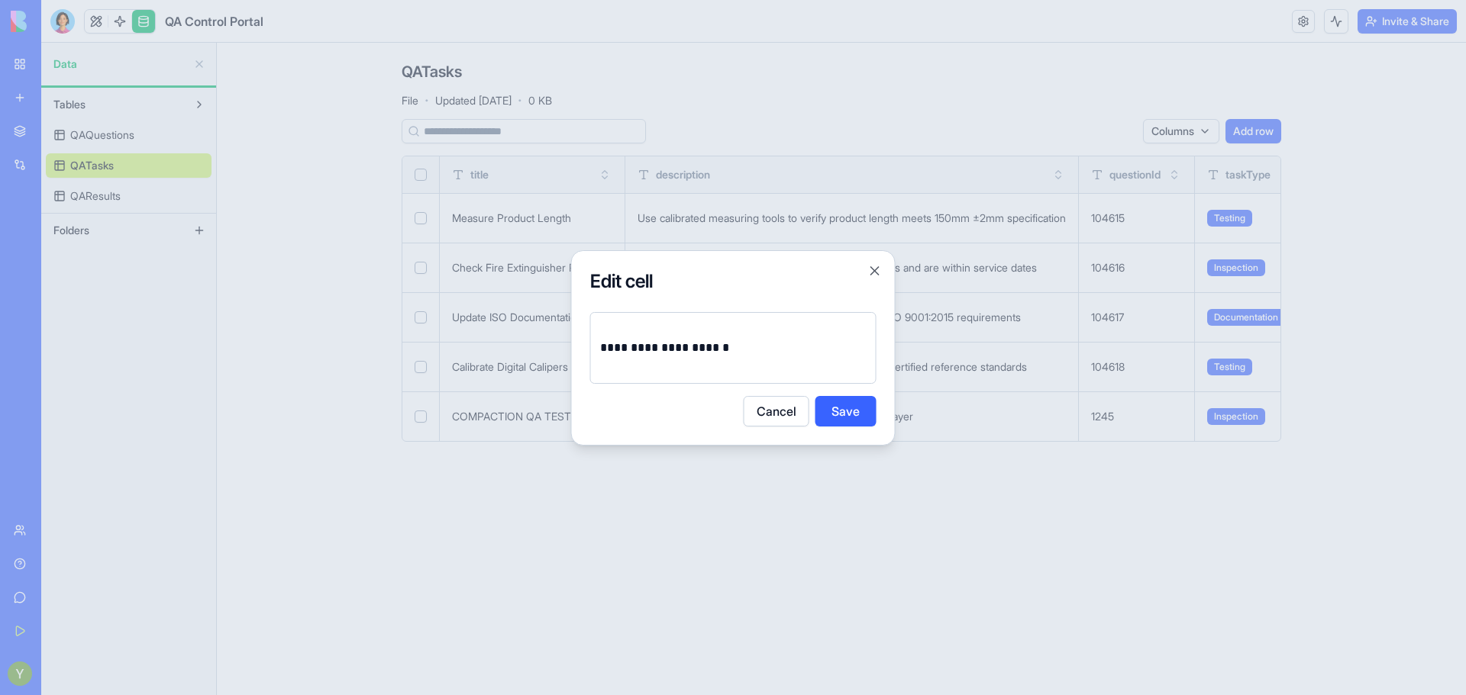
click at [621, 317] on div "**********" at bounding box center [733, 348] width 286 height 72
click at [624, 343] on p "**********" at bounding box center [733, 347] width 266 height 21
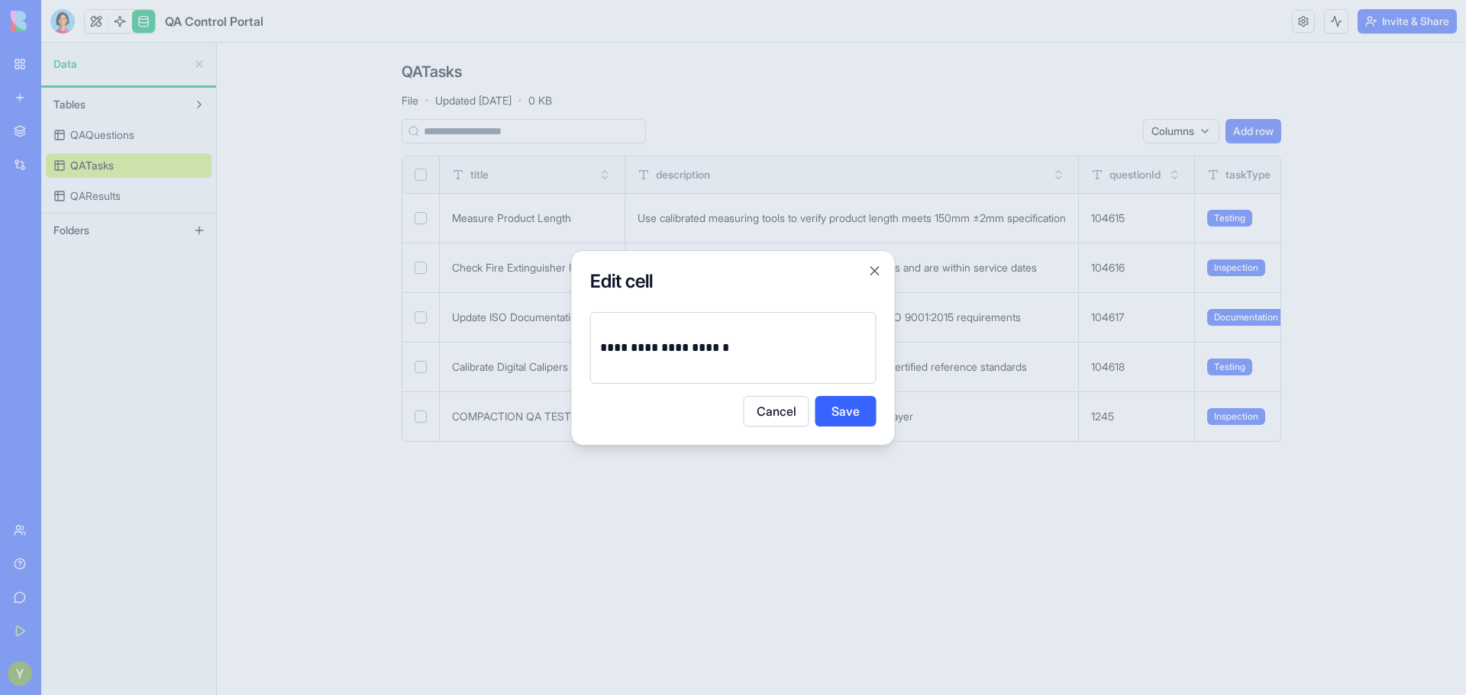
click at [834, 414] on button "Save" at bounding box center [845, 411] width 61 height 31
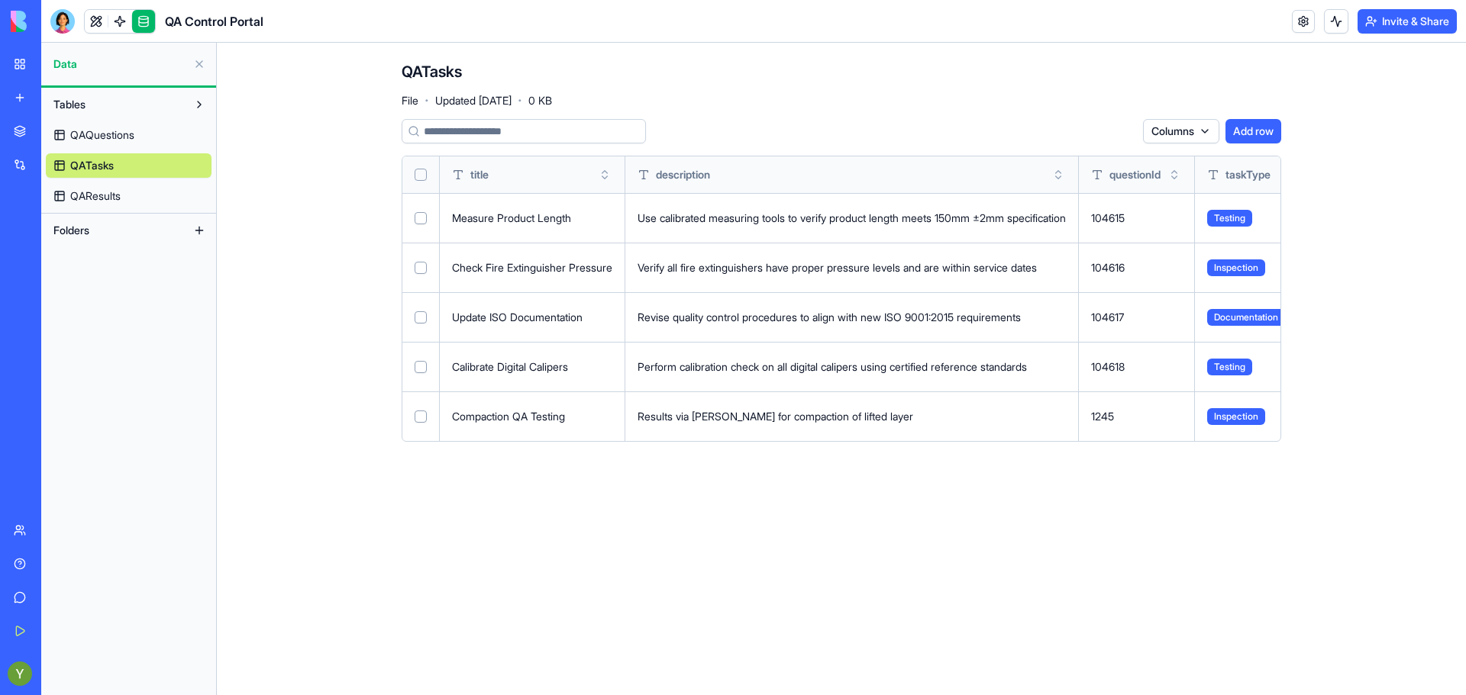
click at [108, 231] on button "Folders" at bounding box center [116, 230] width 141 height 24
click at [201, 229] on button at bounding box center [199, 230] width 24 height 24
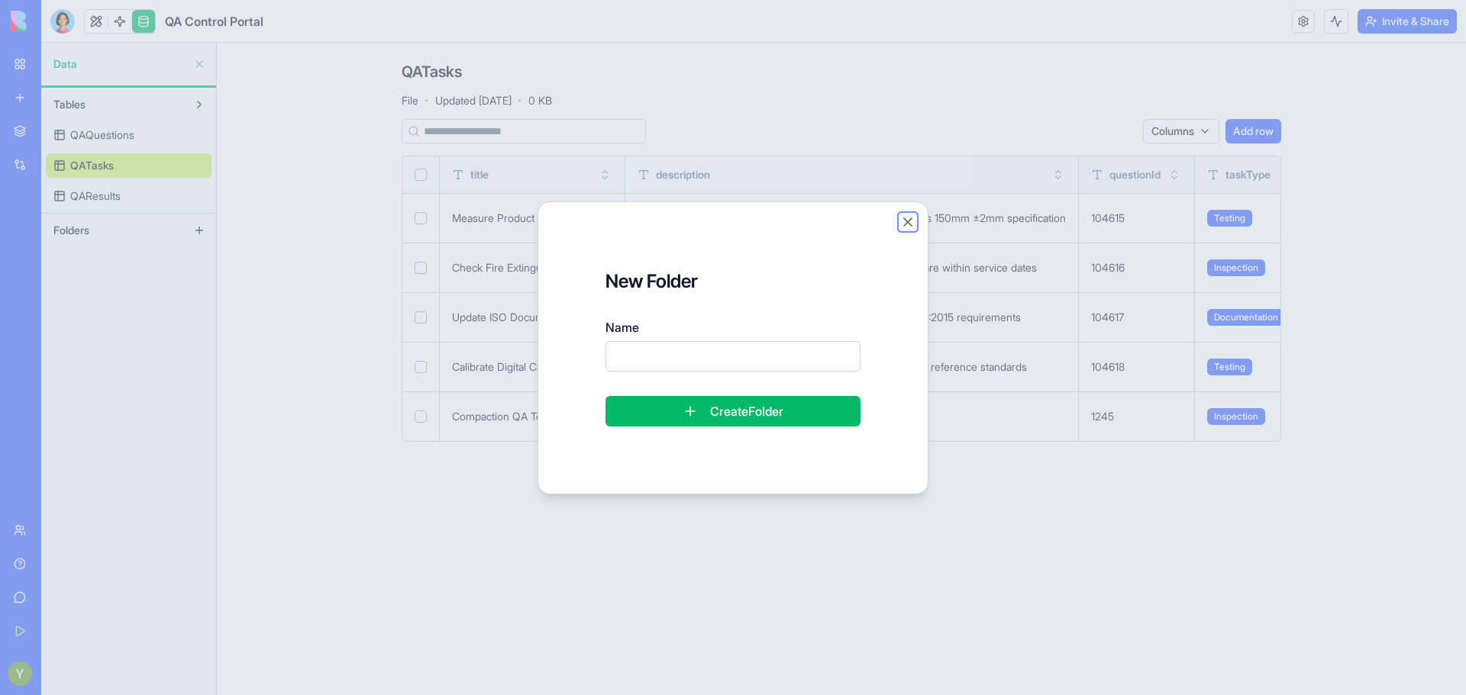
click at [909, 222] on button "Close" at bounding box center [907, 221] width 15 height 15
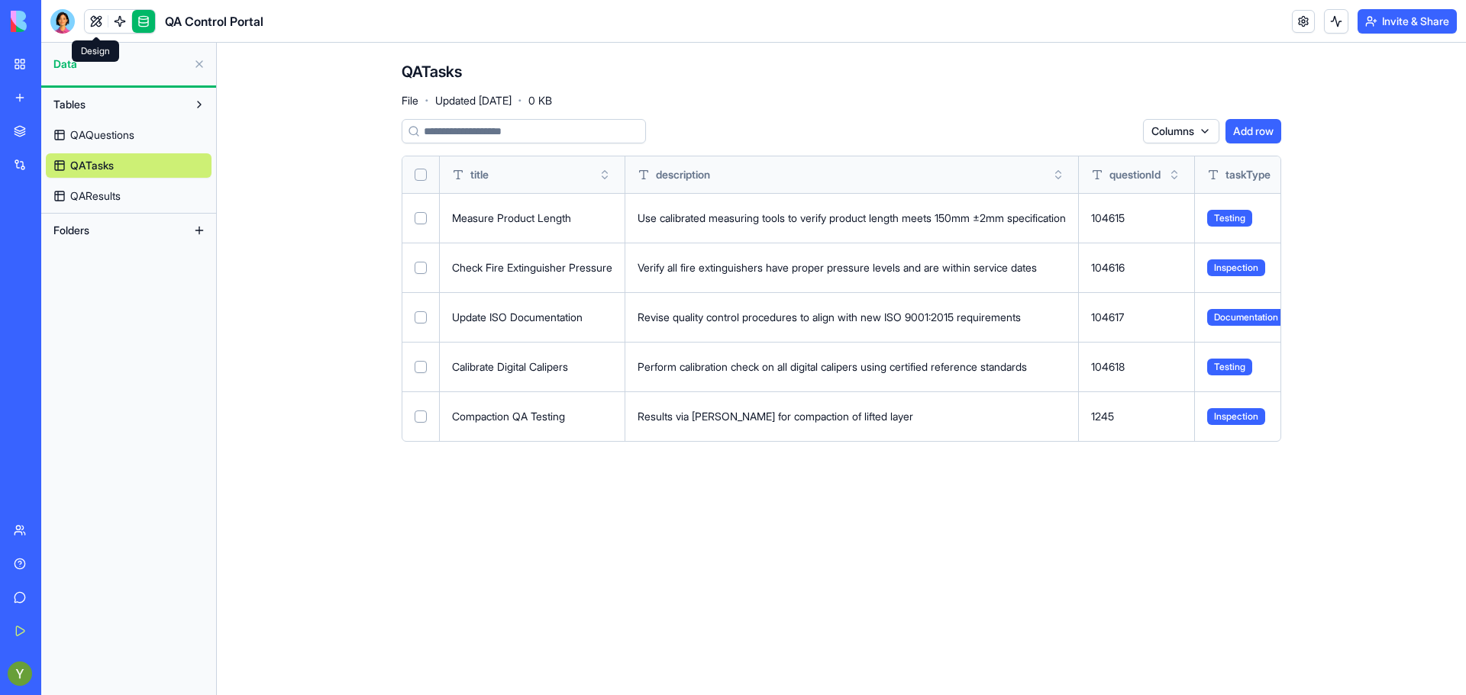
click at [91, 15] on link at bounding box center [96, 21] width 23 height 23
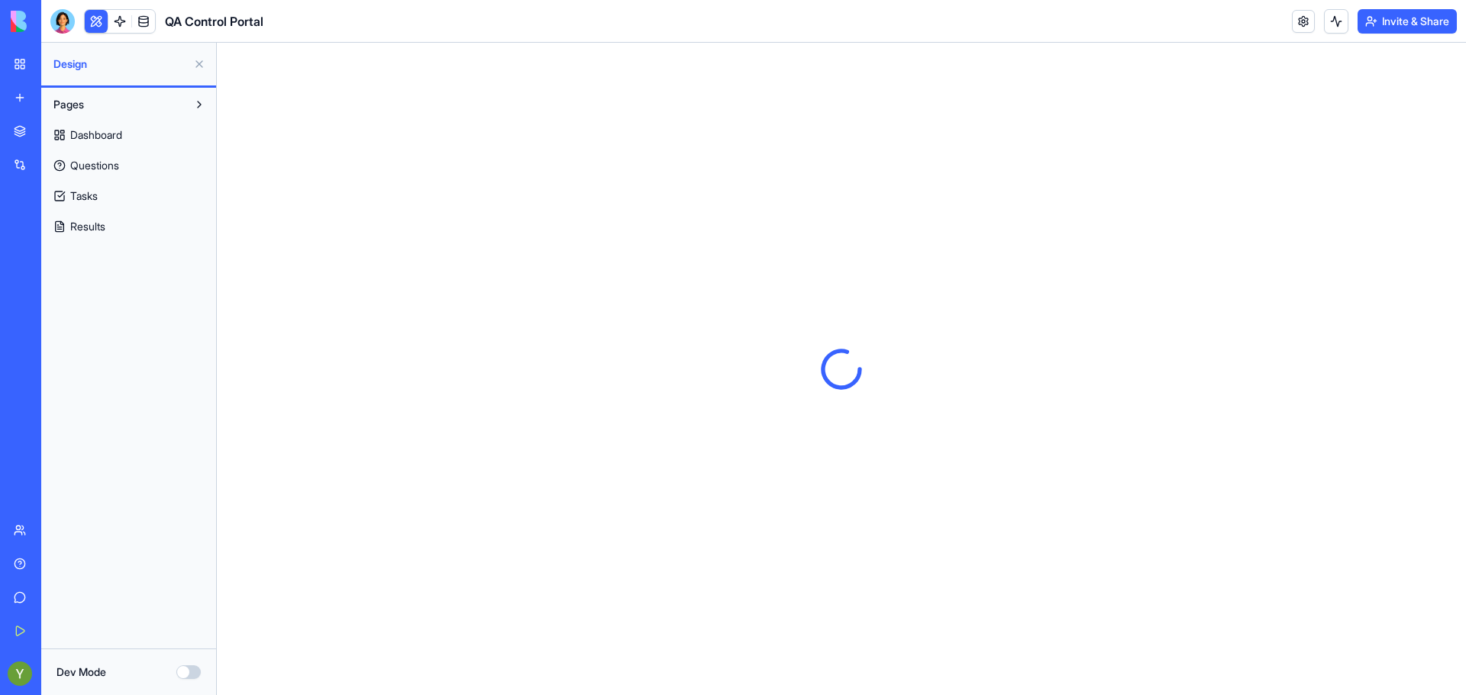
click at [100, 124] on link "Dashboard" at bounding box center [129, 135] width 166 height 24
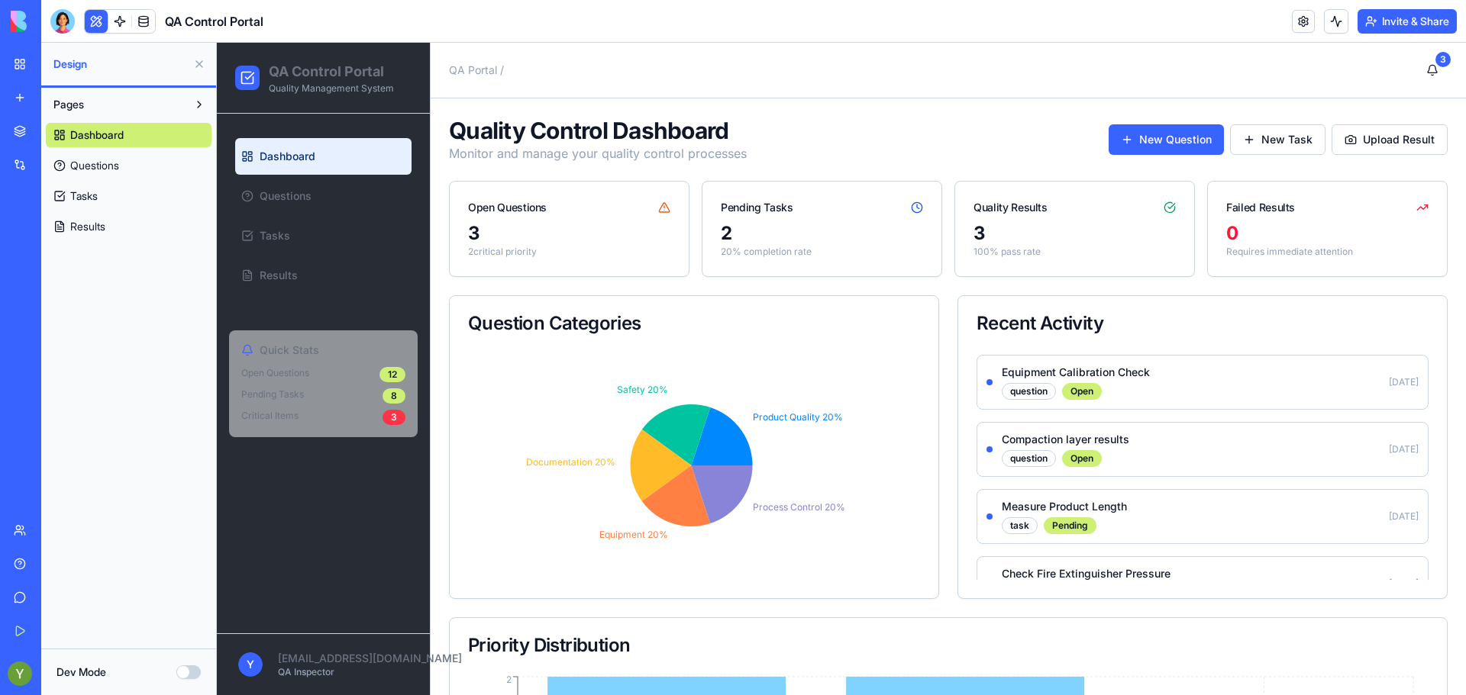
scroll to position [400, 0]
click at [1143, 124] on div "Quality Control Dashboard Monitor and manage your quality control processes New…" at bounding box center [948, 140] width 998 height 46
click at [1149, 134] on button "New Question" at bounding box center [1165, 139] width 115 height 31
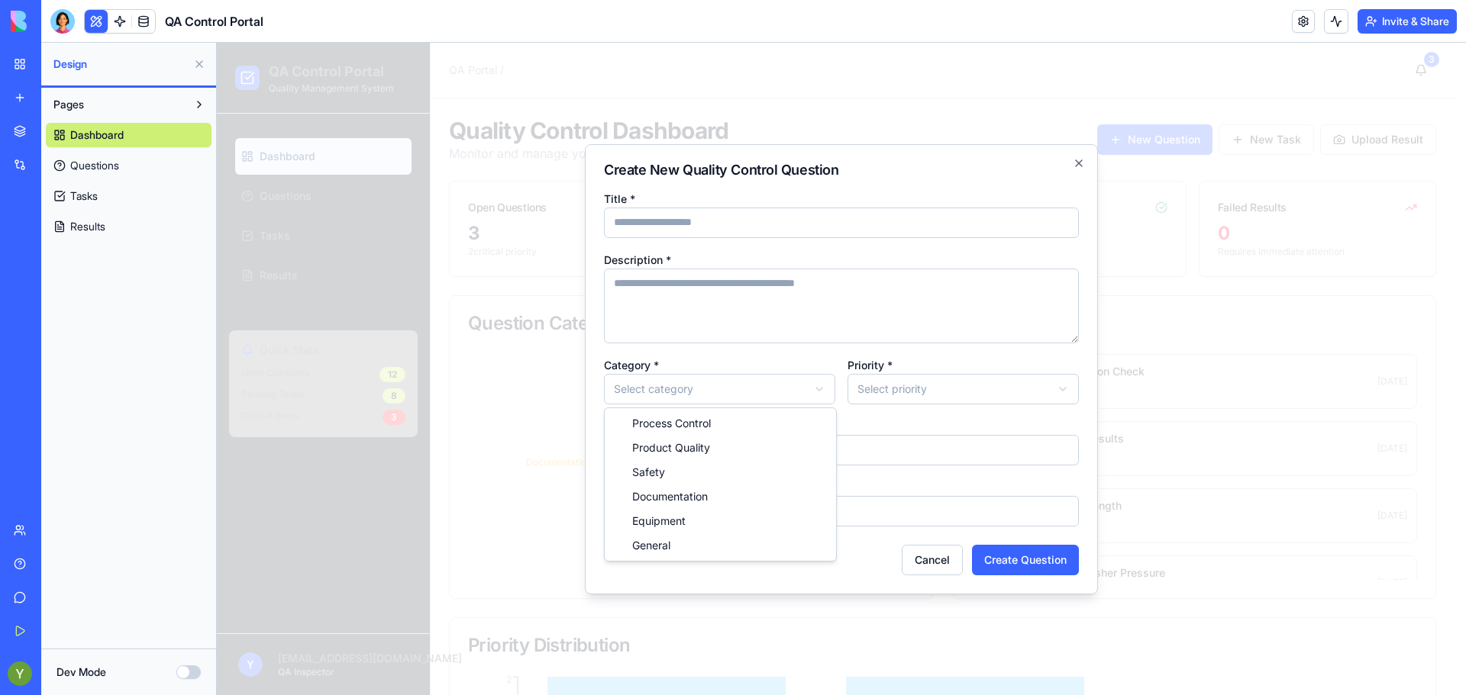
click at [647, 389] on body "QA Control Portal Quality Management System Dashboard Questions Tasks Results Q…" at bounding box center [835, 547] width 1237 height 1008
click at [882, 376] on body "QA Control Portal Quality Management System Dashboard Questions Tasks Results Q…" at bounding box center [835, 547] width 1237 height 1008
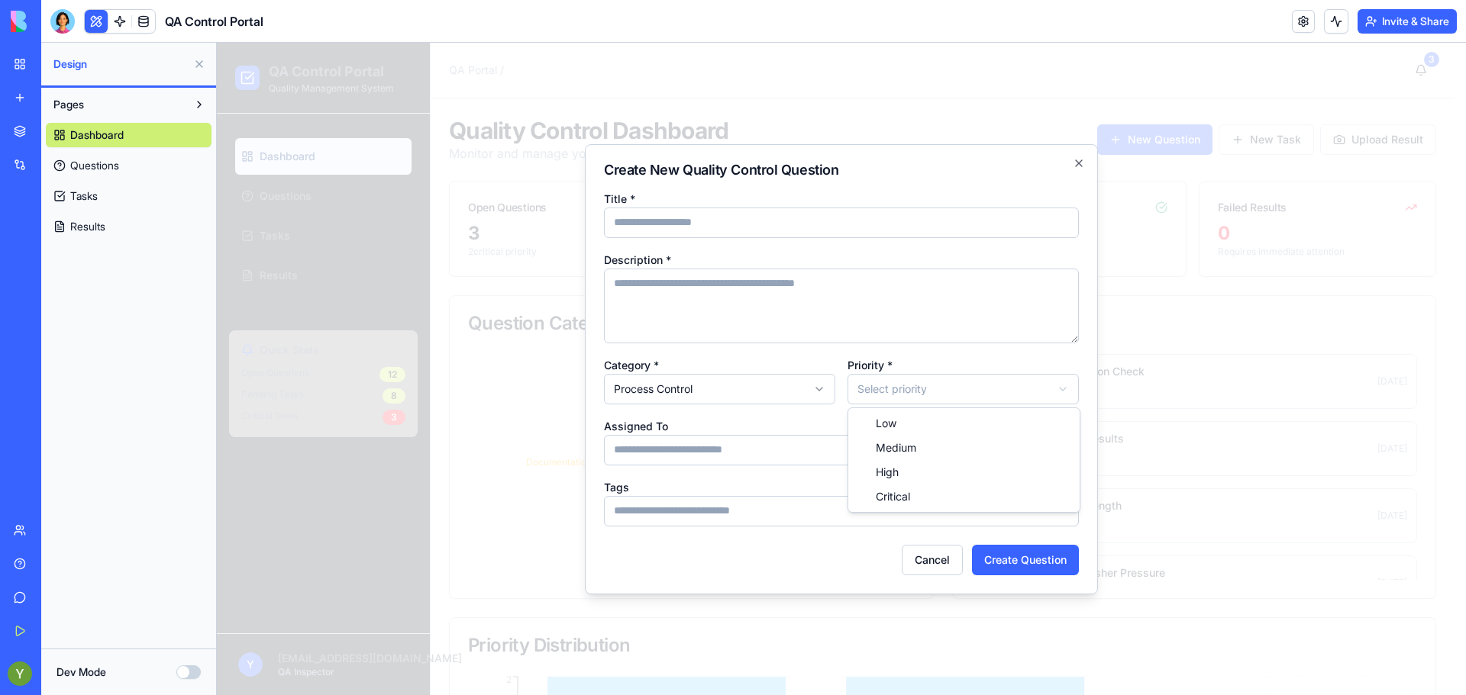
click at [888, 387] on body "QA Control Portal Quality Management System Dashboard Questions Tasks Results Q…" at bounding box center [835, 547] width 1237 height 1008
click at [656, 446] on input "Assigned To" at bounding box center [841, 450] width 475 height 31
click at [676, 211] on input "Title *" at bounding box center [841, 223] width 475 height 31
click at [932, 558] on button "Cancel" at bounding box center [931, 560] width 61 height 31
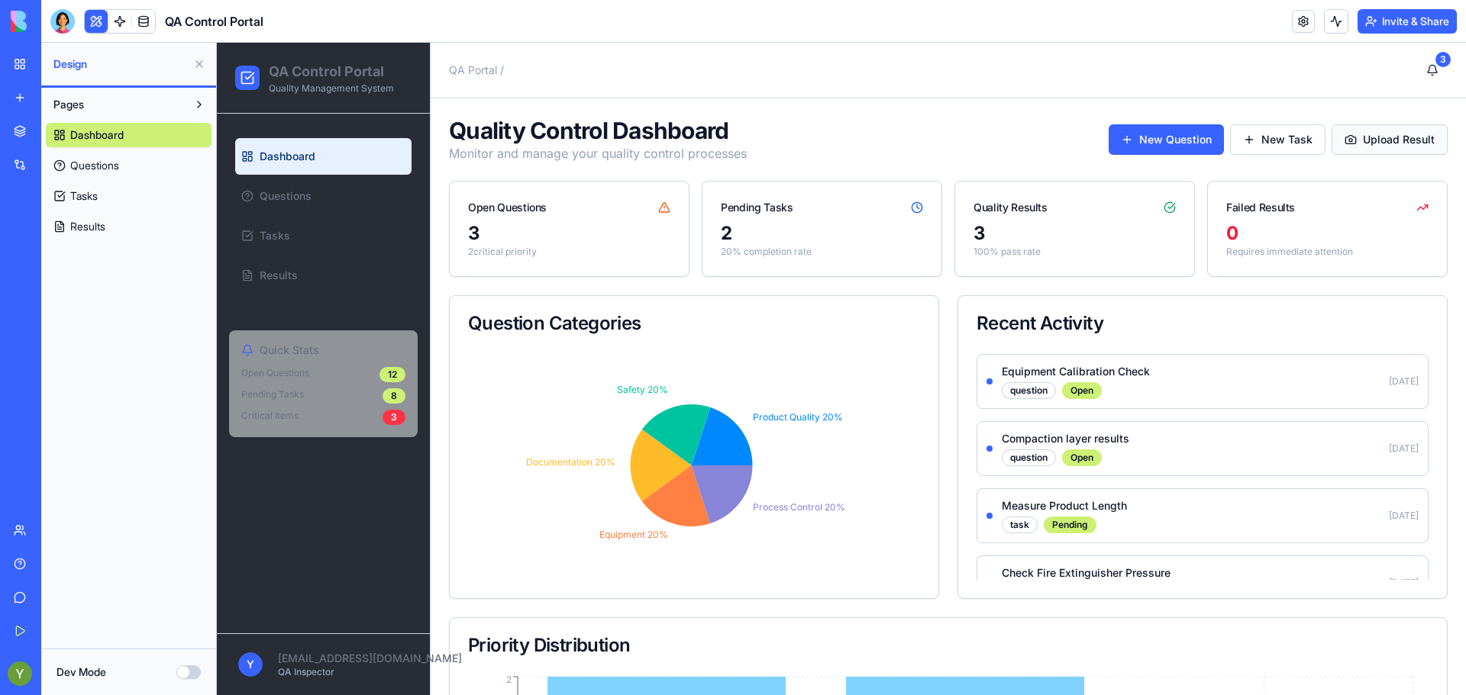
click at [1337, 135] on button "Upload Result" at bounding box center [1389, 139] width 116 height 31
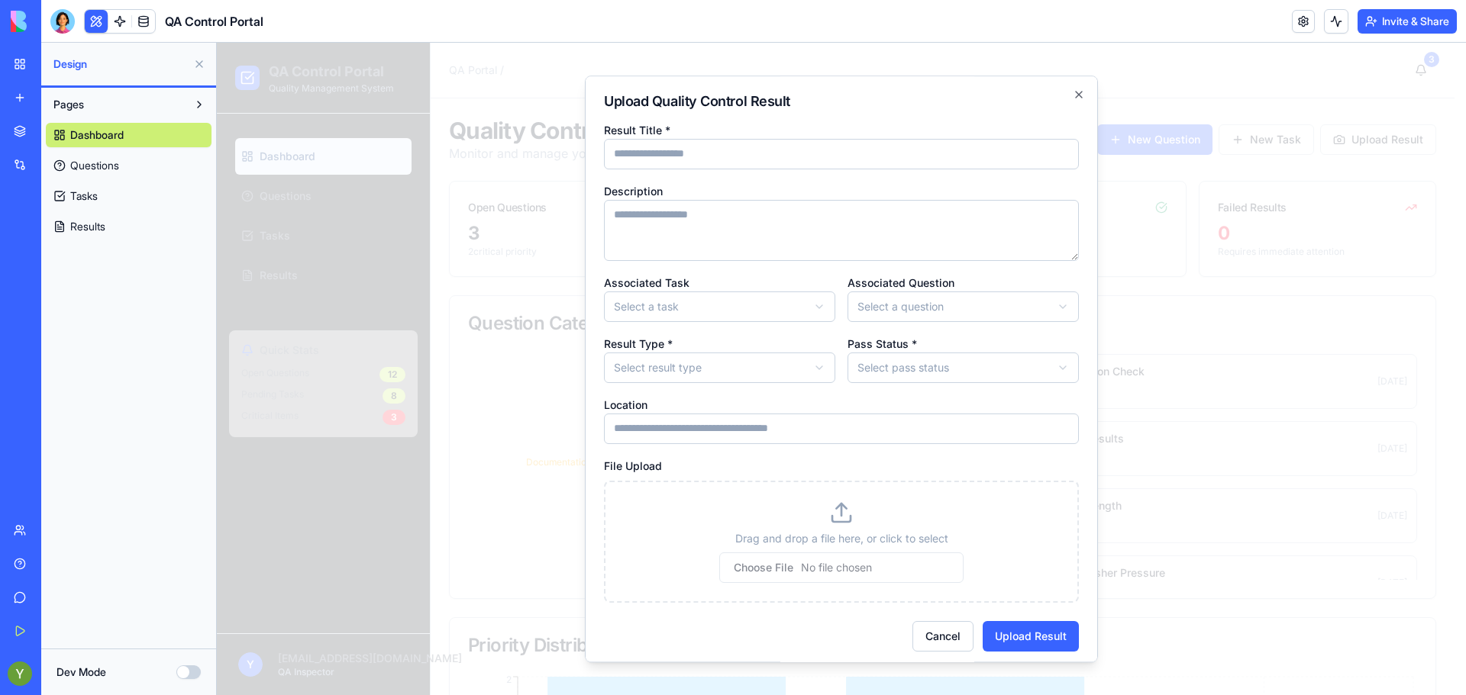
scroll to position [8, 0]
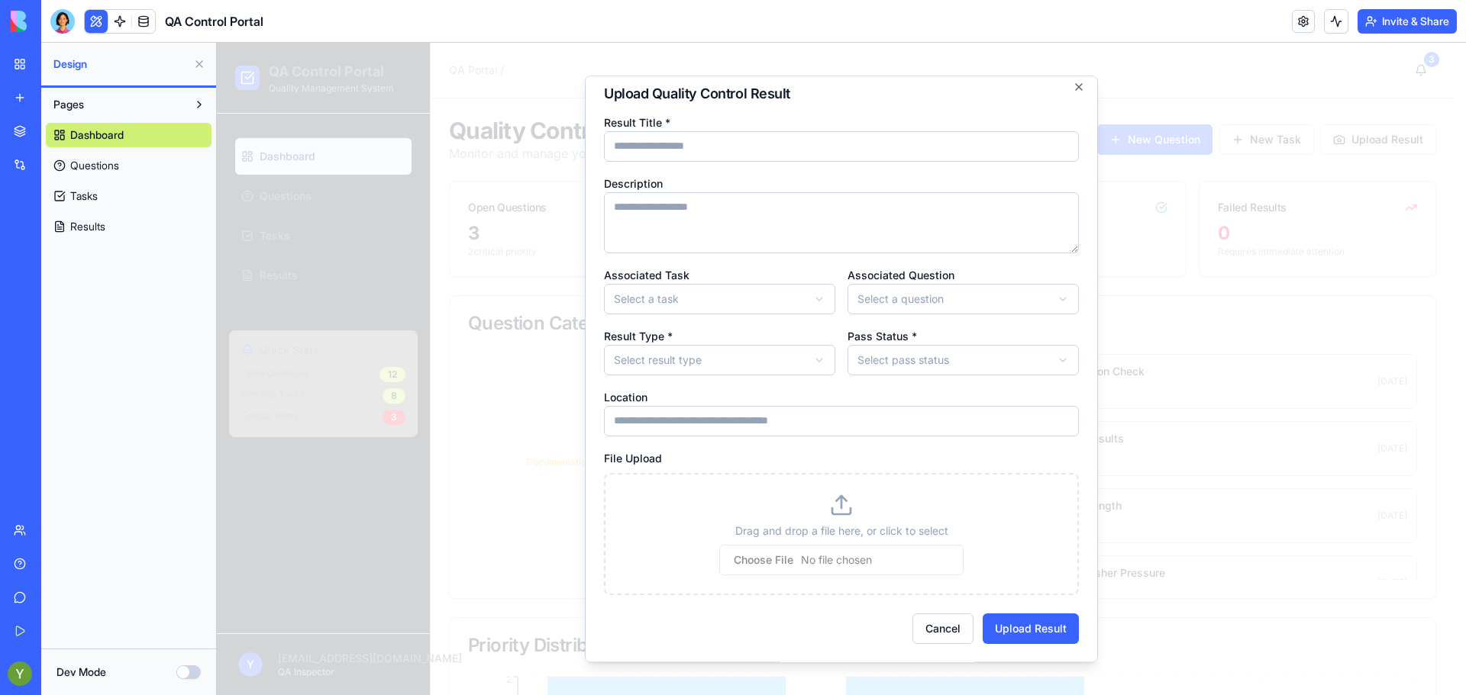
click at [893, 287] on body "QA Control Portal Quality Management System Dashboard Questions Tasks Results Q…" at bounding box center [835, 547] width 1237 height 1008
click at [735, 292] on body "QA Control Portal Quality Management System Dashboard Questions Tasks Results Q…" at bounding box center [835, 547] width 1237 height 1008
click at [767, 375] on body "QA Control Portal Quality Management System Dashboard Questions Tasks Results Q…" at bounding box center [835, 547] width 1237 height 1008
click at [904, 371] on body "QA Control Portal Quality Management System Dashboard Questions Tasks Results Q…" at bounding box center [835, 547] width 1237 height 1008
click at [791, 417] on input "Location" at bounding box center [841, 421] width 475 height 31
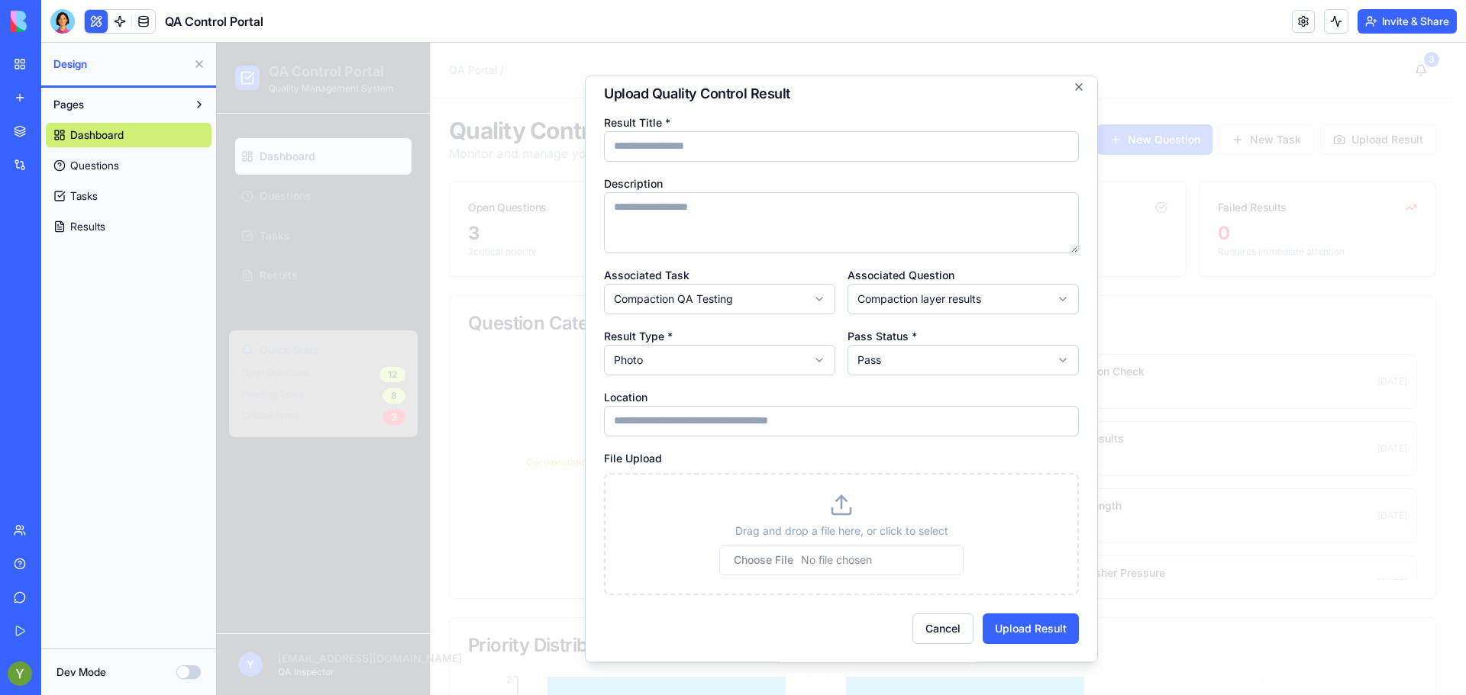
click at [834, 550] on input "file" at bounding box center [841, 560] width 244 height 31
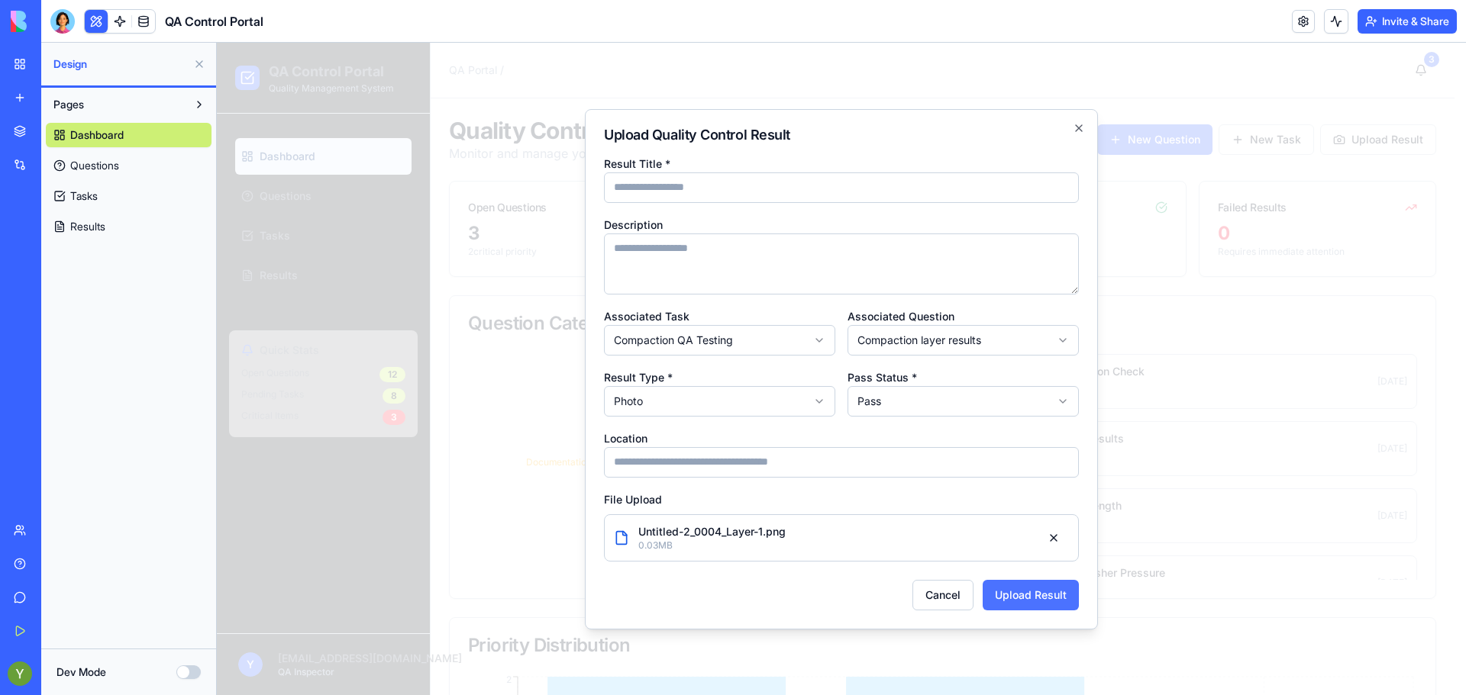
click at [1020, 592] on button "Upload Result" at bounding box center [1030, 595] width 96 height 31
click at [692, 179] on input "Result Title *" at bounding box center [841, 188] width 475 height 31
click at [1039, 592] on button "Upload Result" at bounding box center [1030, 595] width 96 height 31
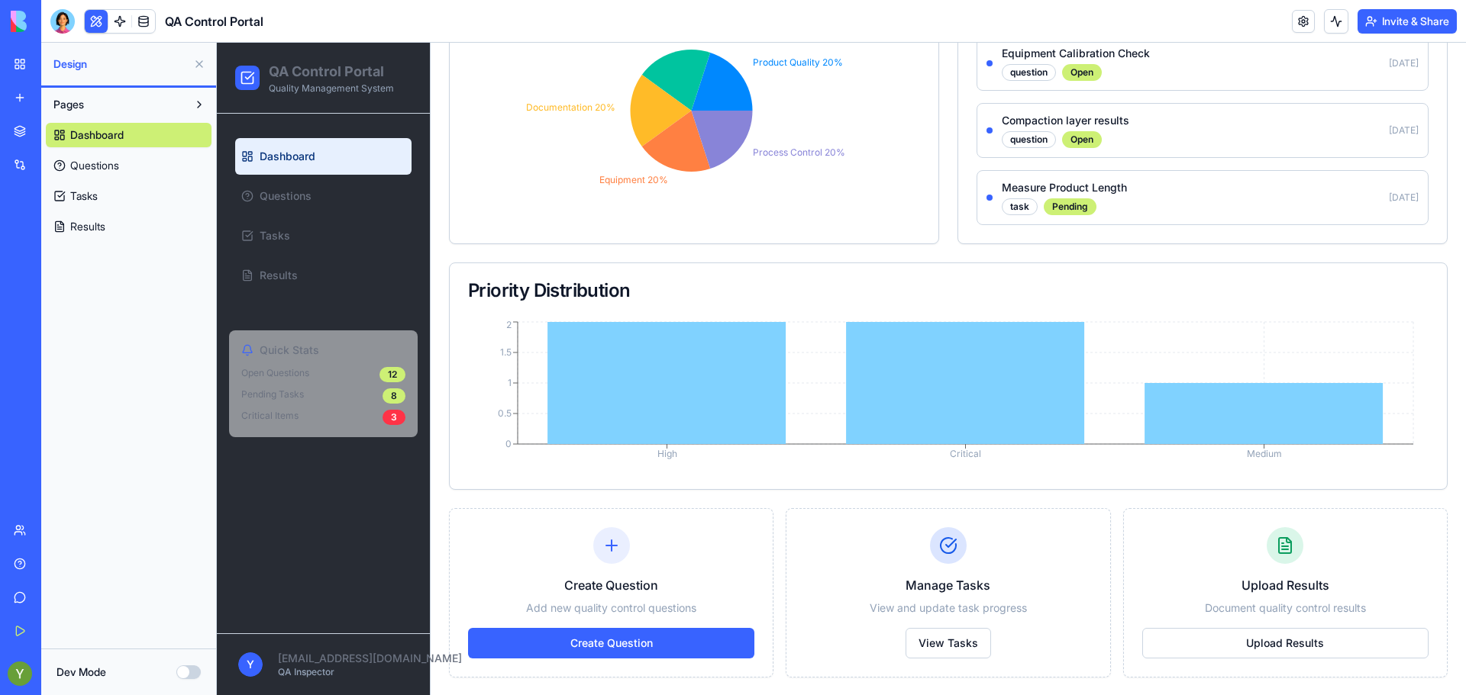
scroll to position [356, 0]
click at [277, 361] on div "Quick Stats Open Questions 12 Pending Tasks 8 Critical Items 3" at bounding box center [323, 384] width 189 height 107
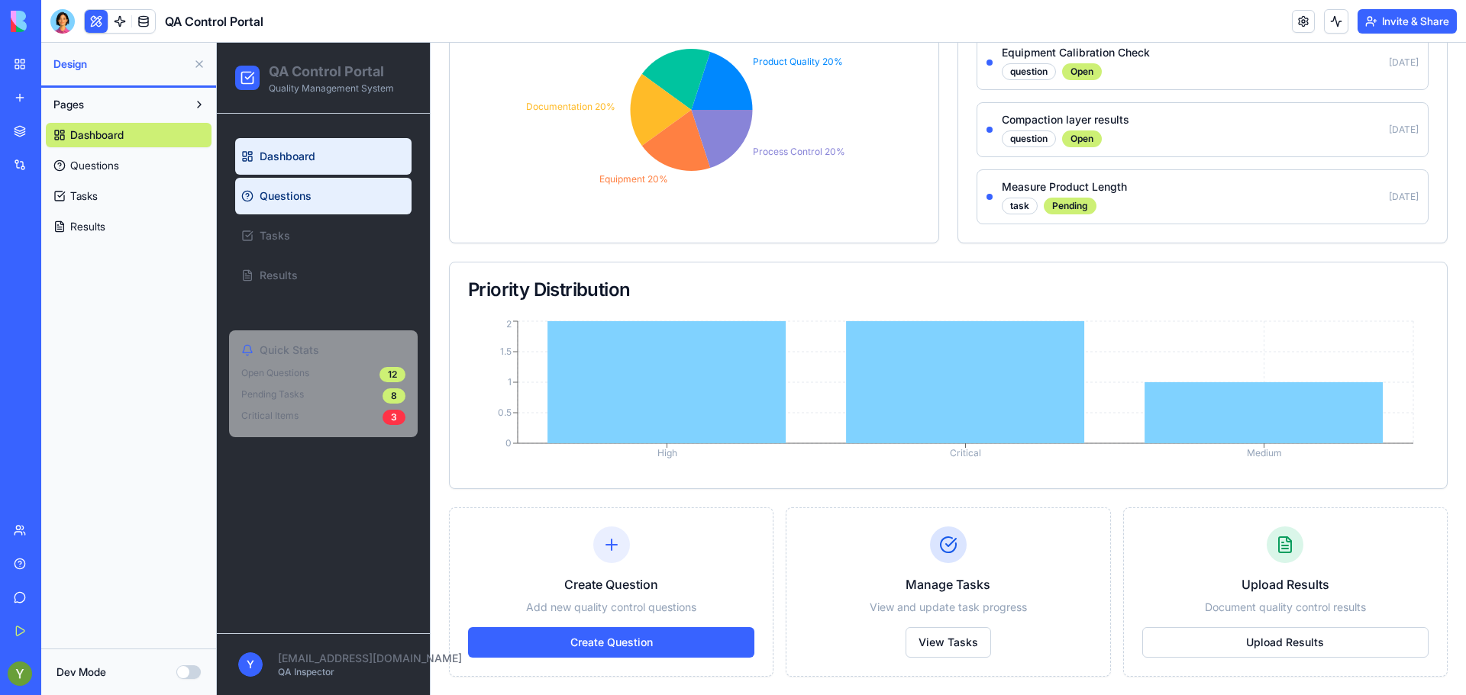
click at [266, 202] on span "Questions" at bounding box center [286, 196] width 52 height 15
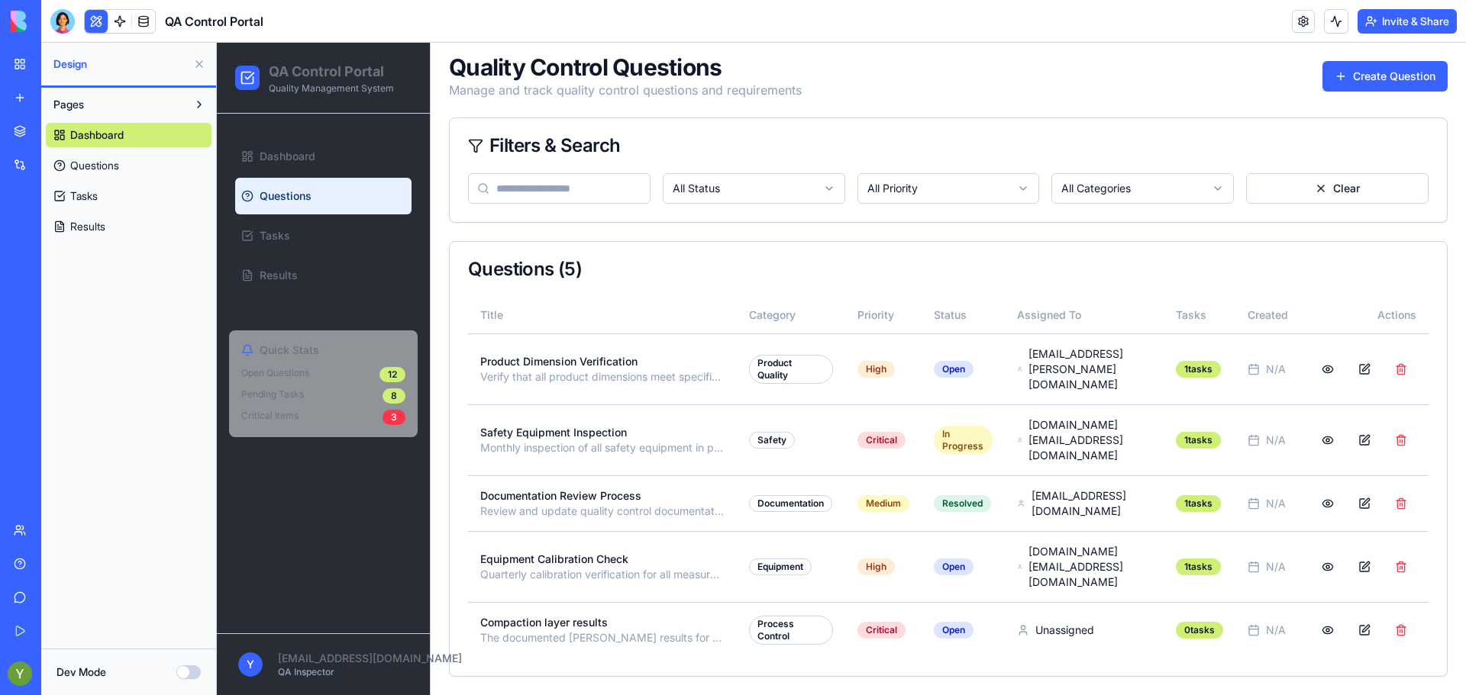
scroll to position [29, 0]
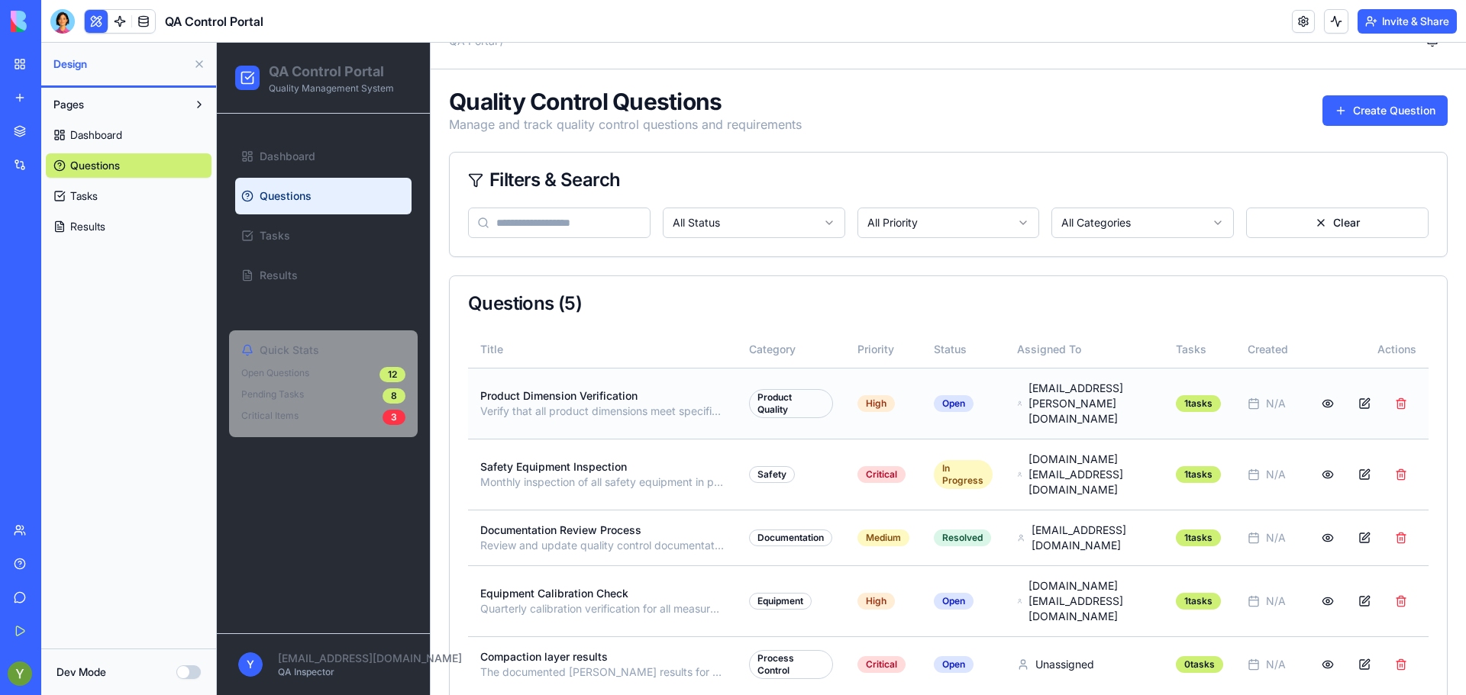
click at [495, 404] on p "Verify that all product dimensions meet specification requirements for batch QC…" at bounding box center [602, 411] width 244 height 15
click at [791, 389] on div "Product Quality" at bounding box center [791, 403] width 84 height 29
click at [1379, 394] on button at bounding box center [1364, 403] width 31 height 27
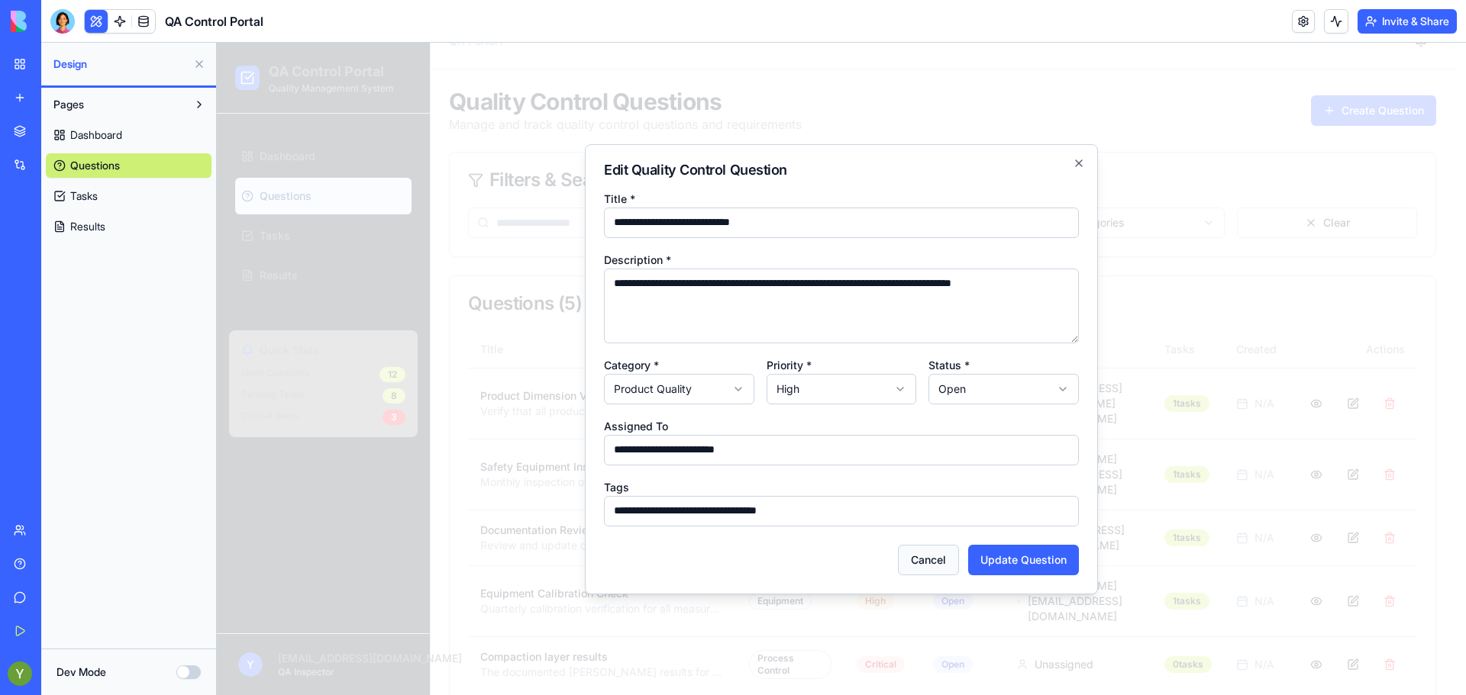
click at [921, 560] on button "Cancel" at bounding box center [928, 560] width 61 height 31
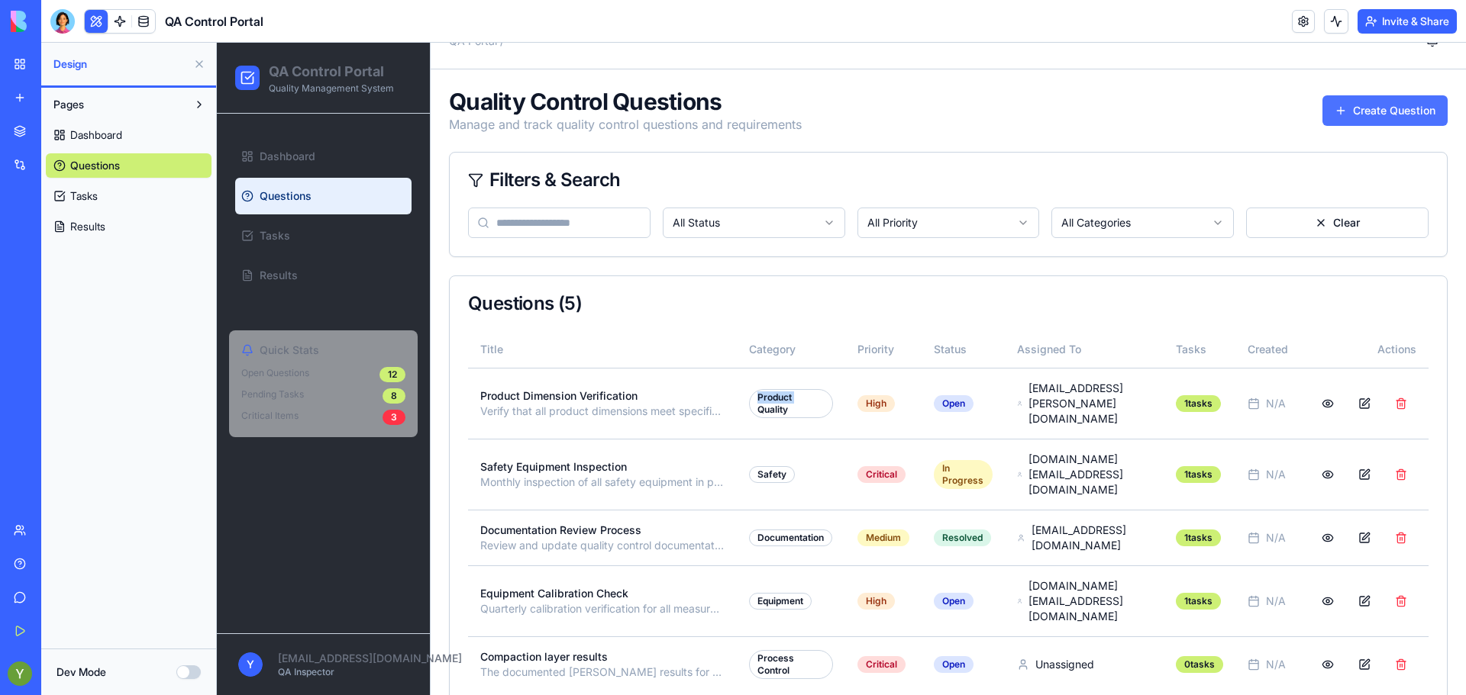
click at [1344, 103] on button "Create Question" at bounding box center [1384, 110] width 125 height 31
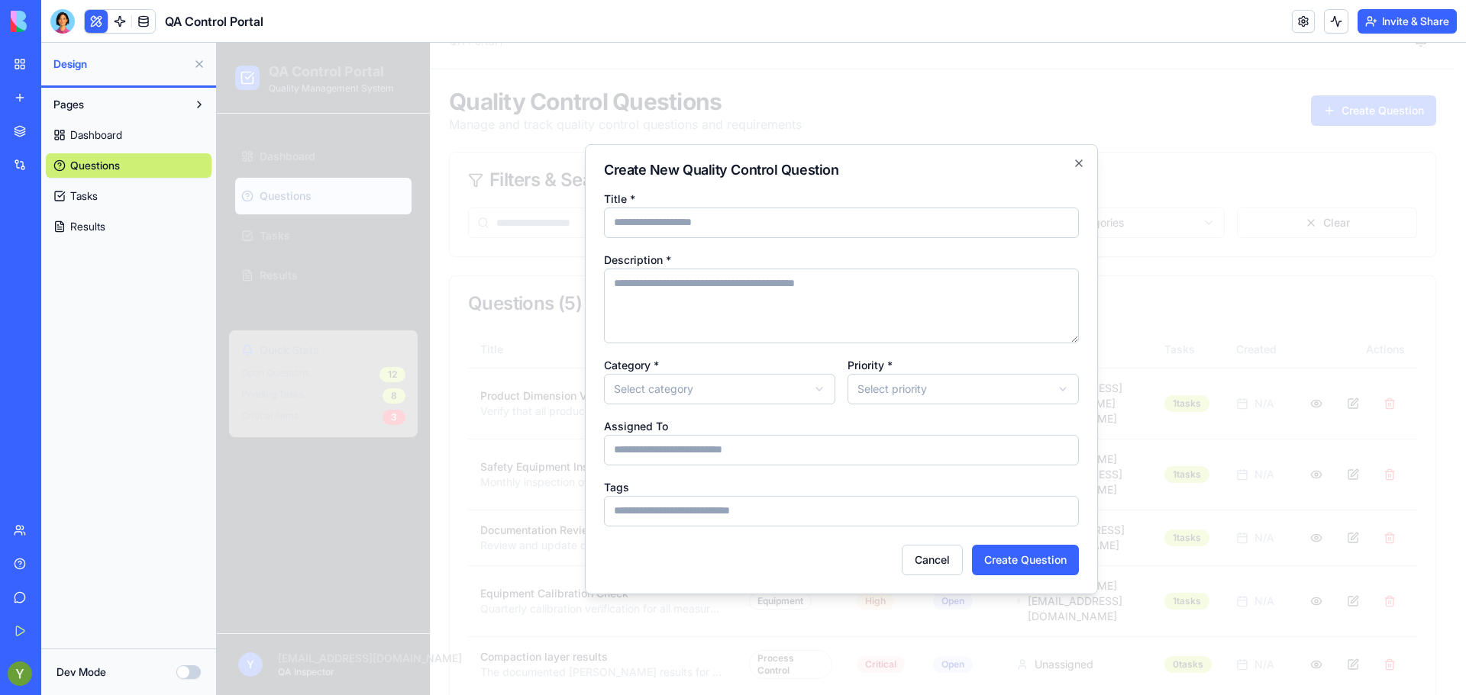
click at [830, 366] on div "**********" at bounding box center [719, 380] width 231 height 49
click at [816, 383] on body "QA Control Portal Quality Management System Dashboard Questions Tasks Results Q…" at bounding box center [835, 372] width 1237 height 716
click at [886, 392] on body "QA Control Portal Quality Management System Dashboard Questions Tasks Results Q…" at bounding box center [835, 372] width 1237 height 716
click at [756, 451] on input "Assigned To" at bounding box center [841, 450] width 475 height 31
click at [743, 509] on input "Tags" at bounding box center [841, 511] width 475 height 31
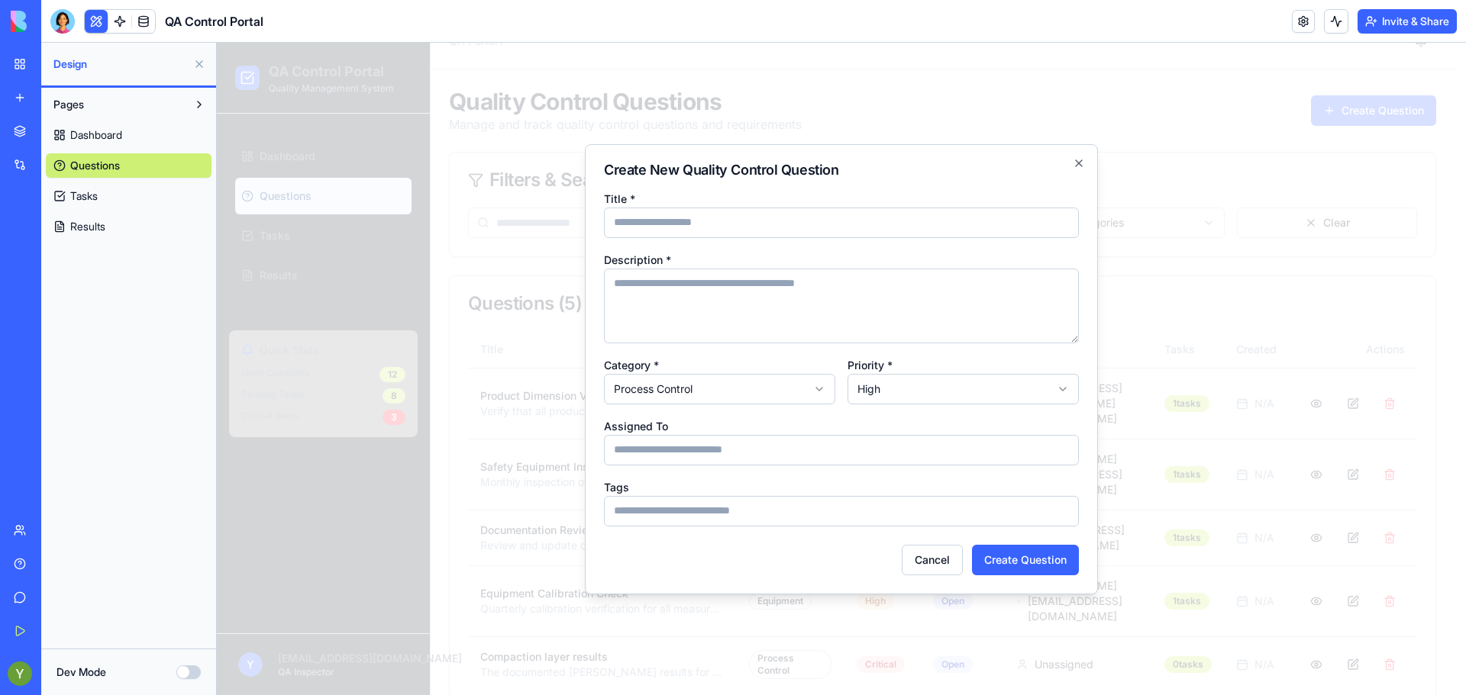
click at [724, 214] on input "Title *" at bounding box center [841, 223] width 475 height 31
click at [773, 321] on textarea "Description *" at bounding box center [841, 306] width 475 height 75
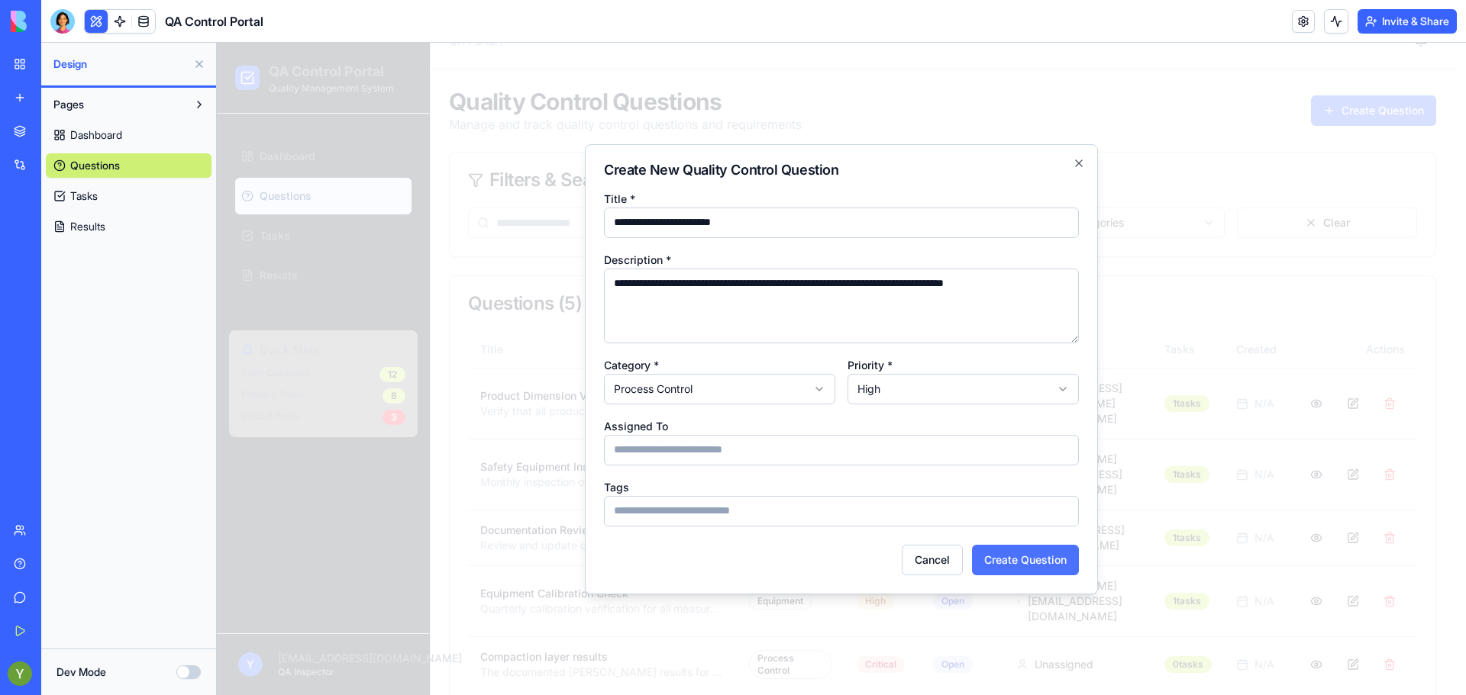
click at [1024, 569] on button "Create Question" at bounding box center [1025, 560] width 107 height 31
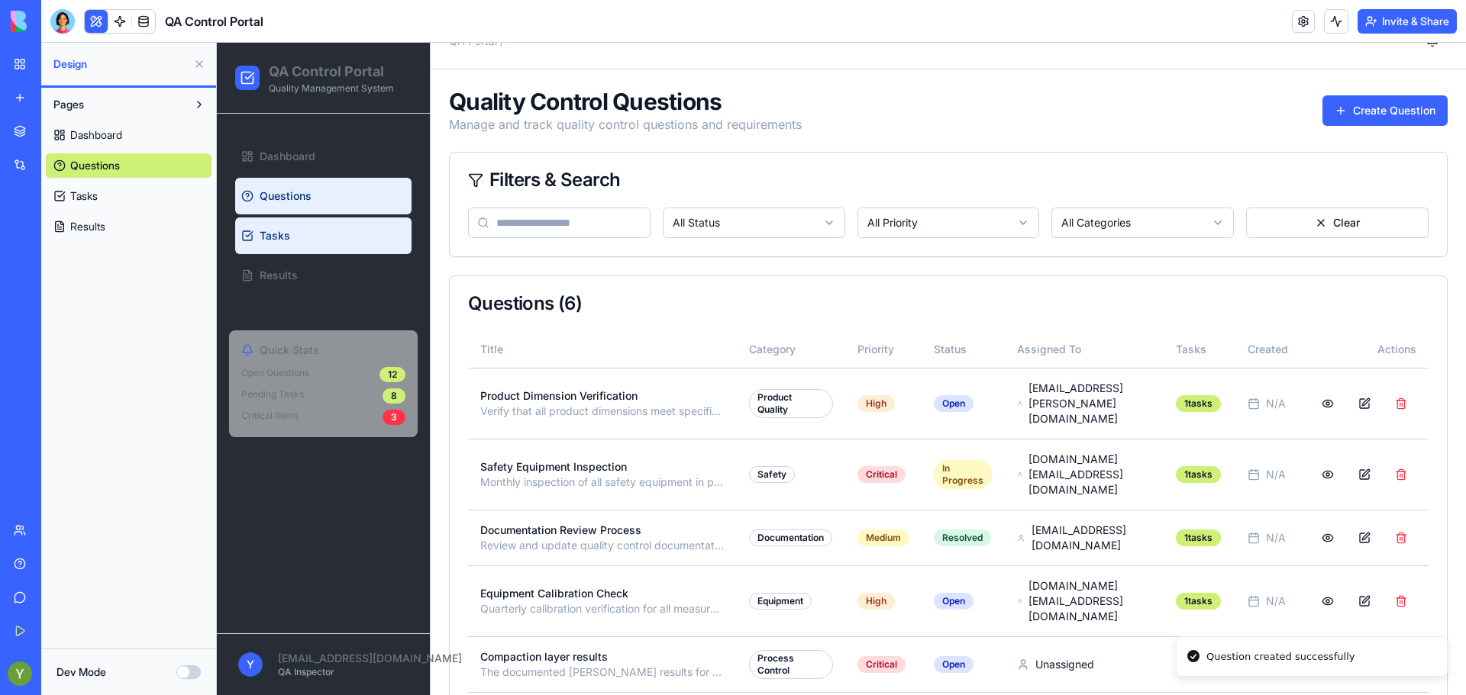
click at [308, 234] on link "Tasks" at bounding box center [323, 236] width 176 height 37
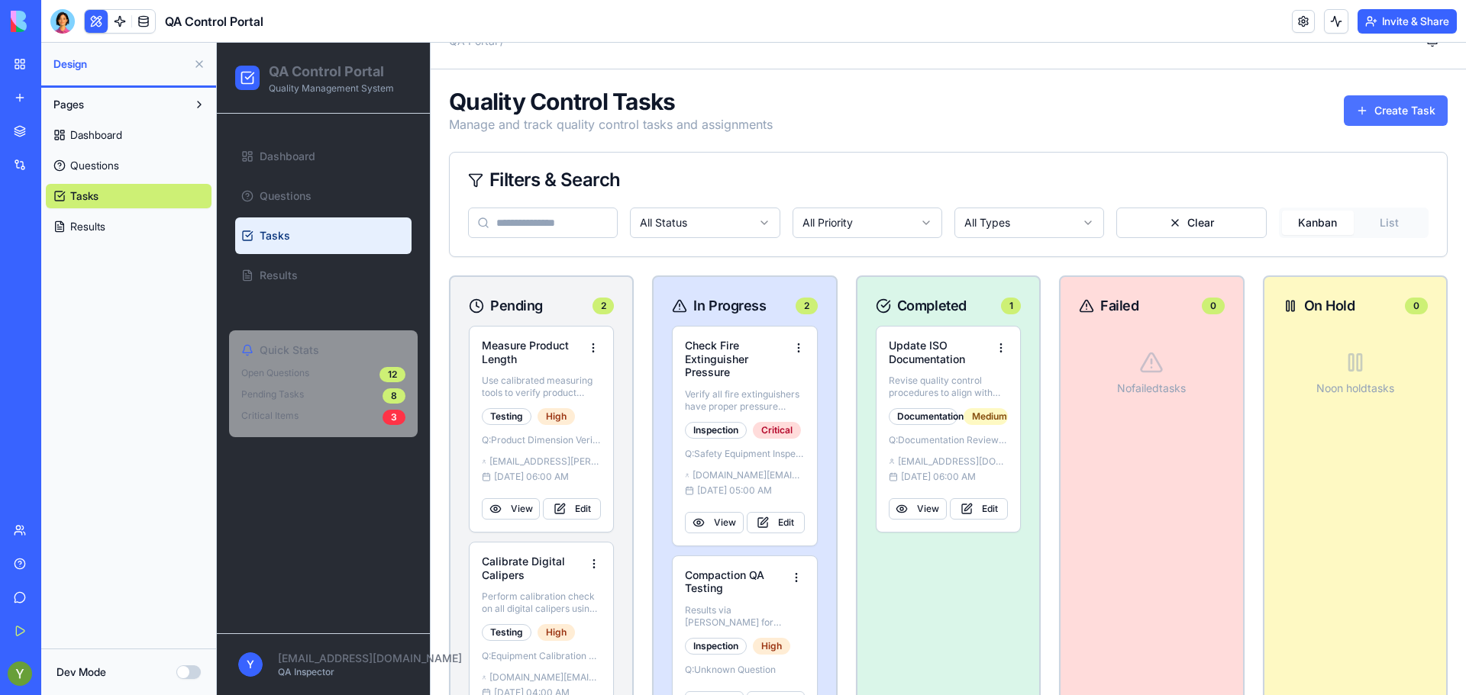
click at [1385, 121] on button "Create Task" at bounding box center [1395, 110] width 104 height 31
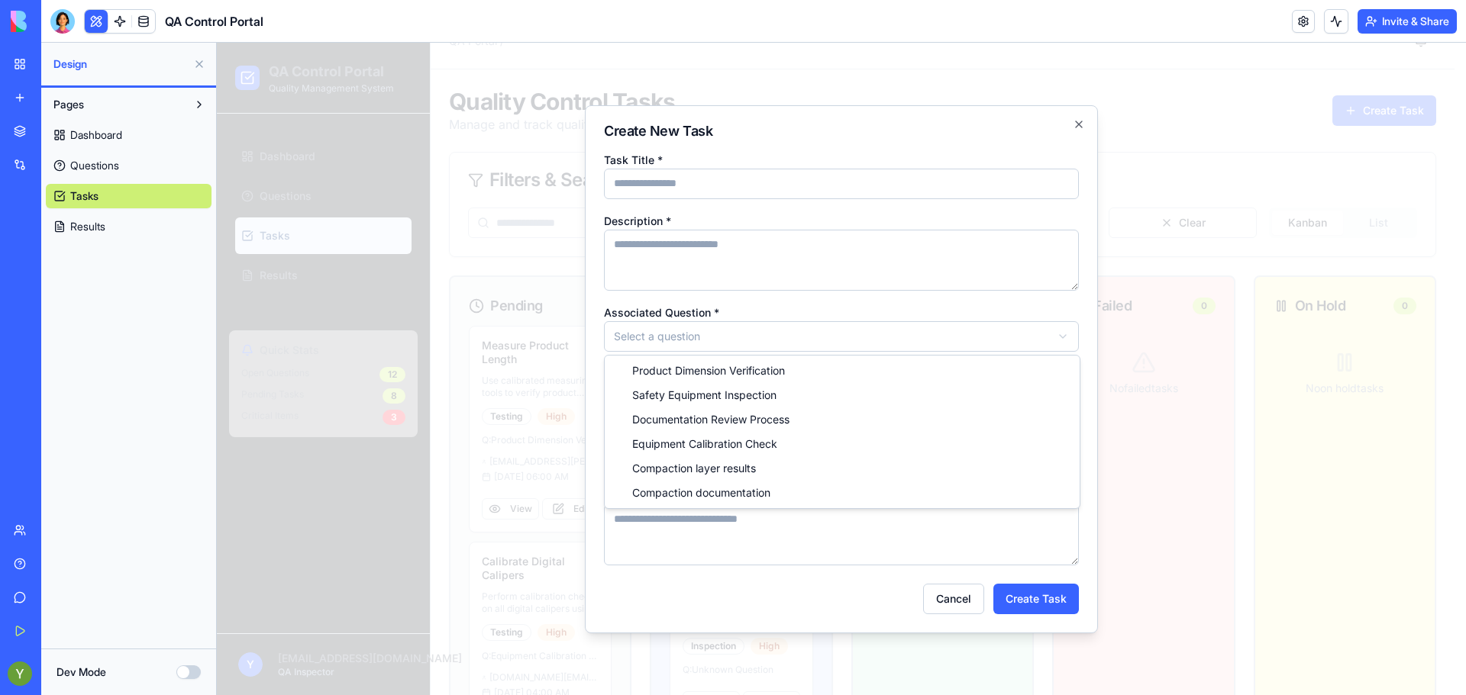
click at [661, 337] on body "QA Control Portal Quality Management System Dashboard Questions Tasks Results Q…" at bounding box center [835, 400] width 1237 height 773
drag, startPoint x: 685, startPoint y: 469, endPoint x: 685, endPoint y: 492, distance: 22.9
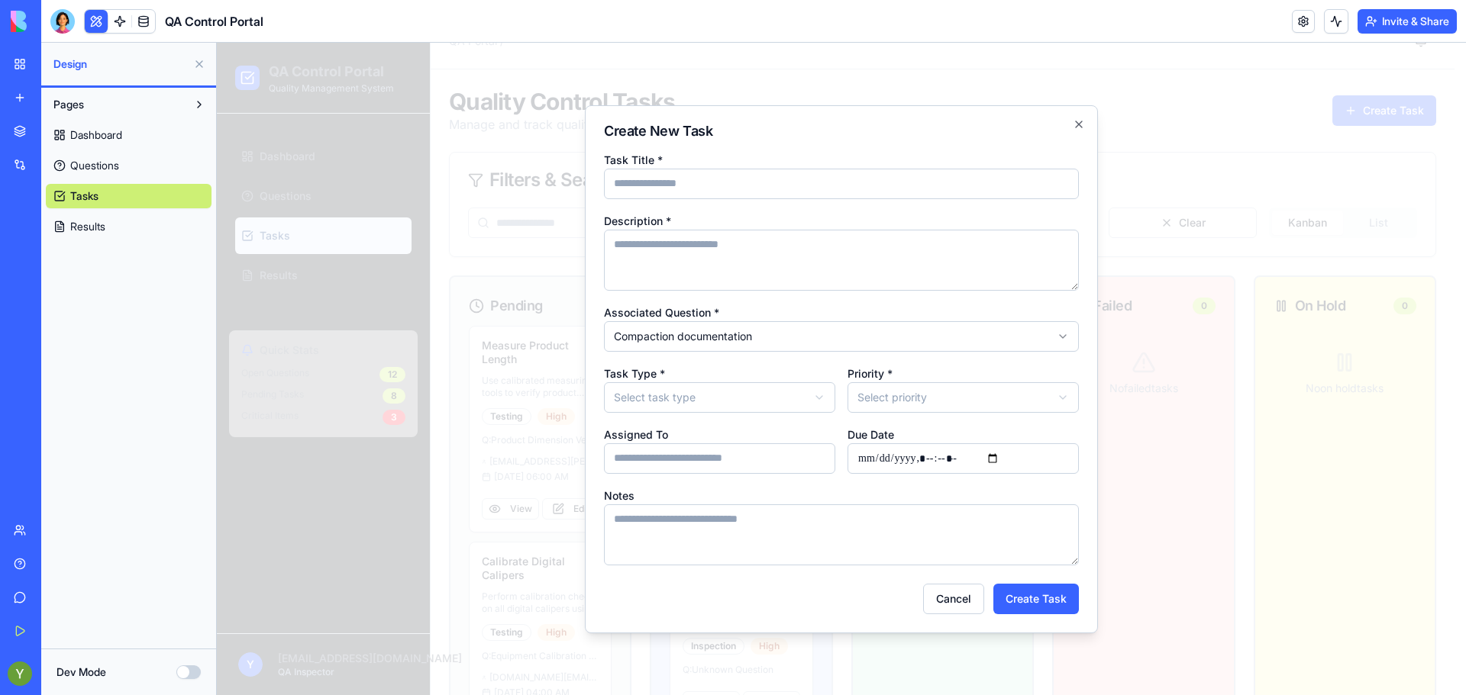
click at [724, 407] on body "QA Control Portal Quality Management System Dashboard Questions Tasks Results Q…" at bounding box center [835, 400] width 1237 height 773
click at [884, 405] on body "QA Control Portal Quality Management System Dashboard Questions Tasks Results Q…" at bounding box center [835, 400] width 1237 height 773
click at [717, 459] on input "Assigned To" at bounding box center [719, 458] width 231 height 31
click at [666, 405] on body "QA Control Portal Quality Management System Dashboard Questions Tasks Results Q…" at bounding box center [835, 400] width 1237 height 773
click at [643, 193] on input "Task Title *" at bounding box center [841, 184] width 475 height 31
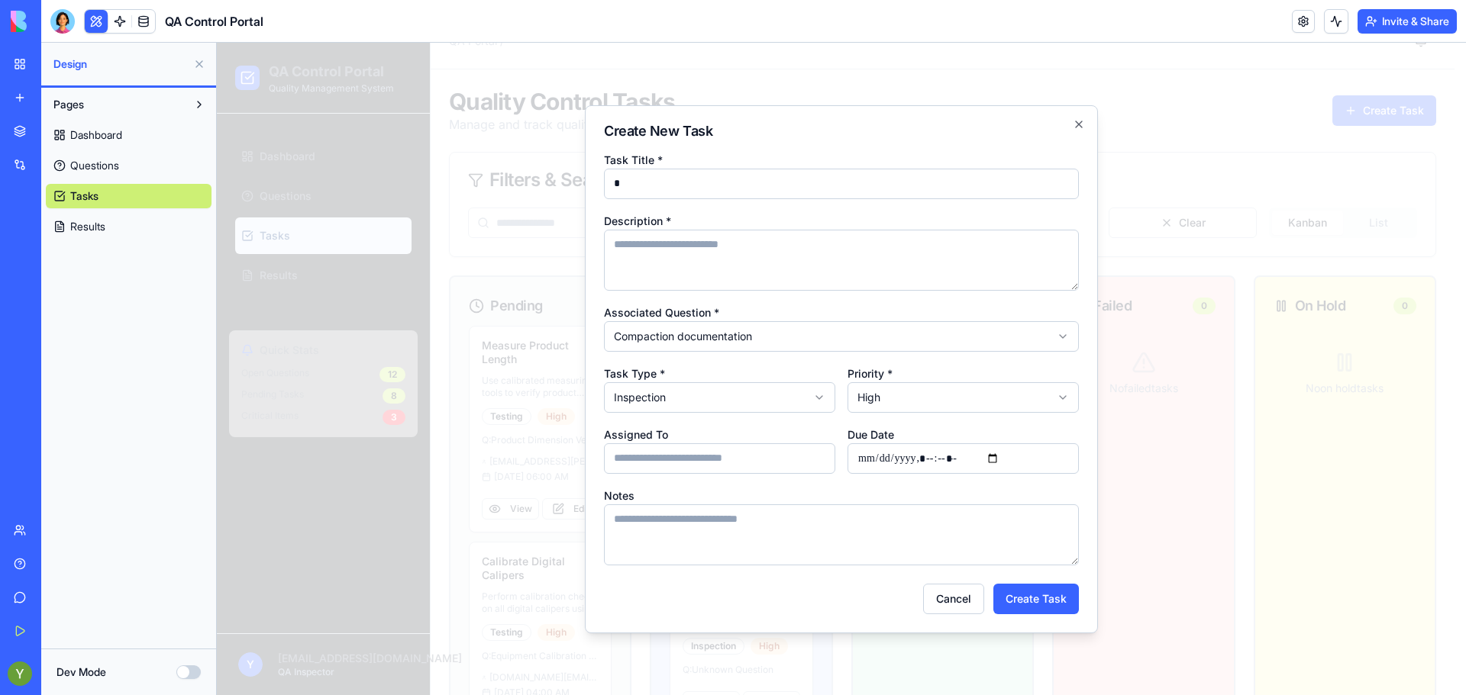
drag, startPoint x: 666, startPoint y: 269, endPoint x: 670, endPoint y: 260, distance: 10.2
click at [670, 260] on textarea "Description *" at bounding box center [841, 260] width 475 height 61
click at [1062, 612] on button "Create Task" at bounding box center [1035, 599] width 85 height 31
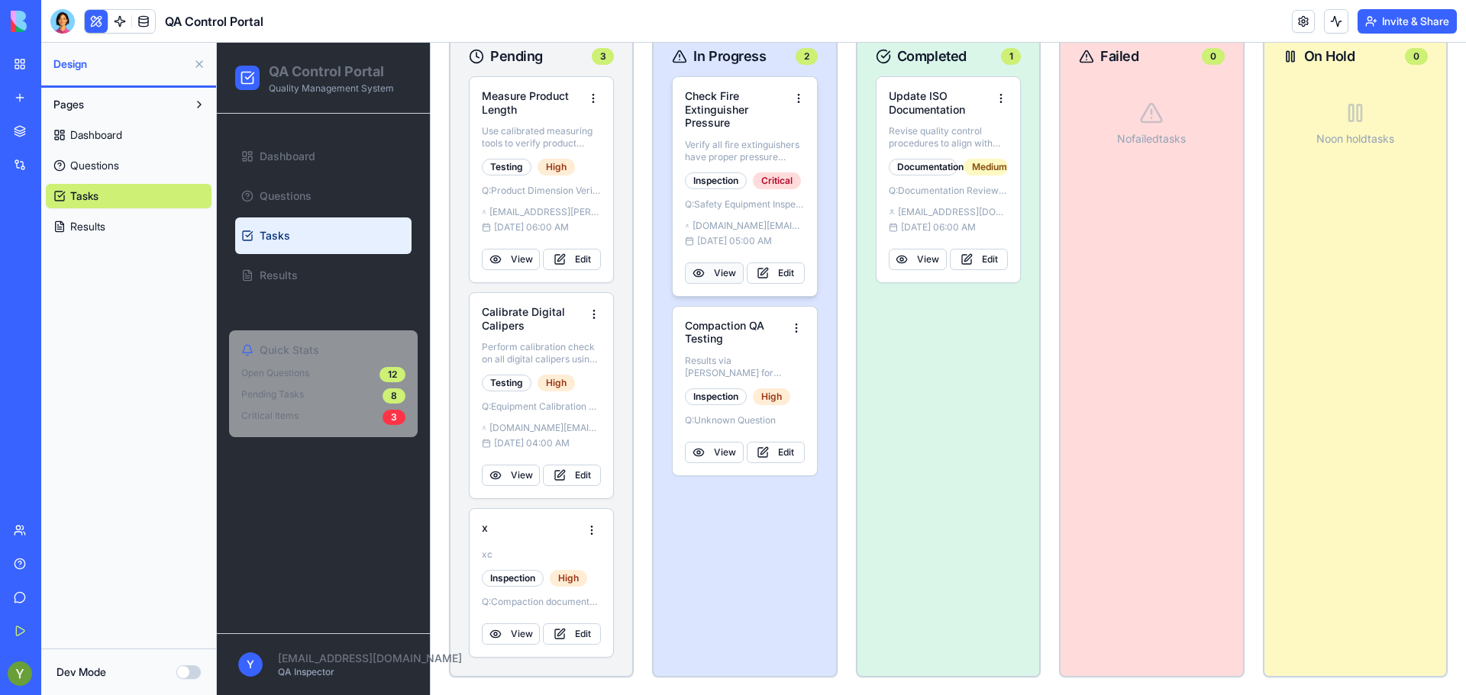
scroll to position [279, 0]
drag, startPoint x: 729, startPoint y: 338, endPoint x: 733, endPoint y: 328, distance: 10.6
click at [733, 328] on h4 "Compaction QA Testing" at bounding box center [737, 331] width 104 height 27
click at [724, 412] on div "Compaction QA Testing Results via clegg for compaction of lifted layer Inspecti…" at bounding box center [744, 390] width 119 height 144
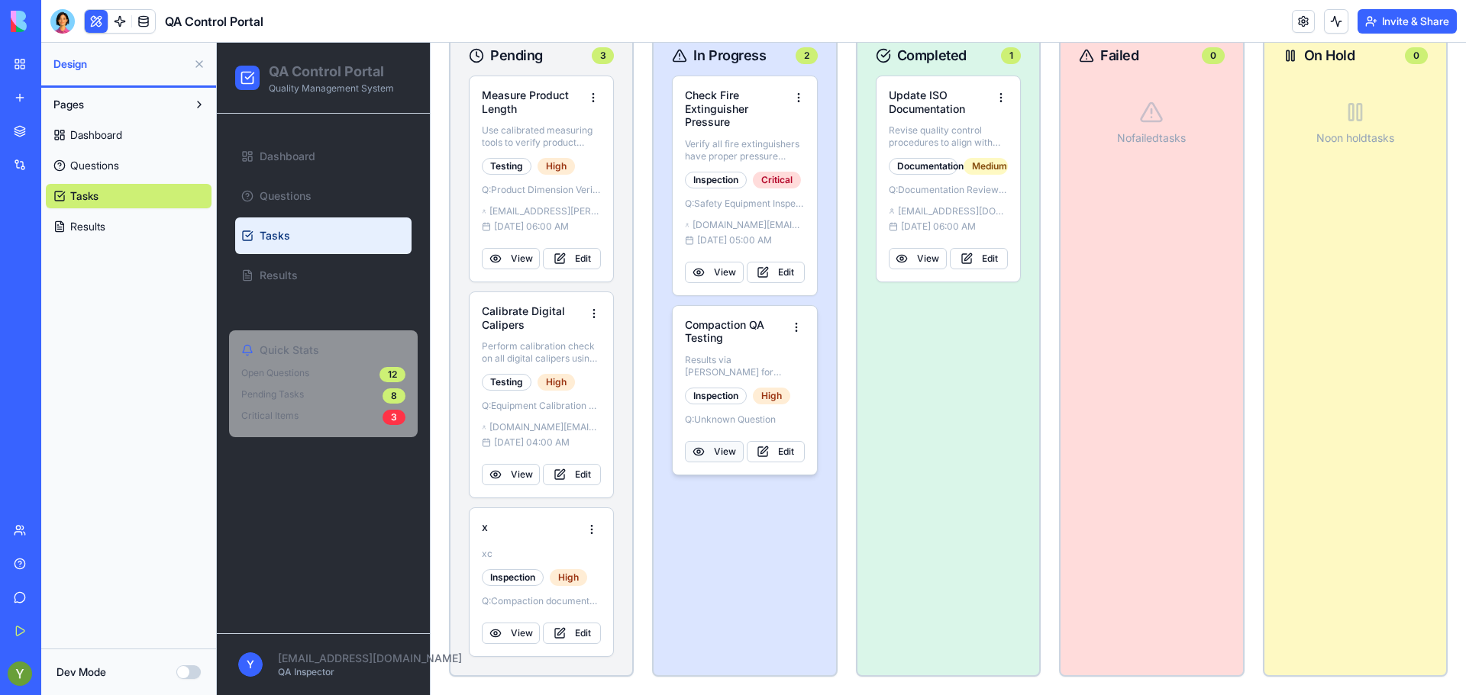
click at [732, 457] on button "View" at bounding box center [714, 451] width 58 height 21
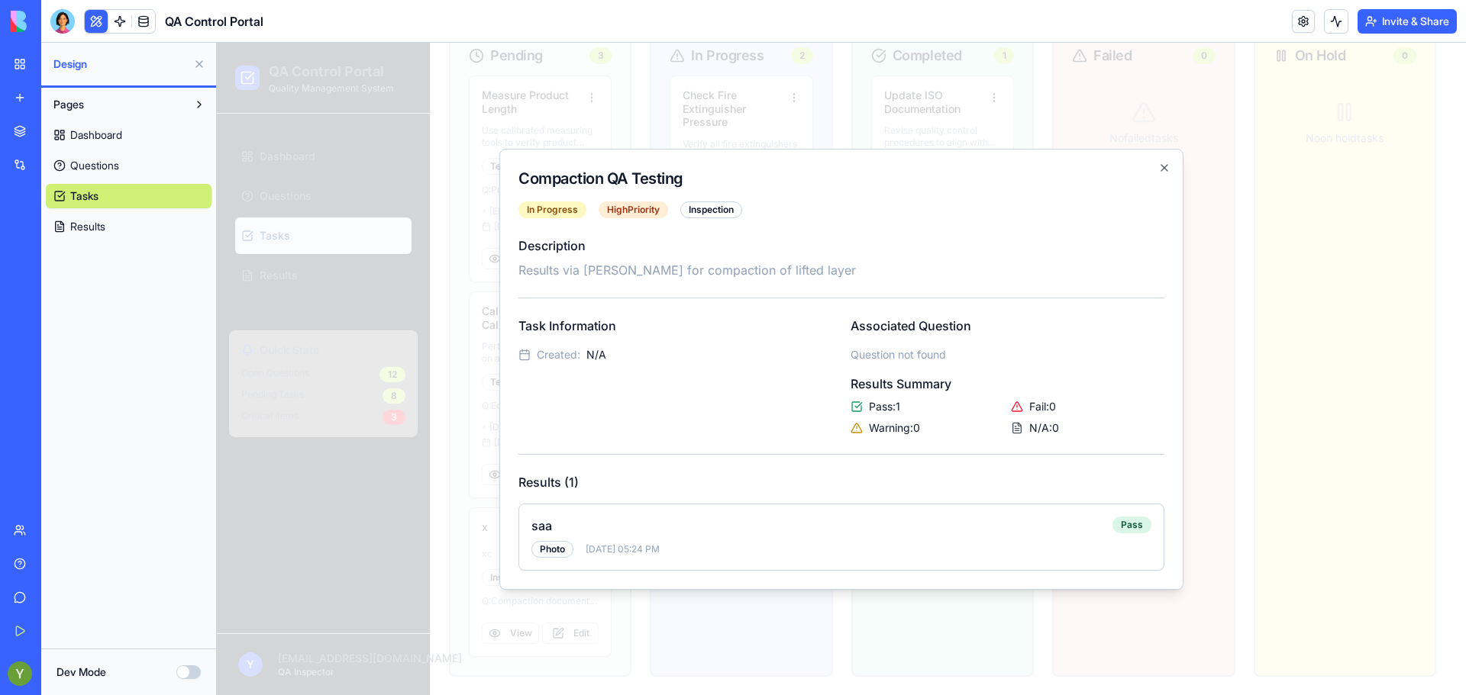
click at [659, 552] on span "[DATE] 05:24 PM" at bounding box center [622, 549] width 74 height 12
click at [555, 539] on div "saa Photo Sep 18, 2025, 05:24 PM" at bounding box center [821, 537] width 581 height 41
click at [550, 556] on div "Photo" at bounding box center [552, 549] width 42 height 17
click at [544, 541] on div "Photo" at bounding box center [552, 549] width 42 height 17
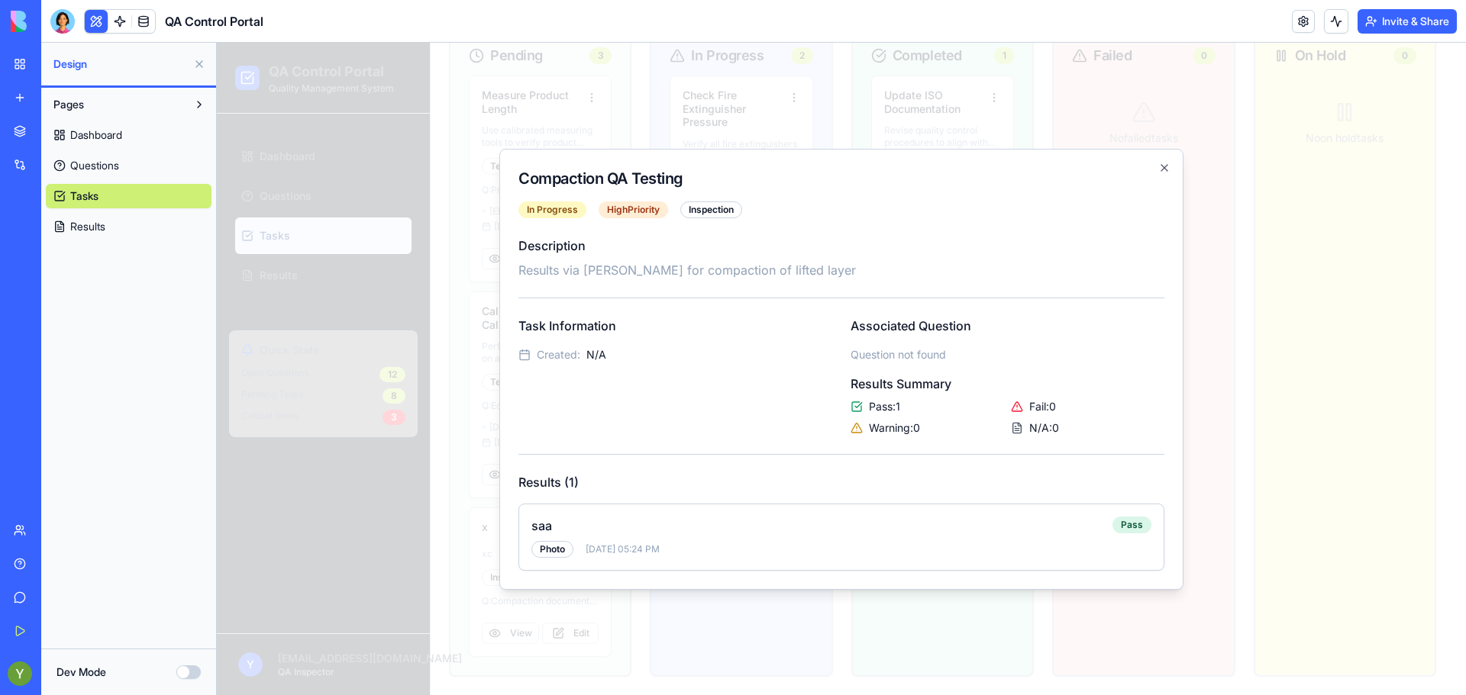
click at [637, 245] on h3 "Description" at bounding box center [841, 246] width 646 height 18
click at [1172, 175] on div "Compaction QA Testing In Progress High Priority Inspection Description Results …" at bounding box center [841, 369] width 684 height 441
drag, startPoint x: 1170, startPoint y: 173, endPoint x: 1171, endPoint y: 164, distance: 8.4
click at [1171, 164] on div "Compaction QA Testing In Progress High Priority Inspection Description Results …" at bounding box center [841, 369] width 684 height 441
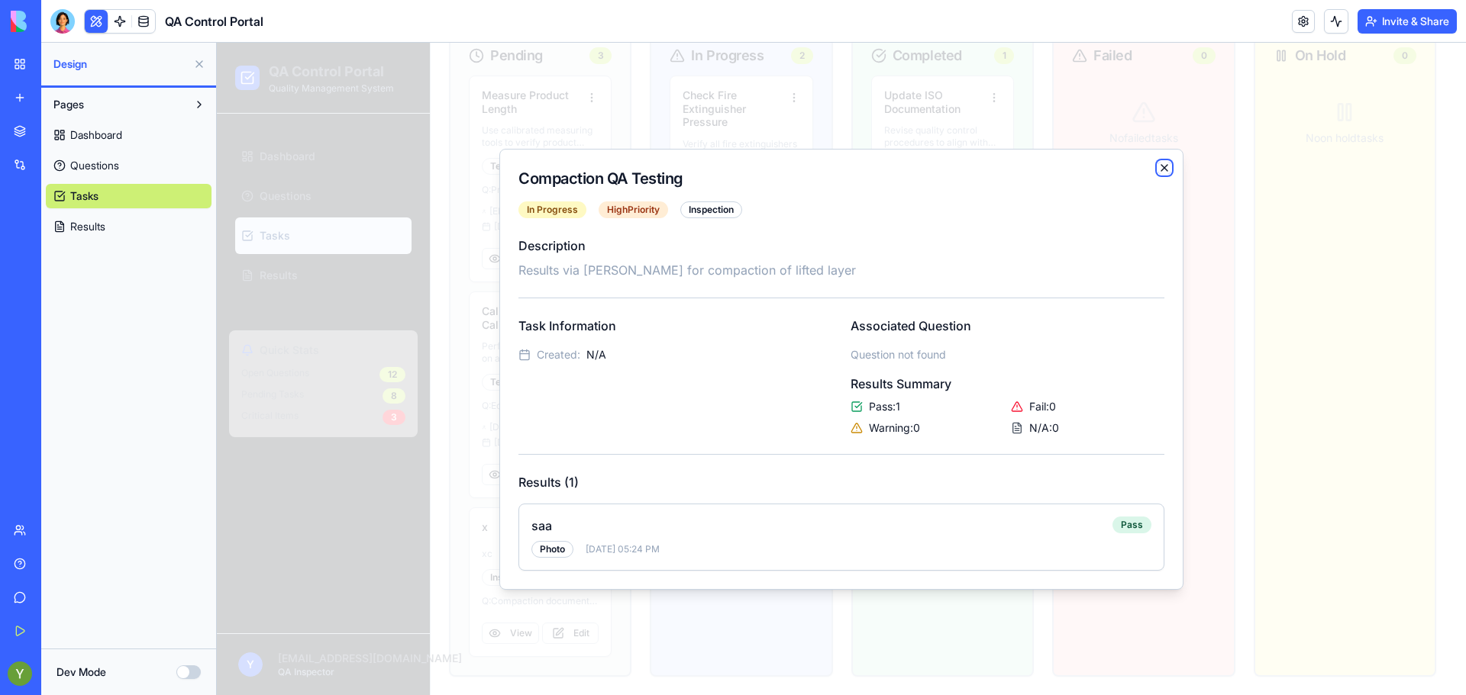
click at [1164, 169] on icon "button" at bounding box center [1164, 168] width 12 height 12
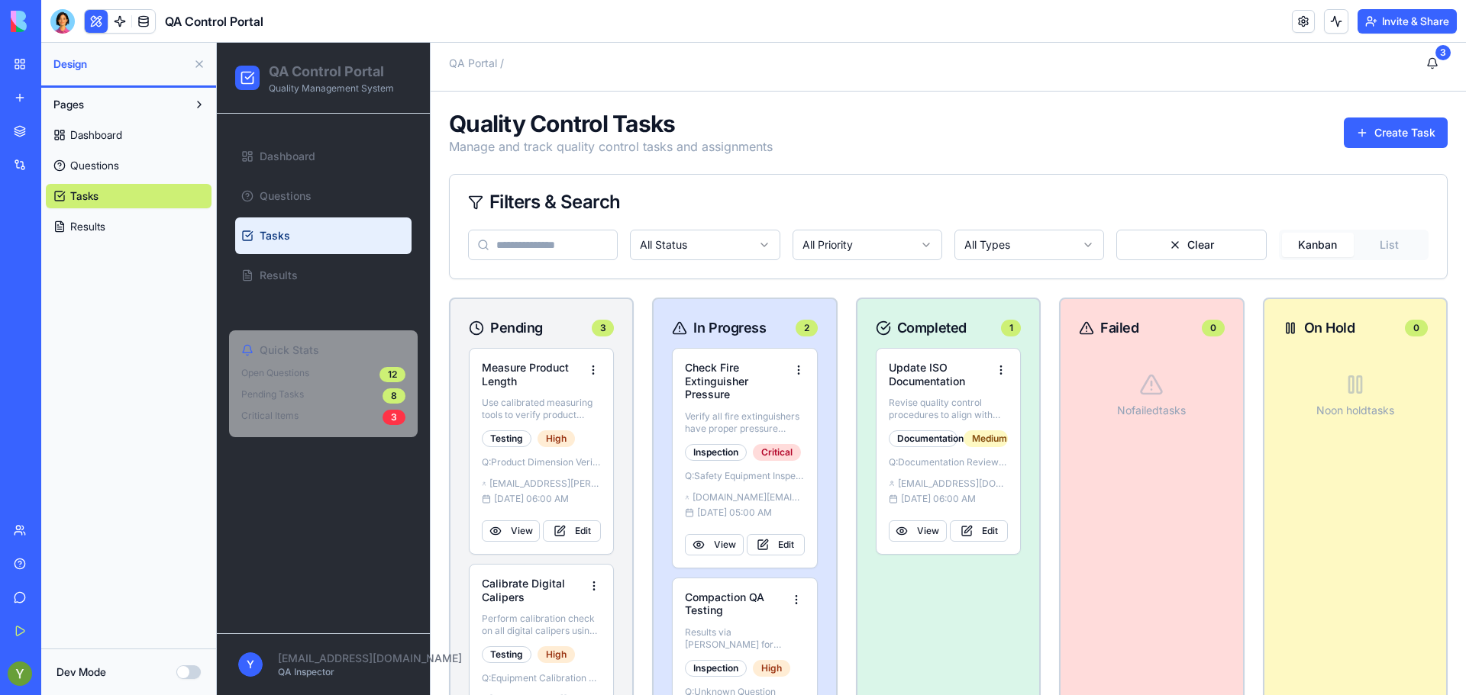
scroll to position [0, 0]
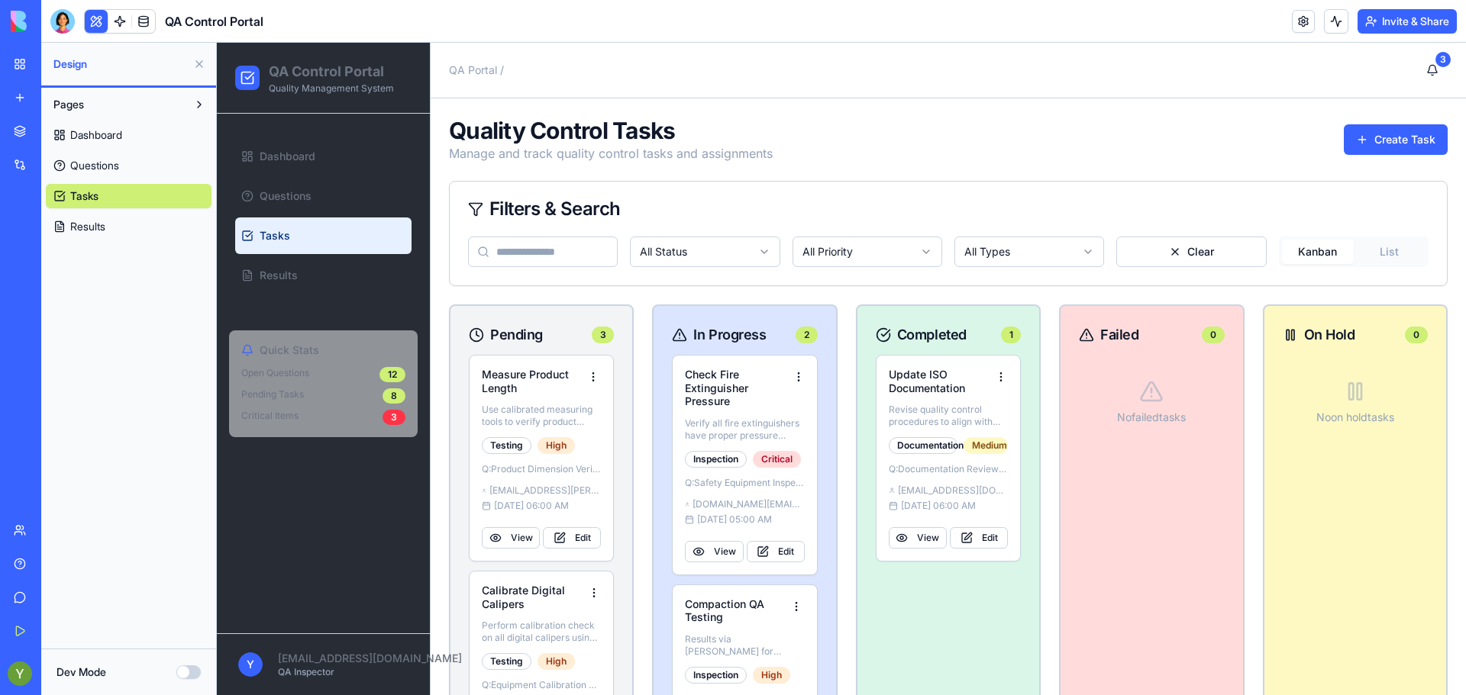
click at [351, 177] on ul "Dashboard Questions Tasks Results" at bounding box center [323, 216] width 176 height 156
click at [333, 185] on link "Questions" at bounding box center [323, 196] width 176 height 37
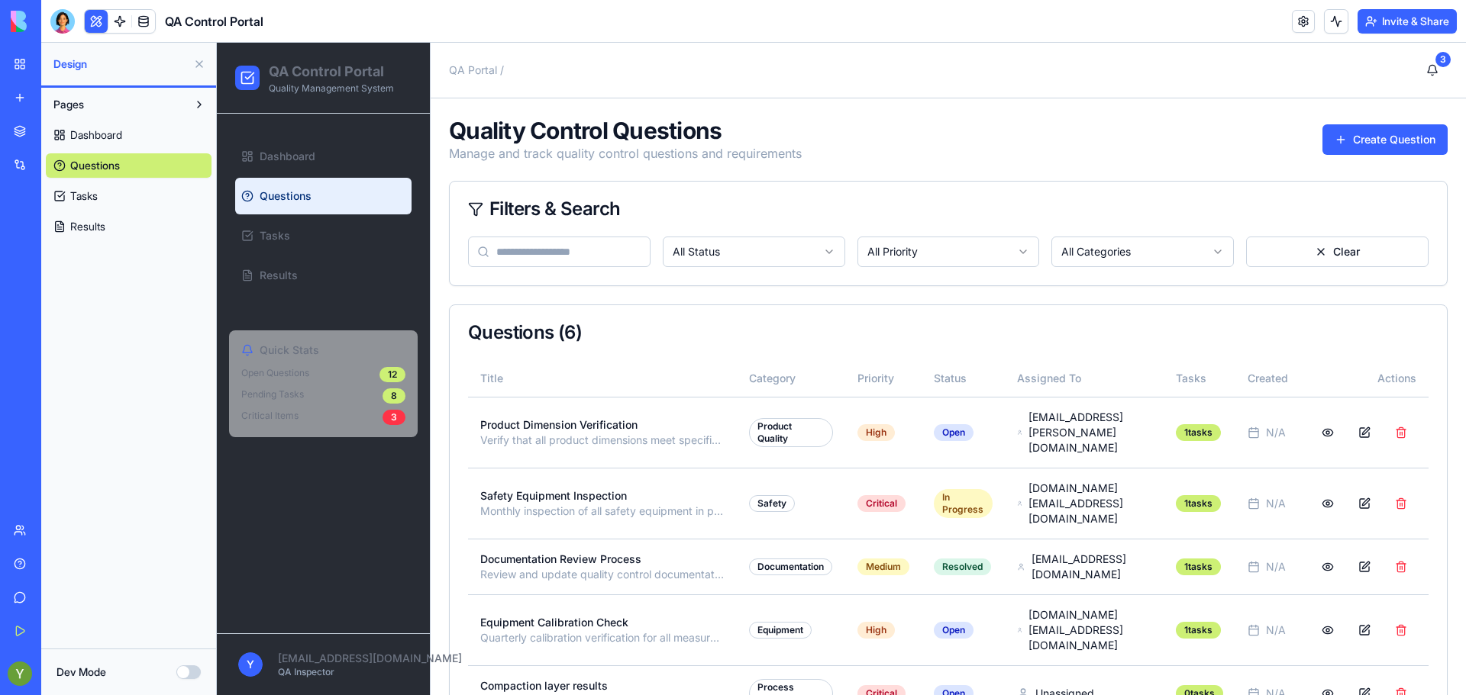
scroll to position [85, 0]
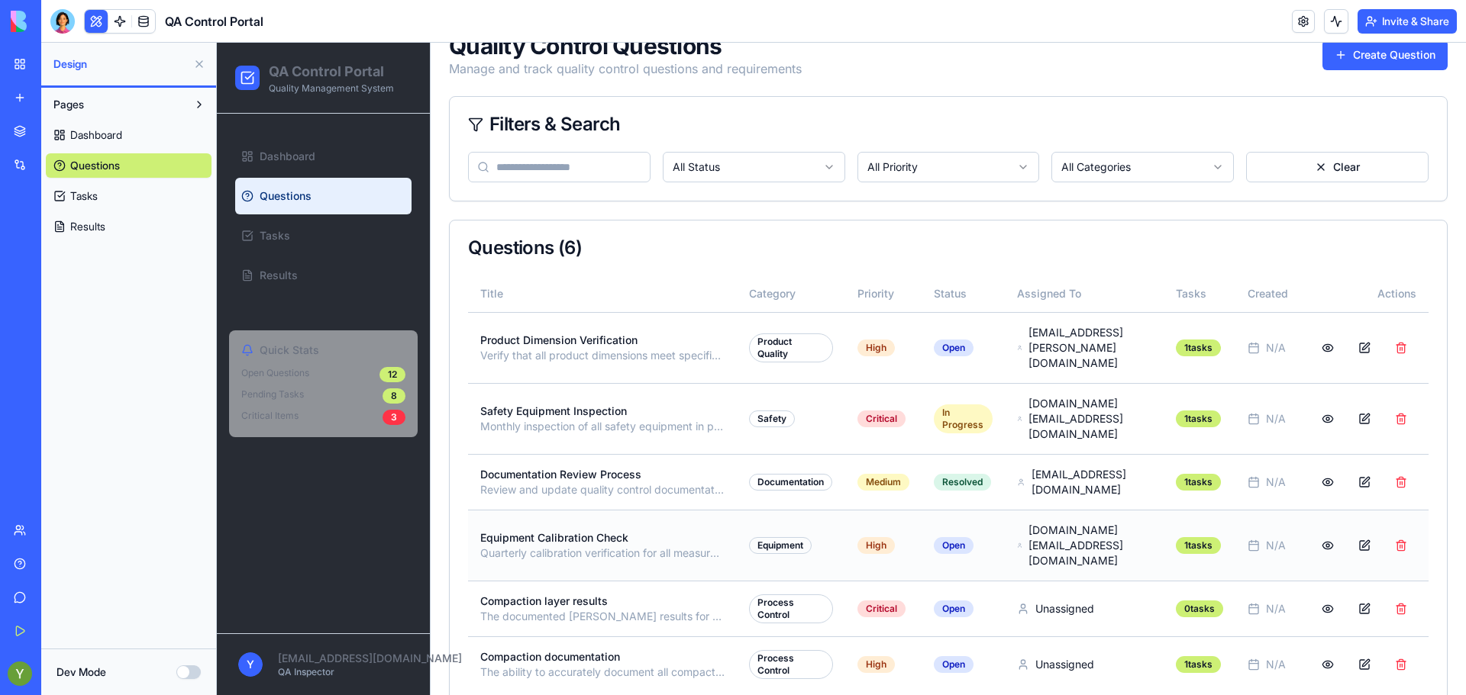
click at [521, 510] on td "Equipment Calibration Check Quarterly calibration verification for all measurem…" at bounding box center [602, 545] width 269 height 71
click at [1343, 532] on button at bounding box center [1327, 545] width 31 height 27
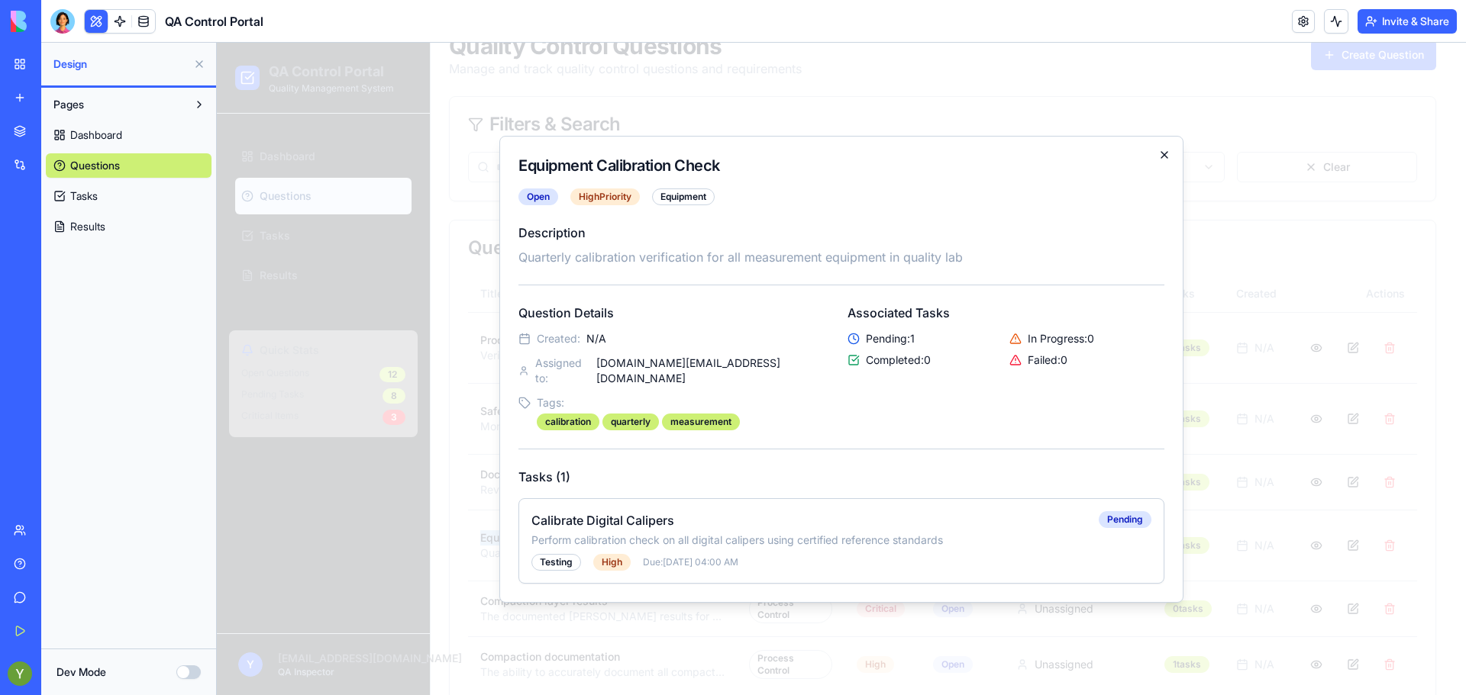
click at [1161, 161] on icon "button" at bounding box center [1164, 155] width 12 height 12
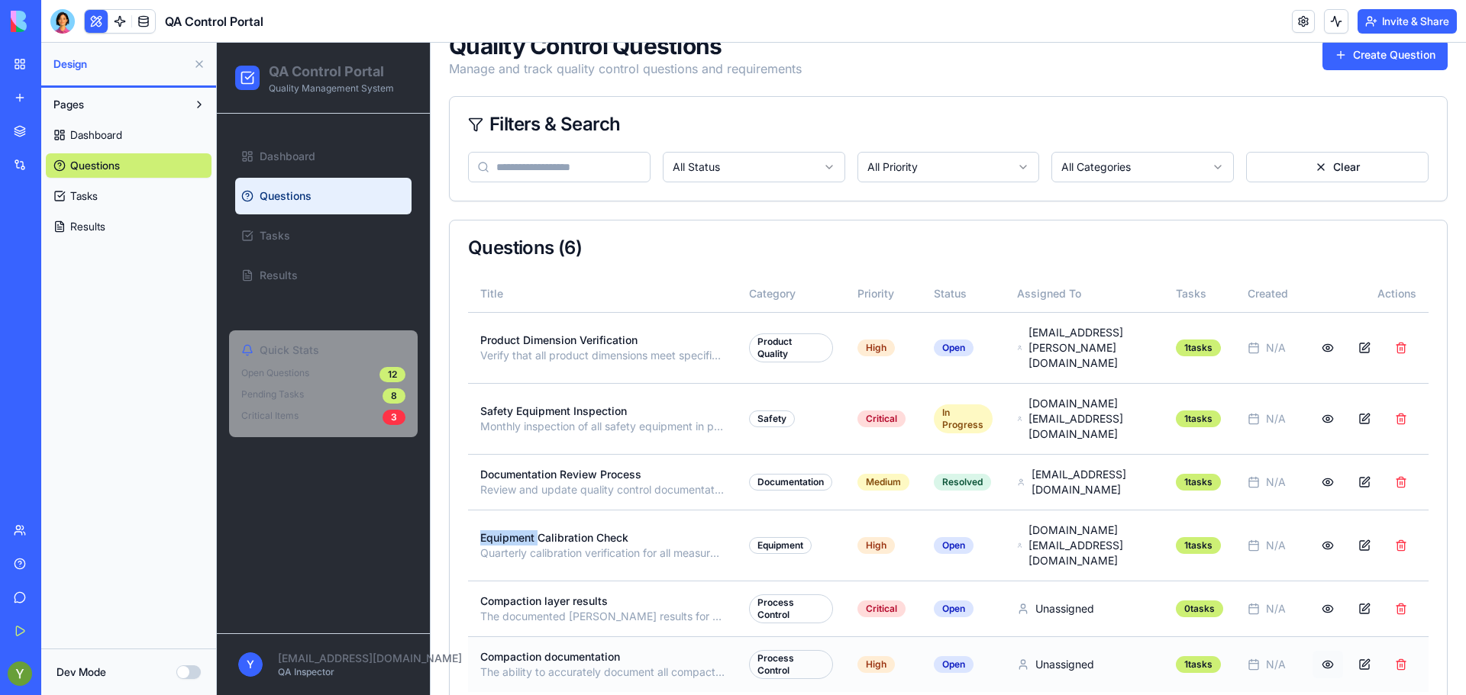
click at [1343, 651] on button at bounding box center [1327, 664] width 31 height 27
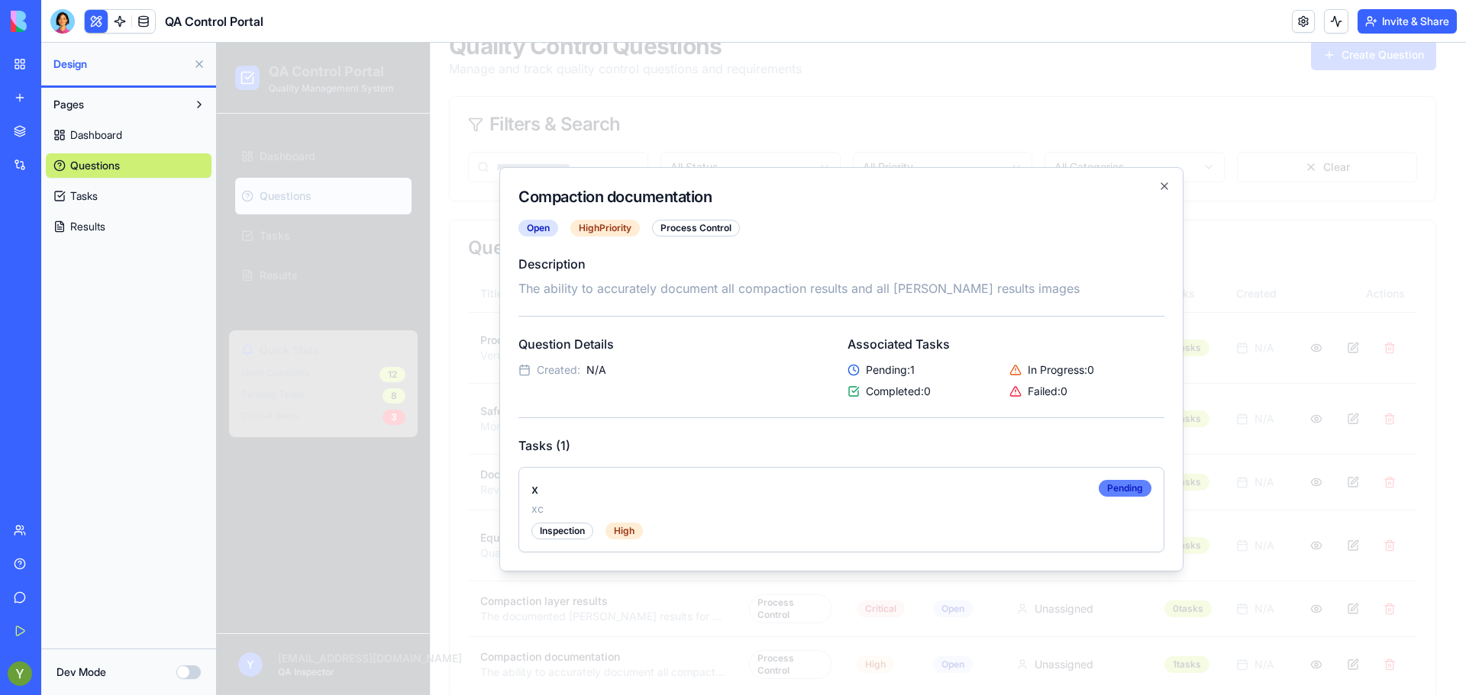
click at [1122, 485] on div "Pending" at bounding box center [1124, 488] width 53 height 17
drag, startPoint x: 1163, startPoint y: 184, endPoint x: 734, endPoint y: 387, distance: 474.6
click at [734, 387] on div "Question Details Created: N/A" at bounding box center [676, 367] width 317 height 64
click at [110, 201] on link "Tasks" at bounding box center [129, 196] width 166 height 24
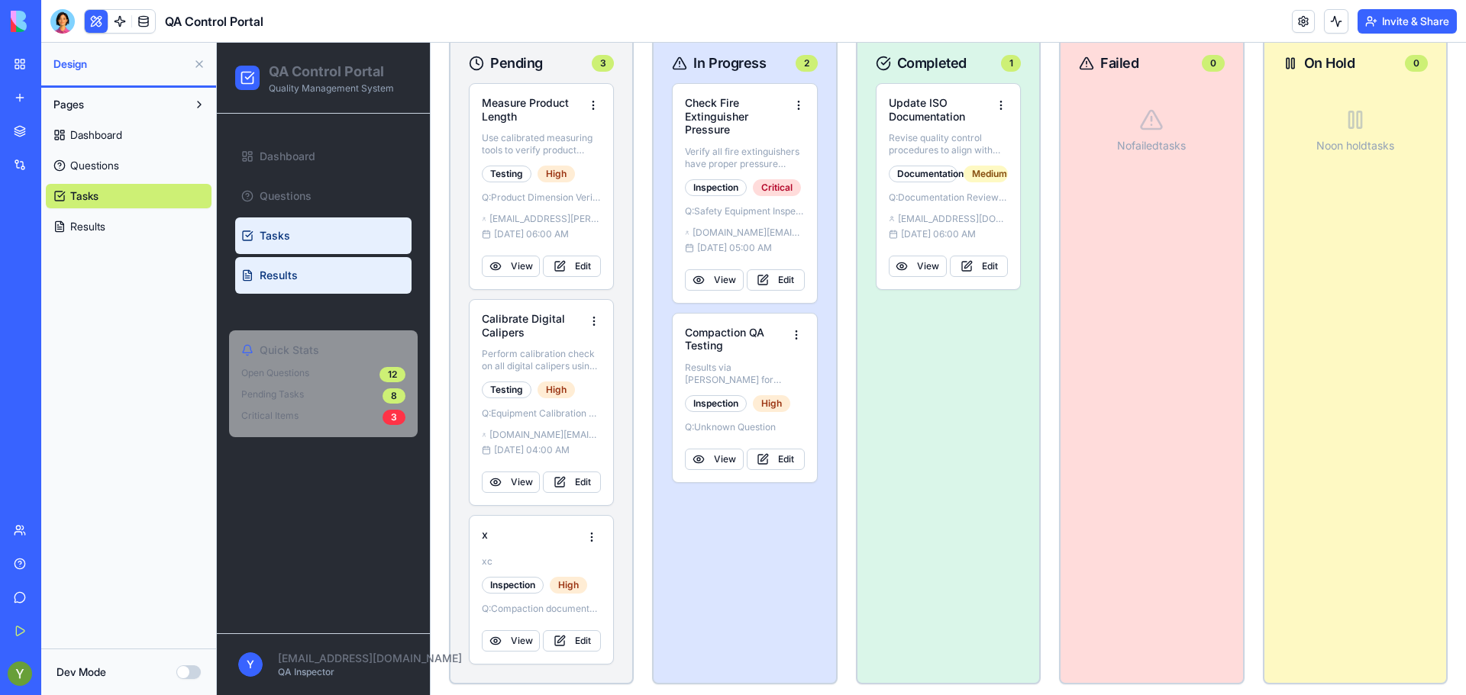
scroll to position [279, 0]
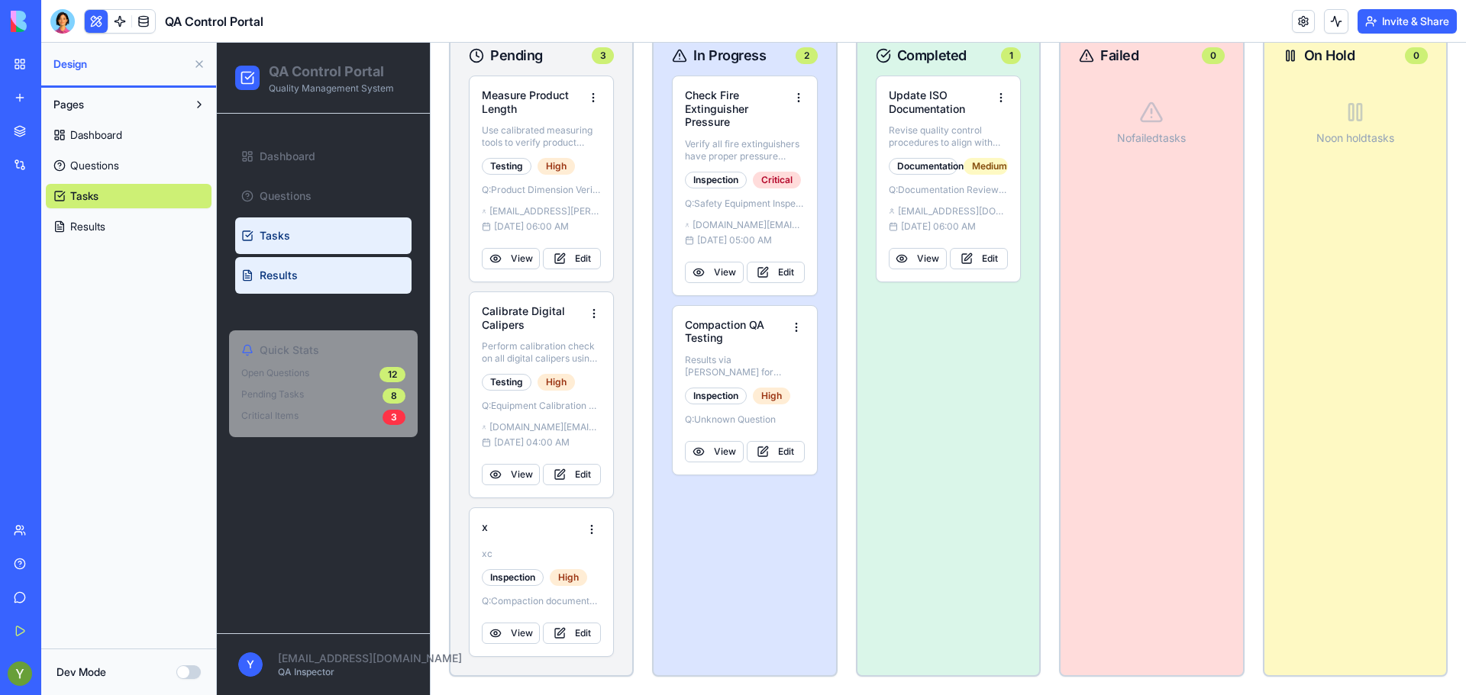
click at [305, 285] on link "Results" at bounding box center [323, 275] width 176 height 37
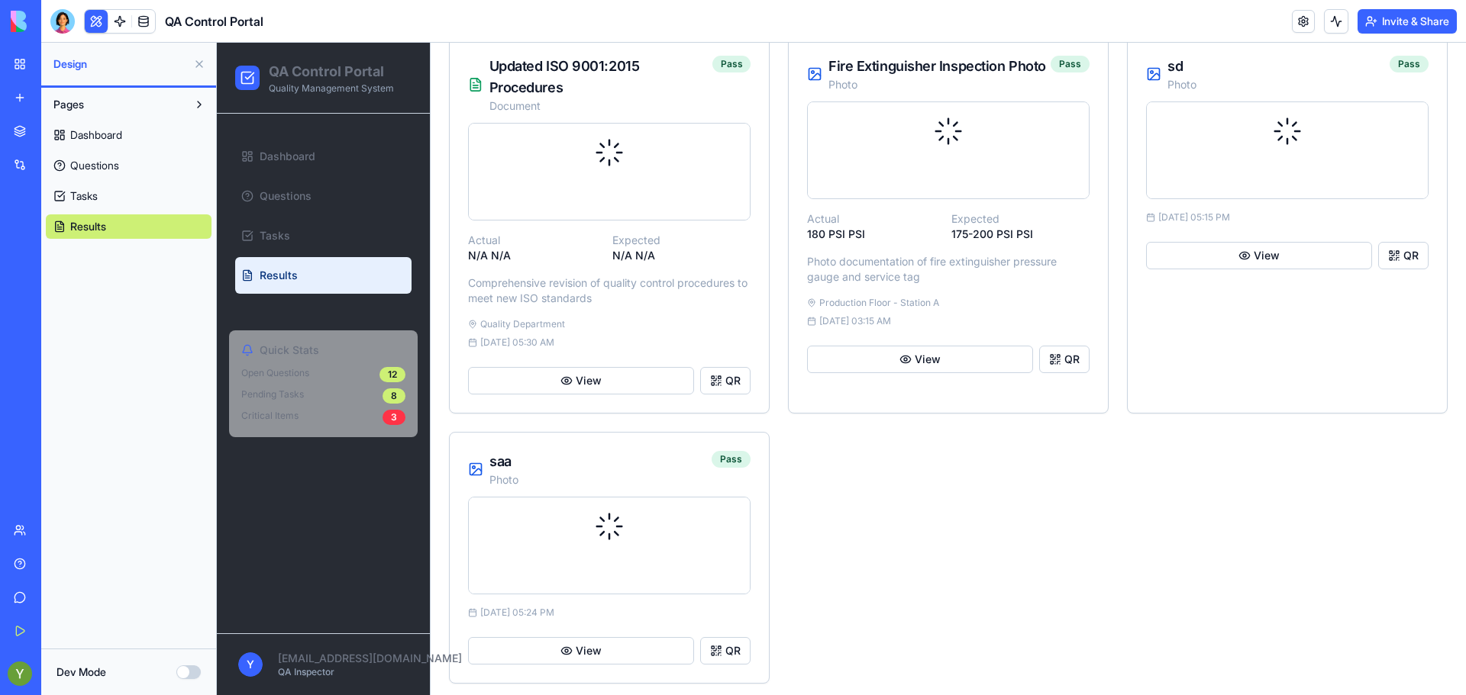
scroll to position [432, 0]
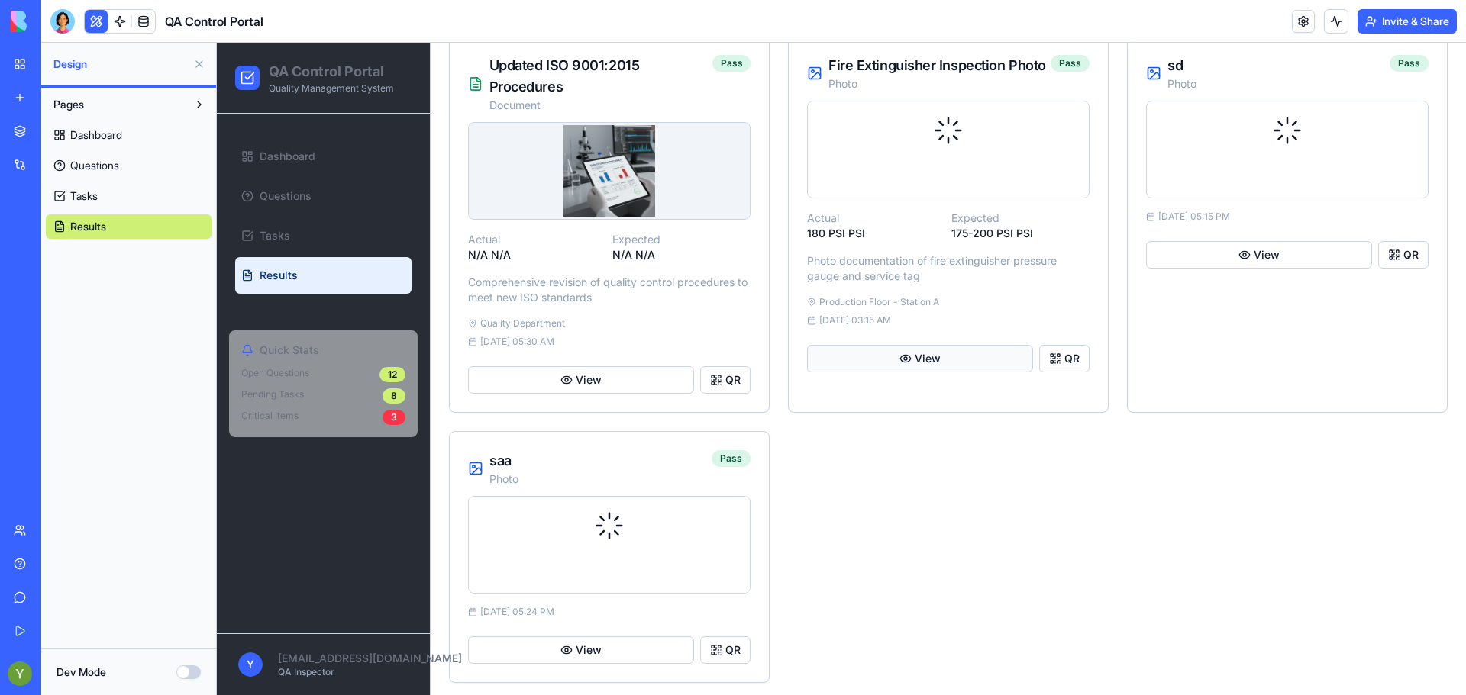
click at [921, 367] on button "View" at bounding box center [920, 358] width 226 height 27
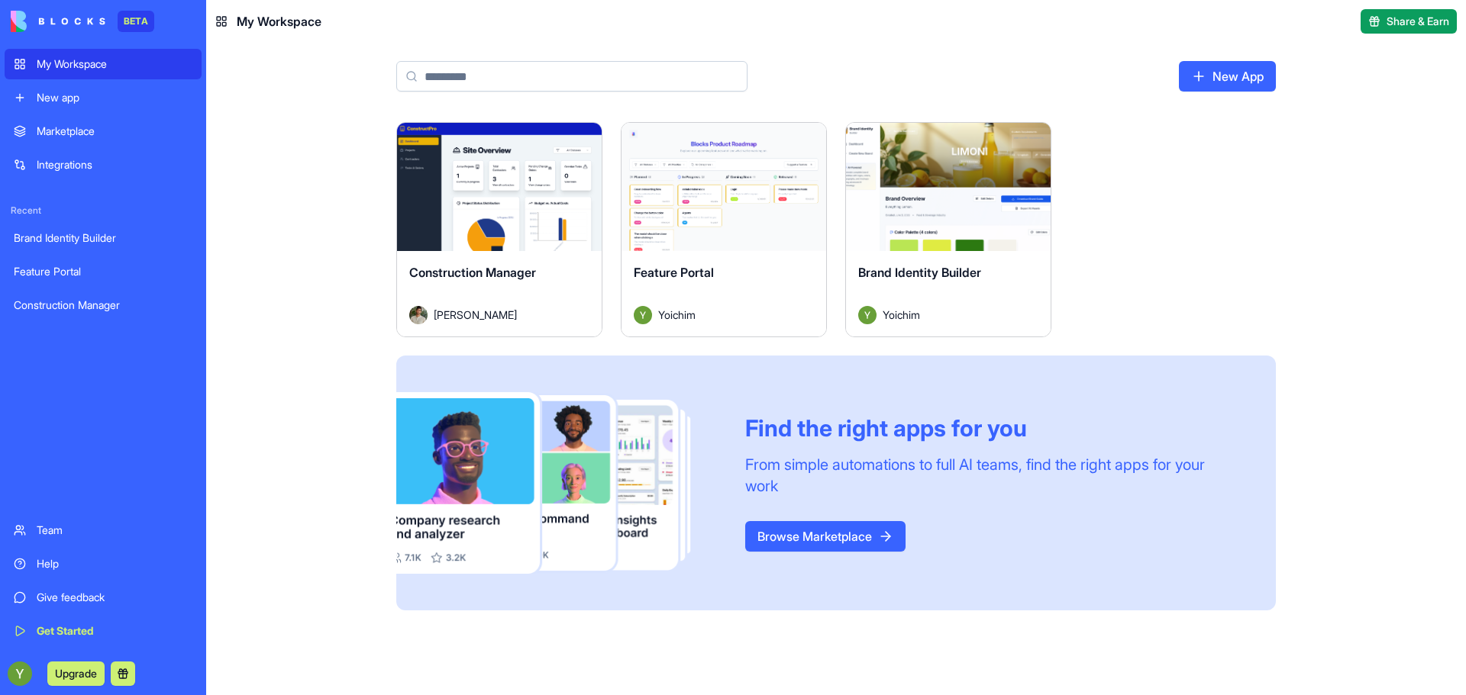
click at [55, 262] on link "Feature Portal" at bounding box center [103, 271] width 197 height 31
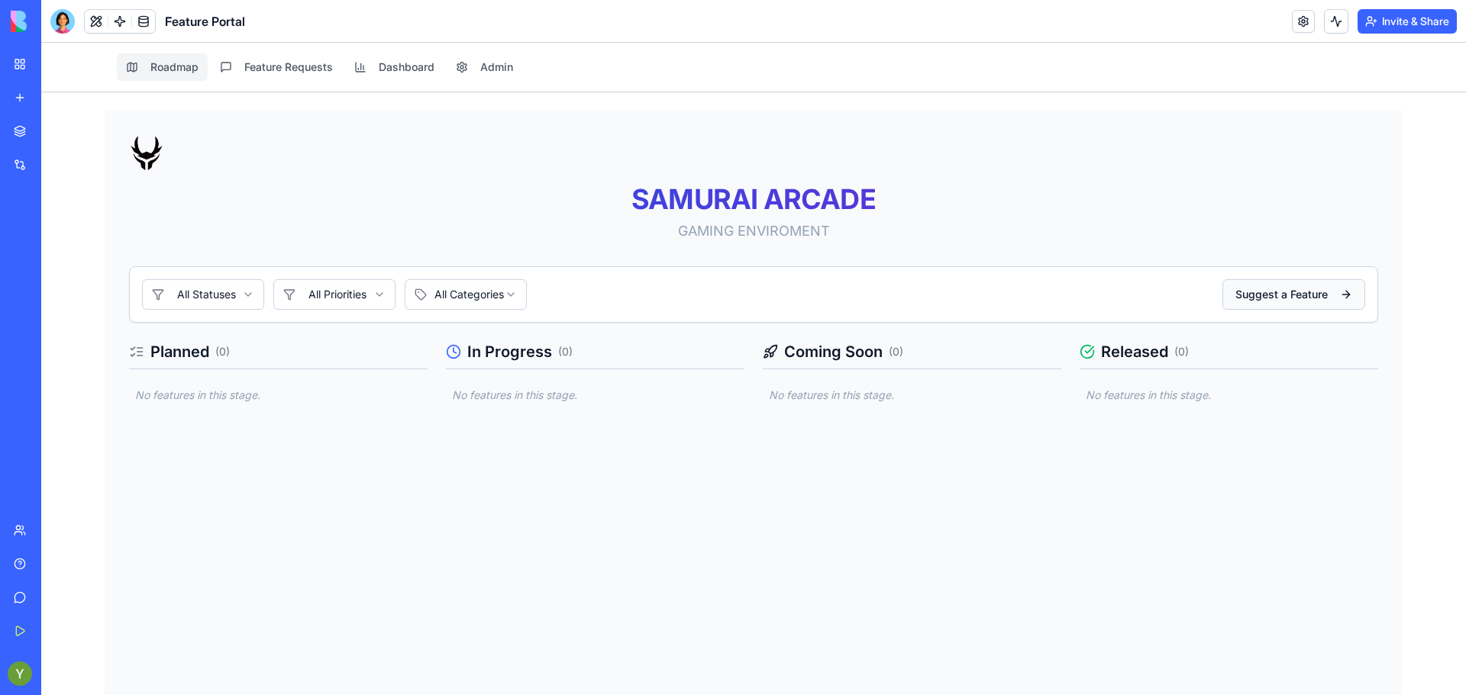
click at [1322, 285] on button "Suggest a Feature" at bounding box center [1293, 294] width 143 height 31
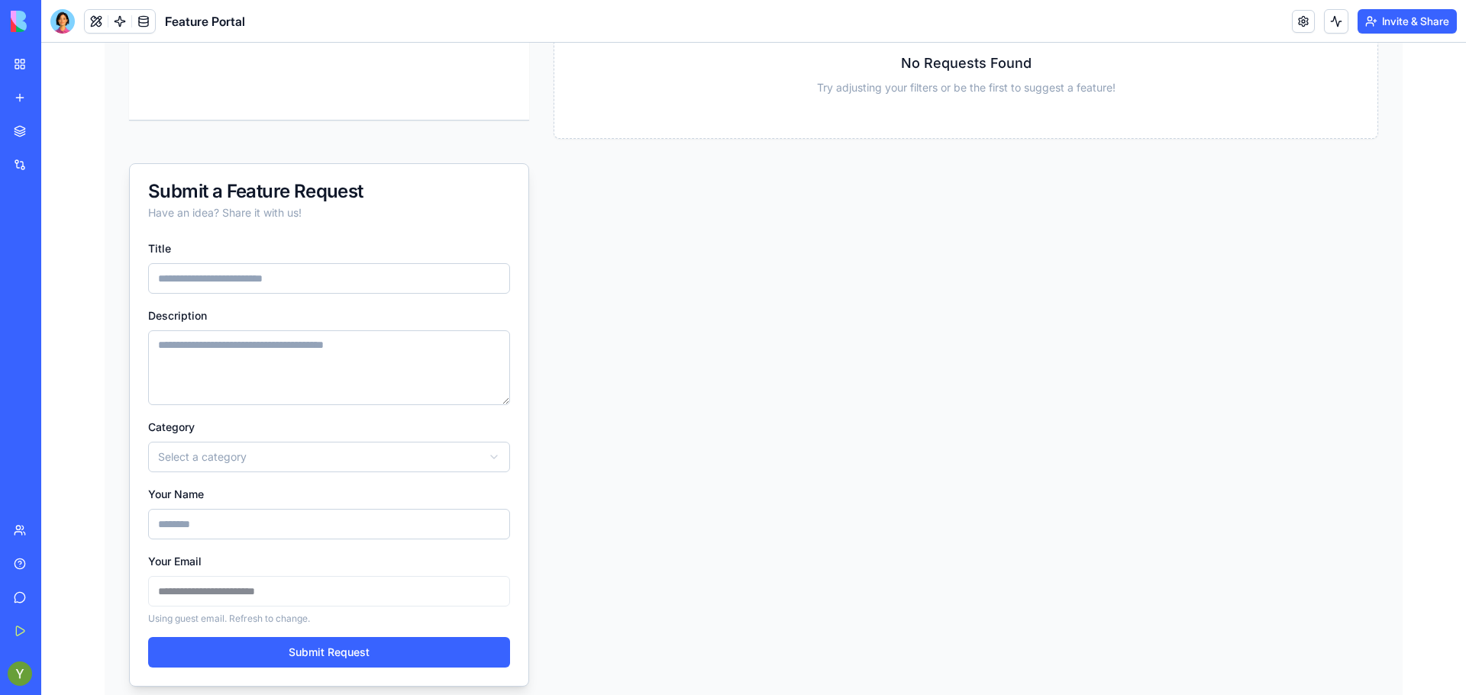
scroll to position [192, 0]
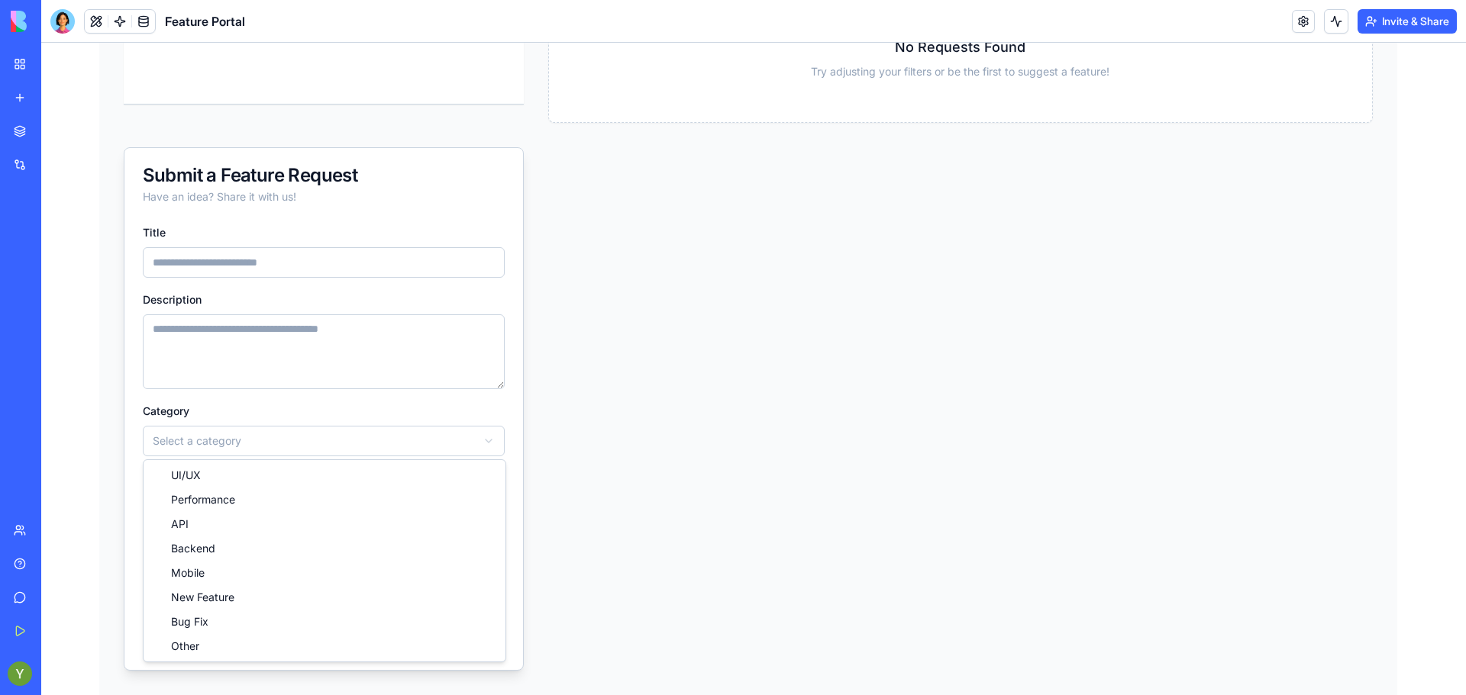
click at [471, 446] on html "**********" at bounding box center [753, 272] width 1424 height 845
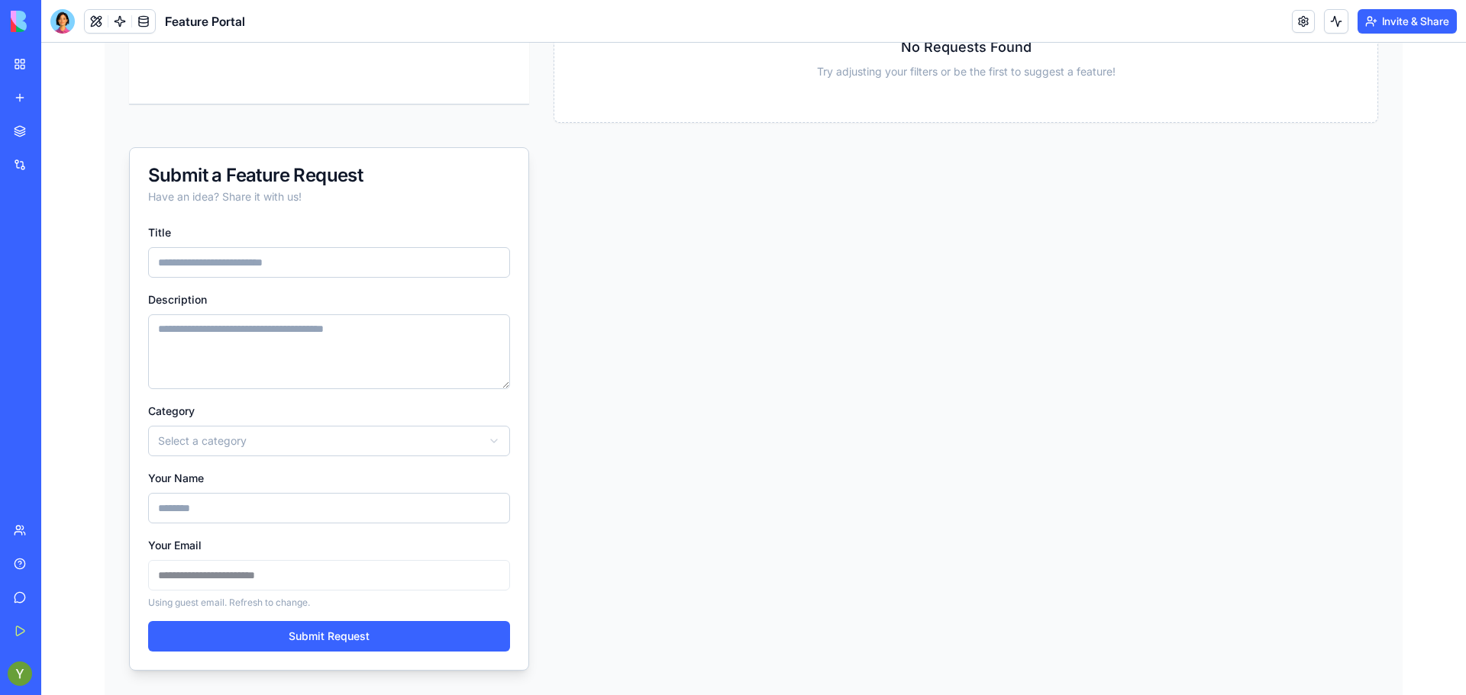
click at [667, 430] on div "**********" at bounding box center [754, 272] width 1298 height 845
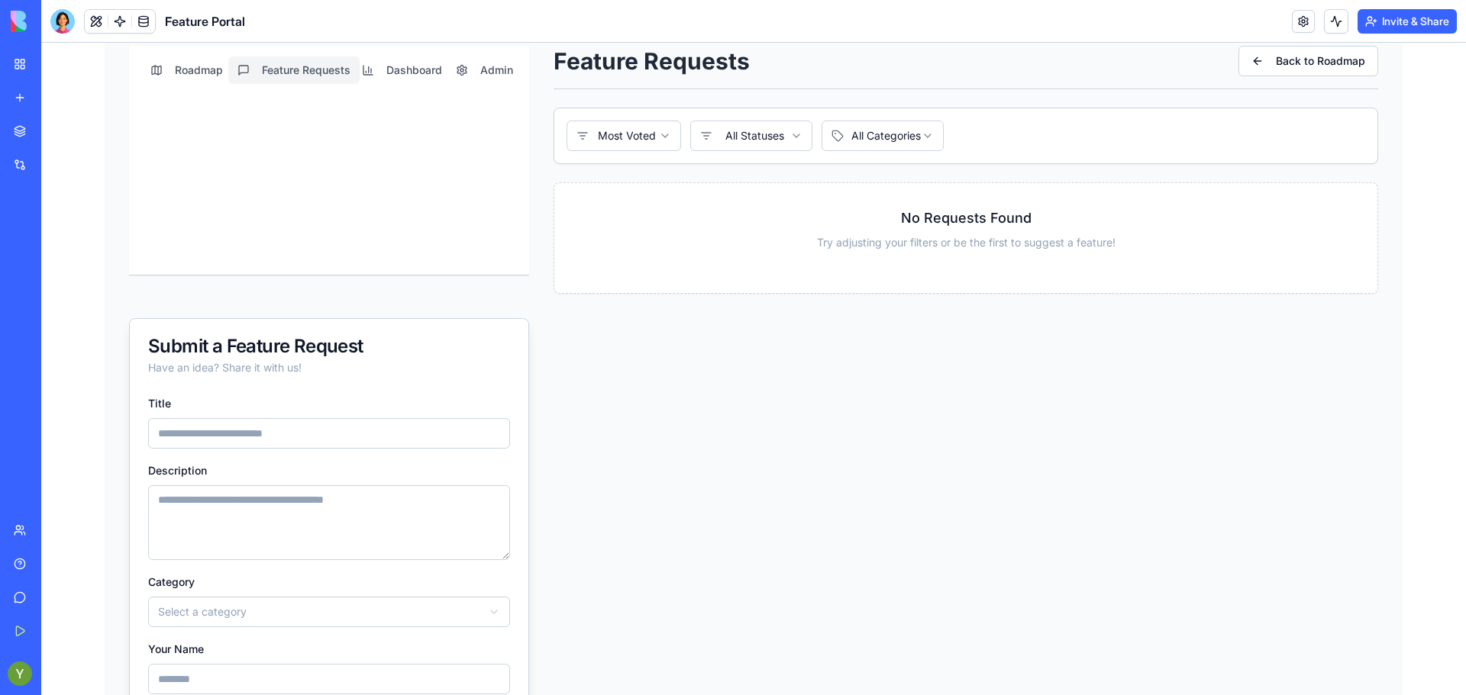
scroll to position [0, 0]
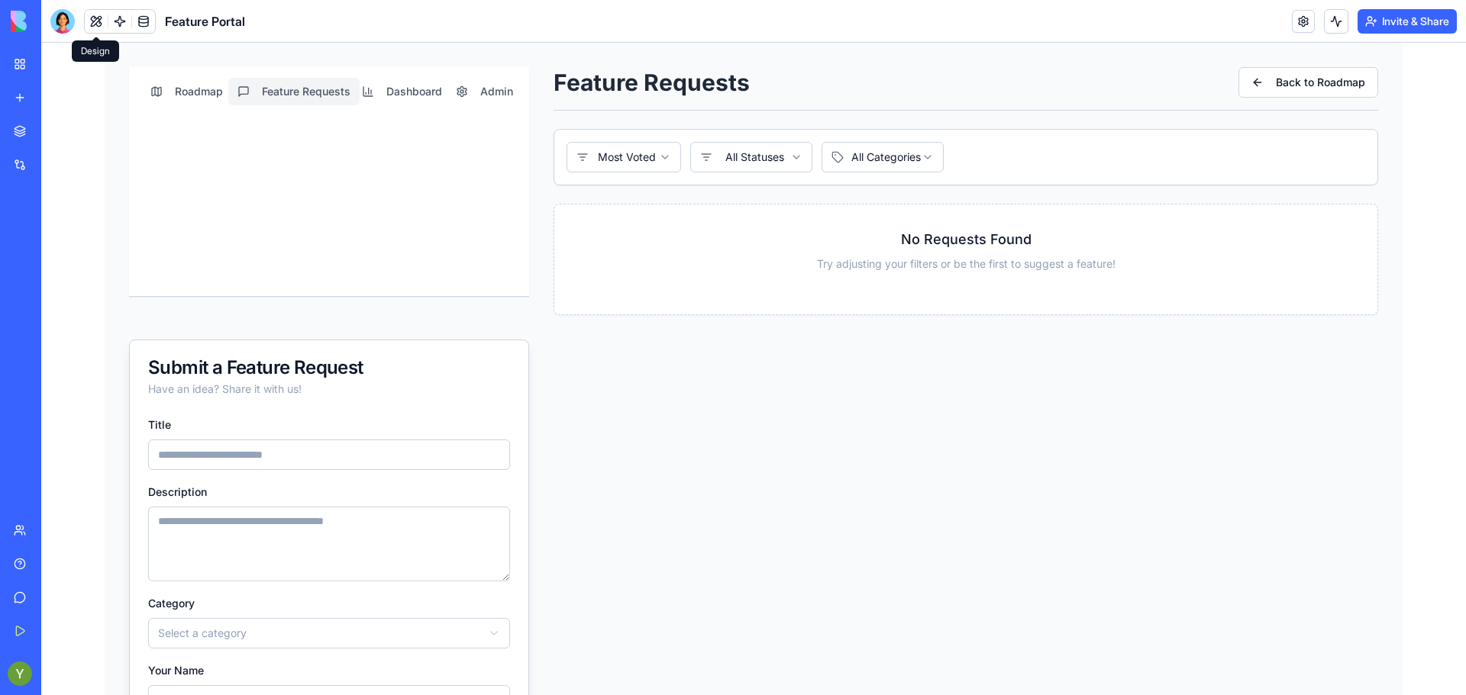
click at [94, 13] on button at bounding box center [96, 21] width 23 height 23
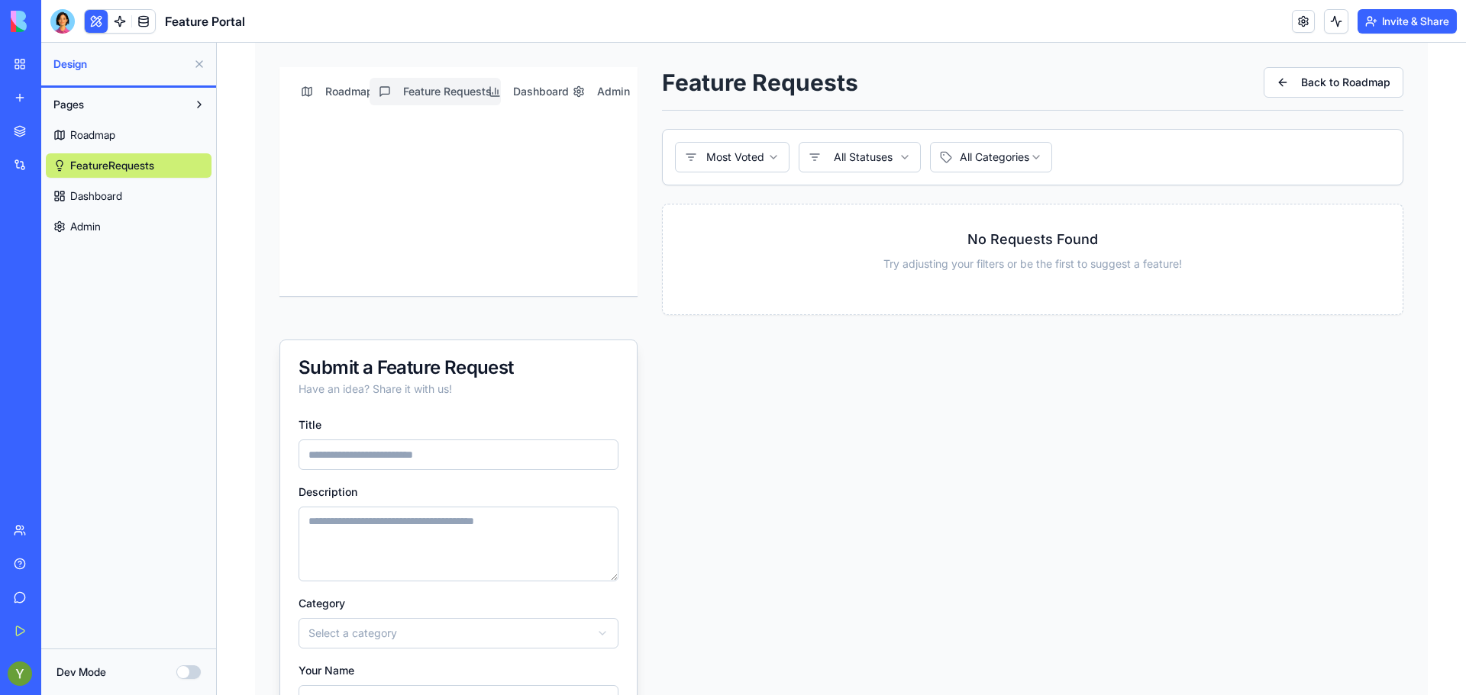
click at [88, 126] on link "Roadmap" at bounding box center [129, 135] width 166 height 24
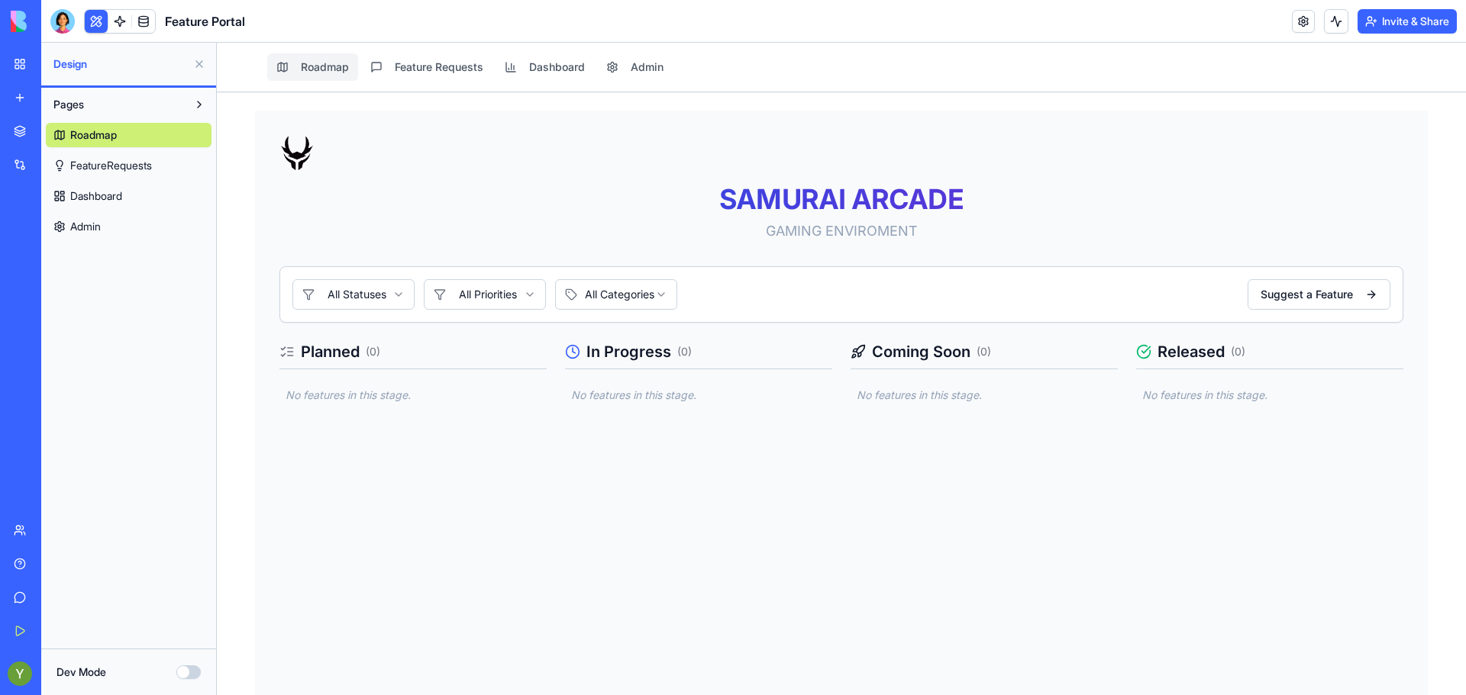
click at [396, 353] on h2 "Planned ( 0 )" at bounding box center [412, 355] width 267 height 28
click at [366, 354] on span "( 0 )" at bounding box center [373, 351] width 15 height 15
click at [331, 347] on h2 "Planned ( 0 )" at bounding box center [412, 355] width 267 height 28
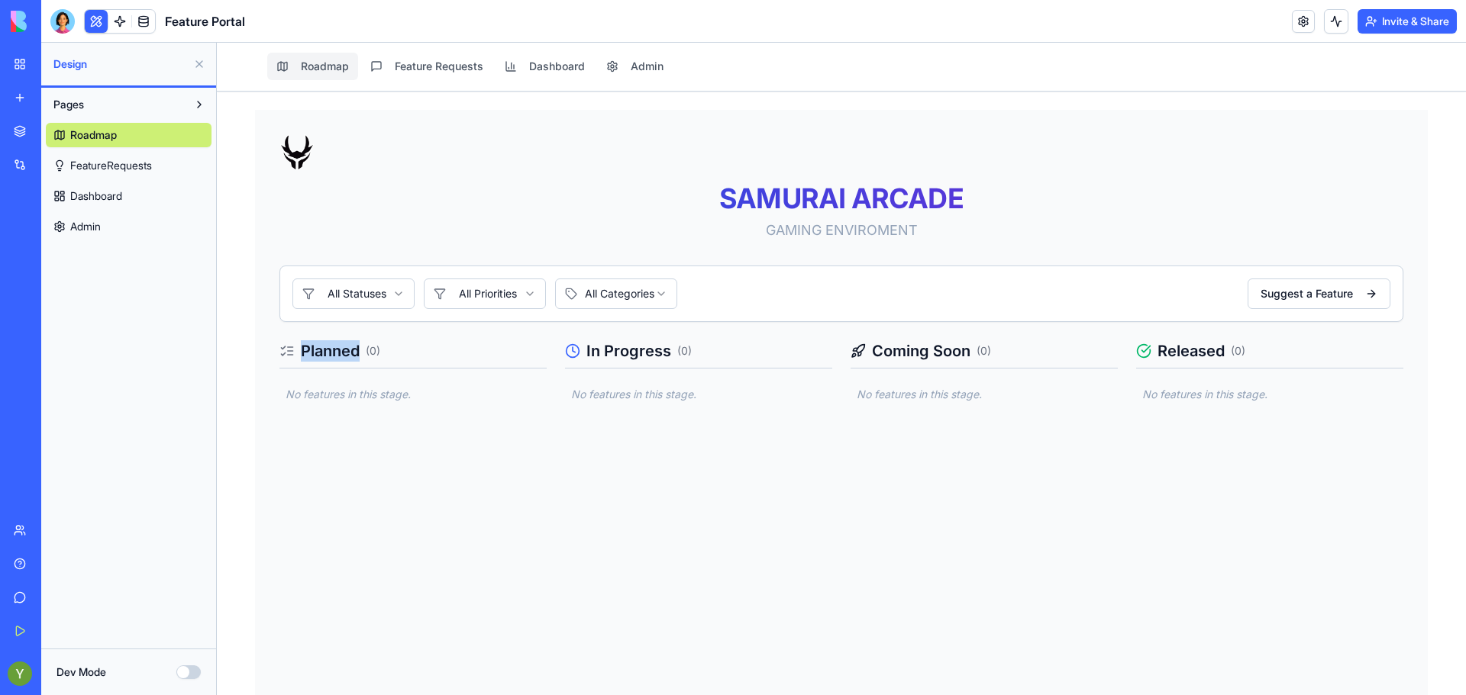
click at [153, 176] on link "FeatureRequests" at bounding box center [129, 165] width 166 height 24
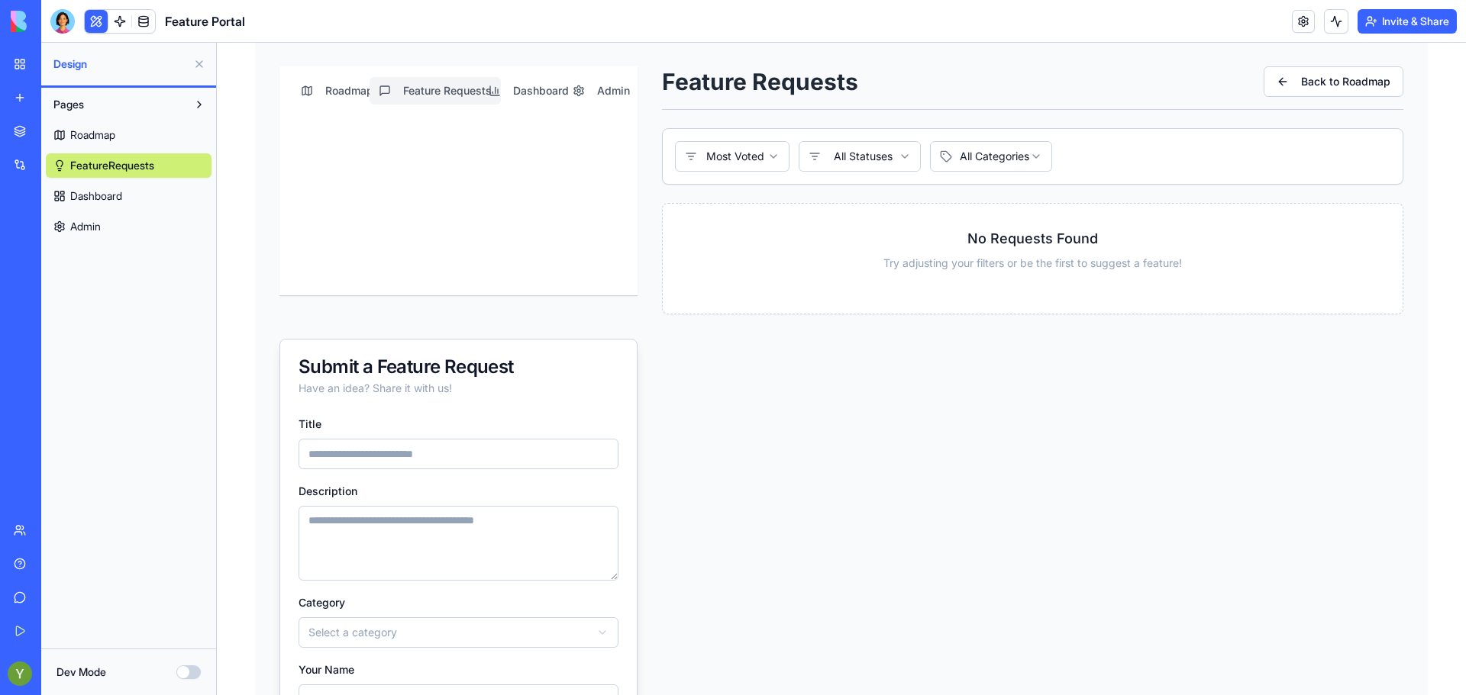
scroll to position [192, 0]
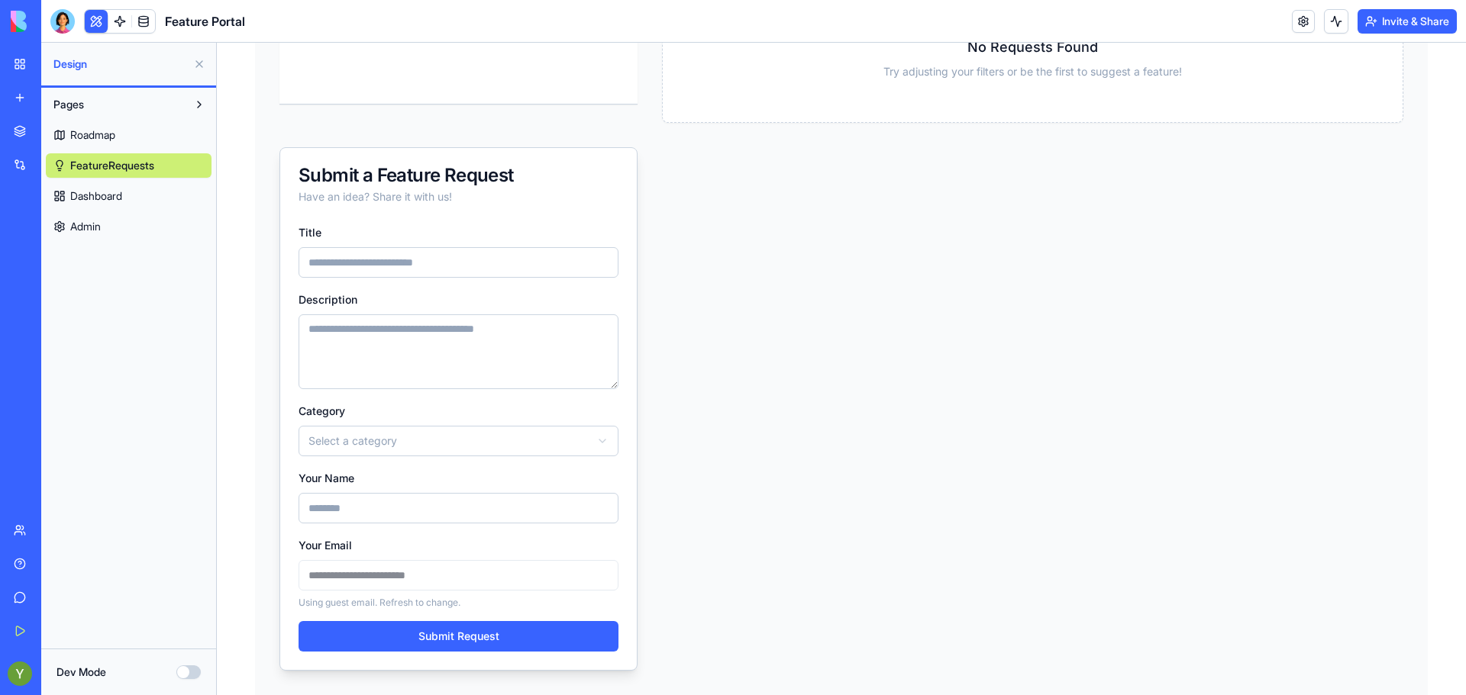
click at [401, 518] on input "Your Name" at bounding box center [458, 508] width 320 height 31
click at [428, 430] on html "**********" at bounding box center [841, 272] width 1249 height 845
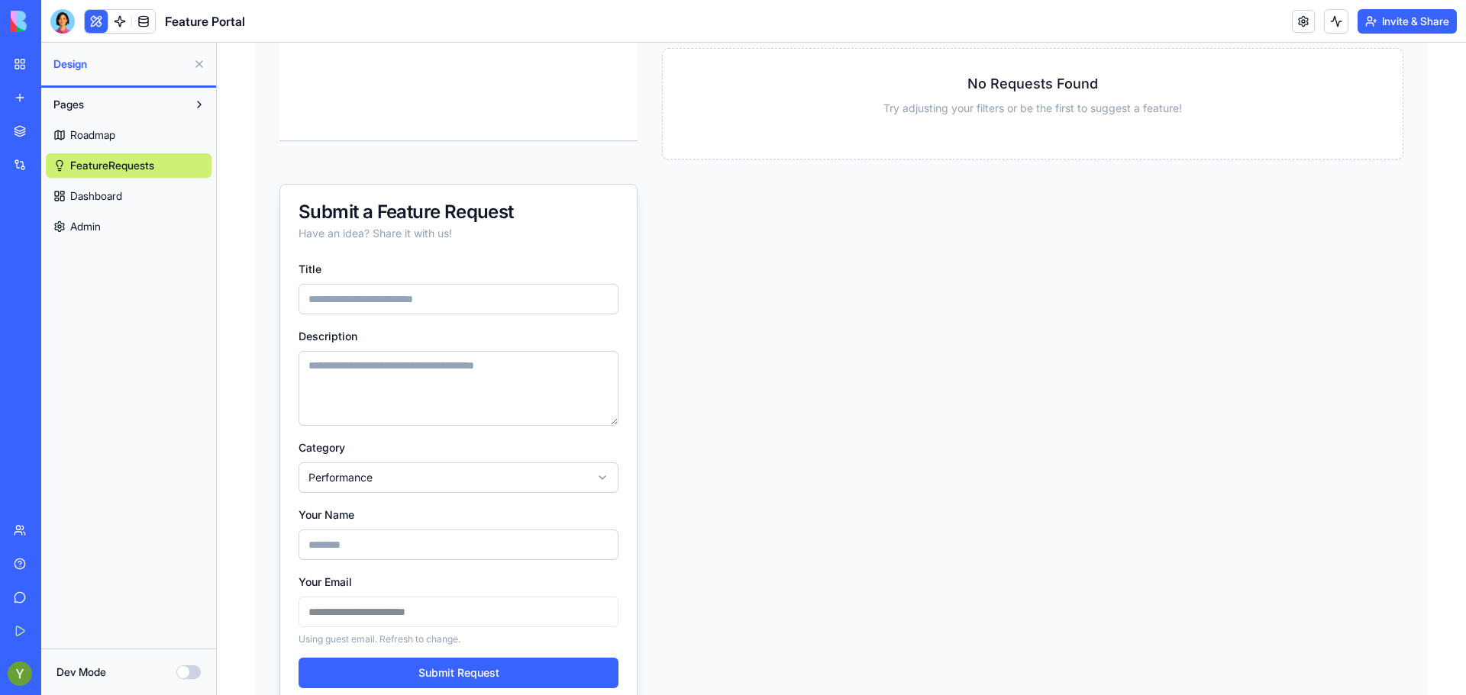
scroll to position [0, 0]
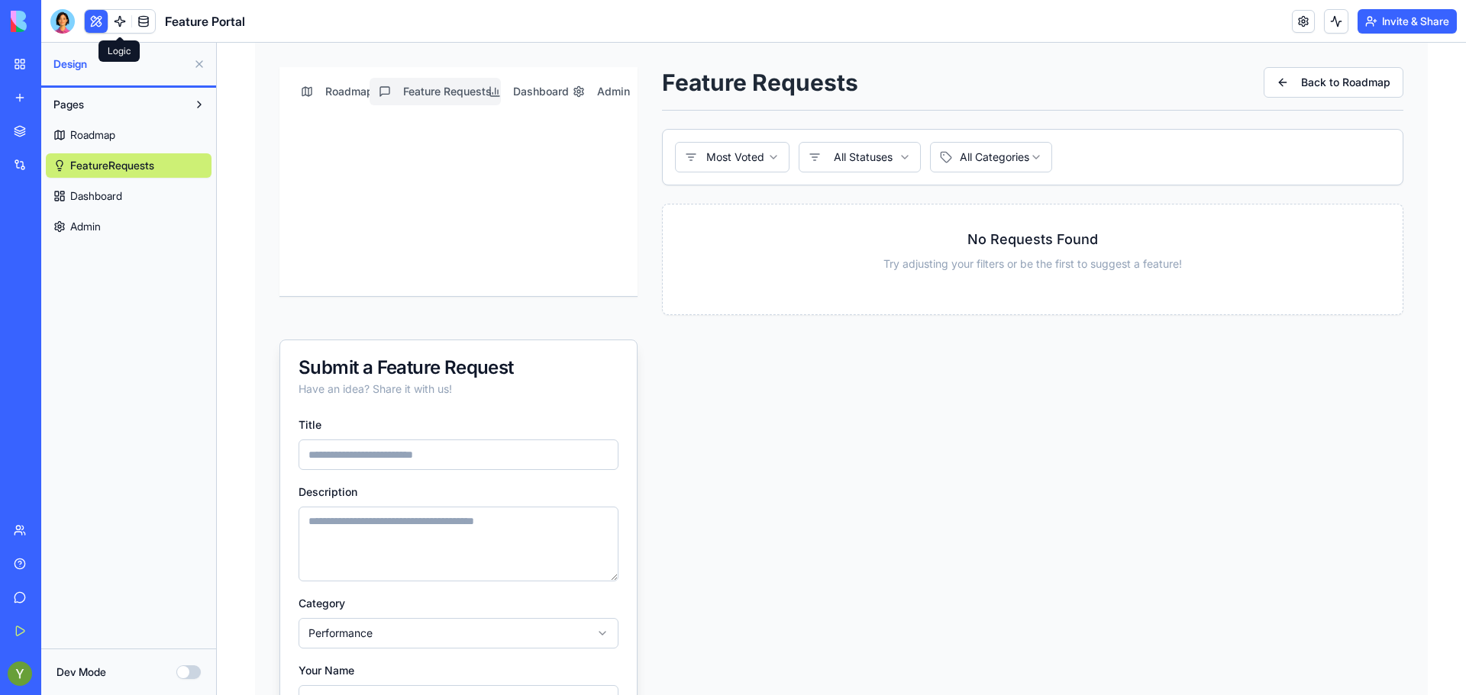
click at [111, 18] on link at bounding box center [119, 21] width 23 height 23
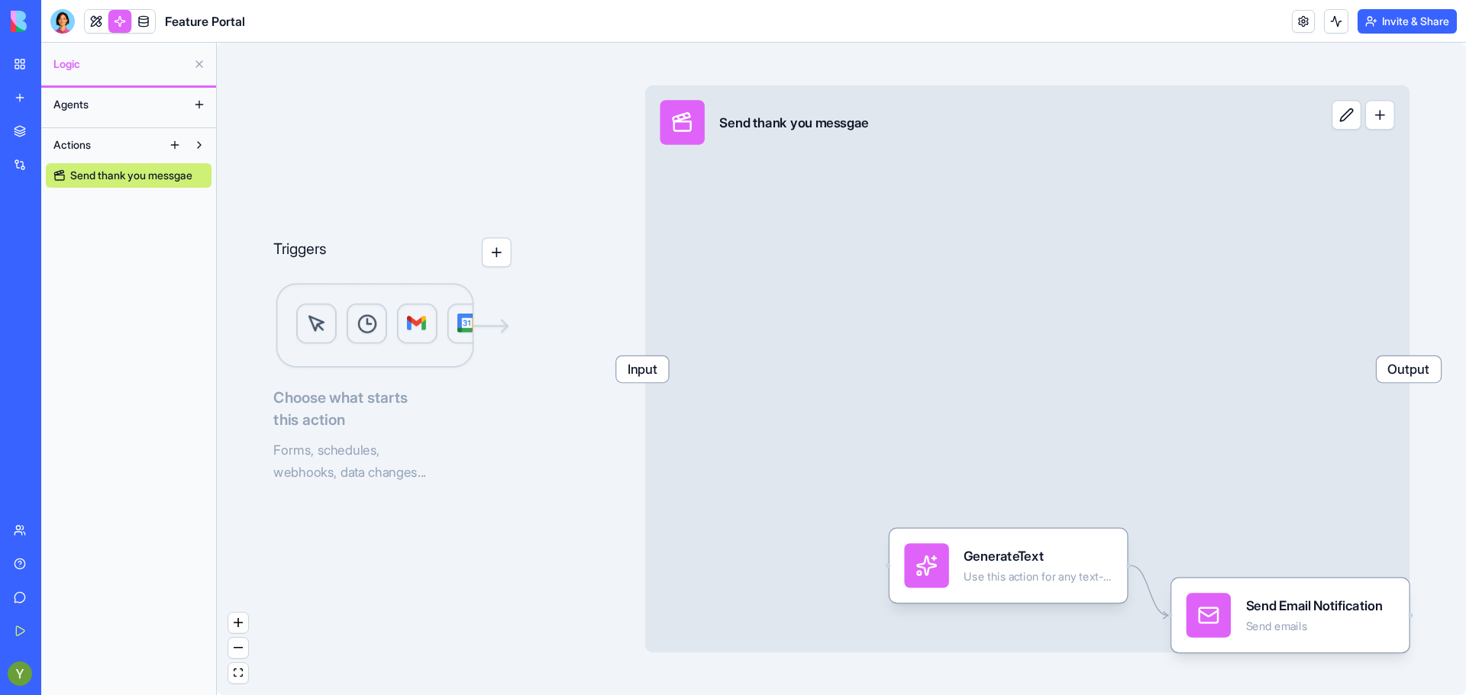
click at [402, 334] on img at bounding box center [391, 326] width 237 height 89
click at [498, 250] on button "button" at bounding box center [497, 252] width 30 height 30
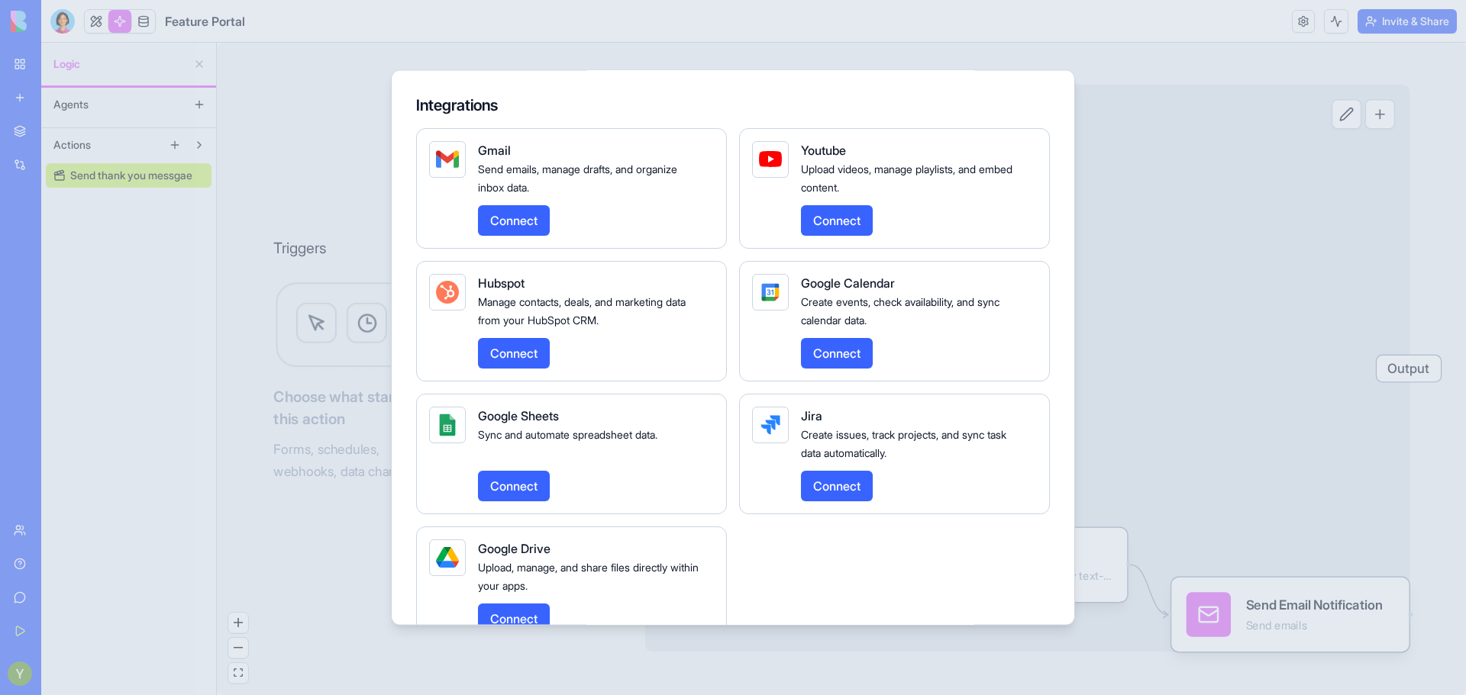
scroll to position [449, 0]
click at [510, 216] on button "Connect" at bounding box center [514, 219] width 72 height 31
drag, startPoint x: 510, startPoint y: 216, endPoint x: 530, endPoint y: 221, distance: 21.1
click at [530, 221] on button "Connect" at bounding box center [514, 219] width 72 height 31
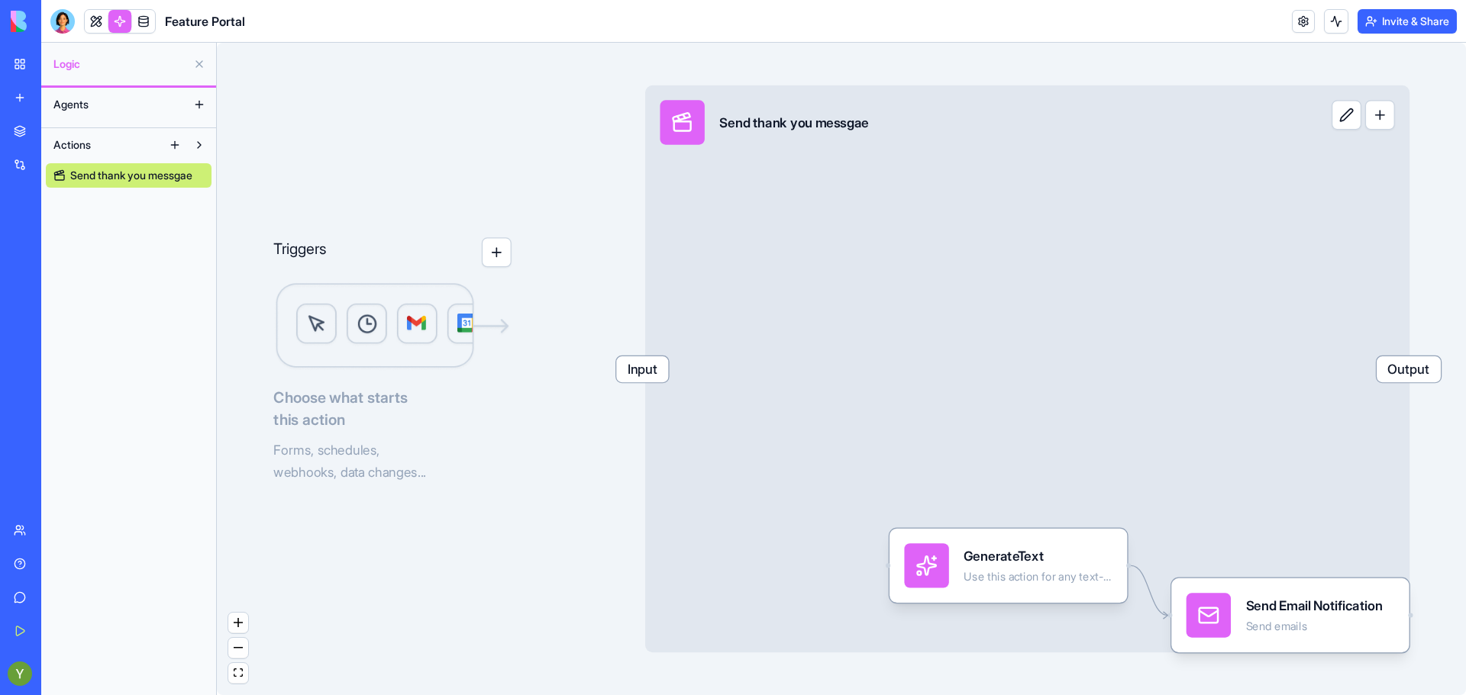
click at [48, 132] on div "Marketplace" at bounding box center [47, 131] width 20 height 15
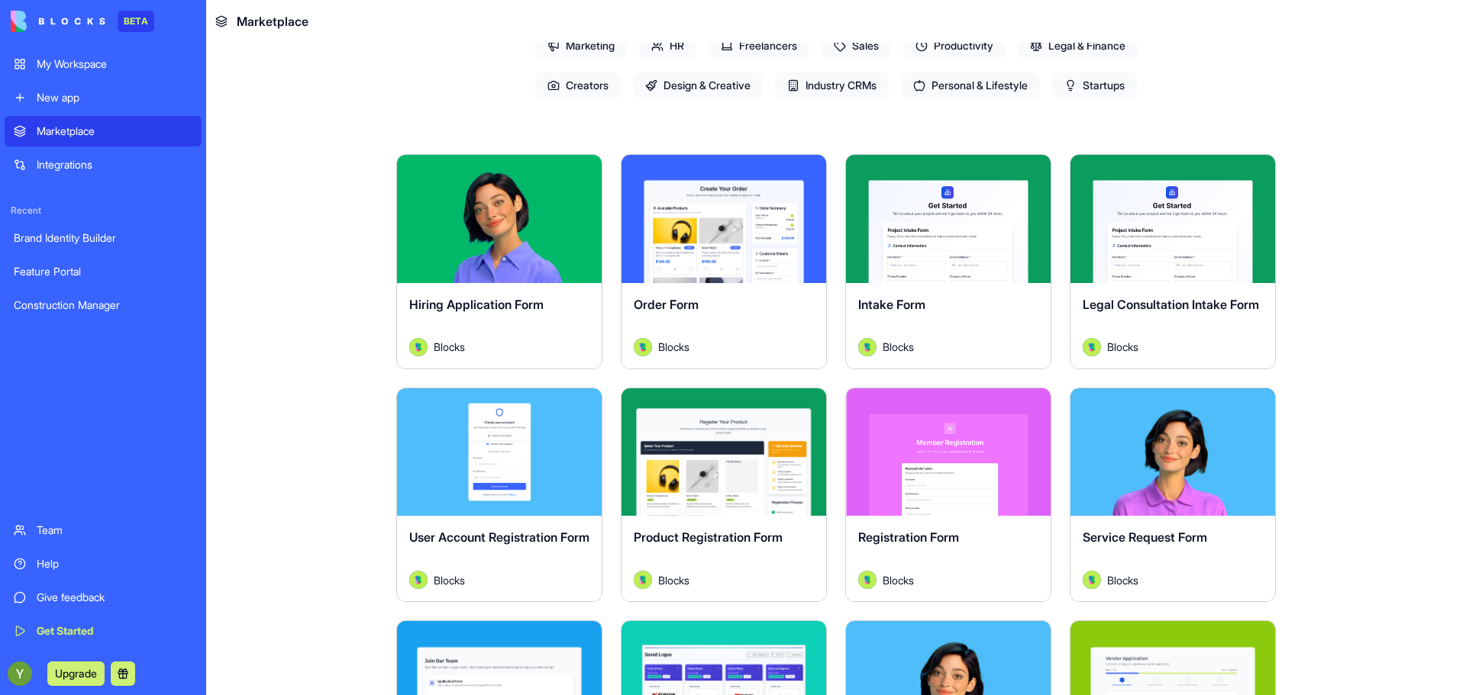
scroll to position [198, 0]
click at [863, 89] on span "Industry CRMs" at bounding box center [832, 84] width 114 height 27
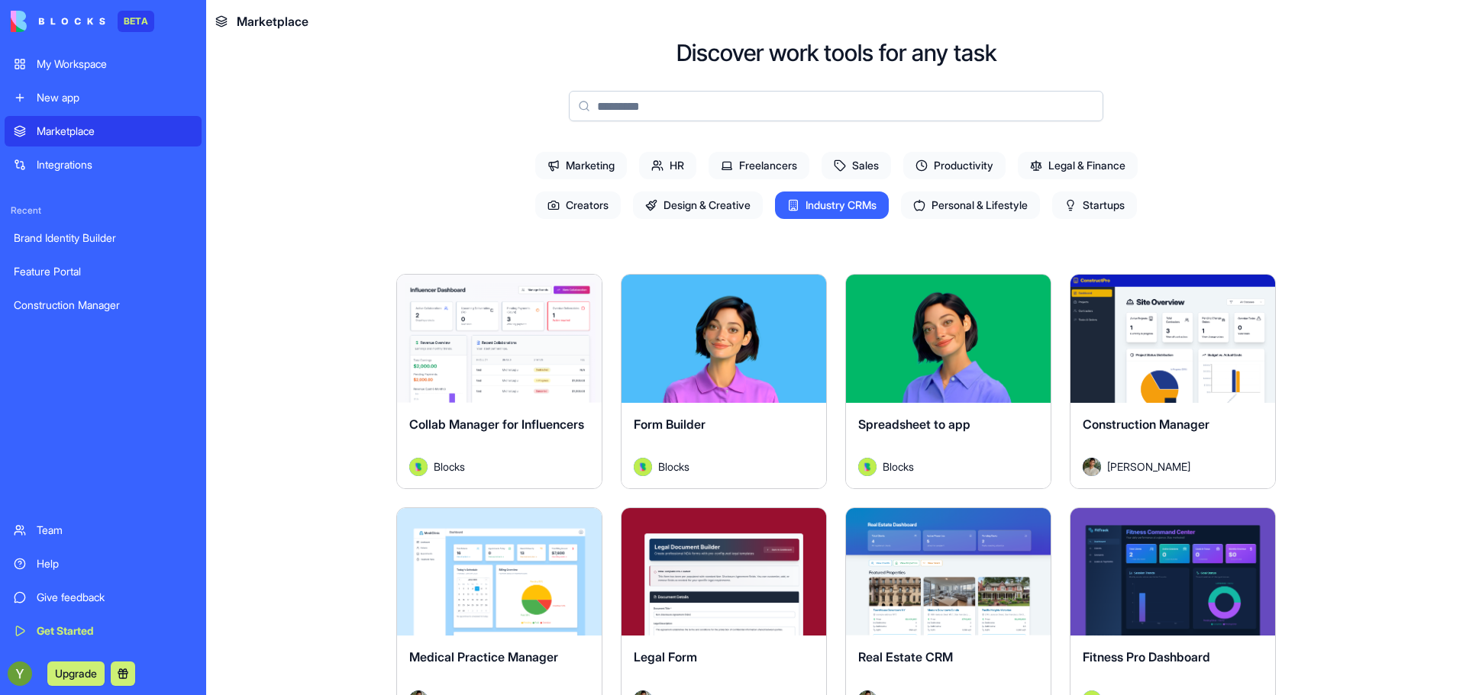
scroll to position [75, 0]
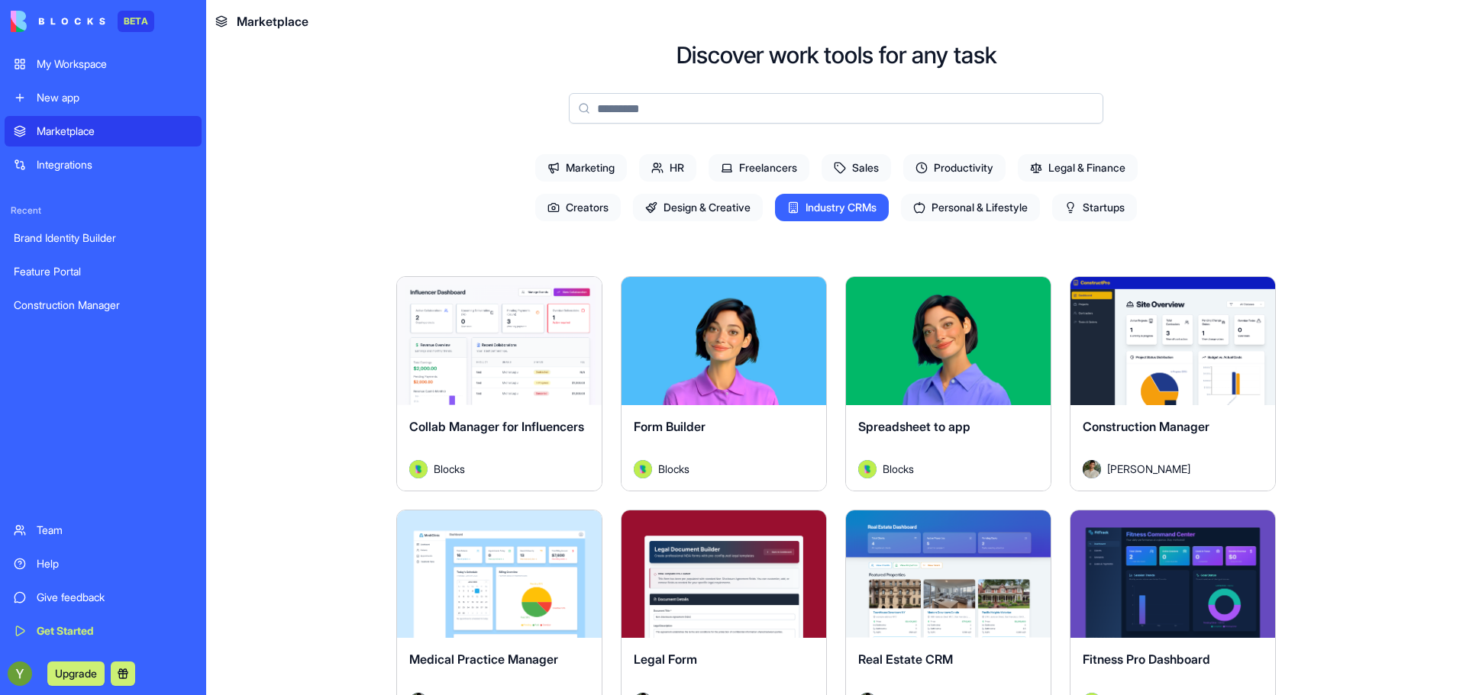
click at [1081, 209] on span "Startups" at bounding box center [1094, 207] width 85 height 27
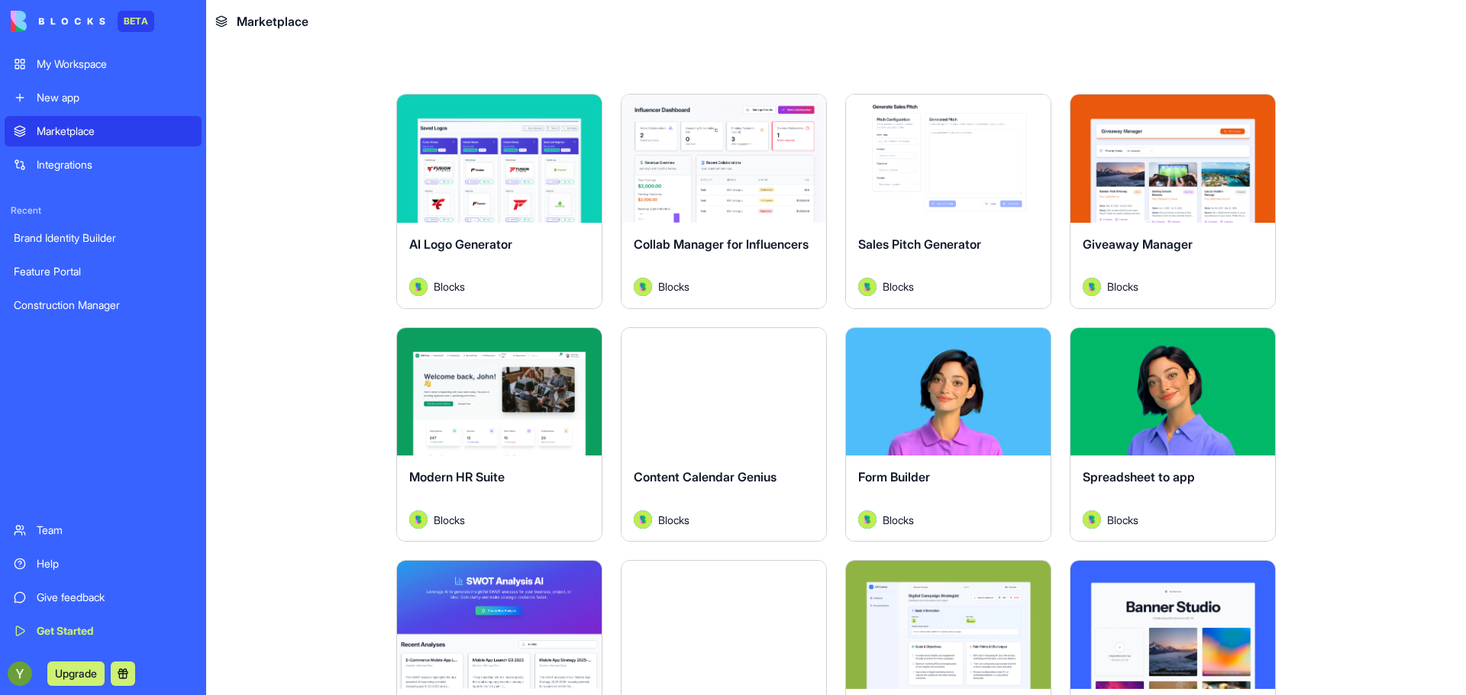
scroll to position [256, 0]
click at [959, 200] on div "Explore" at bounding box center [948, 159] width 205 height 128
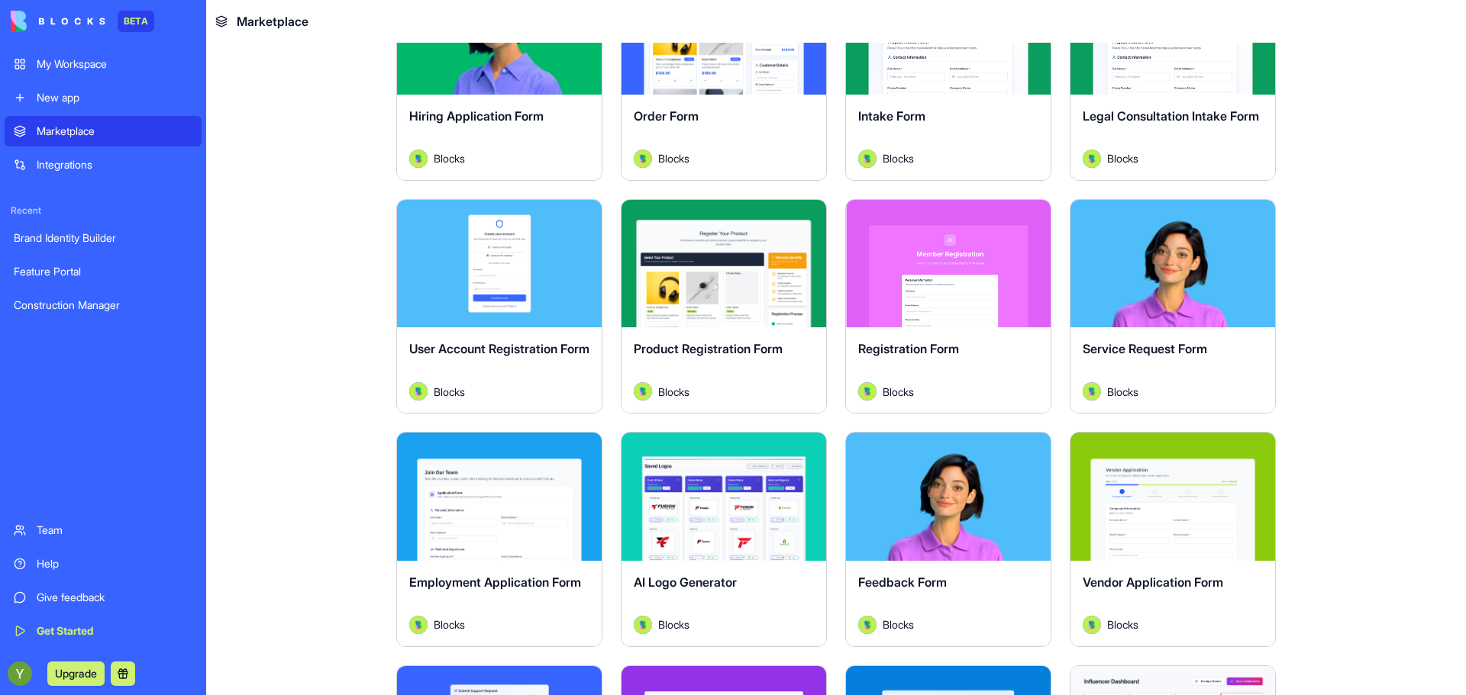
scroll to position [385, 0]
click at [561, 301] on div "Explore" at bounding box center [499, 264] width 205 height 128
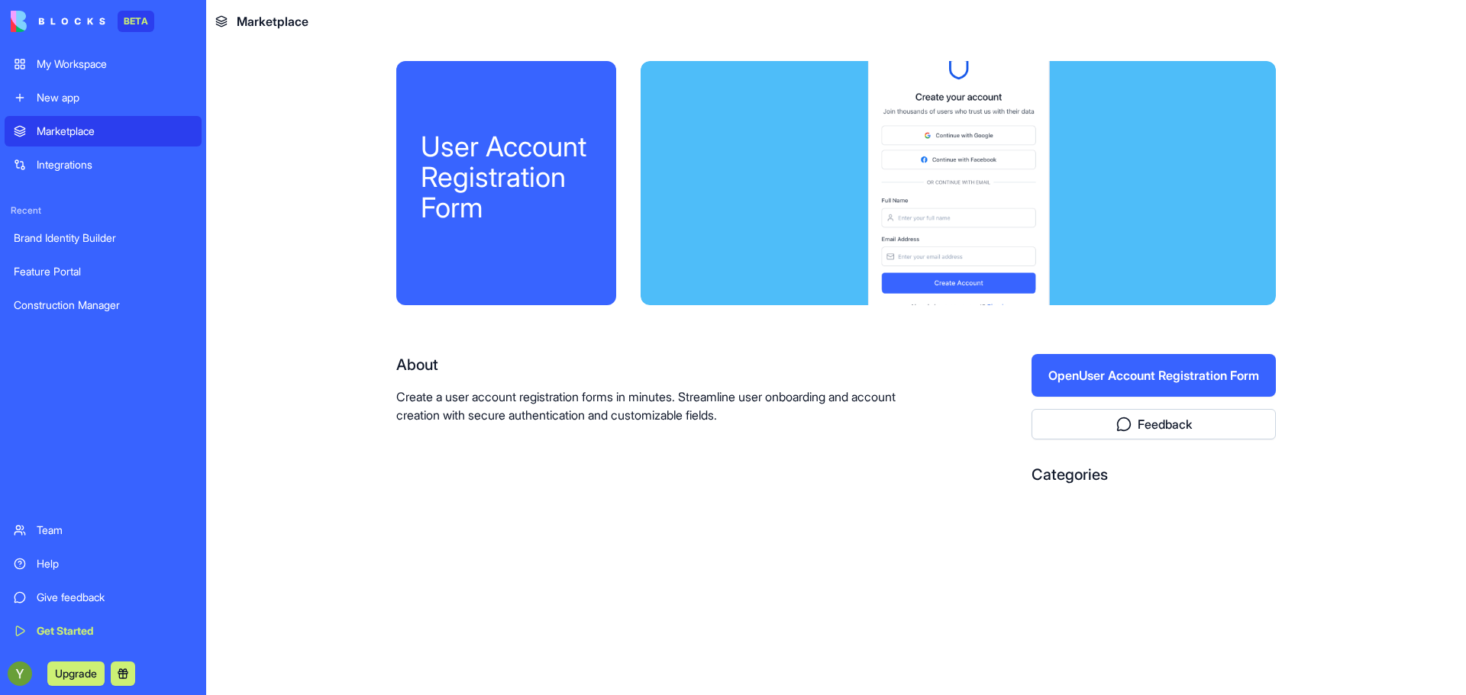
click at [1119, 371] on button "Open User Account Registration Form" at bounding box center [1153, 375] width 244 height 43
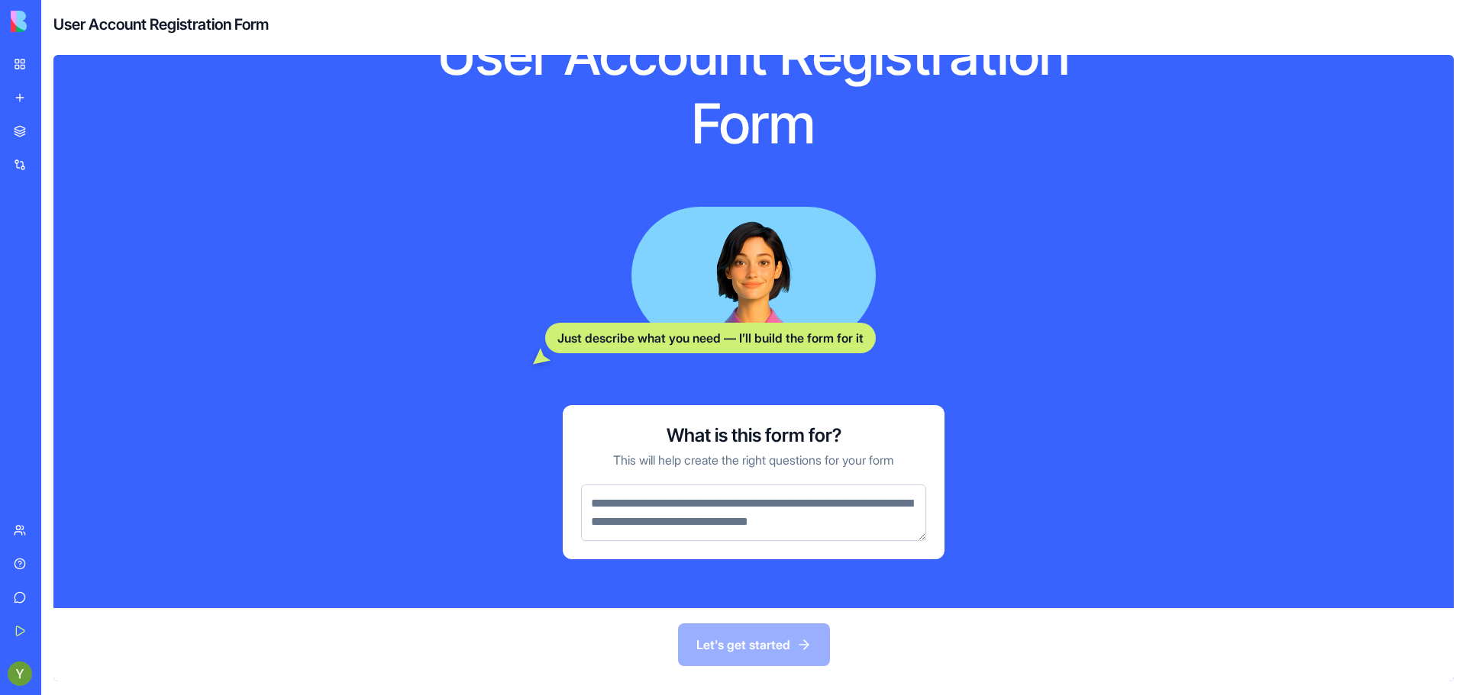
scroll to position [164, 0]
click at [666, 509] on textarea at bounding box center [753, 513] width 345 height 56
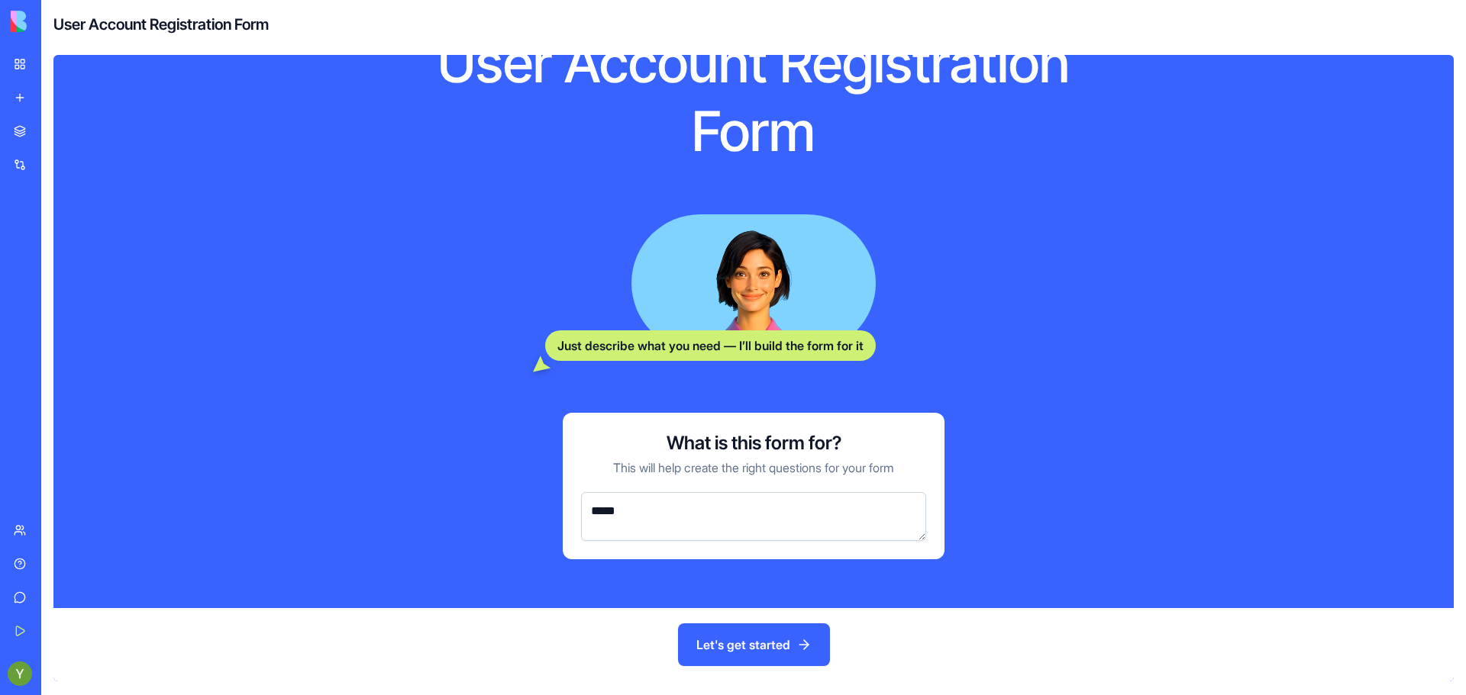
scroll to position [153, 0]
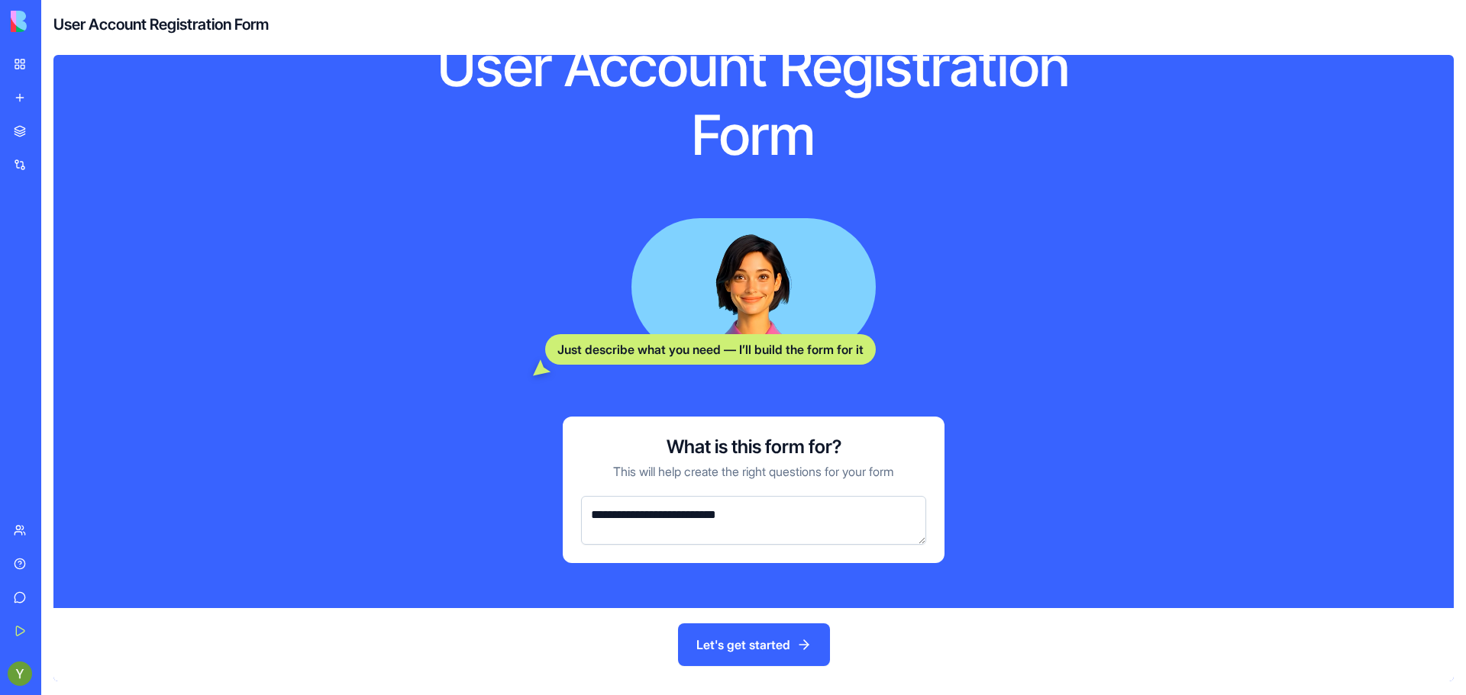
type textarea "**********"
click at [740, 644] on button "Let's get started" at bounding box center [754, 645] width 152 height 43
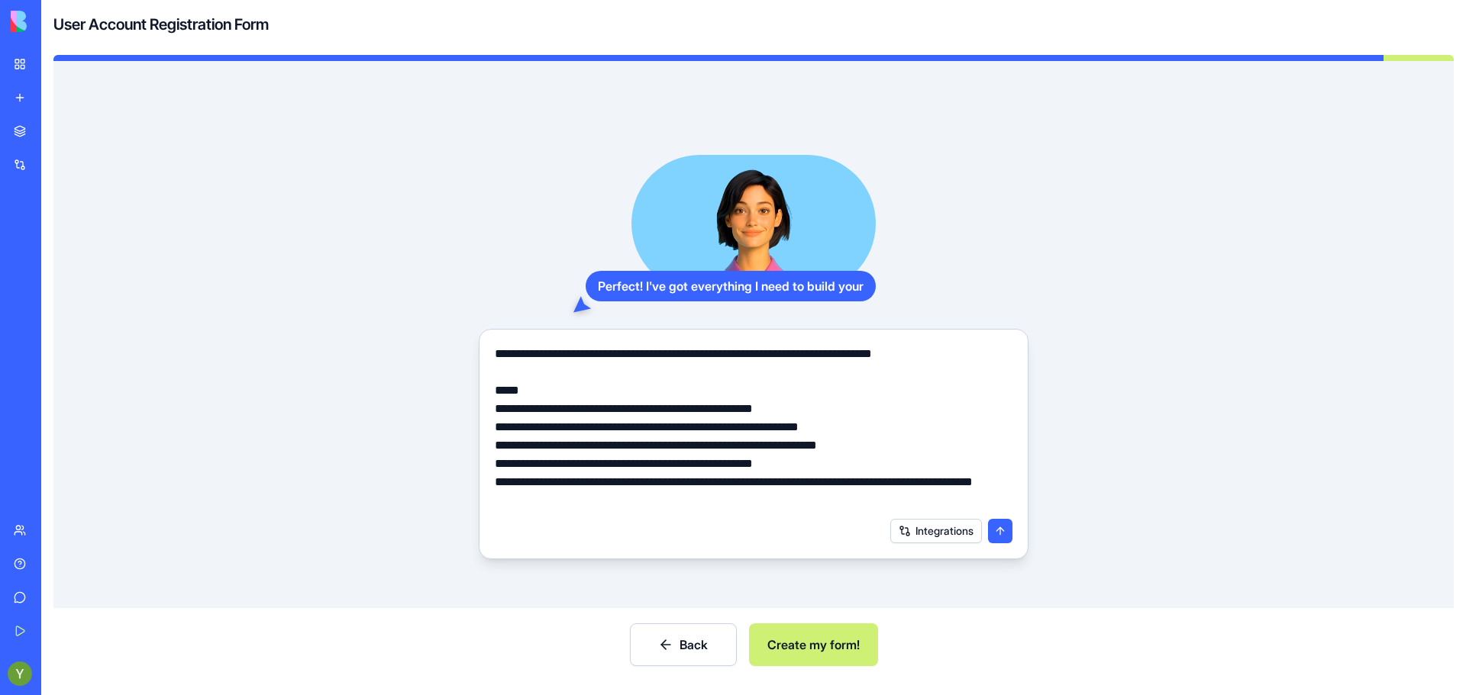
scroll to position [3, 0]
click at [904, 528] on button "Integrations" at bounding box center [936, 532] width 92 height 24
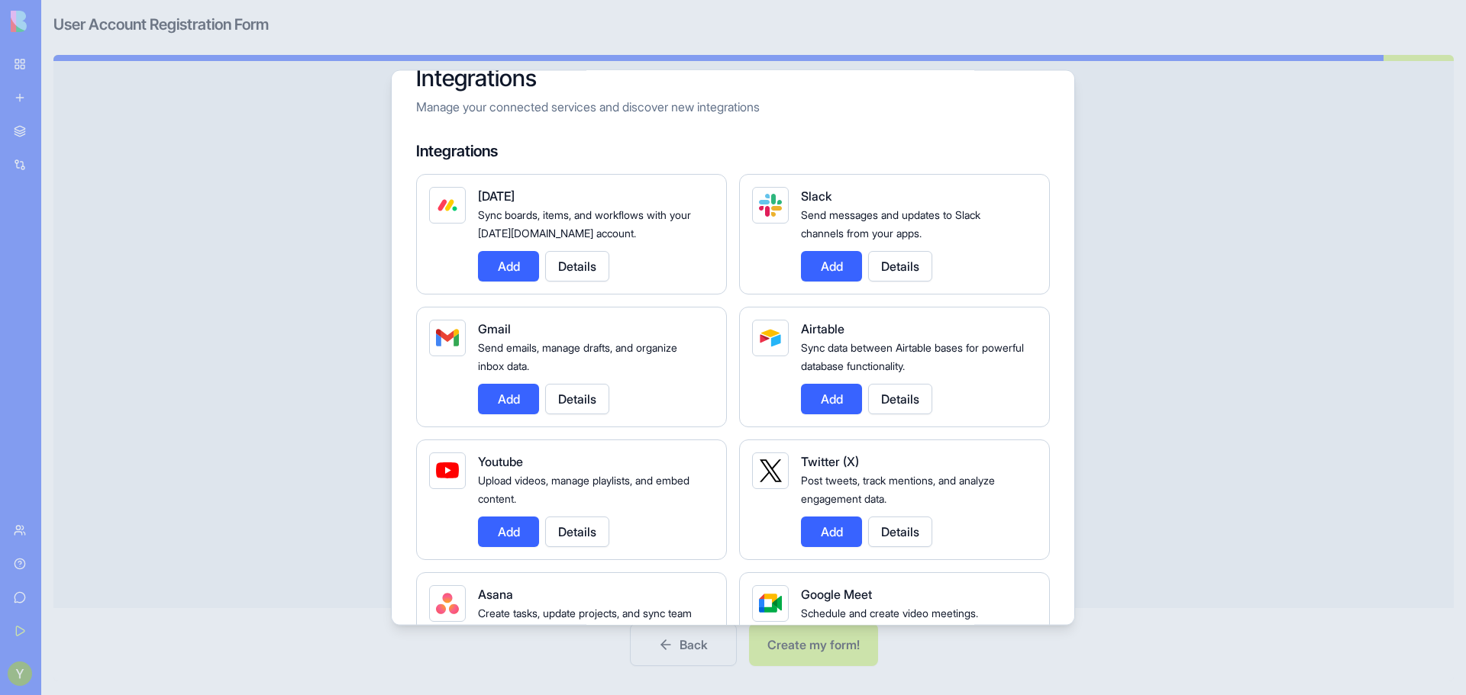
scroll to position [32, 0]
click at [526, 389] on button "Add" at bounding box center [508, 397] width 61 height 31
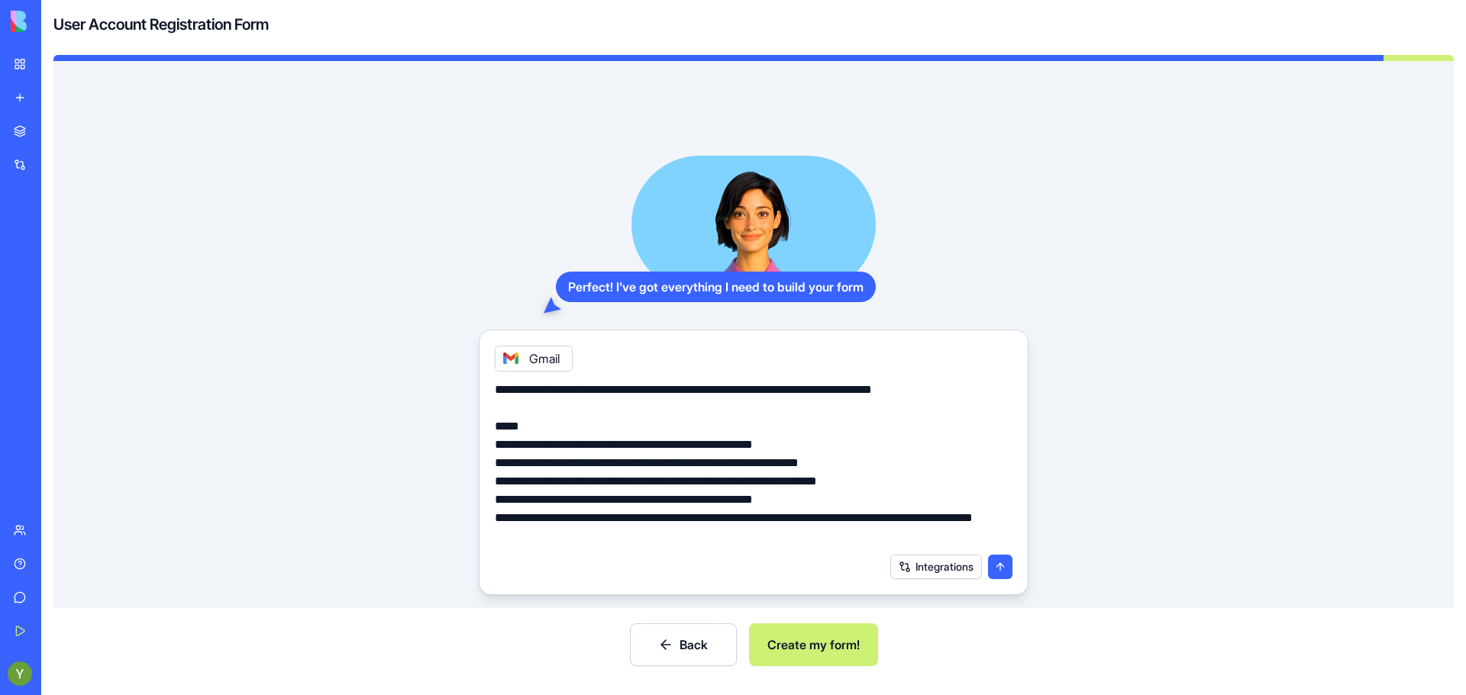
click at [961, 566] on button "Integrations" at bounding box center [936, 567] width 92 height 24
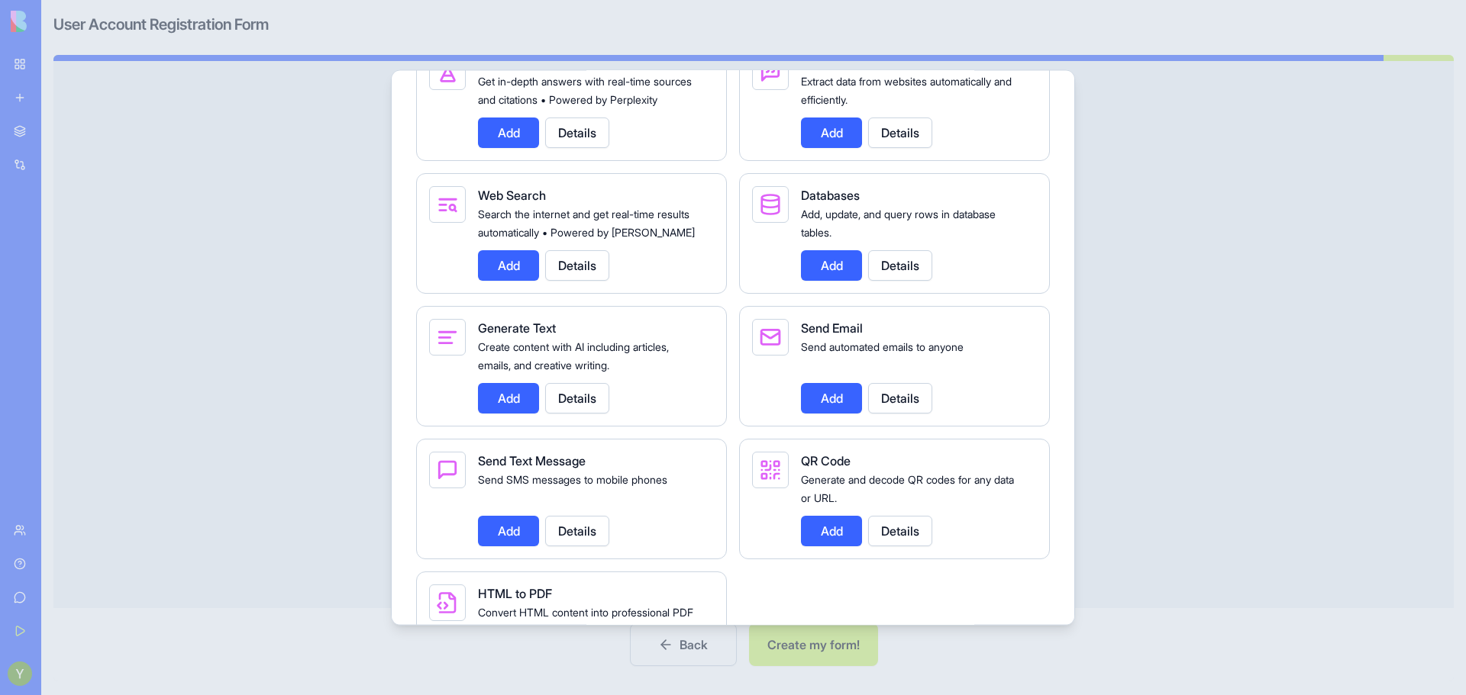
scroll to position [2155, 0]
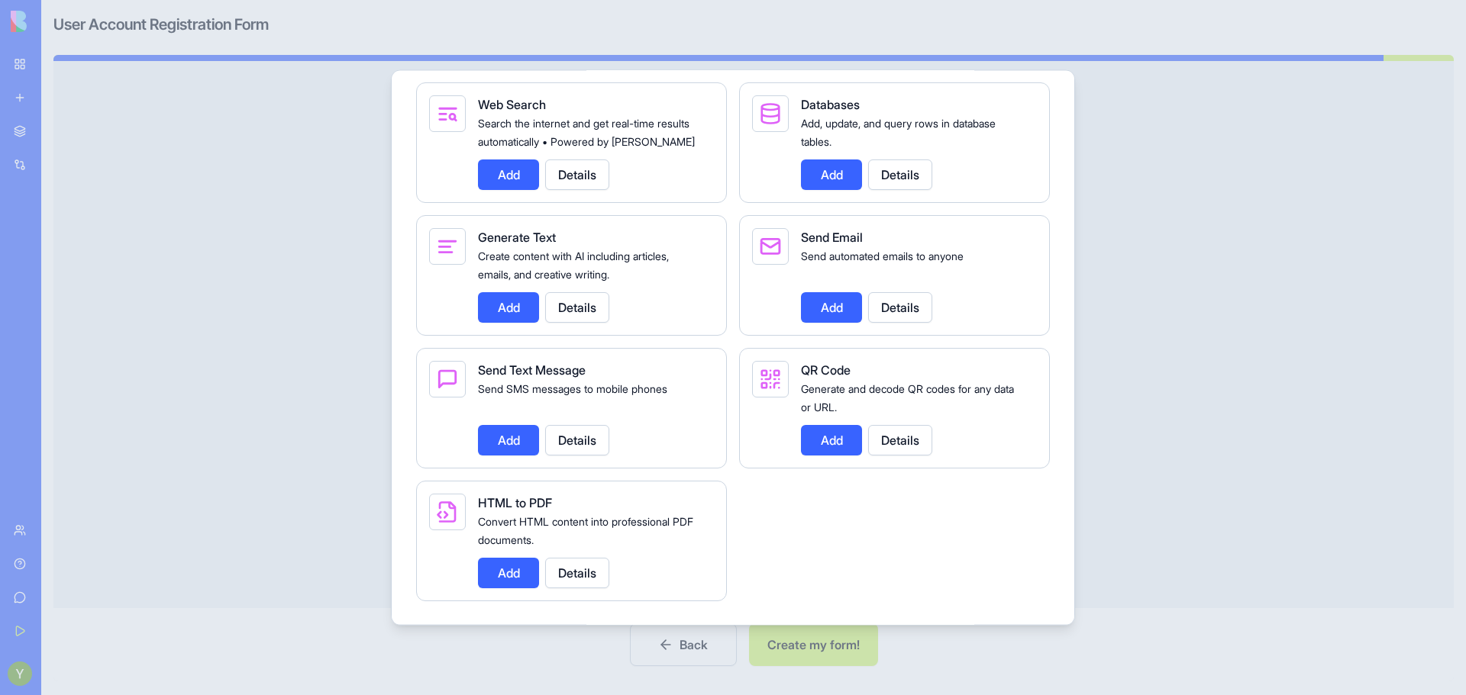
click at [828, 441] on button "Add" at bounding box center [831, 439] width 61 height 31
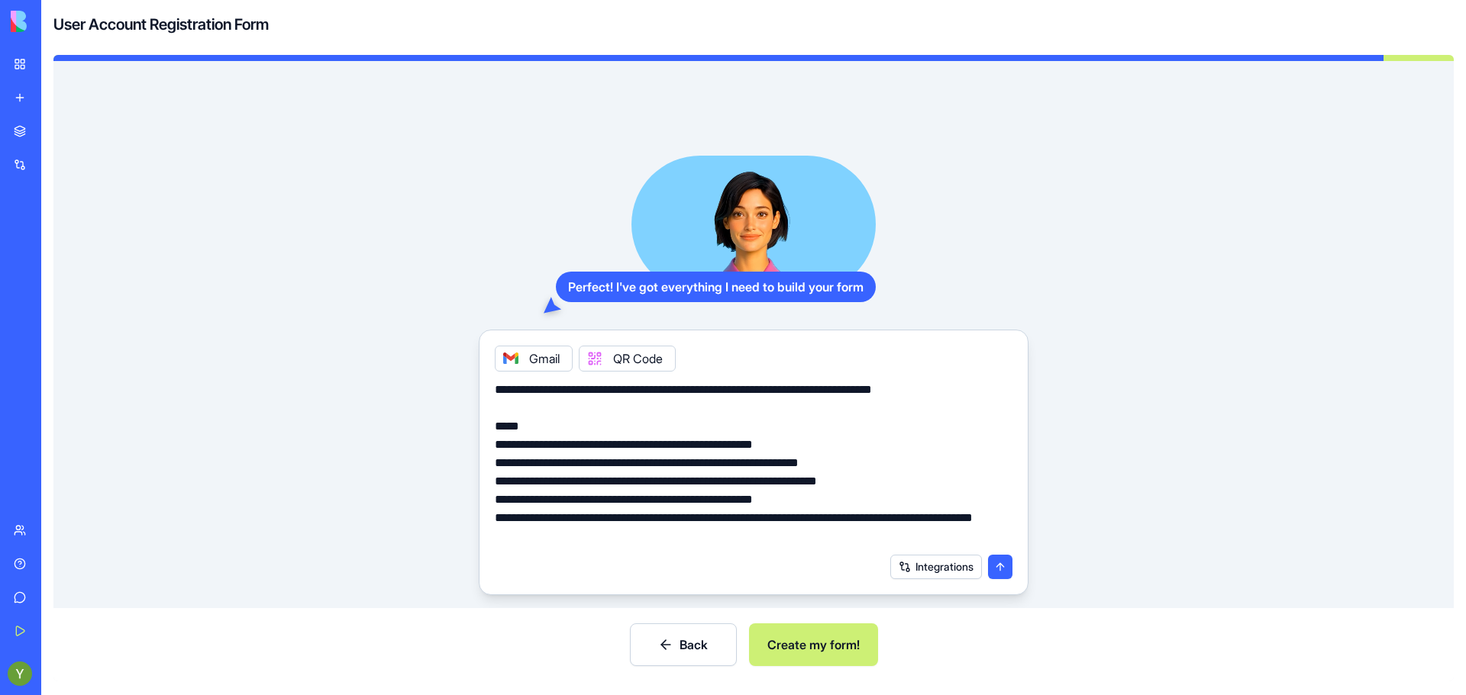
click at [948, 568] on button "Integrations" at bounding box center [936, 567] width 92 height 24
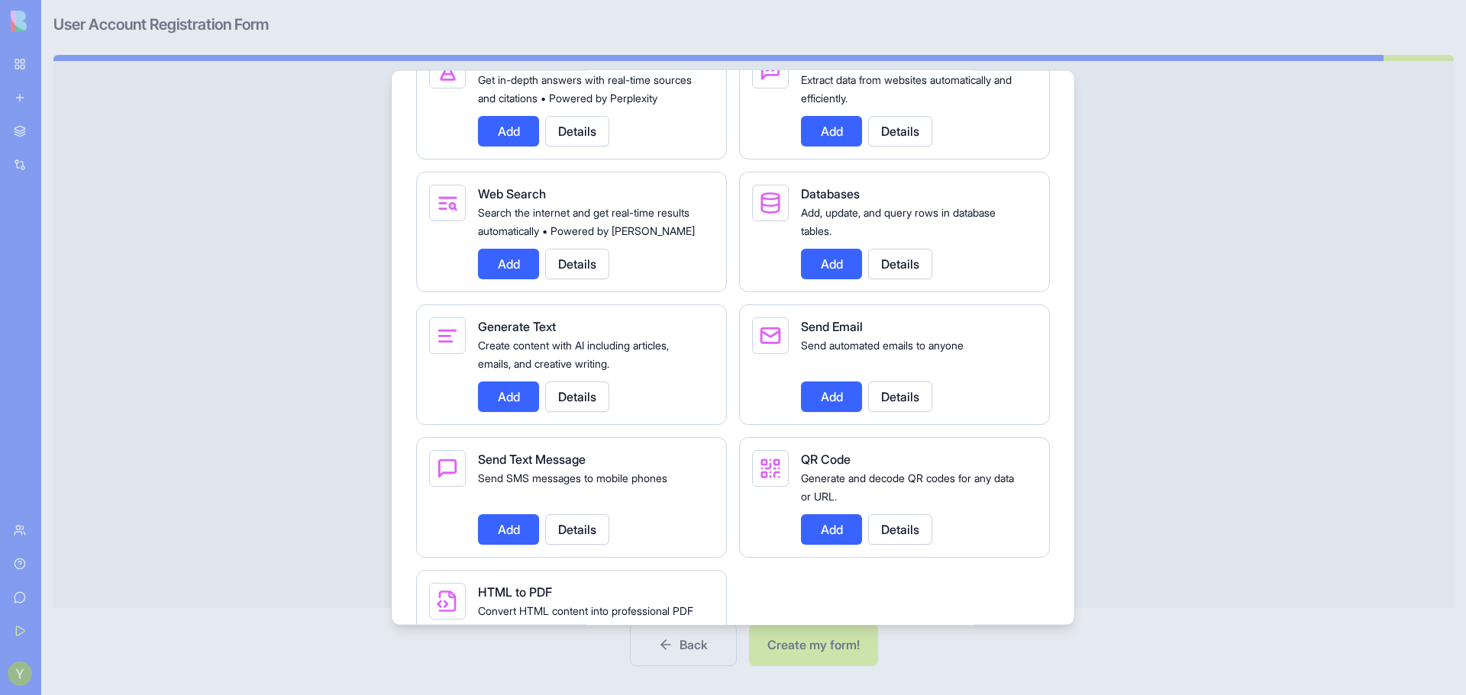
scroll to position [2028, 0]
click at [822, 412] on button "Add" at bounding box center [831, 397] width 61 height 31
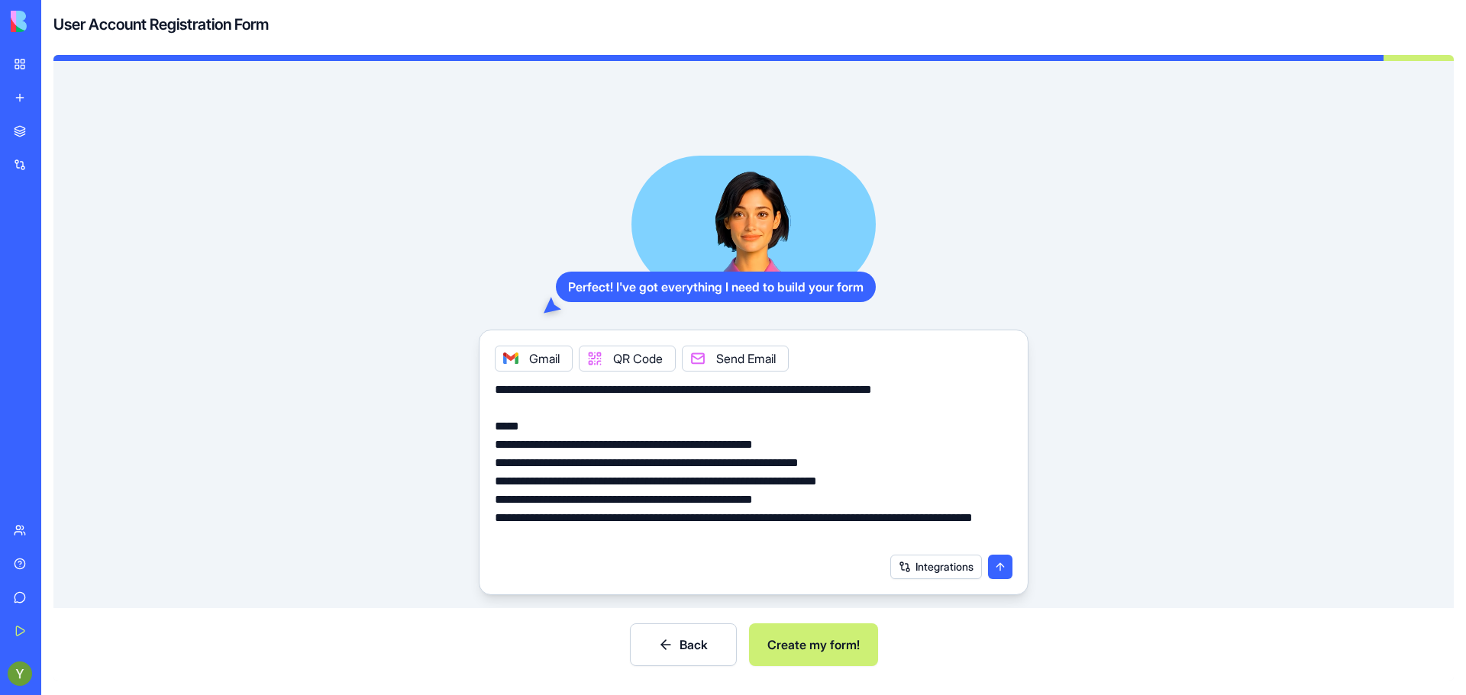
scroll to position [39, 0]
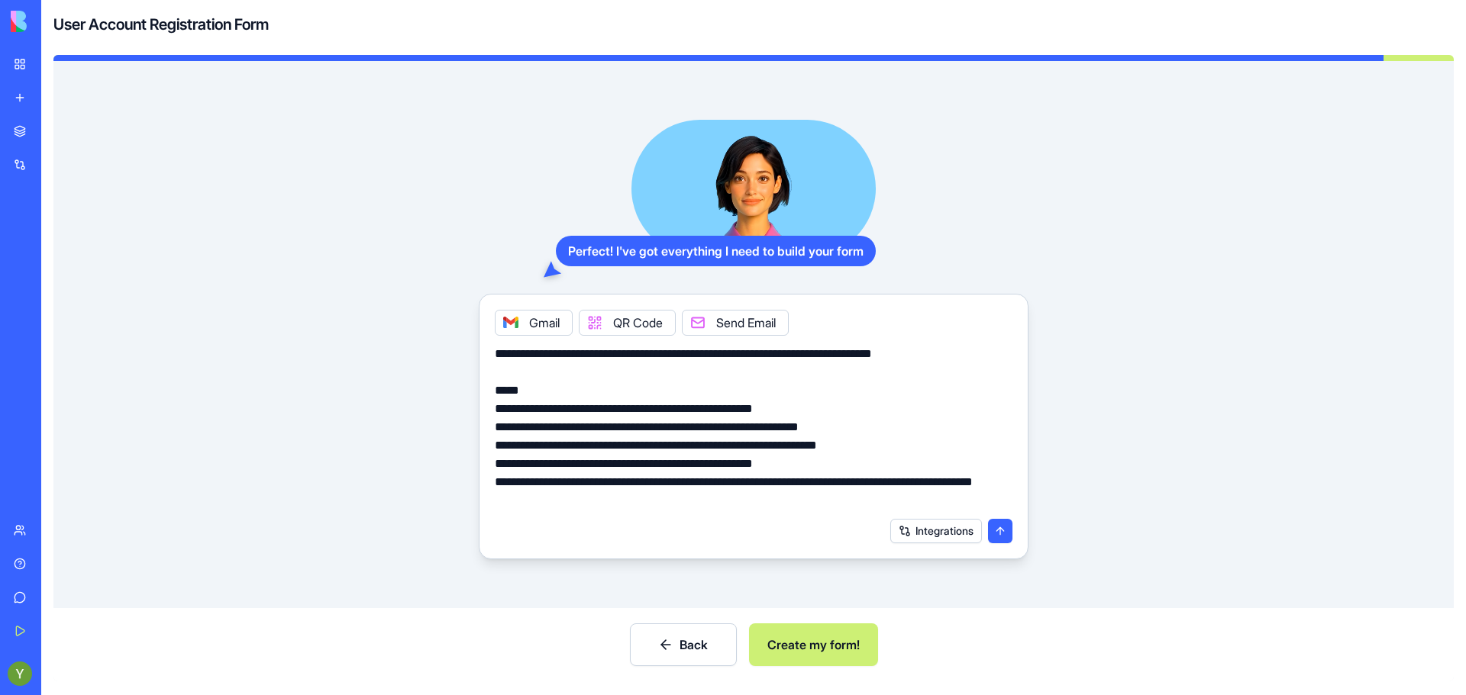
click at [842, 630] on button "Create my form!" at bounding box center [813, 645] width 129 height 43
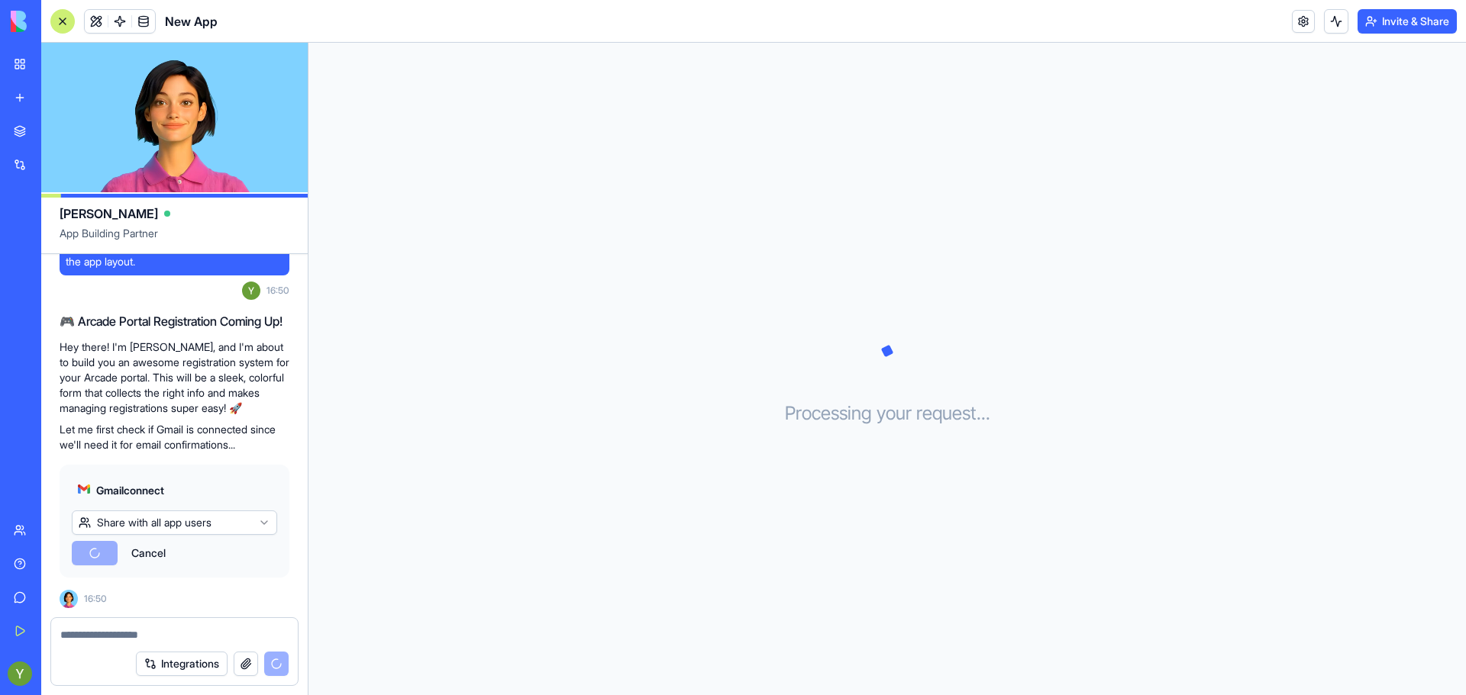
scroll to position [479, 0]
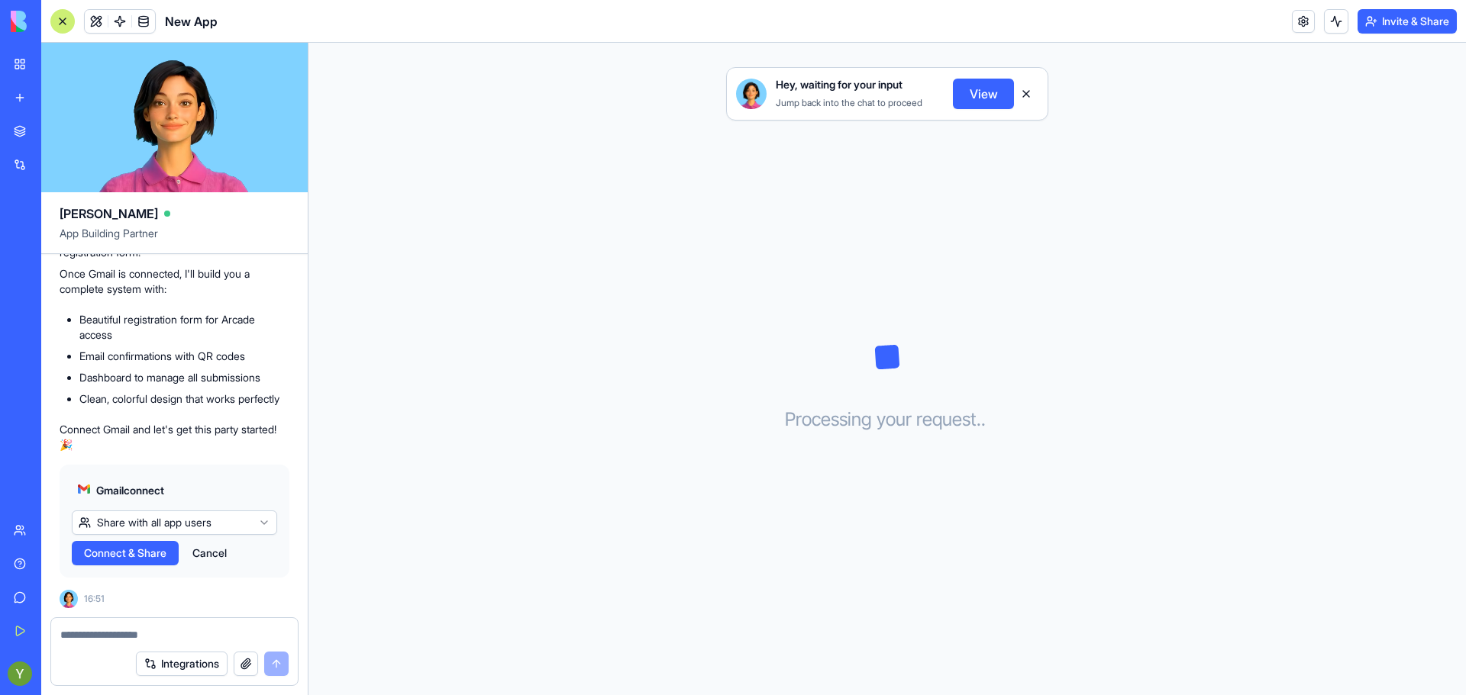
click at [135, 542] on button "Connect & Share" at bounding box center [125, 553] width 107 height 24
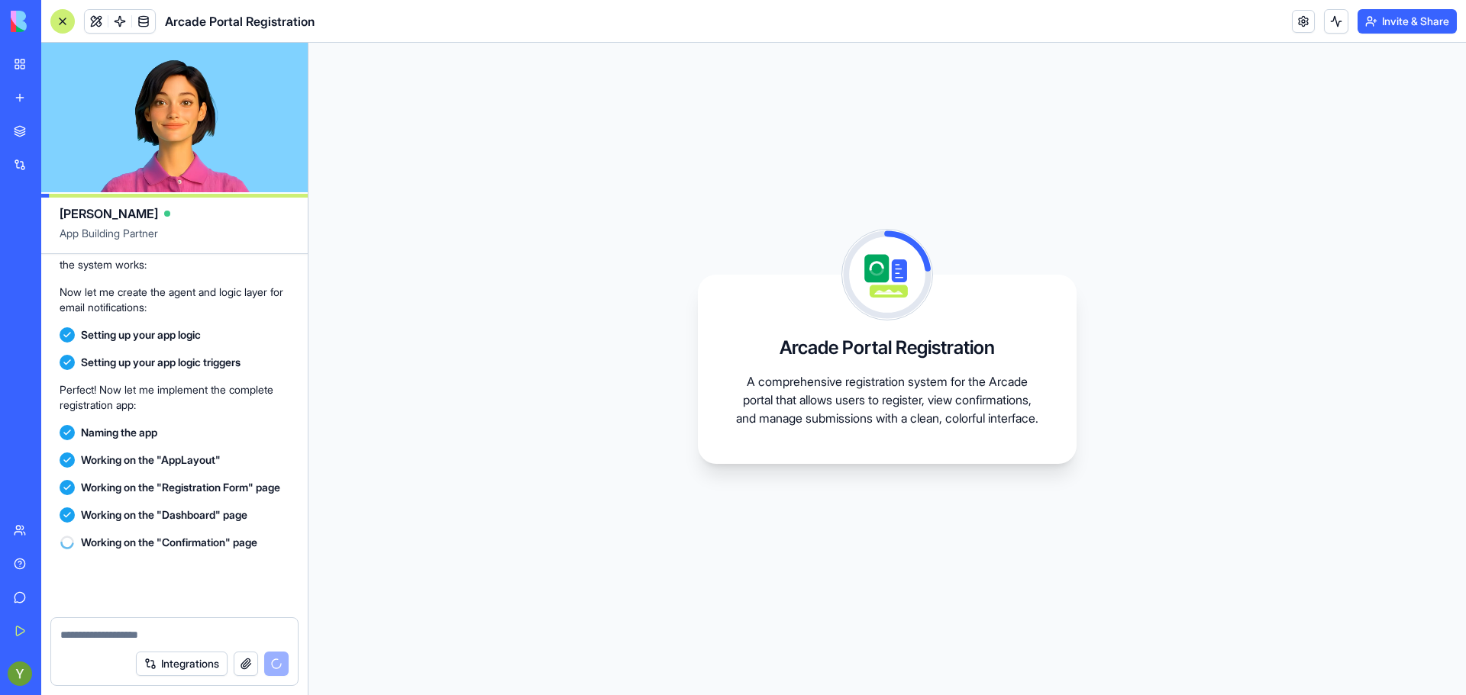
scroll to position [928, 0]
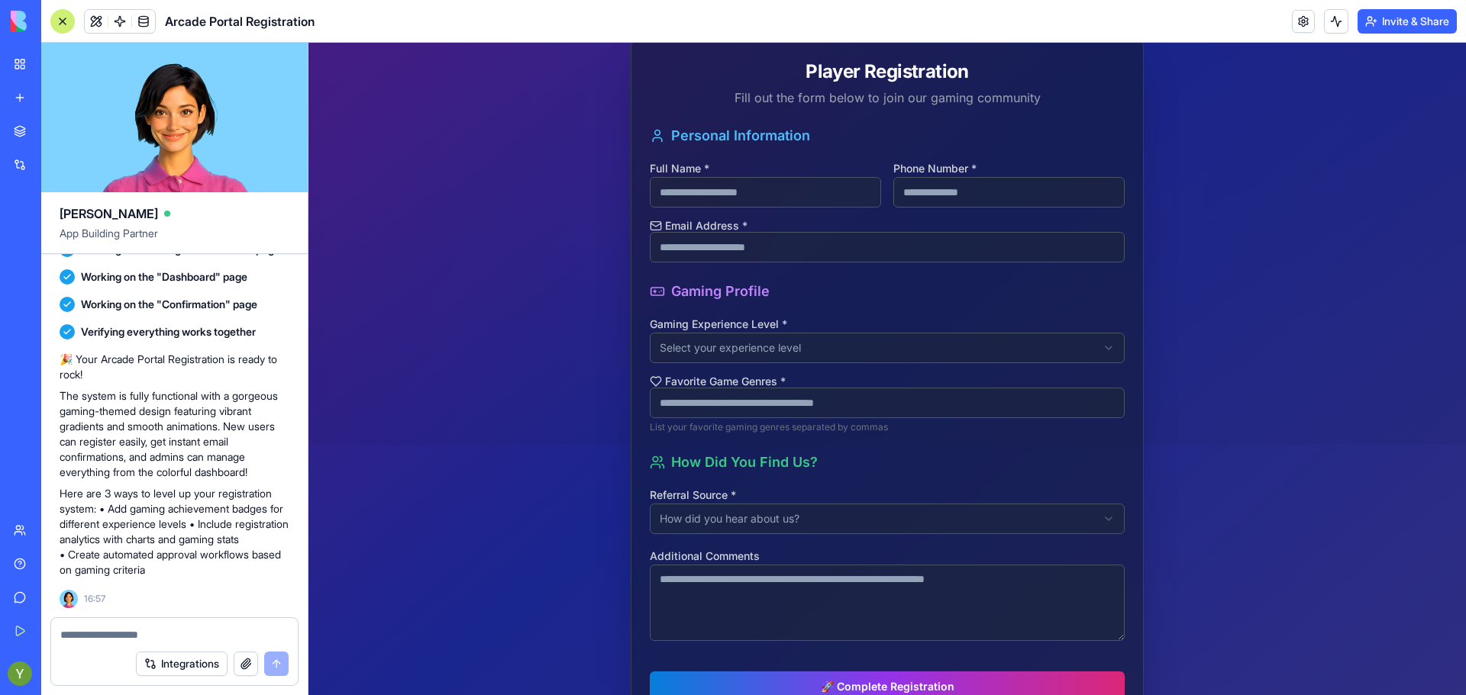
scroll to position [251, 0]
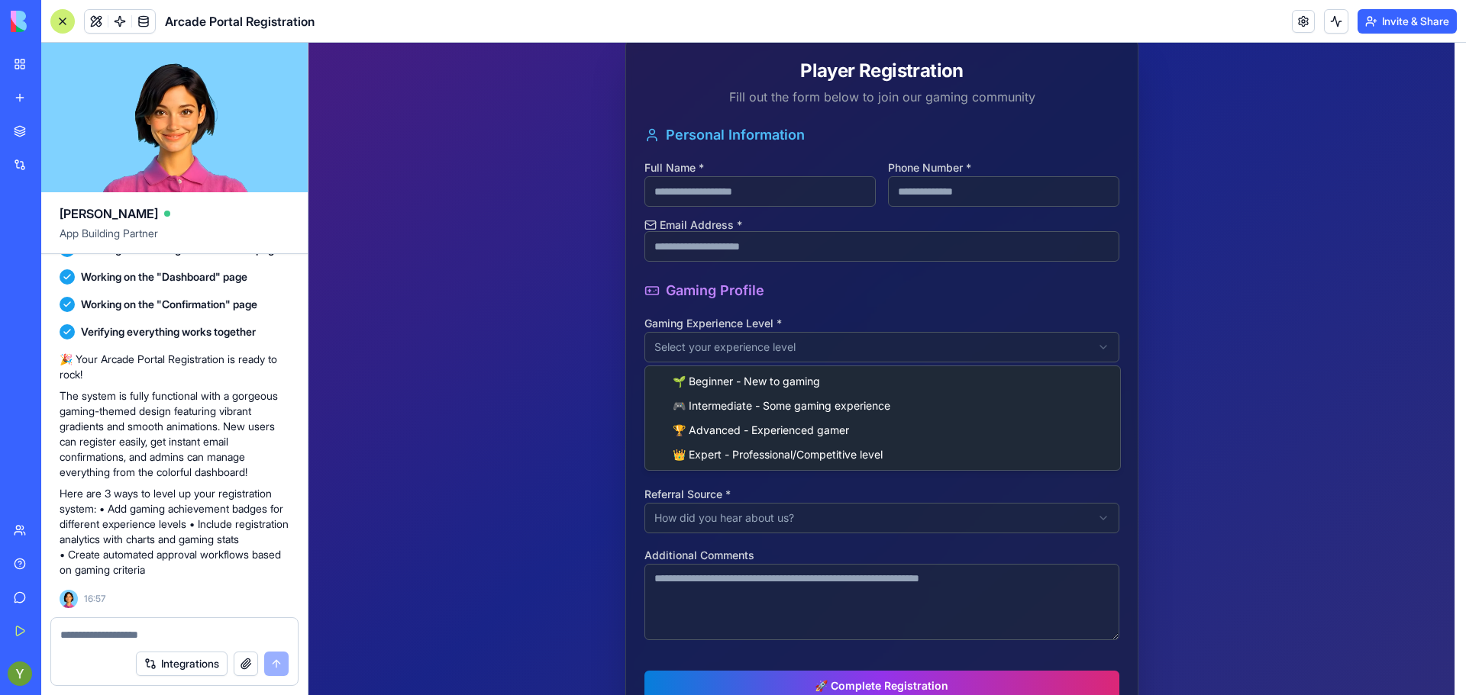
click at [723, 354] on html "**********" at bounding box center [886, 284] width 1157 height 984
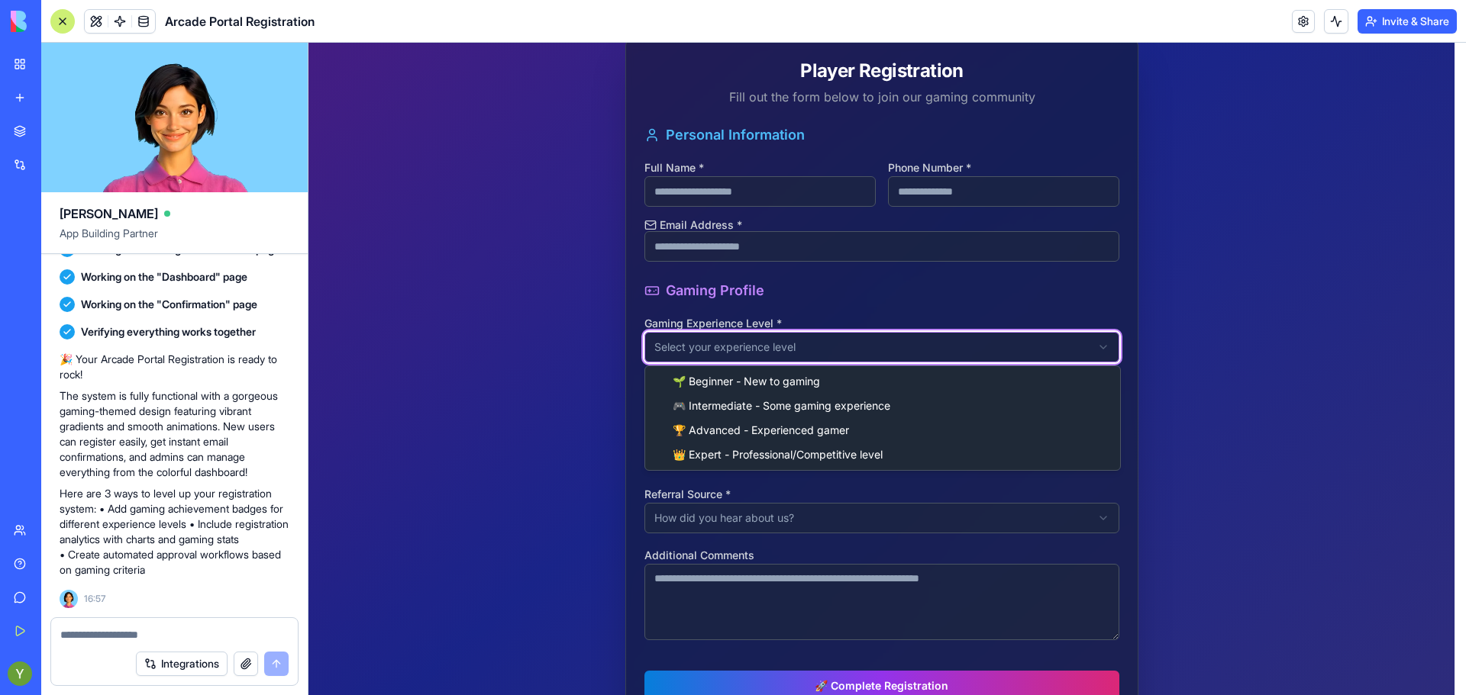
click at [723, 354] on html "**********" at bounding box center [886, 284] width 1157 height 984
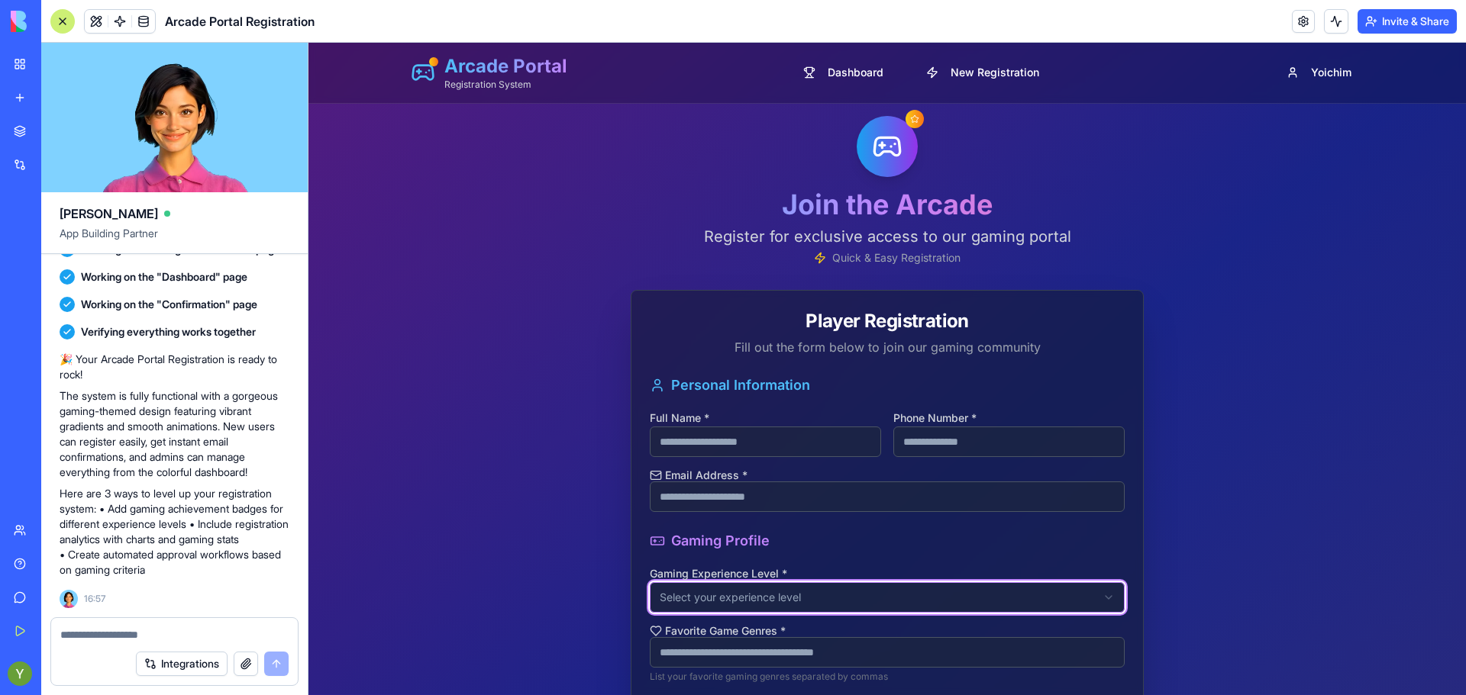
scroll to position [0, 0]
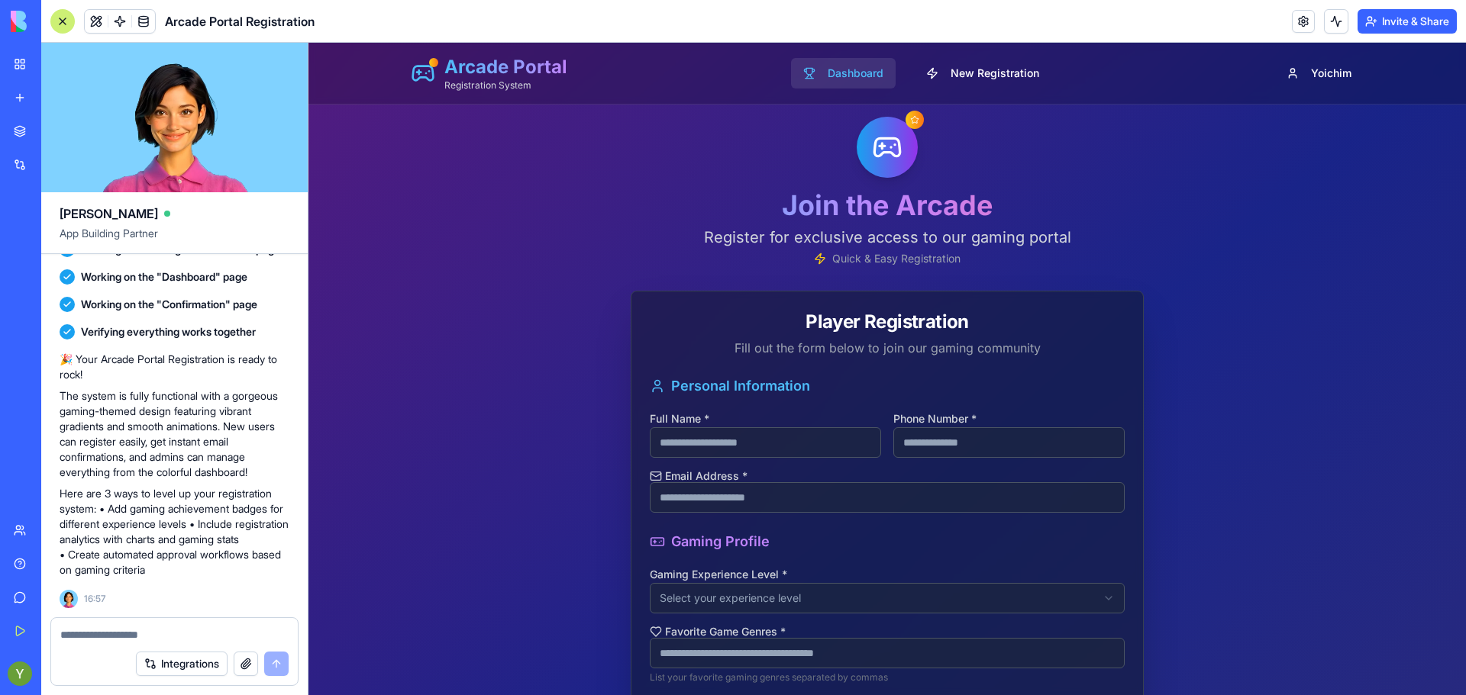
click at [808, 68] on button "Dashboard" at bounding box center [843, 73] width 105 height 31
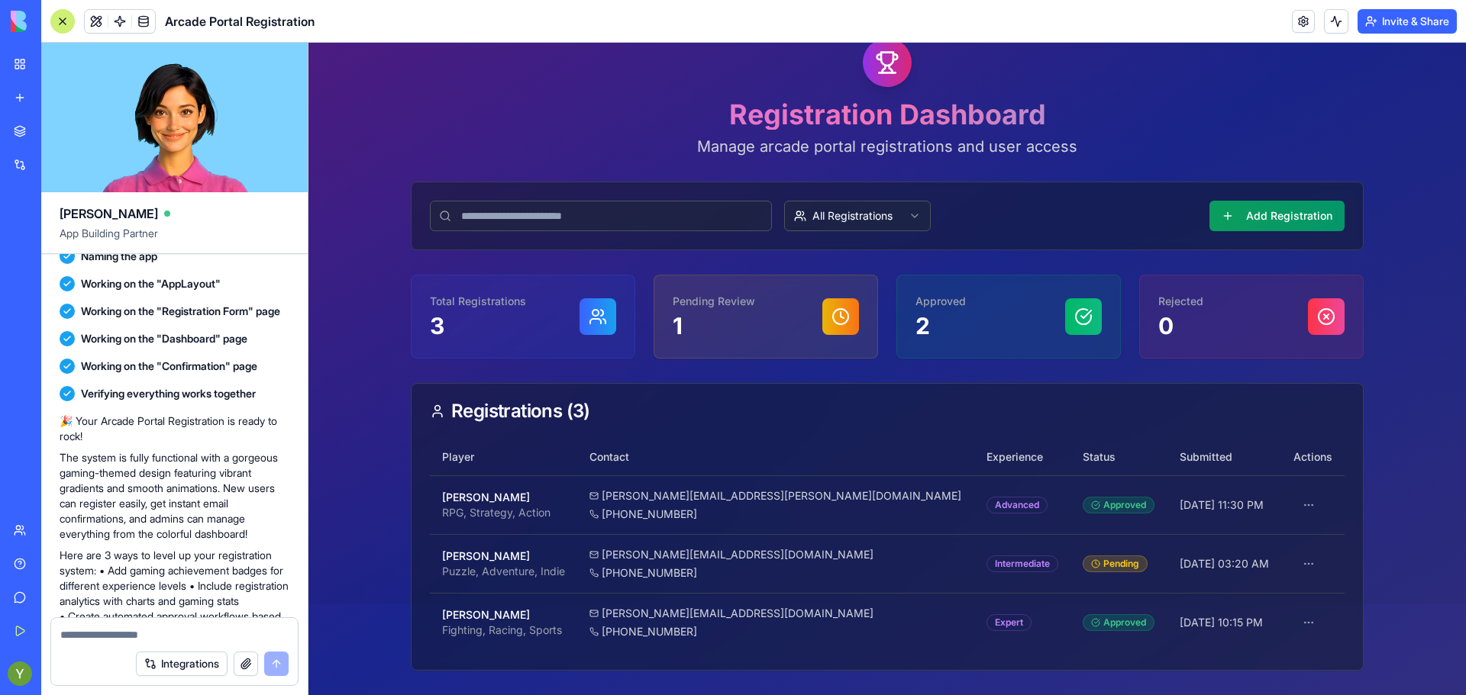
scroll to position [1051, 0]
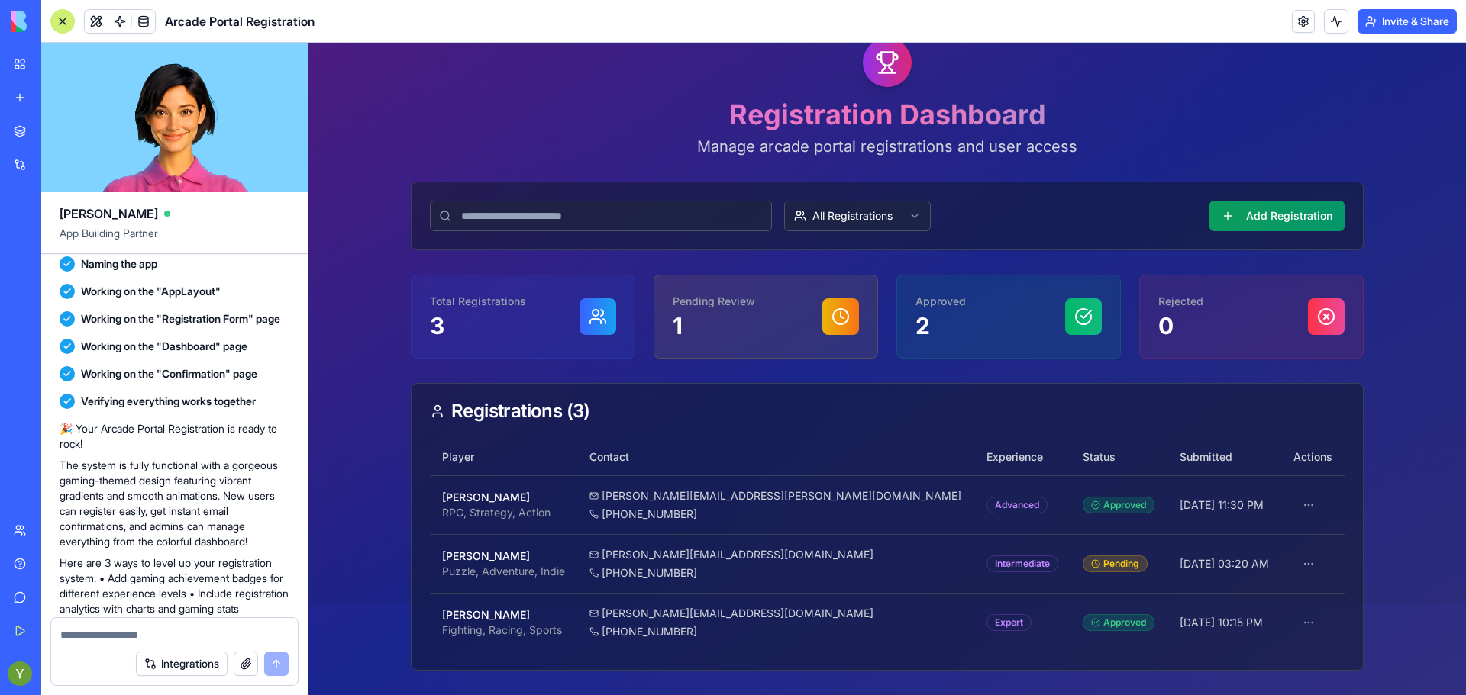
click at [251, 682] on div "Integrations" at bounding box center [174, 664] width 247 height 43
click at [246, 665] on button "button" at bounding box center [246, 664] width 24 height 24
click at [90, 26] on span at bounding box center [96, 21] width 43 height 43
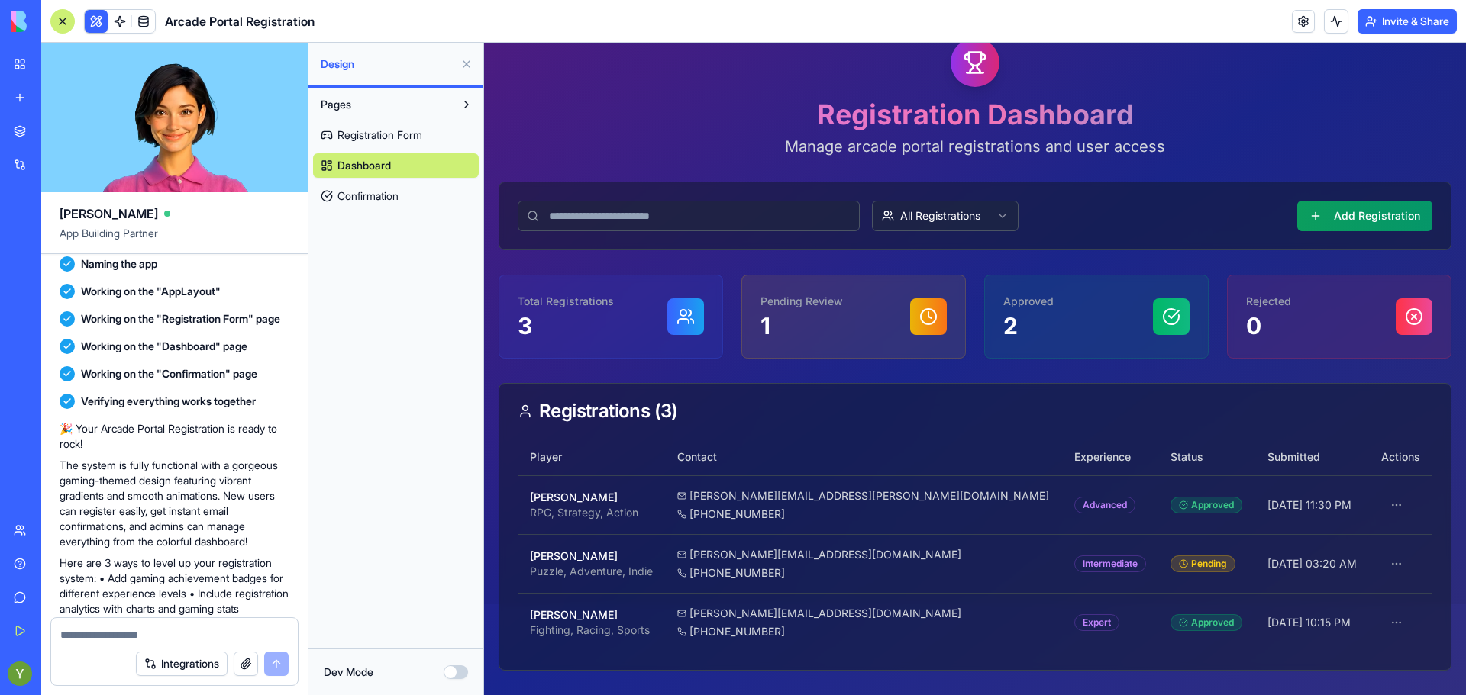
click at [416, 193] on link "Confirmation" at bounding box center [396, 196] width 166 height 24
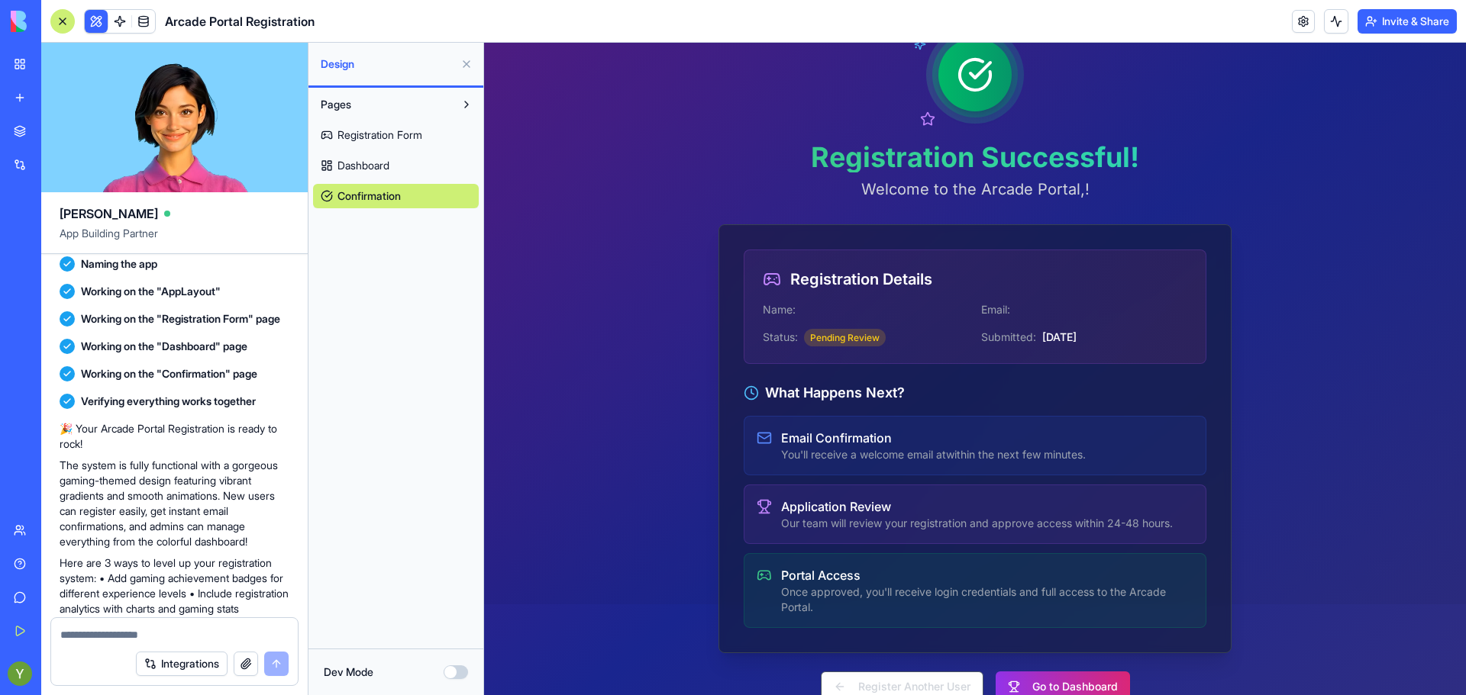
click at [945, 114] on div at bounding box center [974, 74] width 99 height 99
click at [959, 88] on icon at bounding box center [974, 75] width 31 height 31
click at [883, 153] on h1 "Registration Successful!" at bounding box center [974, 157] width 513 height 31
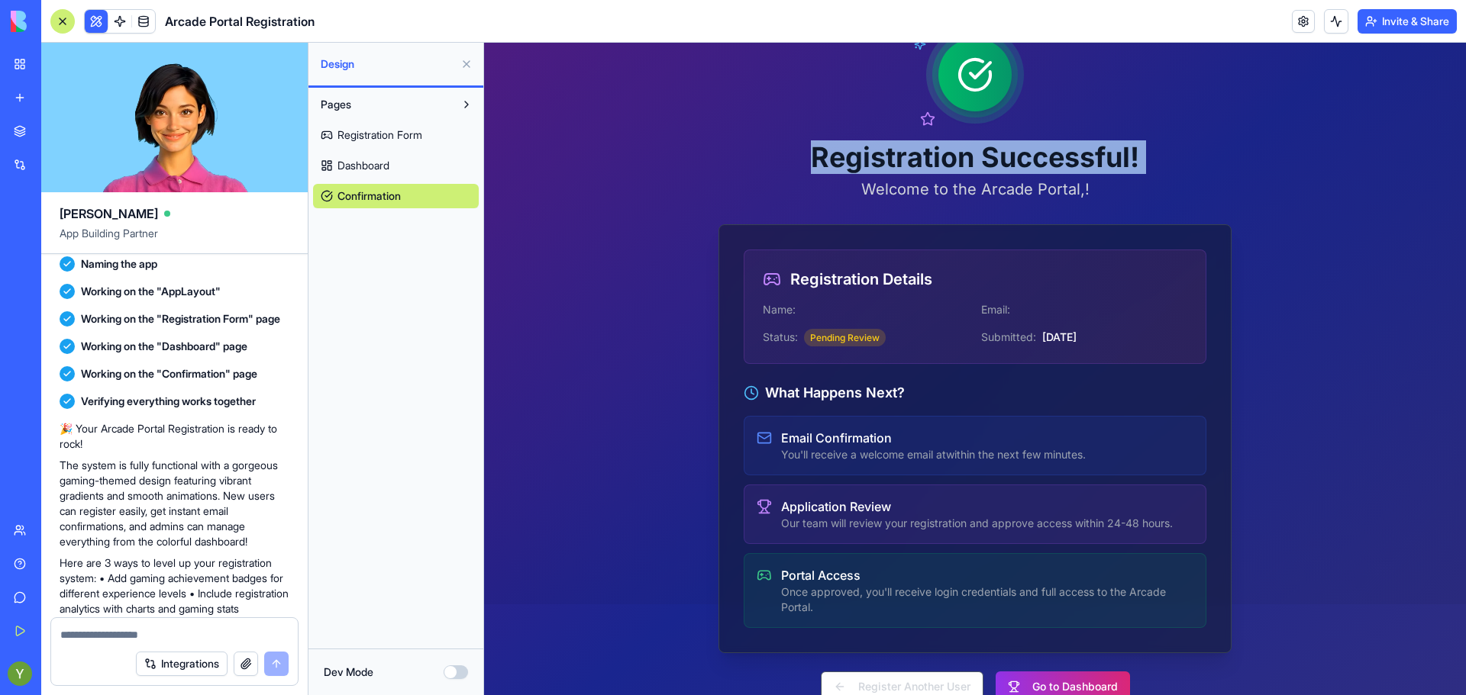
click at [883, 153] on h1 "Registration Successful!" at bounding box center [974, 157] width 513 height 31
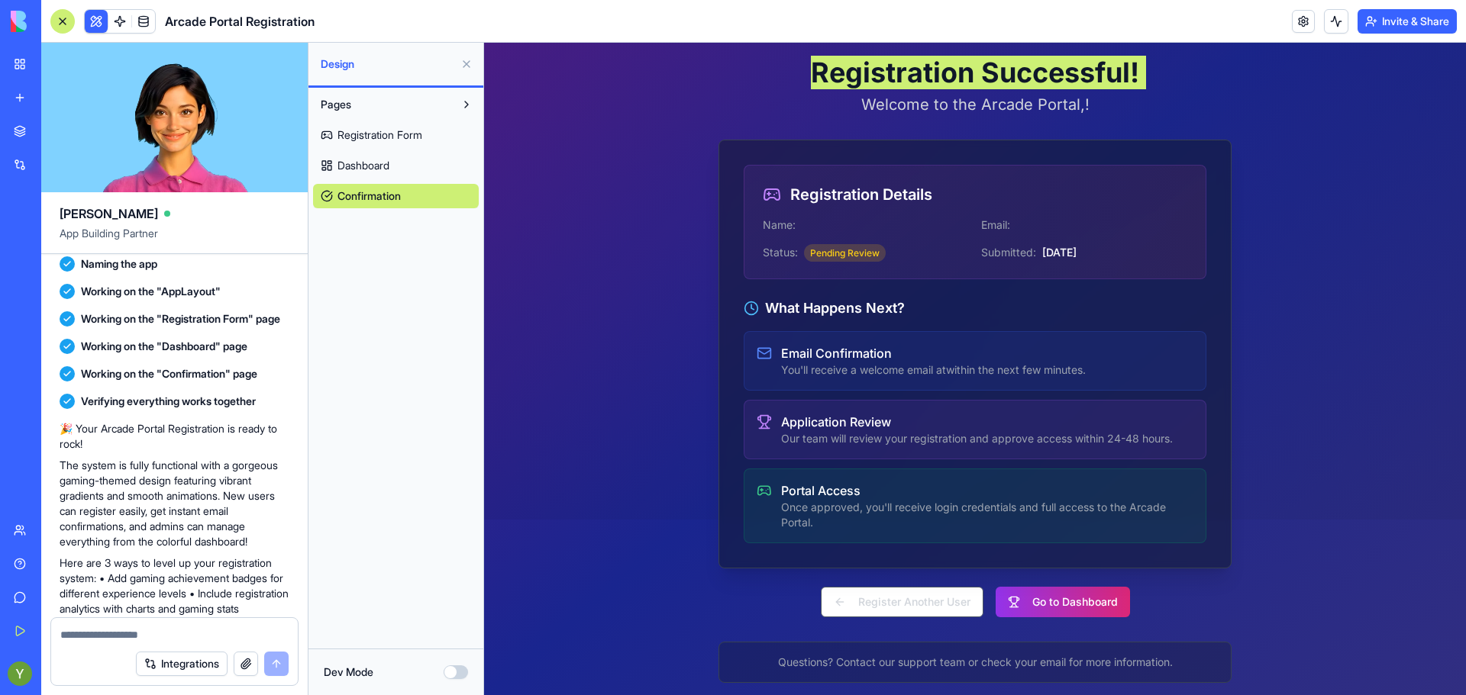
click at [454, 675] on button "Dev Mode" at bounding box center [455, 673] width 24 height 14
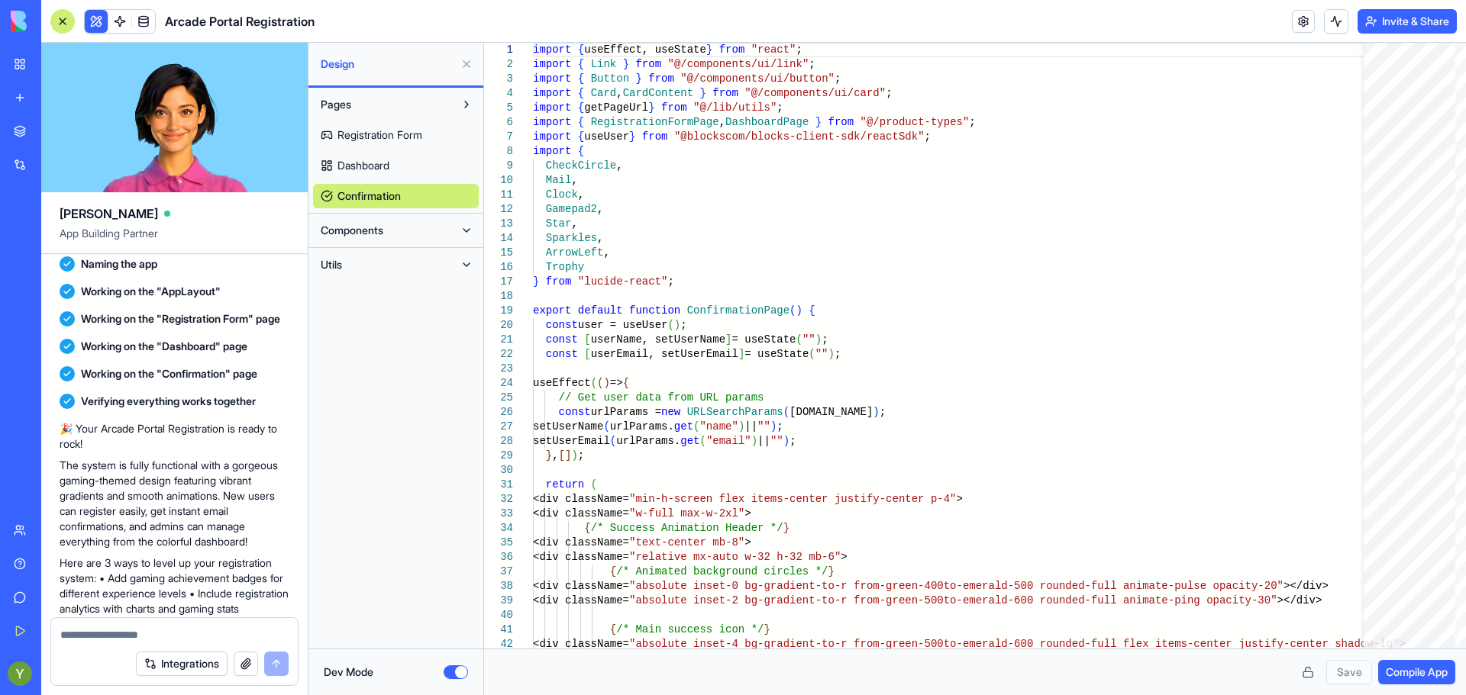
click at [381, 238] on button "Components" at bounding box center [383, 230] width 141 height 24
click at [377, 247] on div "AppLayout RegistrationFormComponent DashboardHeader StatsCards RegistrationsTab…" at bounding box center [396, 334] width 166 height 183
click at [376, 260] on span "AppLayout" at bounding box center [362, 260] width 51 height 15
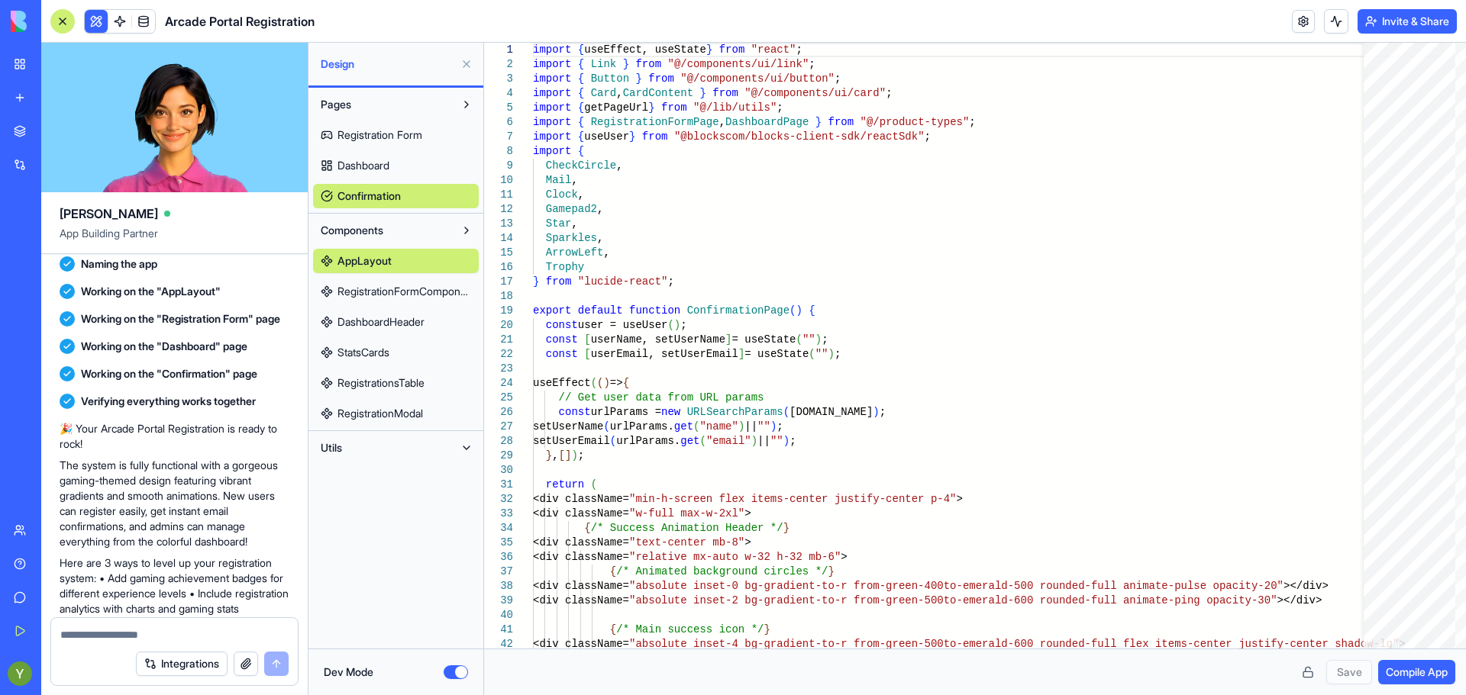
type textarea "****** **** *"
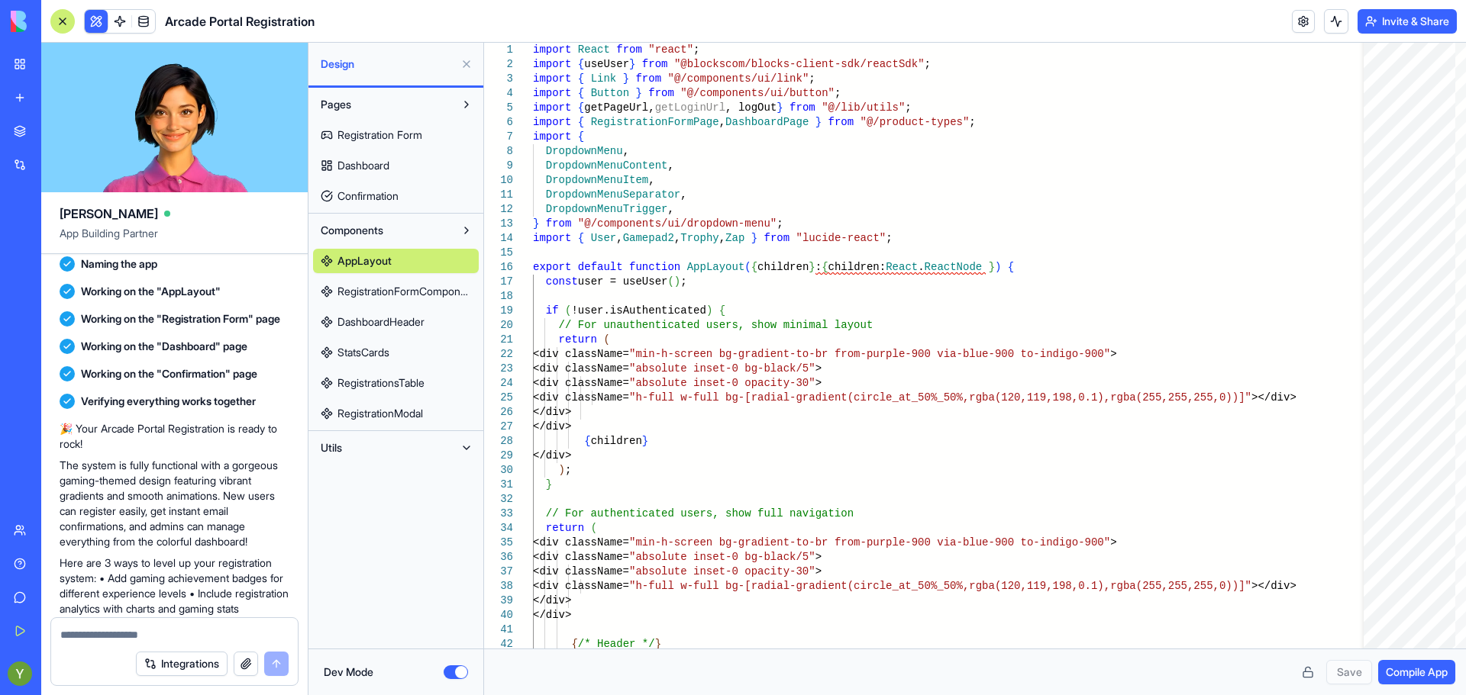
click at [457, 669] on button "Dev Mode" at bounding box center [455, 673] width 24 height 14
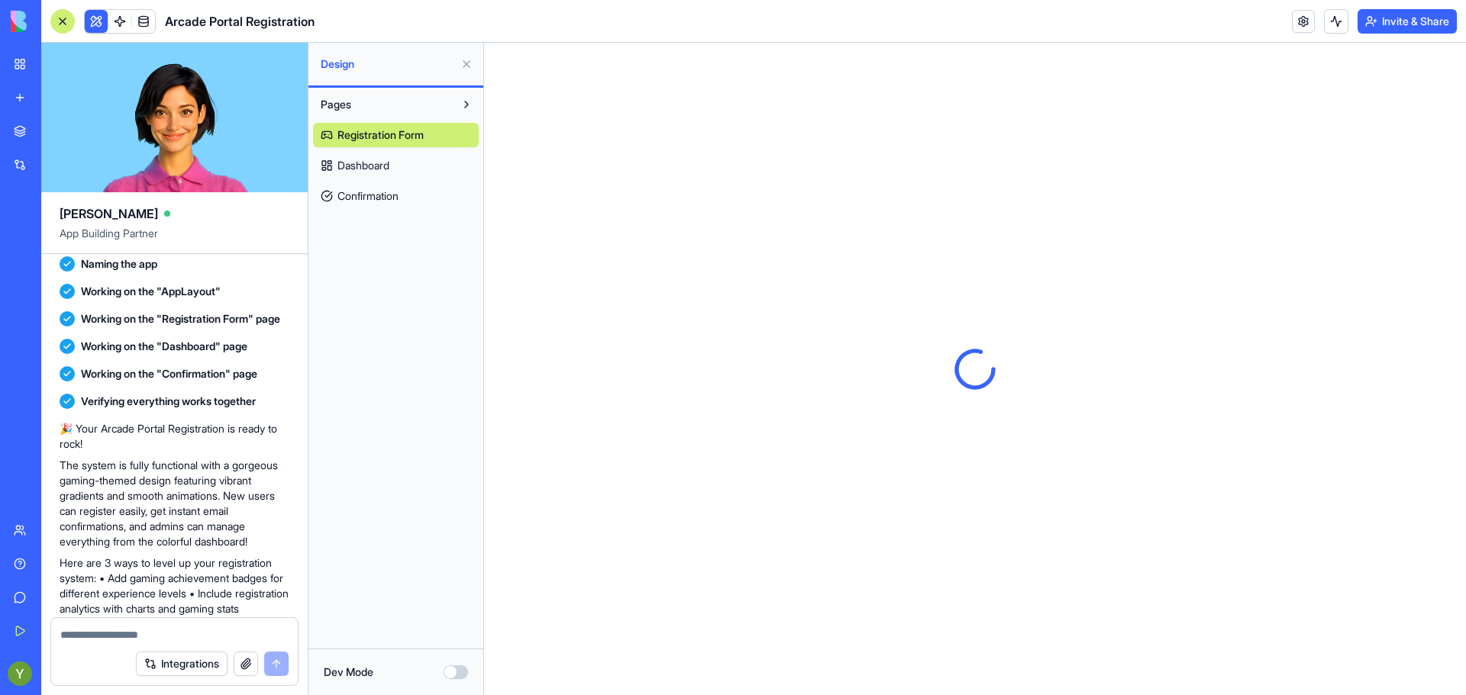
click at [455, 95] on button at bounding box center [466, 104] width 24 height 24
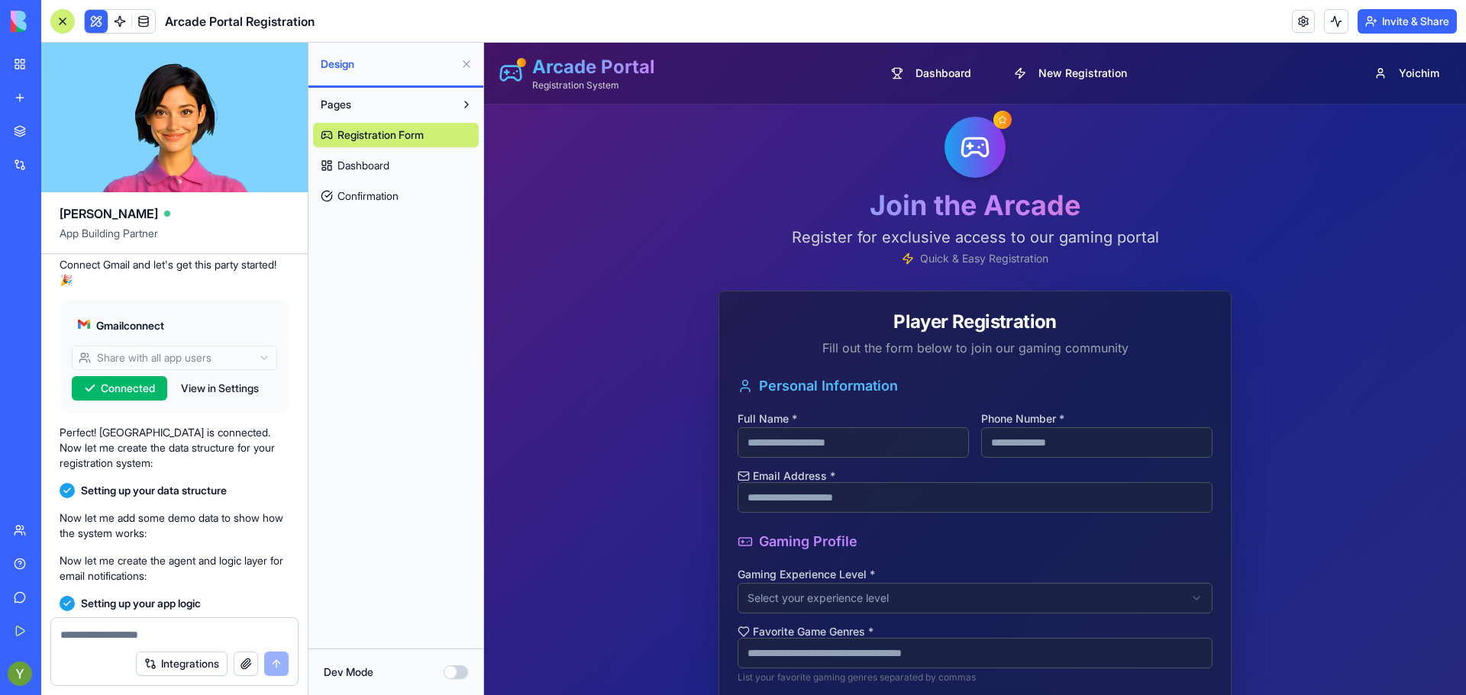
scroll to position [613, 0]
click at [64, 29] on div at bounding box center [62, 21] width 24 height 24
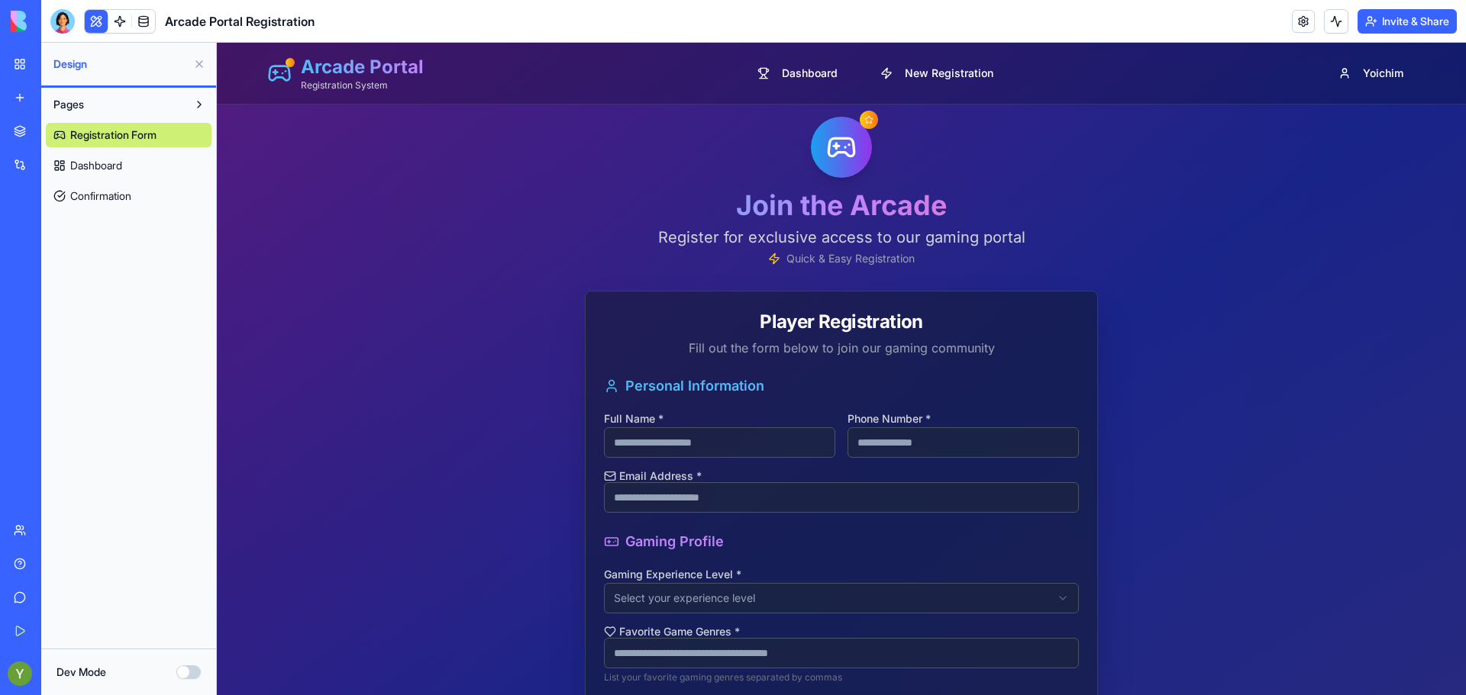
click at [116, 16] on span at bounding box center [119, 21] width 43 height 43
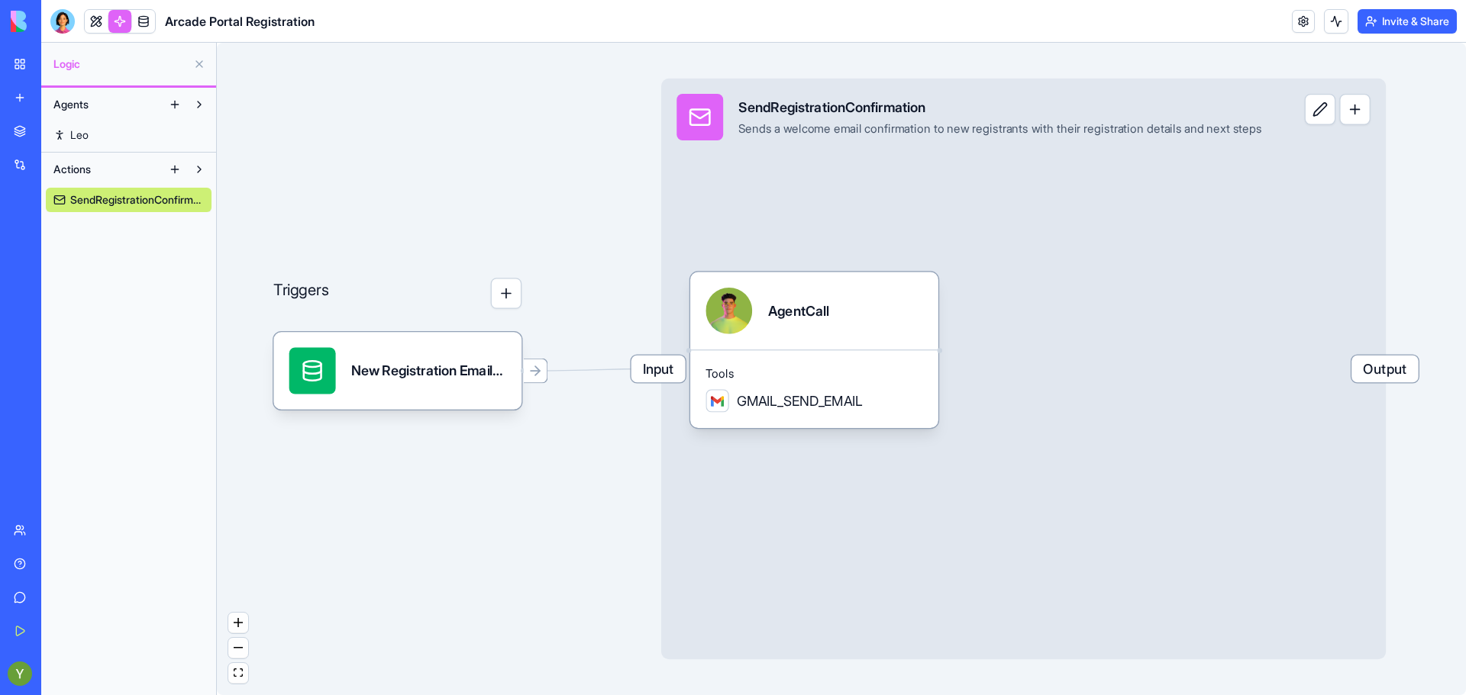
click at [53, 60] on div "My Workspace" at bounding box center [47, 63] width 20 height 15
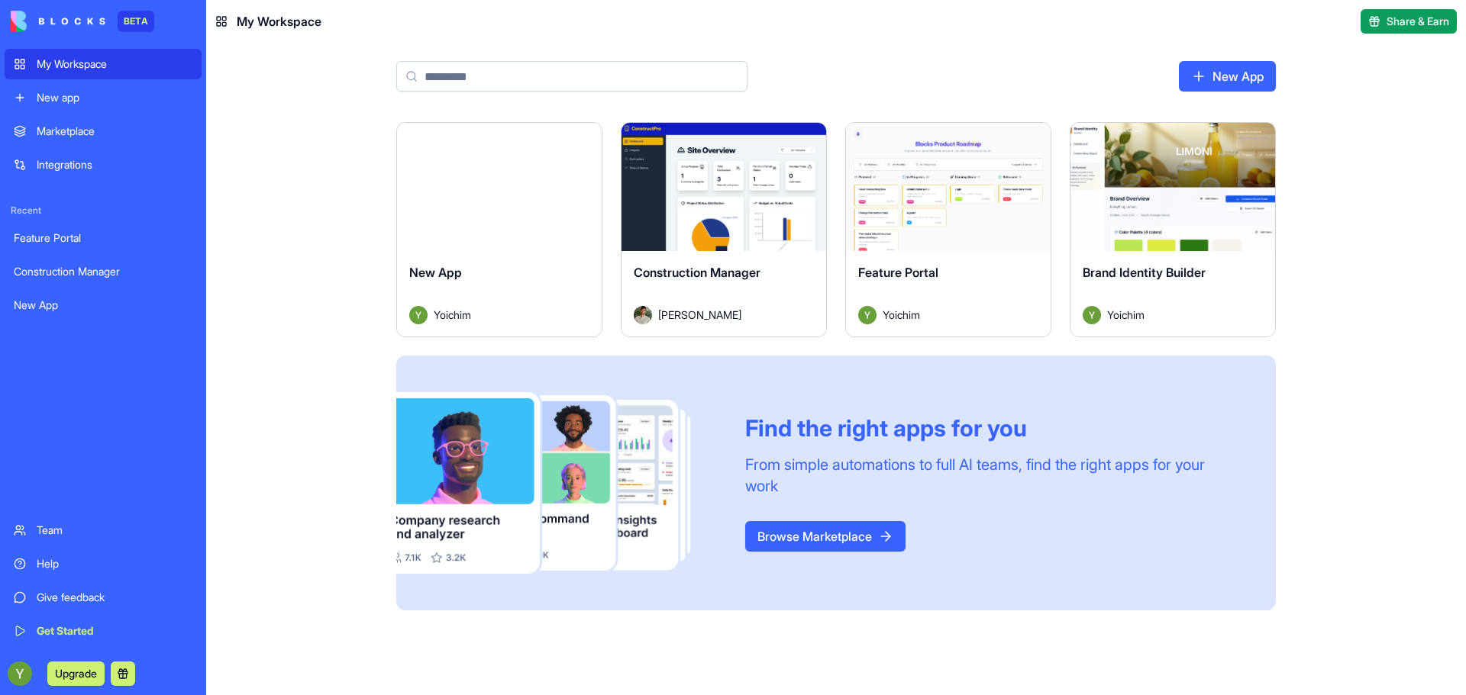
click at [826, 526] on link "Browse Marketplace" at bounding box center [825, 536] width 160 height 31
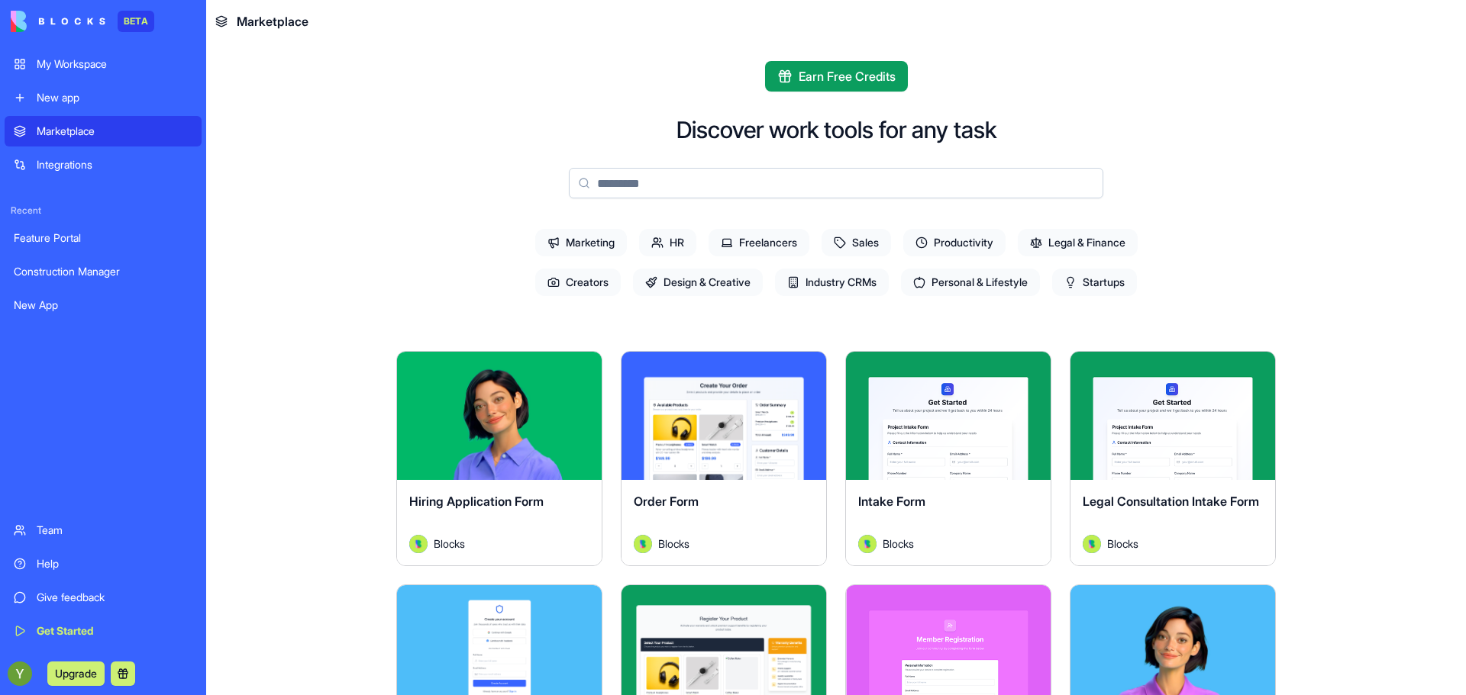
click at [59, 140] on link "Marketplace" at bounding box center [103, 131] width 197 height 31
click at [60, 157] on div "Integrations" at bounding box center [115, 164] width 156 height 15
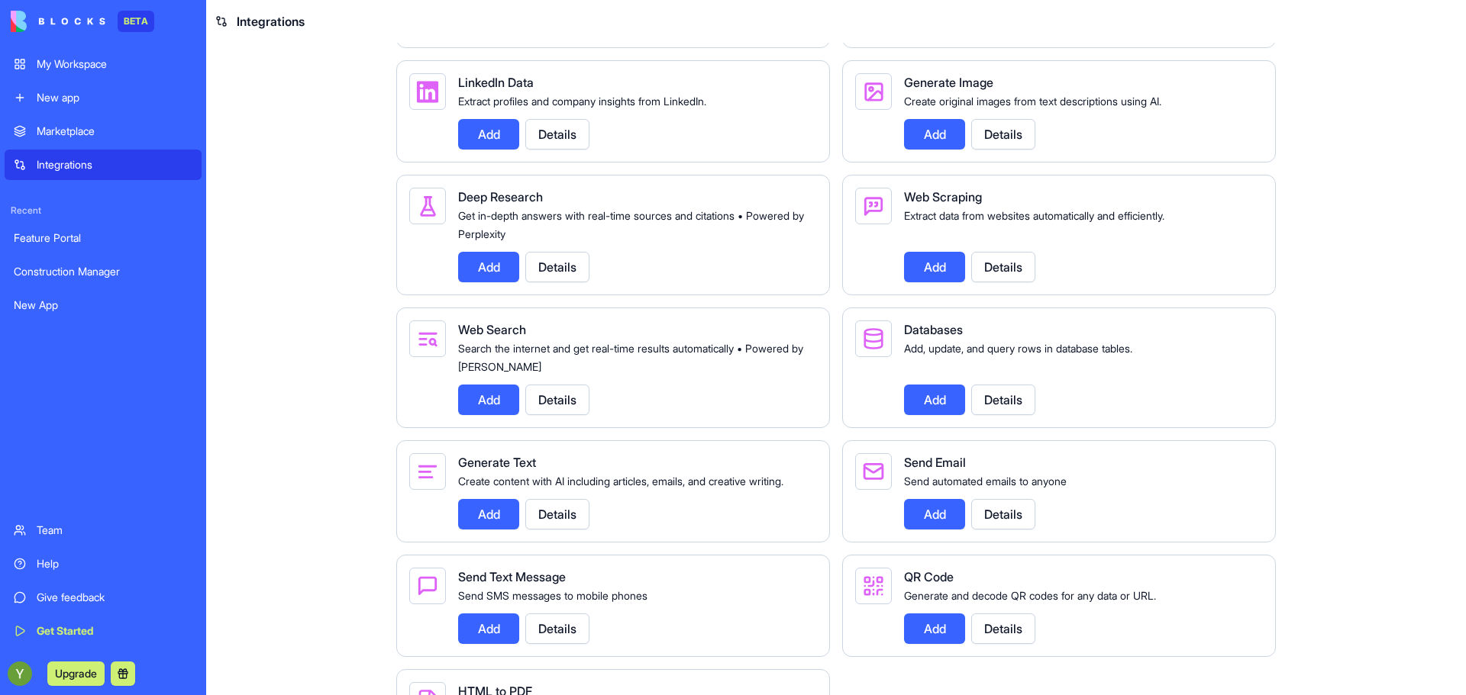
scroll to position [1770, 0]
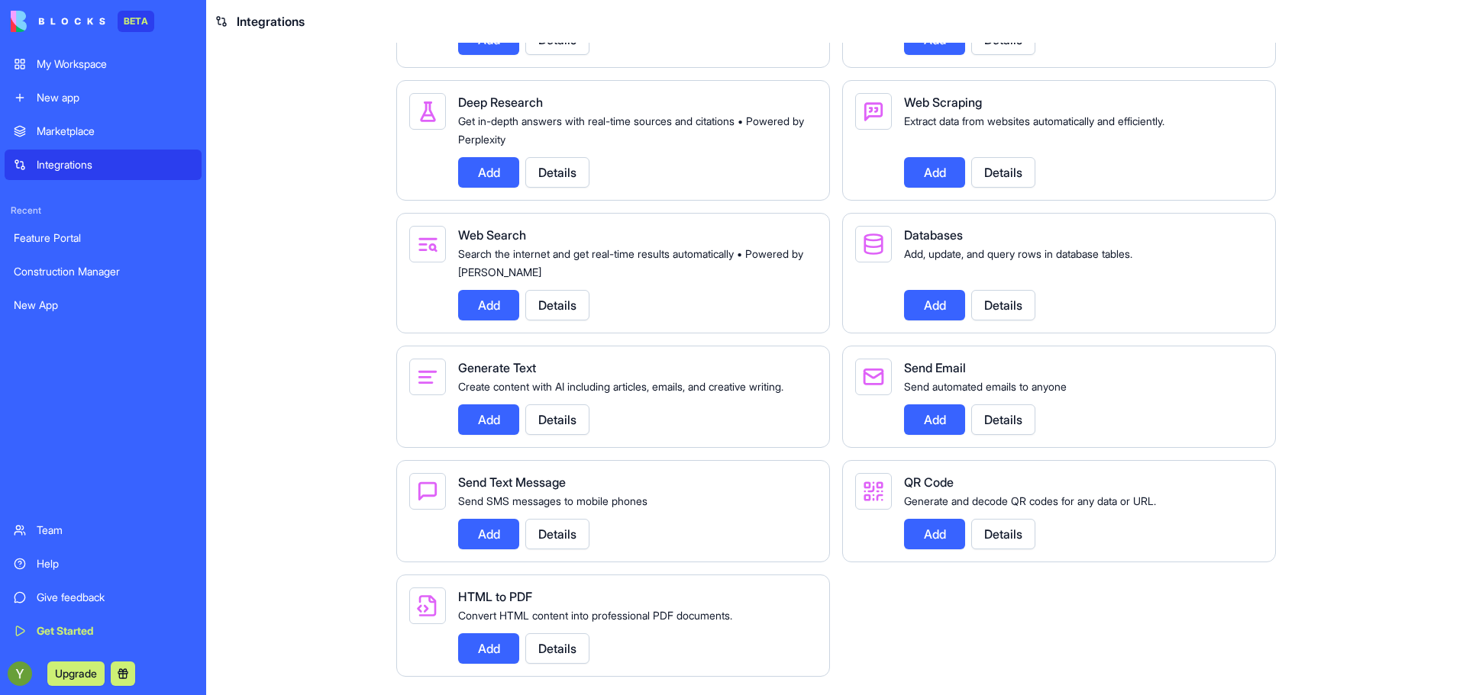
click at [927, 523] on button "Add" at bounding box center [934, 534] width 61 height 31
click at [474, 359] on div "Generate Text" at bounding box center [631, 368] width 347 height 18
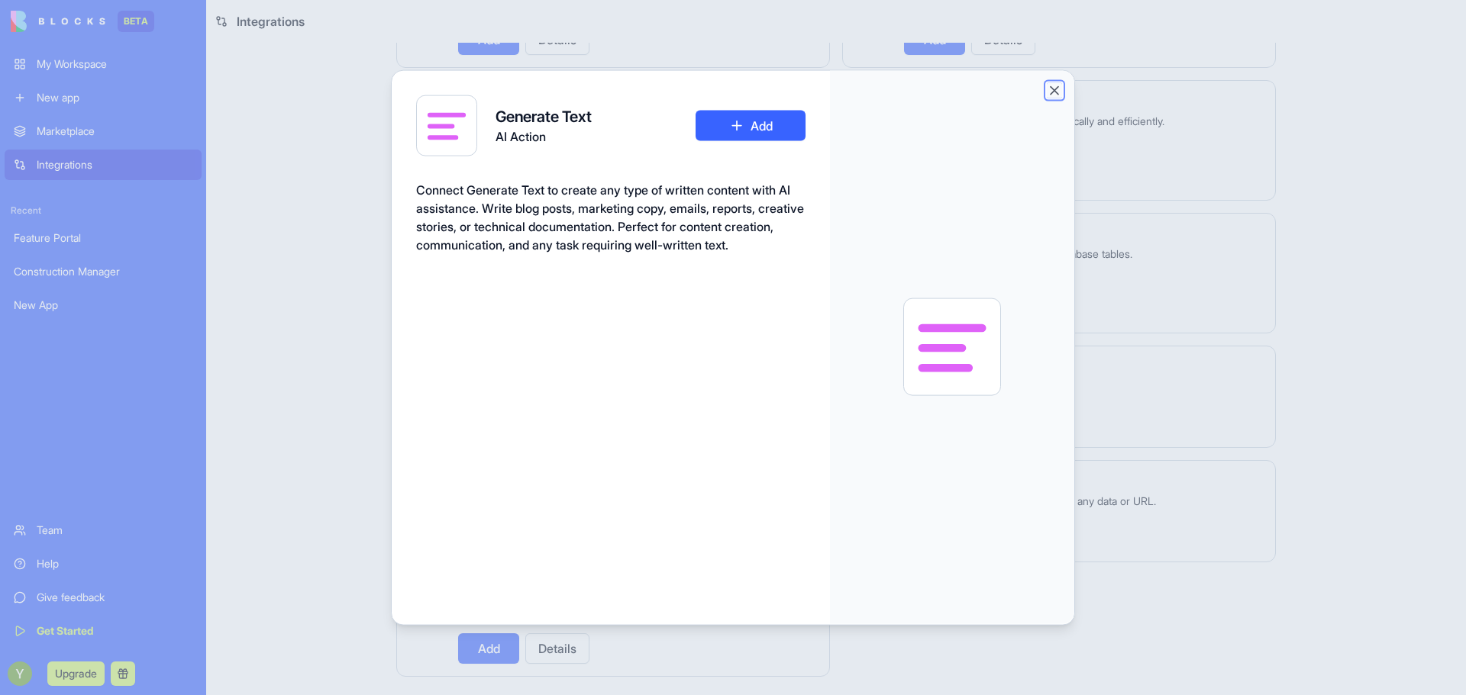
click at [1058, 88] on button "Close" at bounding box center [1053, 89] width 15 height 15
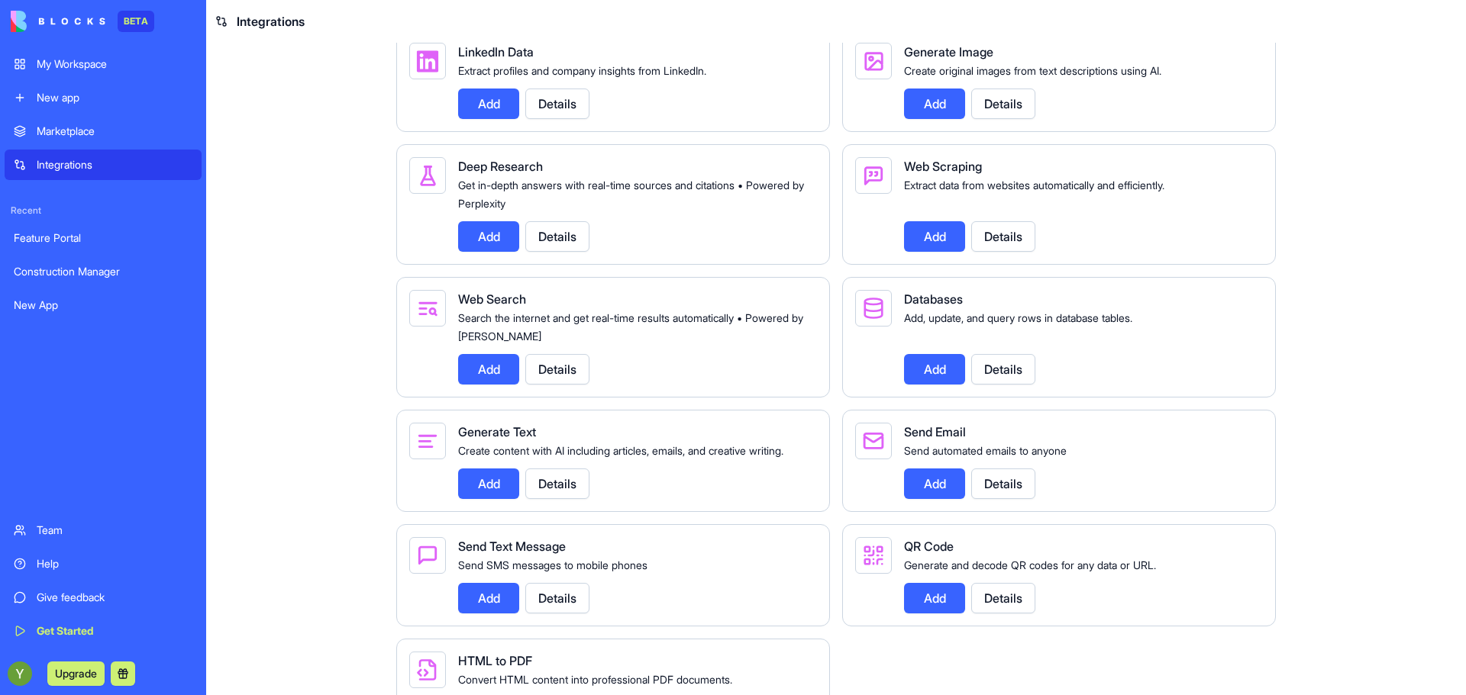
scroll to position [1669, 0]
click at [42, 119] on link "Marketplace" at bounding box center [103, 131] width 197 height 31
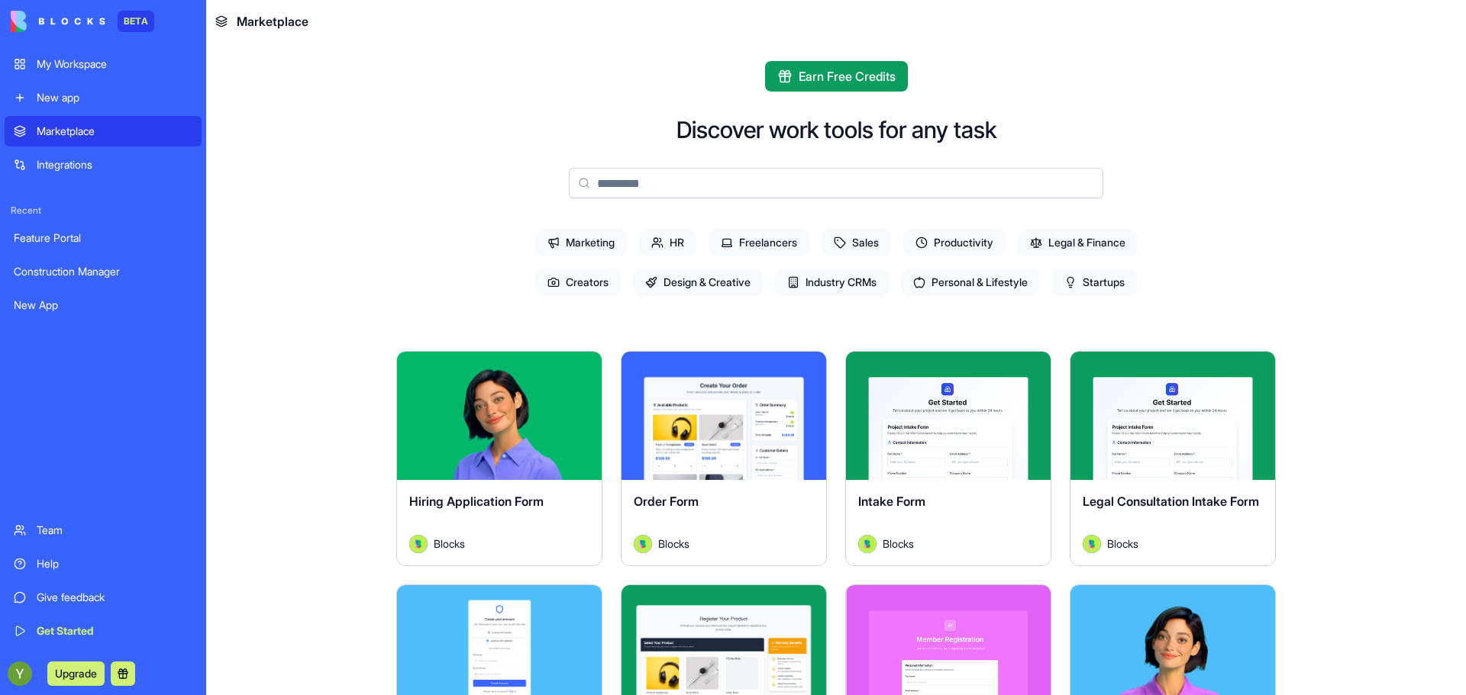
click at [46, 65] on div "My Workspace" at bounding box center [115, 63] width 156 height 15
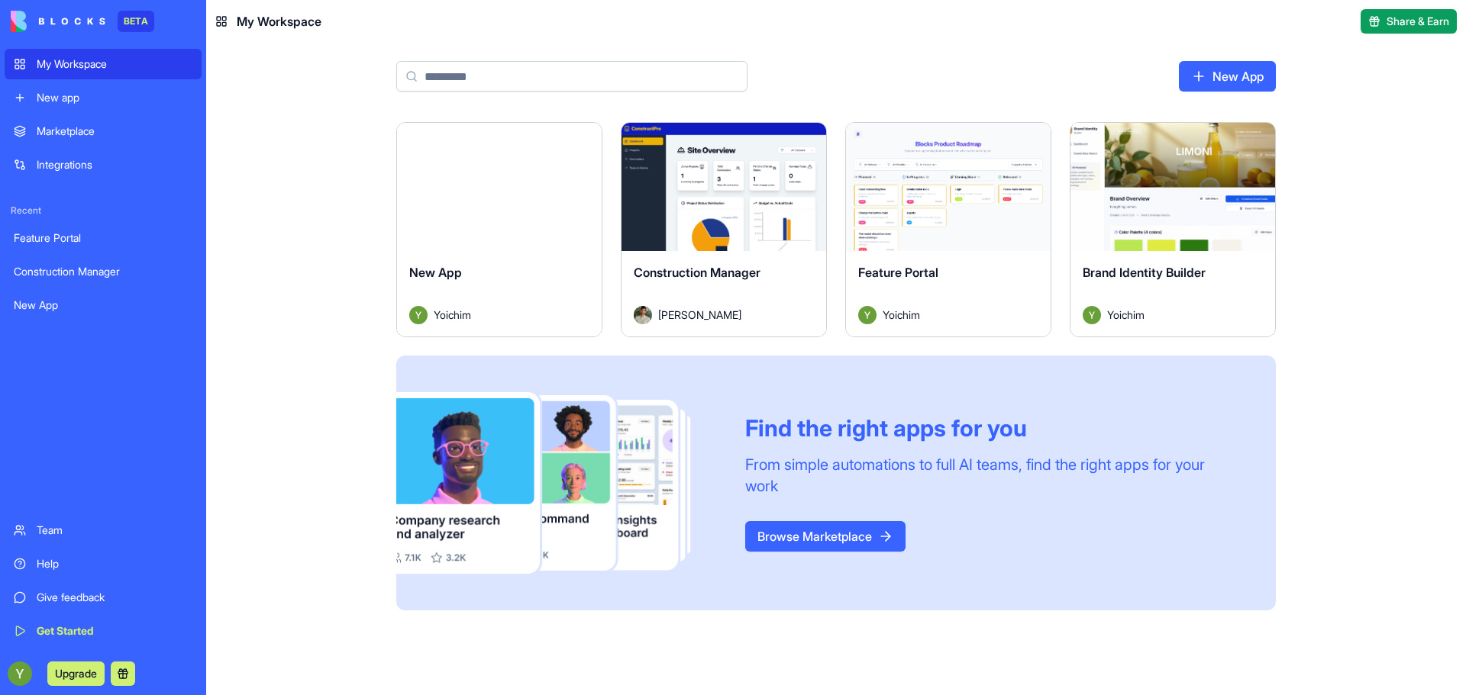
click at [79, 124] on div "Marketplace" at bounding box center [115, 131] width 156 height 15
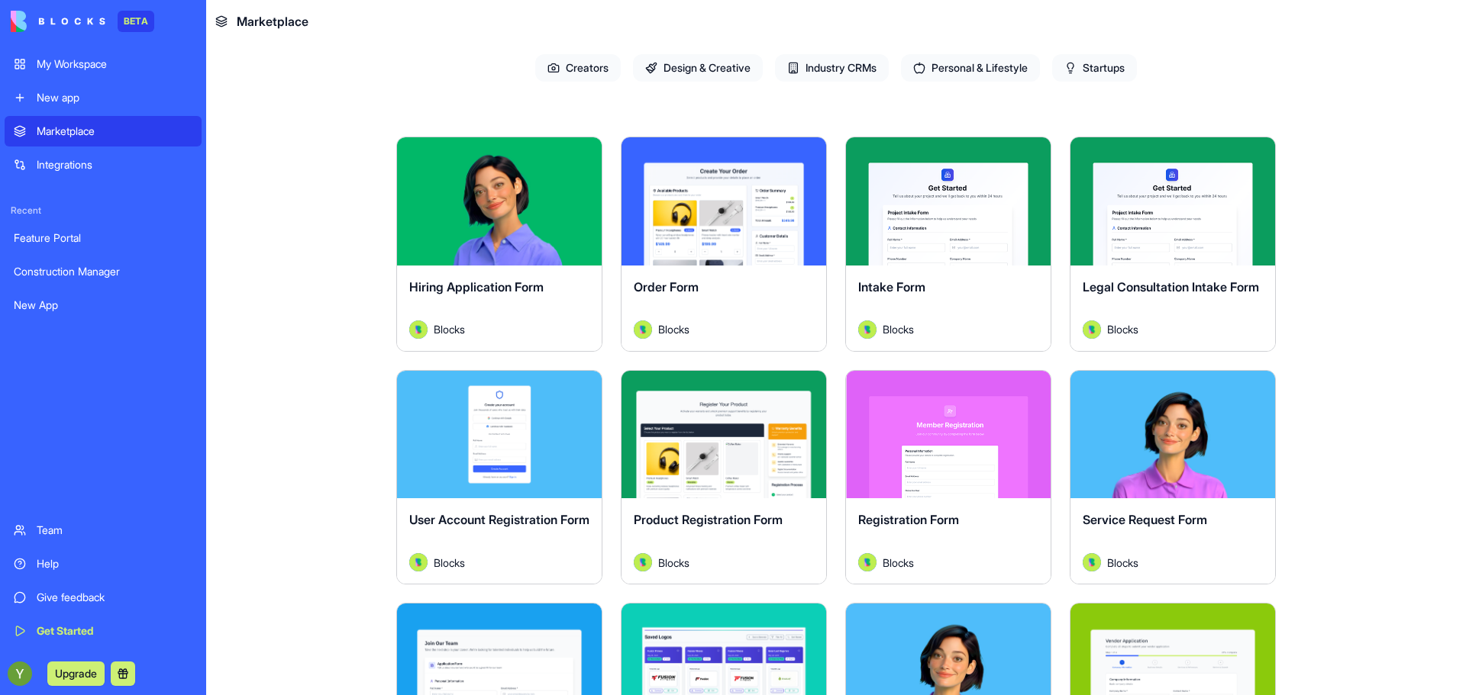
scroll to position [150, 0]
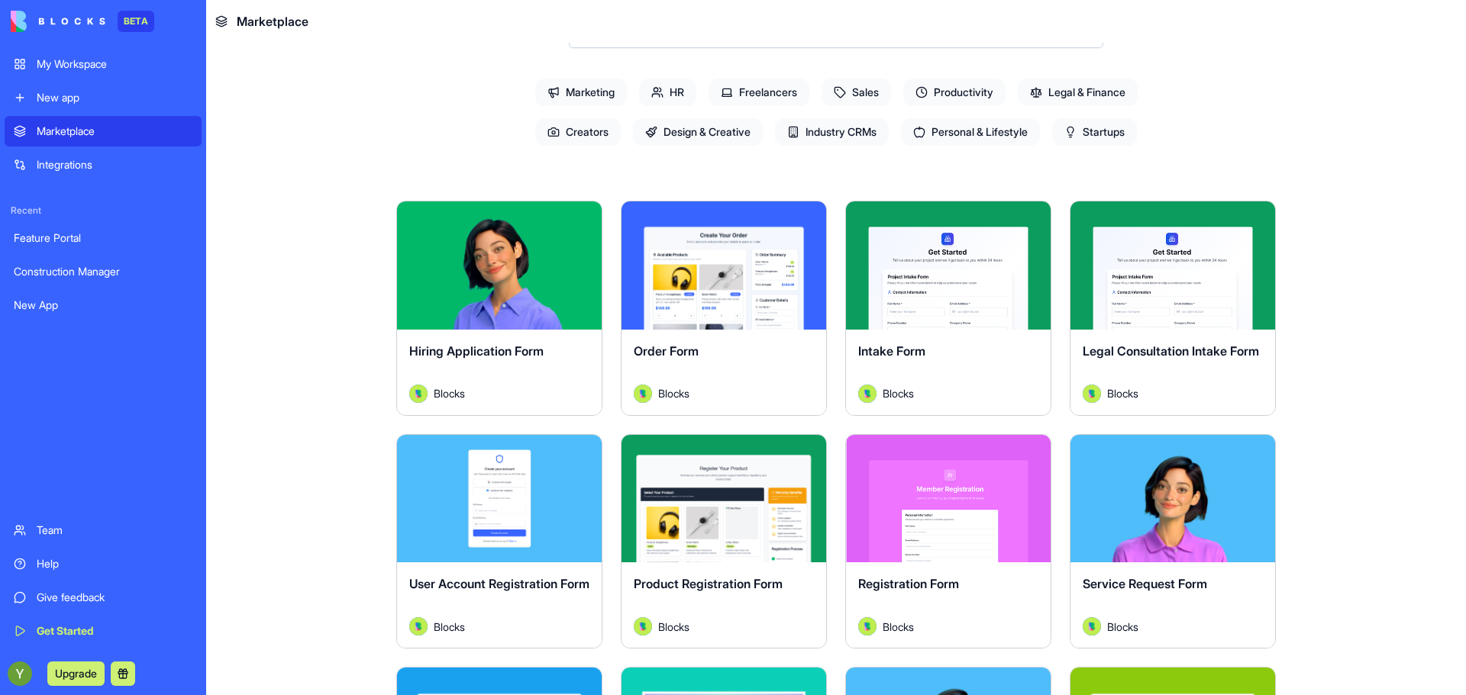
click at [680, 129] on span "Design & Creative" at bounding box center [698, 131] width 130 height 27
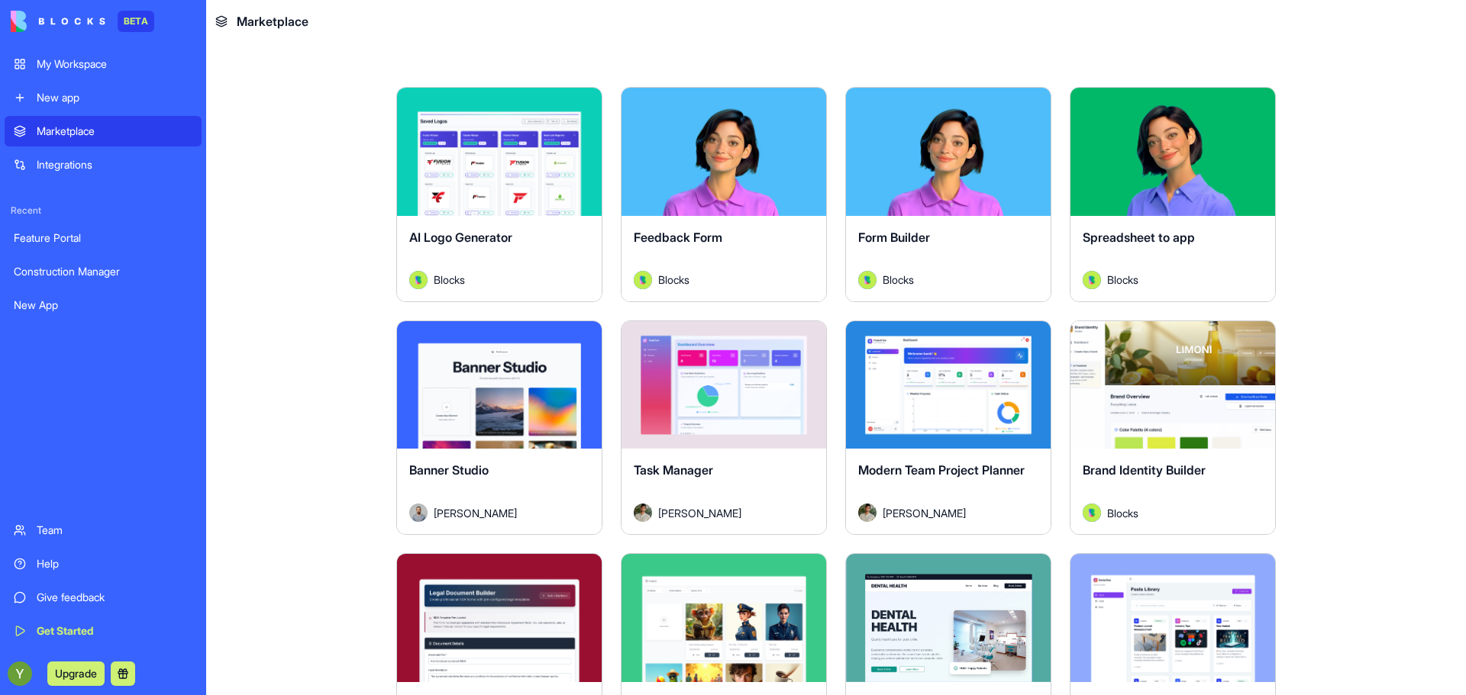
scroll to position [268, 0]
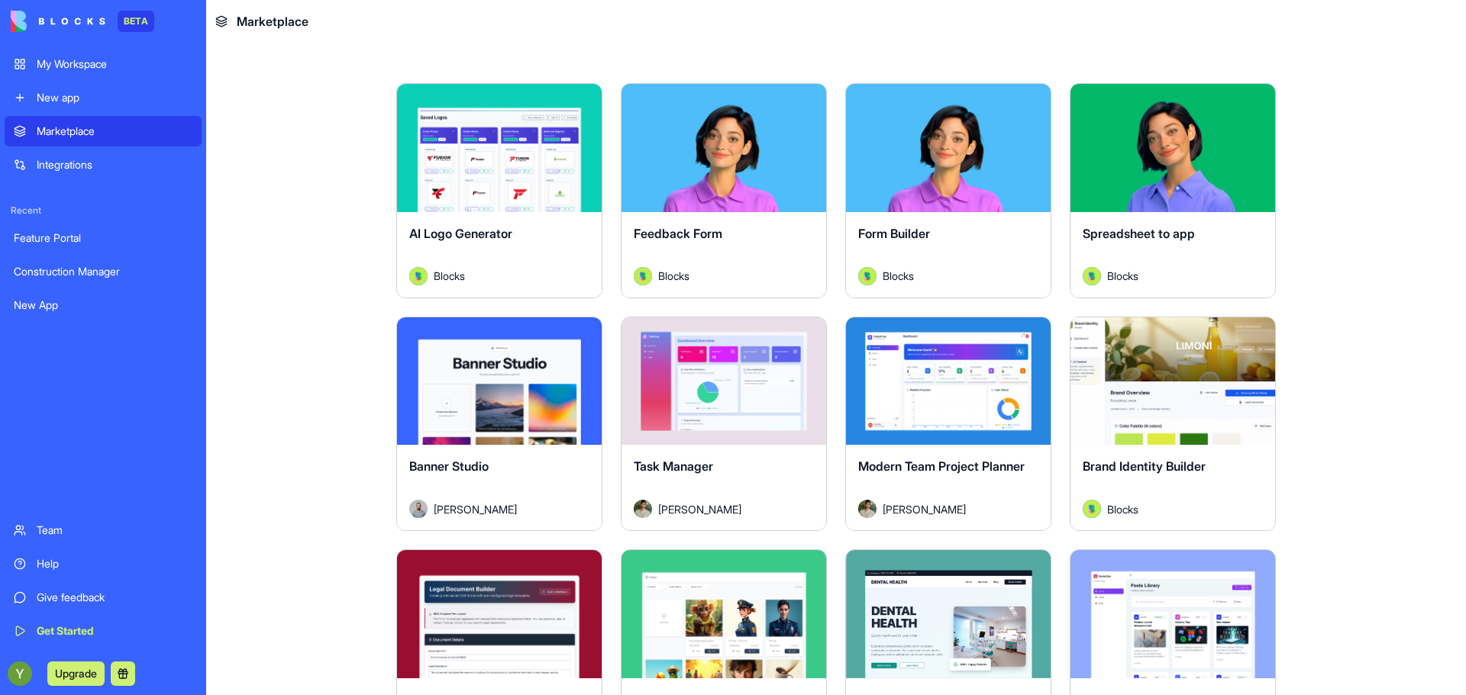
click at [913, 350] on div "Explore" at bounding box center [948, 382] width 205 height 128
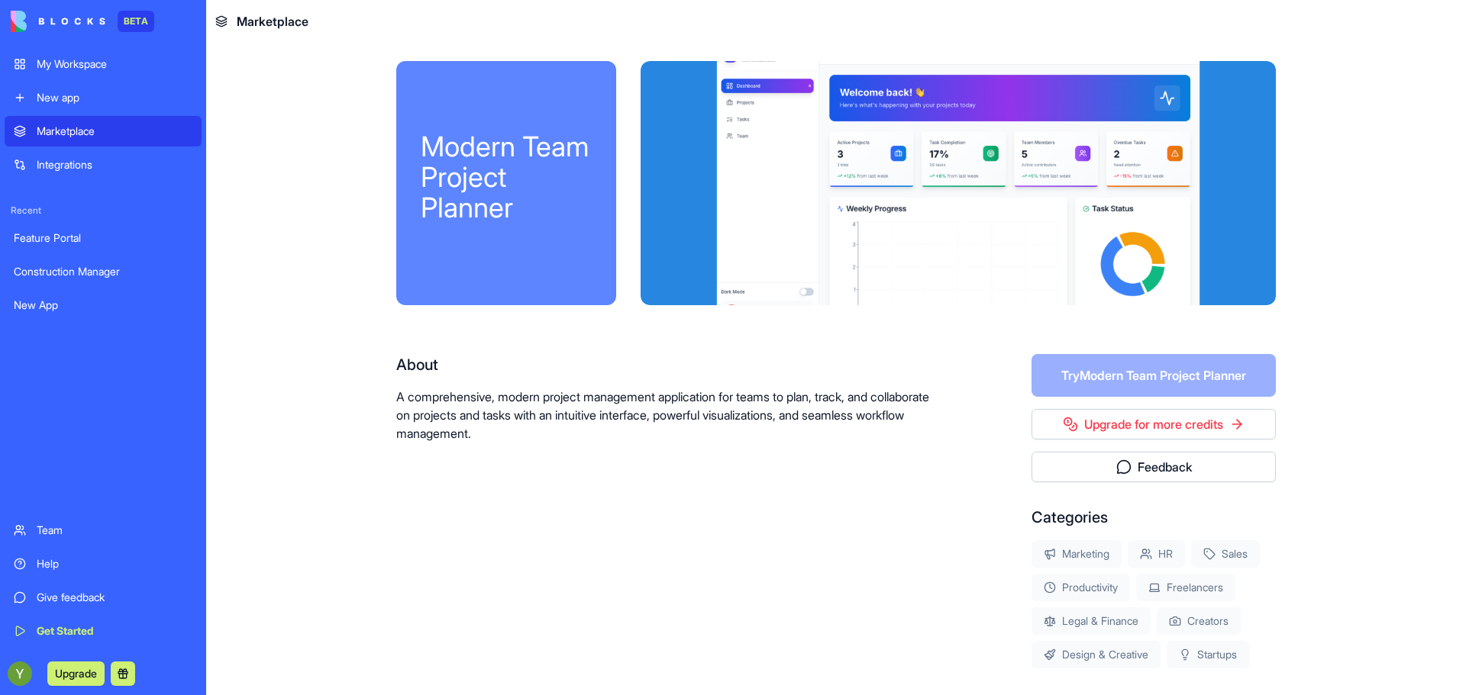
click at [1062, 434] on link "Upgrade for more credits" at bounding box center [1153, 424] width 244 height 31
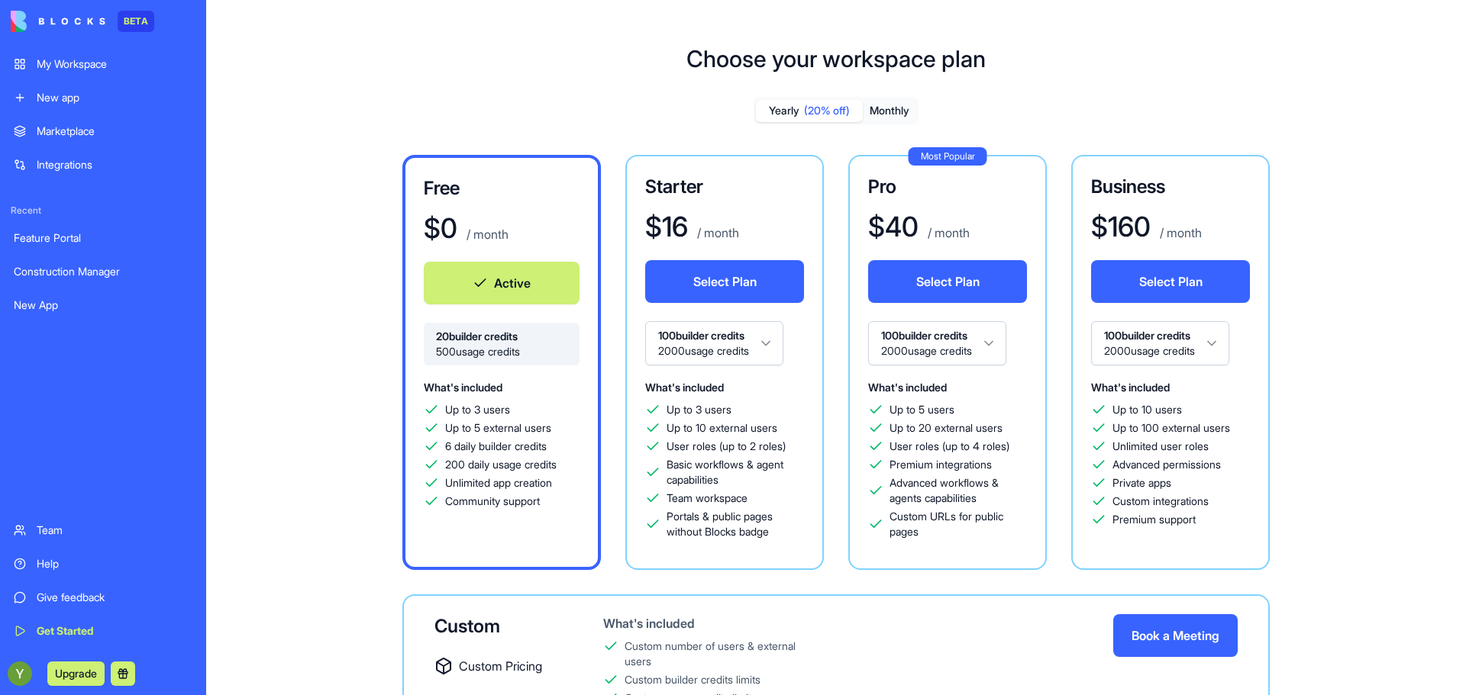
scroll to position [2, 0]
click at [887, 114] on button "Monthly" at bounding box center [889, 112] width 53 height 22
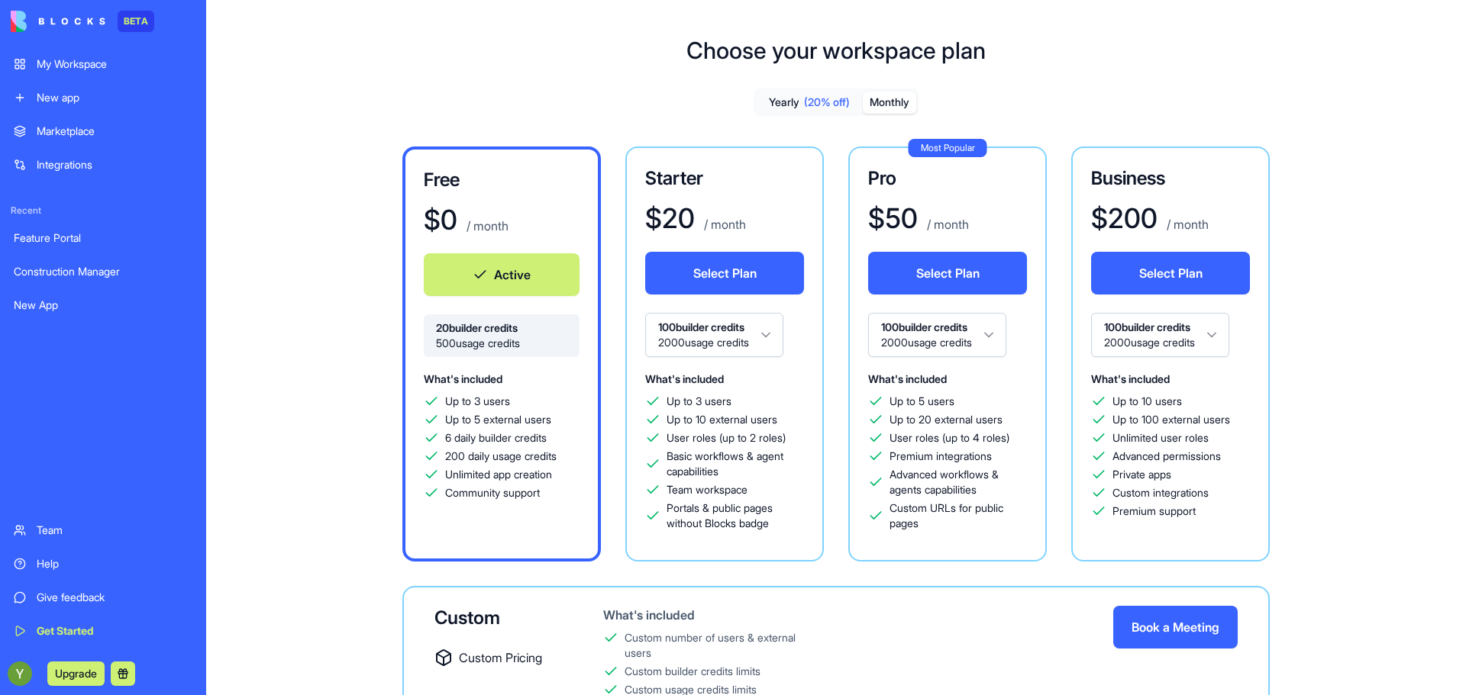
scroll to position [155, 0]
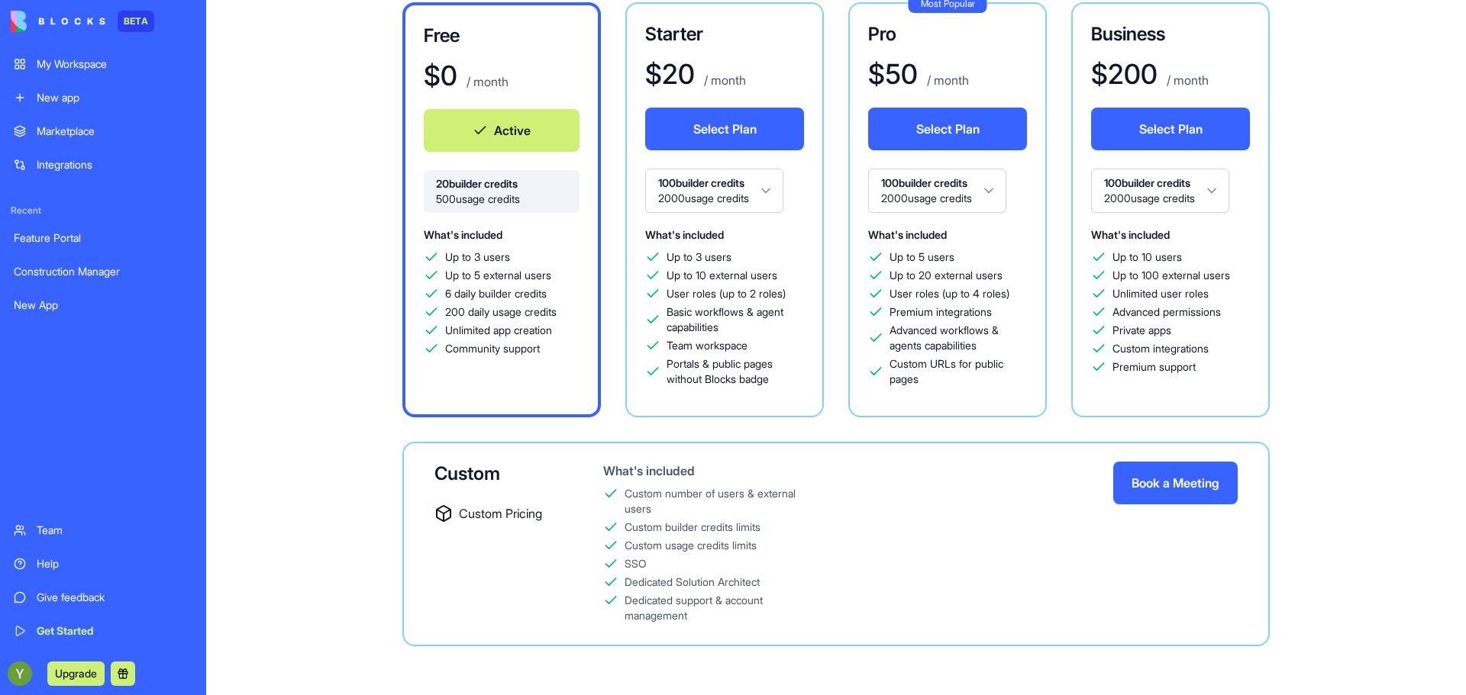
click at [34, 294] on link "New App" at bounding box center [103, 305] width 197 height 31
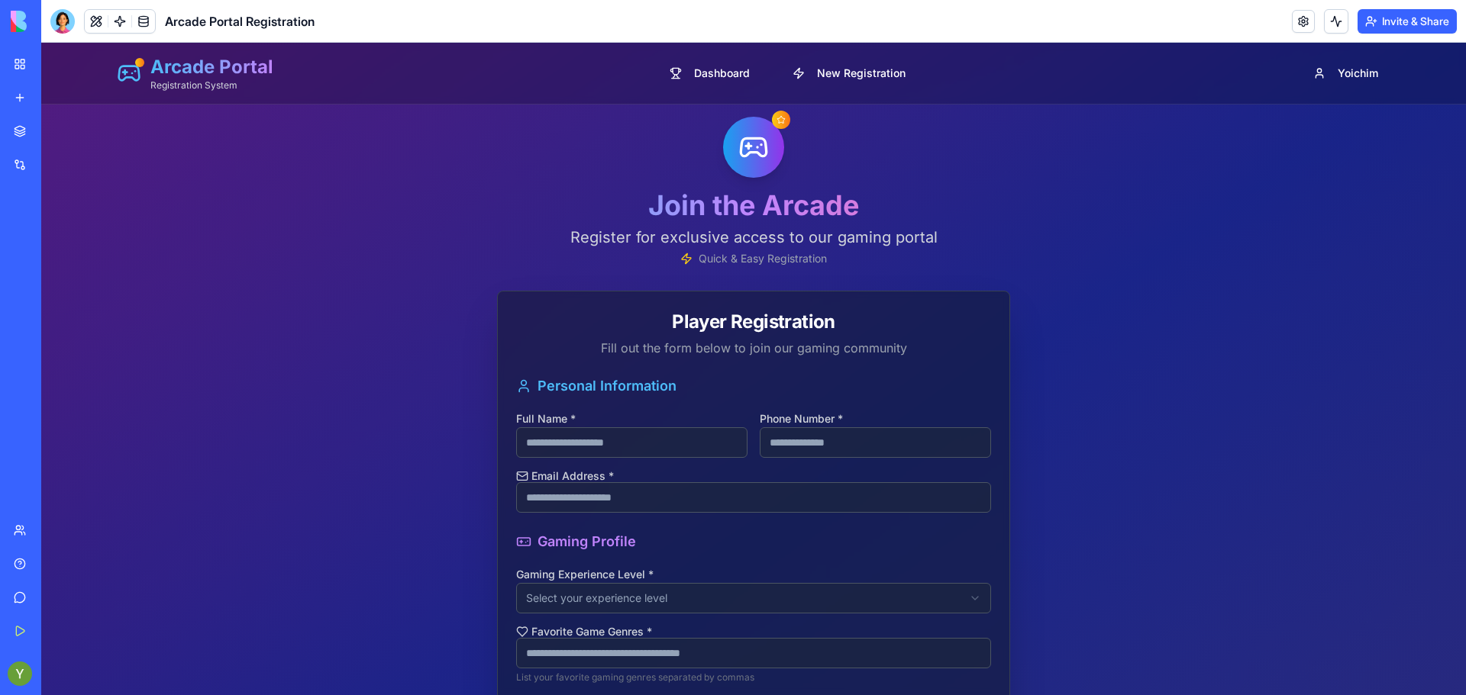
click at [39, 60] on div "My Workspace" at bounding box center [47, 63] width 20 height 15
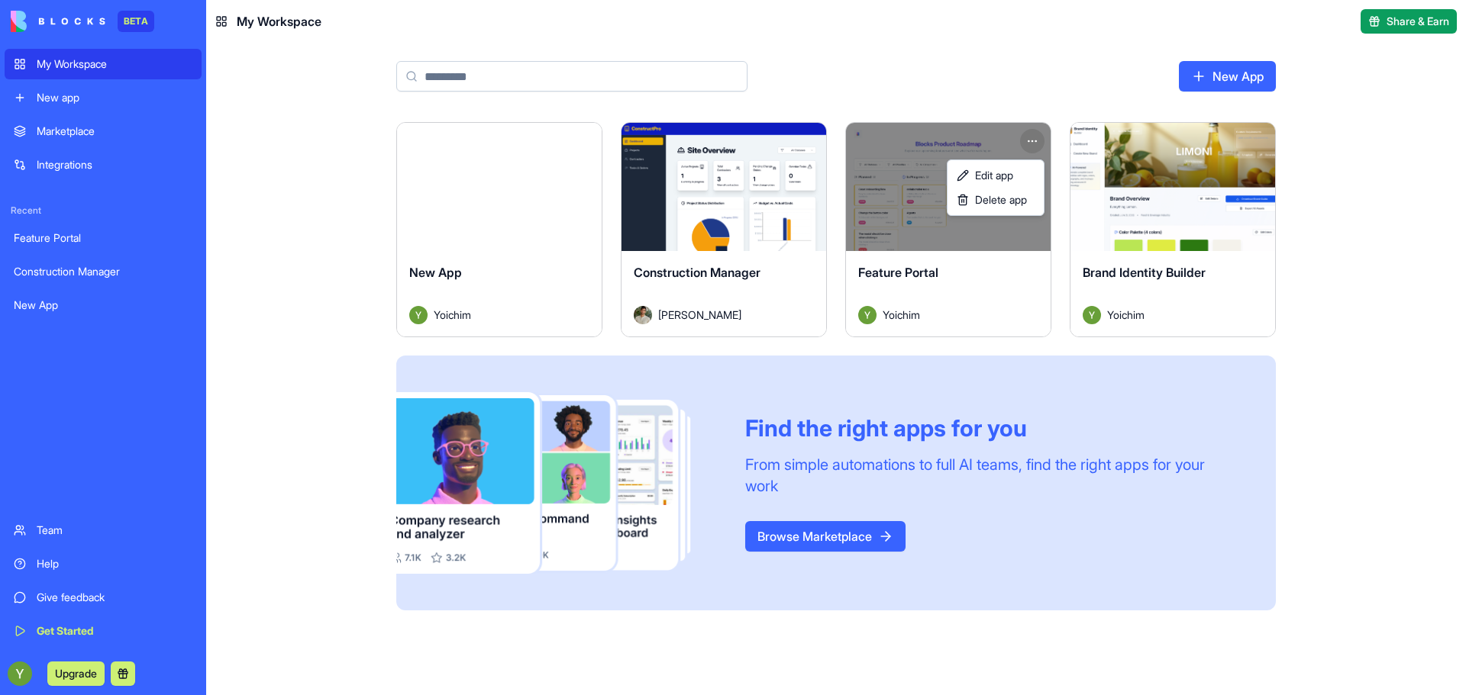
click at [1037, 132] on html "BETA My Workspace New app Marketplace Integrations Recent Feature Portal Constr…" at bounding box center [733, 347] width 1466 height 695
click at [514, 176] on html "BETA My Workspace New app Marketplace Integrations Recent Feature Portal Constr…" at bounding box center [733, 347] width 1466 height 695
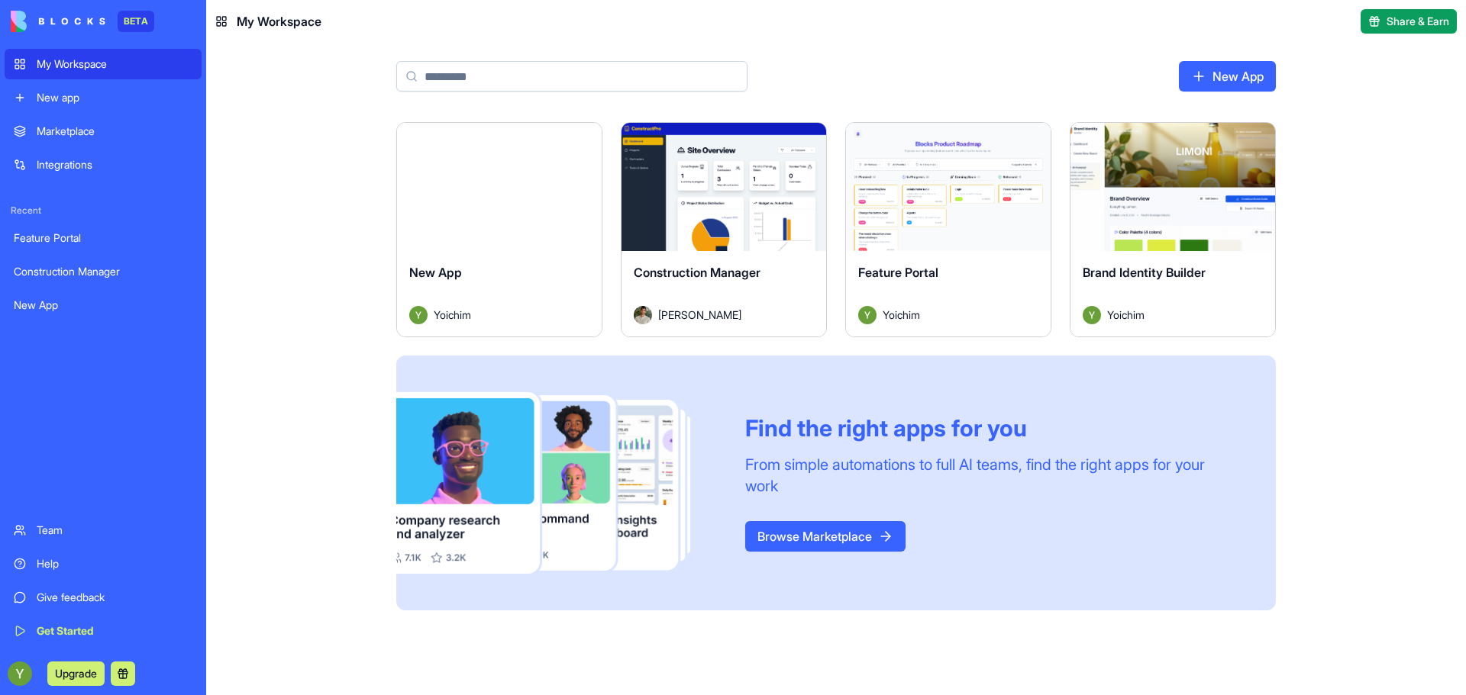
click at [472, 152] on div "Launch" at bounding box center [499, 187] width 205 height 128
click at [582, 136] on html "BETA My Workspace New app Marketplace Integrations Recent Feature Portal Constr…" at bounding box center [733, 347] width 1466 height 695
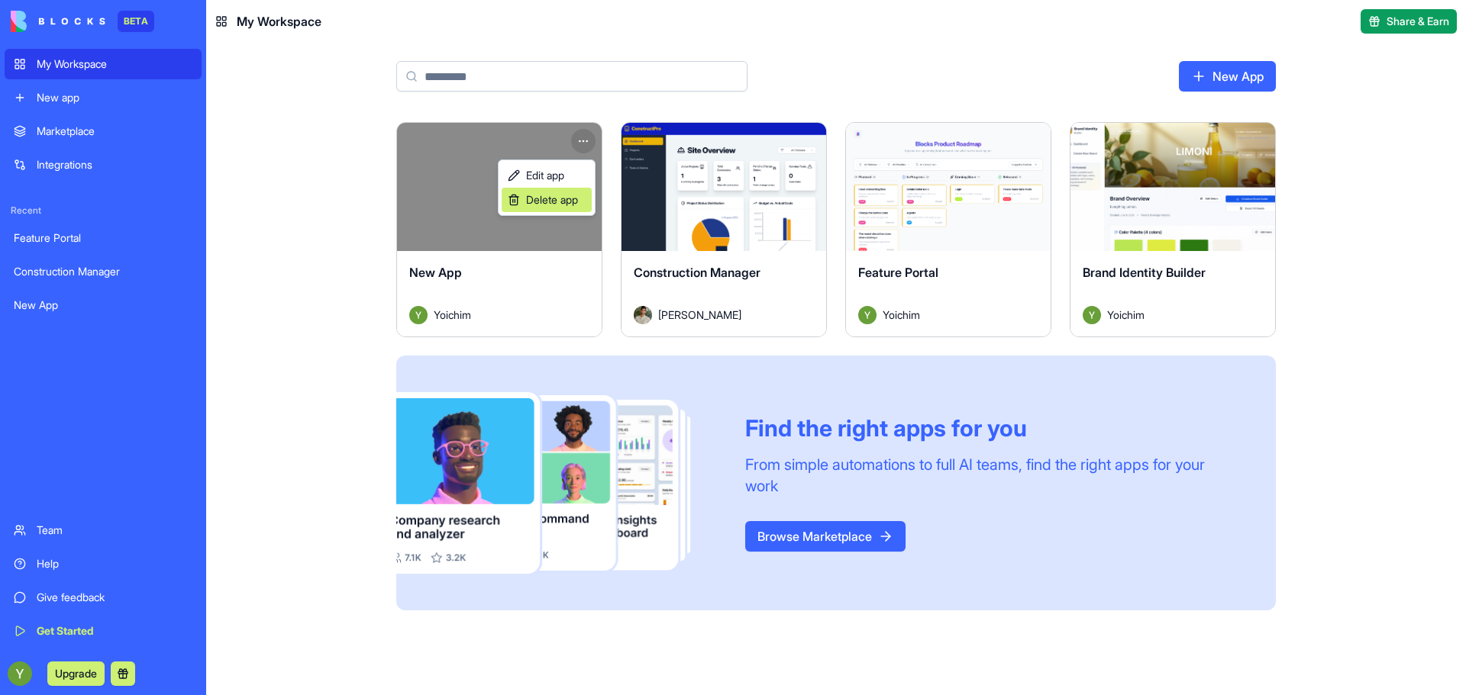
click at [569, 197] on span "Delete app" at bounding box center [552, 199] width 52 height 15
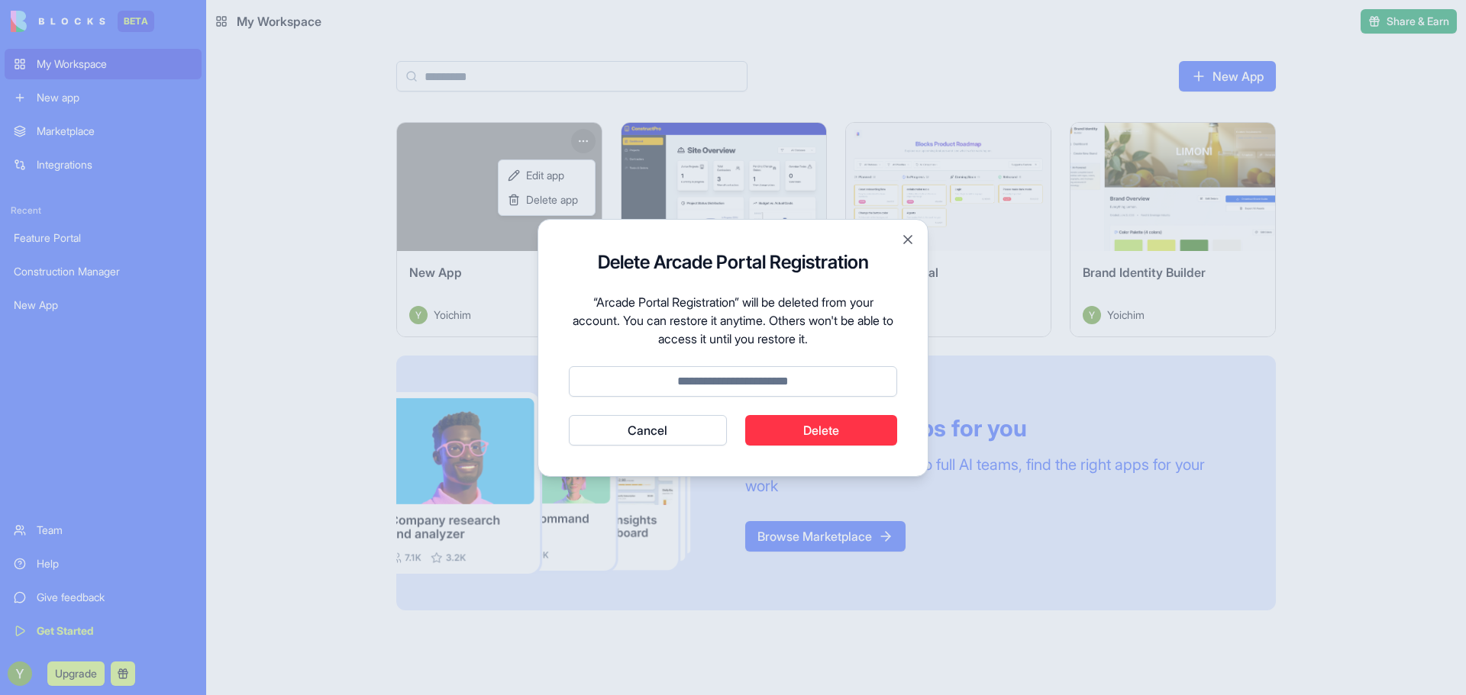
click at [727, 369] on input at bounding box center [733, 381] width 328 height 31
type input "******"
click at [830, 422] on button "Delete" at bounding box center [821, 430] width 153 height 31
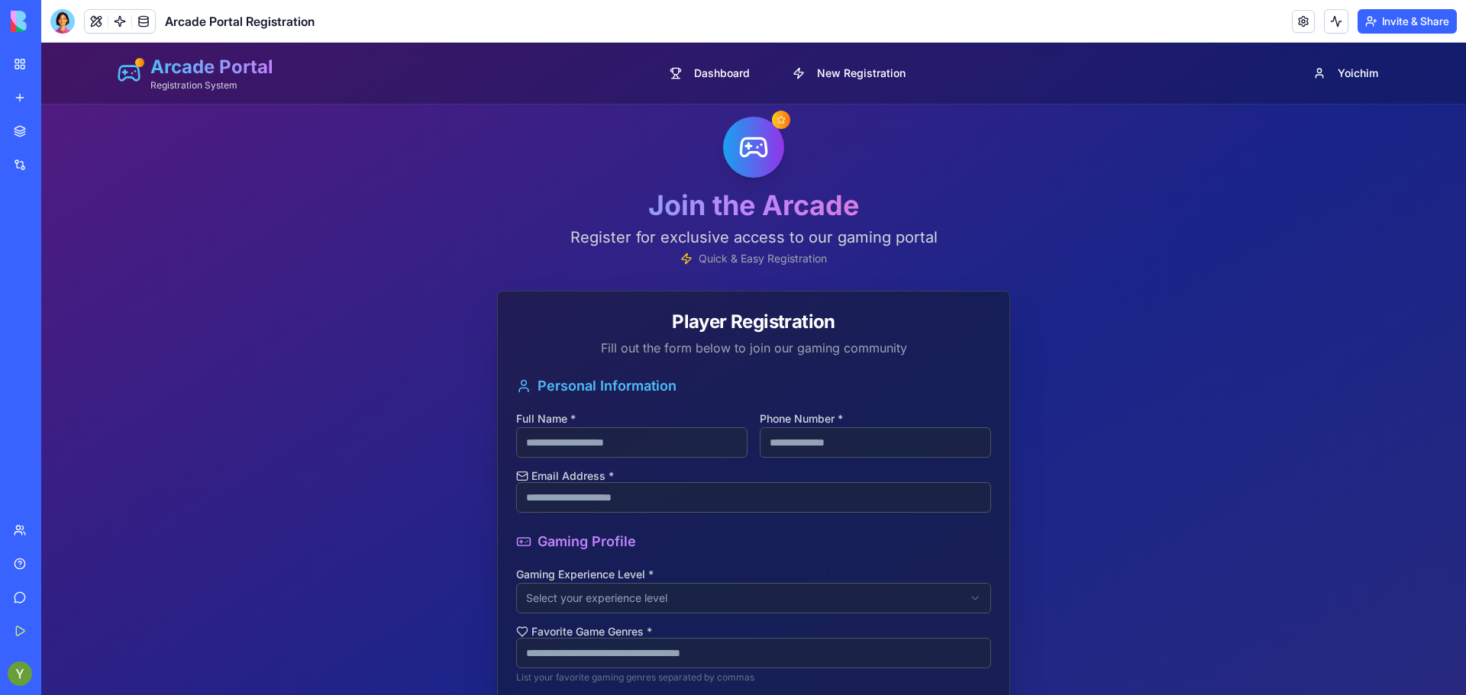
click at [12, 27] on img at bounding box center [58, 21] width 95 height 21
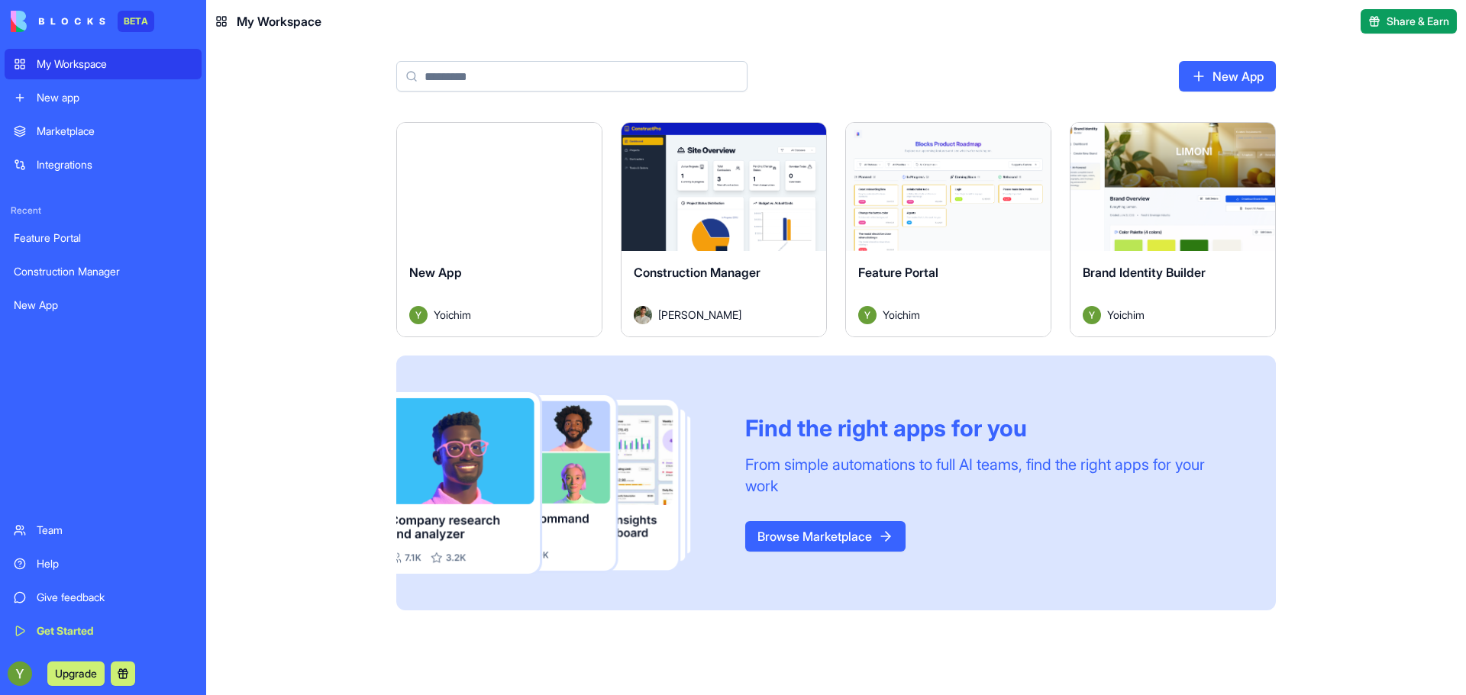
click at [48, 67] on div "My Workspace" at bounding box center [115, 63] width 156 height 15
click at [587, 142] on html "BETA My Workspace New app Marketplace Integrations Recent Feature Portal Constr…" at bounding box center [733, 347] width 1466 height 695
click at [504, 162] on div "Launch" at bounding box center [499, 187] width 205 height 128
click at [1263, 140] on html "BETA My Workspace New app Marketplace Integrations Recent Feature Portal Constr…" at bounding box center [733, 347] width 1466 height 695
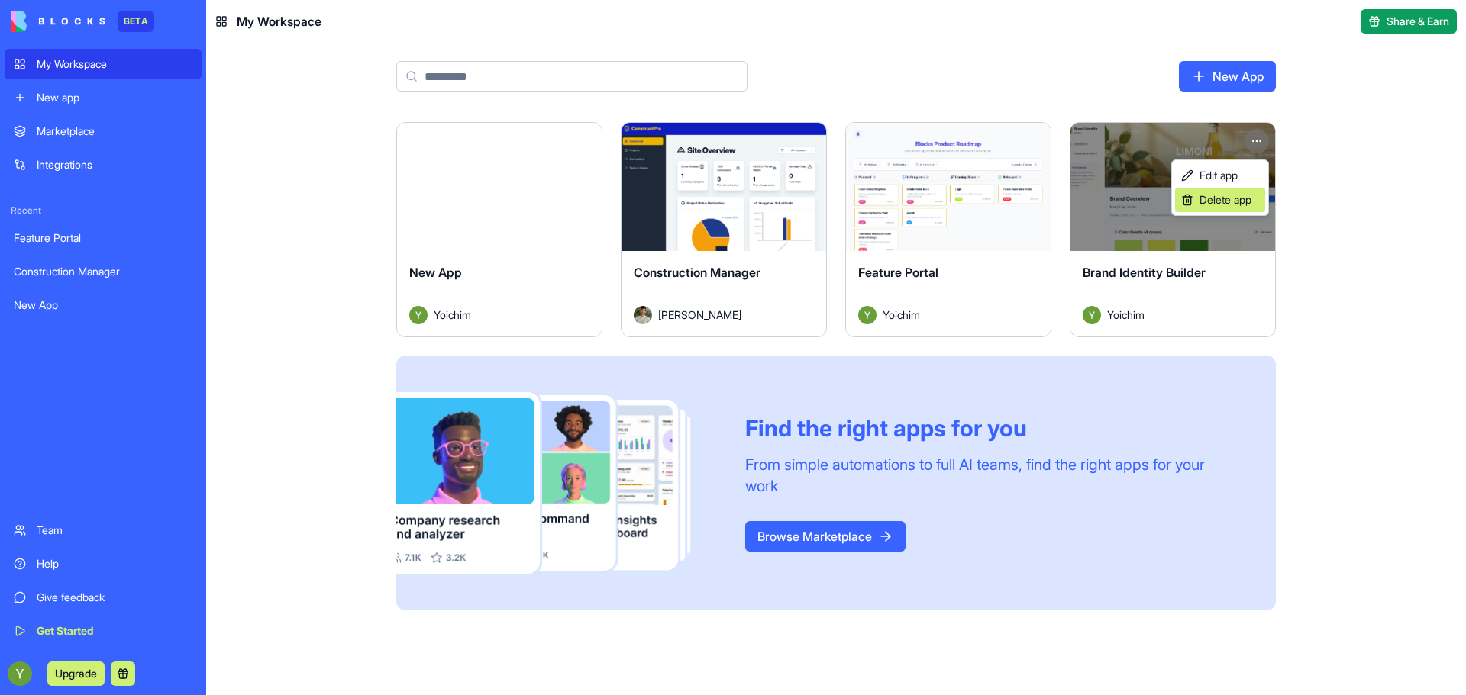
click at [1216, 207] on span "Delete app" at bounding box center [1225, 199] width 52 height 15
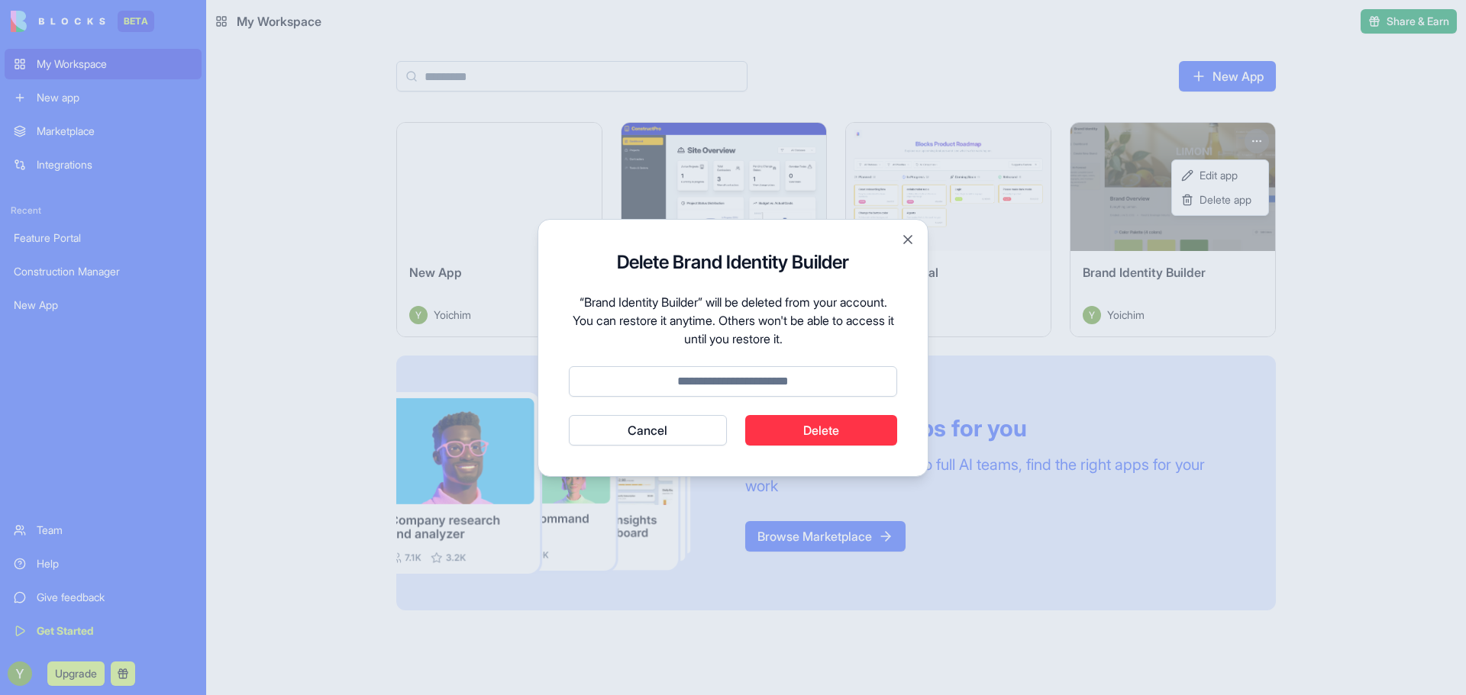
click at [730, 380] on input at bounding box center [733, 381] width 328 height 31
type input "******"
click at [805, 443] on button "Delete" at bounding box center [821, 430] width 153 height 31
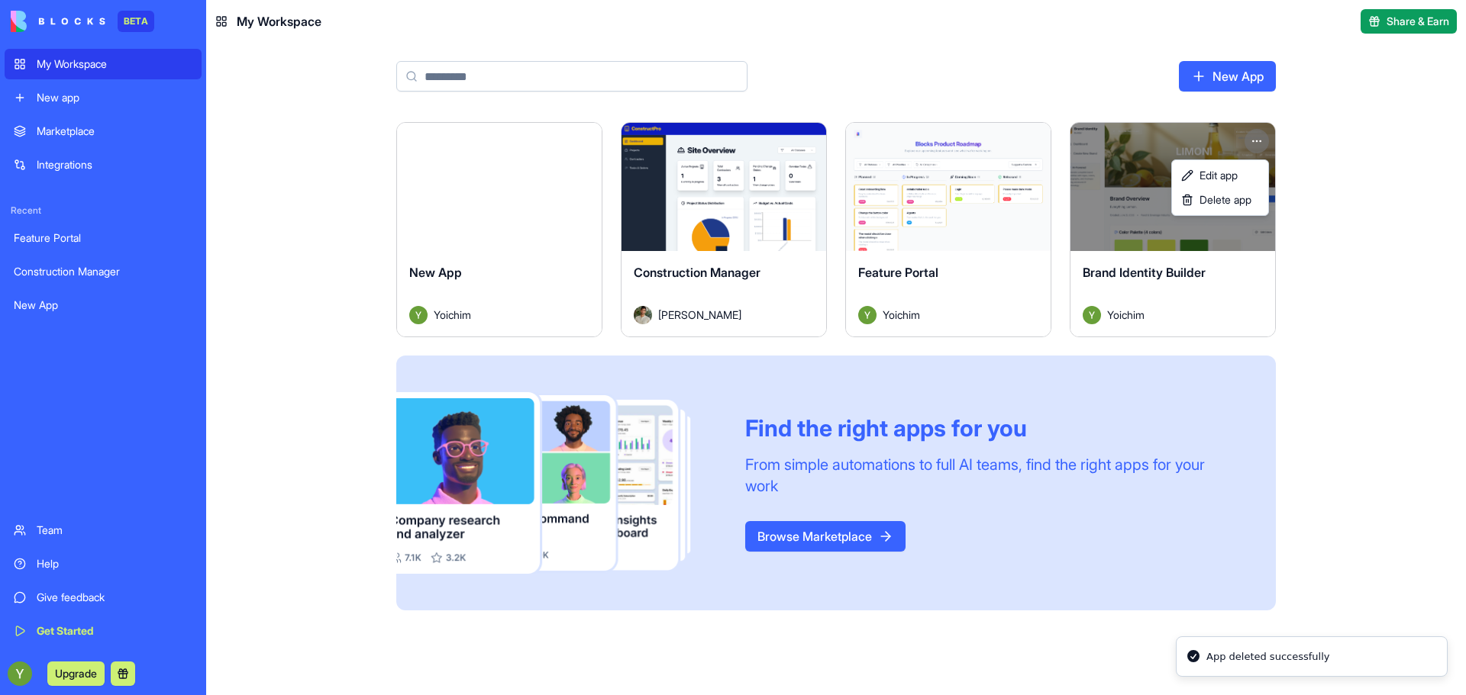
click at [982, 57] on html "BETA My Workspace New app Marketplace Integrations Recent Feature Portal Constr…" at bounding box center [733, 347] width 1466 height 695
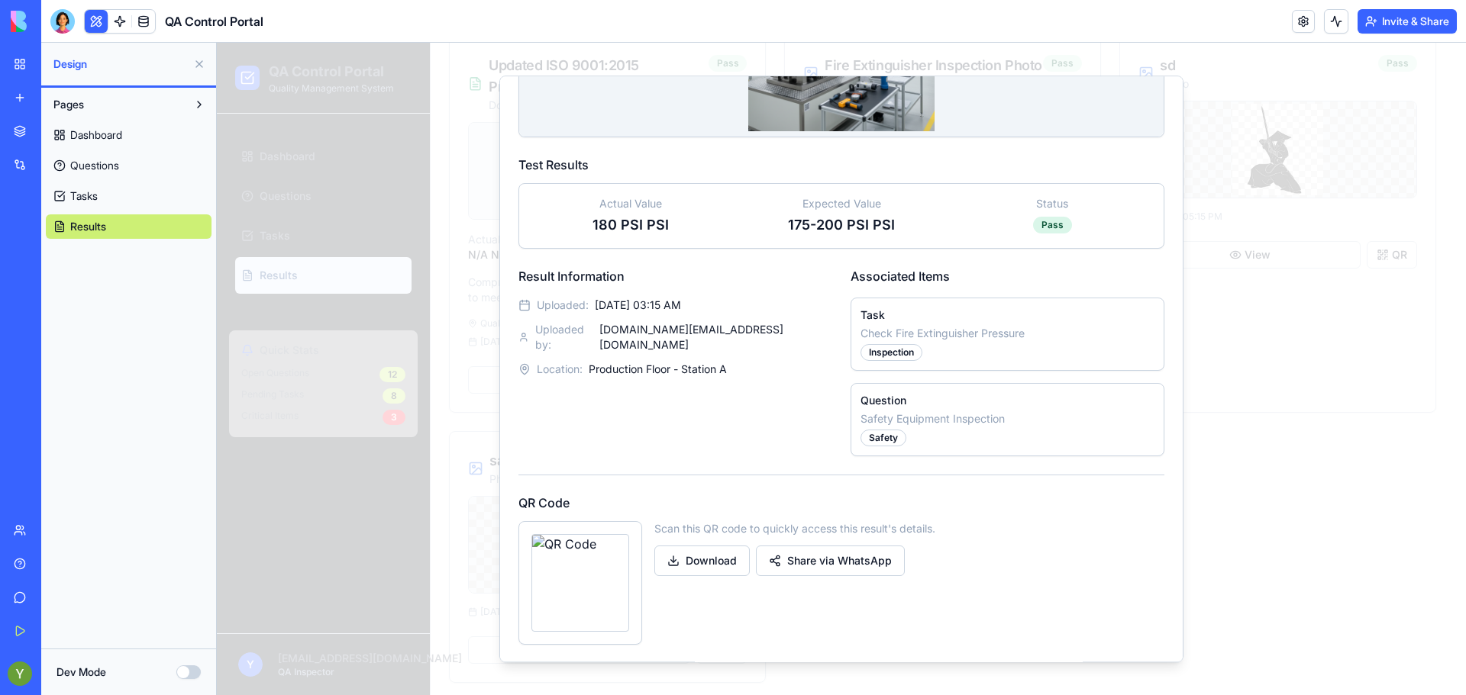
scroll to position [331, 0]
click at [605, 571] on img at bounding box center [580, 583] width 98 height 98
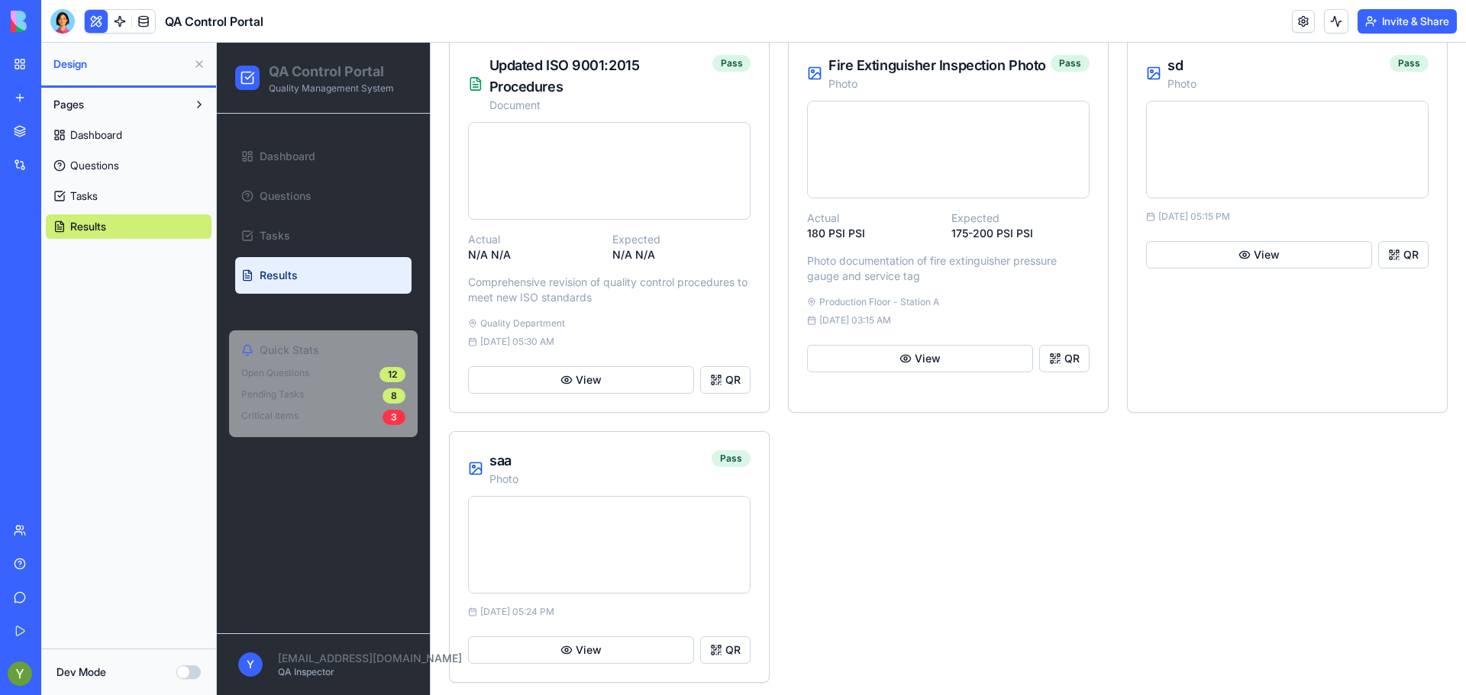
click at [72, 159] on span "Questions" at bounding box center [94, 165] width 49 height 15
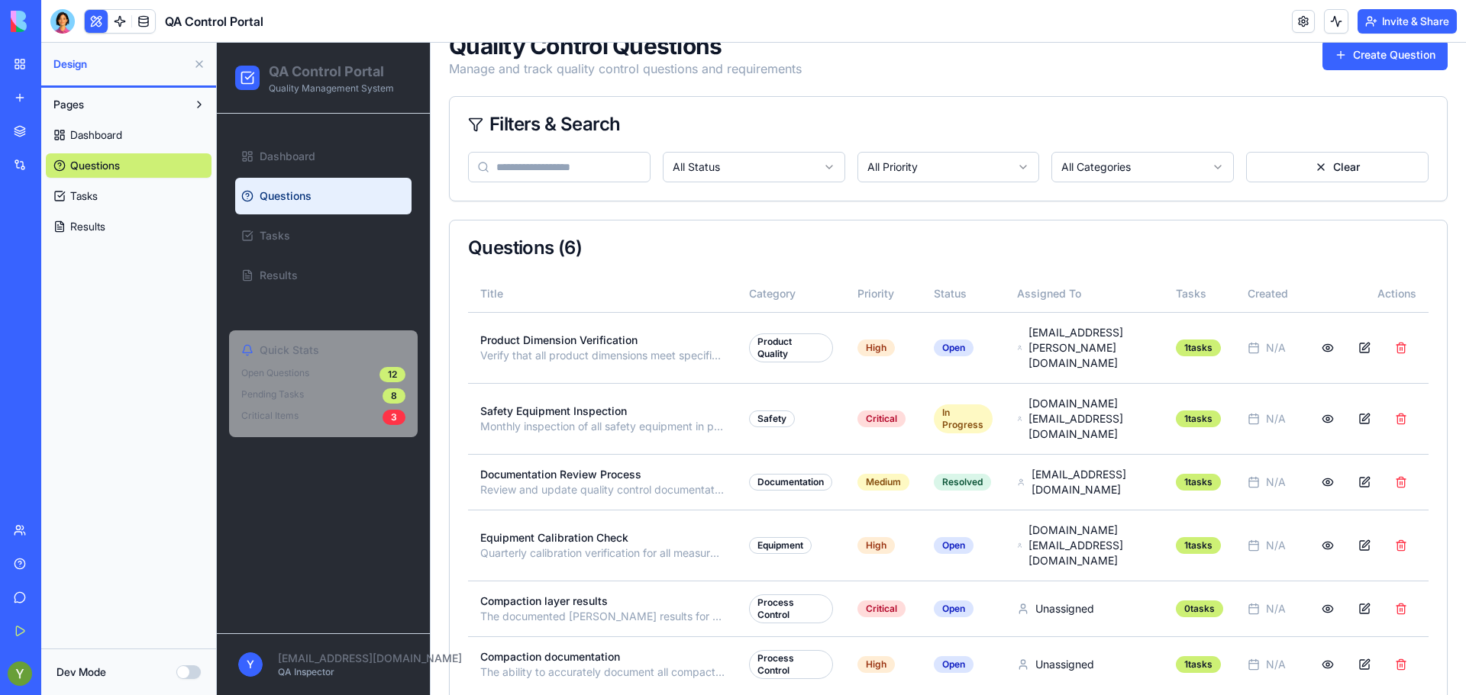
click at [78, 134] on span "Dashboard" at bounding box center [96, 134] width 52 height 15
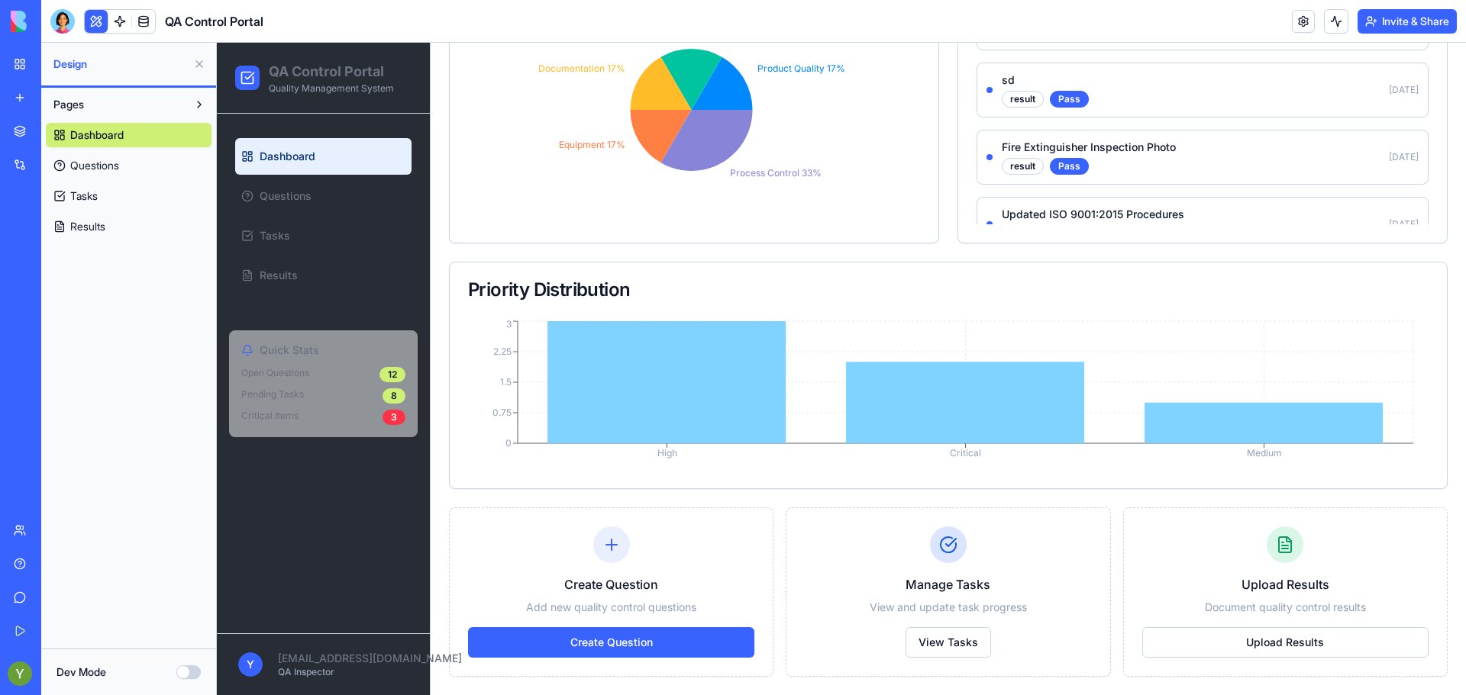
click at [0, 26] on div "BETA My Workspace New app Marketplace Integrations Recent Construction Manager …" at bounding box center [20, 347] width 41 height 695
click at [53, 72] on link "My Workspace" at bounding box center [35, 64] width 61 height 31
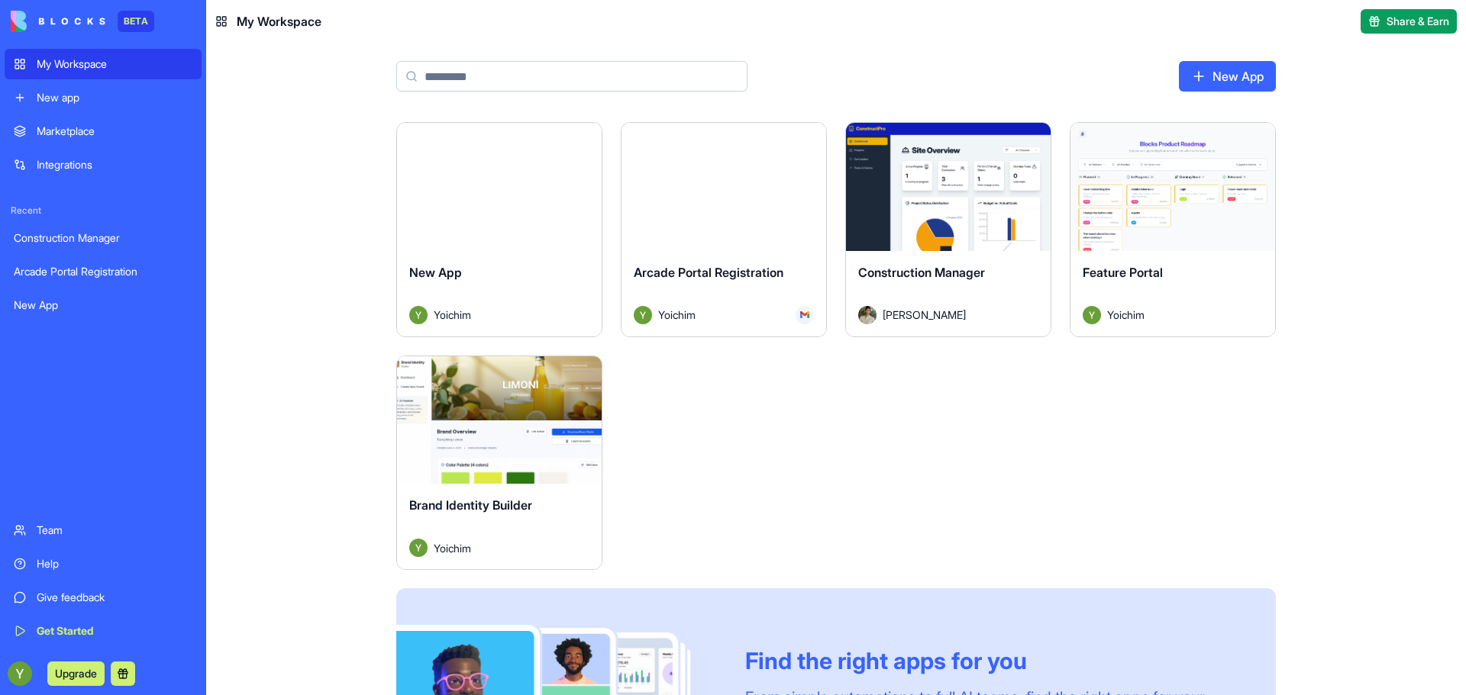
click at [897, 271] on span "Construction Manager" at bounding box center [921, 272] width 127 height 15
